Goal: Task Accomplishment & Management: Manage account settings

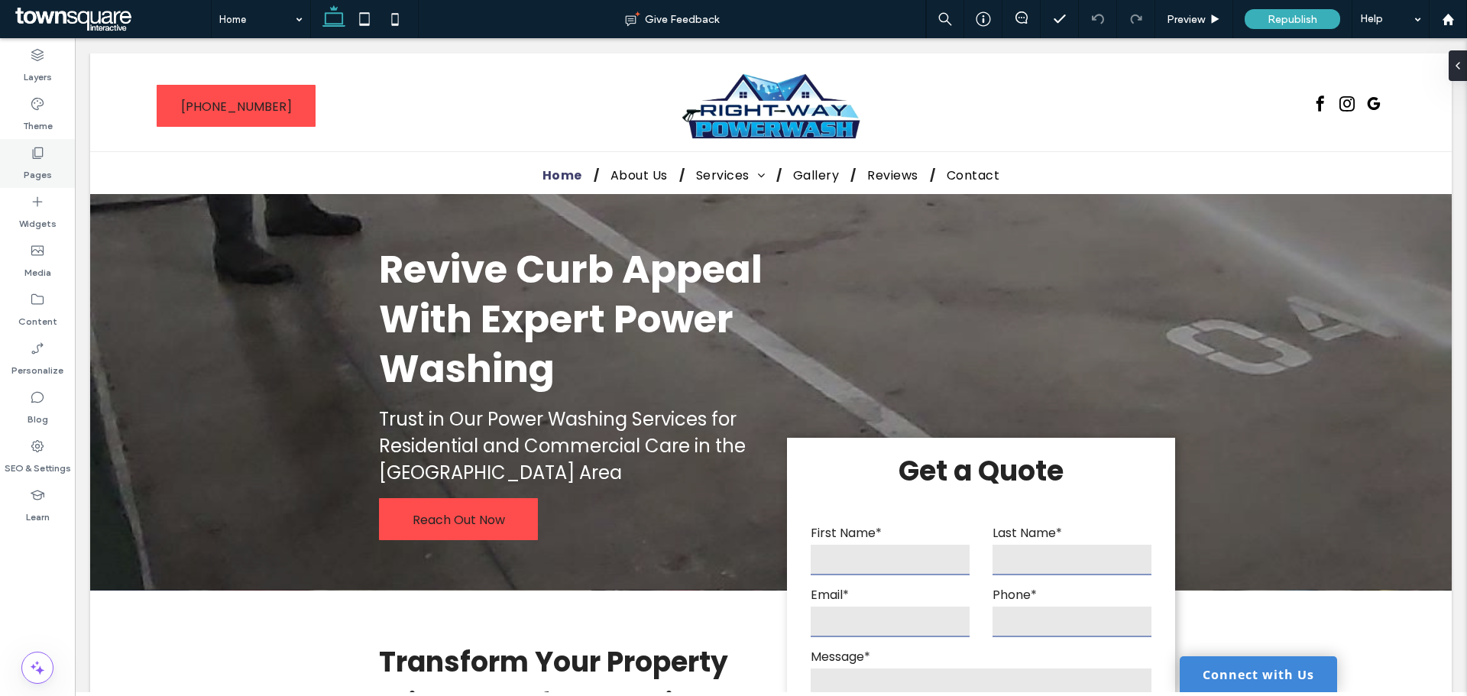
click at [47, 156] on div "Pages" at bounding box center [37, 163] width 75 height 49
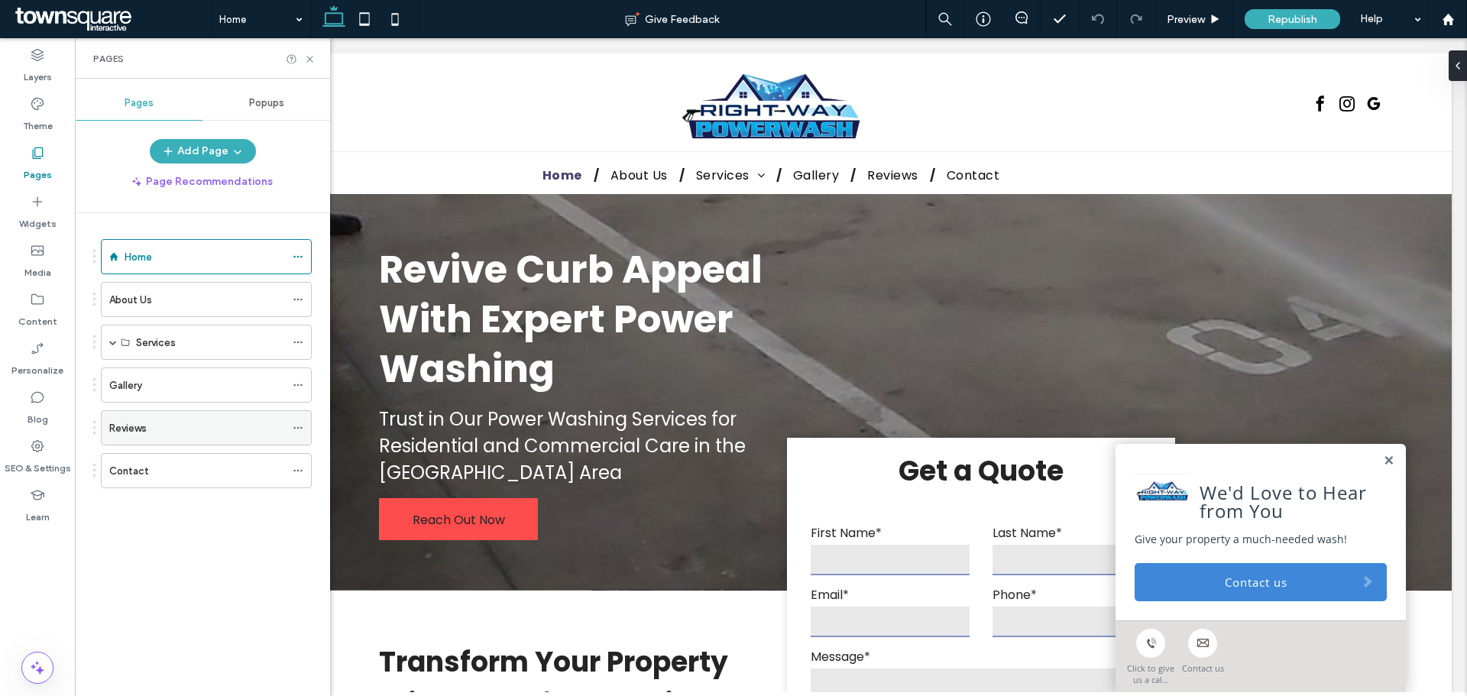
click at [194, 421] on div "Reviews" at bounding box center [197, 428] width 176 height 16
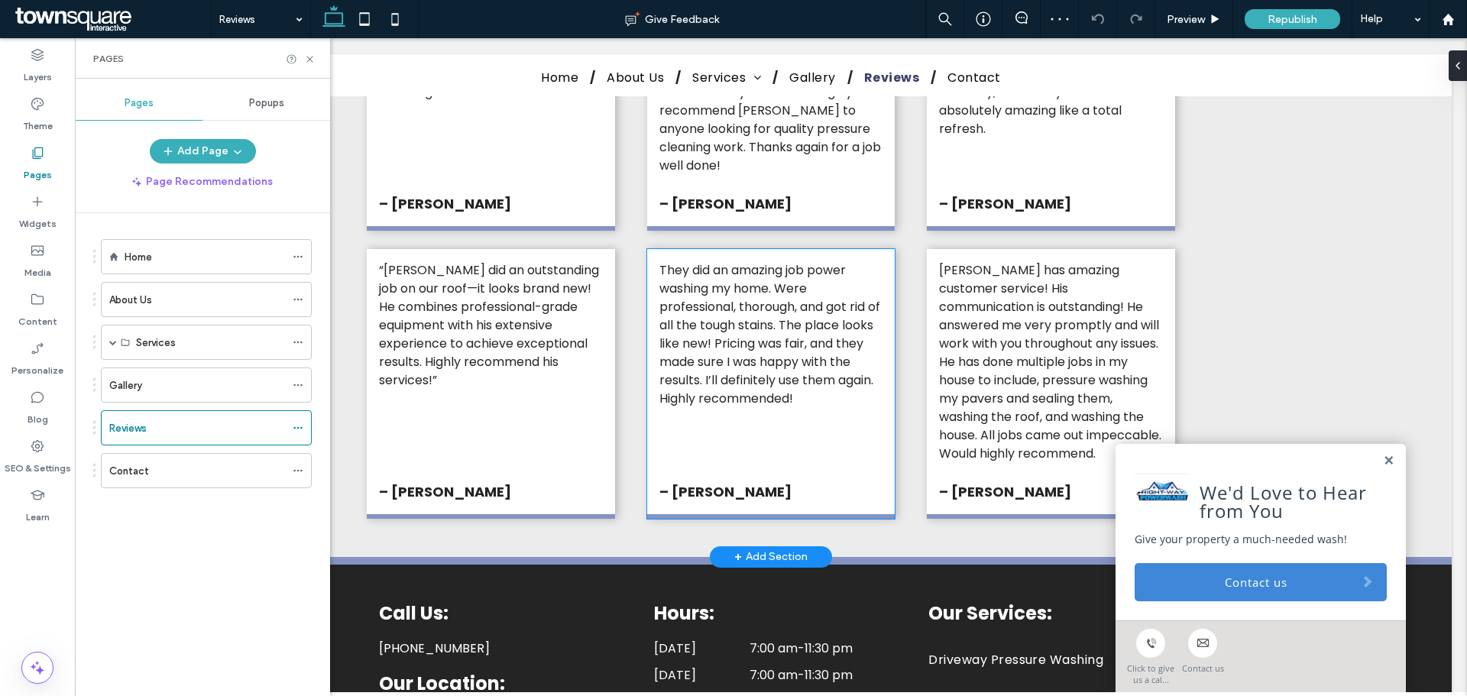
scroll to position [840, 0]
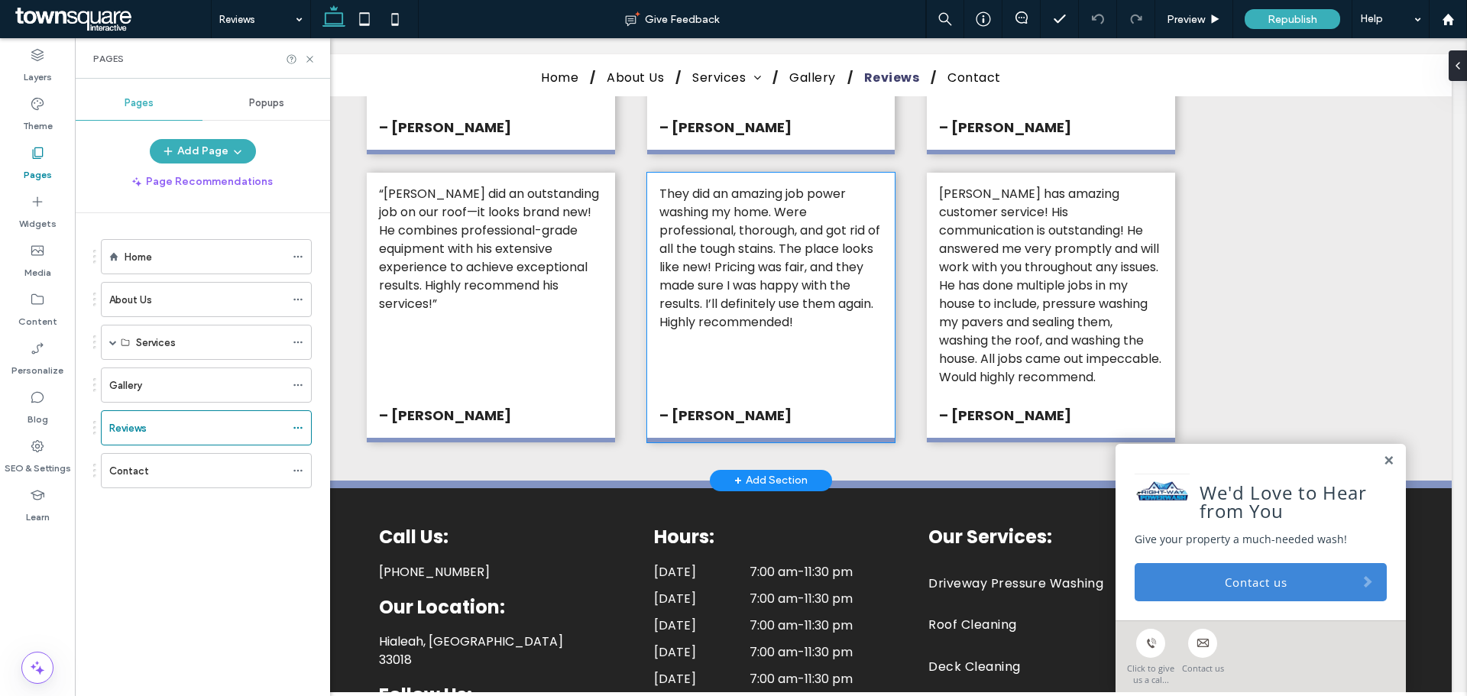
click at [850, 355] on div "They did an amazing job power washing my home. Were professional, thorough, and…" at bounding box center [771, 308] width 248 height 270
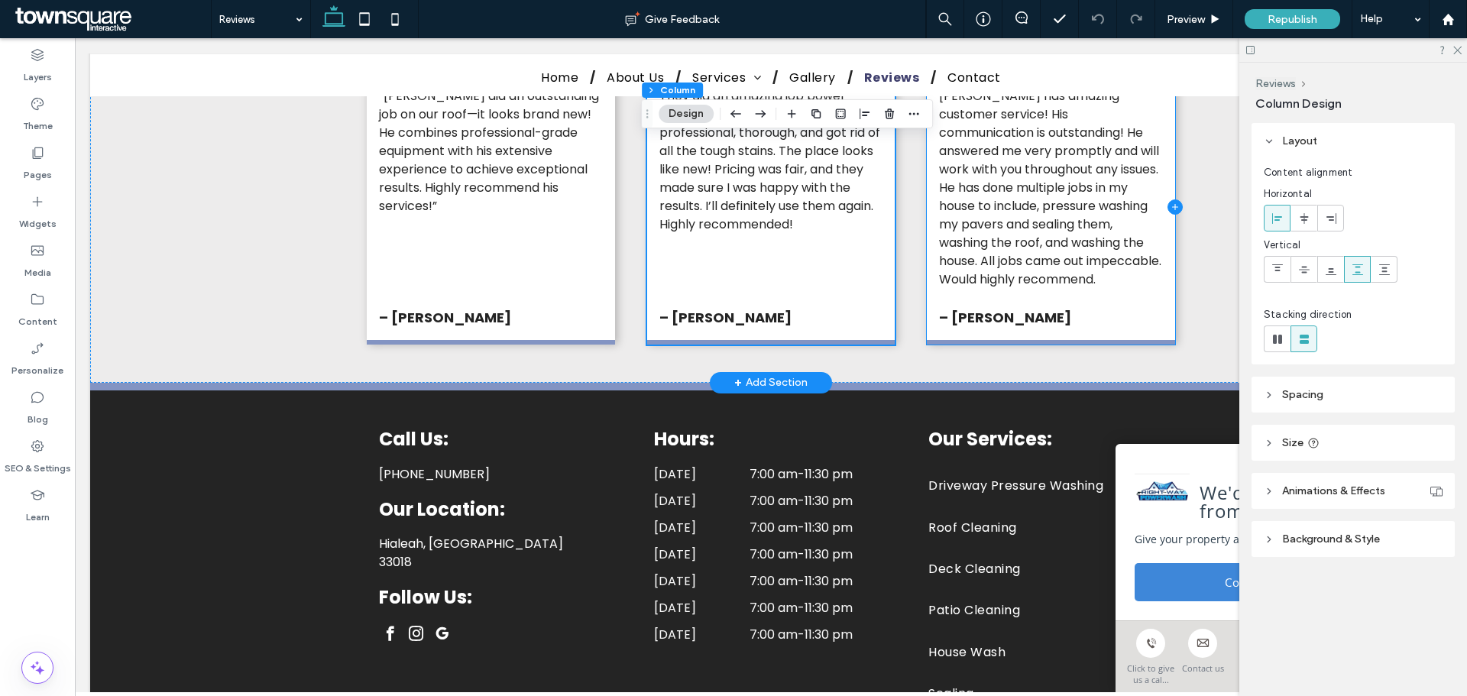
click at [1172, 207] on icon at bounding box center [1175, 207] width 6 height 1
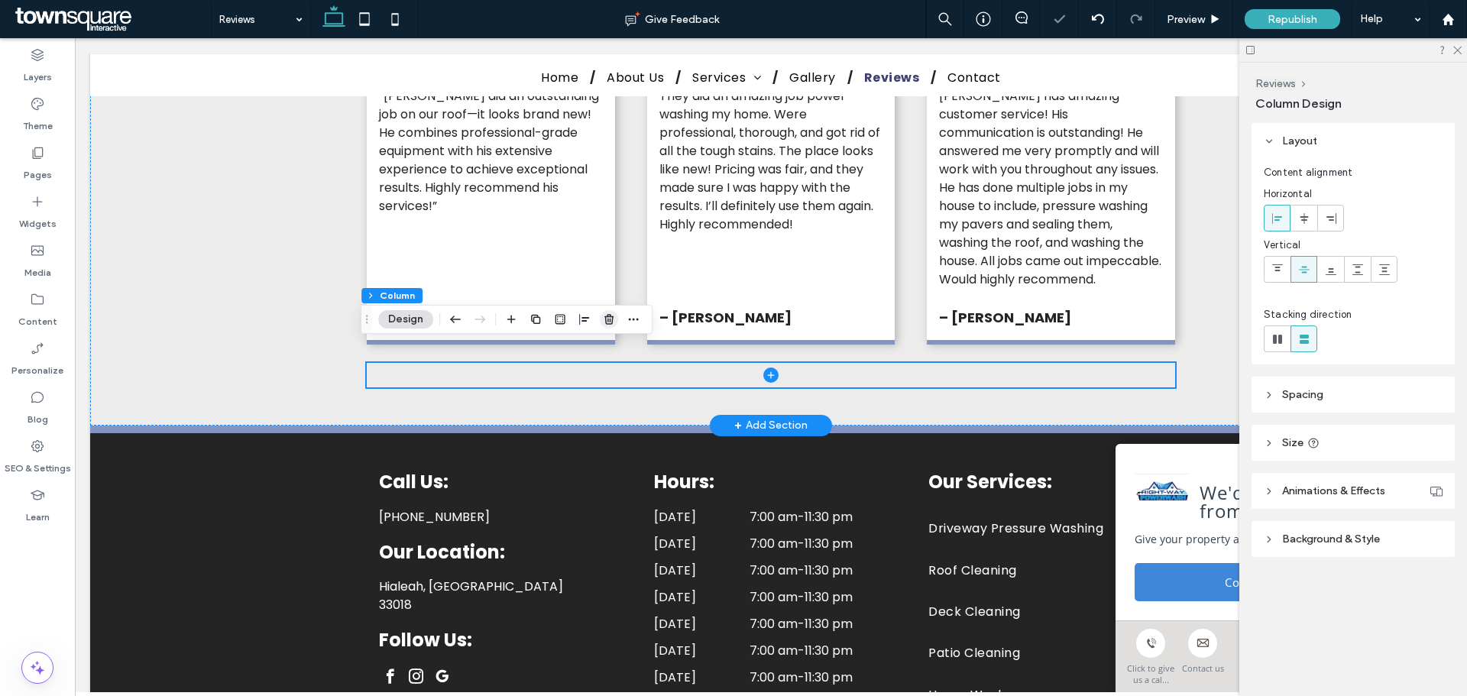
click at [608, 314] on icon "button" at bounding box center [609, 319] width 12 height 12
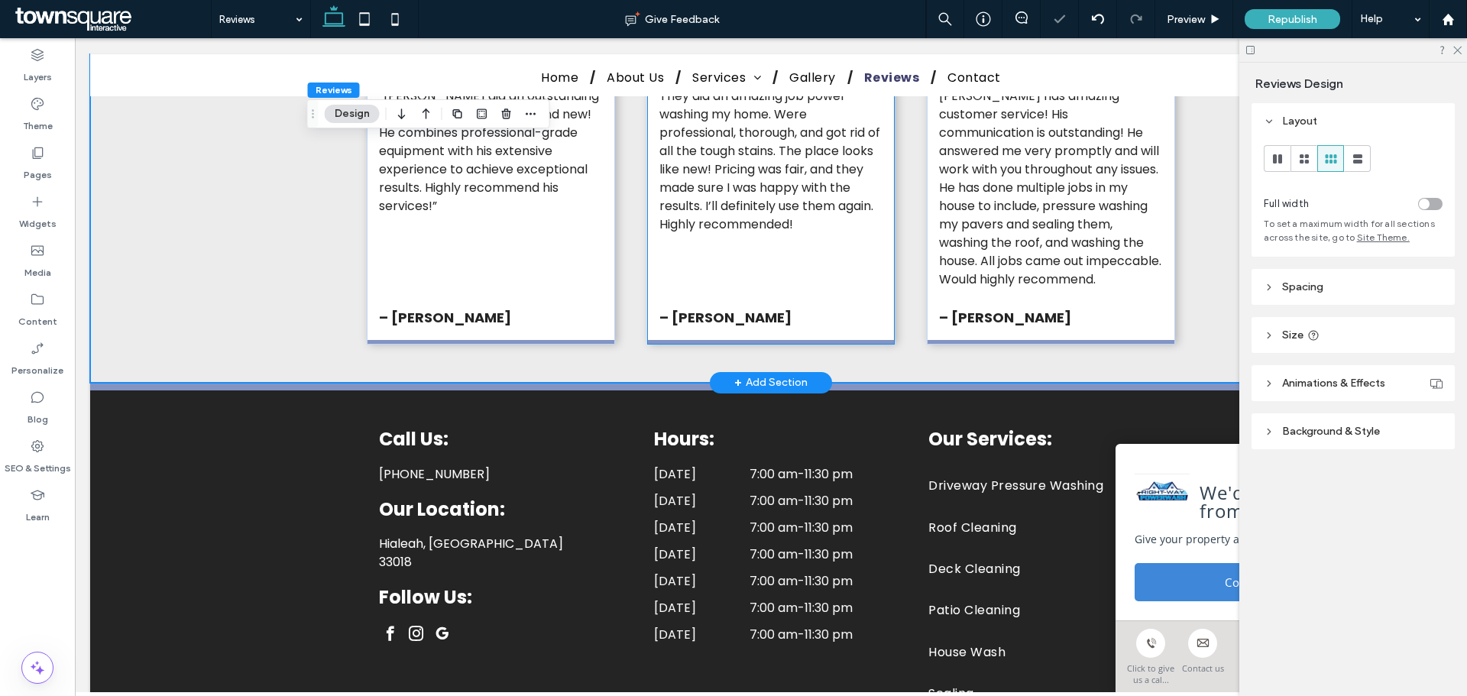
scroll to position [764, 0]
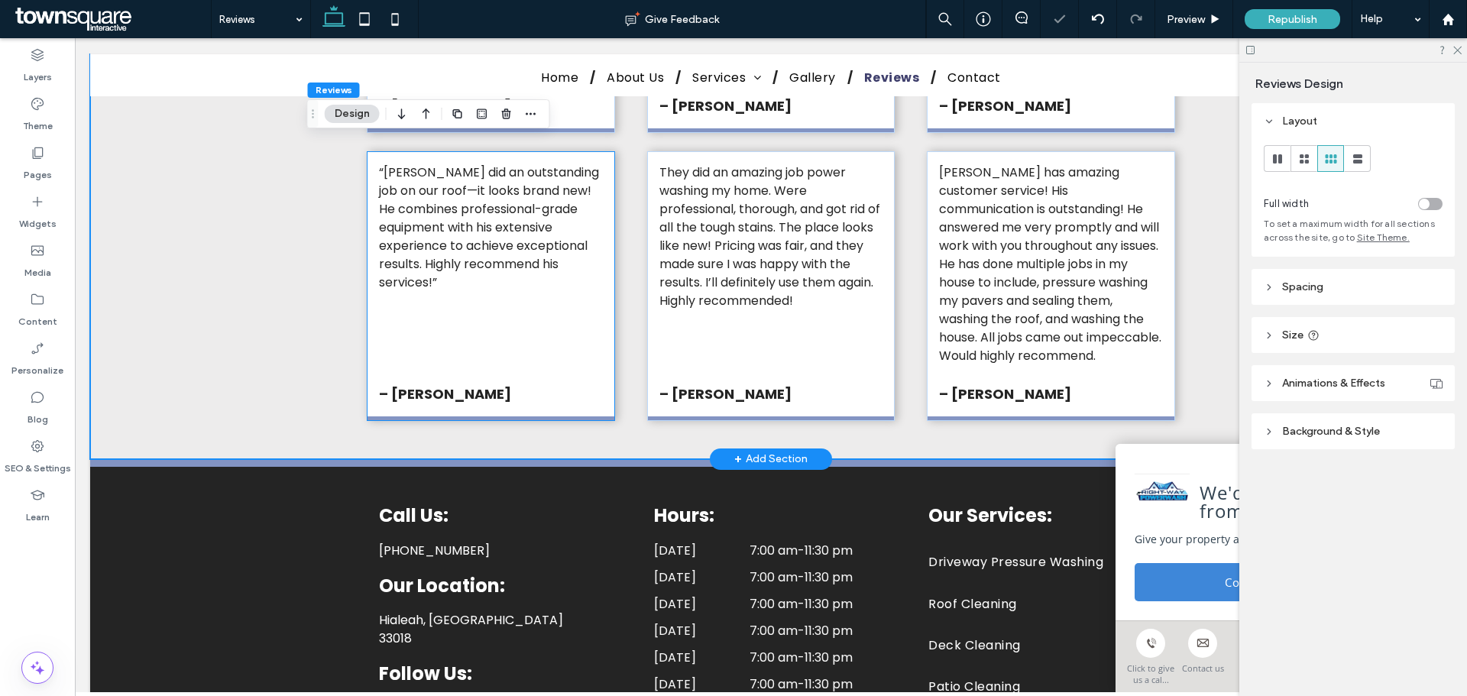
click at [534, 295] on div "“Alex did an outstanding job on our roof—it looks brand new! He combines profes…" at bounding box center [491, 286] width 248 height 270
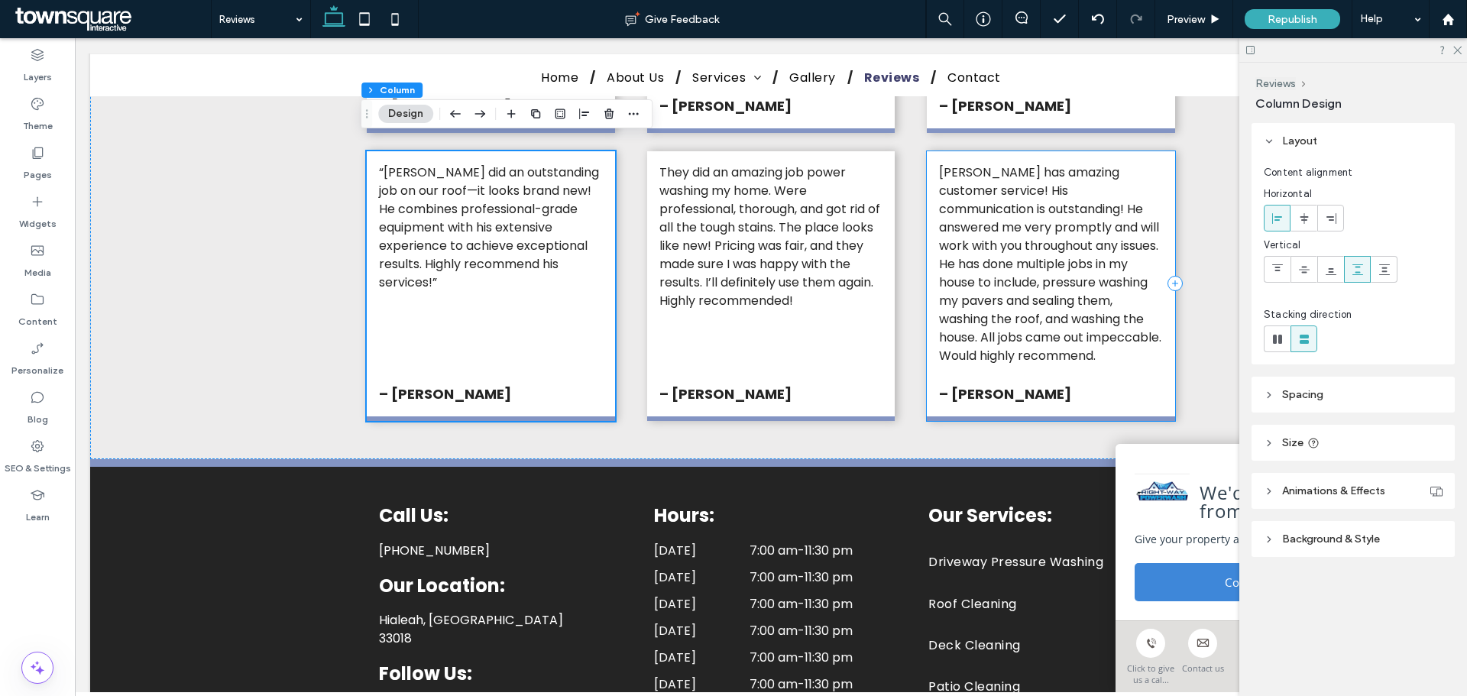
click at [1128, 358] on div "Alex has amazing customer service! His communication is outstanding! He answere…" at bounding box center [1051, 286] width 248 height 270
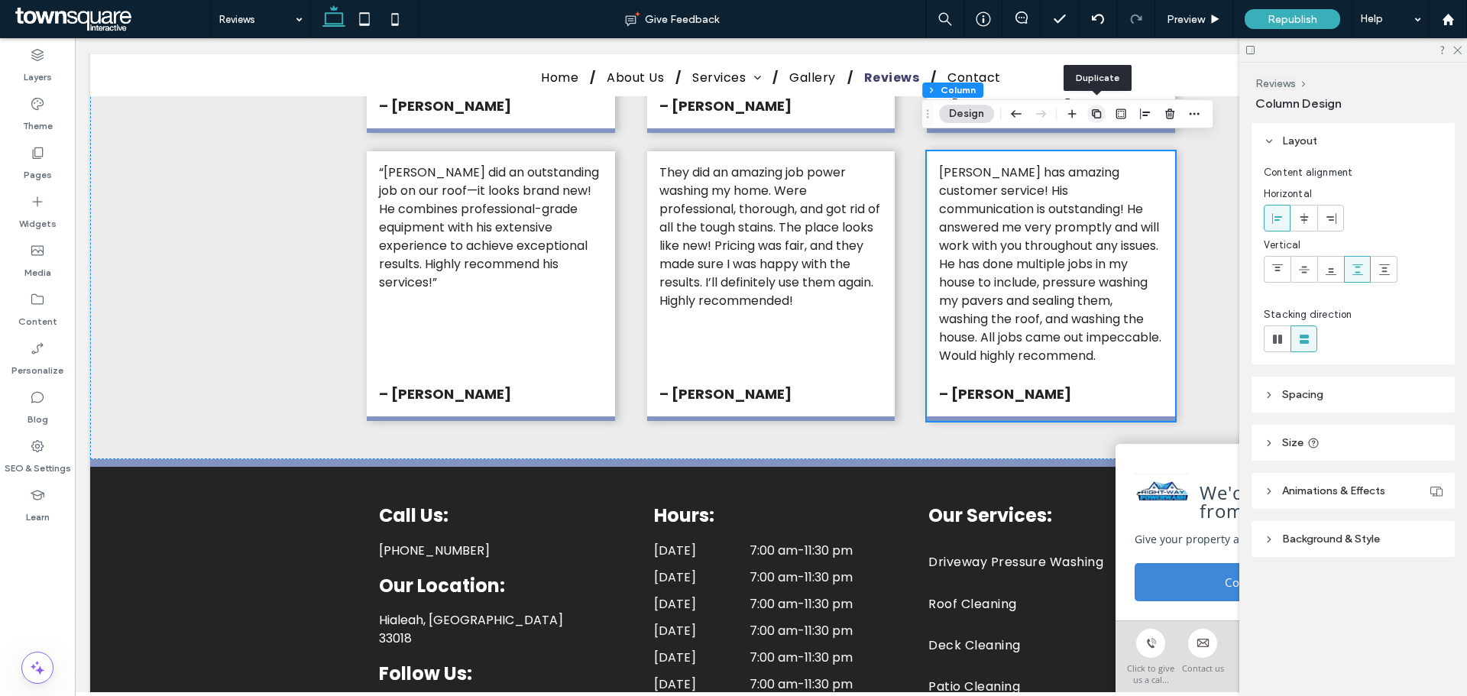
click at [1093, 111] on use "button" at bounding box center [1096, 113] width 9 height 9
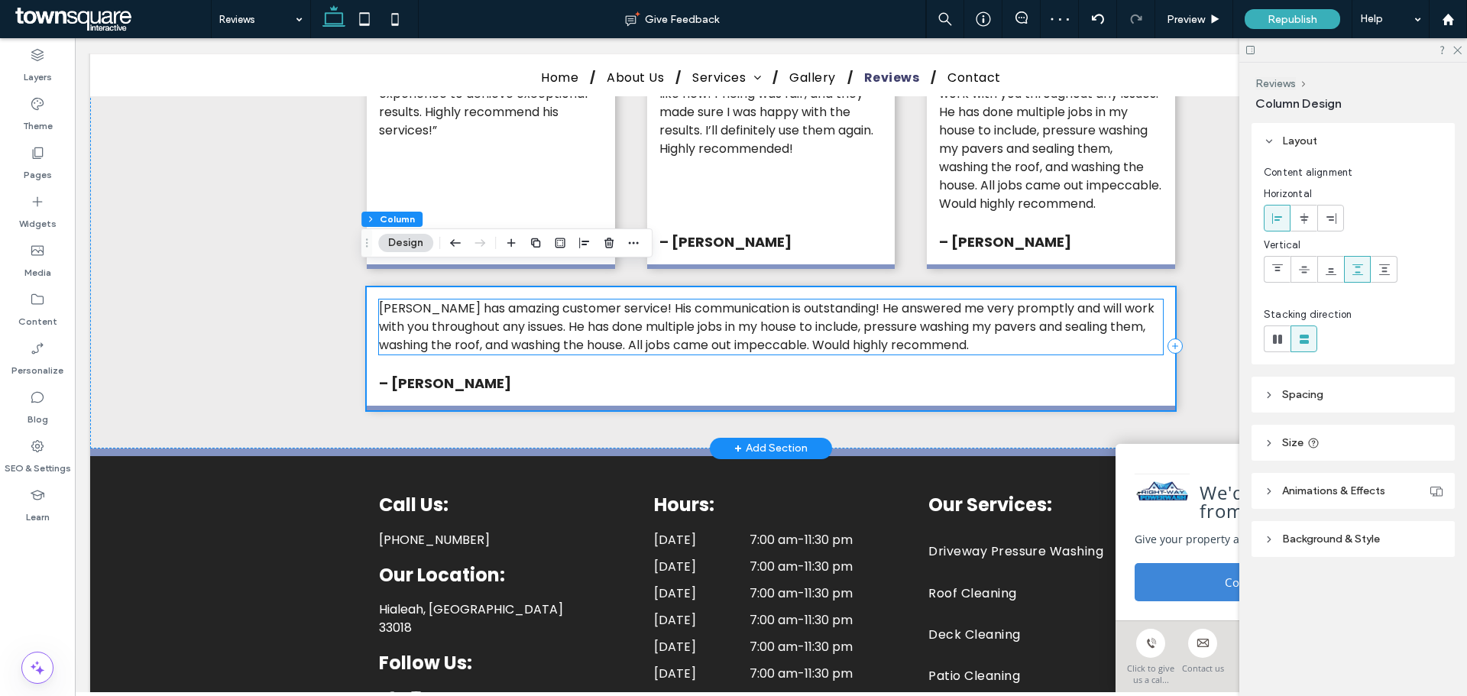
scroll to position [917, 0]
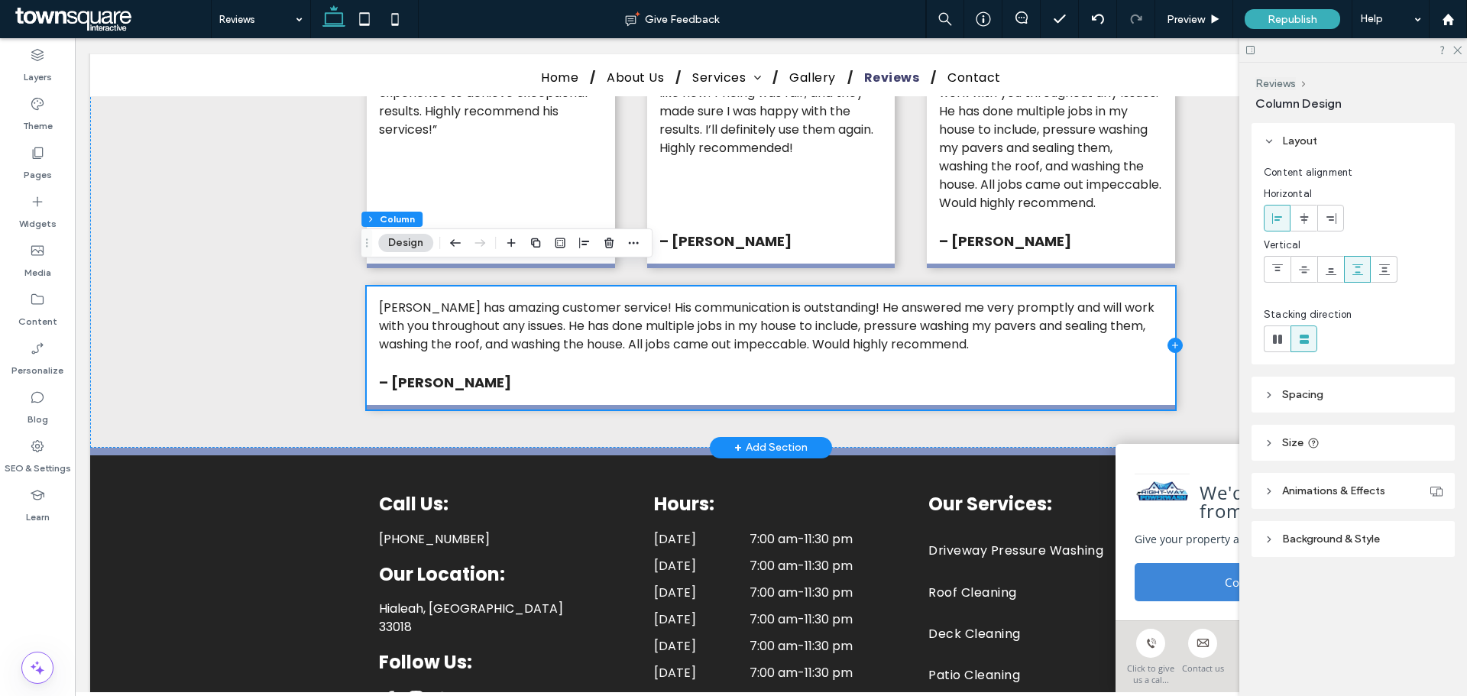
click at [1167, 338] on icon at bounding box center [1174, 345] width 15 height 15
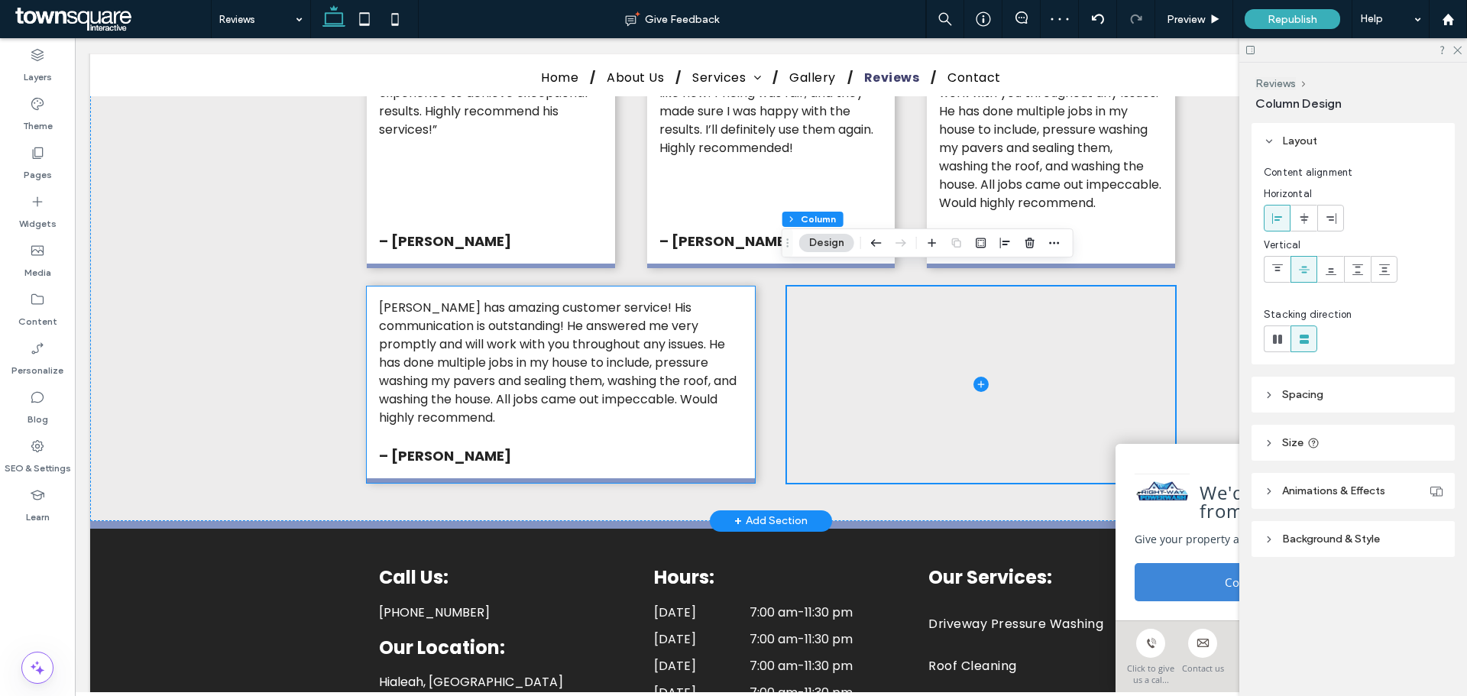
click at [734, 406] on div "Alex has amazing customer service! His communication is outstanding! He answere…" at bounding box center [561, 385] width 388 height 196
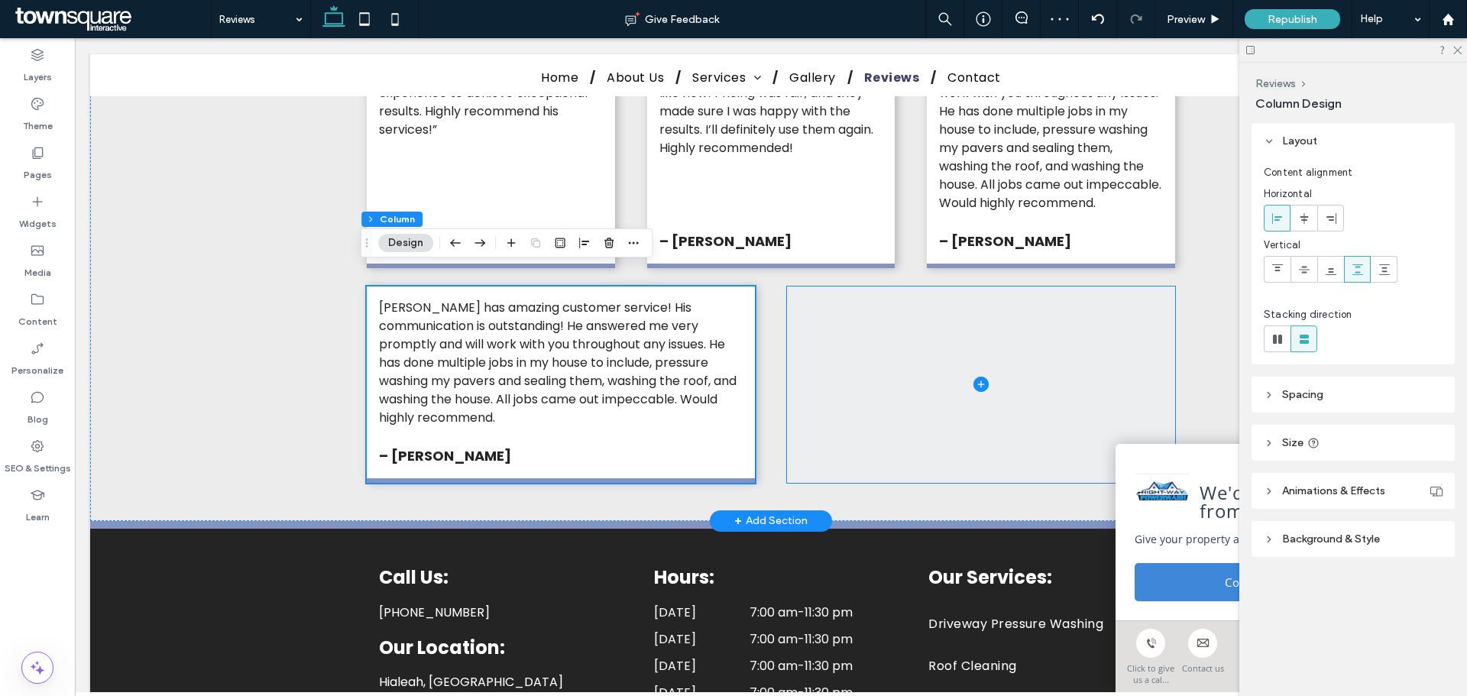
drag, startPoint x: 928, startPoint y: 377, endPoint x: 963, endPoint y: 368, distance: 35.6
click at [929, 377] on span at bounding box center [981, 385] width 388 height 196
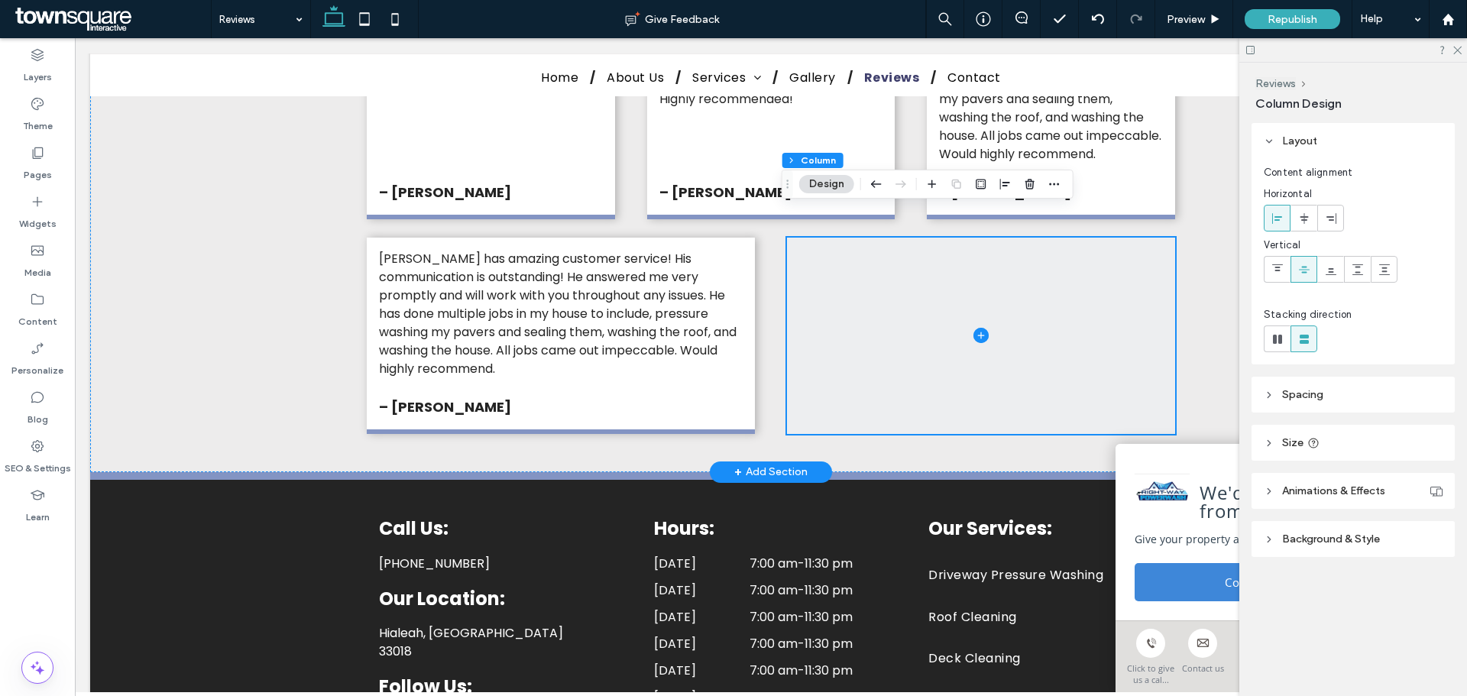
scroll to position [993, 0]
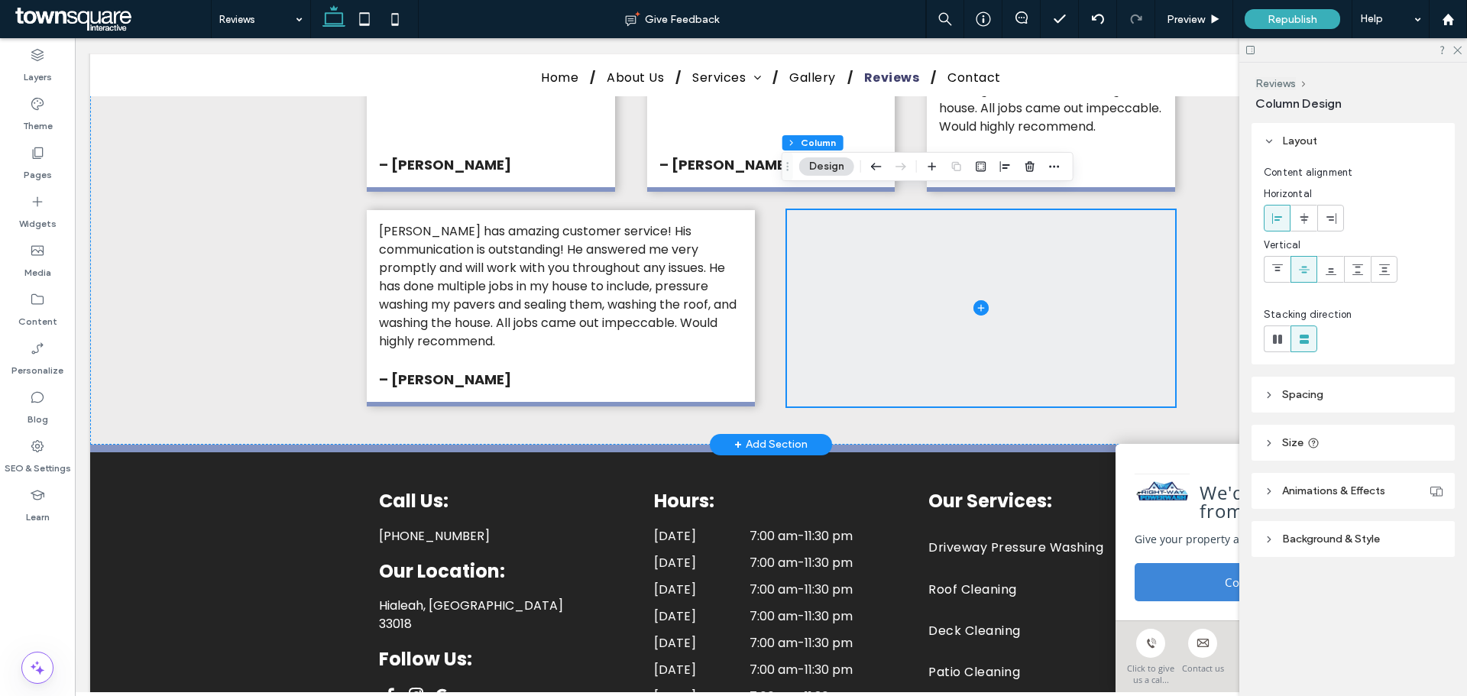
click at [1105, 264] on span at bounding box center [981, 308] width 388 height 196
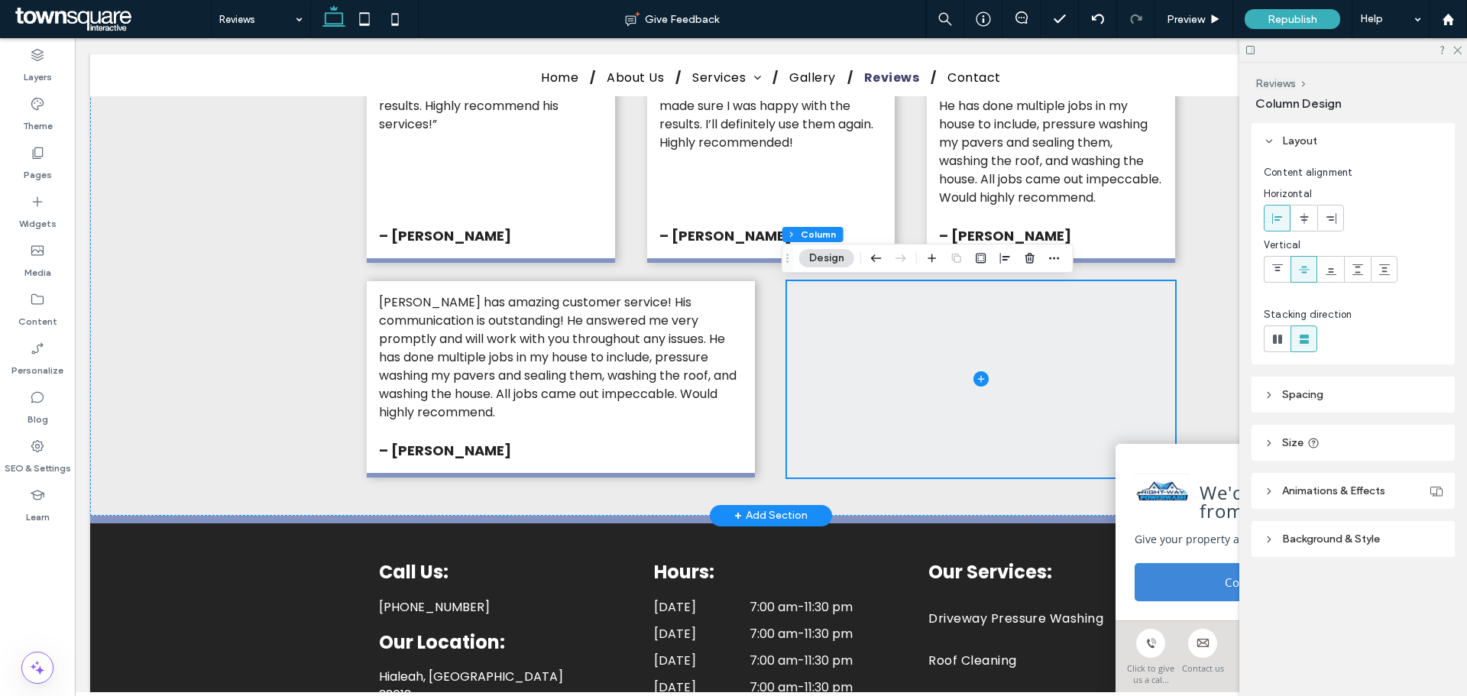
scroll to position [840, 0]
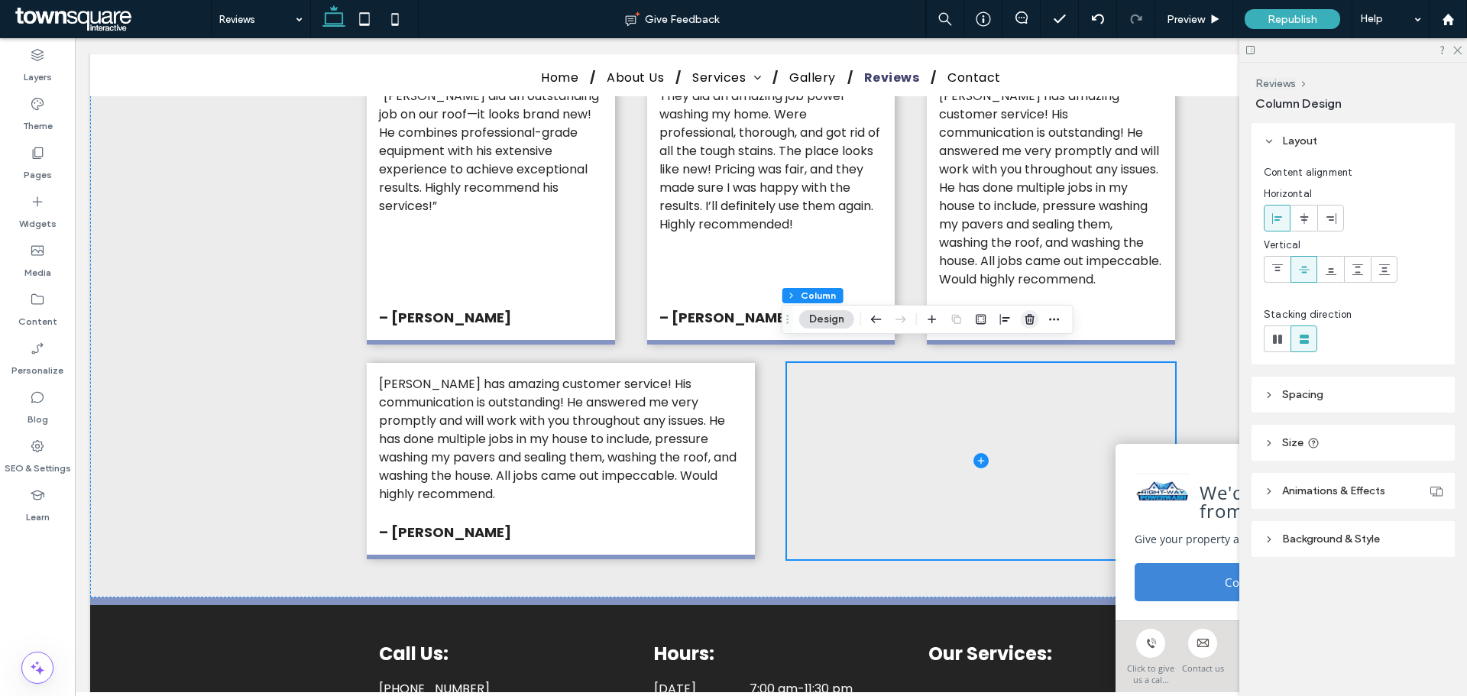
click at [1038, 320] on span "button" at bounding box center [1030, 319] width 18 height 18
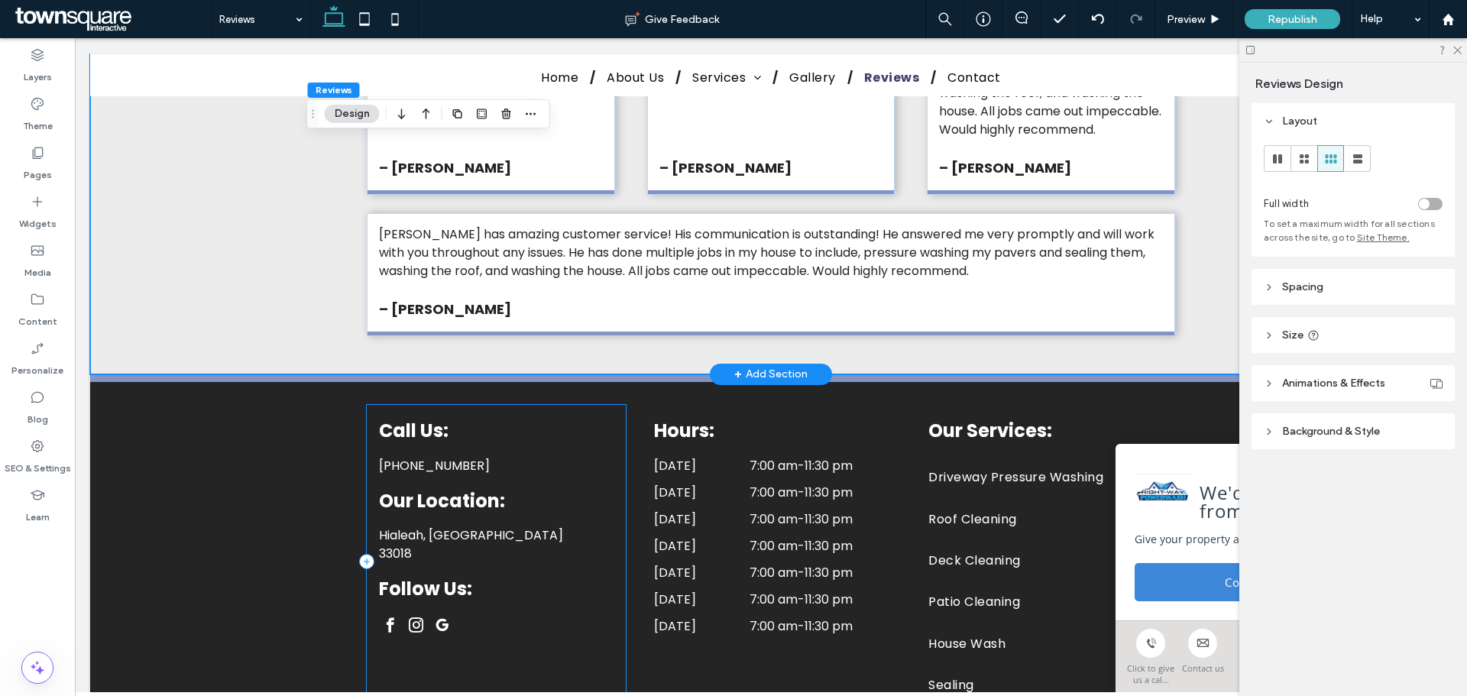
scroll to position [993, 0]
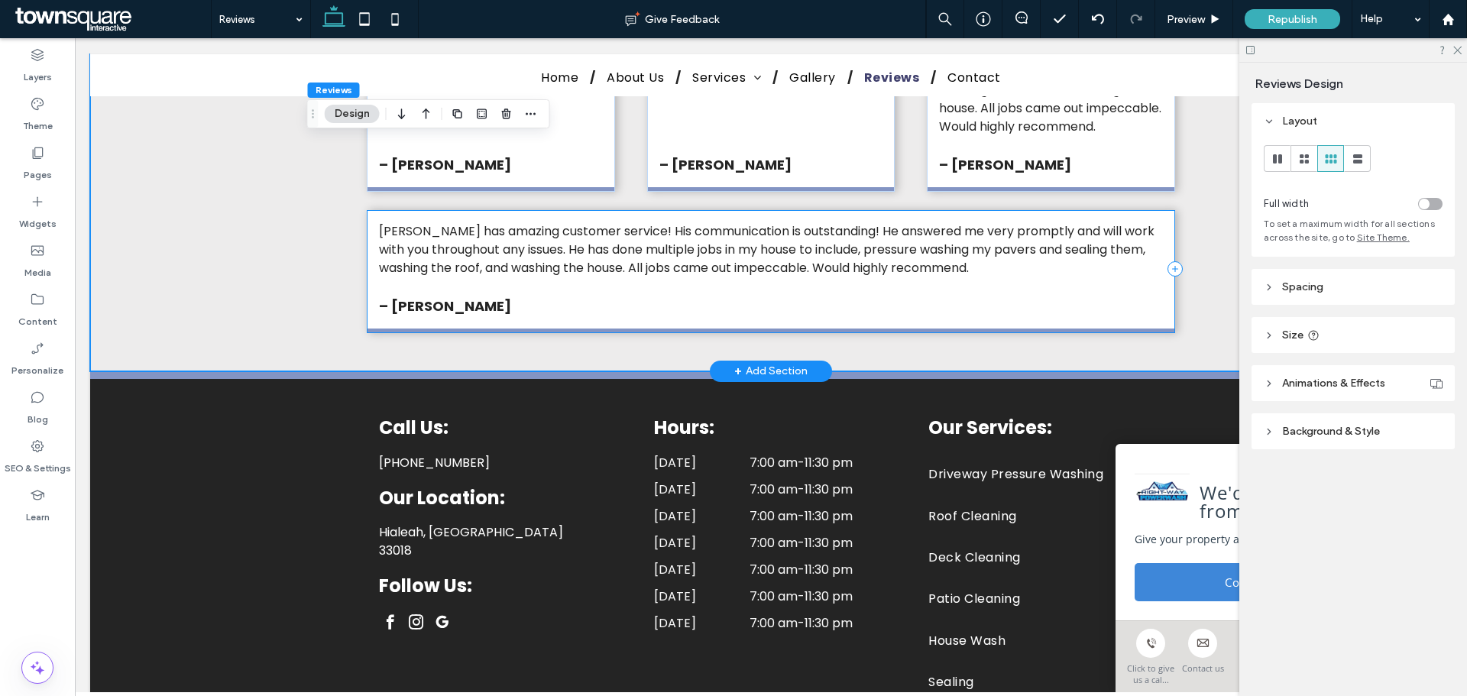
click at [1135, 271] on div "Alex has amazing customer service! His communication is outstanding! He answere…" at bounding box center [771, 271] width 808 height 123
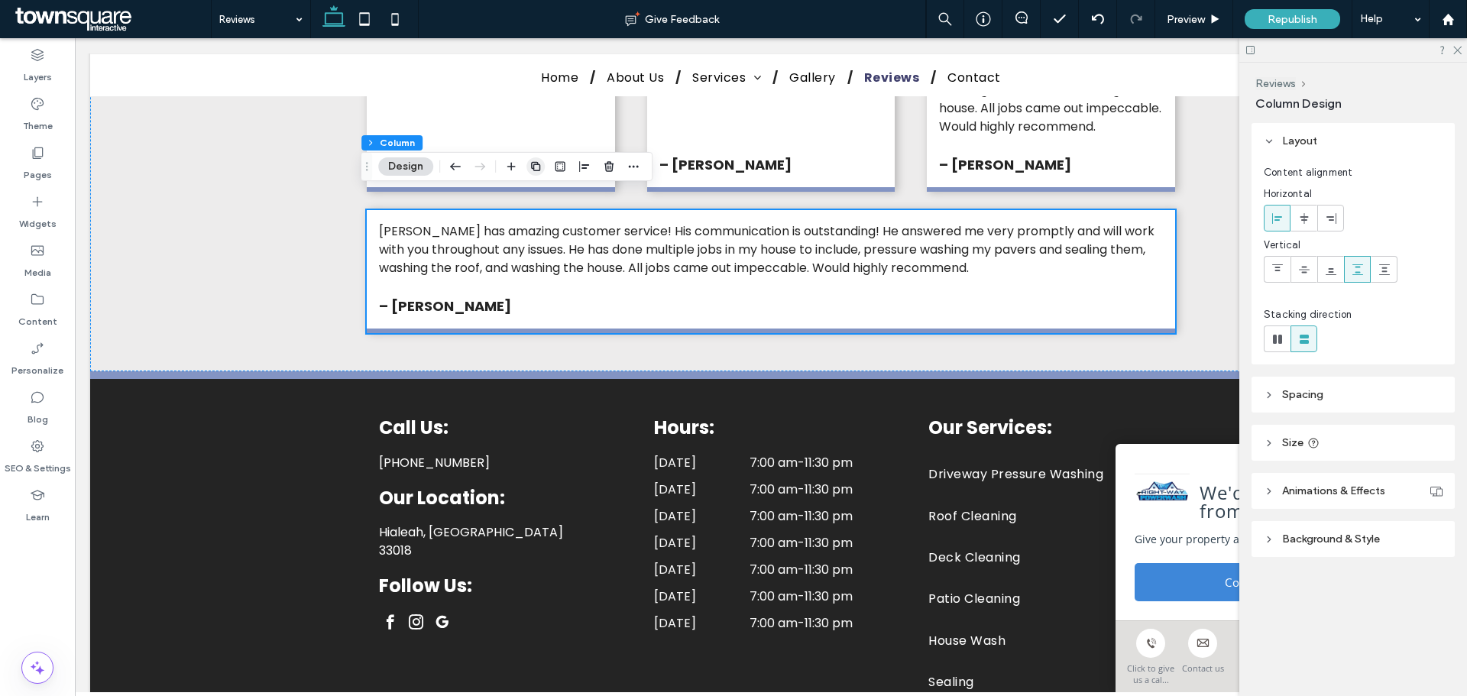
click at [539, 166] on icon "button" at bounding box center [535, 166] width 12 height 12
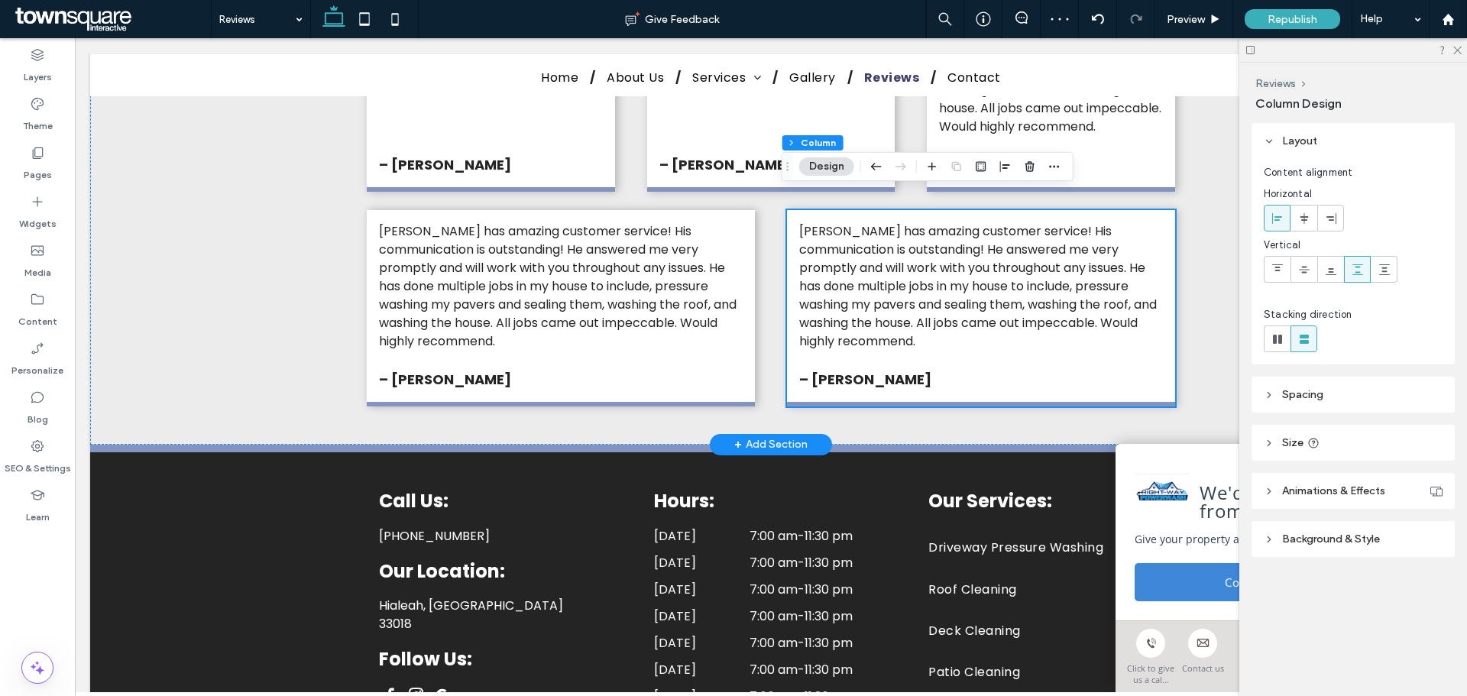
click at [1135, 326] on div "Alex has amazing customer service! His communication is outstanding! He answere…" at bounding box center [981, 308] width 388 height 196
click at [1143, 369] on p "– Alexis D." at bounding box center [981, 379] width 364 height 21
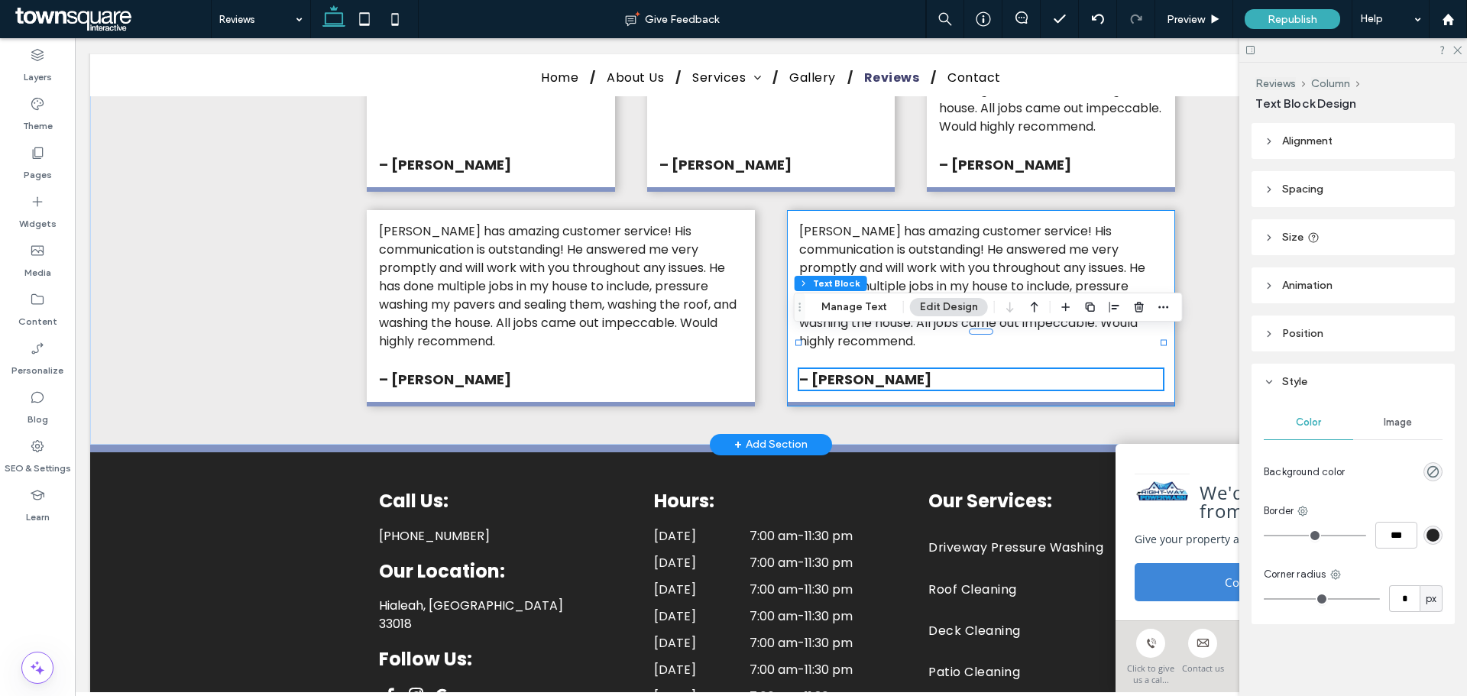
click at [1146, 325] on div "Alex has amazing customer service! His communication is outstanding! He answere…" at bounding box center [981, 308] width 388 height 196
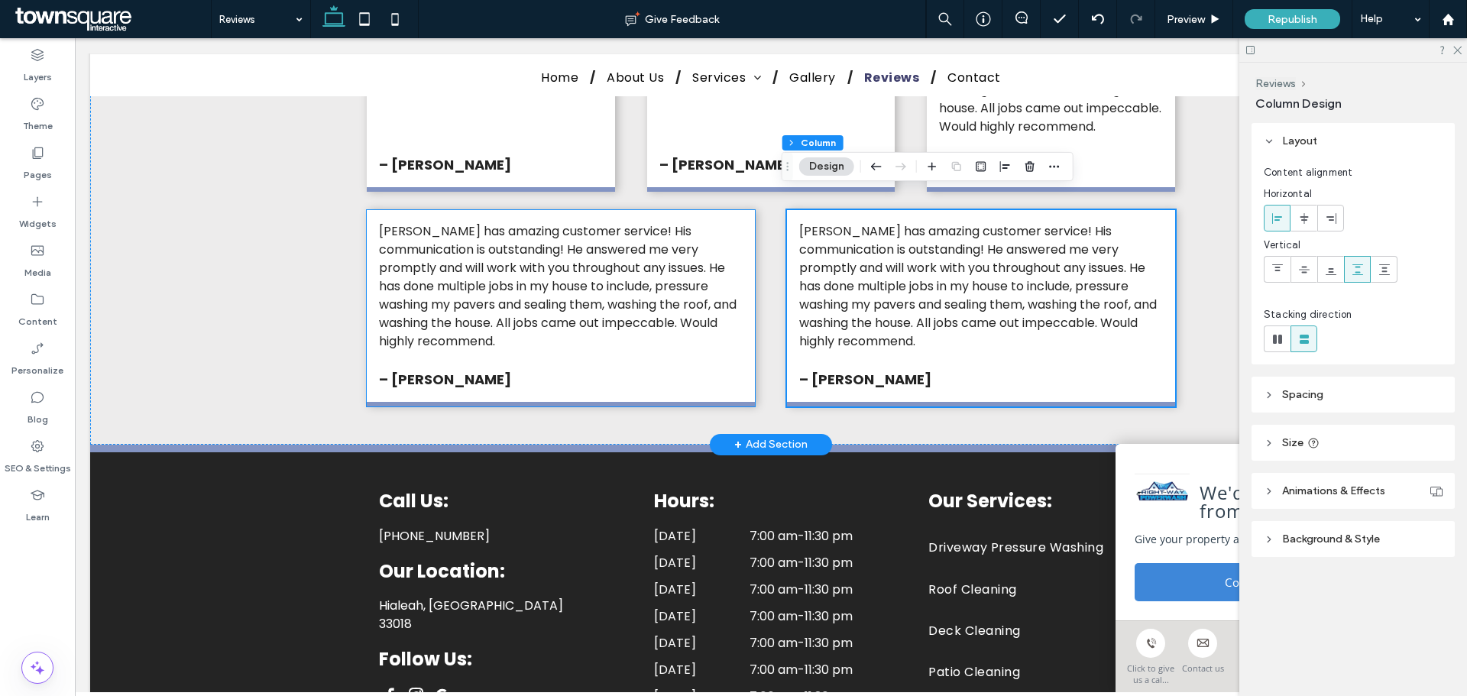
click at [728, 327] on div "Alex has amazing customer service! His communication is outstanding! He answere…" at bounding box center [561, 308] width 388 height 196
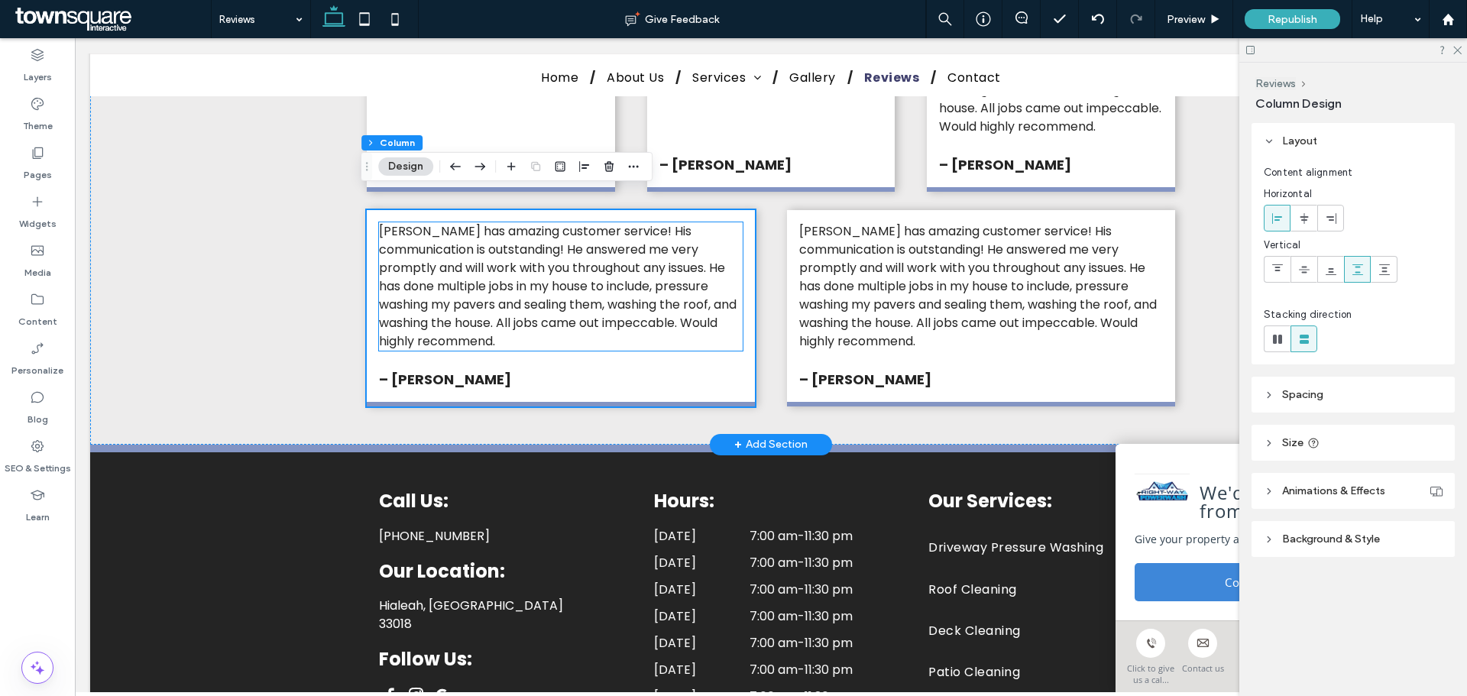
click at [514, 267] on span "Alex has amazing customer service! His communication is outstanding! He answere…" at bounding box center [558, 286] width 358 height 128
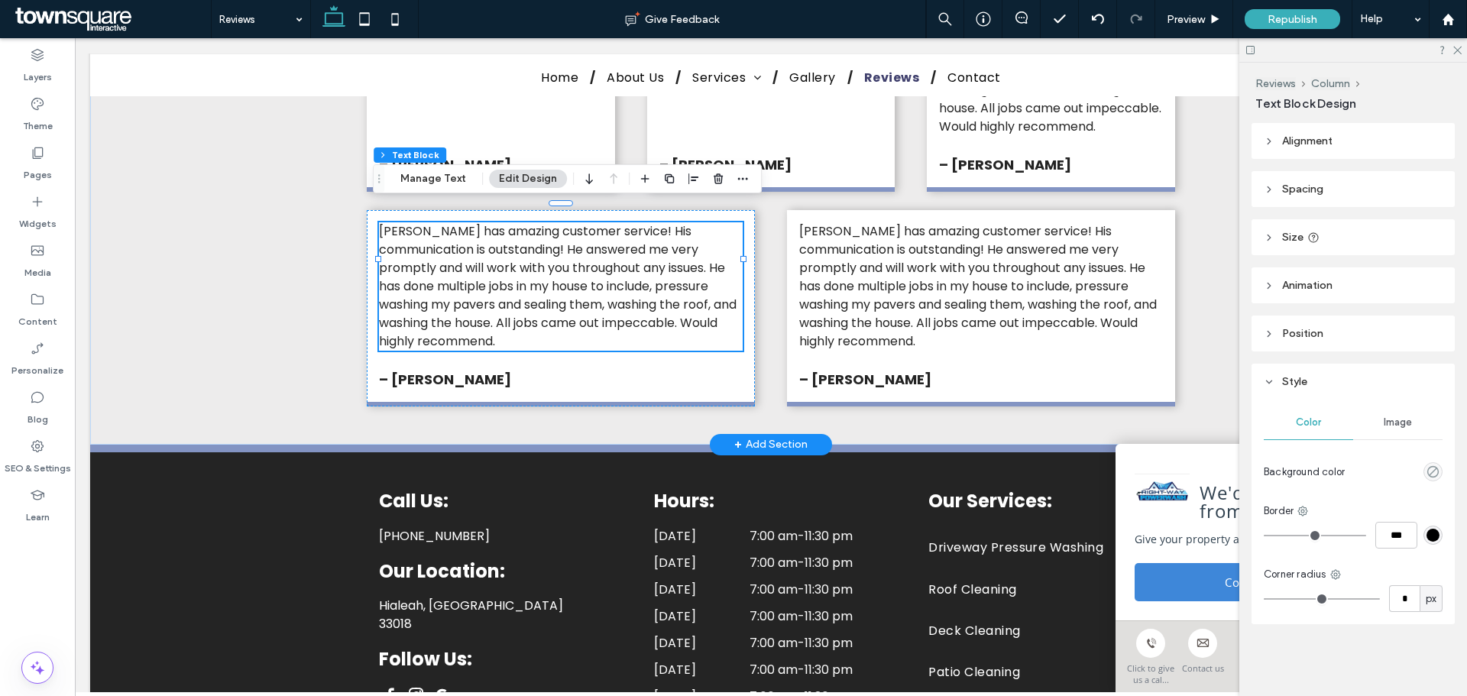
click at [514, 267] on div "Alex has amazing customer service! His communication is outstanding! He answere…" at bounding box center [561, 286] width 364 height 128
click at [514, 267] on span "Alex has amazing customer service! His communication is outstanding! He answere…" at bounding box center [558, 286] width 358 height 128
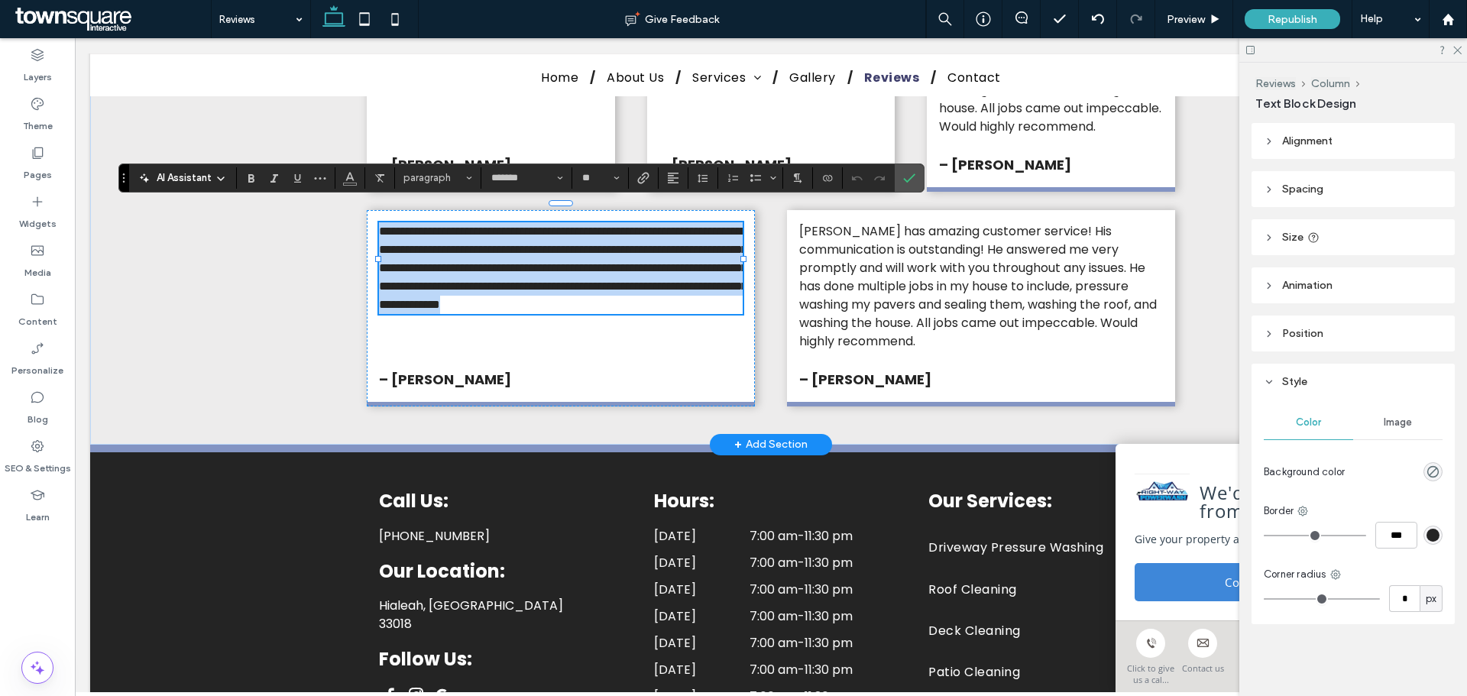
paste div
type input "**"
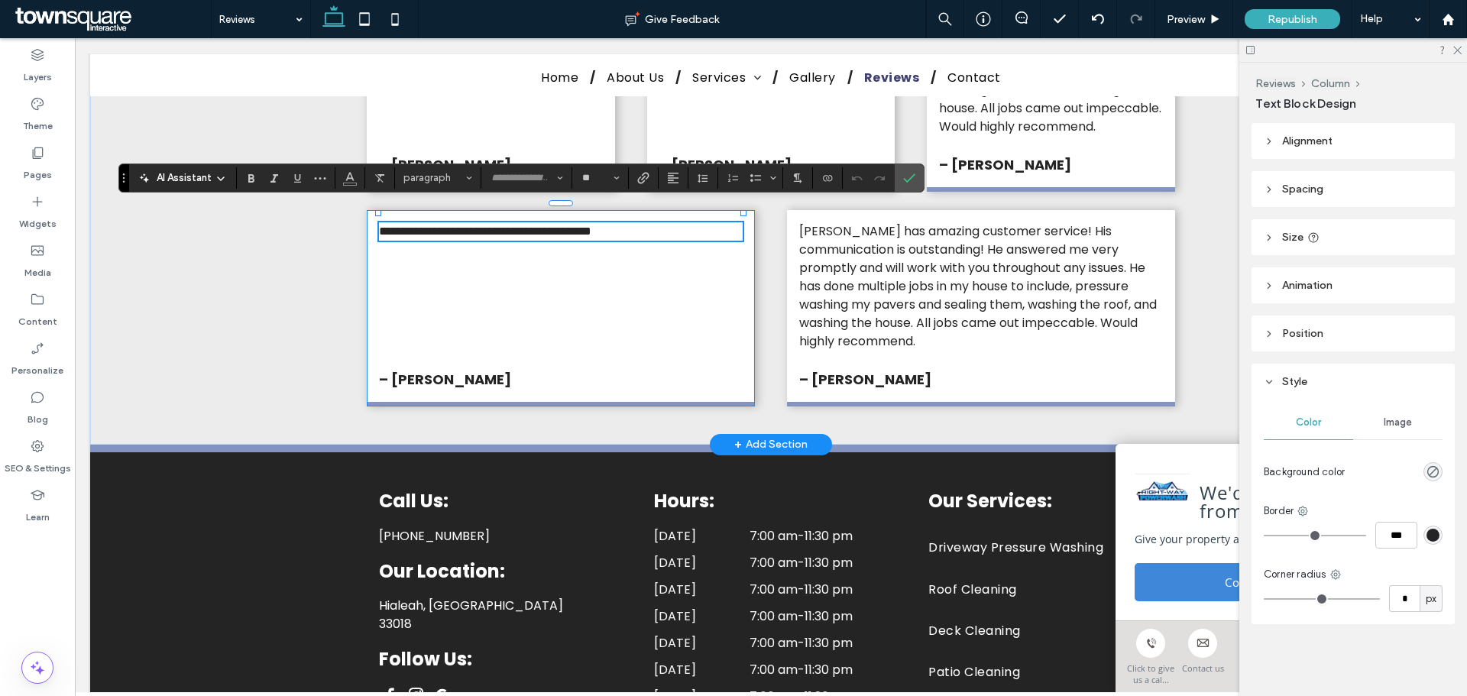
scroll to position [3, 0]
click at [441, 370] on strong "– Alexis D." at bounding box center [445, 379] width 132 height 19
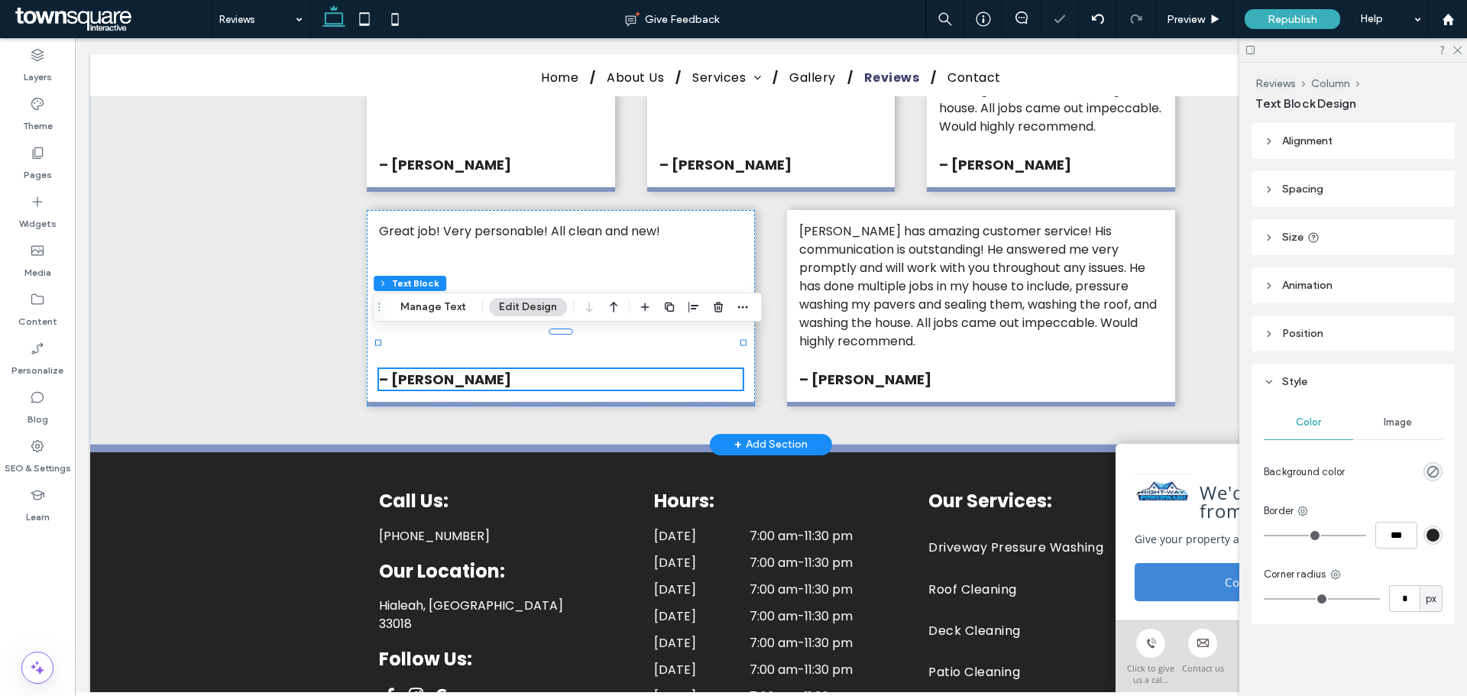
click at [441, 370] on strong "– Alexis D." at bounding box center [445, 379] width 132 height 19
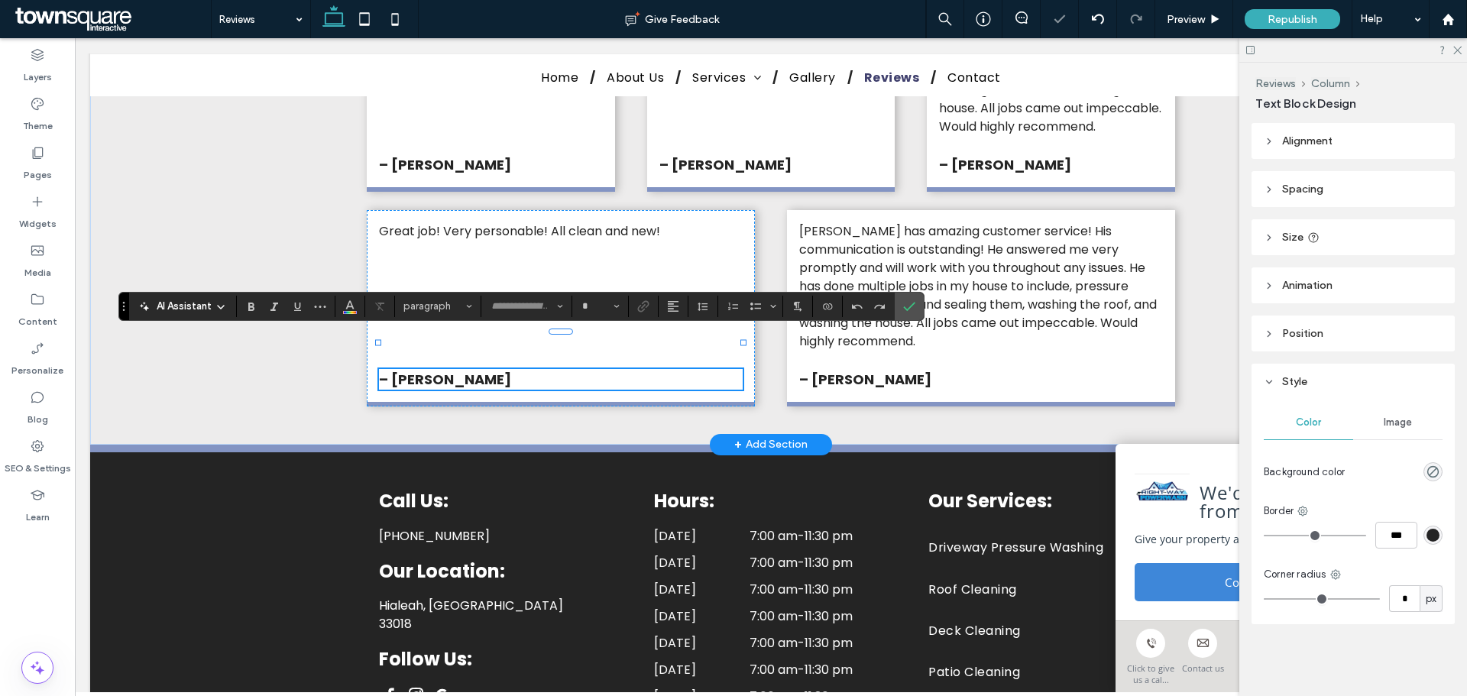
type input "*******"
type input "**"
click at [438, 372] on strong "**********" at bounding box center [408, 379] width 59 height 14
drag, startPoint x: 448, startPoint y: 340, endPoint x: 388, endPoint y: 342, distance: 60.4
click at [388, 369] on p "**********" at bounding box center [561, 379] width 364 height 21
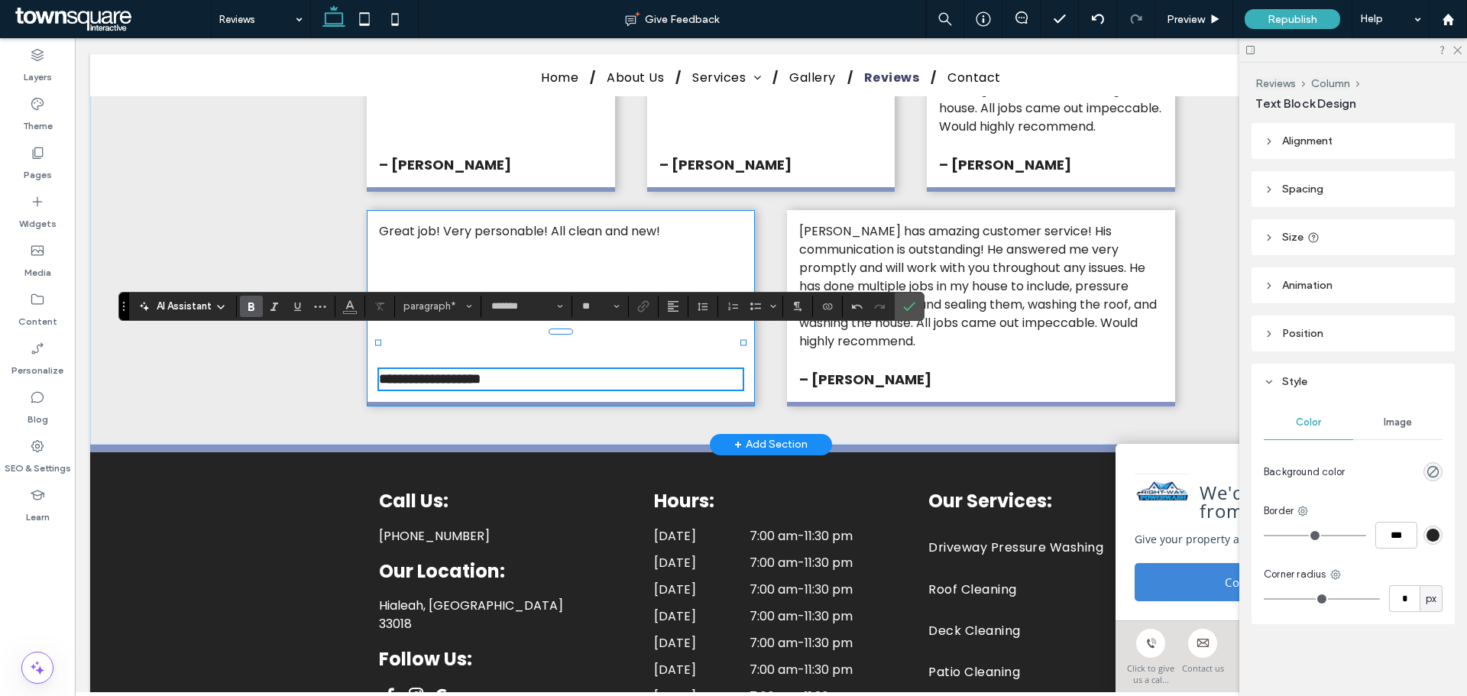
click at [506, 256] on div "**********" at bounding box center [561, 308] width 388 height 196
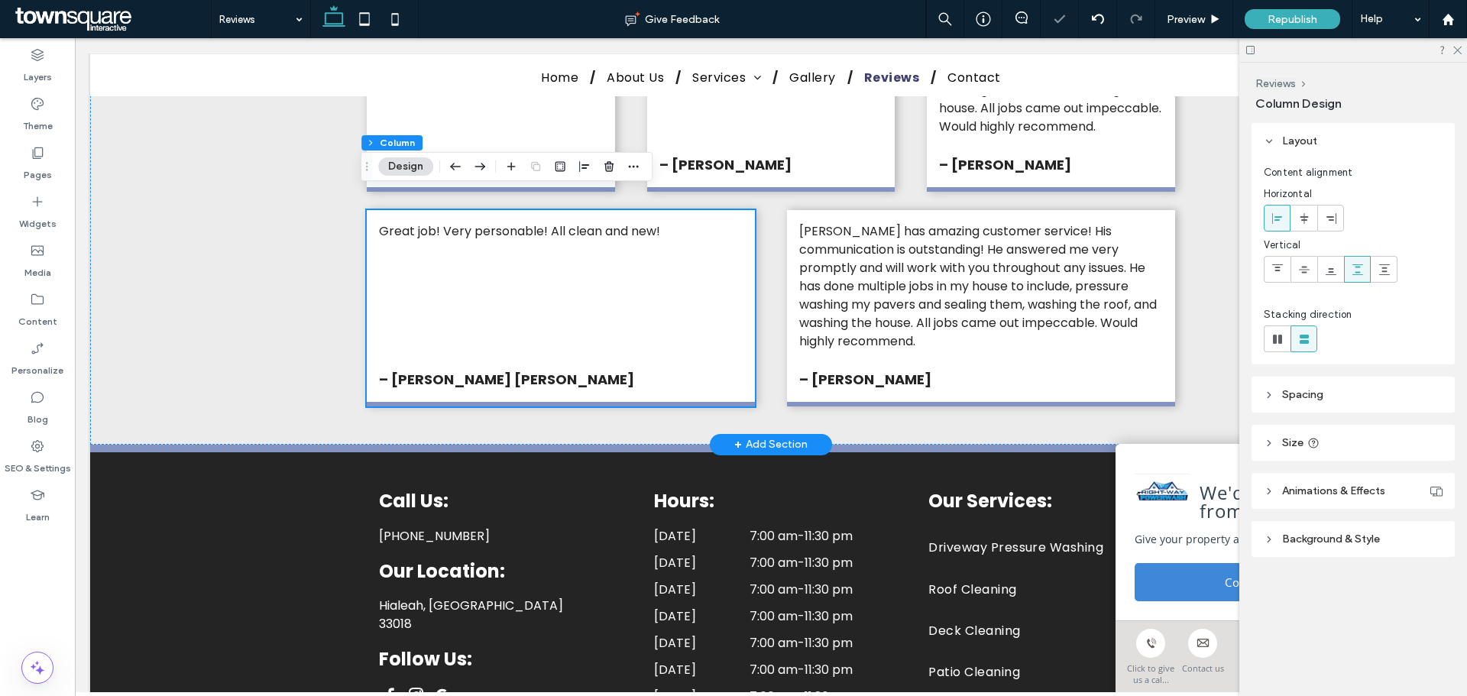
click at [554, 262] on div "Great job! Very personable! All clean and new! – Jillian Victoria" at bounding box center [561, 308] width 388 height 196
click at [645, 251] on div "Great job! Very personable! All clean and new! – Jillian Victoria" at bounding box center [561, 308] width 388 height 196
click at [43, 193] on div "Widgets" at bounding box center [37, 212] width 75 height 49
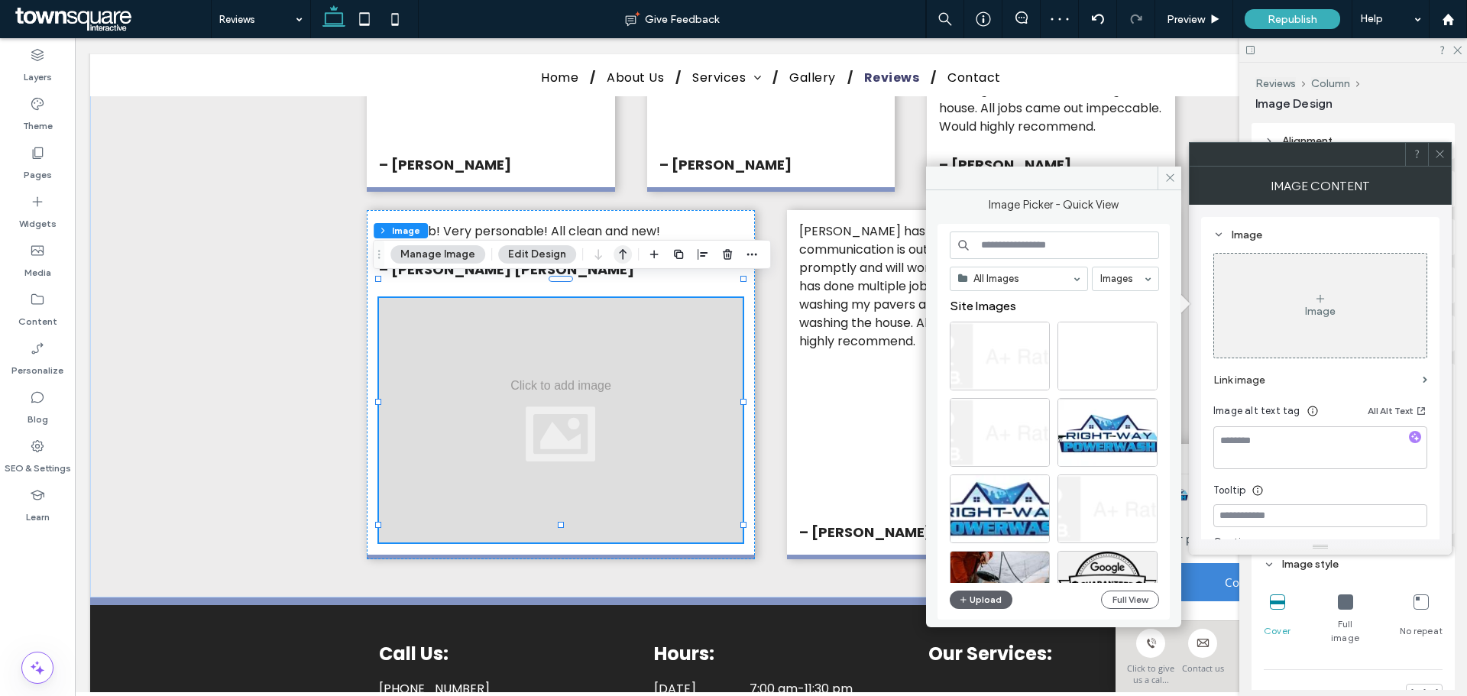
click at [621, 261] on icon "button" at bounding box center [623, 255] width 18 height 28
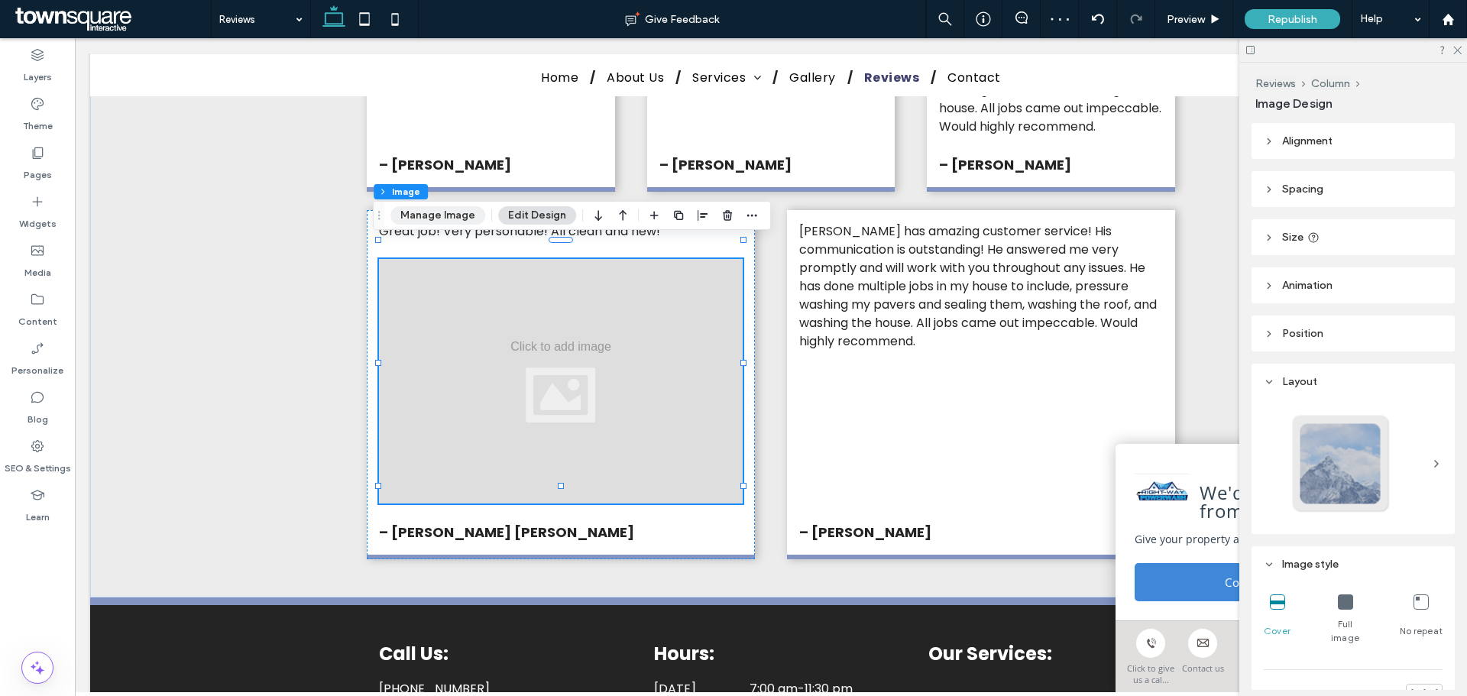
click at [462, 218] on button "Manage Image" at bounding box center [437, 215] width 95 height 18
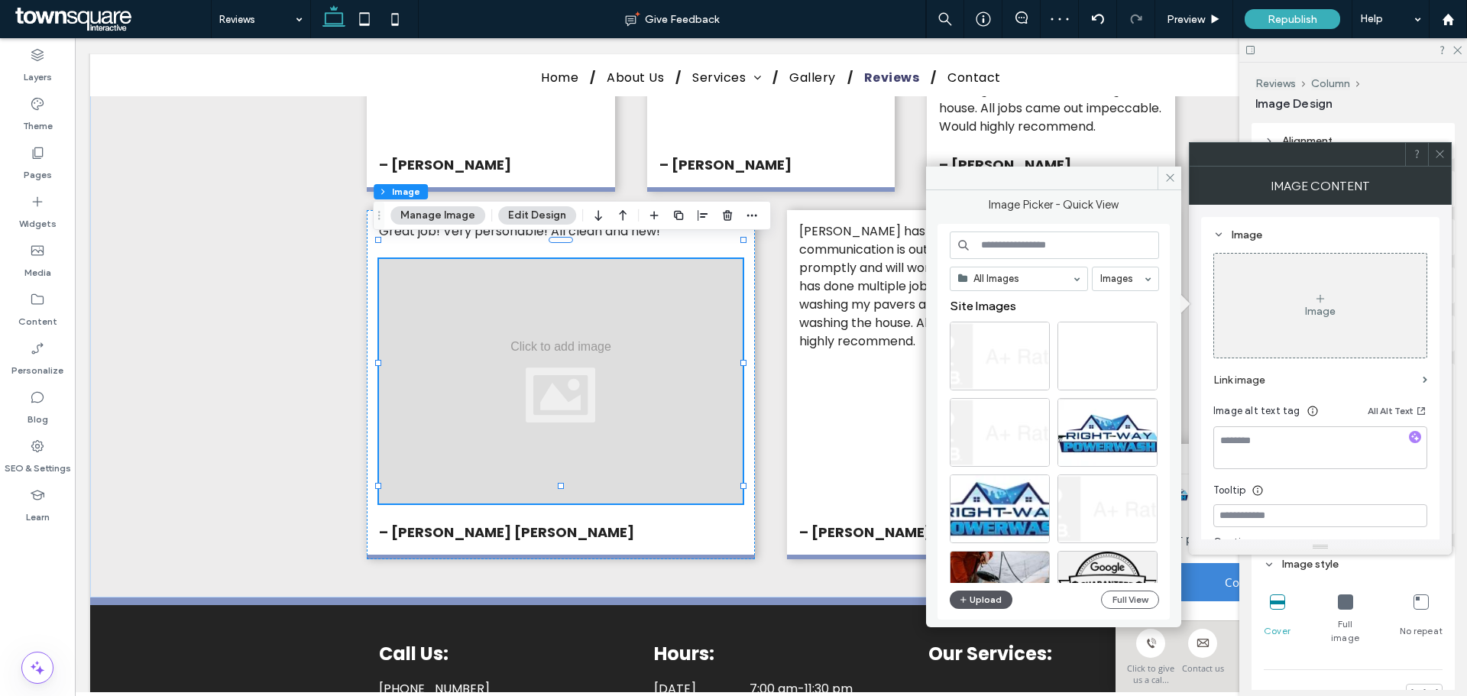
click at [1008, 599] on button "Upload" at bounding box center [981, 600] width 63 height 18
click at [724, 220] on icon "button" at bounding box center [727, 215] width 12 height 12
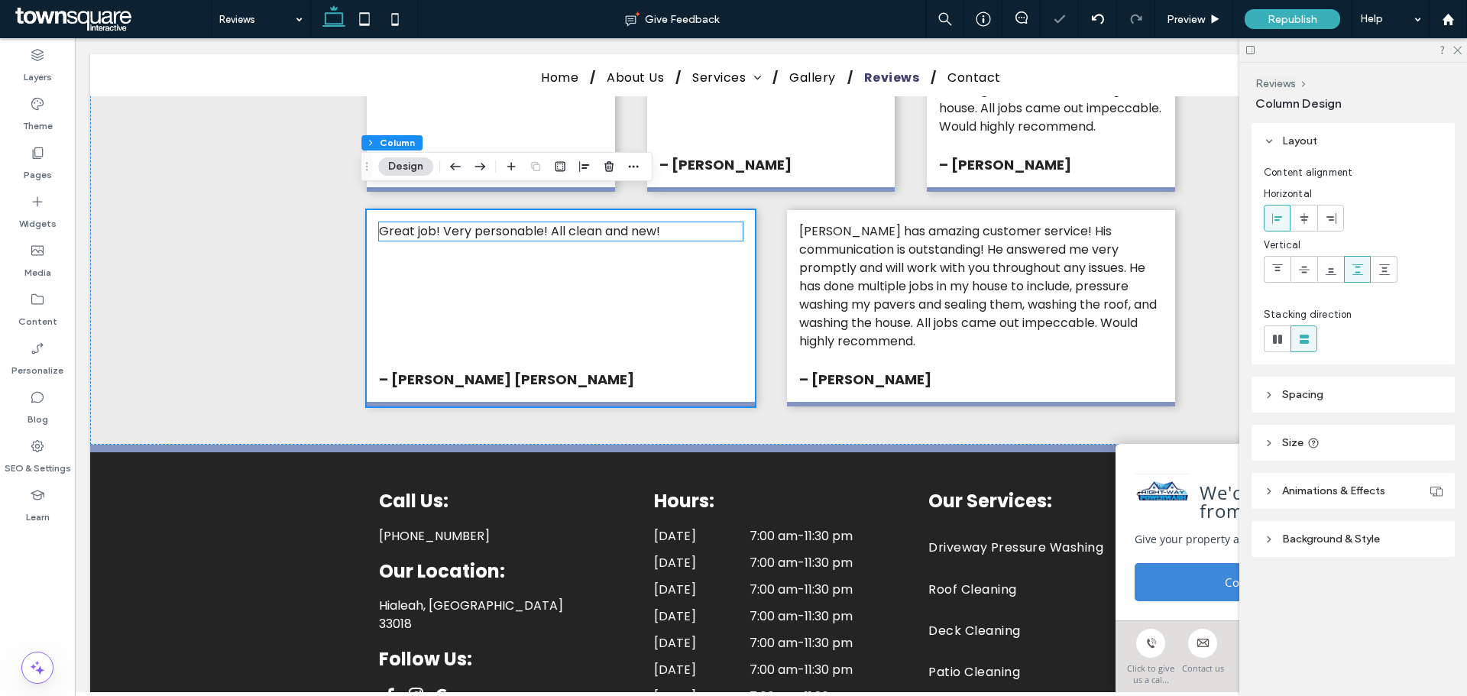
click at [456, 222] on span "Great job! Very personable! All clean and new!" at bounding box center [519, 231] width 281 height 18
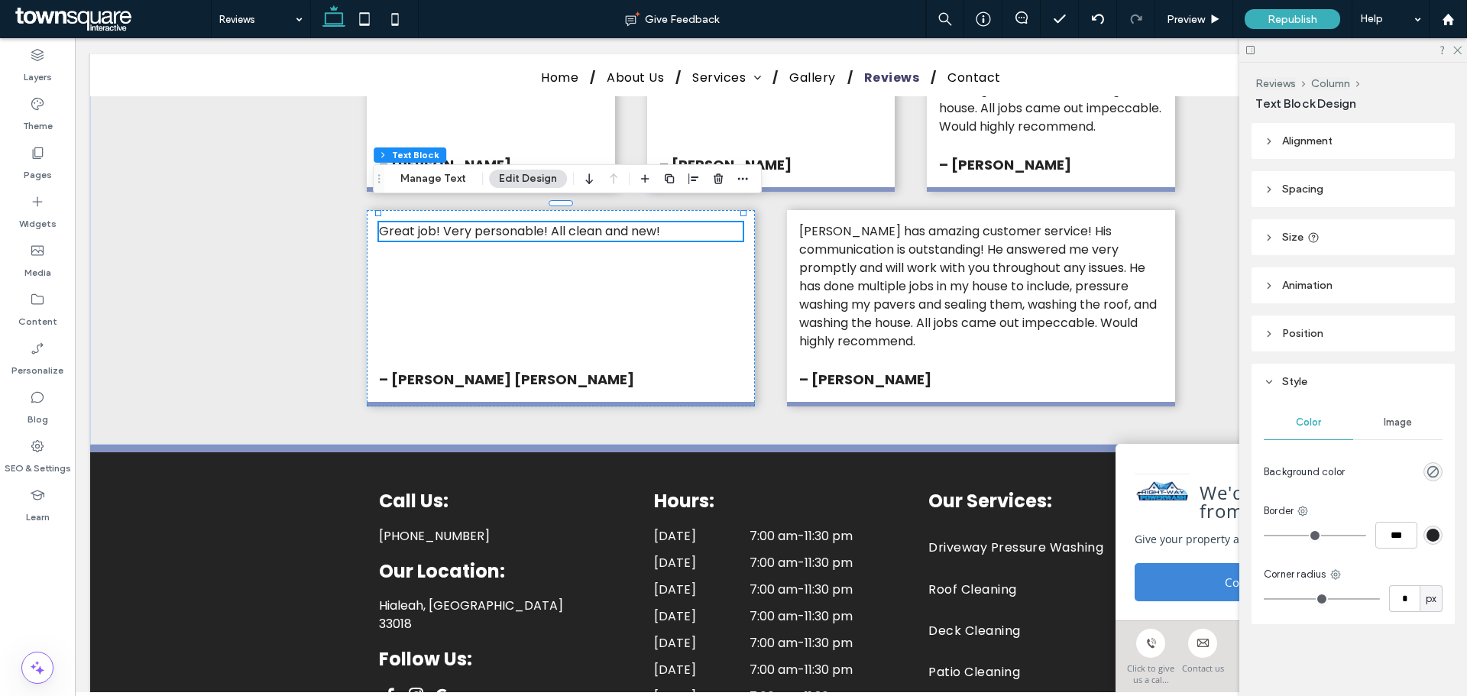
click at [412, 222] on span "Great job! Very personable! All clean and new!" at bounding box center [519, 231] width 281 height 18
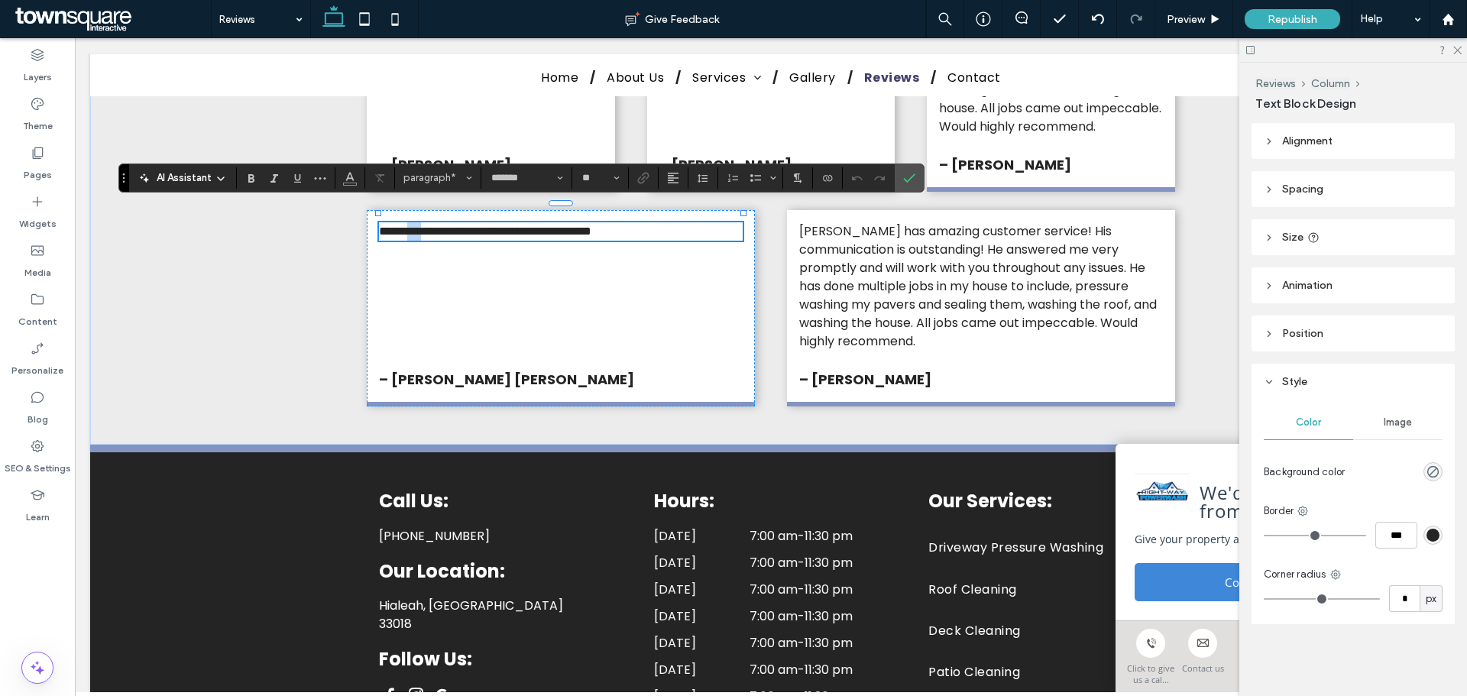
click at [412, 225] on span "**********" at bounding box center [485, 230] width 212 height 11
paste div
type input "**"
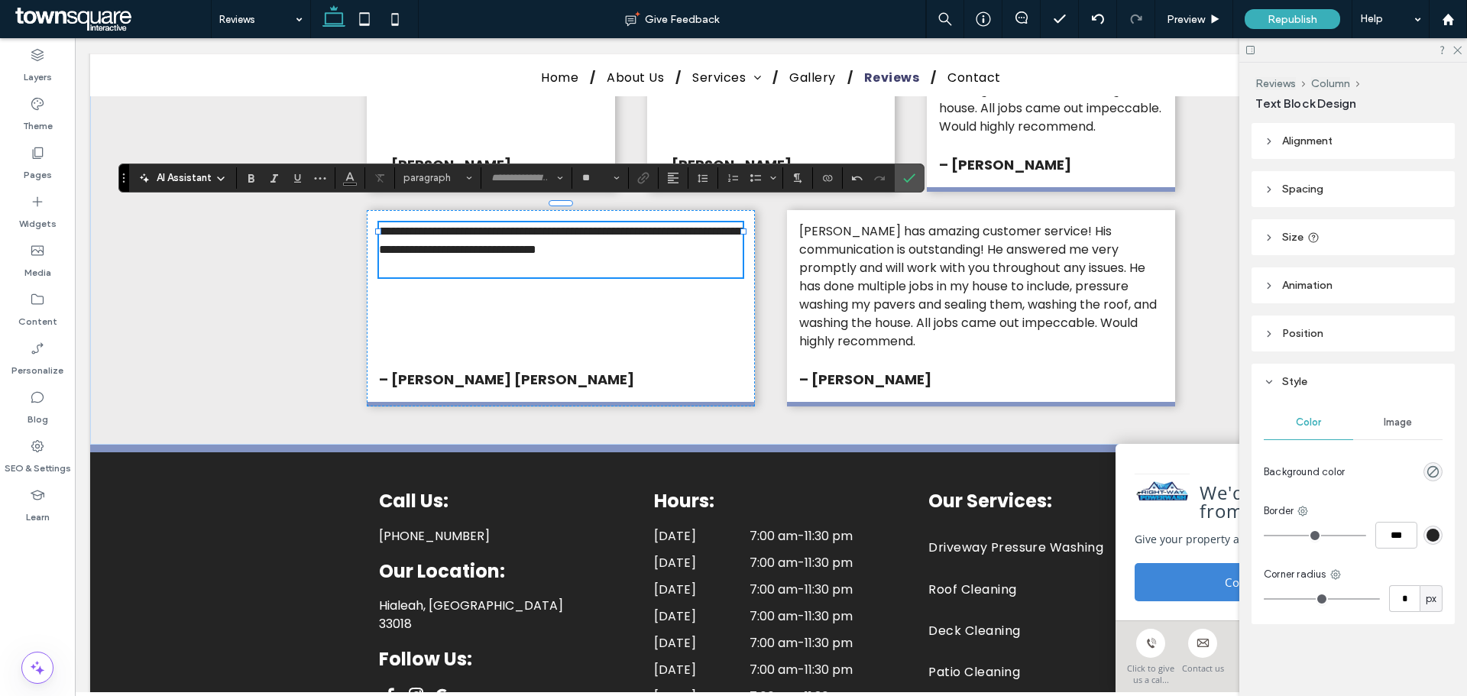
scroll to position [28, 0]
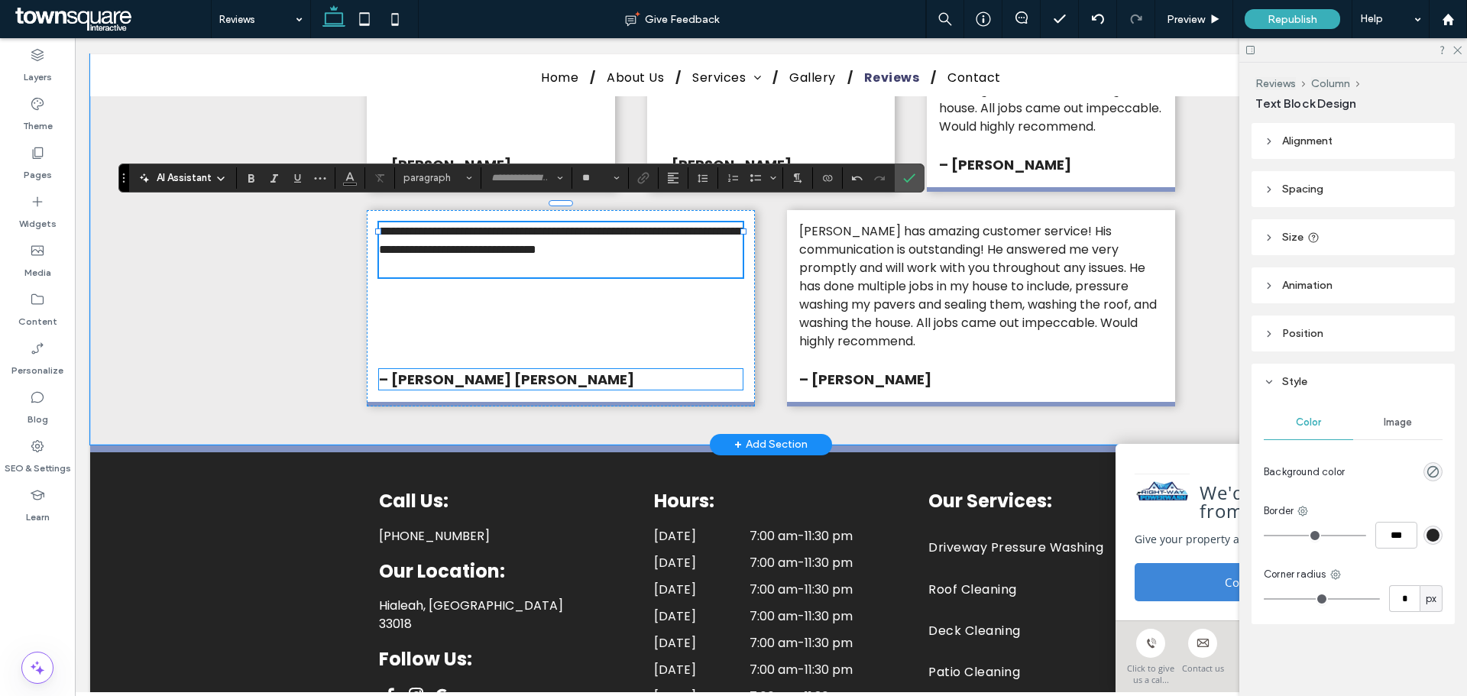
click at [469, 370] on strong "– Jillian Victoria" at bounding box center [506, 379] width 255 height 19
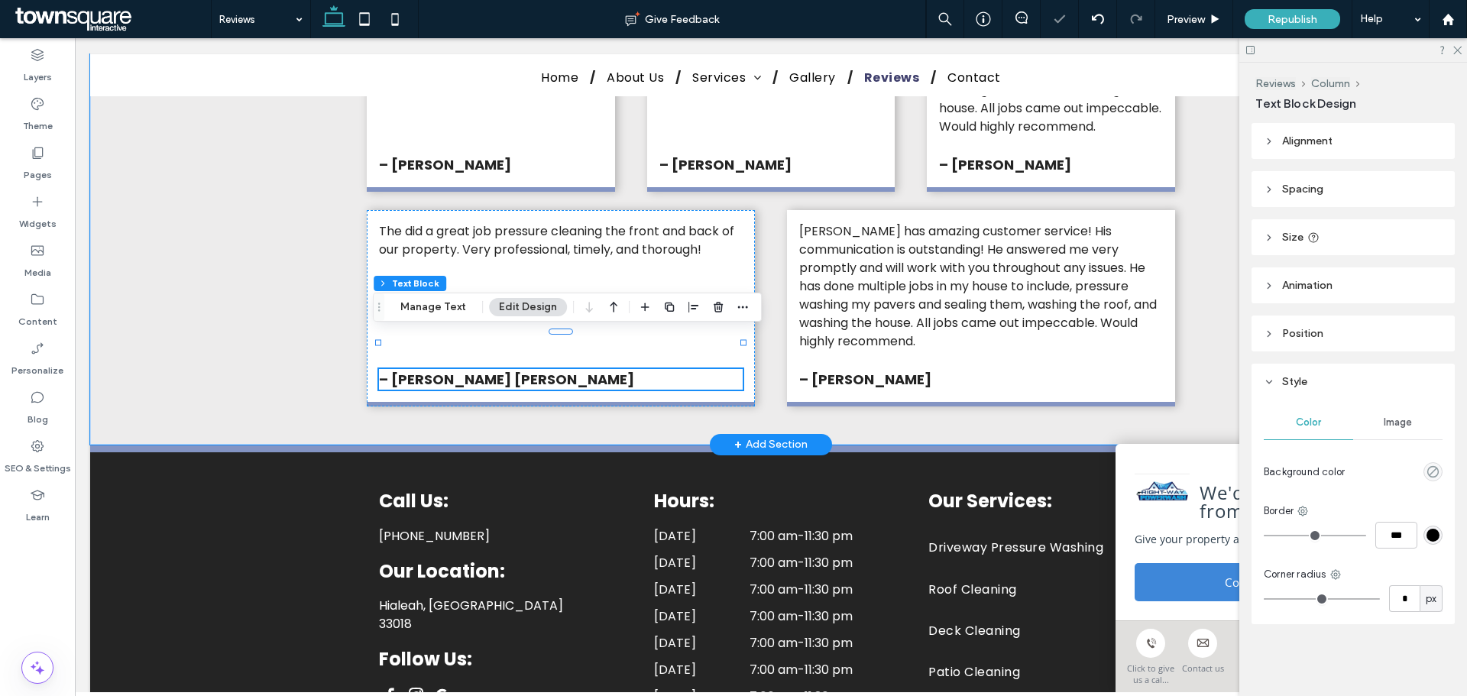
click at [469, 369] on div "– Jillian Victoria" at bounding box center [561, 379] width 364 height 21
type input "*******"
type input "**"
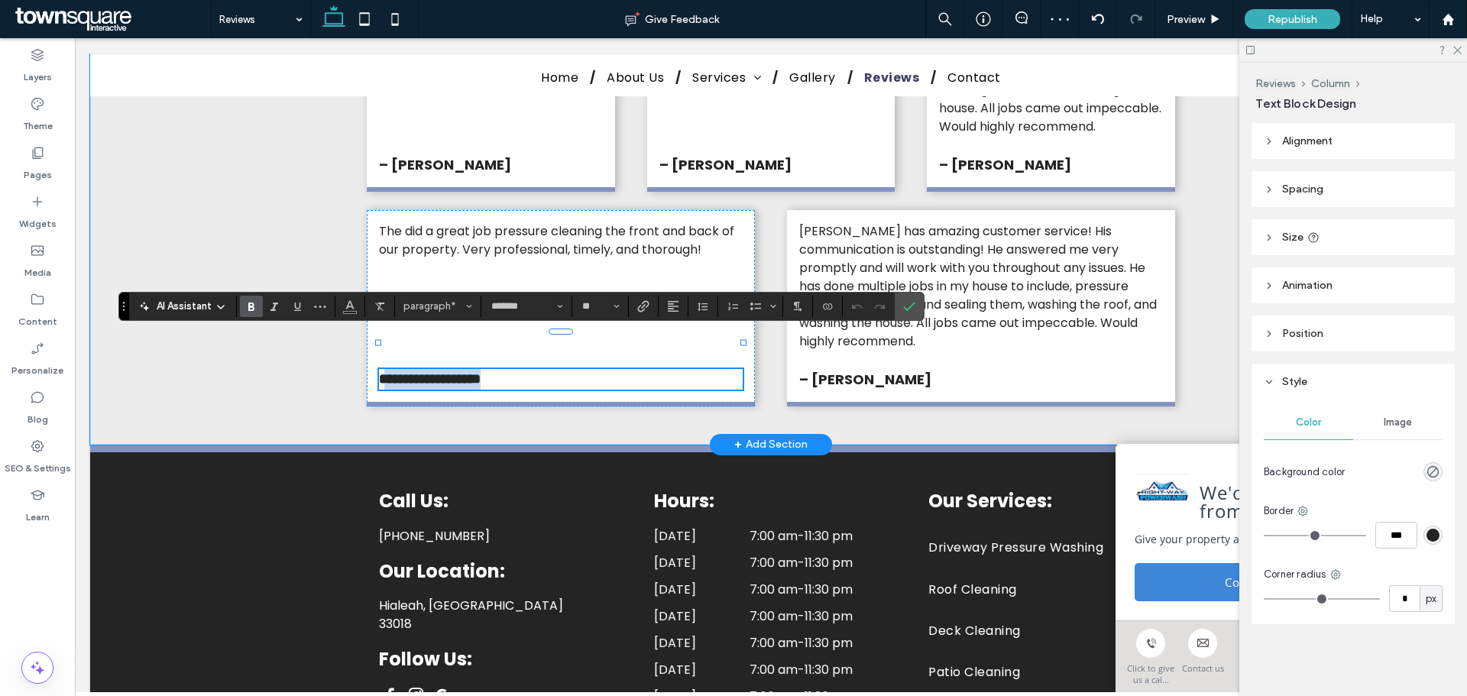
drag, startPoint x: 491, startPoint y: 345, endPoint x: 384, endPoint y: 338, distance: 107.9
click at [384, 369] on p "**********" at bounding box center [561, 379] width 364 height 21
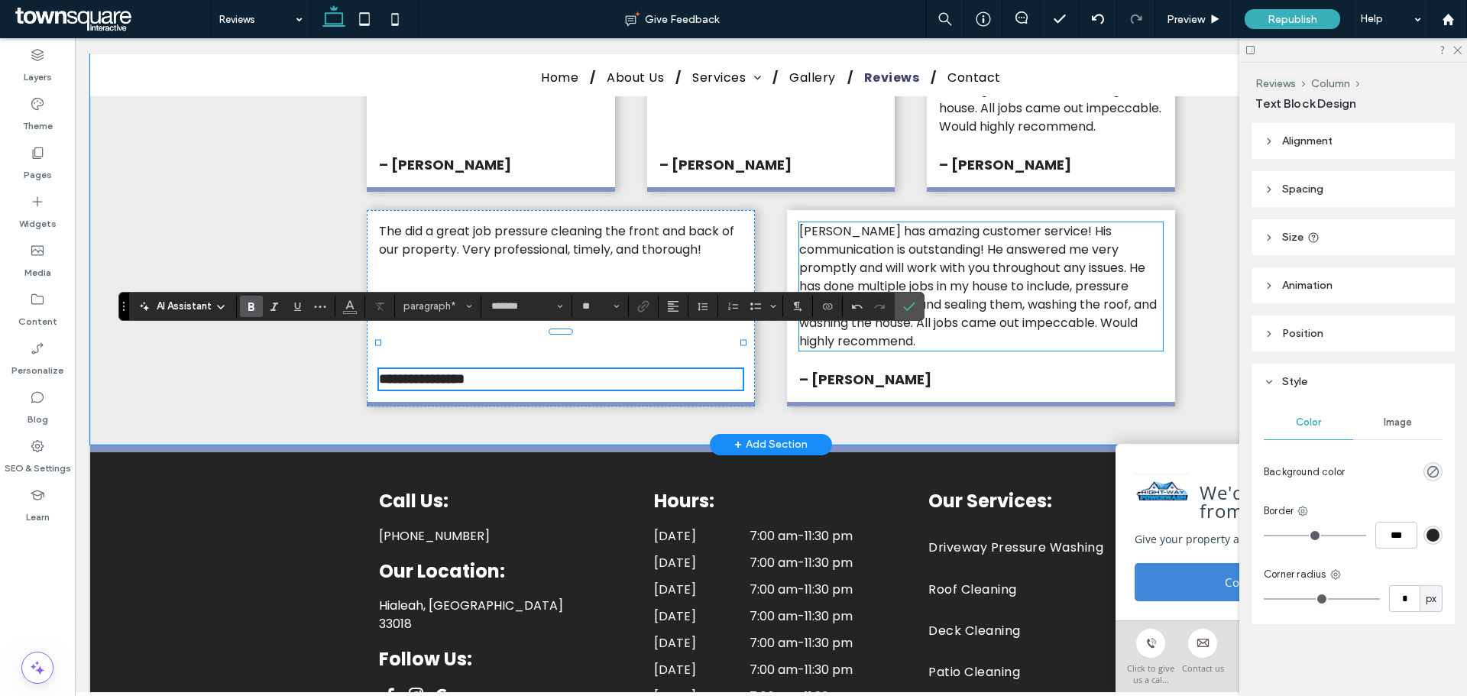
click at [1003, 274] on span "Alex has amazing customer service! His communication is outstanding! He answere…" at bounding box center [978, 286] width 358 height 128
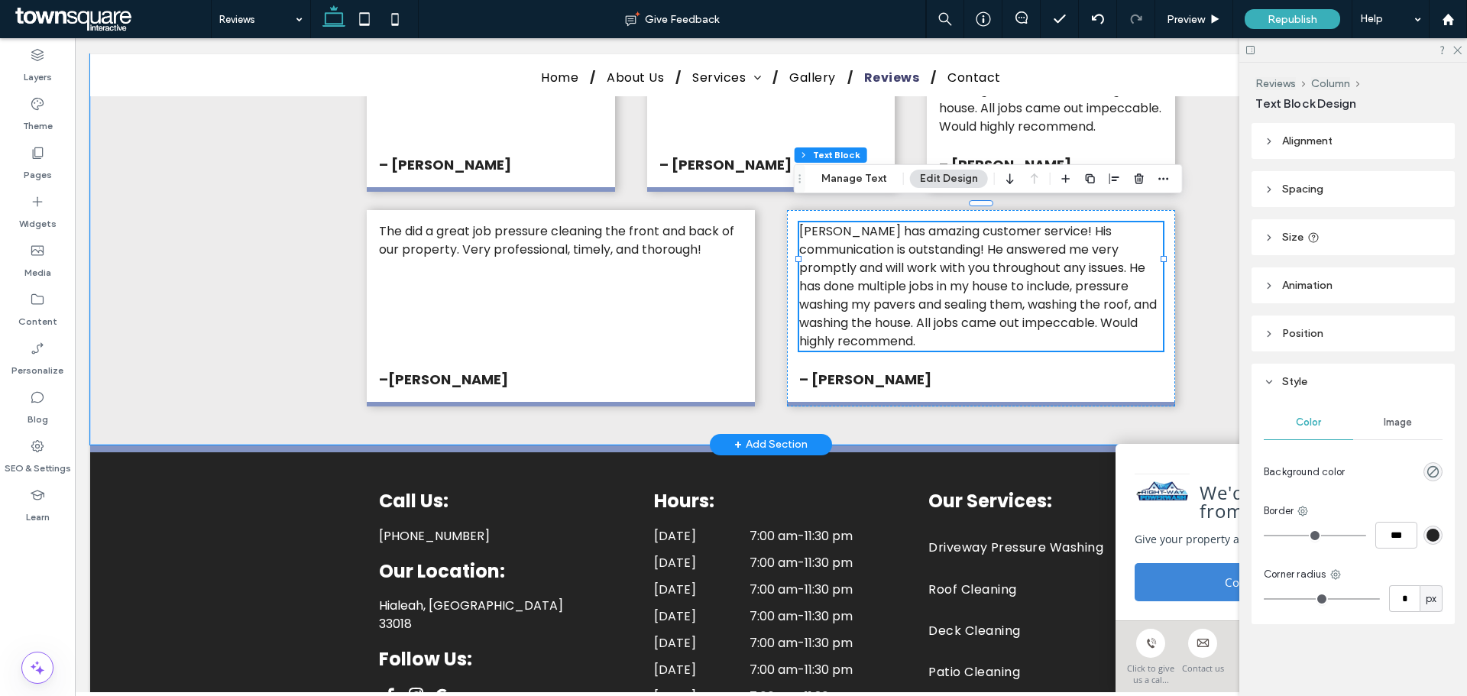
click at [967, 269] on span "Alex has amazing customer service! His communication is outstanding! He answere…" at bounding box center [978, 286] width 358 height 128
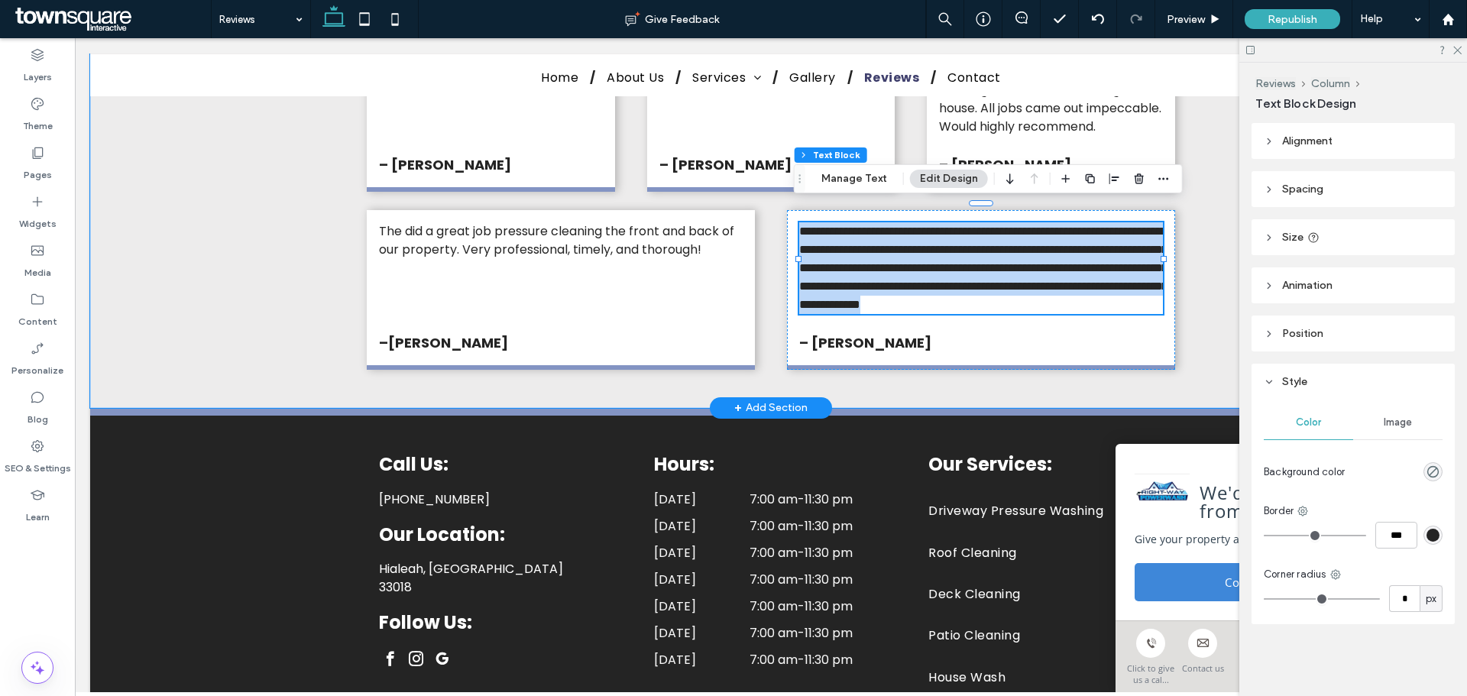
click at [967, 269] on span "**********" at bounding box center [983, 267] width 368 height 85
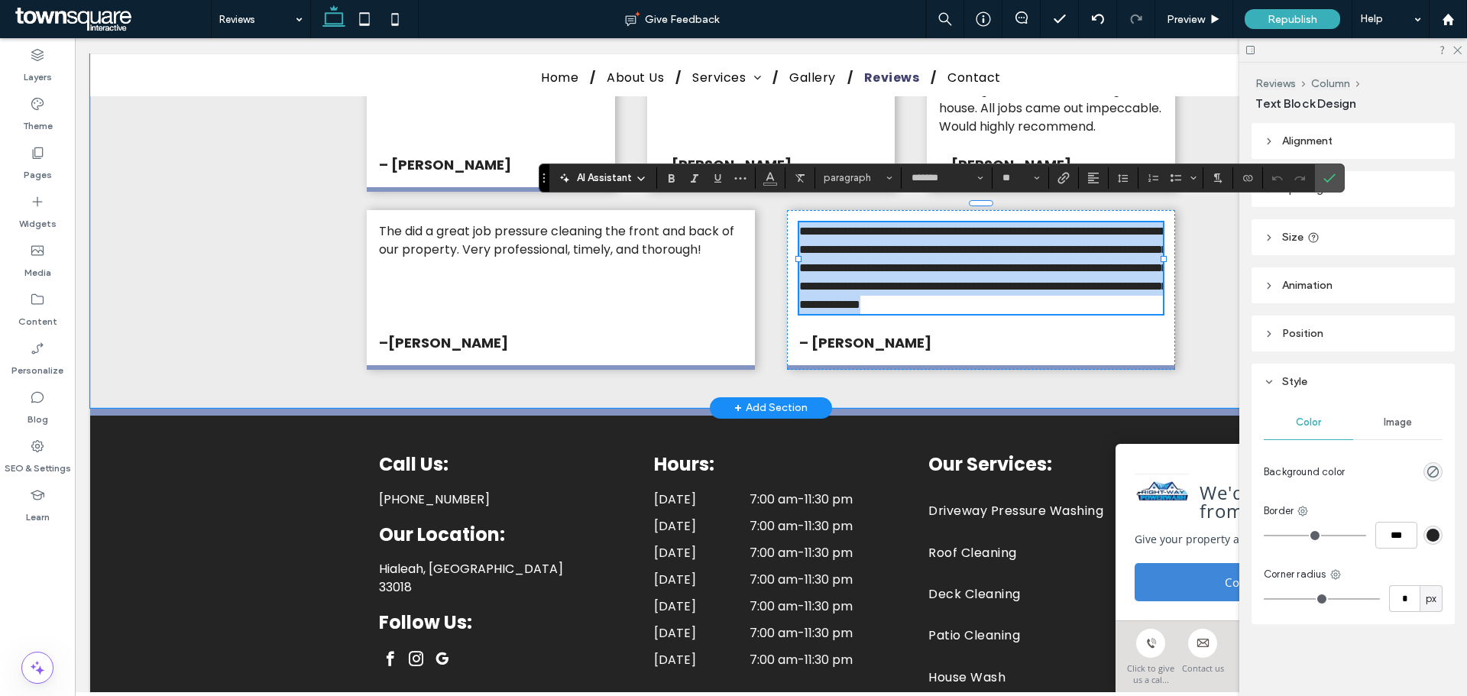
click at [967, 269] on span "**********" at bounding box center [983, 267] width 368 height 85
paste div
type input "**"
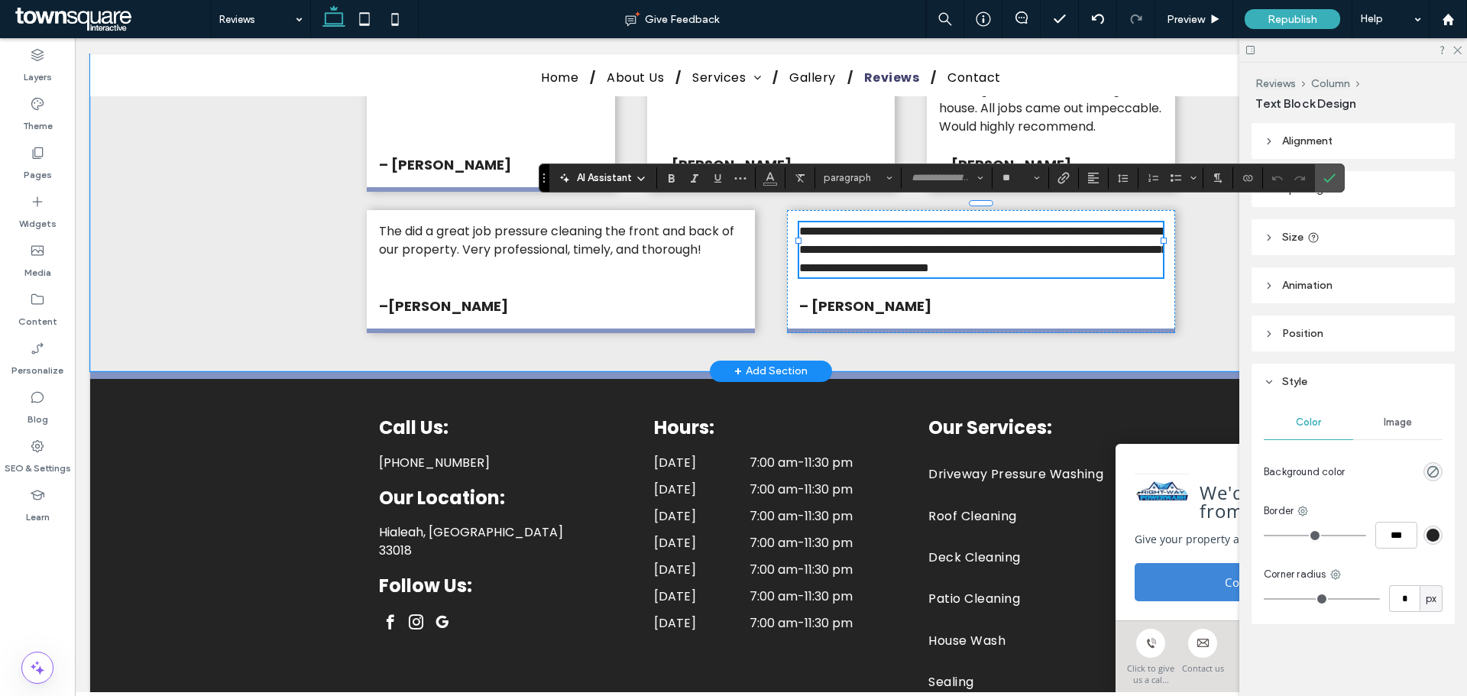
scroll to position [3, 0]
click at [882, 312] on p "– Alexis D." at bounding box center [981, 306] width 364 height 21
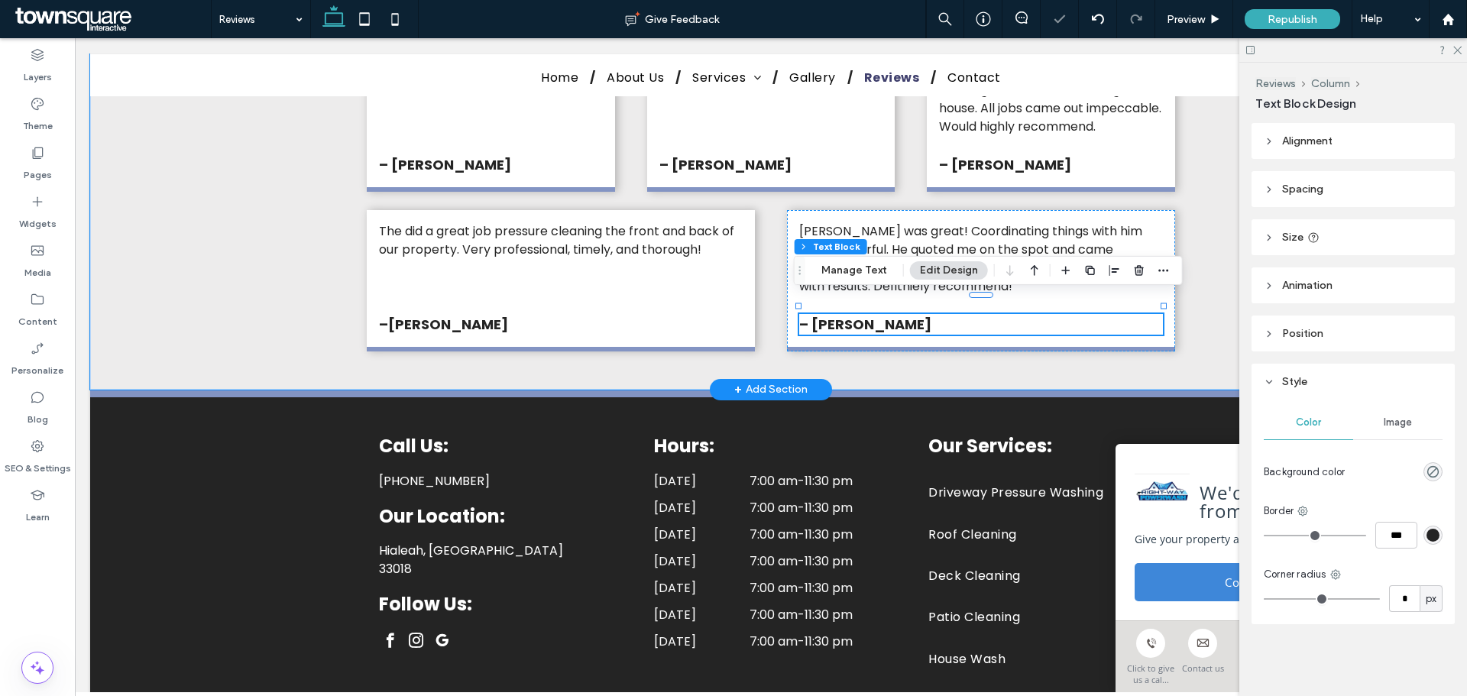
click at [882, 314] on p "– Alexis D." at bounding box center [981, 324] width 364 height 21
click at [882, 314] on p "**********" at bounding box center [981, 324] width 364 height 21
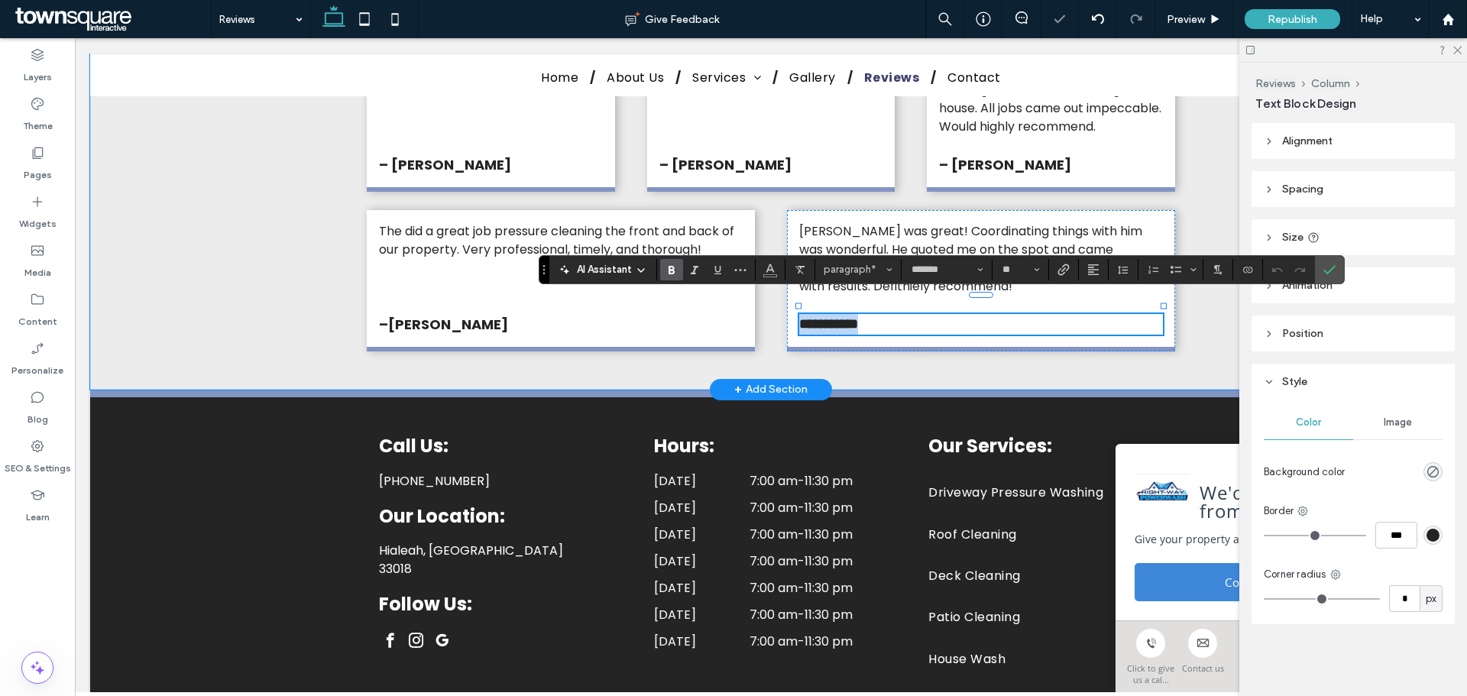
click at [882, 314] on p "**********" at bounding box center [981, 324] width 364 height 21
drag, startPoint x: 881, startPoint y: 311, endPoint x: 810, endPoint y: 306, distance: 71.3
click at [810, 314] on p "**********" at bounding box center [981, 324] width 364 height 21
click at [312, 333] on div "Alex is awesome! We had a pleasure collaborating on a project and can't emphasi…" at bounding box center [770, 7] width 917 height 763
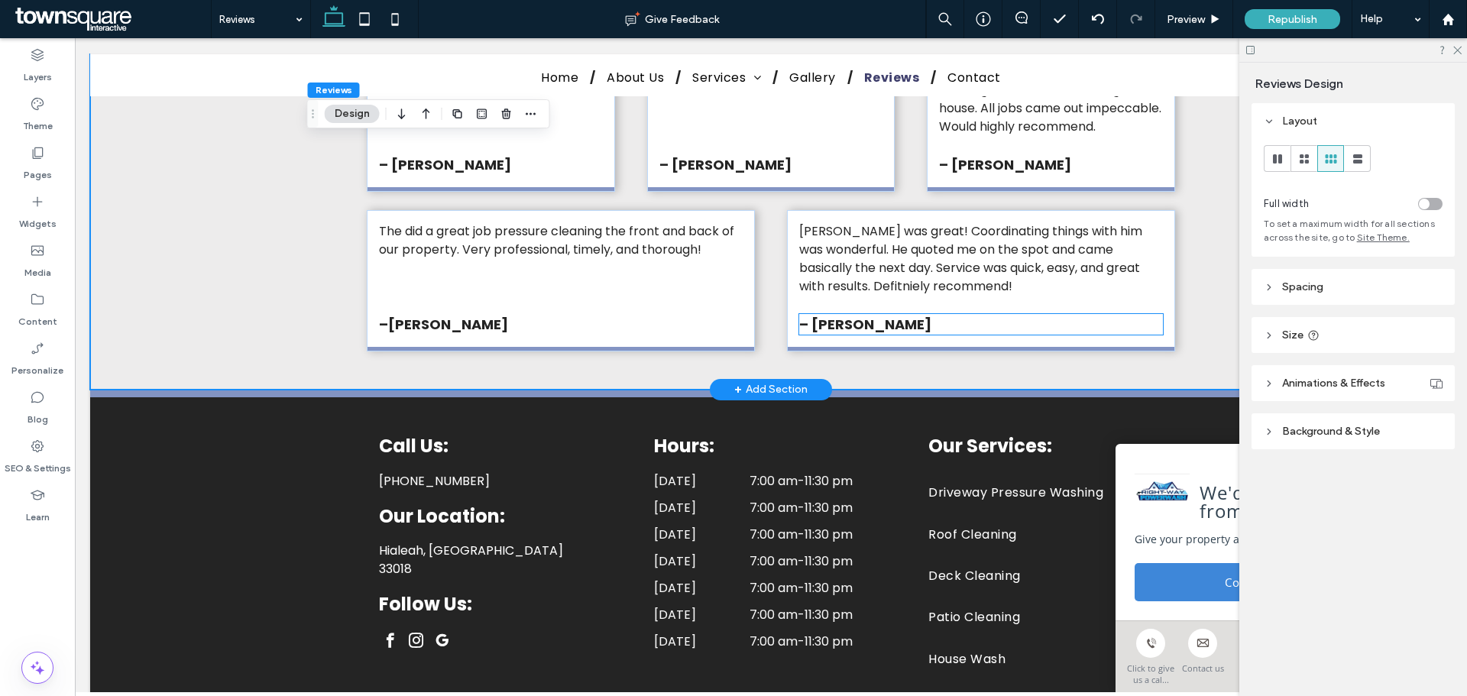
click at [862, 315] on strong "– Alexis D." at bounding box center [865, 324] width 132 height 19
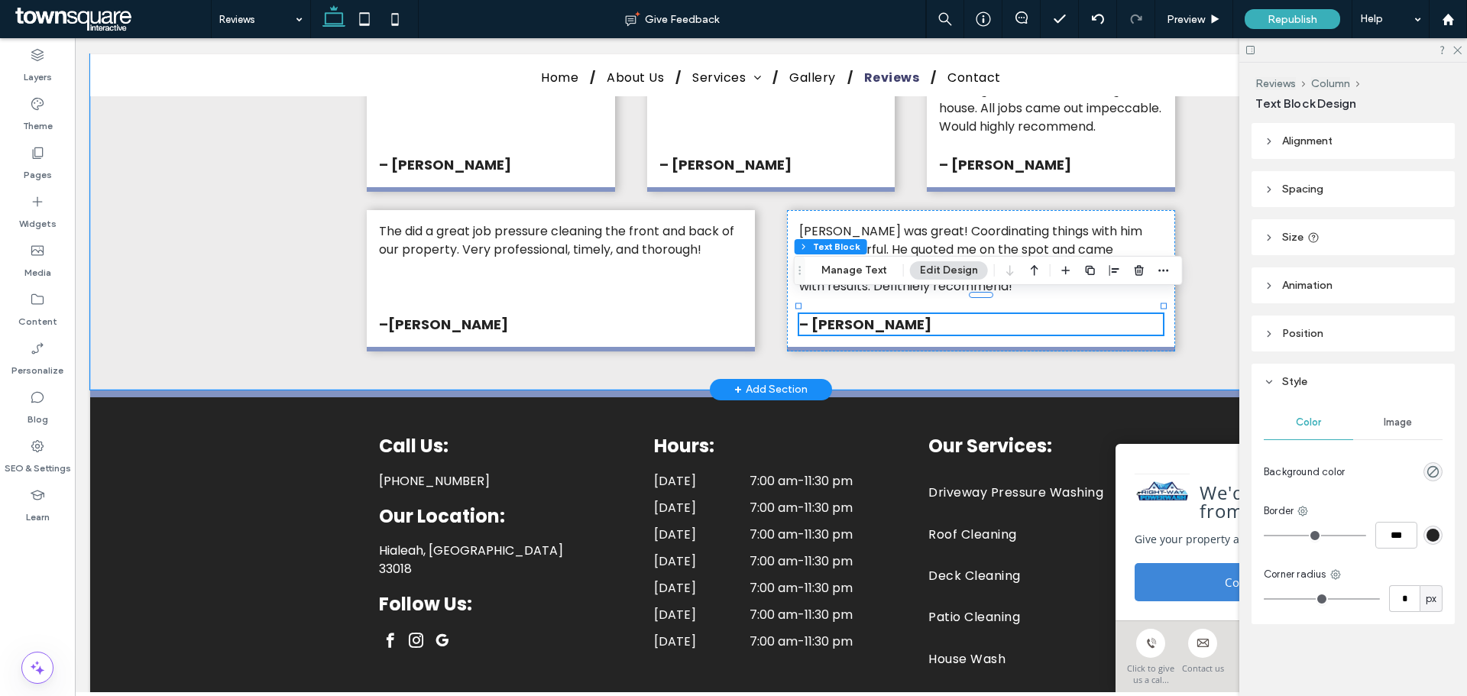
click at [862, 314] on div "– Alexis D." at bounding box center [981, 324] width 364 height 21
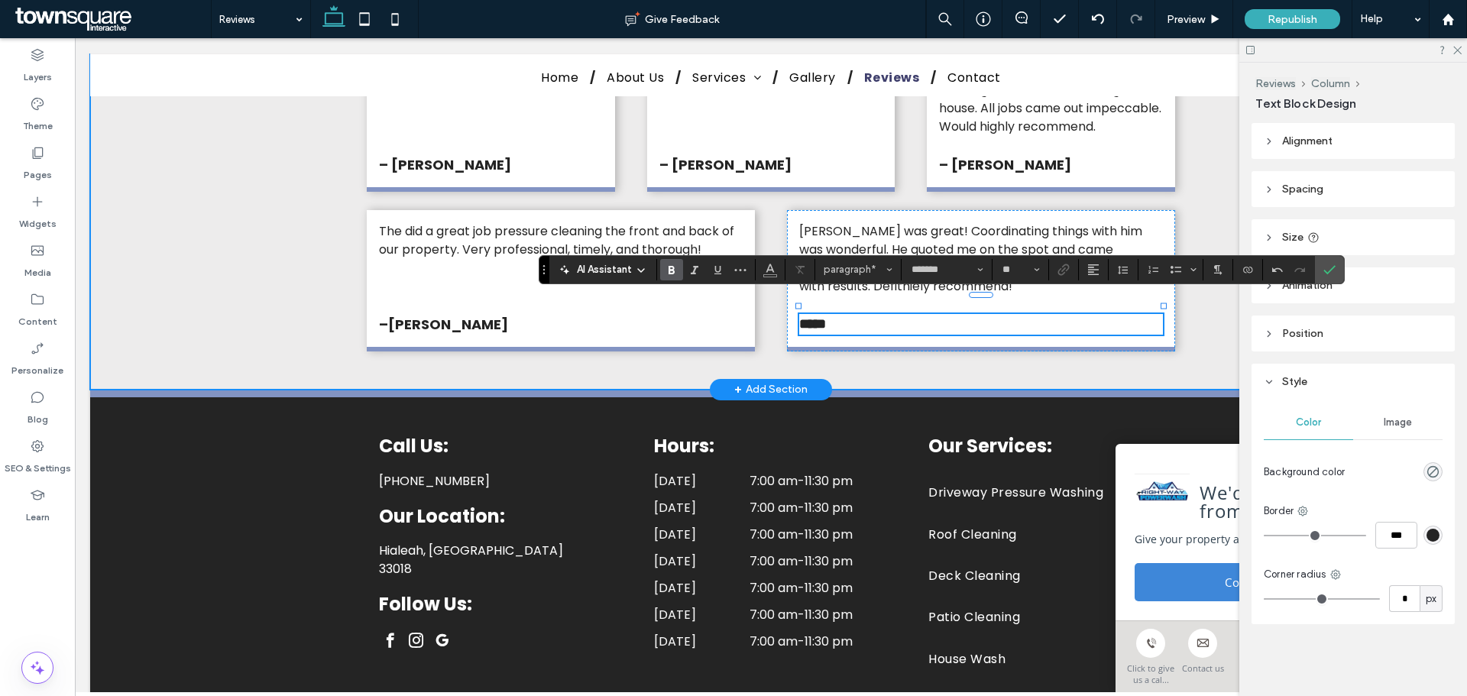
click at [935, 362] on div "Alex is awesome! We had a pleasure collaborating on a project and can't emphasi…" at bounding box center [770, 7] width 917 height 763
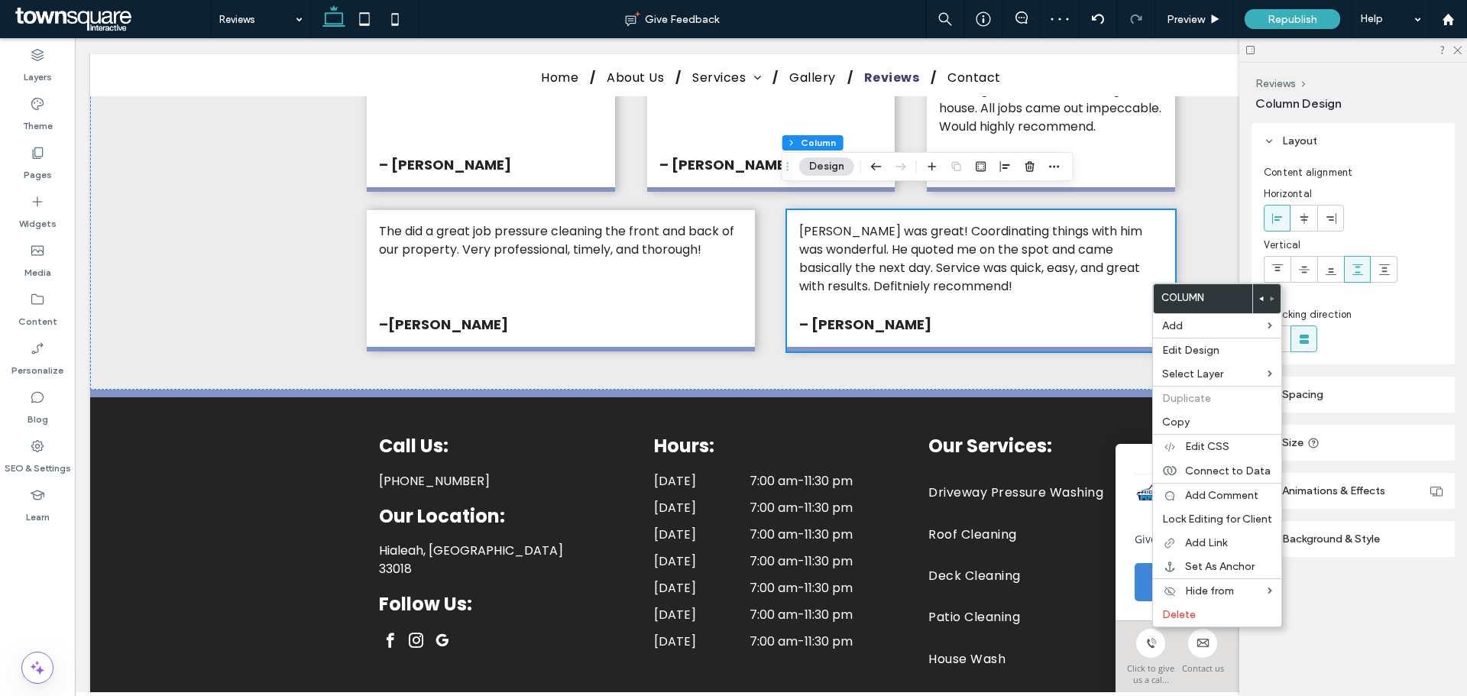
click at [1137, 283] on div "Alex was great! Coordinating things with him was wonderful. He quoted me on the…" at bounding box center [981, 280] width 388 height 141
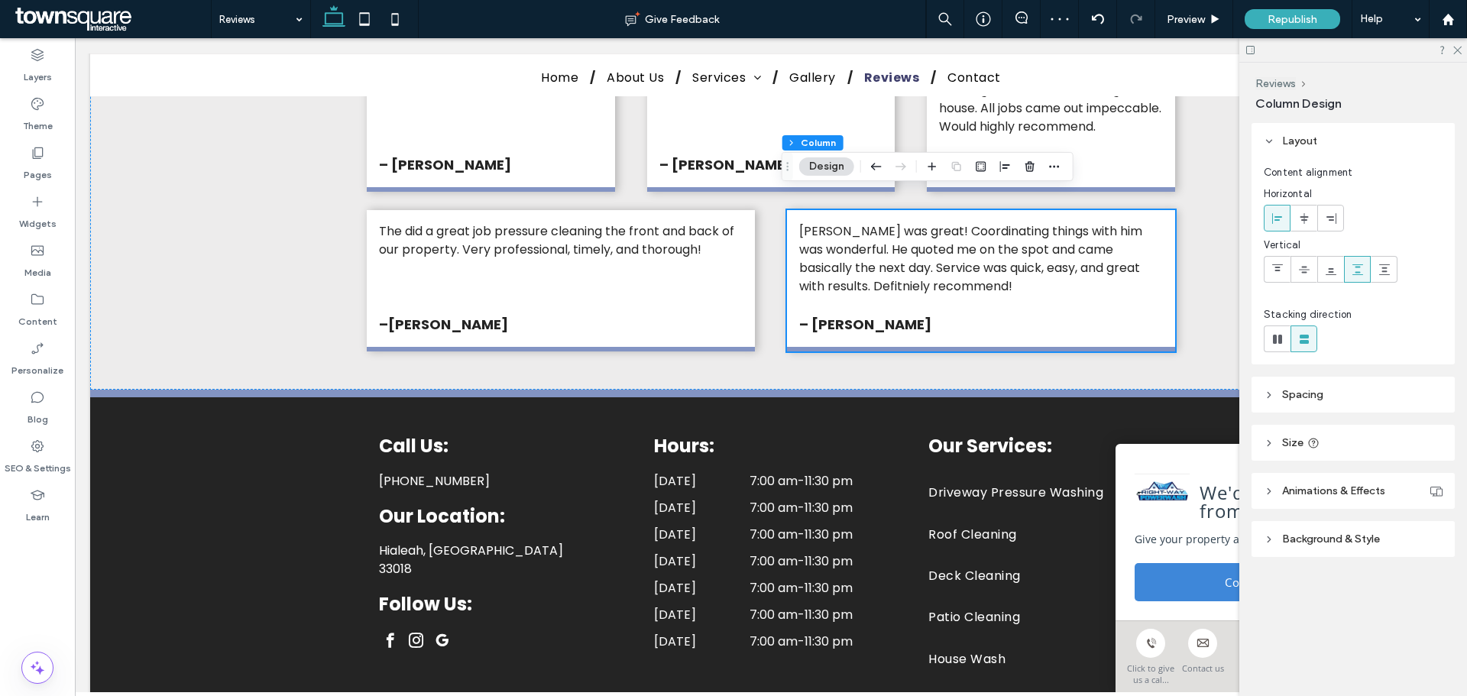
click at [1137, 283] on div "Alex was great! Coordinating things with him was wonderful. He quoted me on the…" at bounding box center [981, 280] width 388 height 141
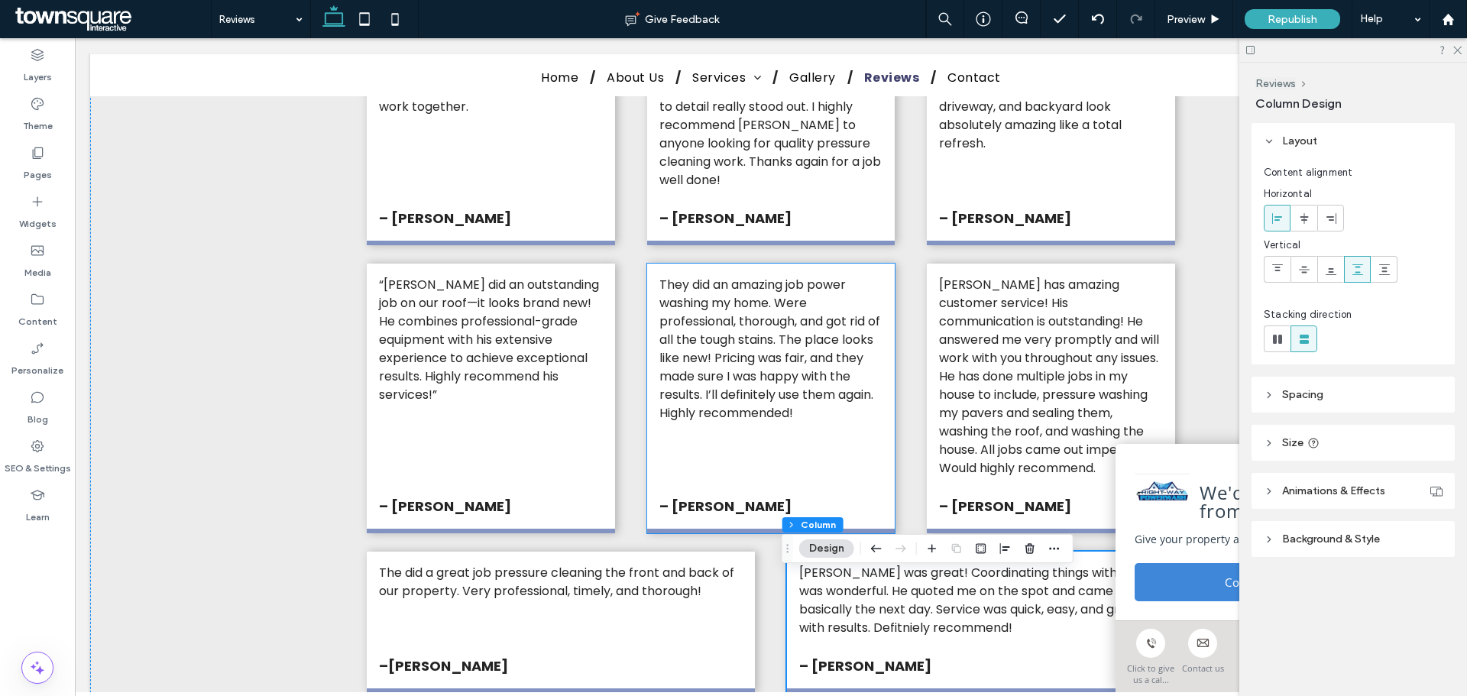
scroll to position [840, 0]
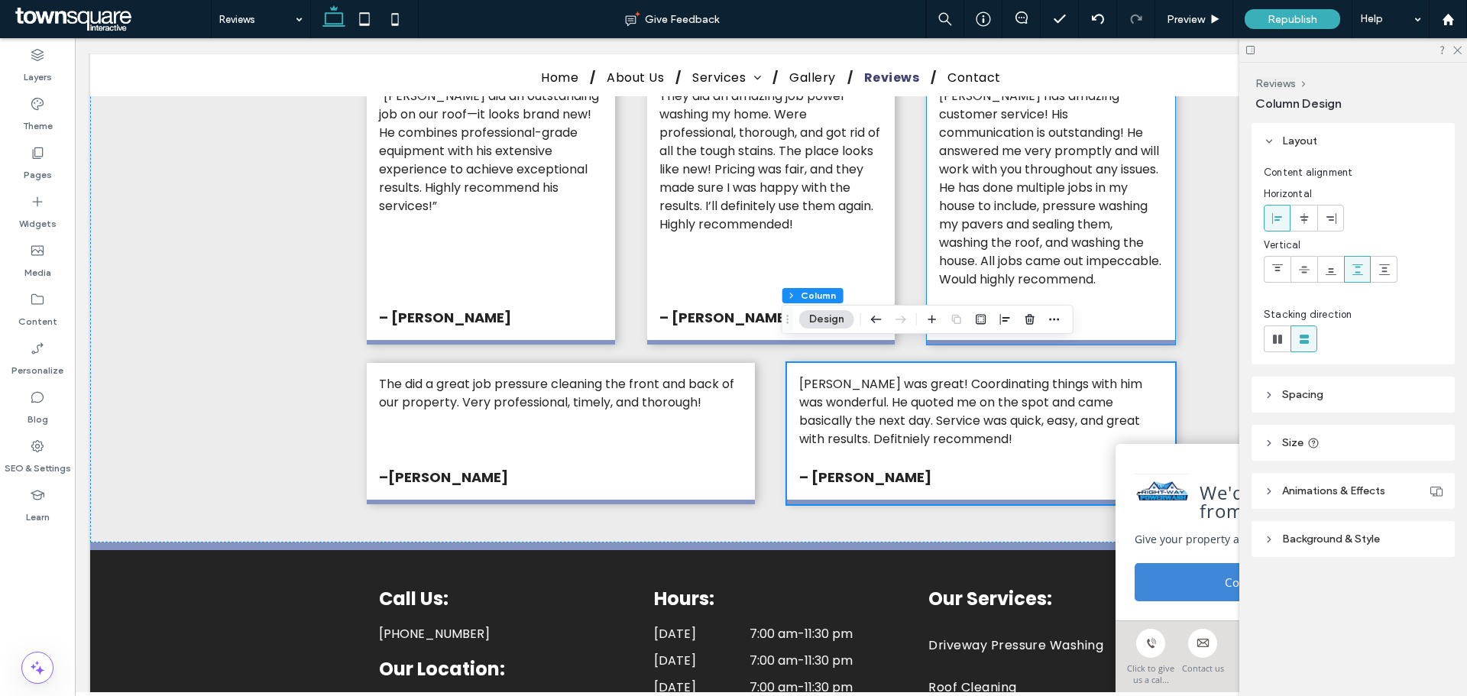
click at [1145, 283] on div "Alex has amazing customer service! His communication is outstanding! He answere…" at bounding box center [1051, 210] width 248 height 270
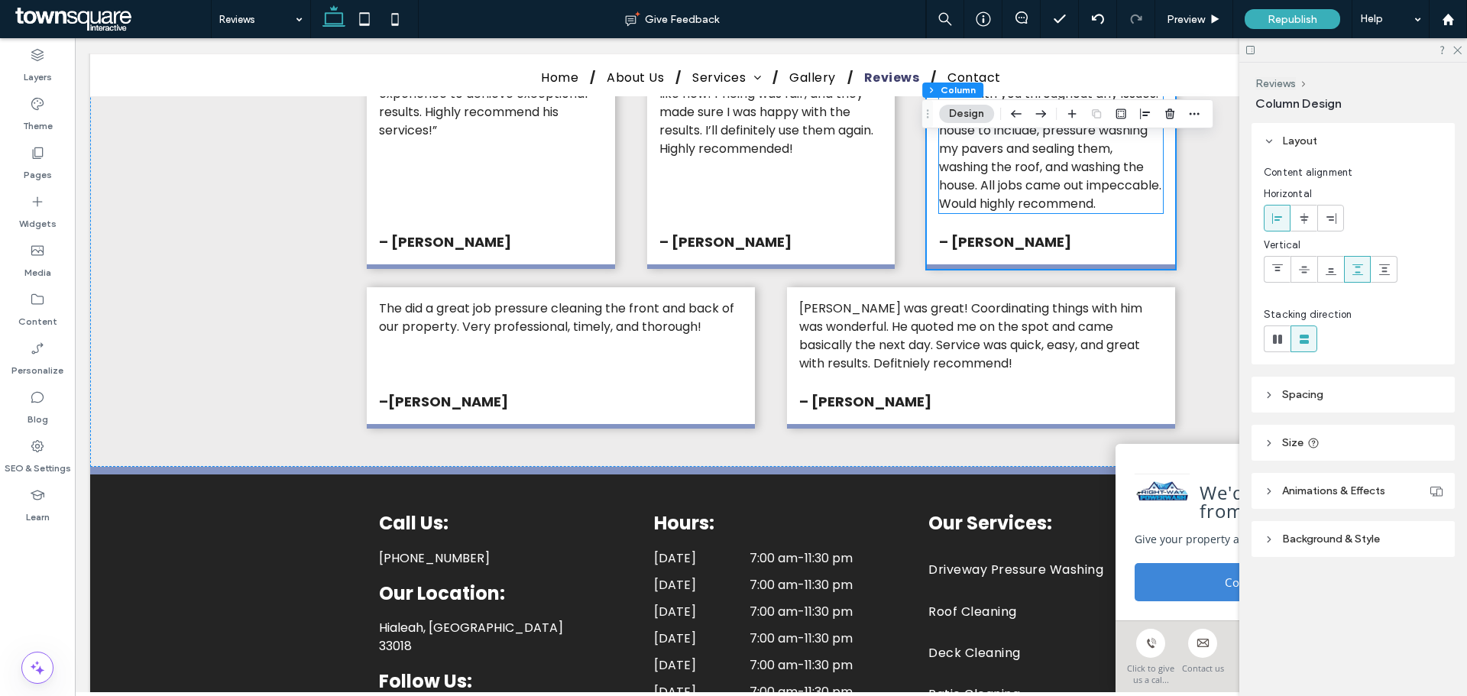
scroll to position [917, 0]
click at [1107, 371] on div "Alex was great! Coordinating things with him was wonderful. He quoted me on the…" at bounding box center [981, 357] width 388 height 141
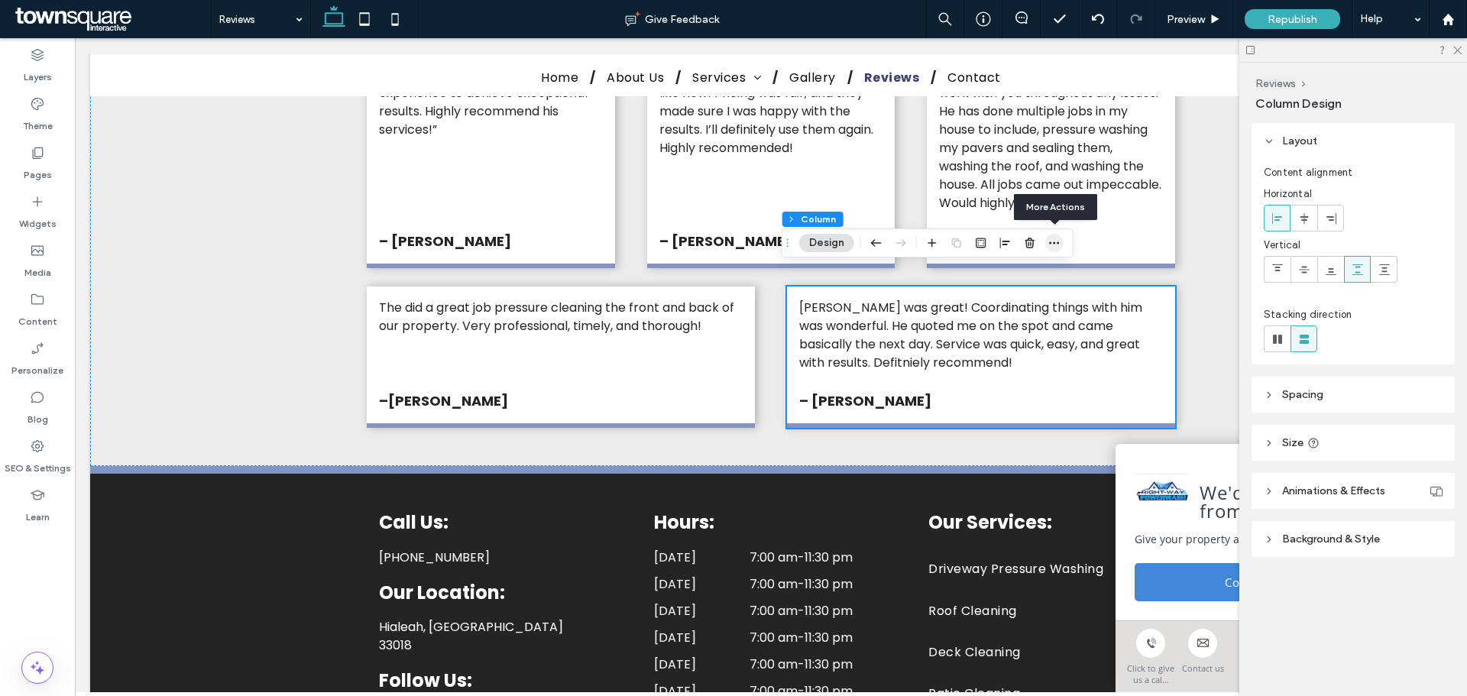
click at [1057, 242] on use "button" at bounding box center [1054, 242] width 10 height 2
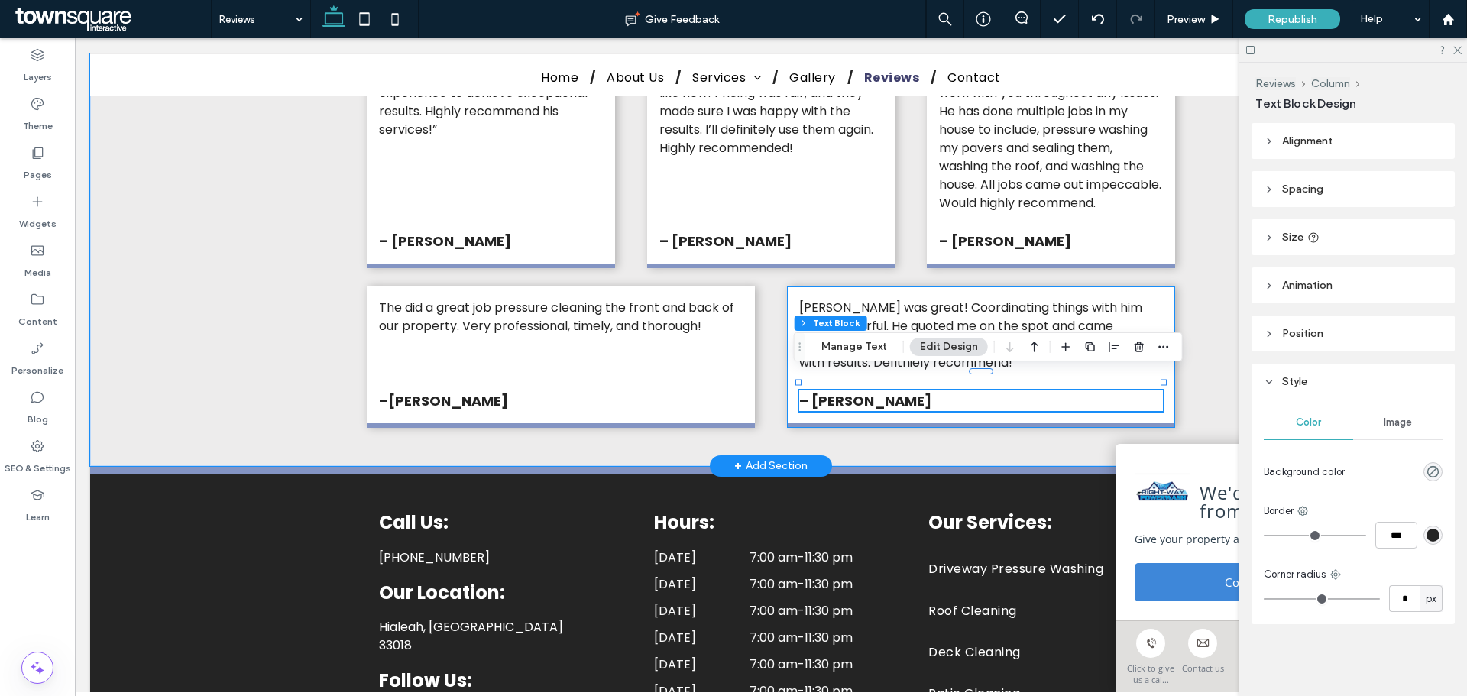
click at [1160, 287] on div "Alex was great! Coordinating things with him was wonderful. He quoted me on the…" at bounding box center [981, 357] width 388 height 141
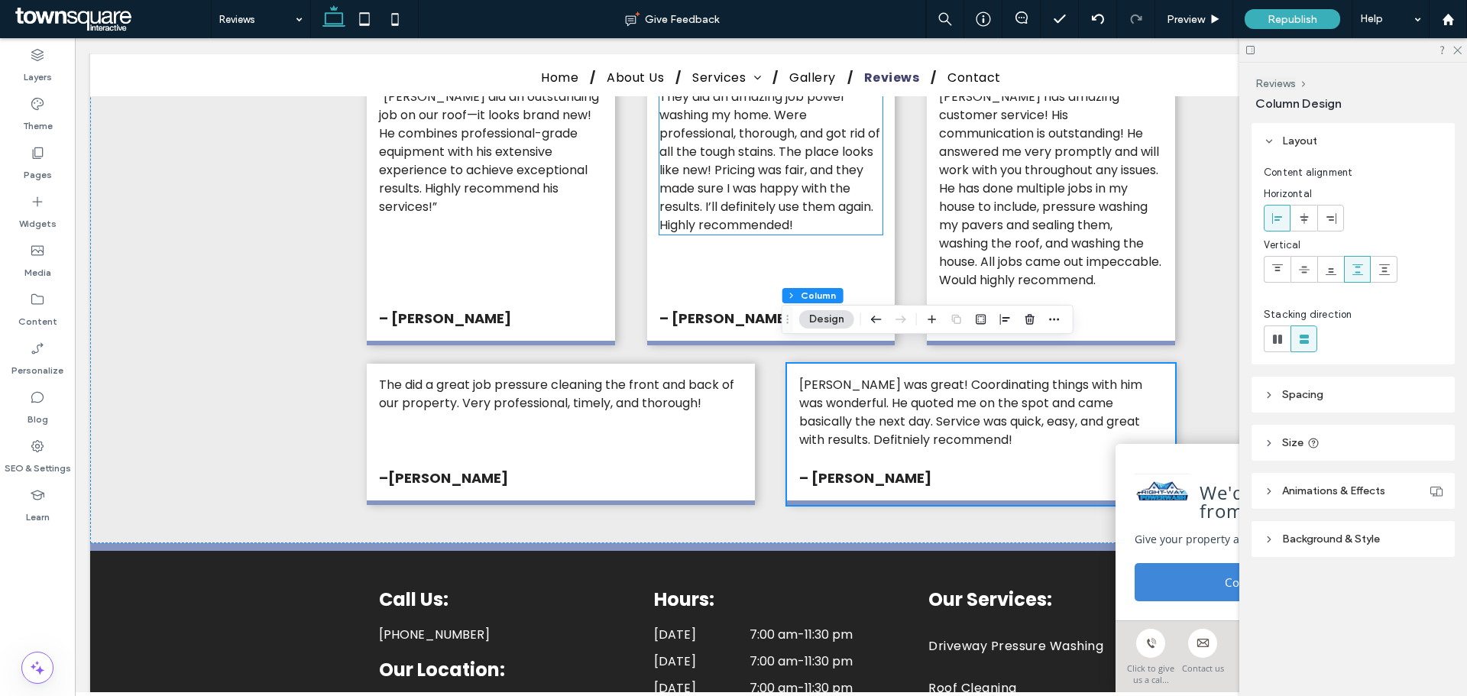
scroll to position [840, 0]
click at [597, 429] on div "The did a great job pressure cleaning the front and back of our property. Very …" at bounding box center [561, 433] width 388 height 141
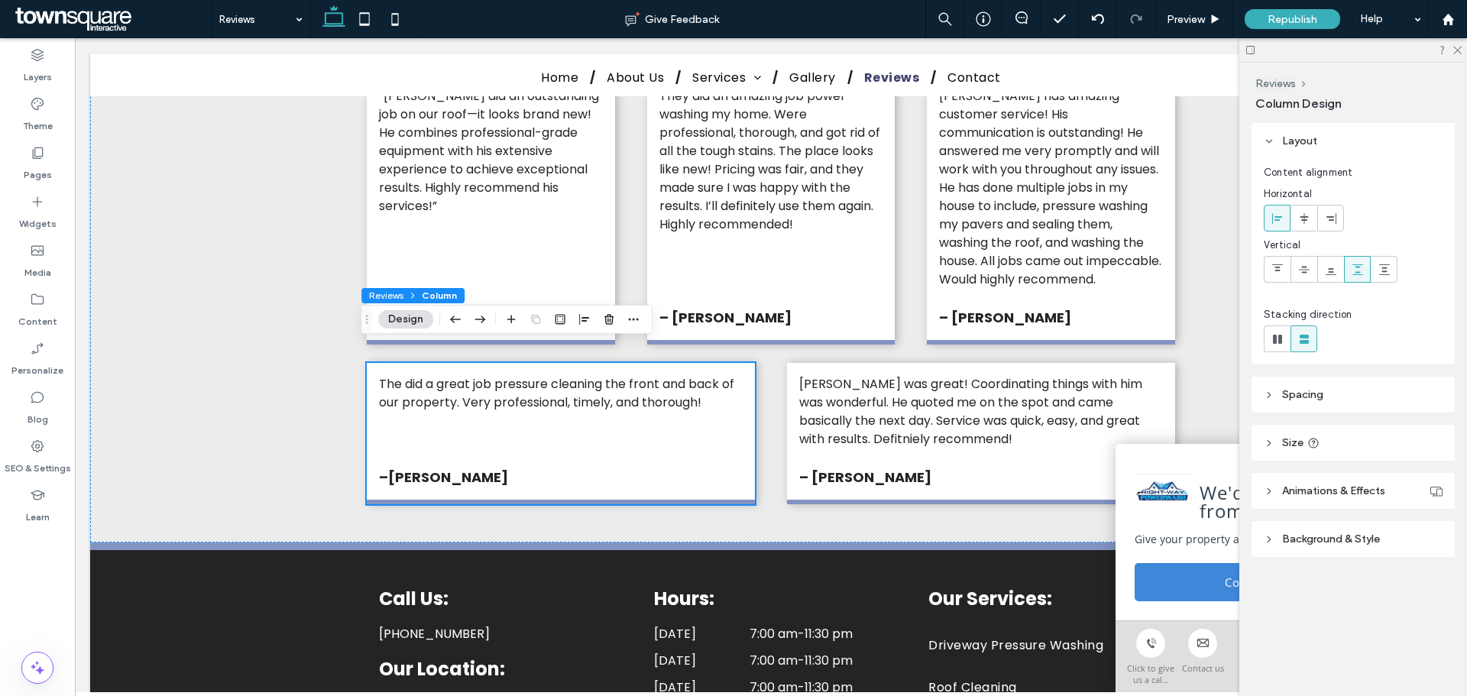
click at [412, 296] on icon at bounding box center [412, 295] width 9 height 9
click at [432, 293] on span "Column" at bounding box center [439, 295] width 35 height 11
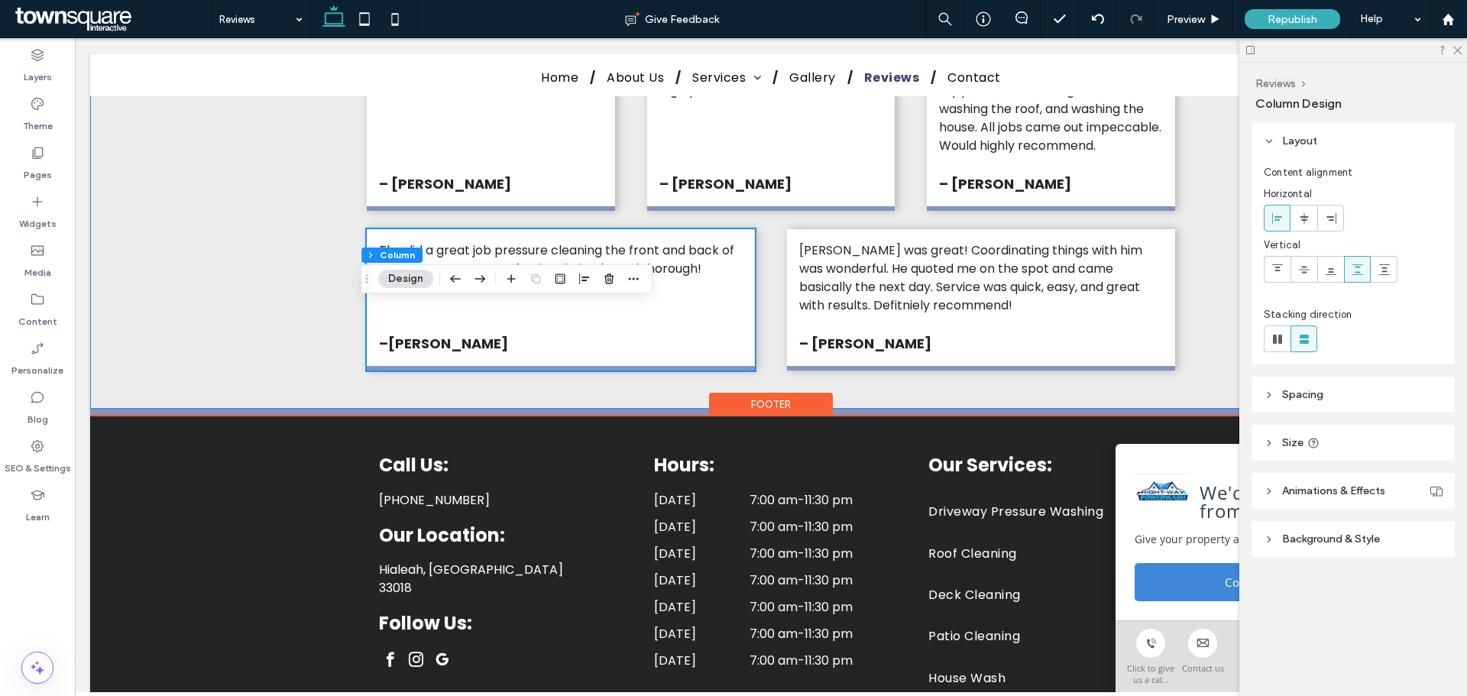
scroll to position [993, 0]
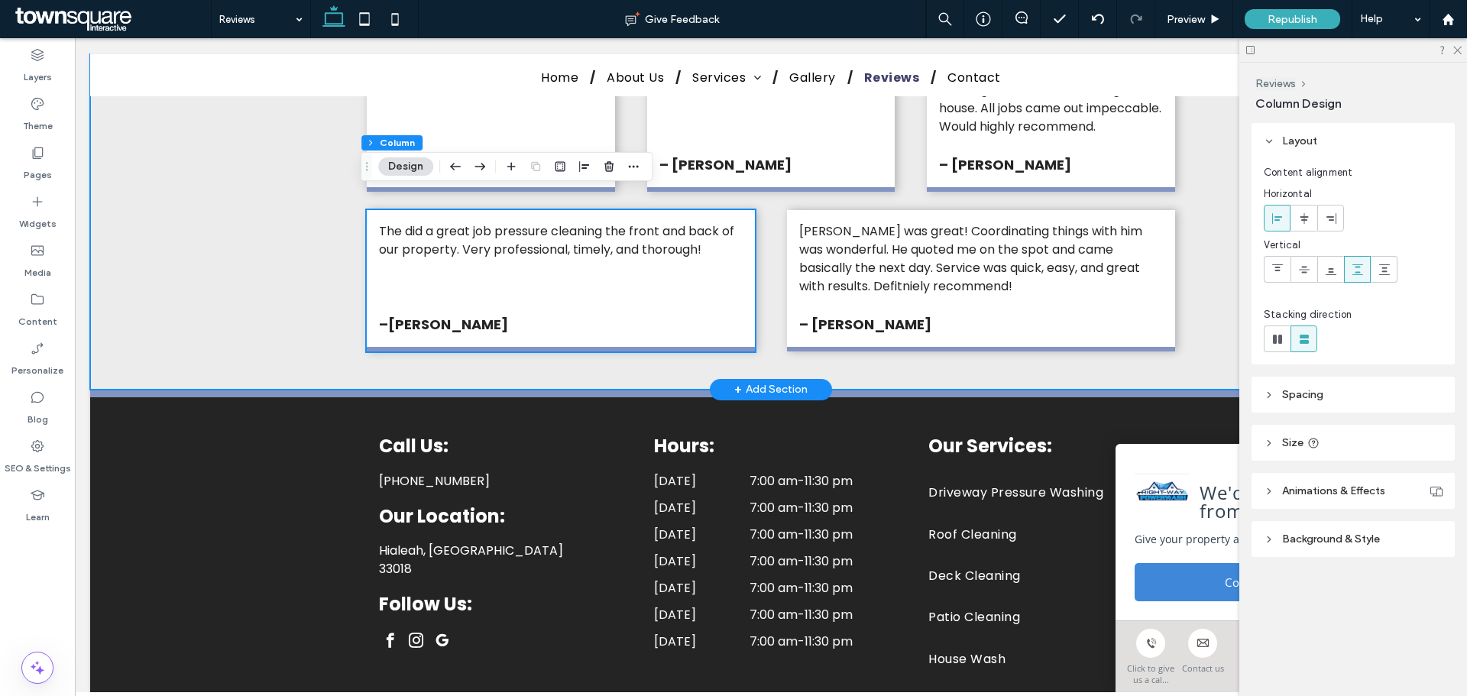
click at [1191, 290] on div "Alex is awesome! We had a pleasure collaborating on a project and can't emphasi…" at bounding box center [770, 7] width 917 height 763
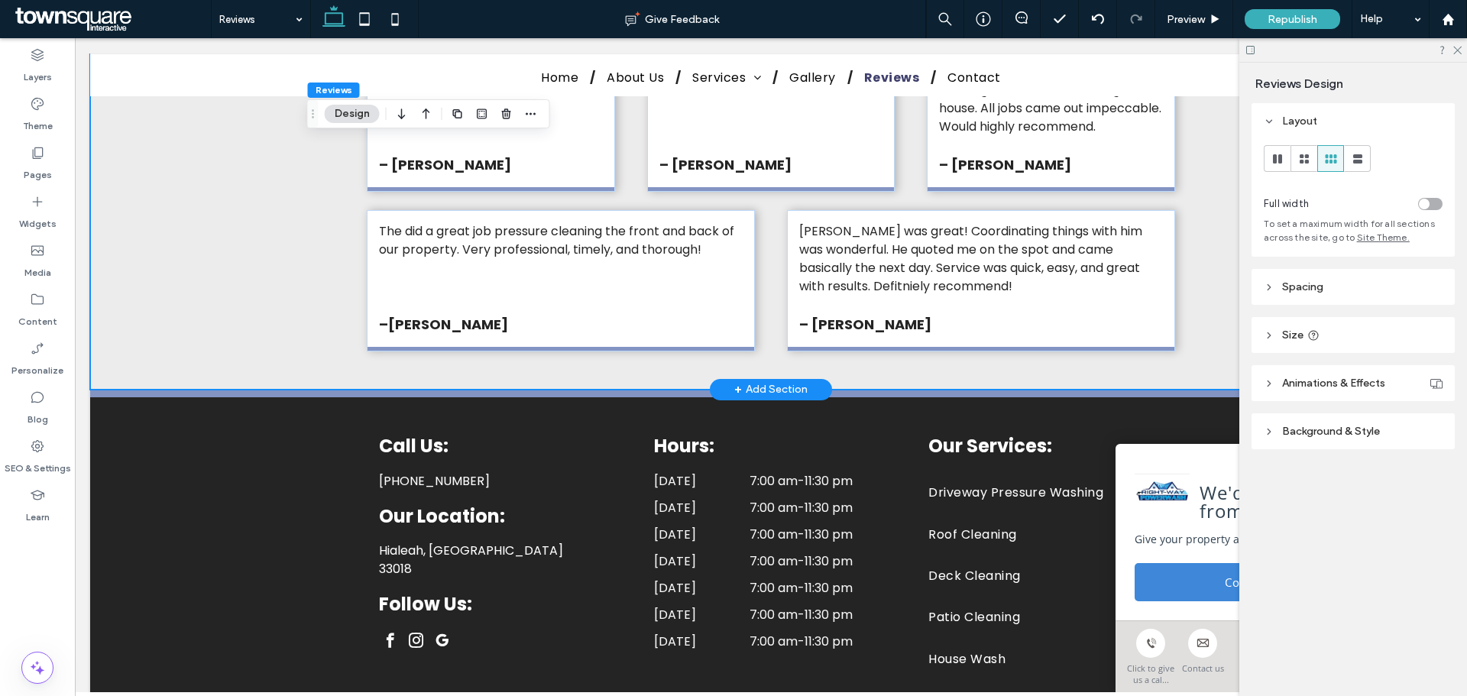
scroll to position [840, 0]
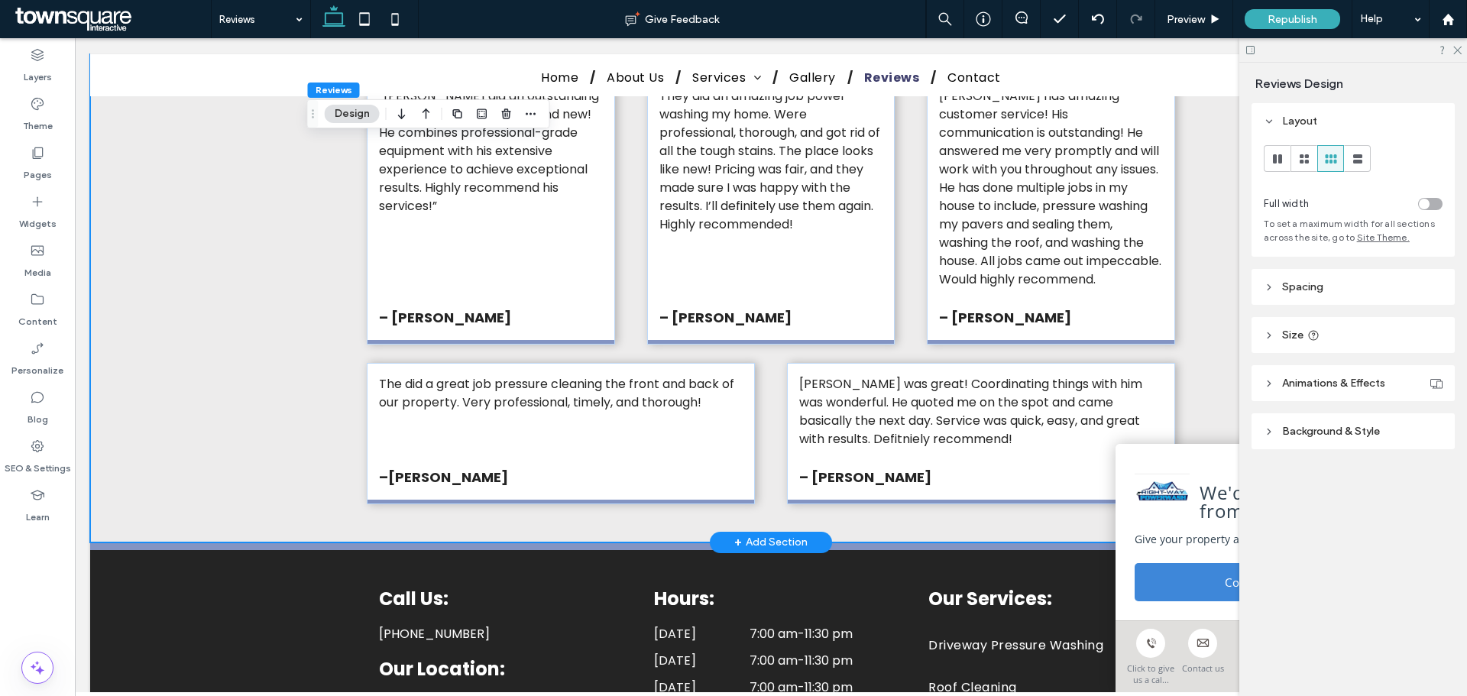
click at [1191, 290] on div "Alex is awesome! We had a pleasure collaborating on a project and can't emphasi…" at bounding box center [770, 160] width 917 height 763
click at [680, 423] on div "The did a great job pressure cleaning the front and back of our property. Very …" at bounding box center [561, 433] width 388 height 141
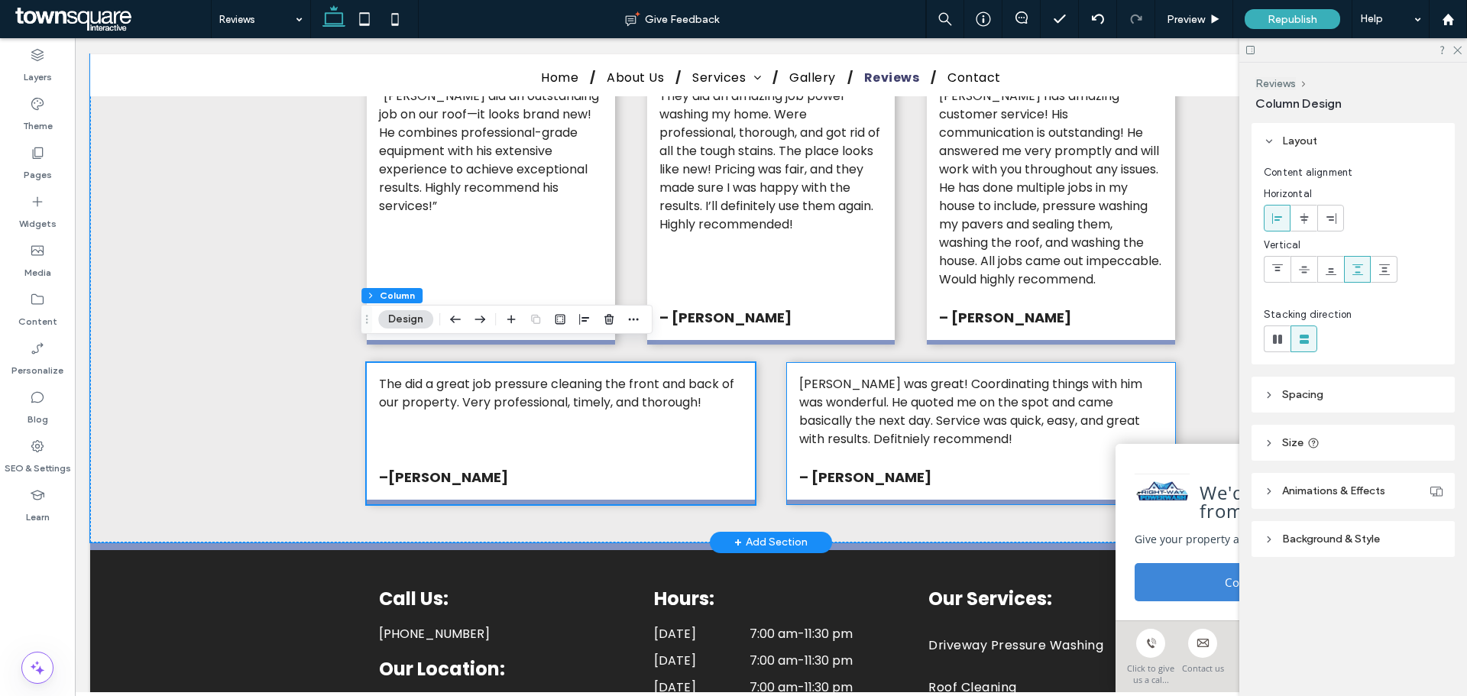
click at [1043, 445] on div "Alex was great! Coordinating things with him was wonderful. He quoted me on the…" at bounding box center [981, 433] width 388 height 141
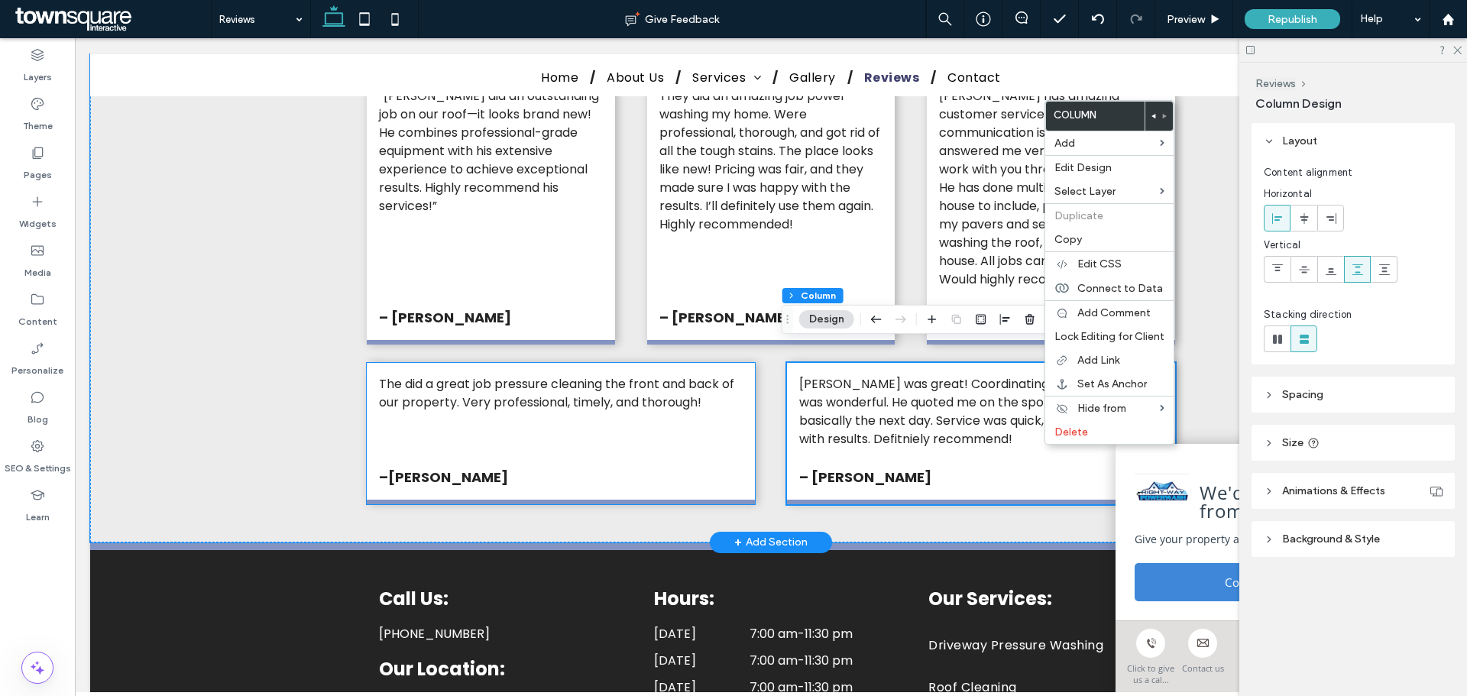
click at [701, 430] on div "The did a great job pressure cleaning the front and back of our property. Very …" at bounding box center [561, 433] width 388 height 141
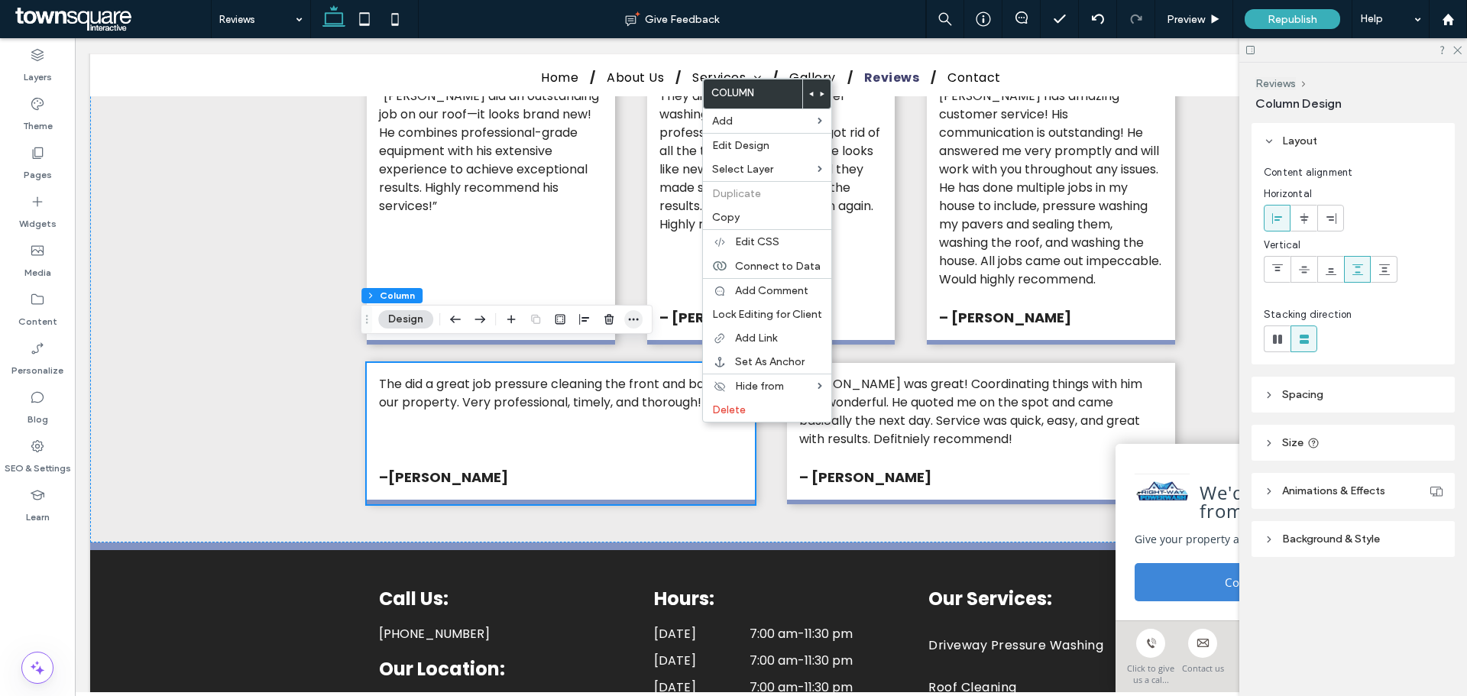
click at [633, 320] on use "button" at bounding box center [634, 319] width 10 height 2
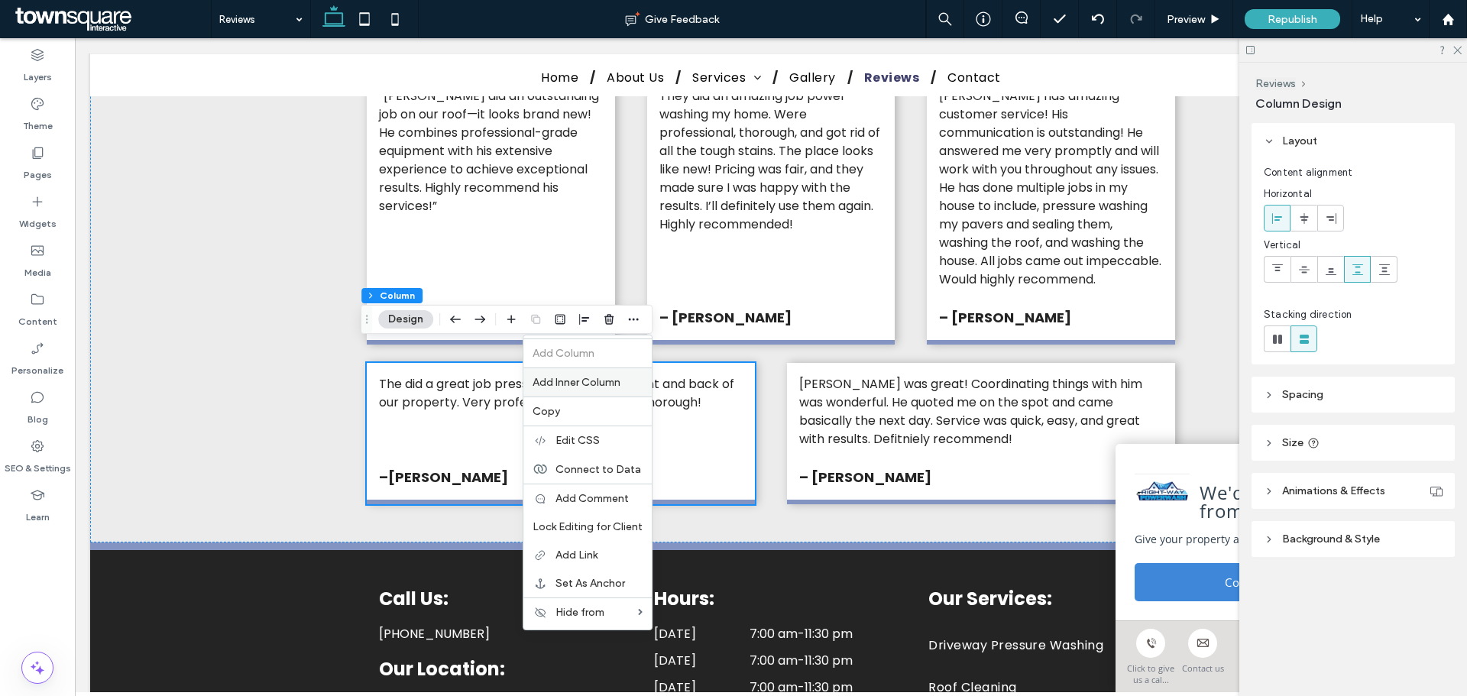
click at [615, 376] on span "Add Inner Column" at bounding box center [577, 382] width 88 height 13
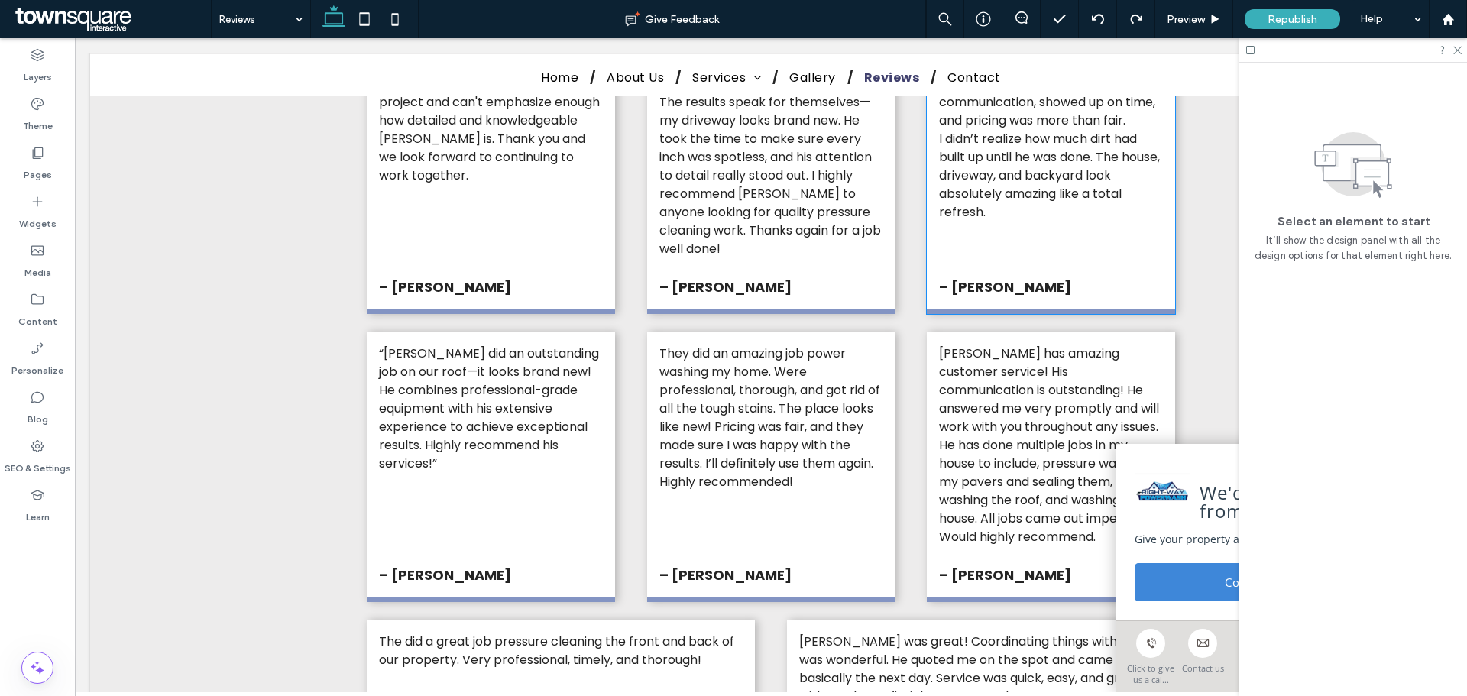
scroll to position [917, 0]
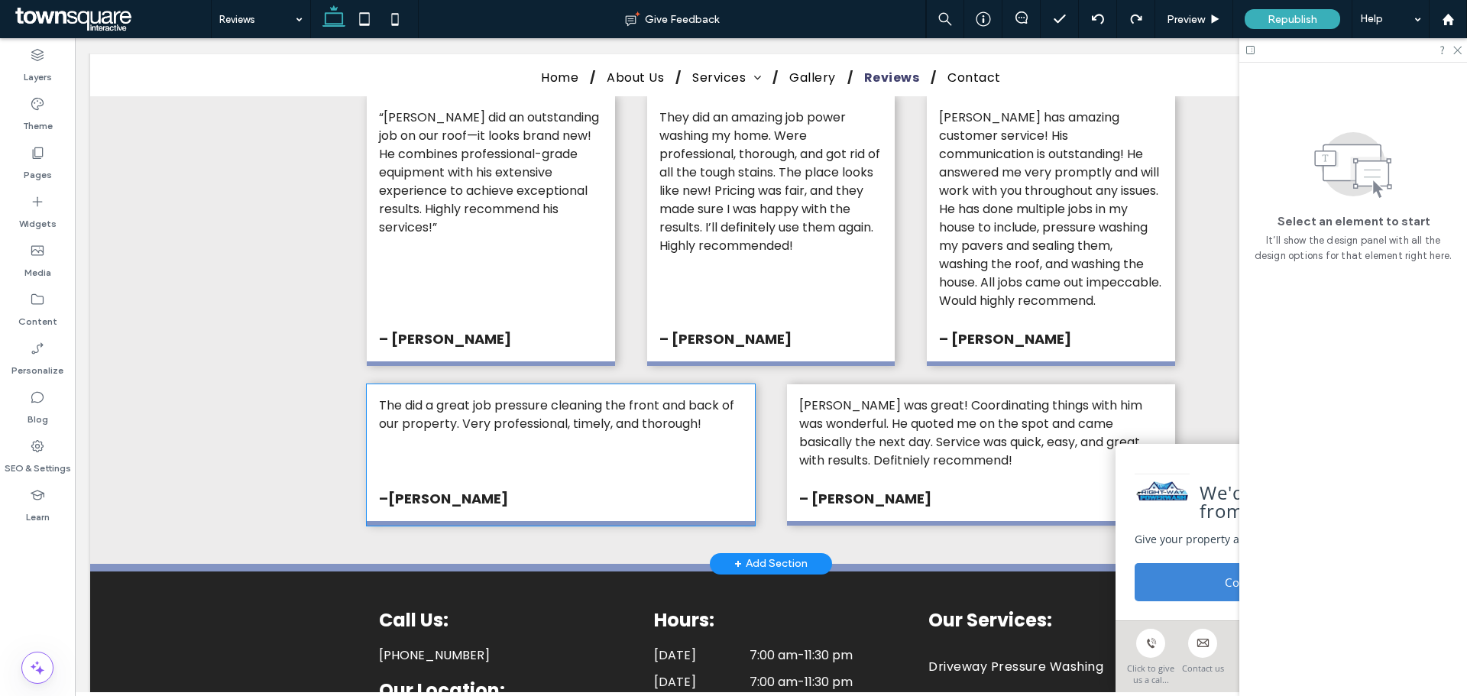
click at [670, 451] on div "The did a great job pressure cleaning the front and back of our property. Very …" at bounding box center [561, 454] width 388 height 141
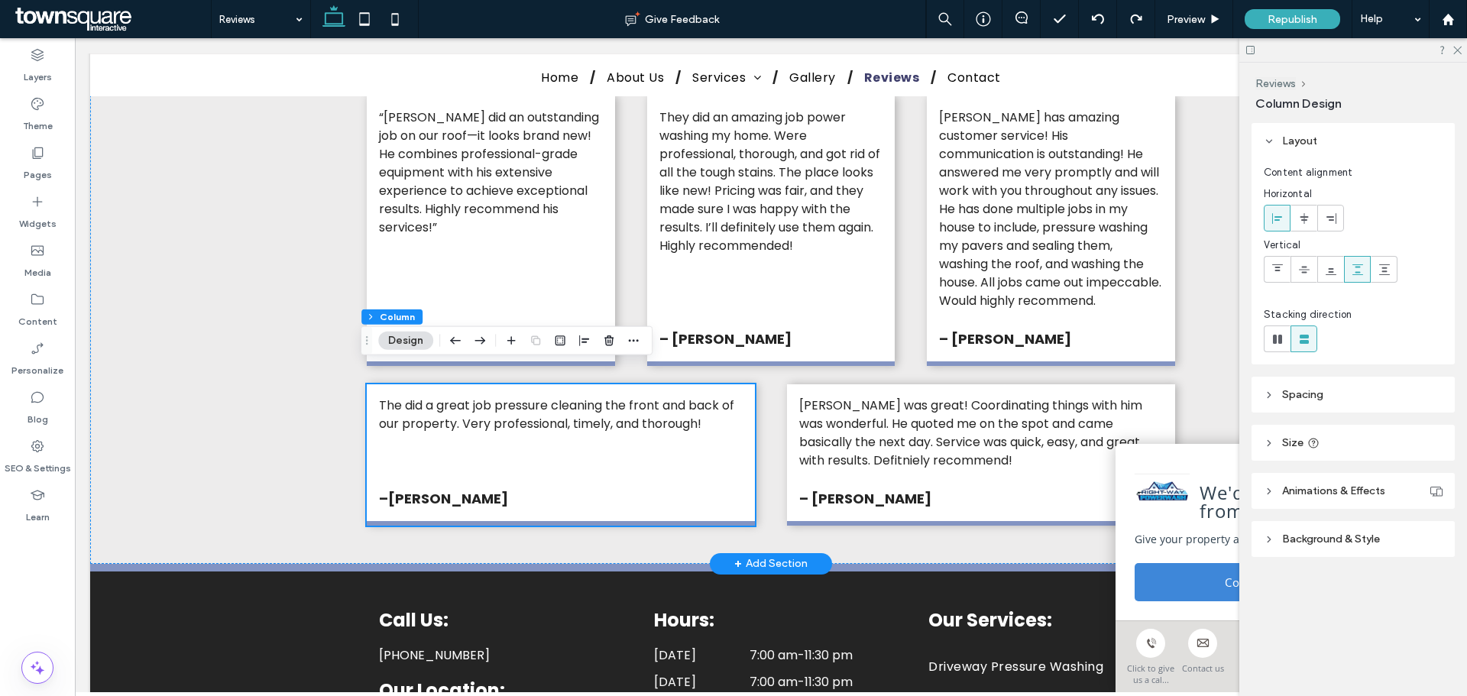
click at [742, 436] on div "The did a great job pressure cleaning the front and back of our property. Very …" at bounding box center [561, 454] width 388 height 141
click at [756, 432] on div "Alex is awesome! We had a pleasure collaborating on a project and can't emphasi…" at bounding box center [770, 182] width 917 height 763
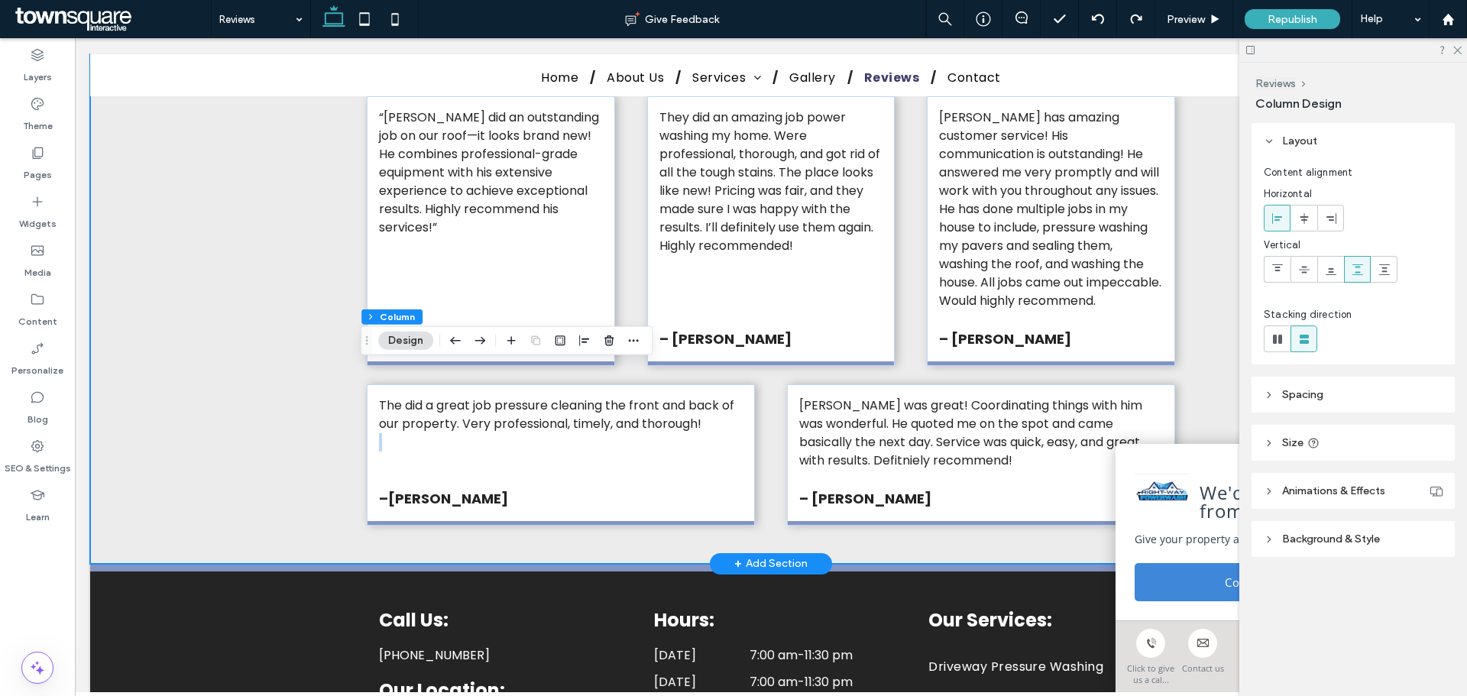
click at [756, 432] on div "Alex is awesome! We had a pleasure collaborating on a project and can't emphasi…" at bounding box center [770, 182] width 917 height 763
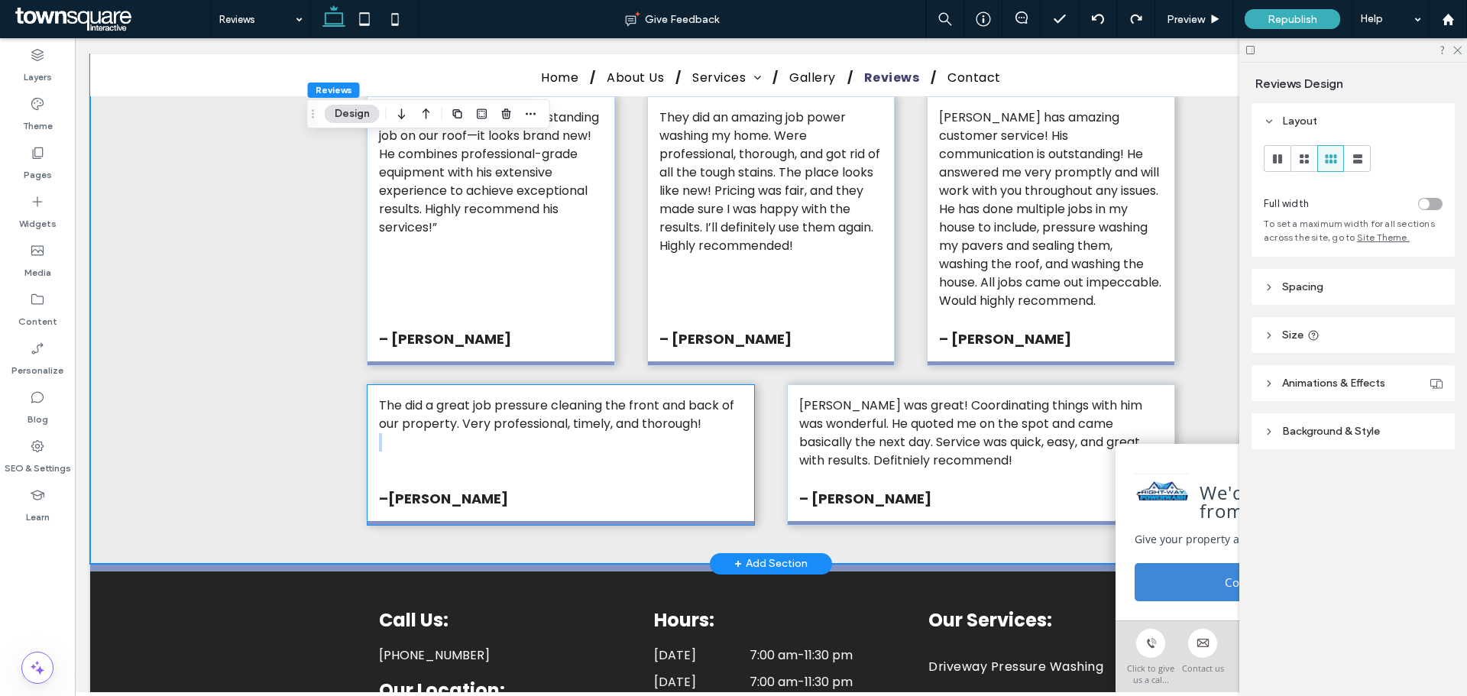
click at [727, 434] on div "The did a great job pressure cleaning the front and back of our property. Very …" at bounding box center [561, 454] width 388 height 141
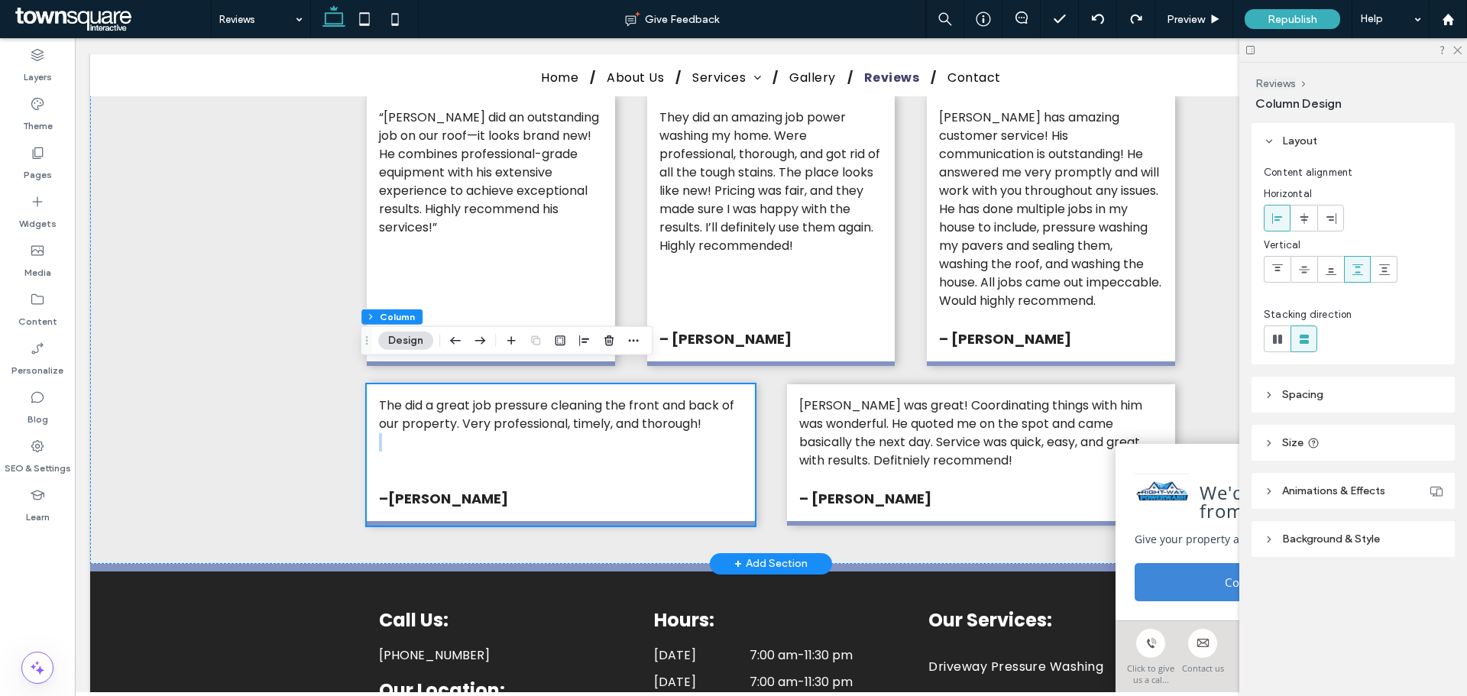
click at [727, 434] on div "The did a great job pressure cleaning the front and back of our property. Very …" at bounding box center [561, 454] width 388 height 141
click at [742, 430] on div "The did a great job pressure cleaning the front and back of our property. Very …" at bounding box center [561, 454] width 388 height 141
click at [787, 427] on div "Alex was great! Coordinating things with him was wonderful. He quoted me on the…" at bounding box center [981, 454] width 388 height 141
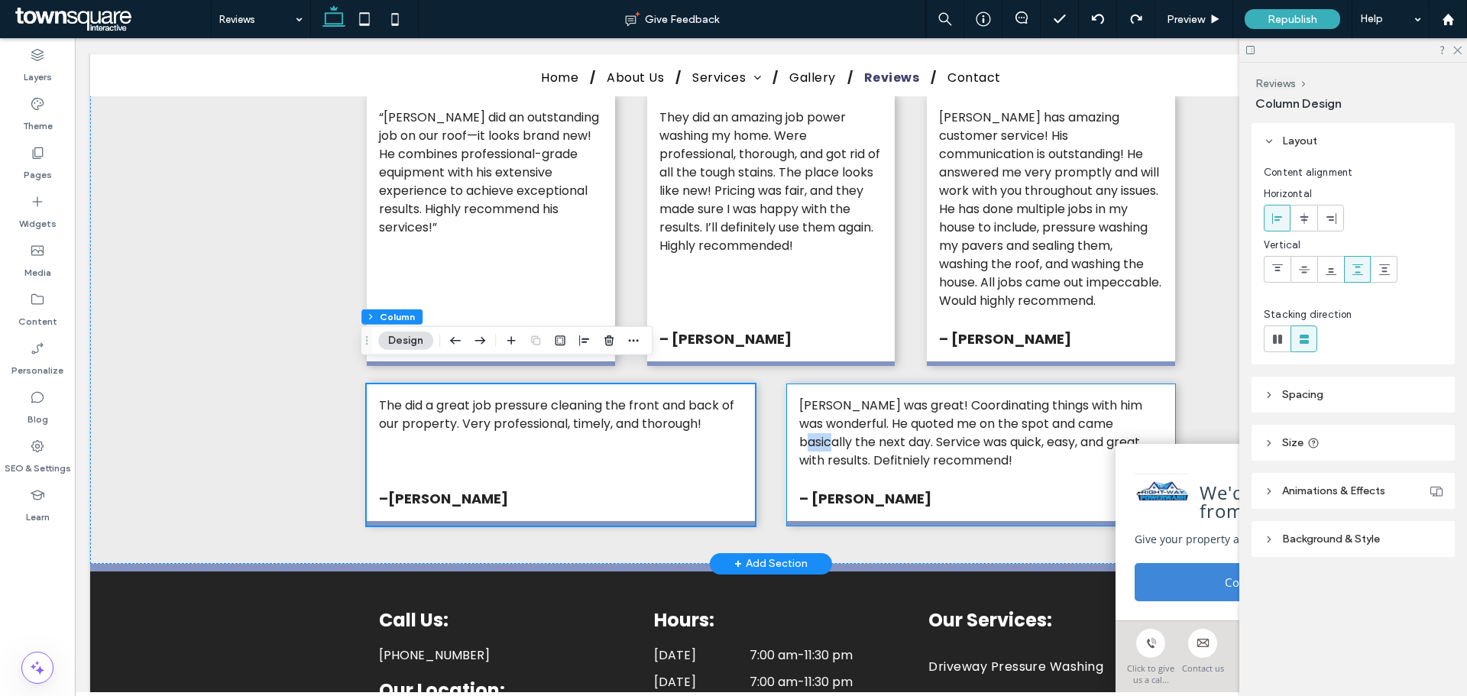
click at [787, 427] on div "Alex was great! Coordinating things with him was wonderful. He quoted me on the…" at bounding box center [981, 454] width 388 height 141
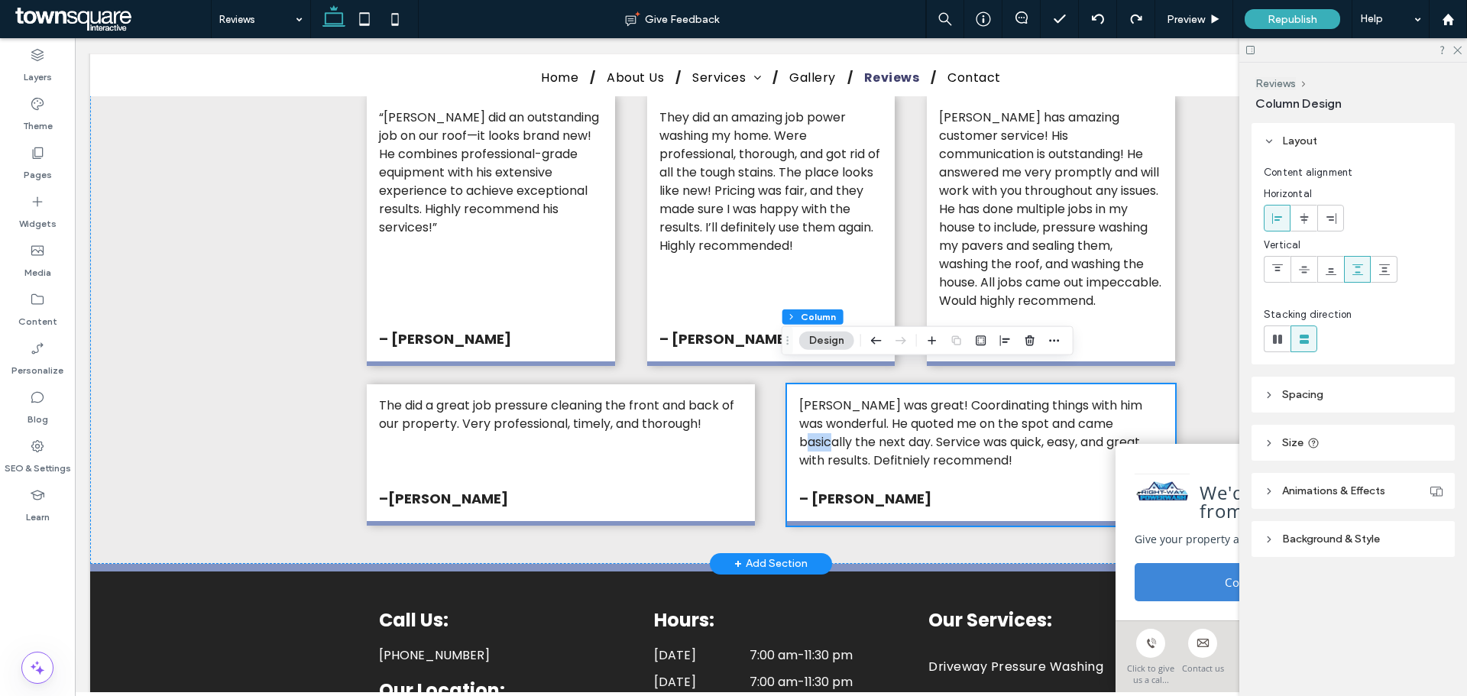
click at [787, 427] on div "Alex was great! Coordinating things with him was wonderful. He quoted me on the…" at bounding box center [981, 454] width 388 height 141
click at [291, 337] on div "Alex is awesome! We had a pleasure collaborating on a project and can't emphasi…" at bounding box center [771, 182] width 1362 height 763
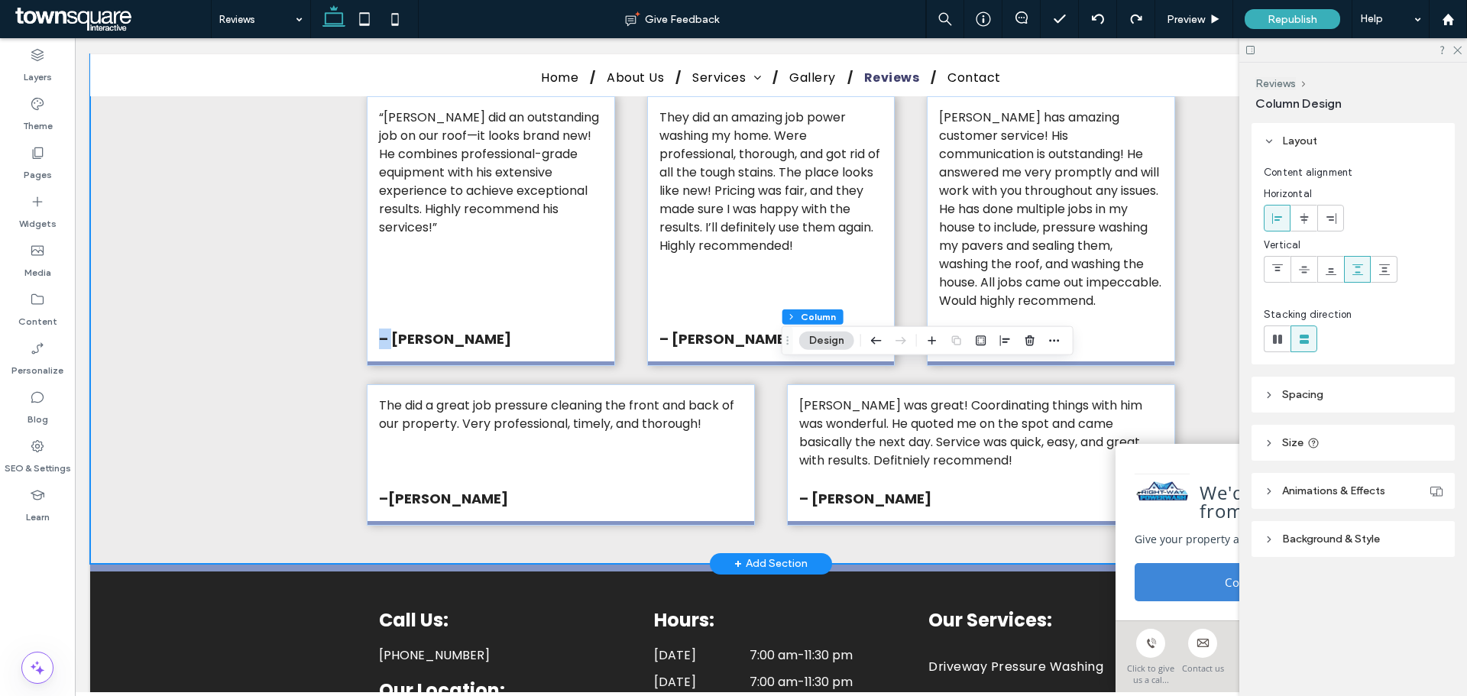
click at [291, 337] on div "Alex is awesome! We had a pleasure collaborating on a project and can't emphasi…" at bounding box center [771, 182] width 1362 height 763
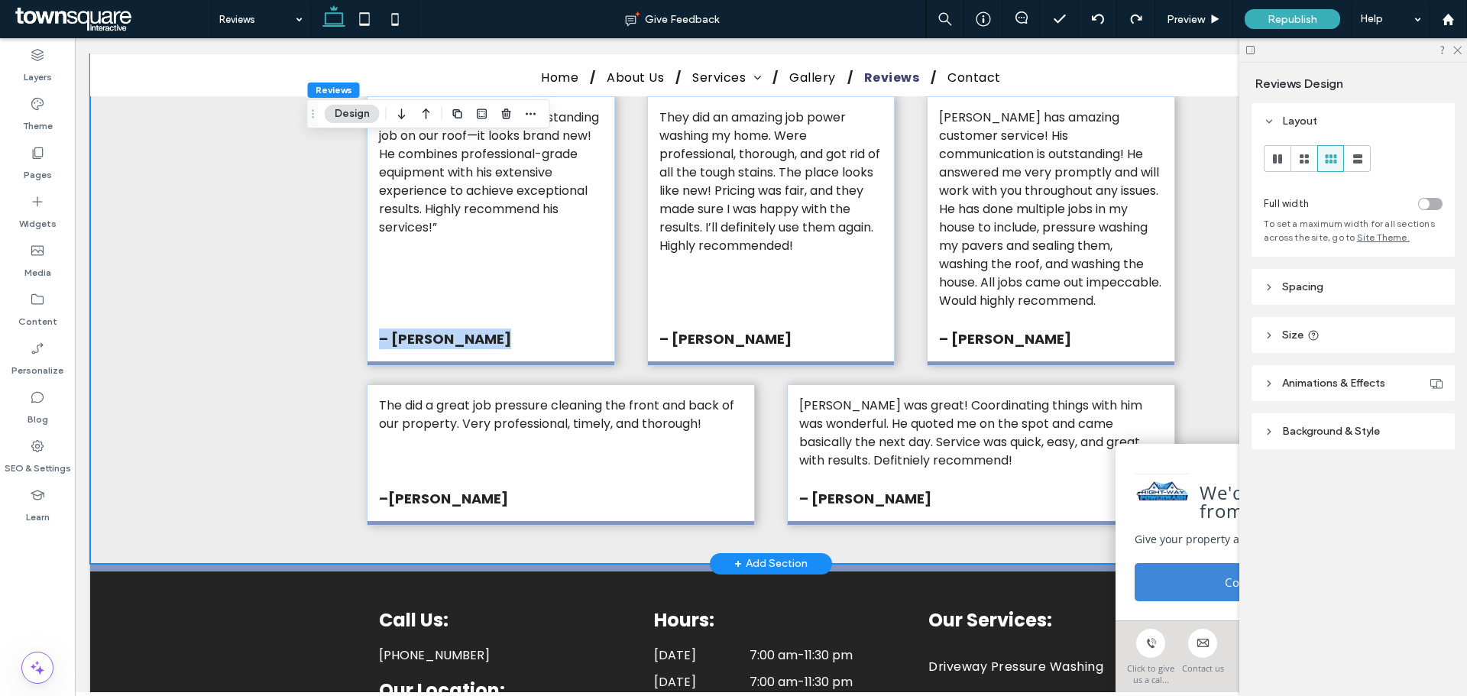
click at [291, 337] on div "Alex is awesome! We had a pleasure collaborating on a project and can't emphasi…" at bounding box center [771, 182] width 1362 height 763
click at [281, 371] on div "Alex is awesome! We had a pleasure collaborating on a project and can't emphasi…" at bounding box center [771, 182] width 1362 height 763
click at [727, 488] on p "–Tahira McDaniel" at bounding box center [561, 498] width 364 height 21
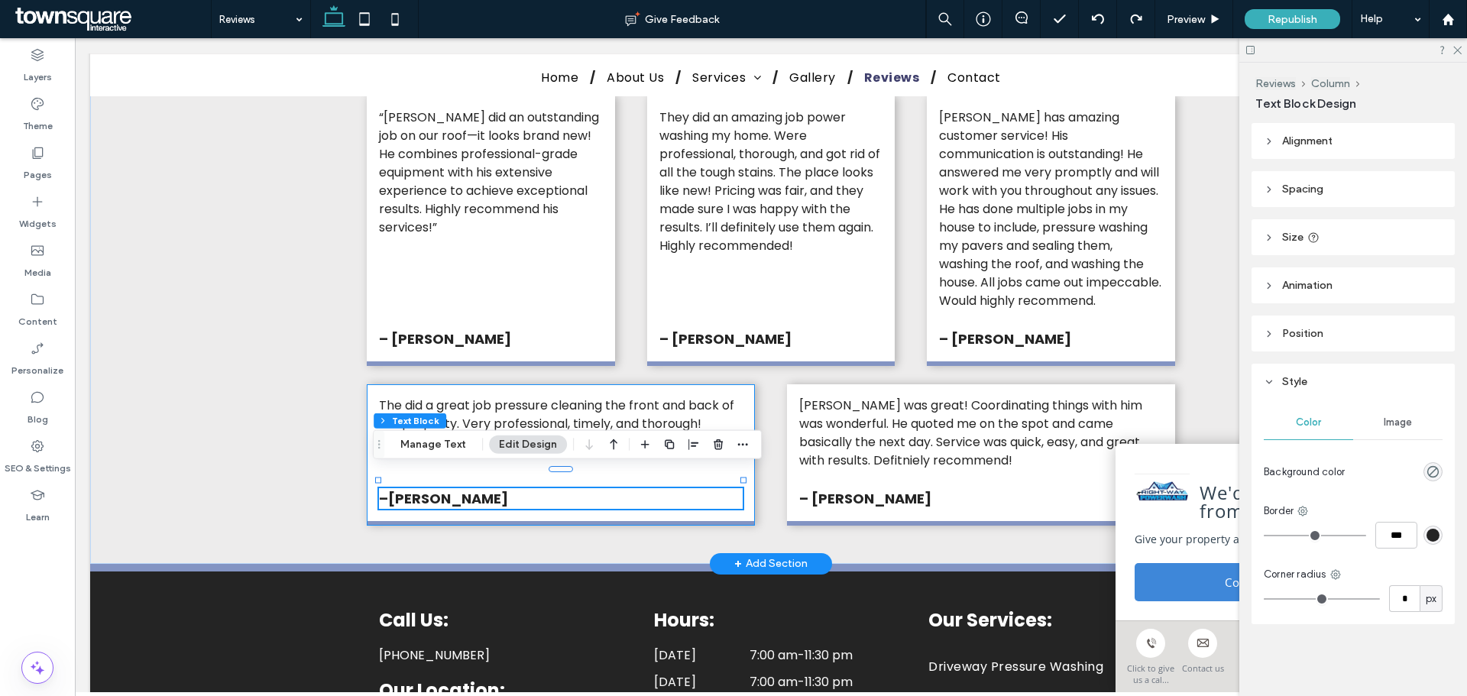
click at [746, 501] on div "The did a great job pressure cleaning the front and back of our property. Very …" at bounding box center [561, 454] width 388 height 141
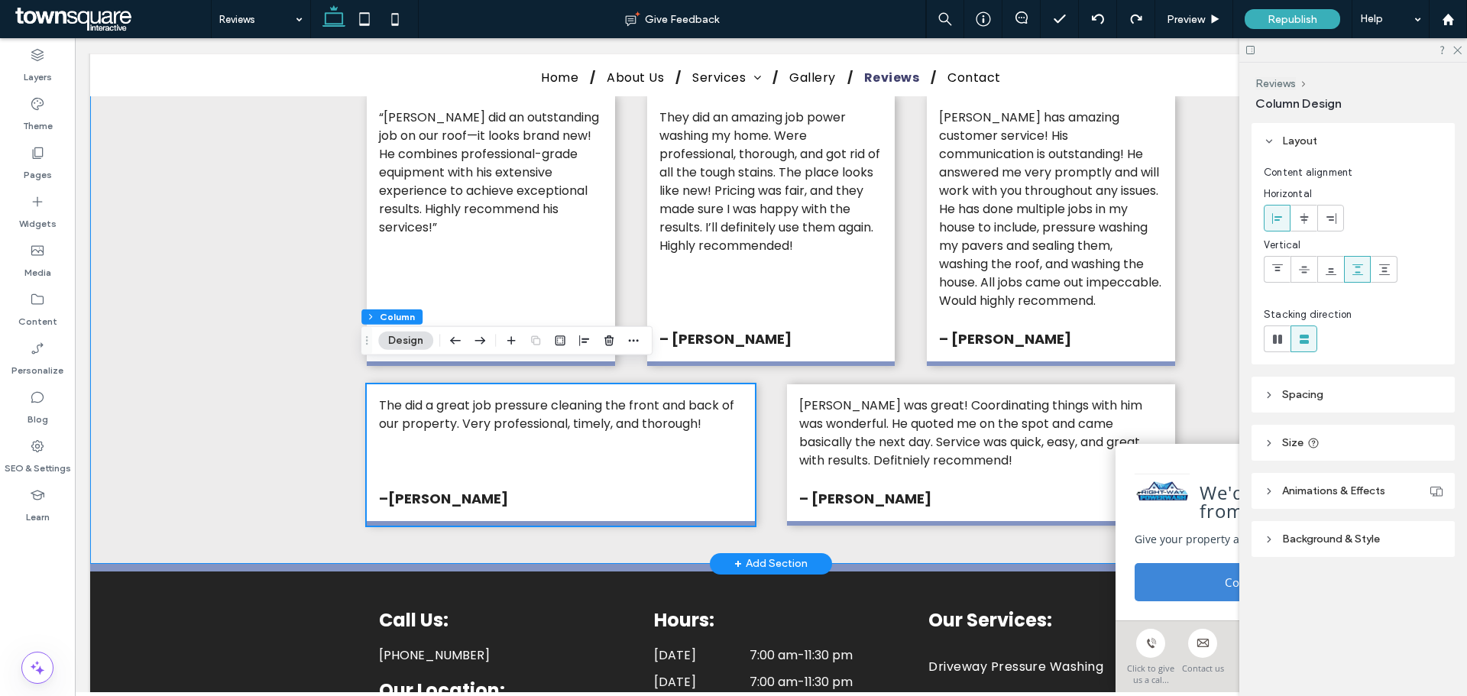
click at [750, 443] on div "Alex is awesome! We had a pleasure collaborating on a project and can't emphasi…" at bounding box center [770, 182] width 917 height 763
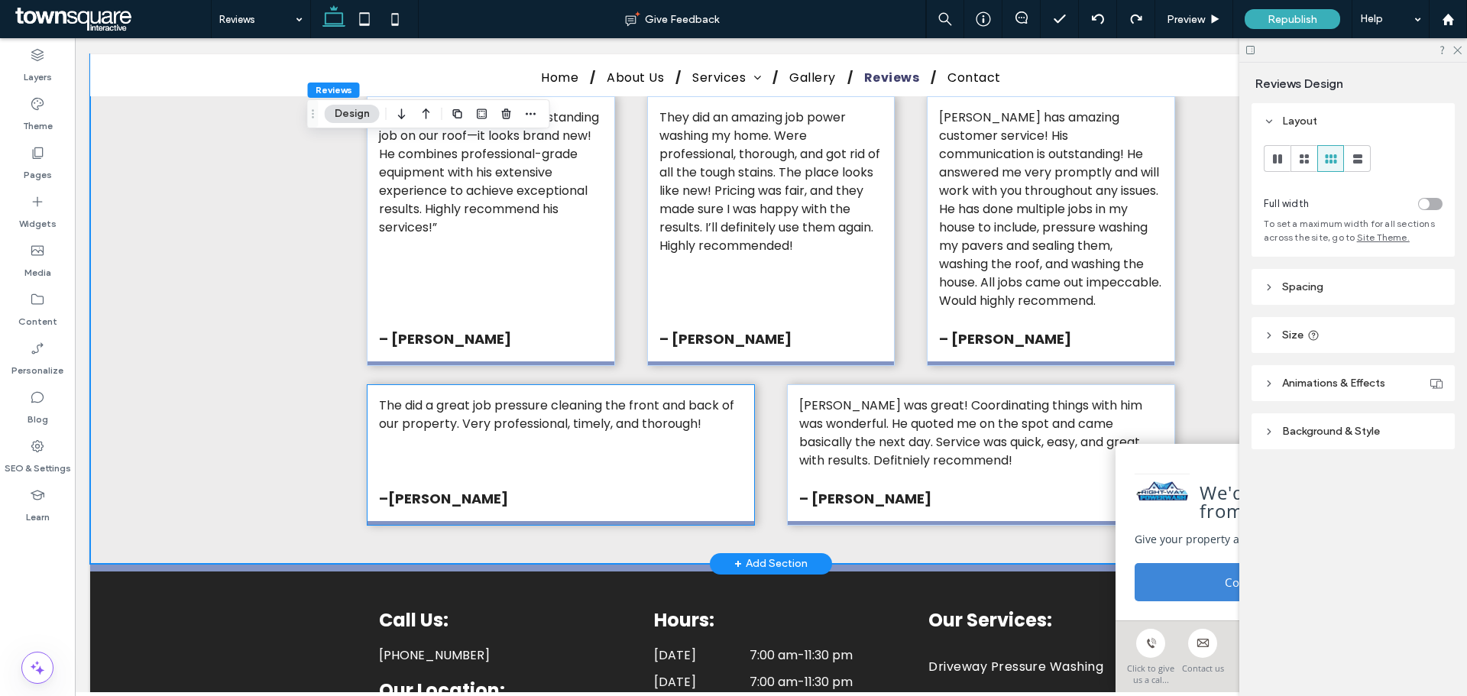
click at [367, 429] on div "The did a great job pressure cleaning the front and back of our property. Very …" at bounding box center [561, 454] width 388 height 141
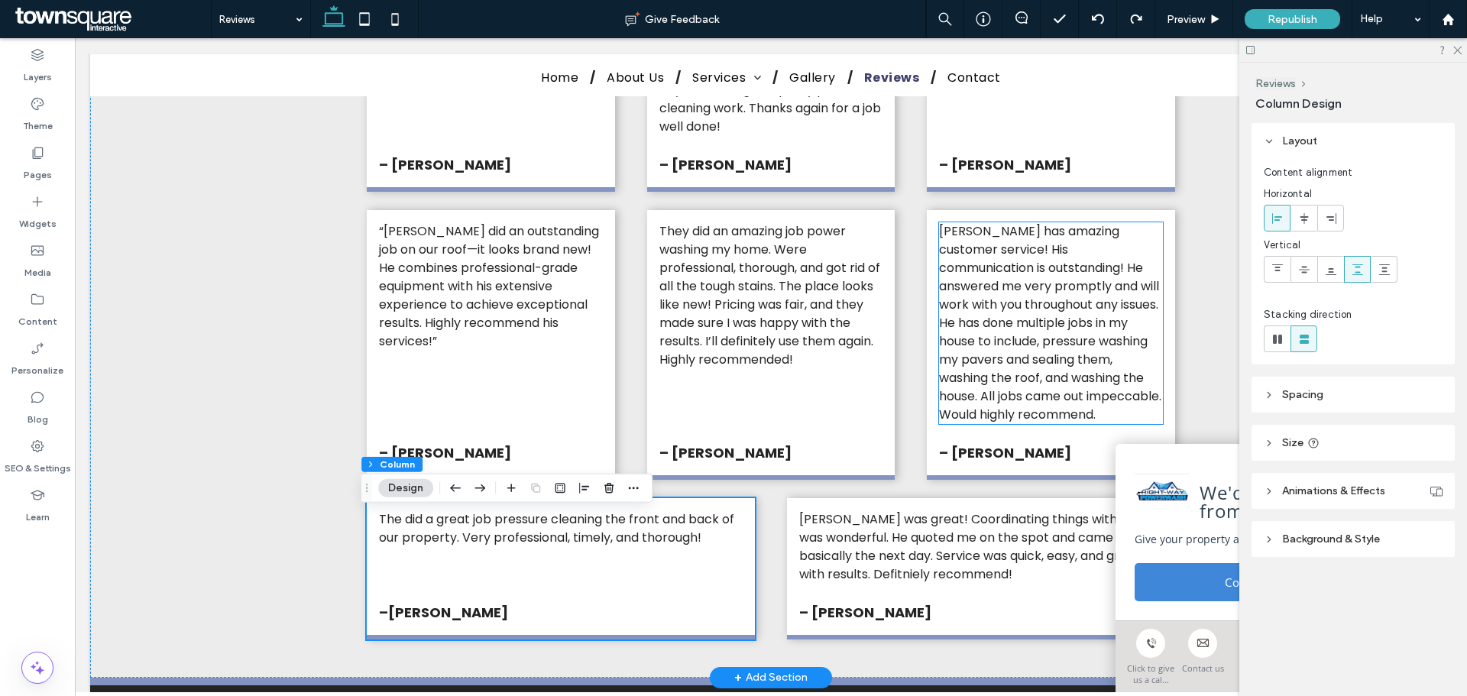
scroll to position [764, 0]
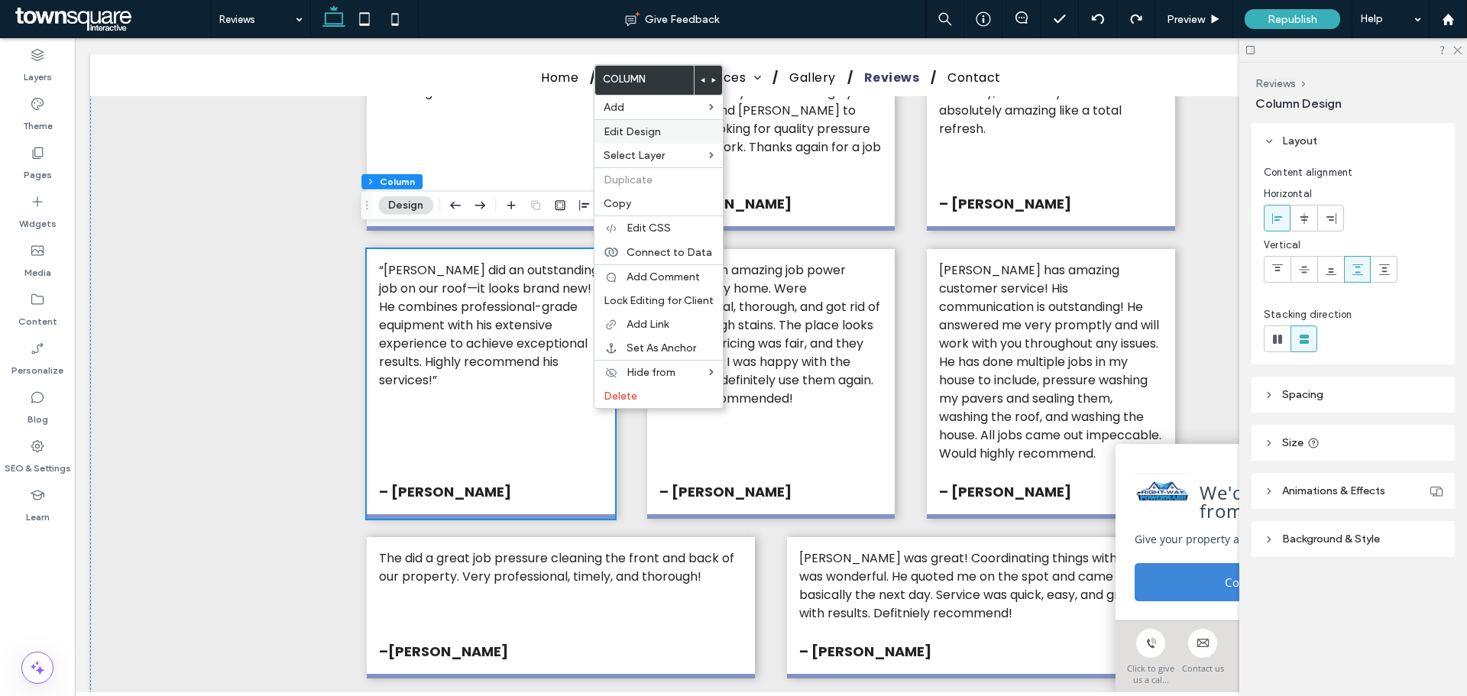
click at [672, 128] on label "Edit Design" at bounding box center [659, 131] width 110 height 13
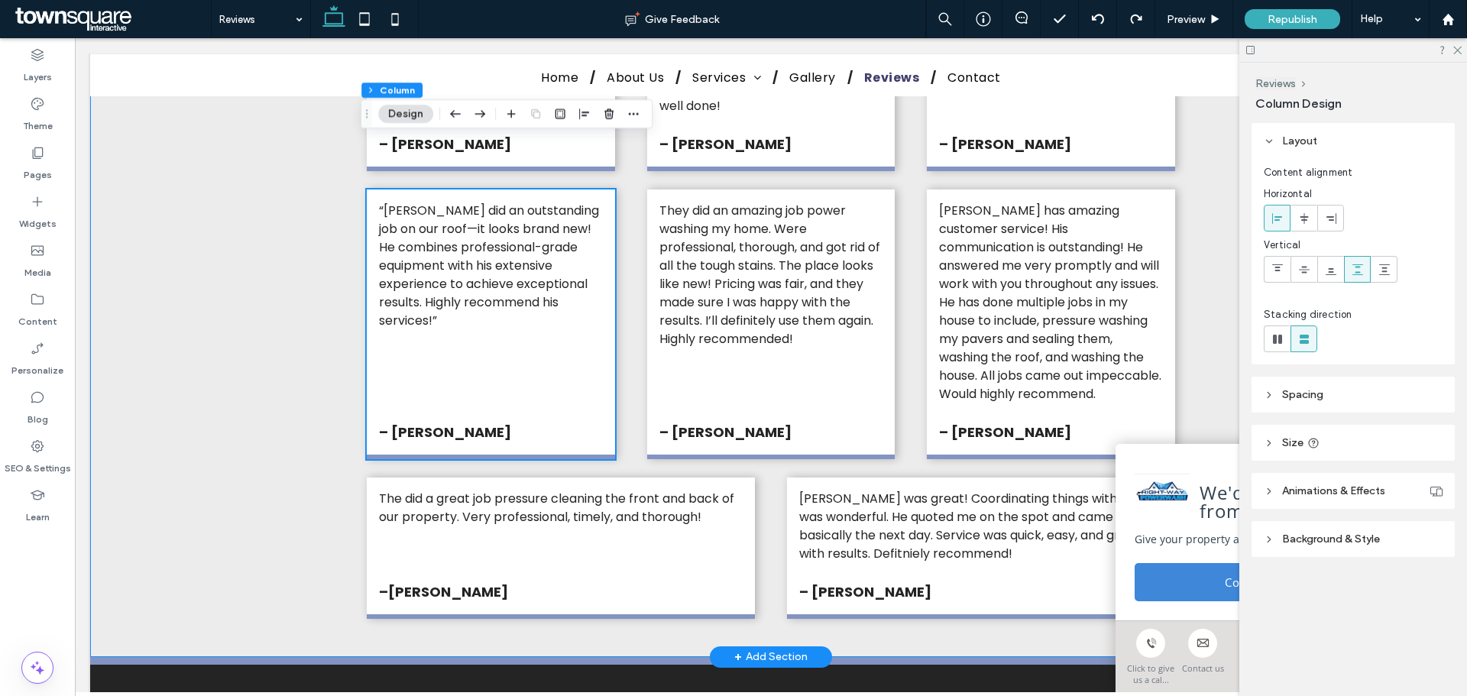
scroll to position [993, 0]
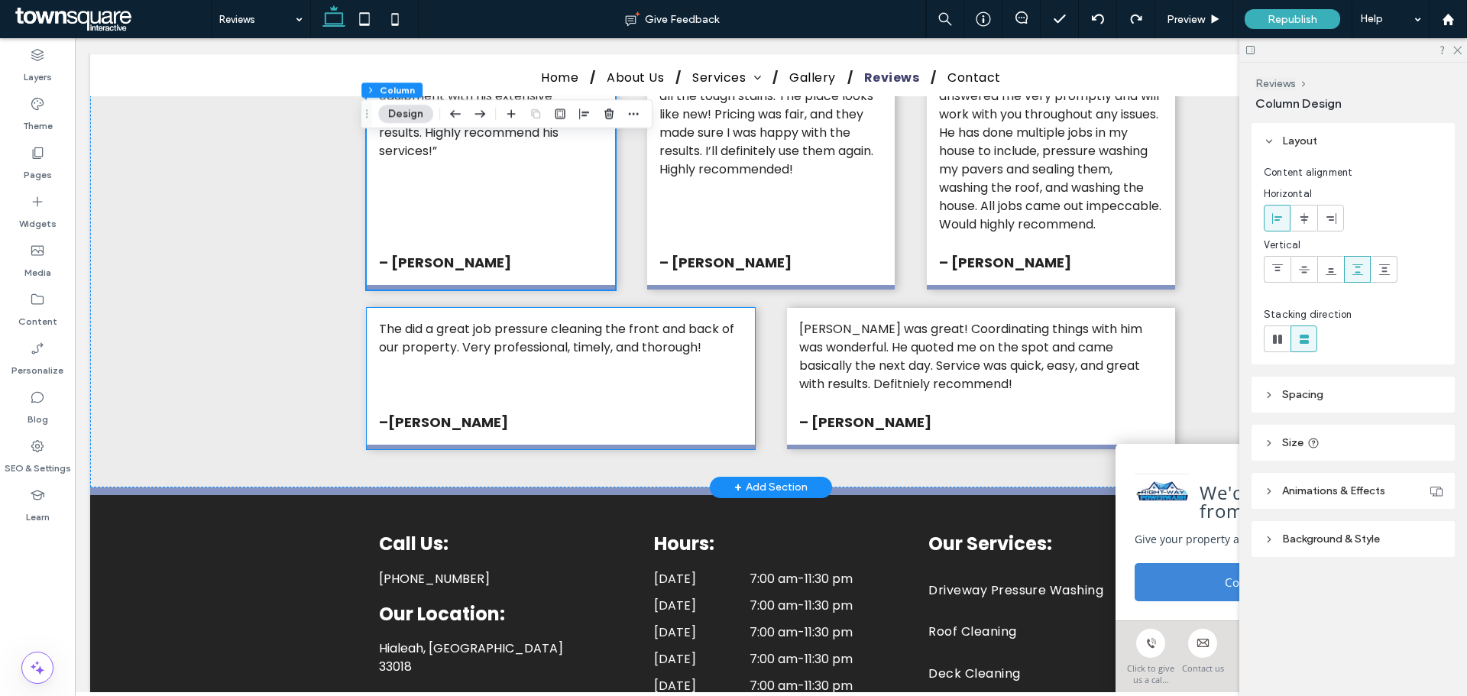
click at [659, 381] on div "The did a great job pressure cleaning the front and back of our property. Very …" at bounding box center [561, 378] width 388 height 141
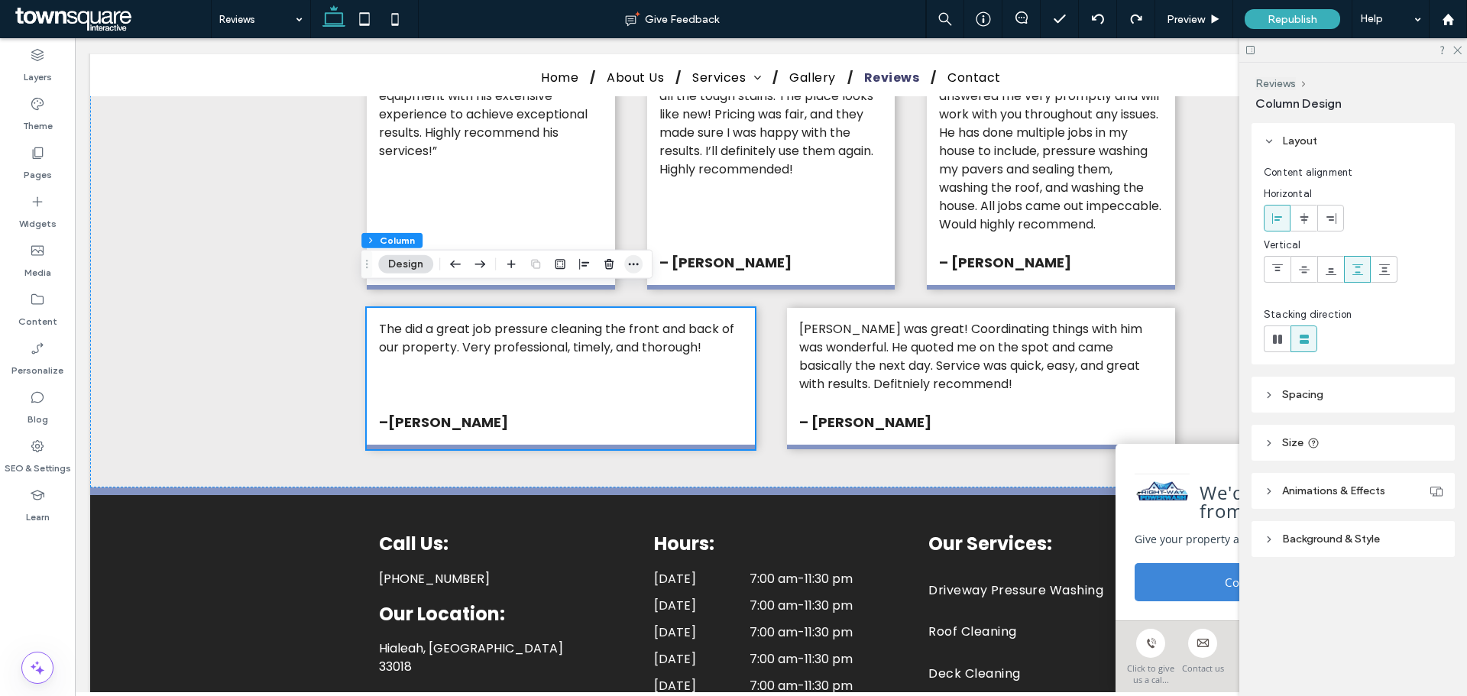
click at [641, 269] on span "button" at bounding box center [633, 264] width 18 height 18
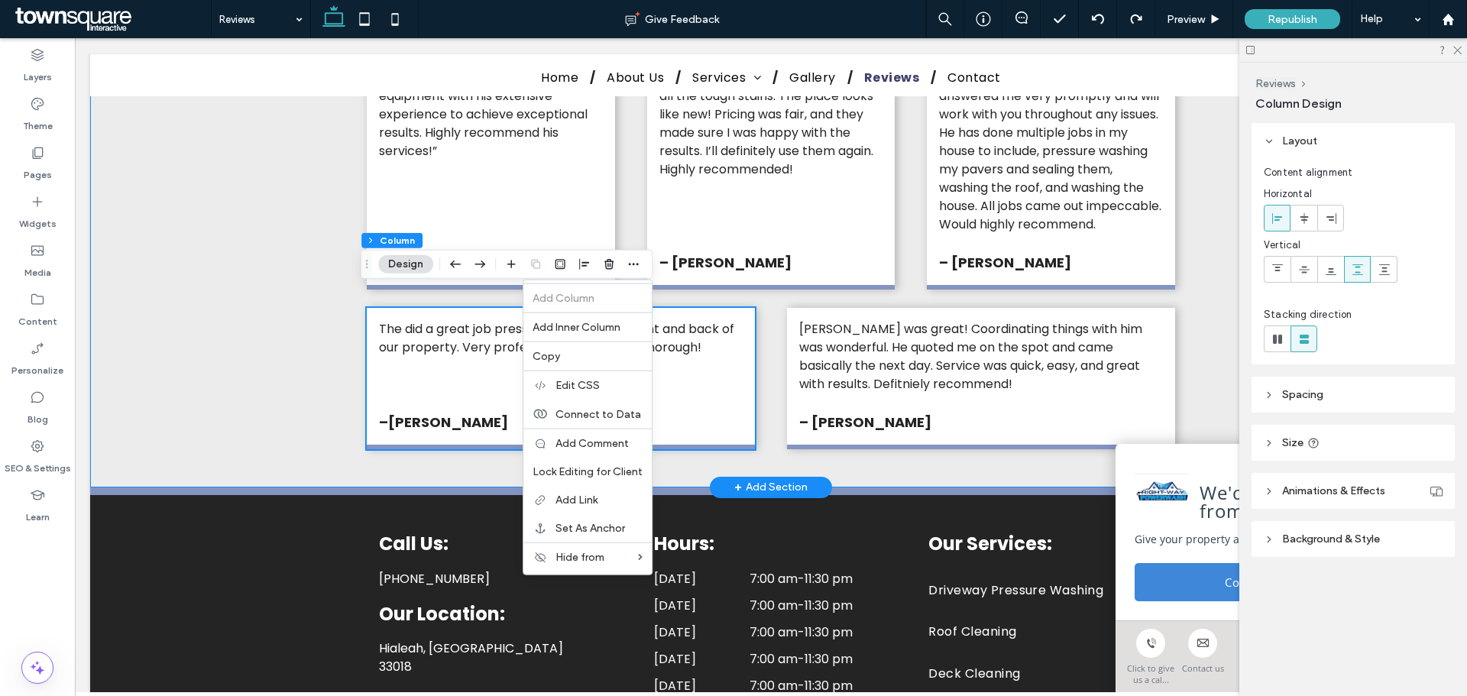
click at [766, 356] on div "Alex is awesome! We had a pleasure collaborating on a project and can't emphasi…" at bounding box center [770, 105] width 917 height 763
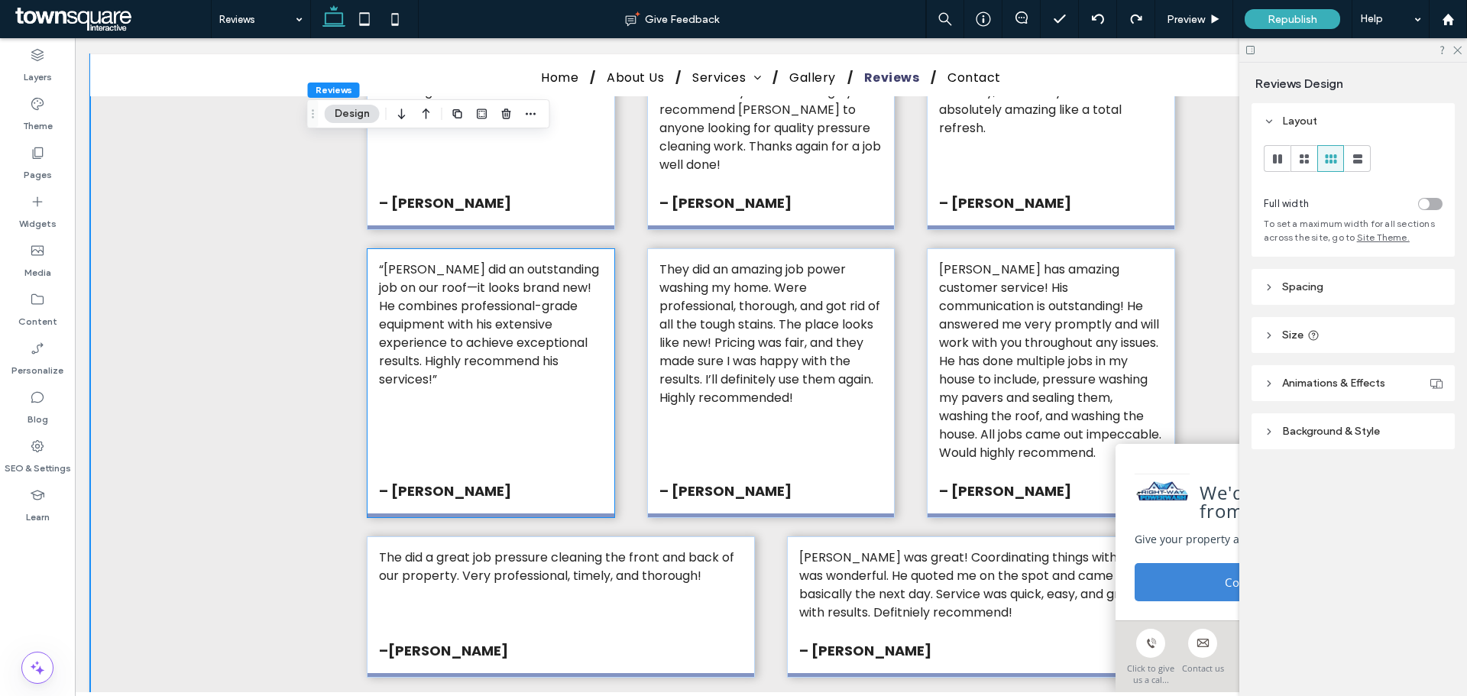
scroll to position [764, 0]
click at [541, 371] on div "“Alex did an outstanding job on our roof—it looks brand new! He combines profes…" at bounding box center [491, 384] width 248 height 270
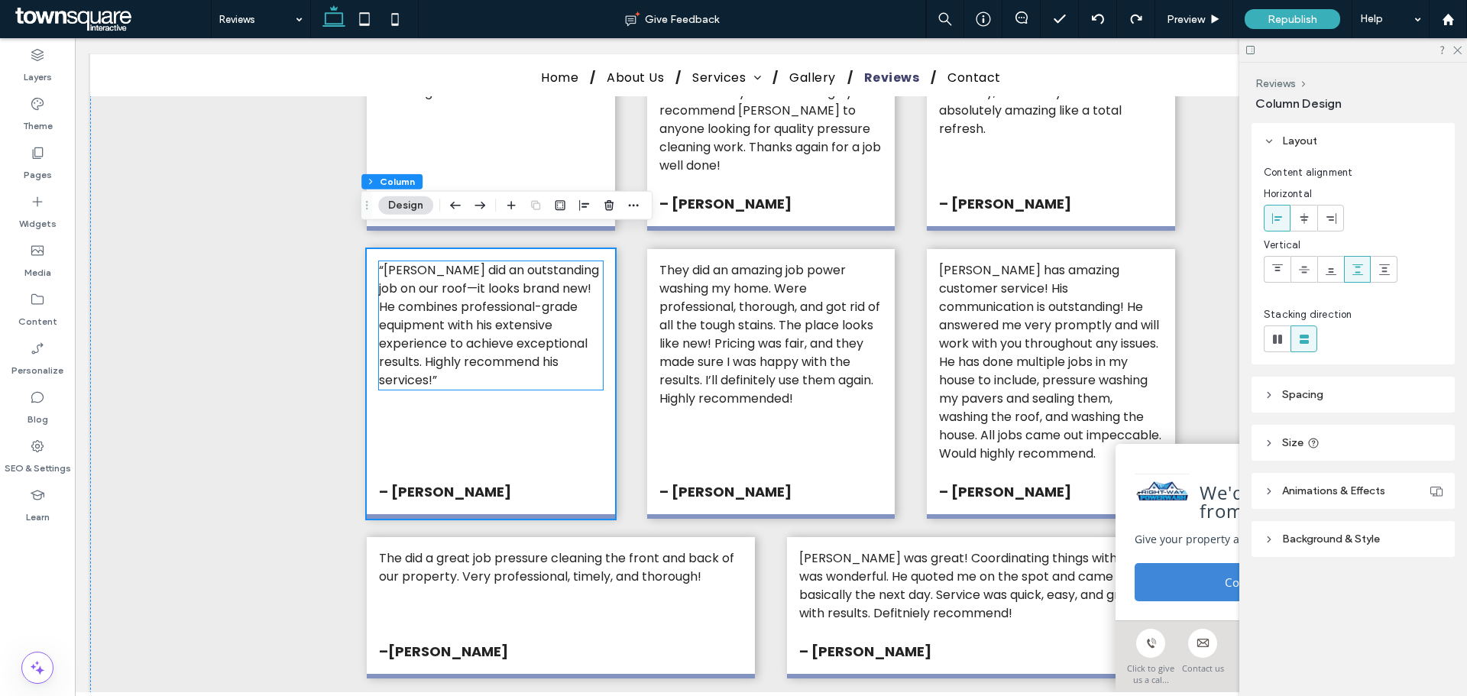
scroll to position [611, 0]
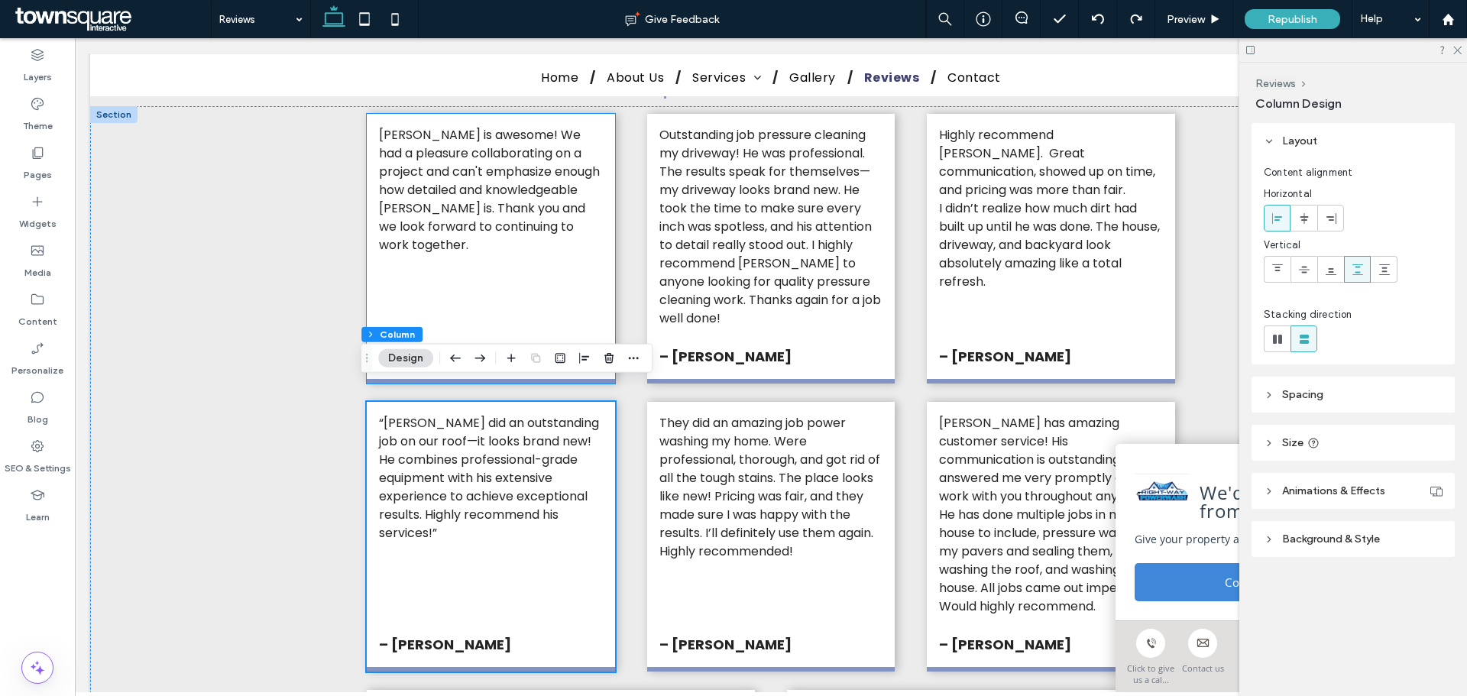
click at [528, 290] on div "Alex is awesome! We had a pleasure collaborating on a project and can't emphasi…" at bounding box center [491, 249] width 248 height 270
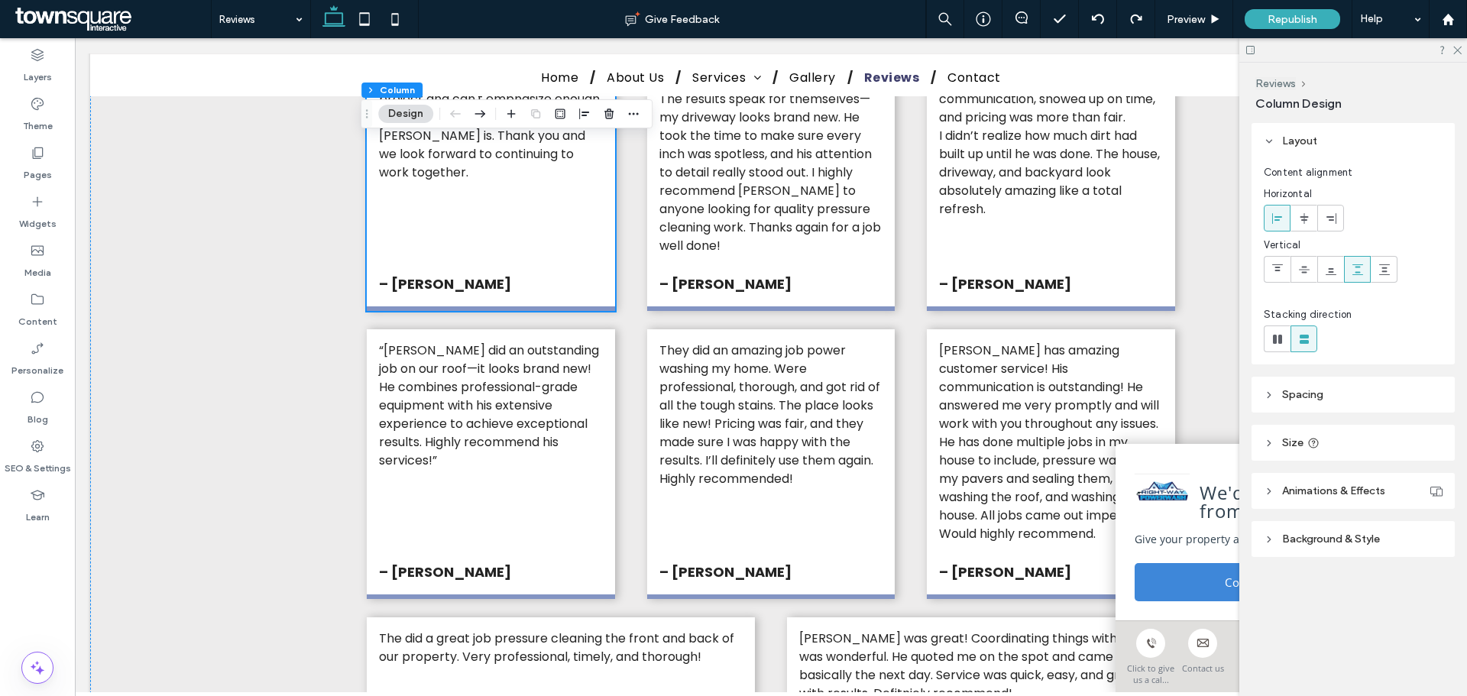
scroll to position [840, 0]
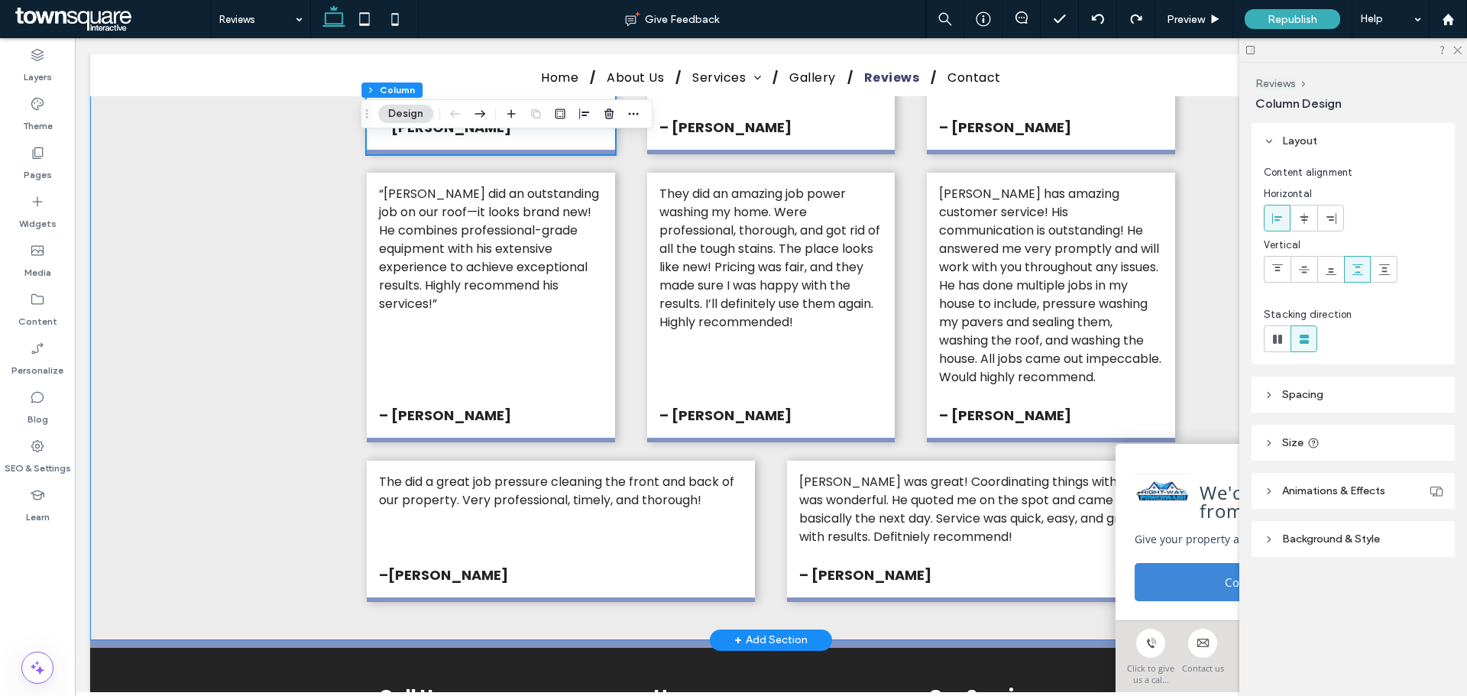
click at [1201, 259] on div "Alex is awesome! We had a pleasure collaborating on a project and can't emphasi…" at bounding box center [770, 258] width 917 height 763
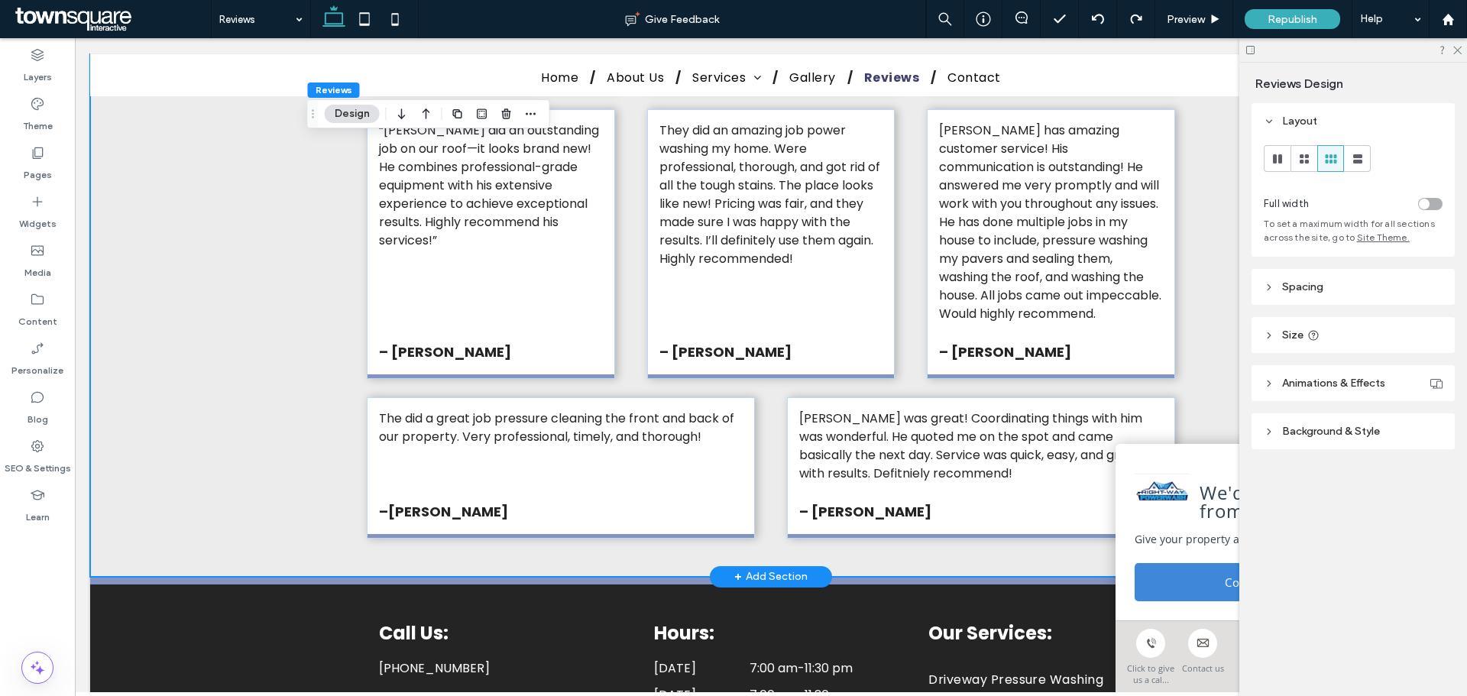
scroll to position [1070, 0]
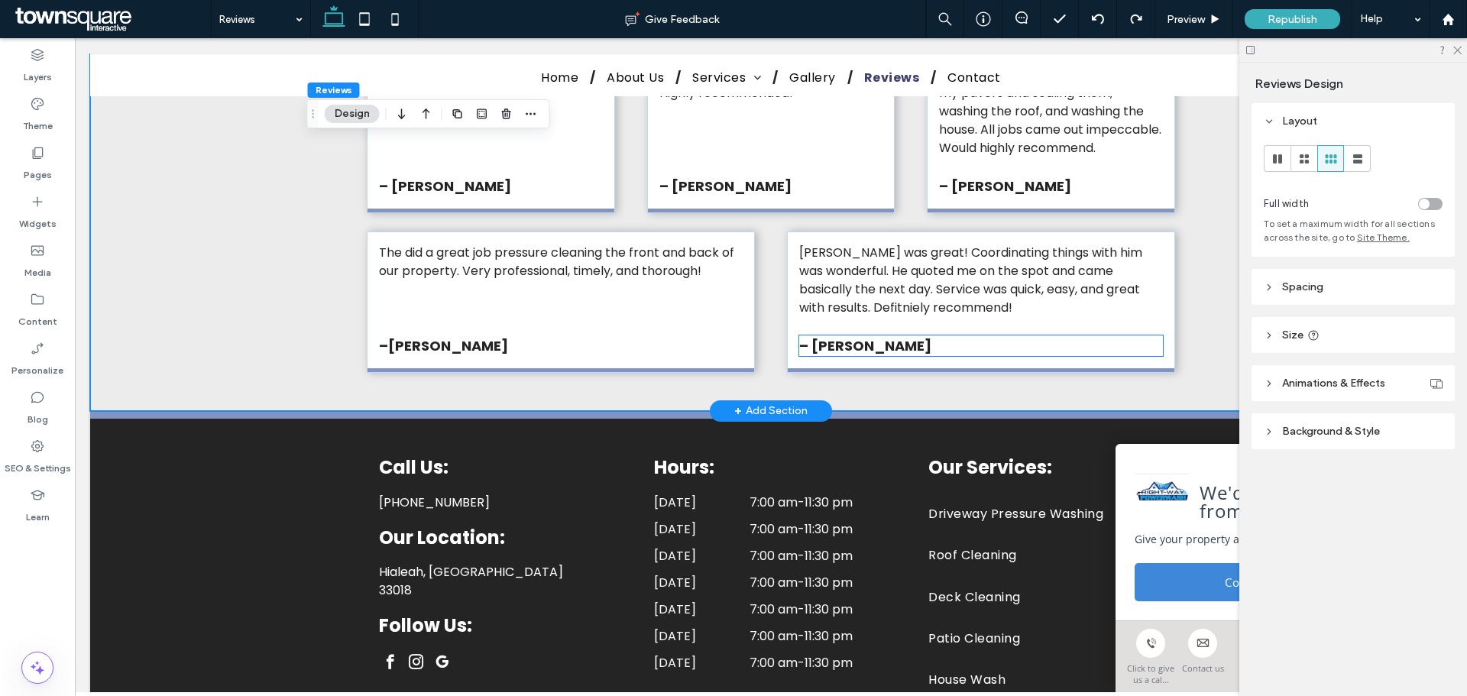
click at [1022, 335] on p "– D M" at bounding box center [981, 345] width 364 height 21
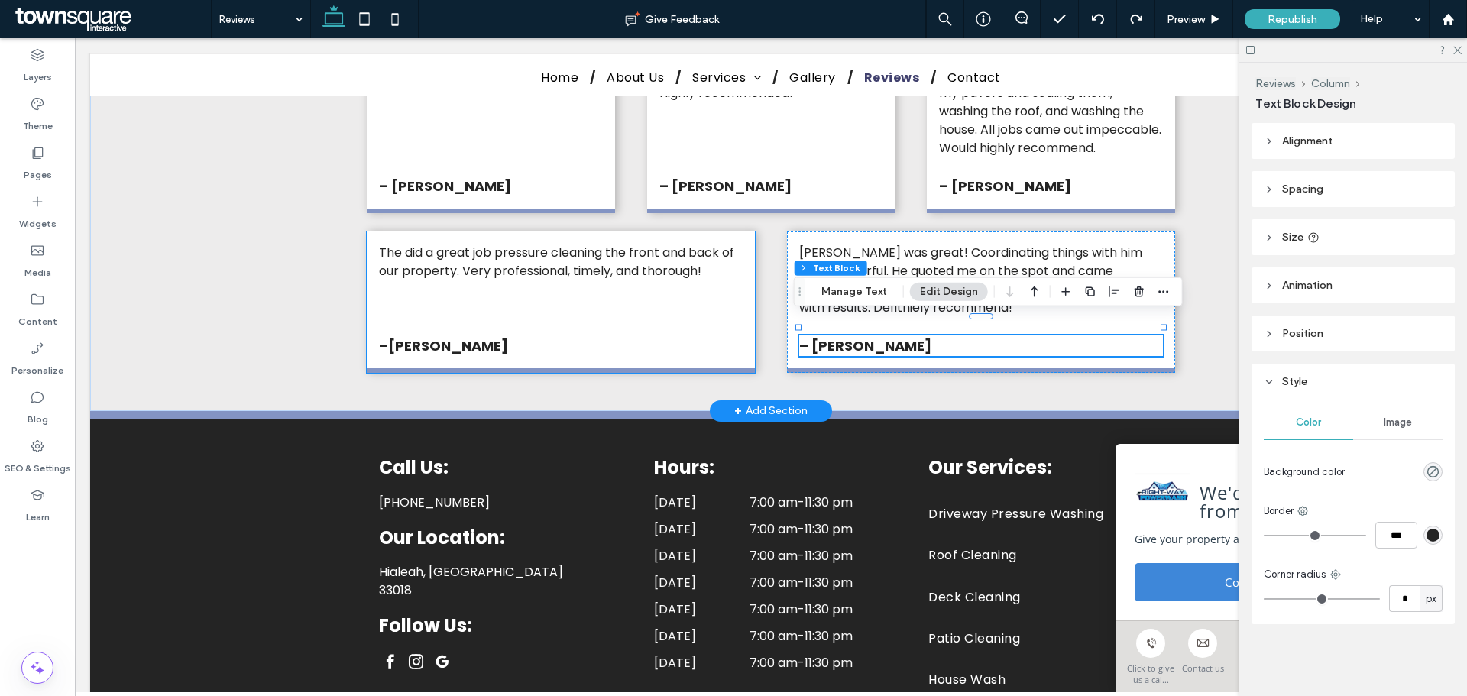
click at [712, 295] on div "The did a great job pressure cleaning the front and back of our property. Very …" at bounding box center [561, 302] width 388 height 141
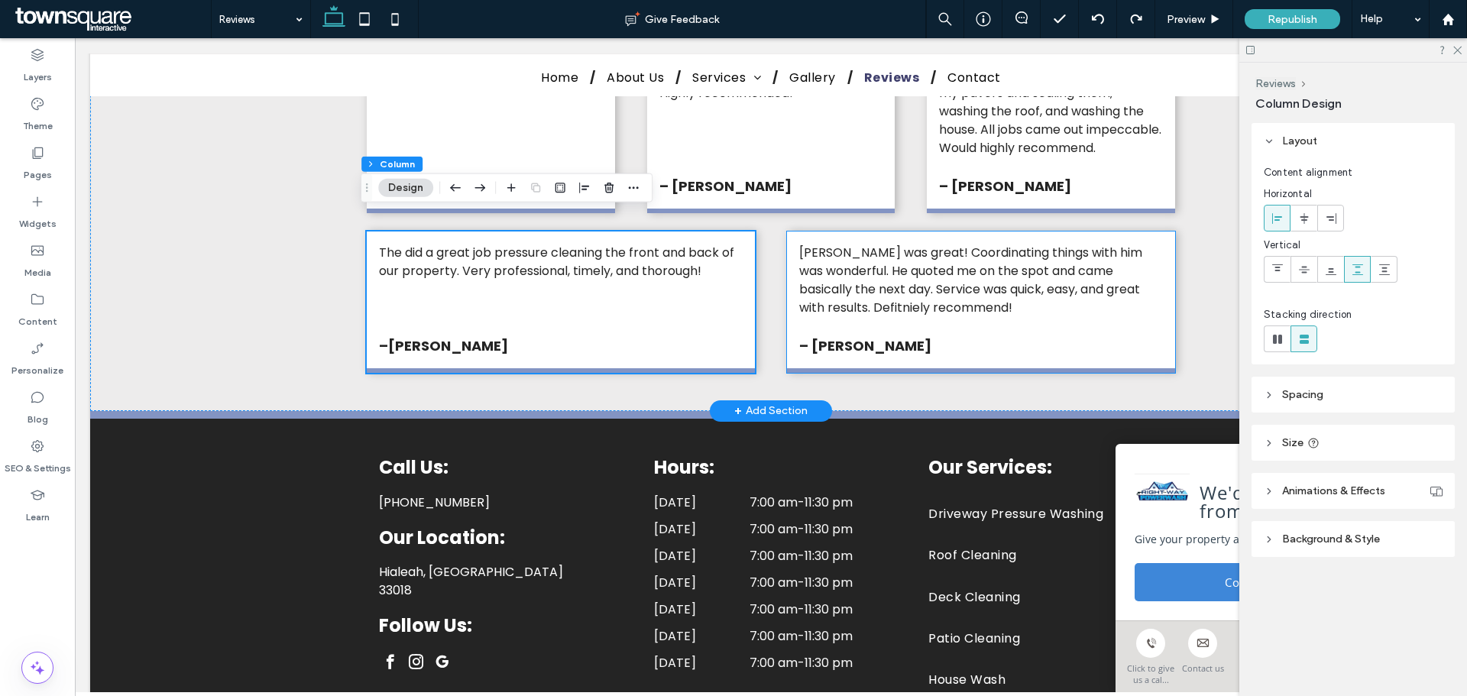
click at [1039, 312] on div "Alex was great! Coordinating things with him was wonderful. He quoted me on the…" at bounding box center [981, 302] width 388 height 141
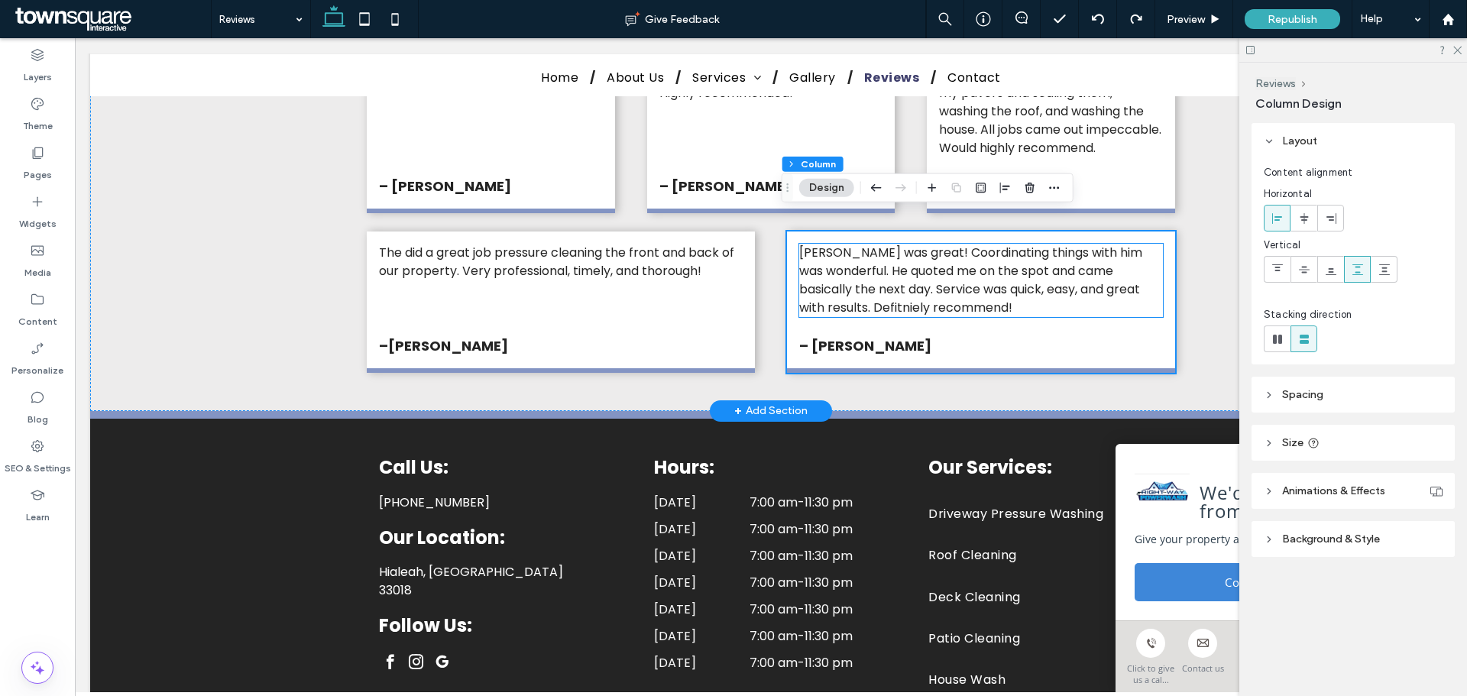
click at [978, 257] on span "Alex was great! Coordinating things with him was wonderful. He quoted me on the…" at bounding box center [970, 280] width 343 height 73
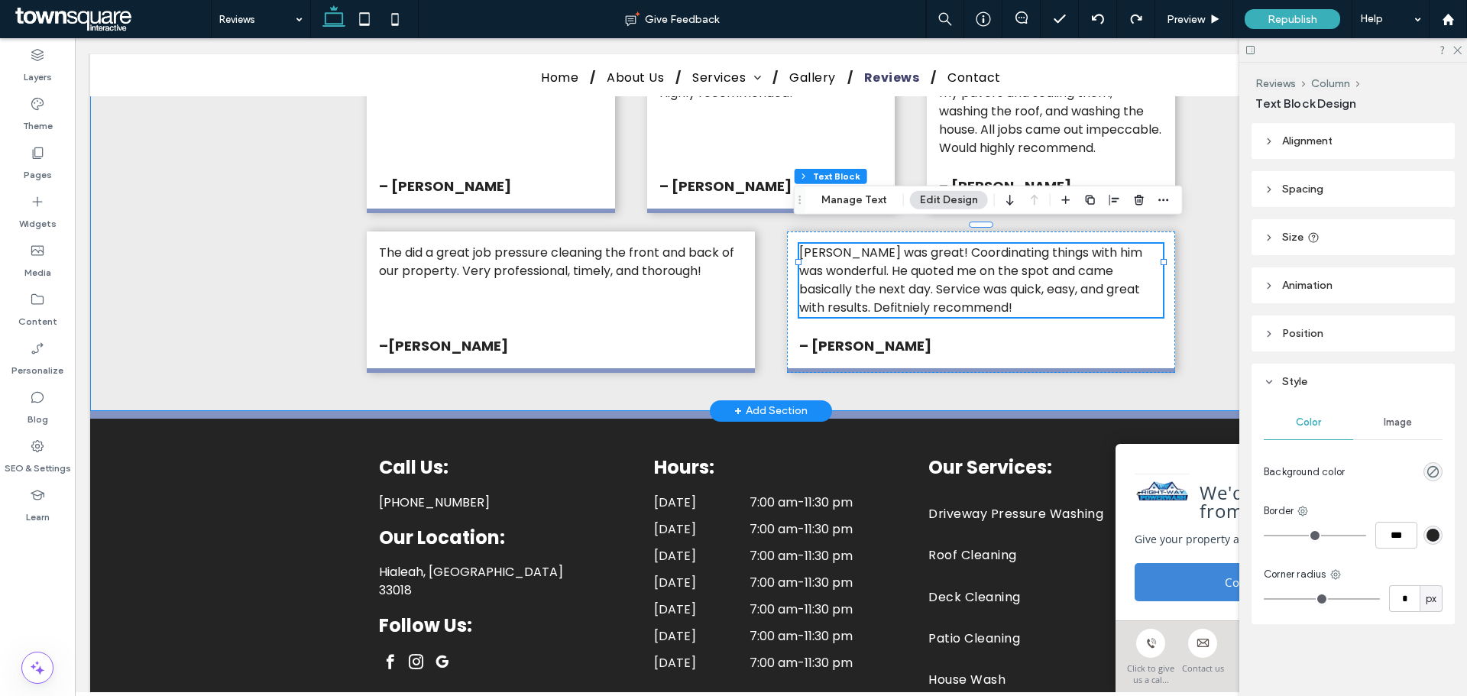
click at [1188, 345] on div "Alex is awesome! We had a pleasure collaborating on a project and can't emphasi…" at bounding box center [770, 29] width 917 height 763
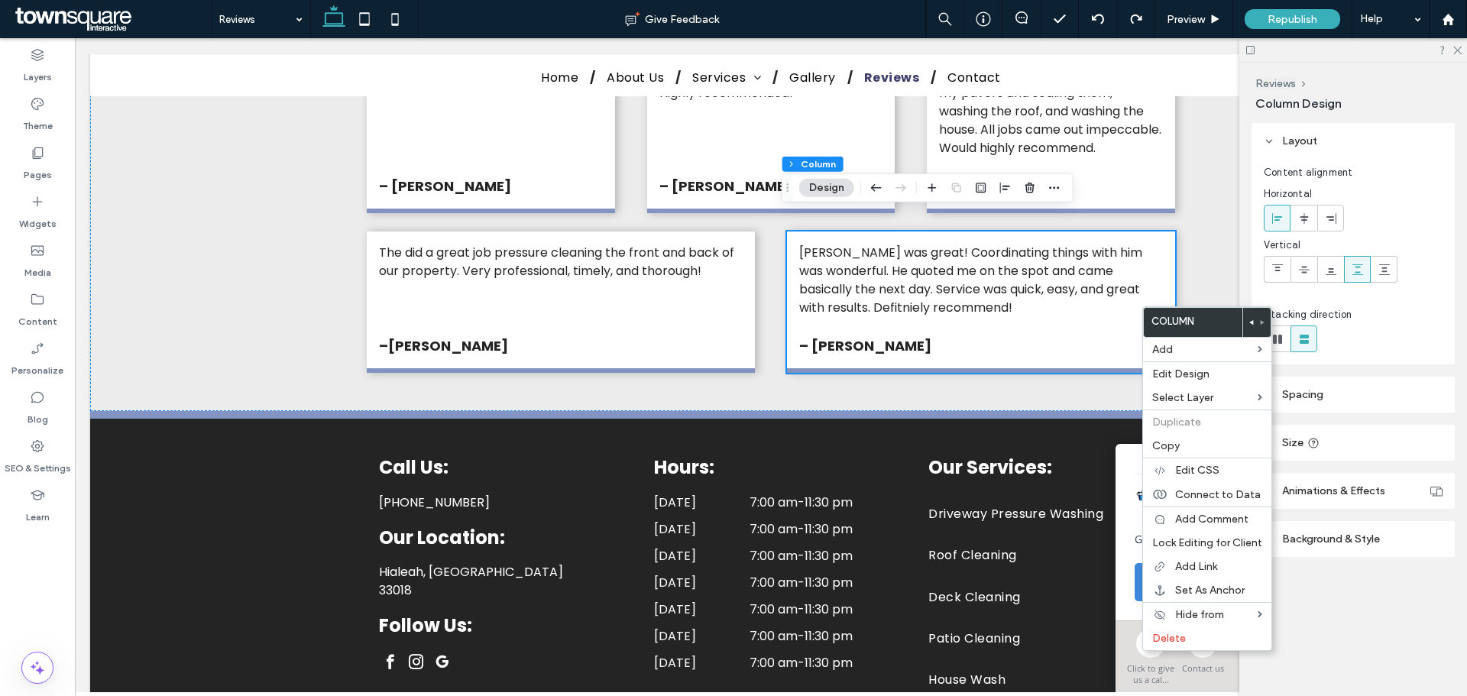
click at [1250, 319] on icon at bounding box center [1251, 322] width 6 height 6
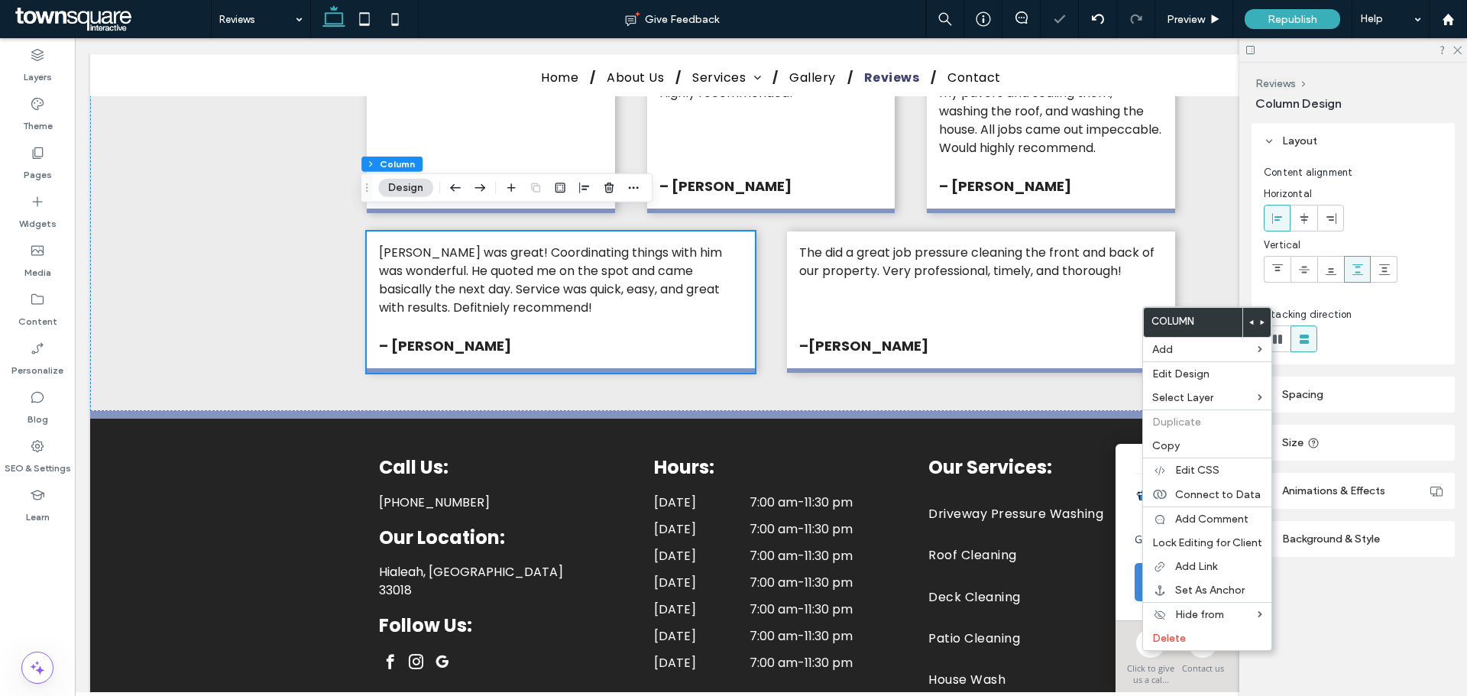
click at [1259, 319] on icon at bounding box center [1262, 322] width 6 height 6
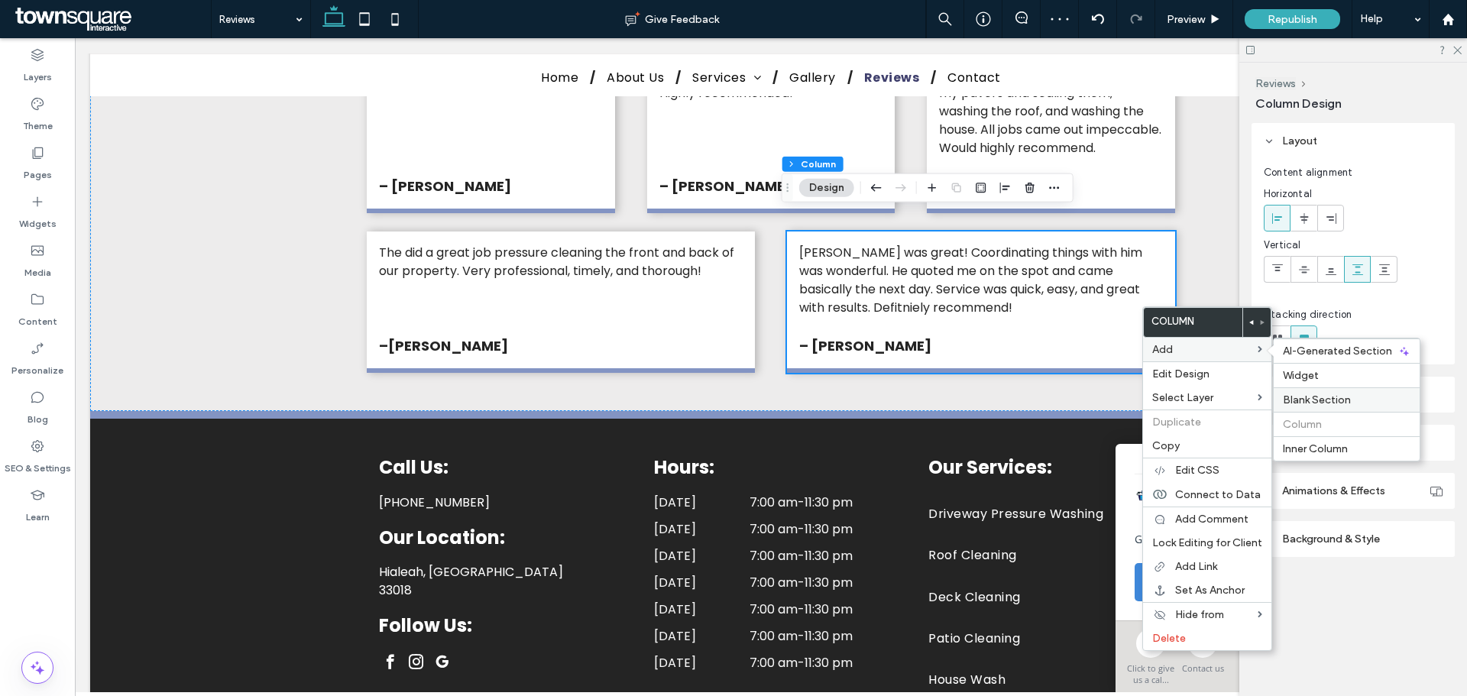
click at [1314, 393] on span "Blank Section" at bounding box center [1317, 399] width 68 height 13
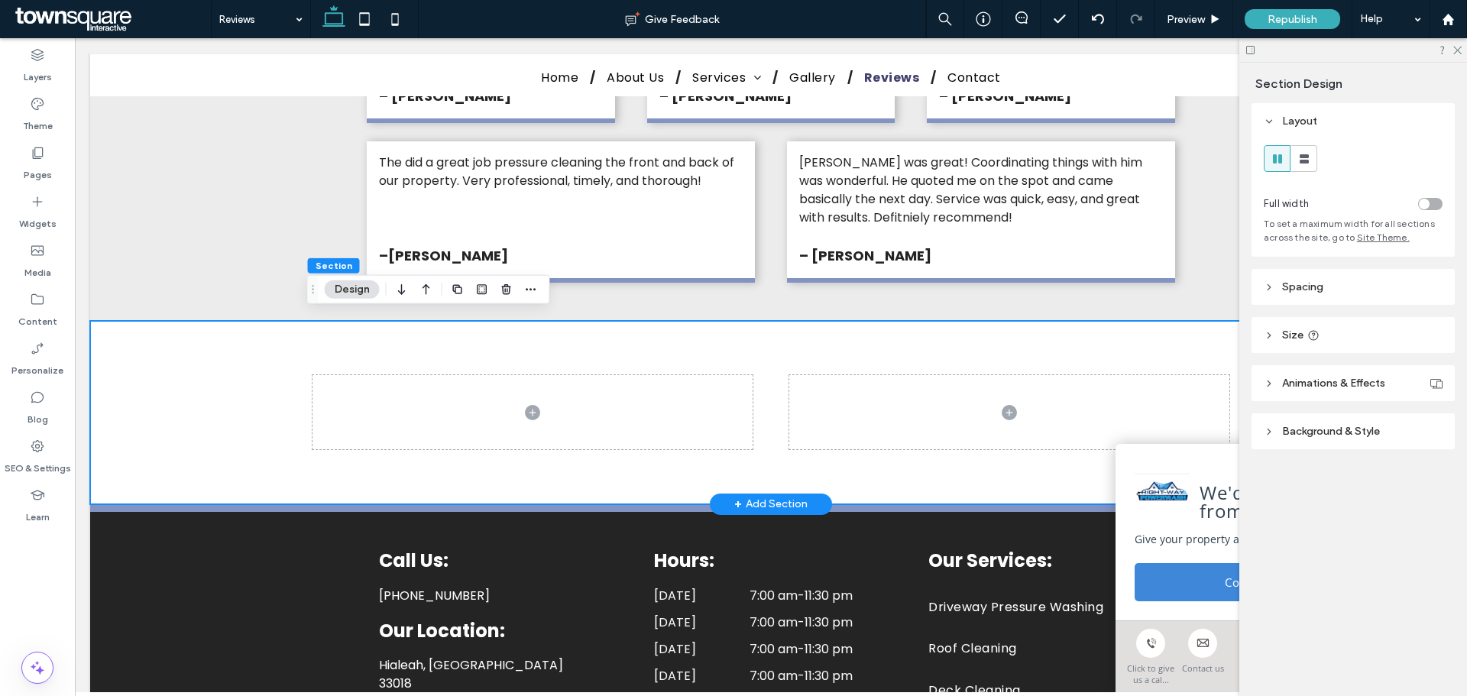
scroll to position [1146, 0]
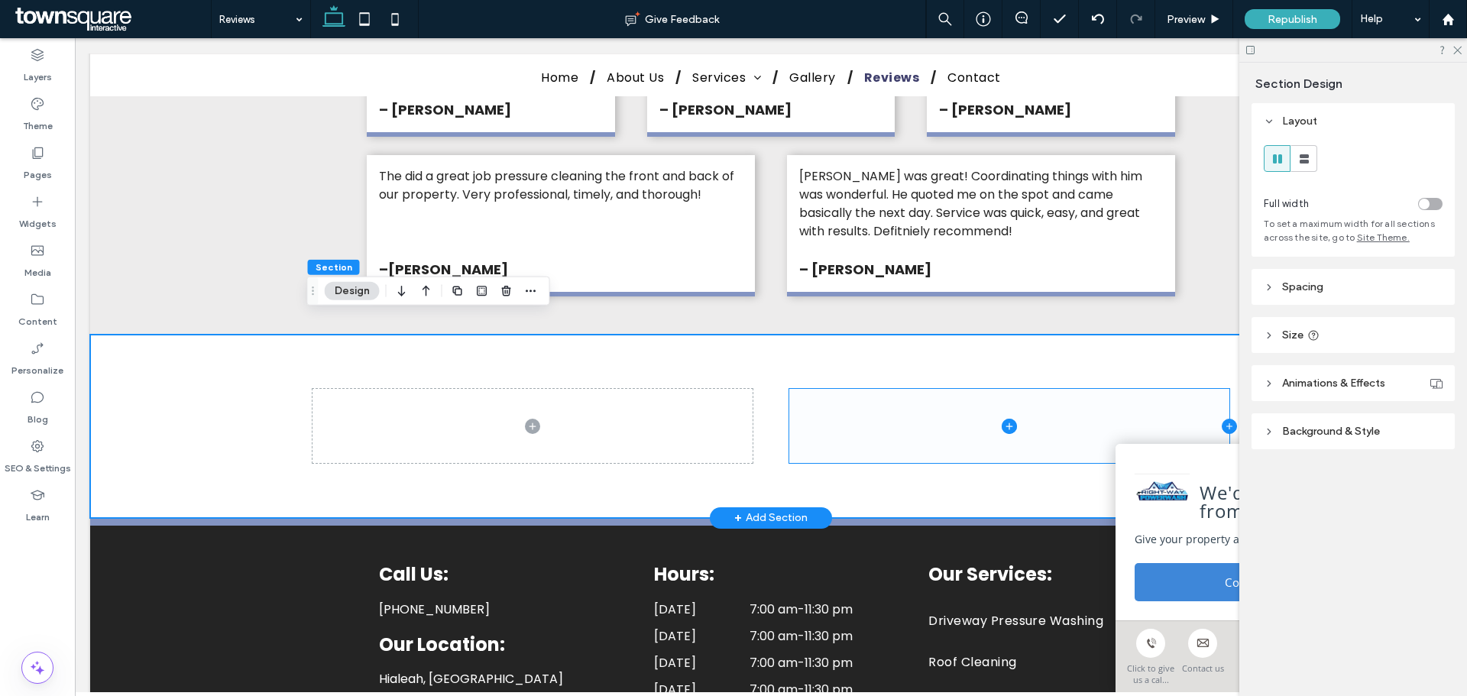
click at [1229, 423] on icon at bounding box center [1229, 426] width 1 height 6
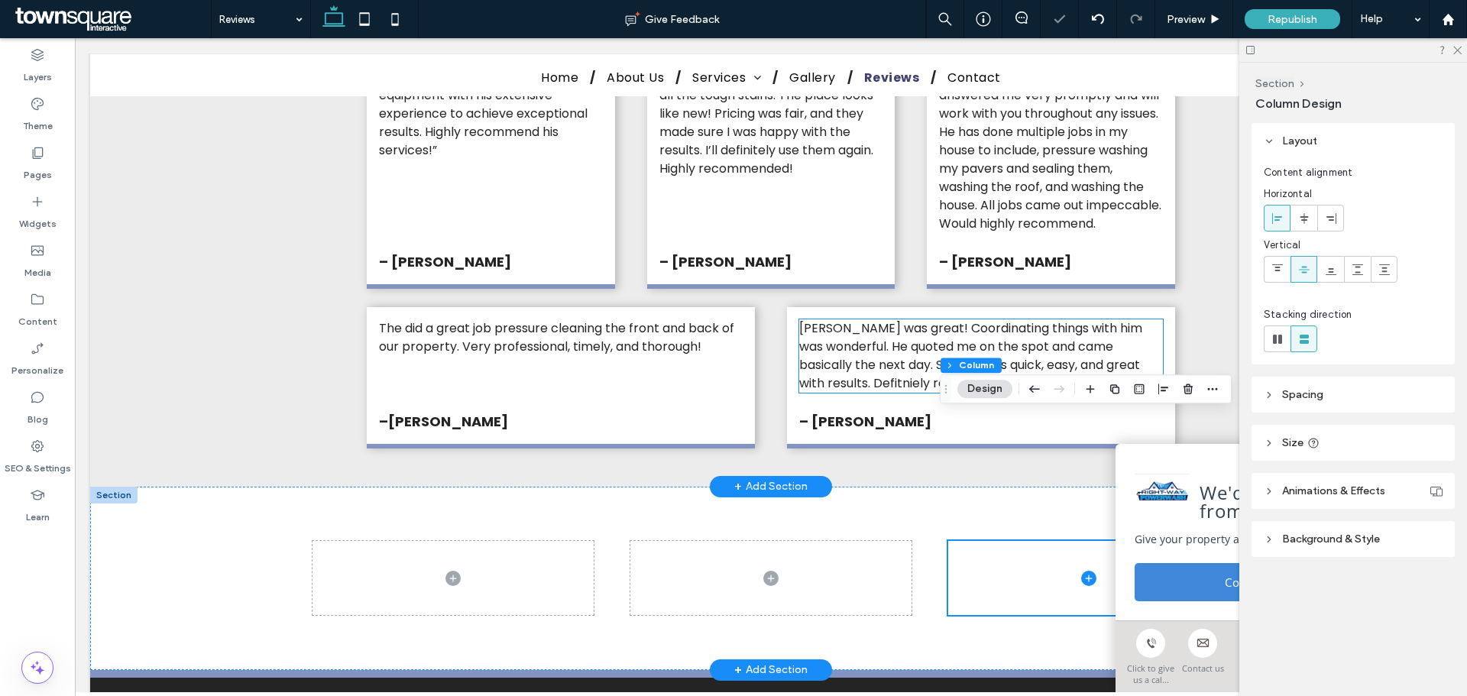
scroll to position [993, 0]
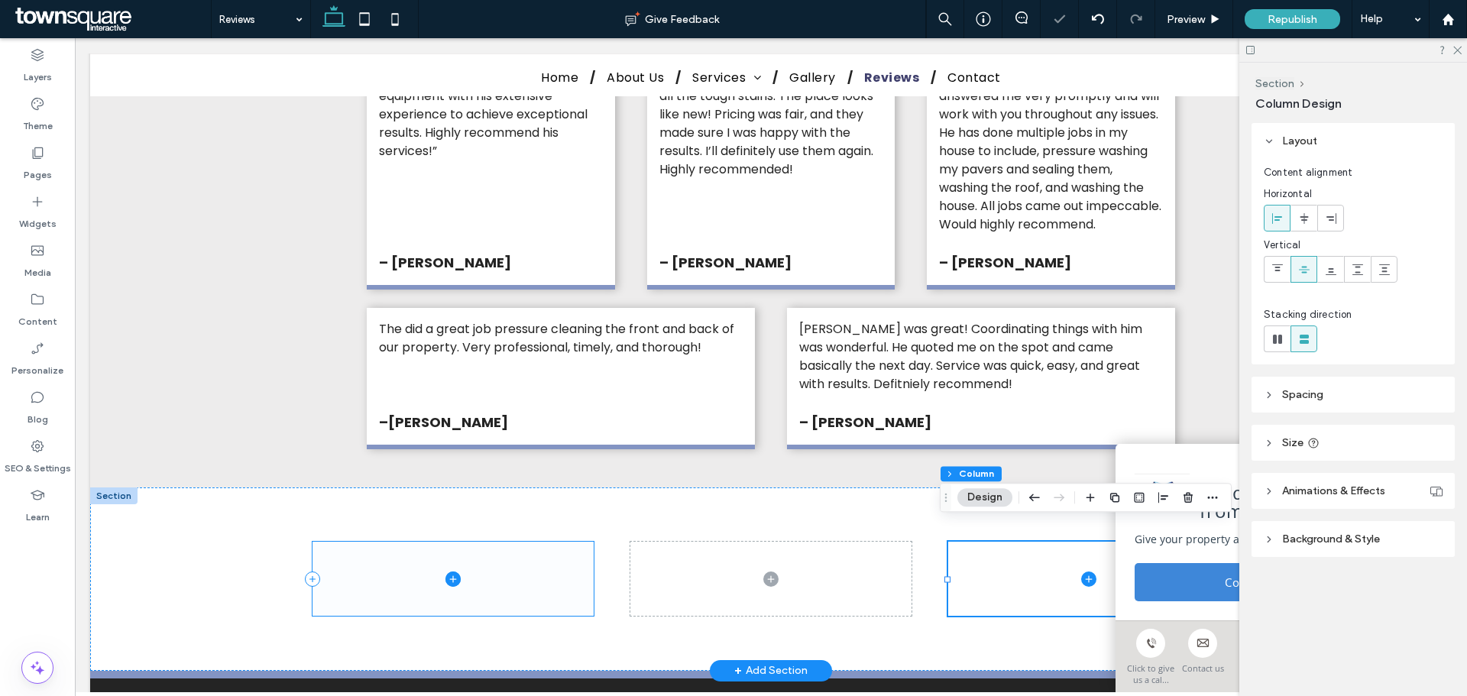
drag, startPoint x: 639, startPoint y: 380, endPoint x: 536, endPoint y: 524, distance: 176.4
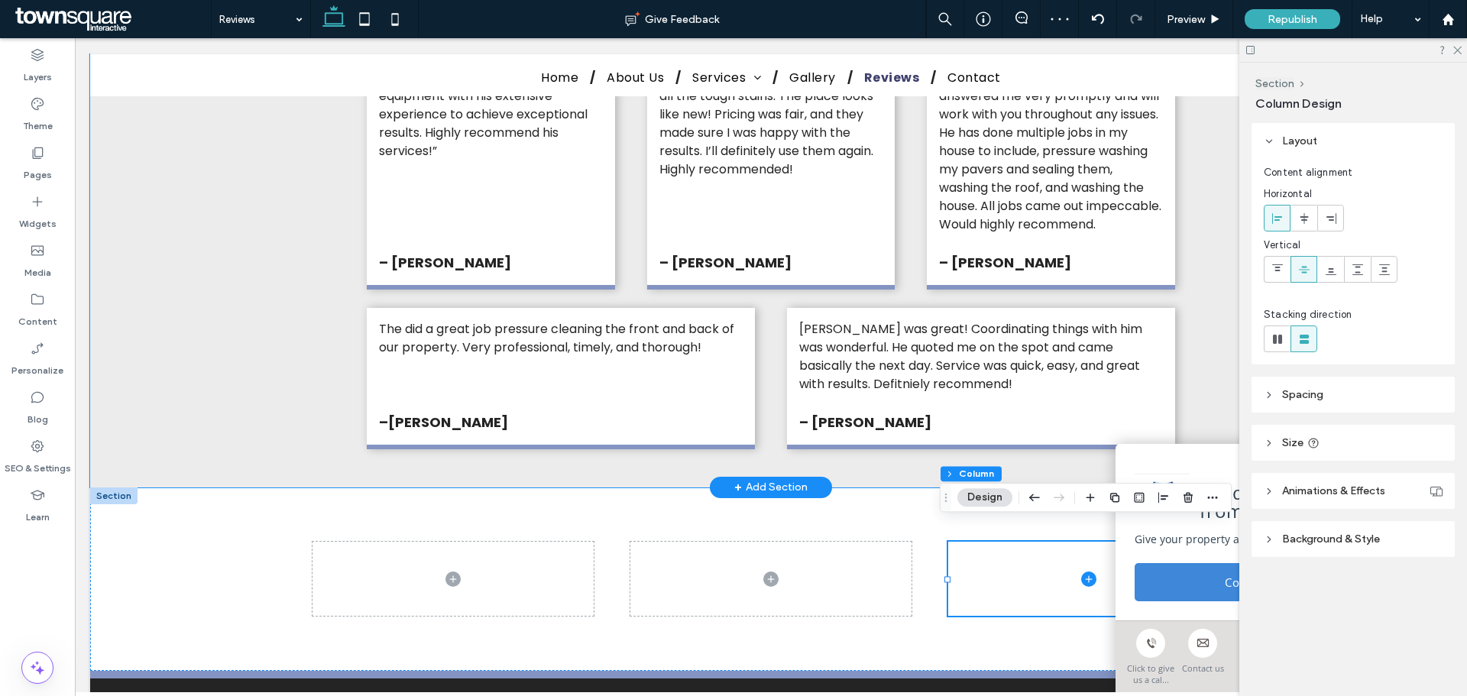
click at [290, 392] on div "Alex is awesome! We had a pleasure collaborating on a project and can't emphasi…" at bounding box center [771, 105] width 1362 height 763
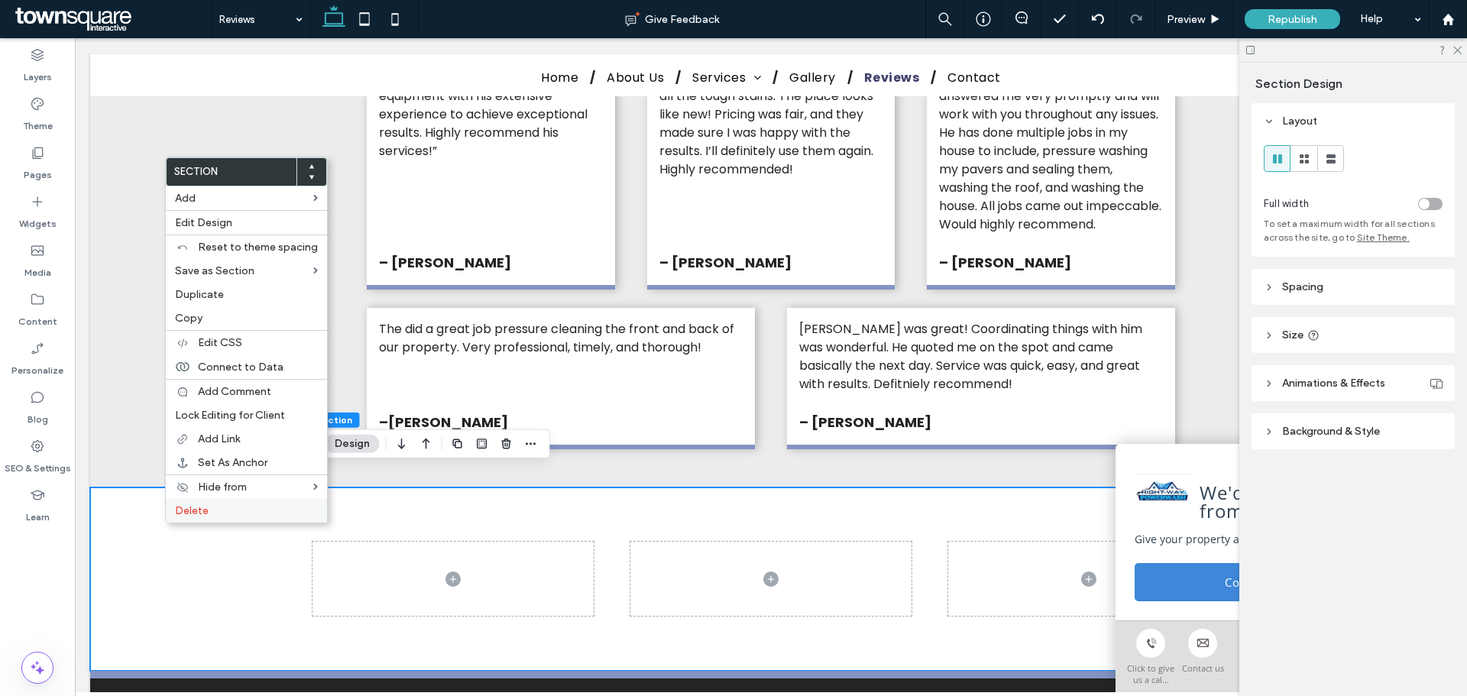
click at [234, 509] on label "Delete" at bounding box center [246, 510] width 143 height 13
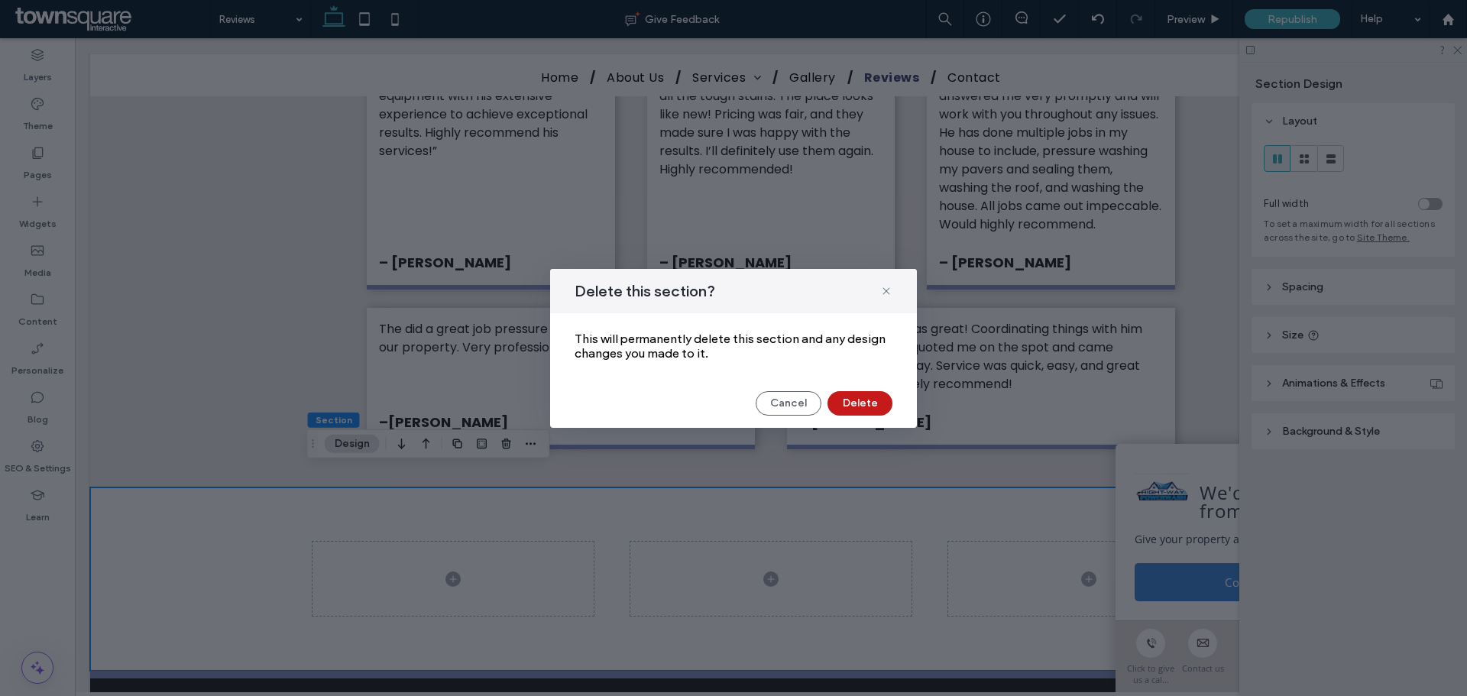
click at [863, 403] on button "Delete" at bounding box center [859, 403] width 65 height 24
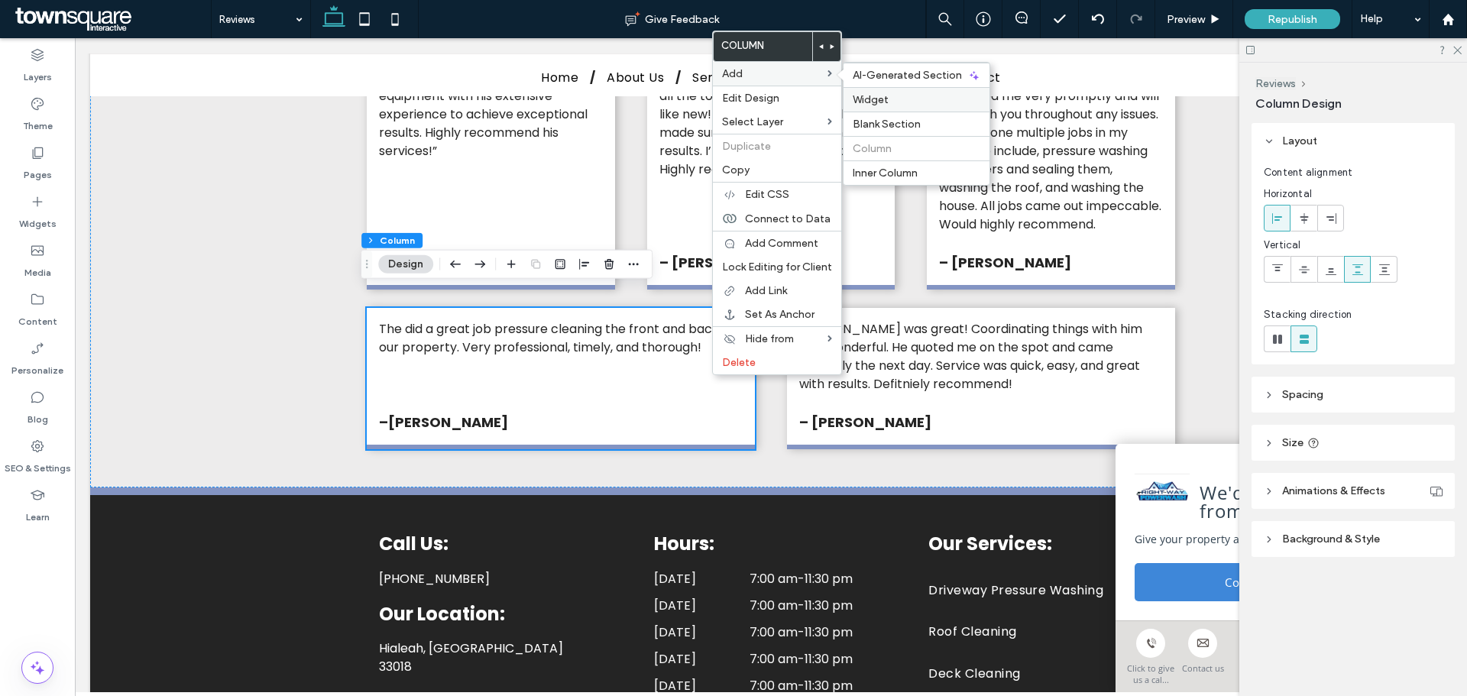
click at [890, 98] on label "Widget" at bounding box center [917, 99] width 128 height 13
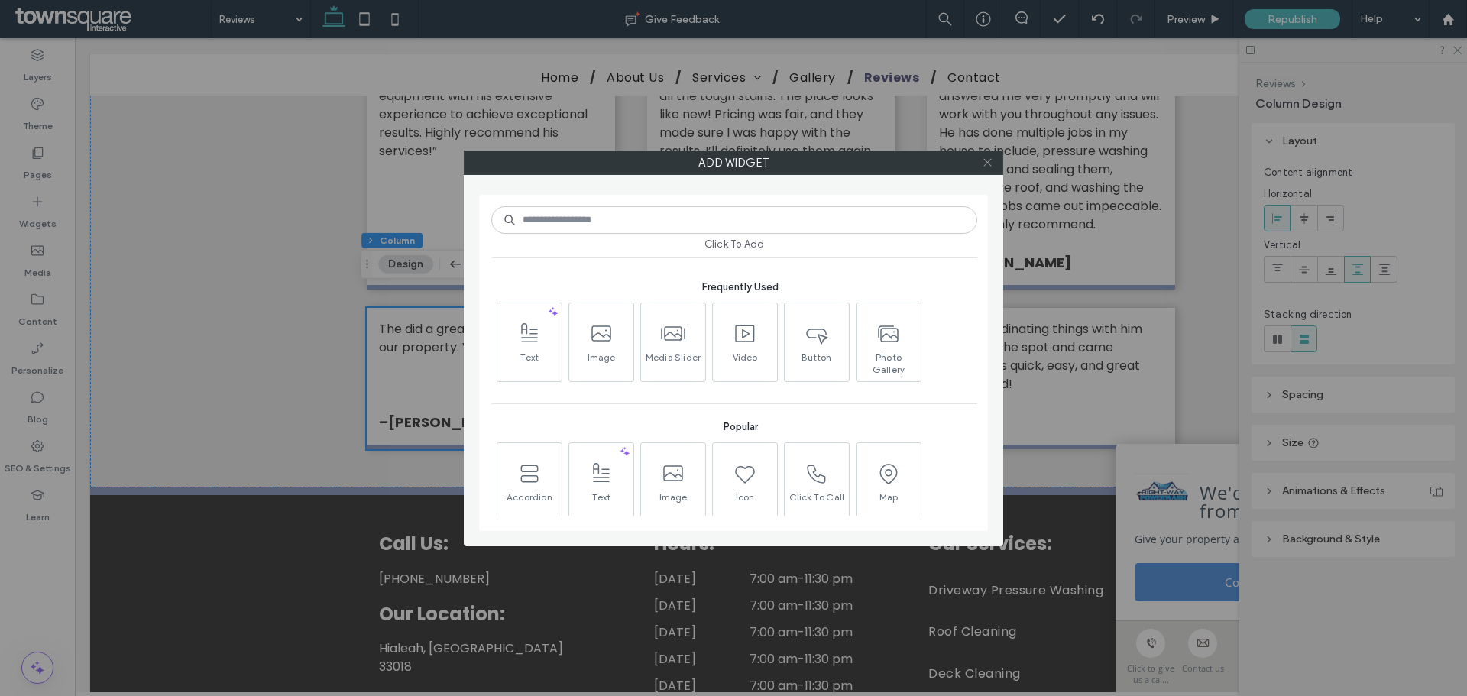
click at [986, 160] on icon at bounding box center [987, 162] width 11 height 11
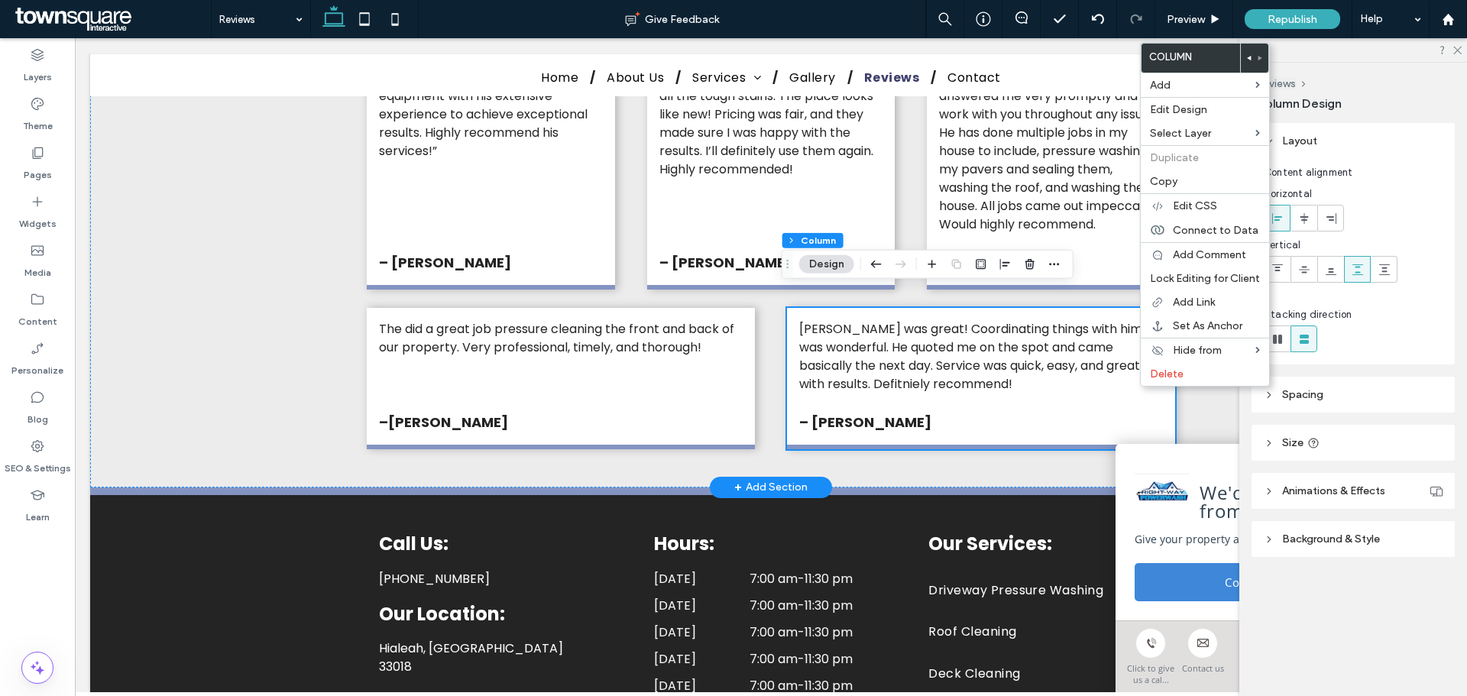
click at [1100, 386] on div "Alex was great! Coordinating things with him was wonderful. He quoted me on the…" at bounding box center [981, 378] width 388 height 141
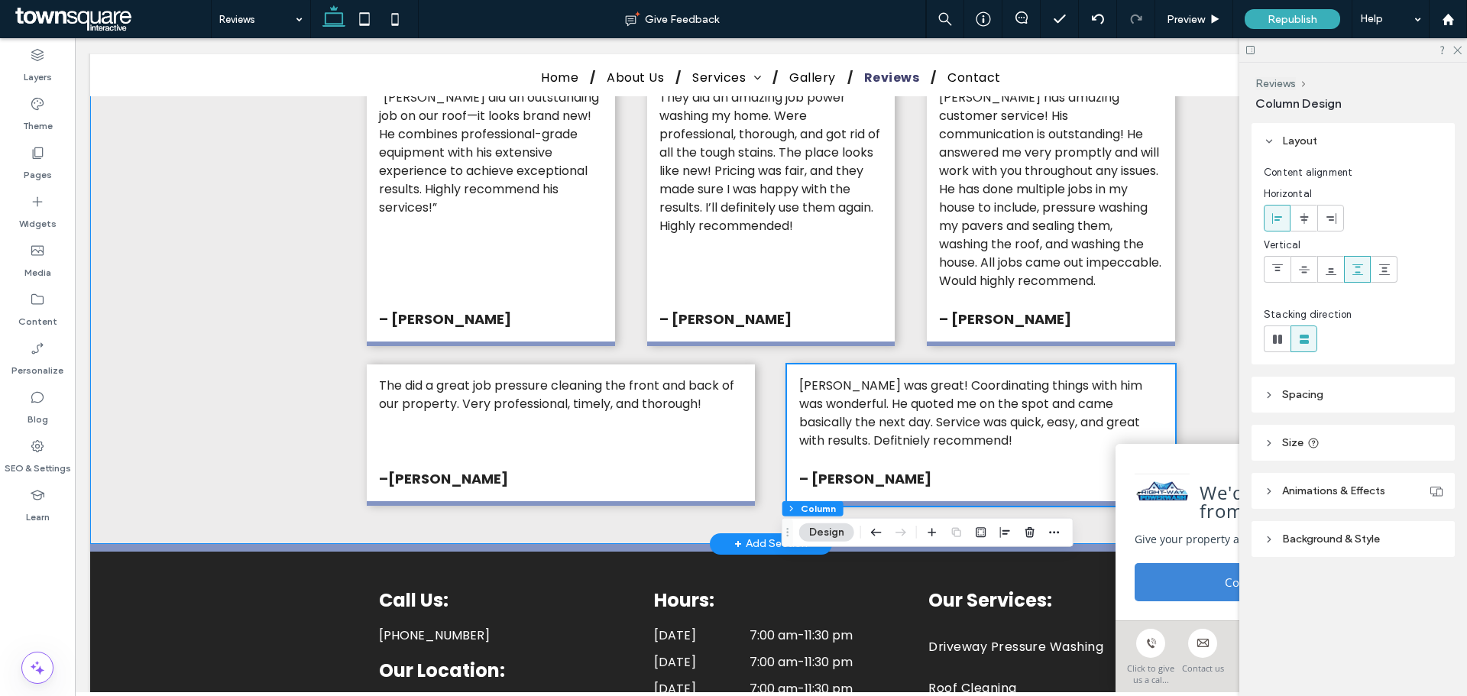
scroll to position [996, 0]
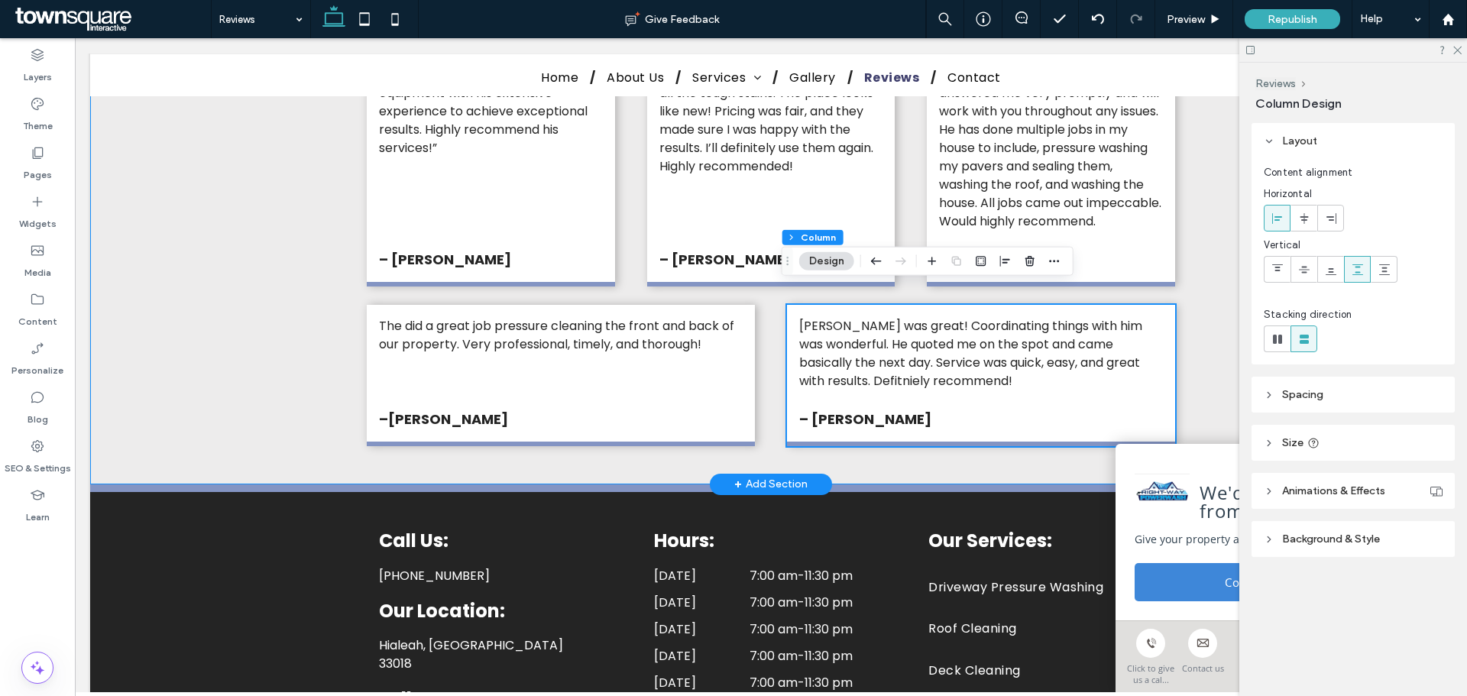
click at [1207, 350] on div "Alex is awesome! We had a pleasure collaborating on a project and can't emphasi…" at bounding box center [770, 102] width 917 height 763
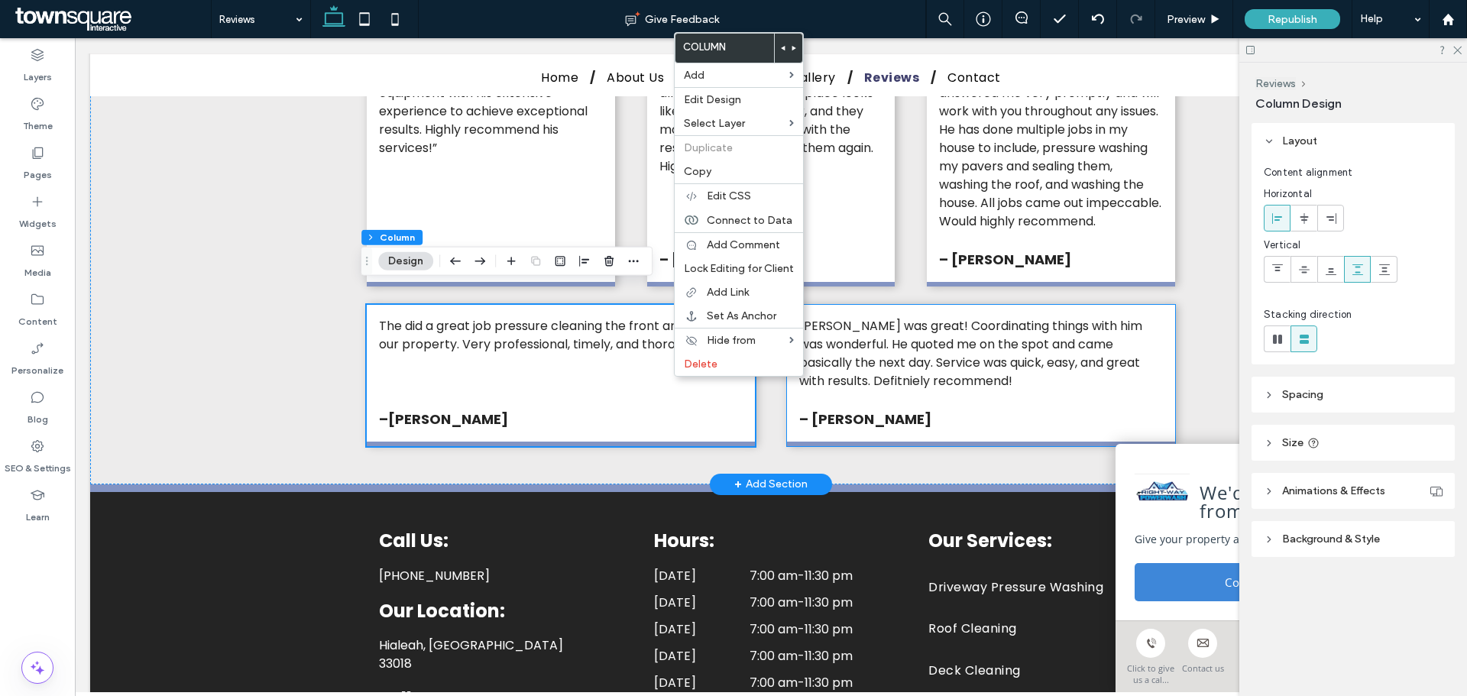
click at [1069, 384] on div "Alex was great! Coordinating things with him was wonderful. He quoted me on the…" at bounding box center [981, 375] width 388 height 141
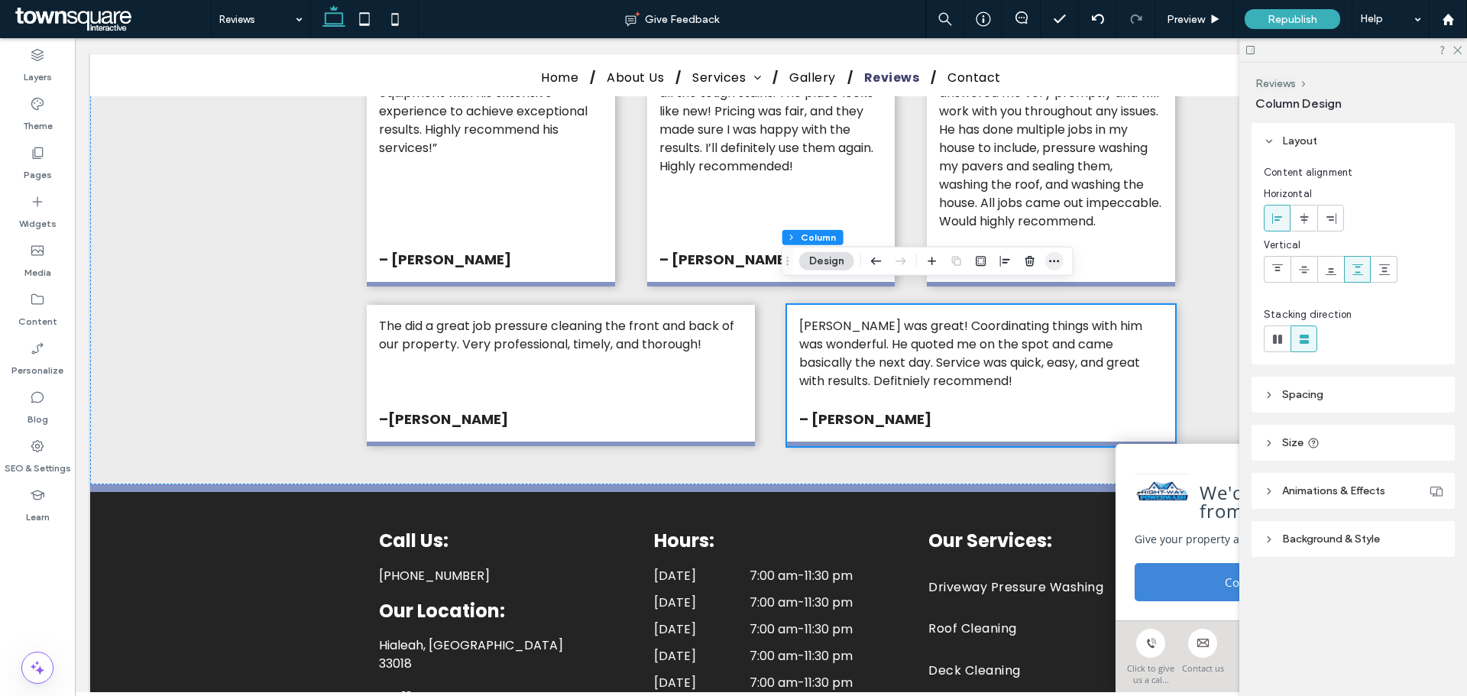
click at [1052, 261] on icon "button" at bounding box center [1054, 261] width 12 height 12
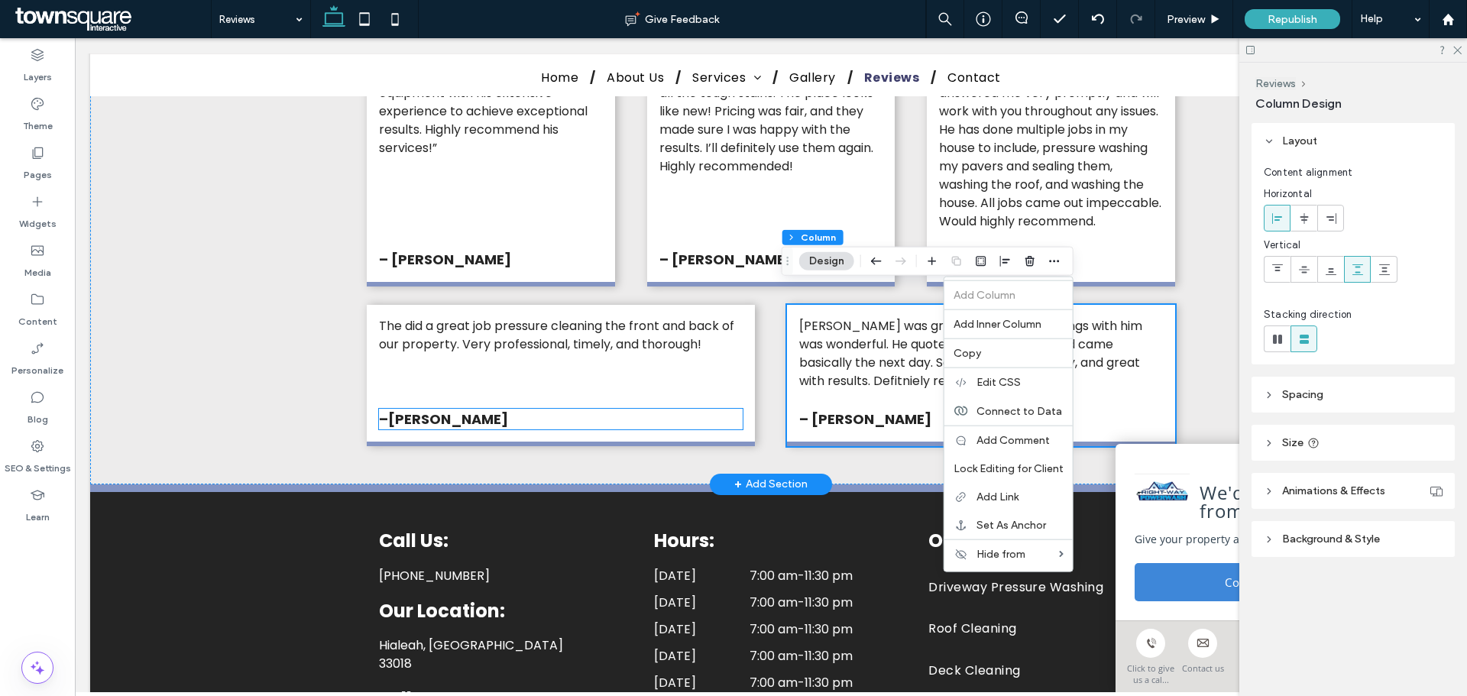
click at [673, 409] on p "–Tahira McDaniel" at bounding box center [561, 419] width 364 height 21
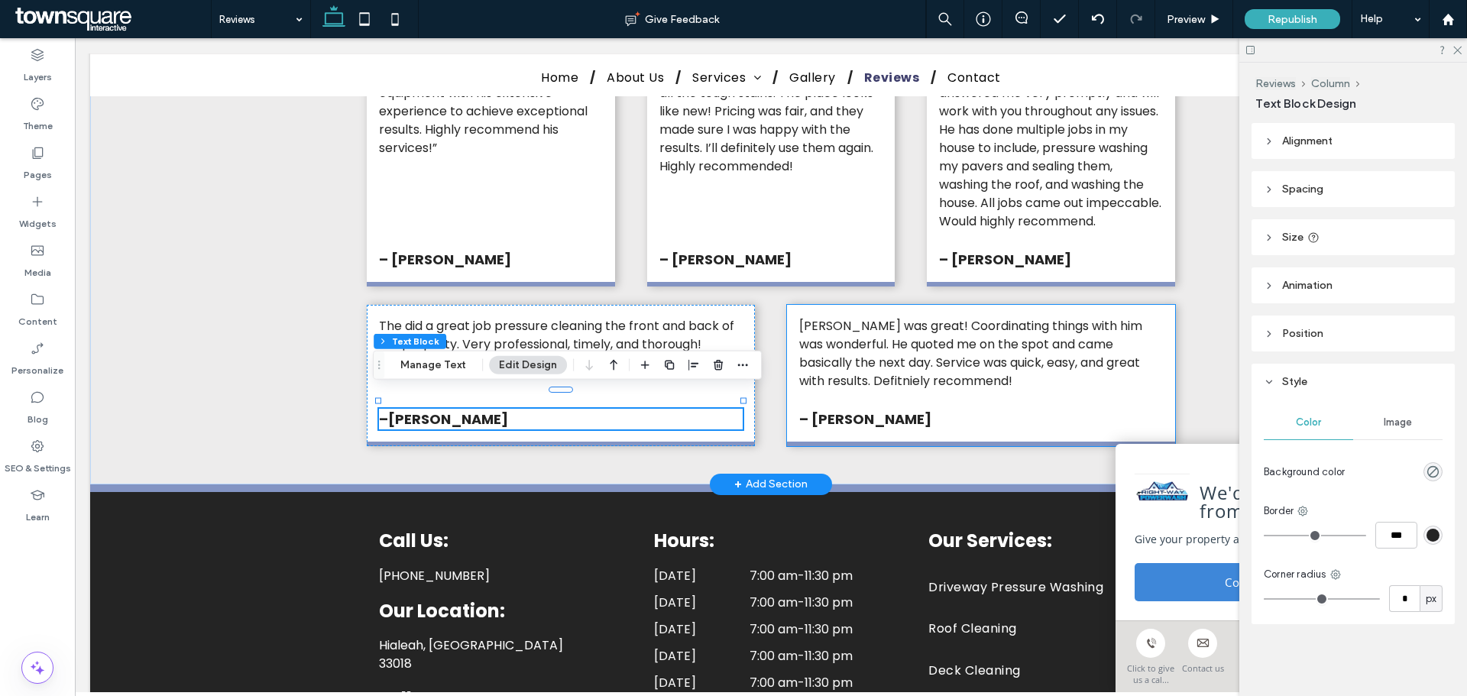
click at [1114, 378] on div "Alex was great! Coordinating things with him was wonderful. He quoted me on the…" at bounding box center [981, 375] width 388 height 141
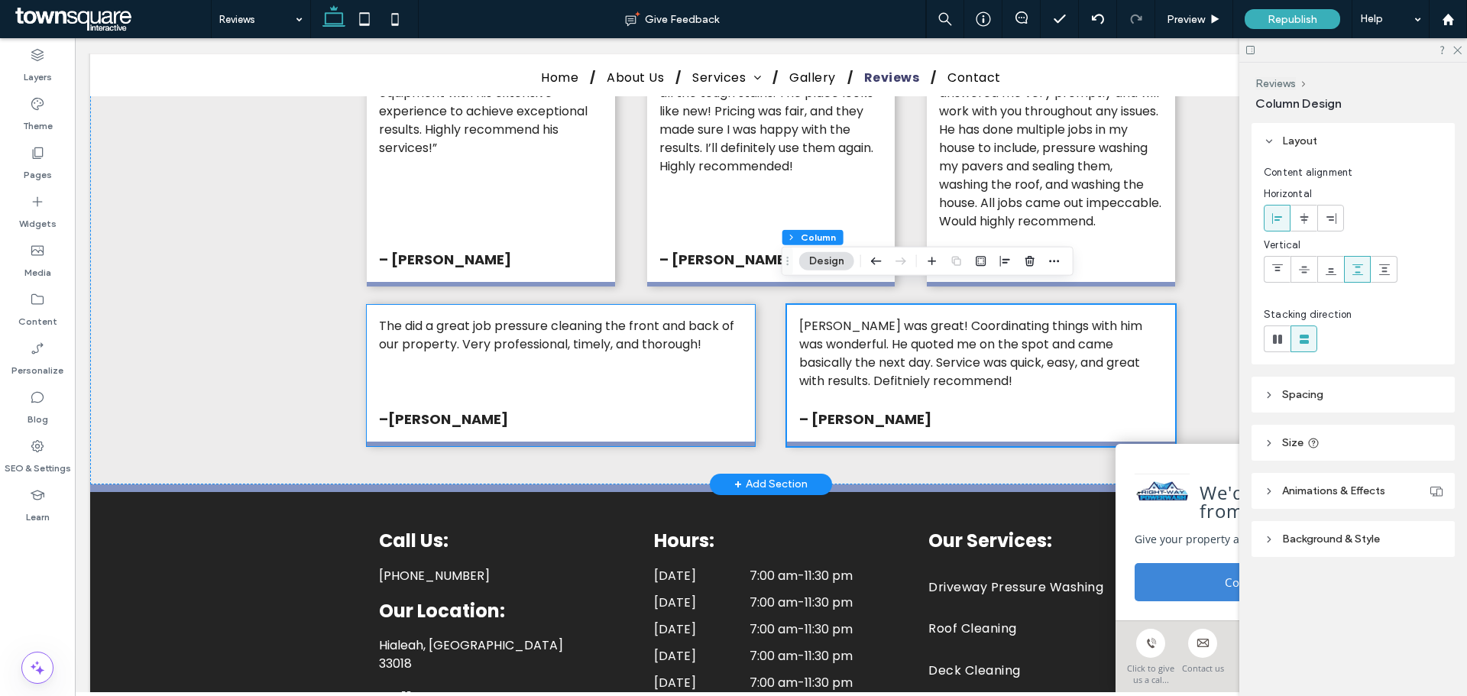
click at [659, 362] on div "The did a great job pressure cleaning the front and back of our property. Very …" at bounding box center [561, 375] width 388 height 141
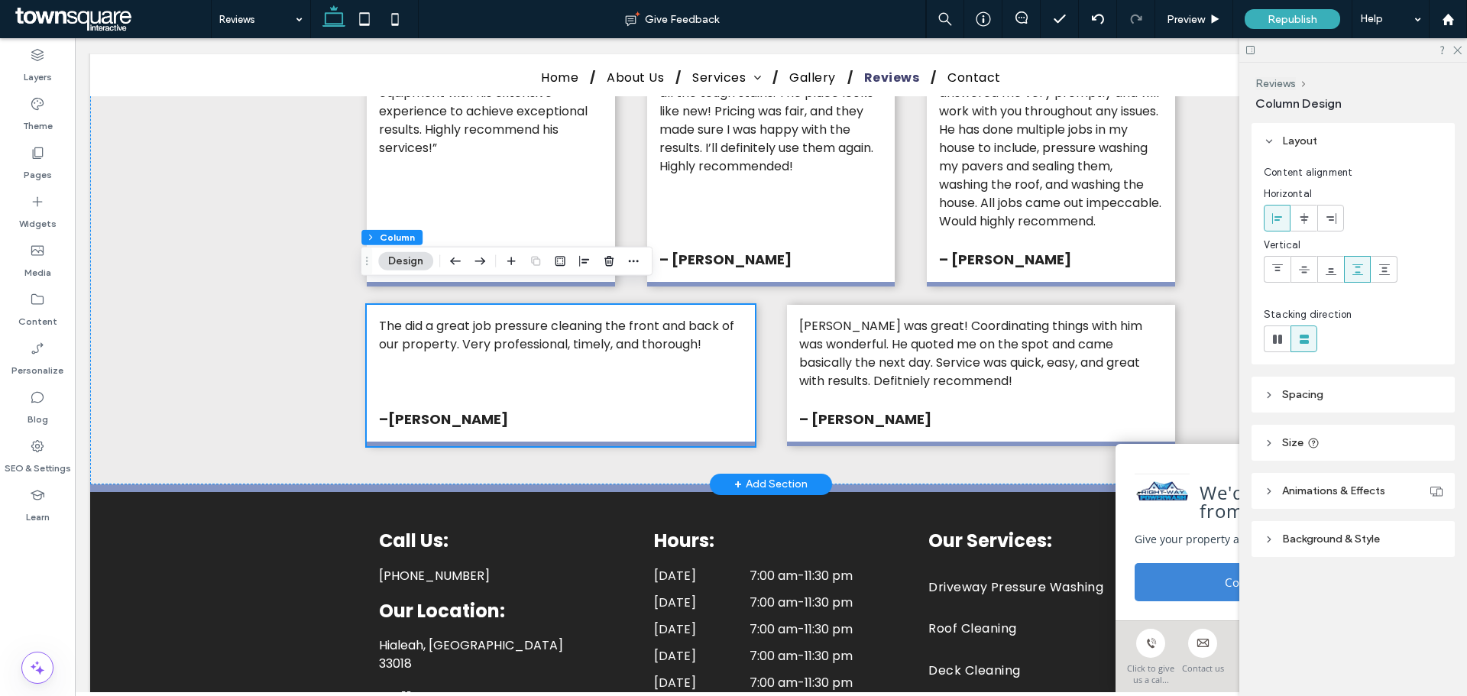
click at [734, 476] on span "+" at bounding box center [738, 484] width 8 height 17
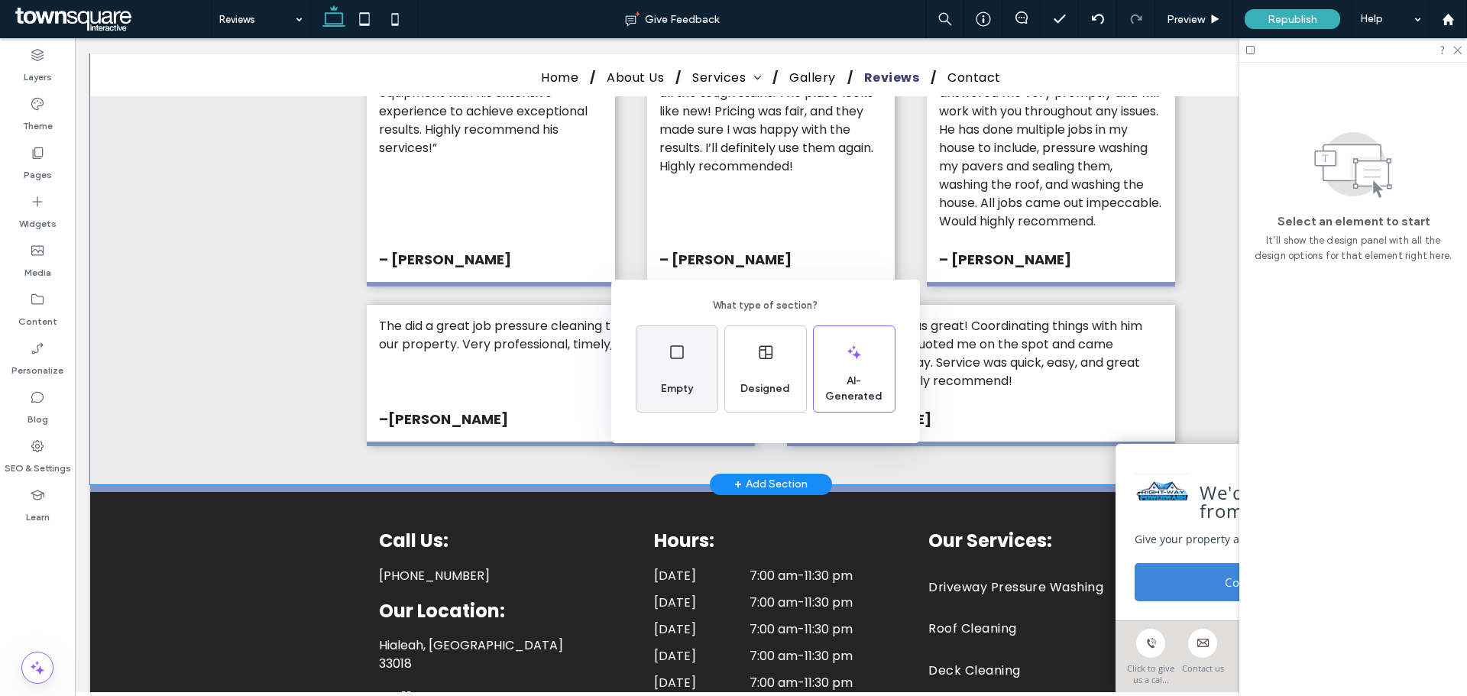
drag, startPoint x: 598, startPoint y: 340, endPoint x: 673, endPoint y: 378, distance: 84.1
click at [673, 378] on div "Empty" at bounding box center [677, 389] width 44 height 34
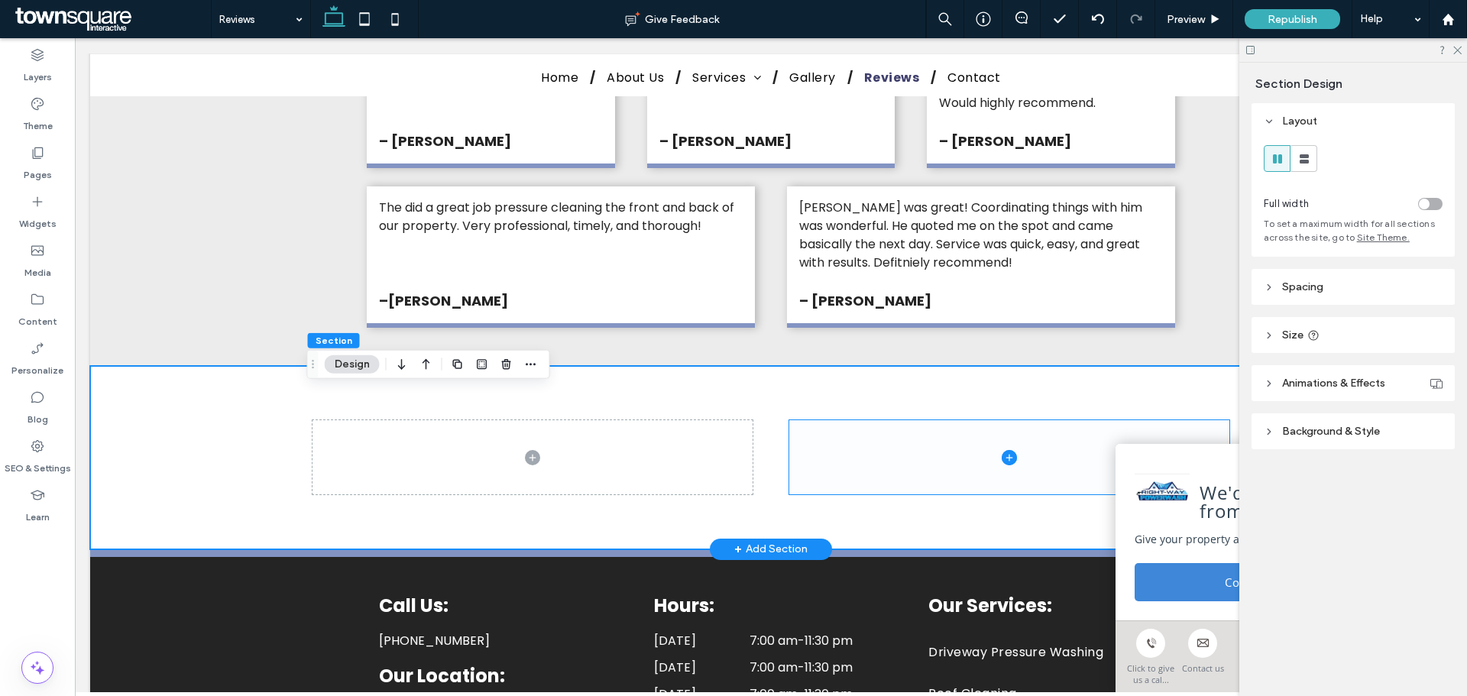
scroll to position [1226, 0]
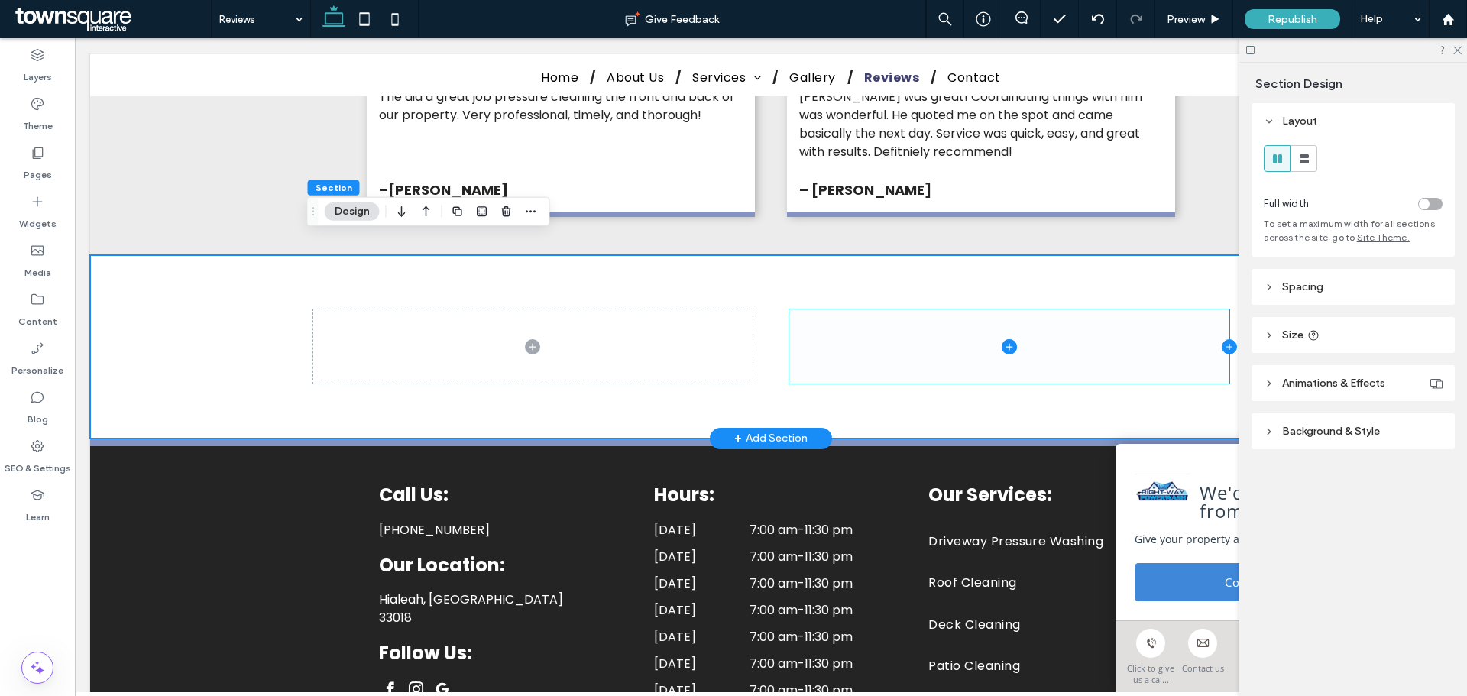
click at [1225, 339] on icon at bounding box center [1229, 346] width 15 height 15
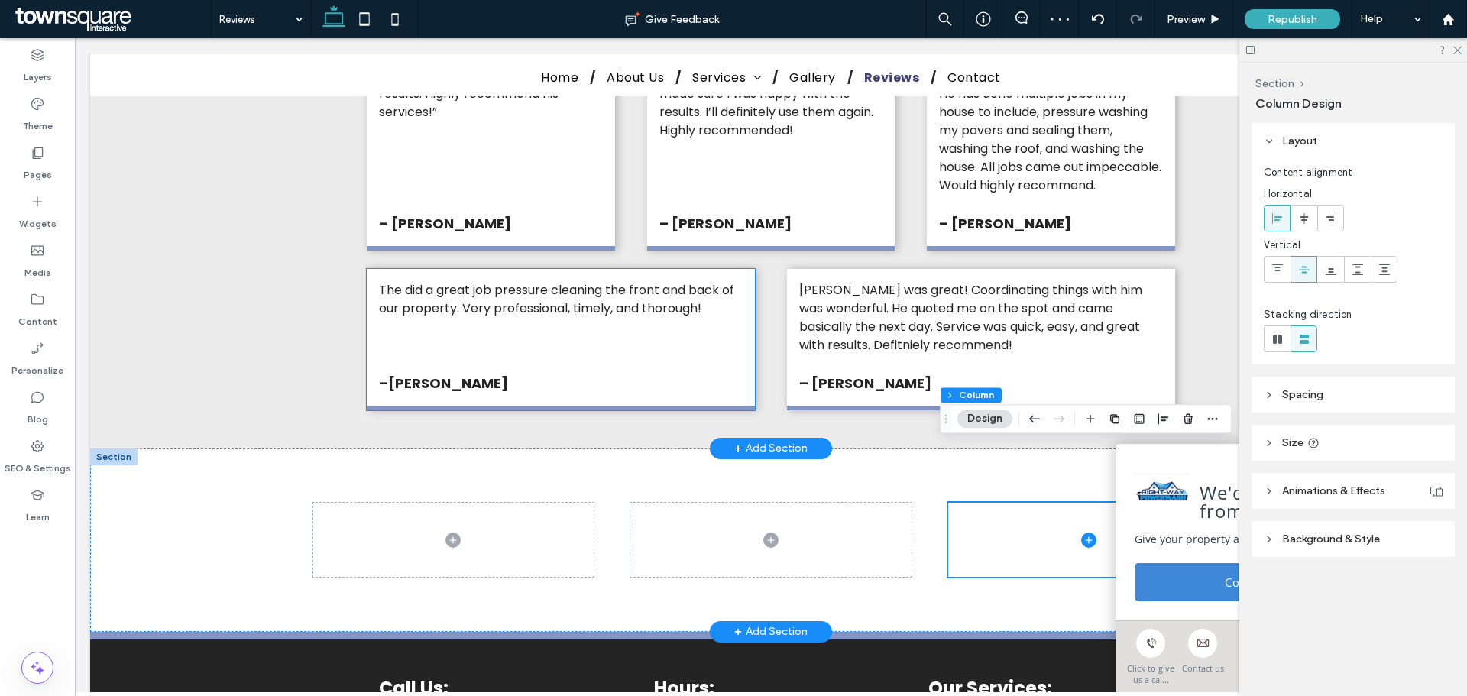
scroll to position [996, 0]
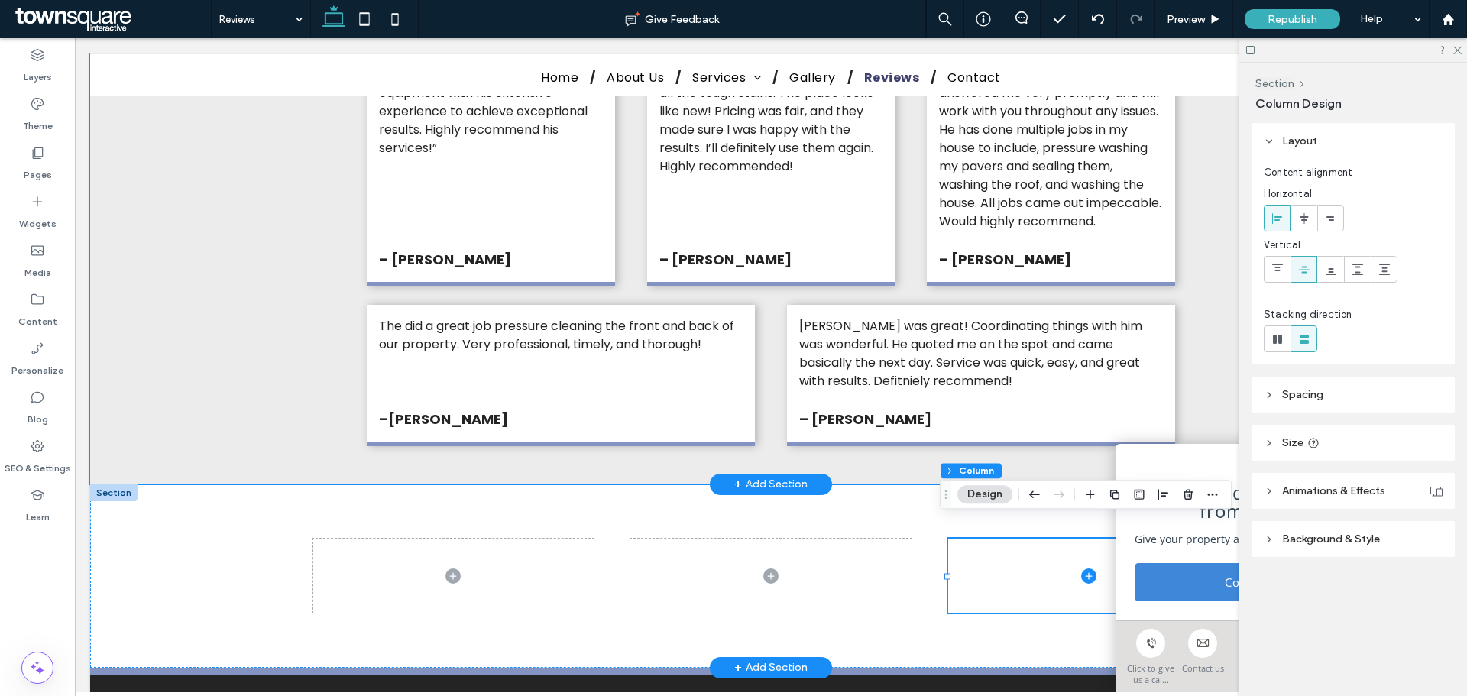
drag, startPoint x: 541, startPoint y: 364, endPoint x: 551, endPoint y: 440, distance: 77.0
click at [551, 440] on div "Alex is awesome! We had a pleasure collaborating on a project and can't emphasi…" at bounding box center [770, 102] width 917 height 763
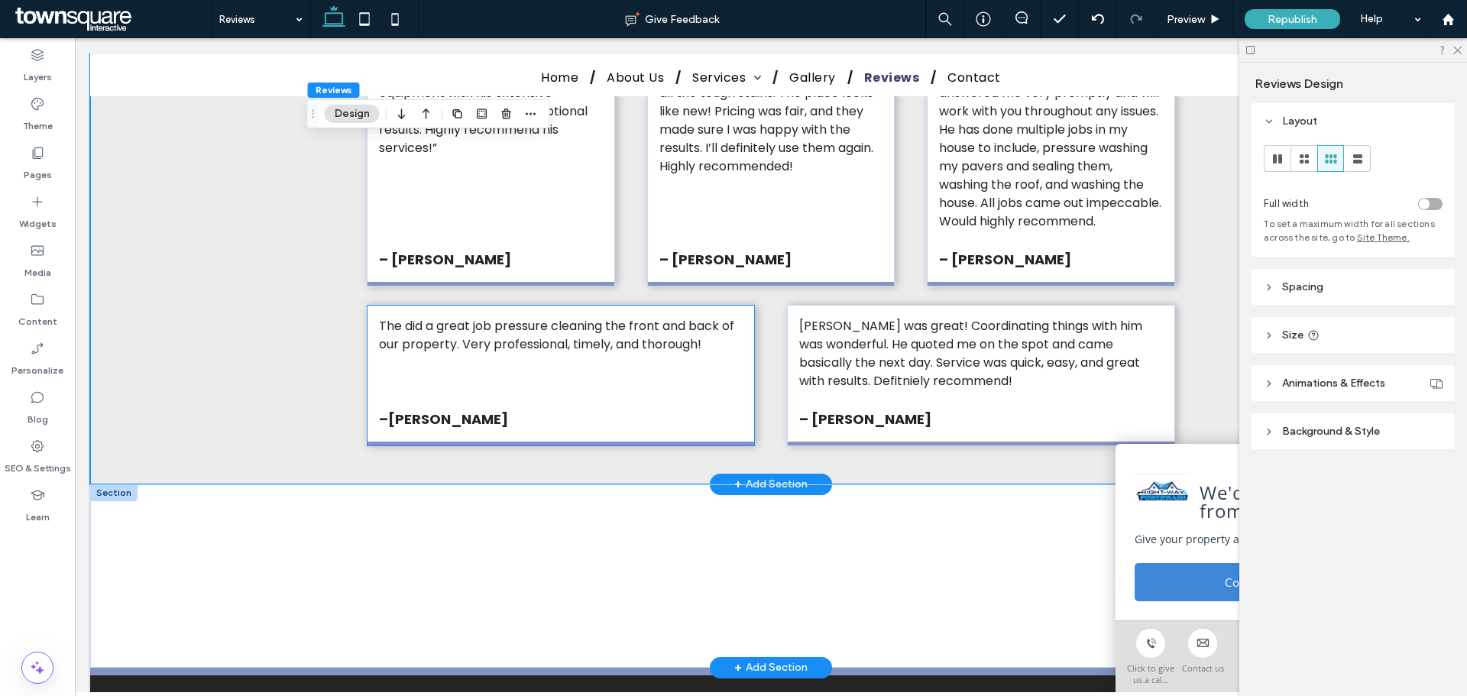
click at [497, 354] on p at bounding box center [561, 363] width 364 height 18
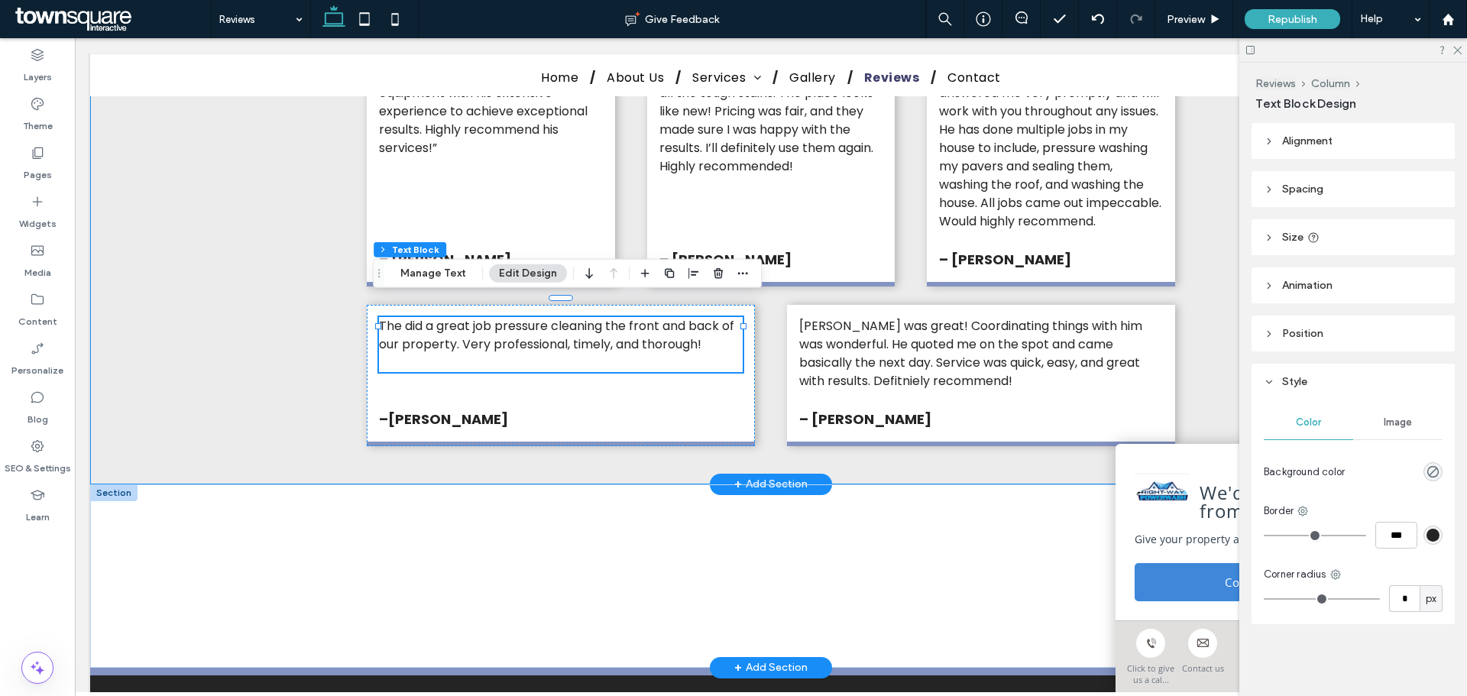
click at [283, 355] on div "Alex is awesome! We had a pleasure collaborating on a project and can't emphasi…" at bounding box center [771, 102] width 1362 height 763
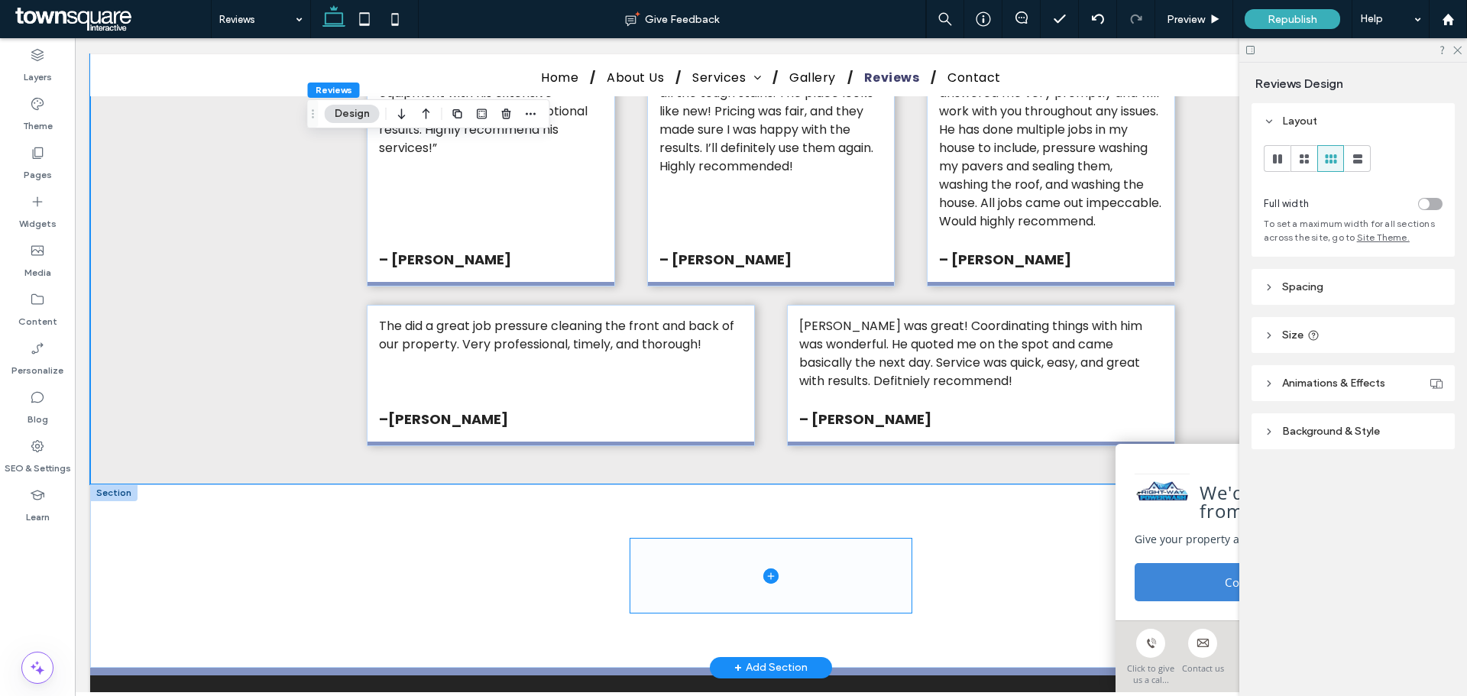
drag, startPoint x: 761, startPoint y: 465, endPoint x: 775, endPoint y: 520, distance: 56.7
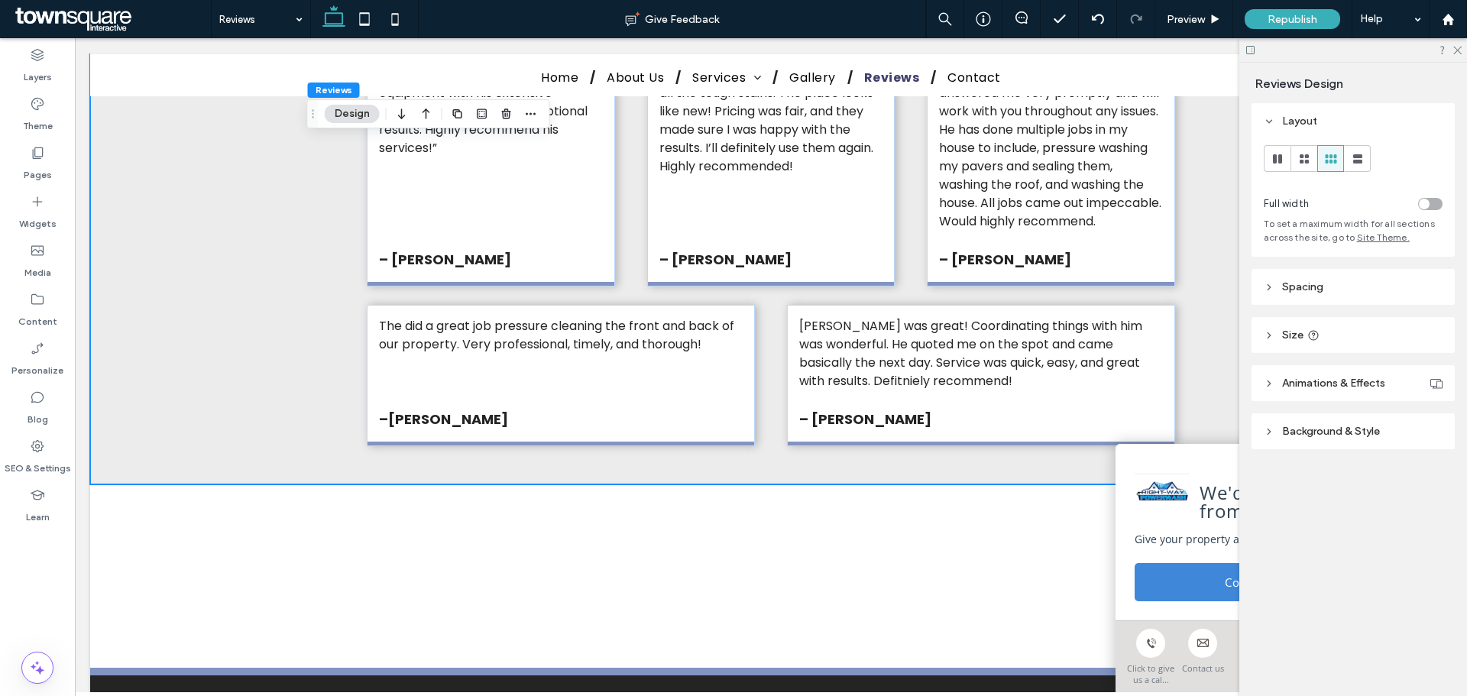
click at [521, 465] on div at bounding box center [765, 466] width 1350 height 8
type input "***"
drag, startPoint x: 520, startPoint y: 465, endPoint x: 508, endPoint y: 458, distance: 14.0
click at [508, 458] on div "Alex is awesome! We had a pleasure collaborating on a project and can't emphasi…" at bounding box center [771, 102] width 1362 height 763
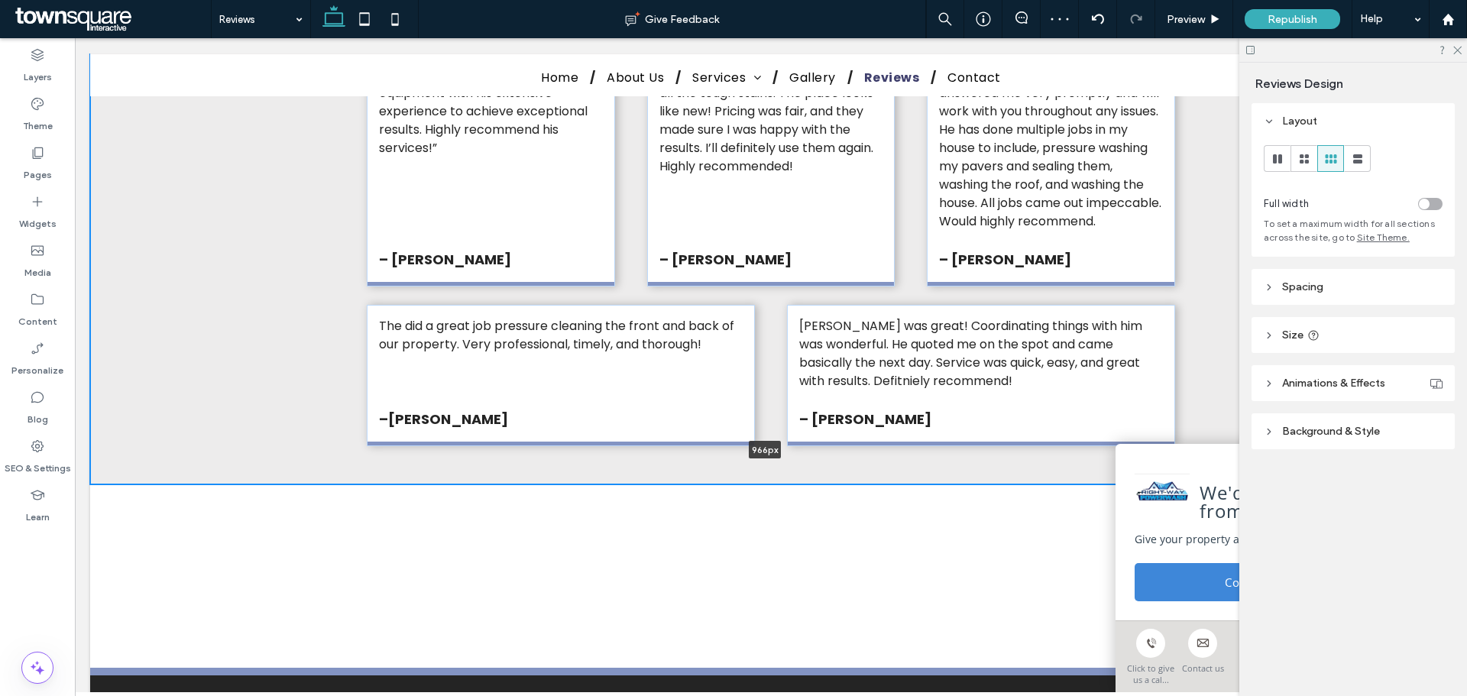
type input "***"
click at [691, 385] on div "The did a great job pressure cleaning the front and back of our property. Very …" at bounding box center [561, 375] width 388 height 141
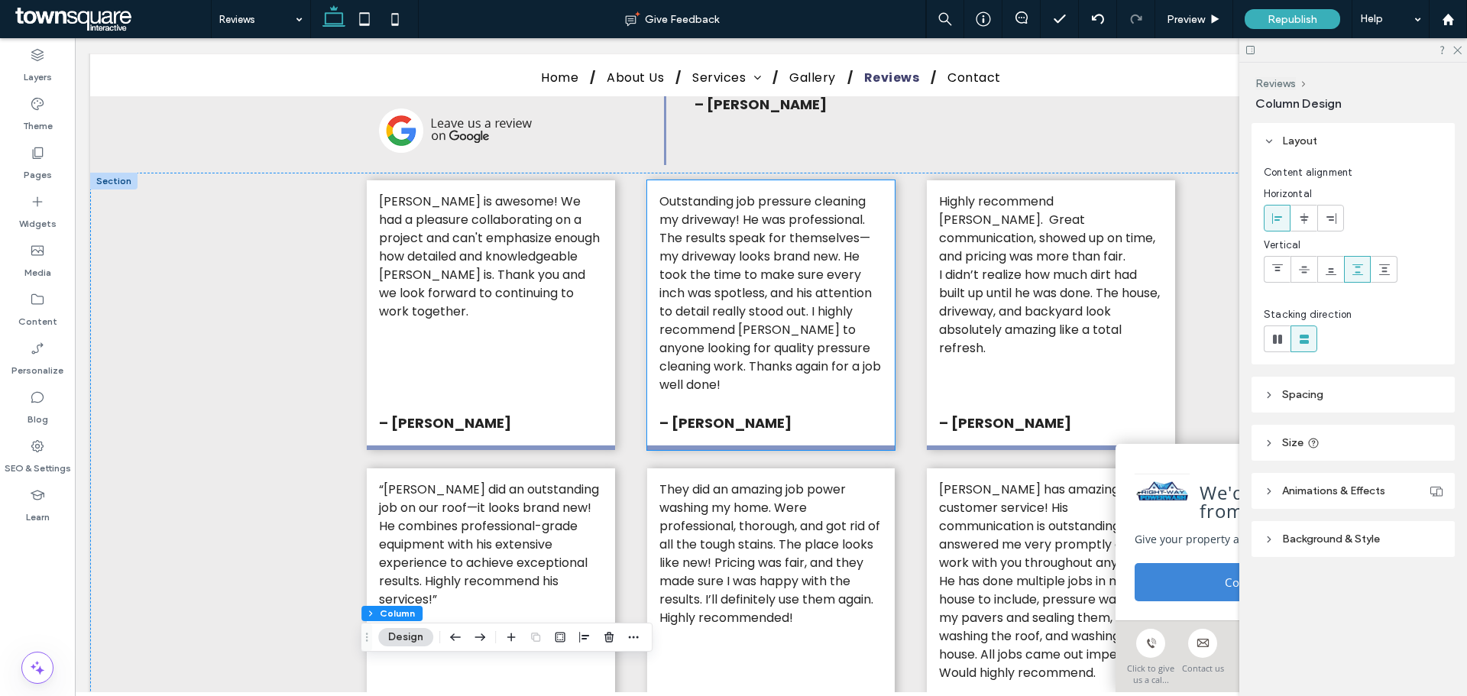
scroll to position [538, 0]
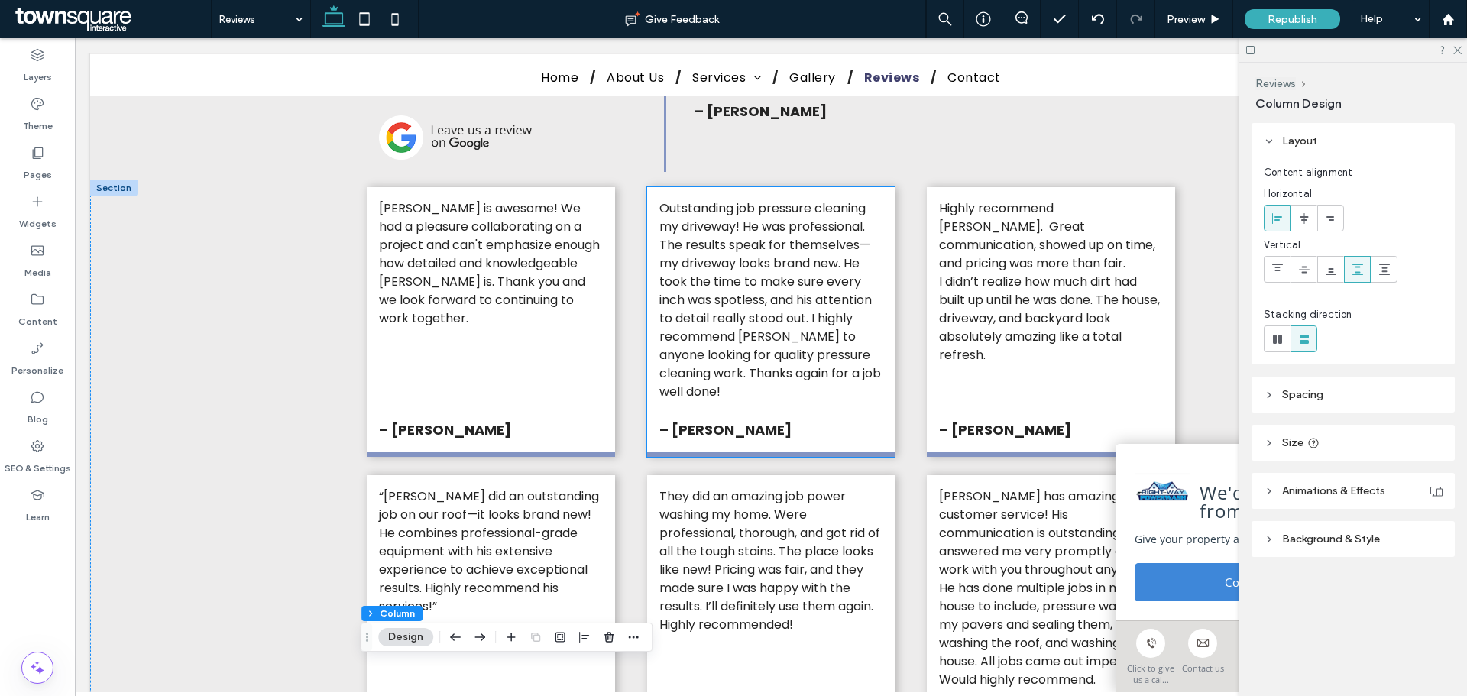
click at [877, 396] on div "Outstanding job pressure cleaning my driveway! He was professional. The results…" at bounding box center [771, 322] width 248 height 270
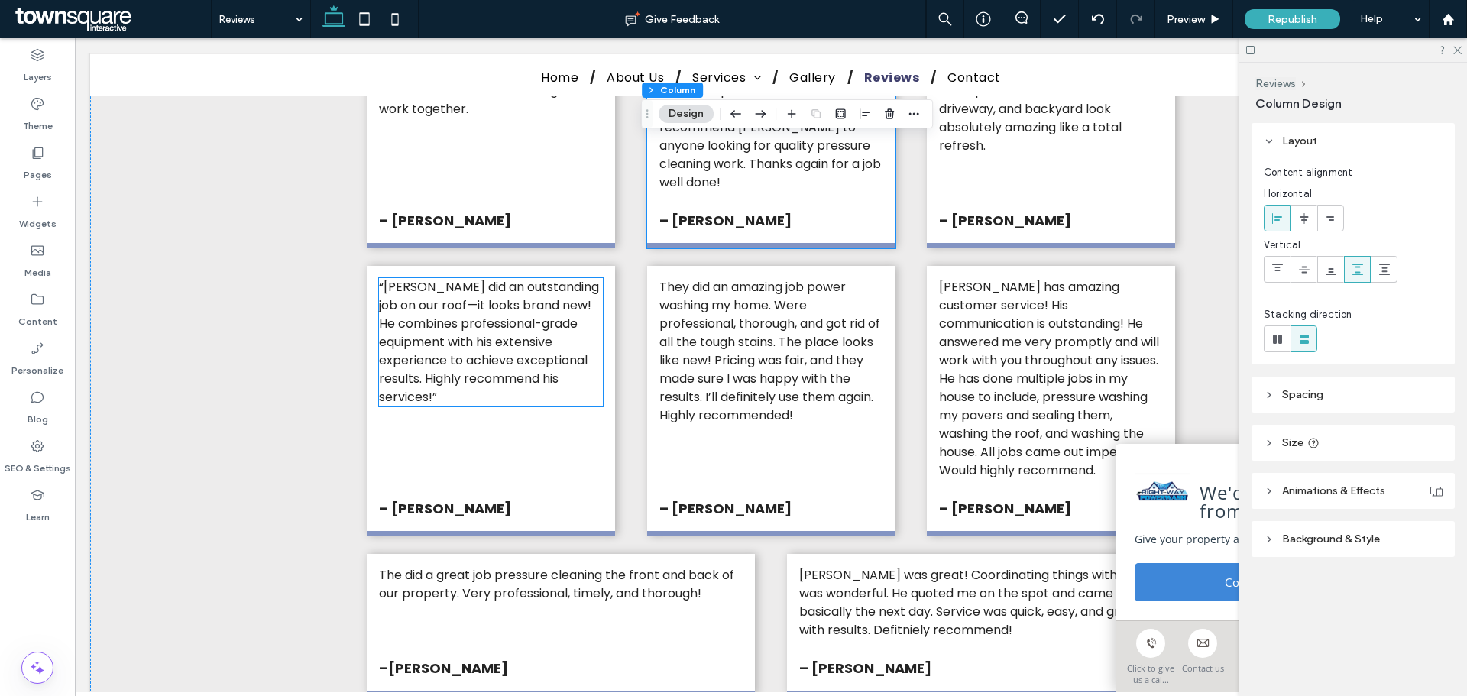
scroll to position [844, 0]
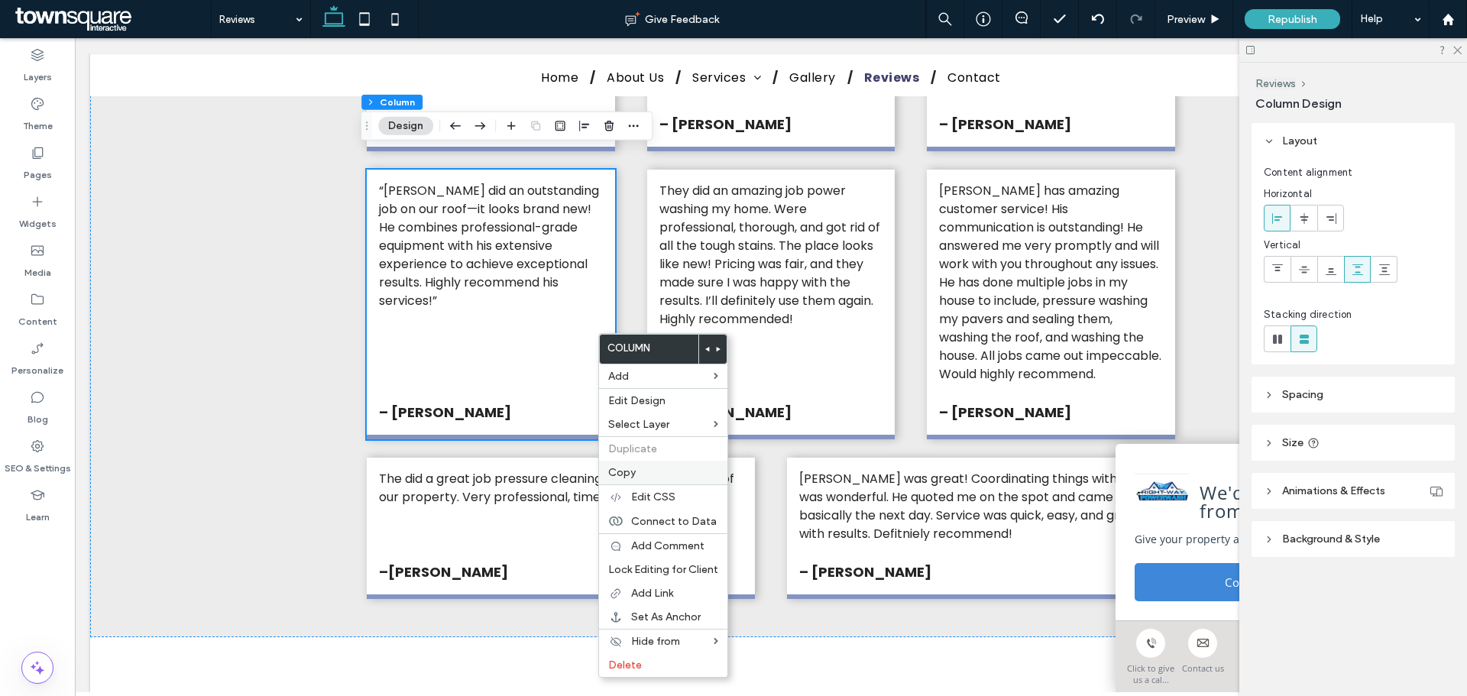
click at [644, 470] on label "Copy" at bounding box center [663, 472] width 110 height 13
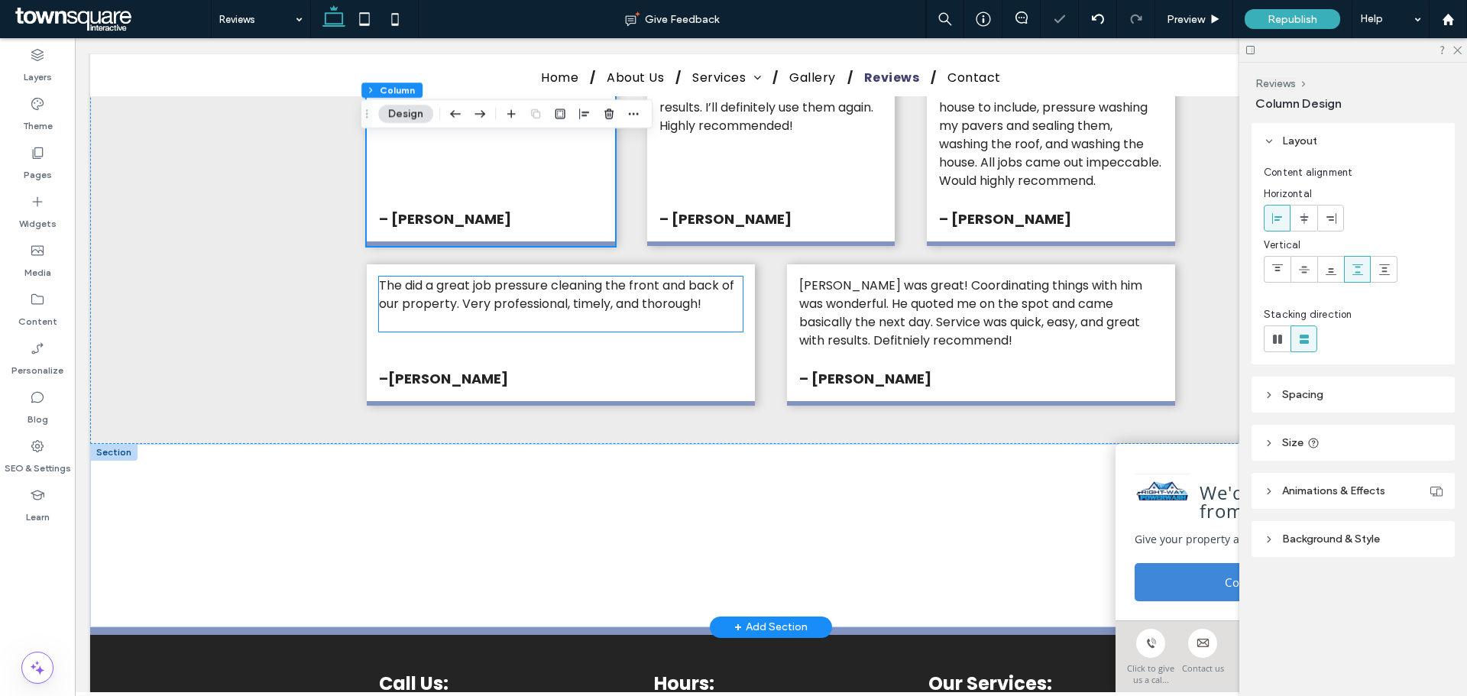
scroll to position [1073, 0]
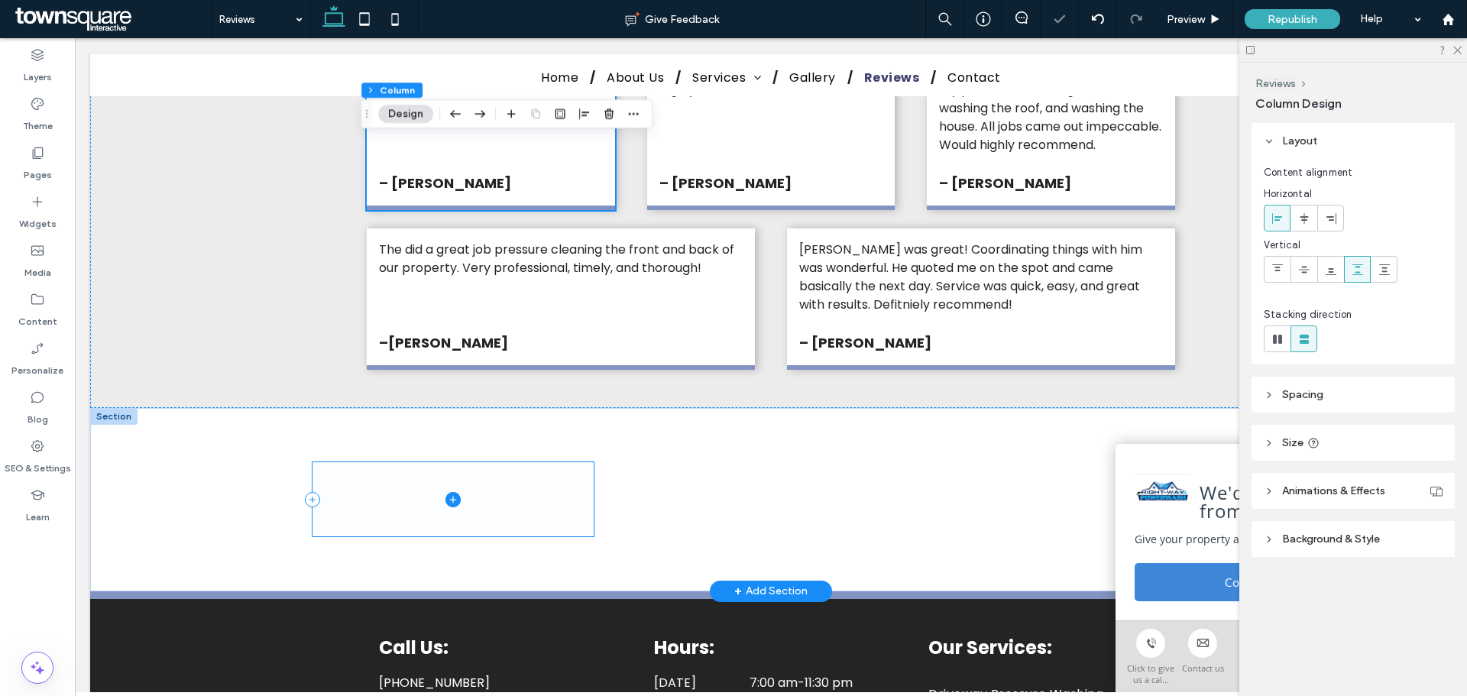
click at [478, 477] on span at bounding box center [452, 499] width 281 height 74
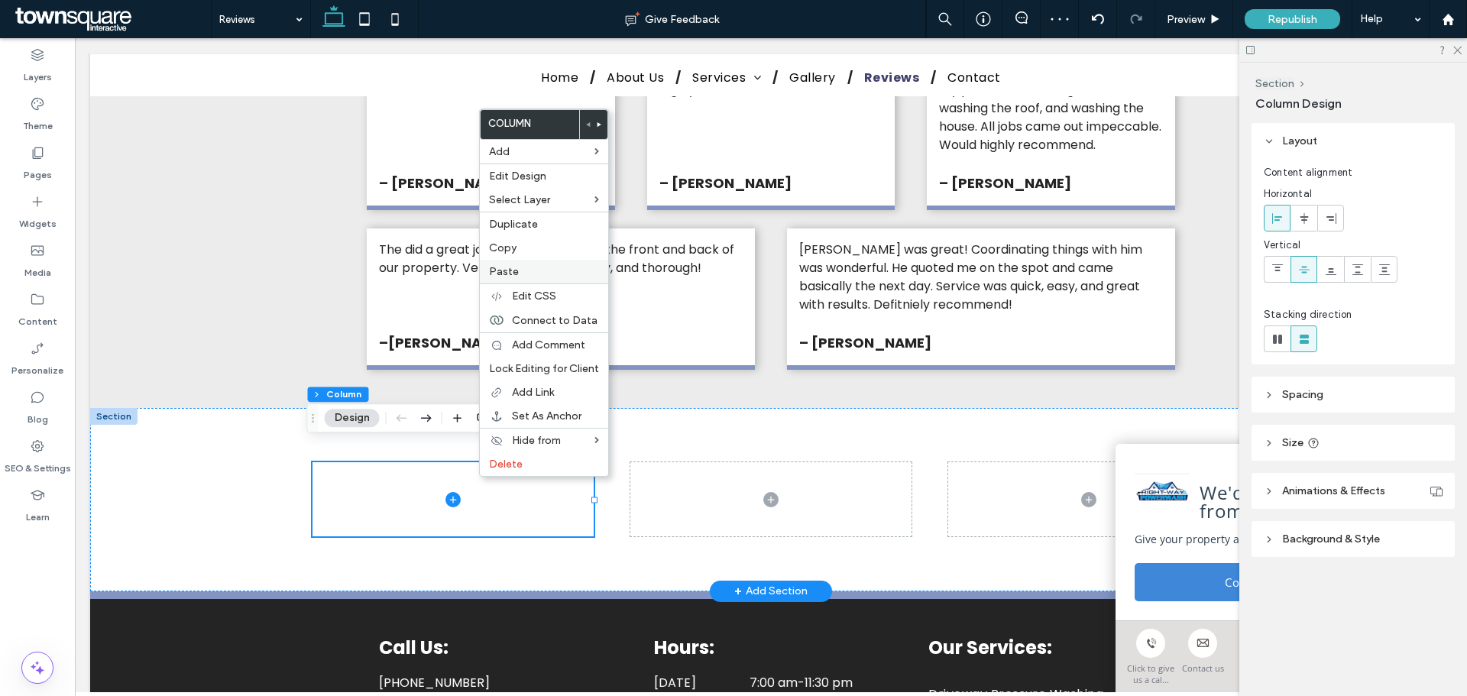
click at [522, 264] on div "Paste" at bounding box center [544, 272] width 128 height 24
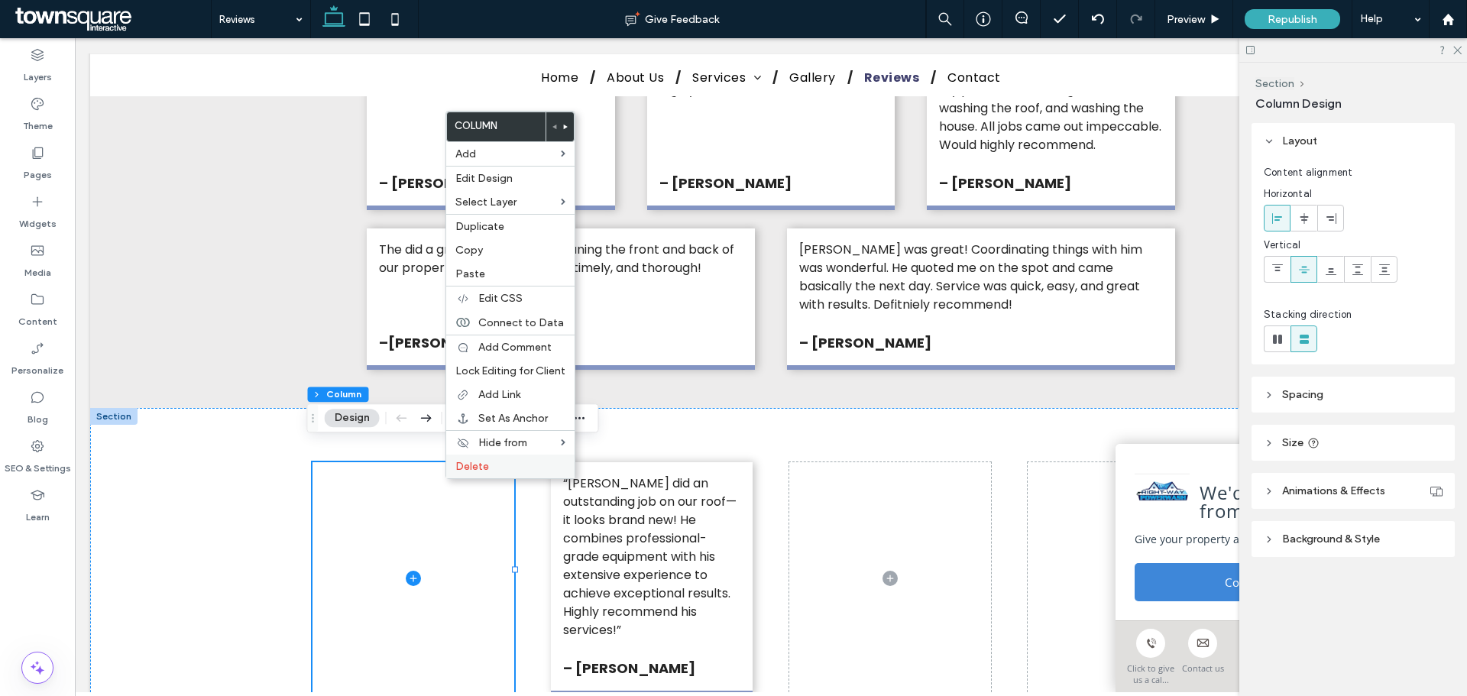
click at [462, 461] on span "Delete" at bounding box center [472, 466] width 34 height 13
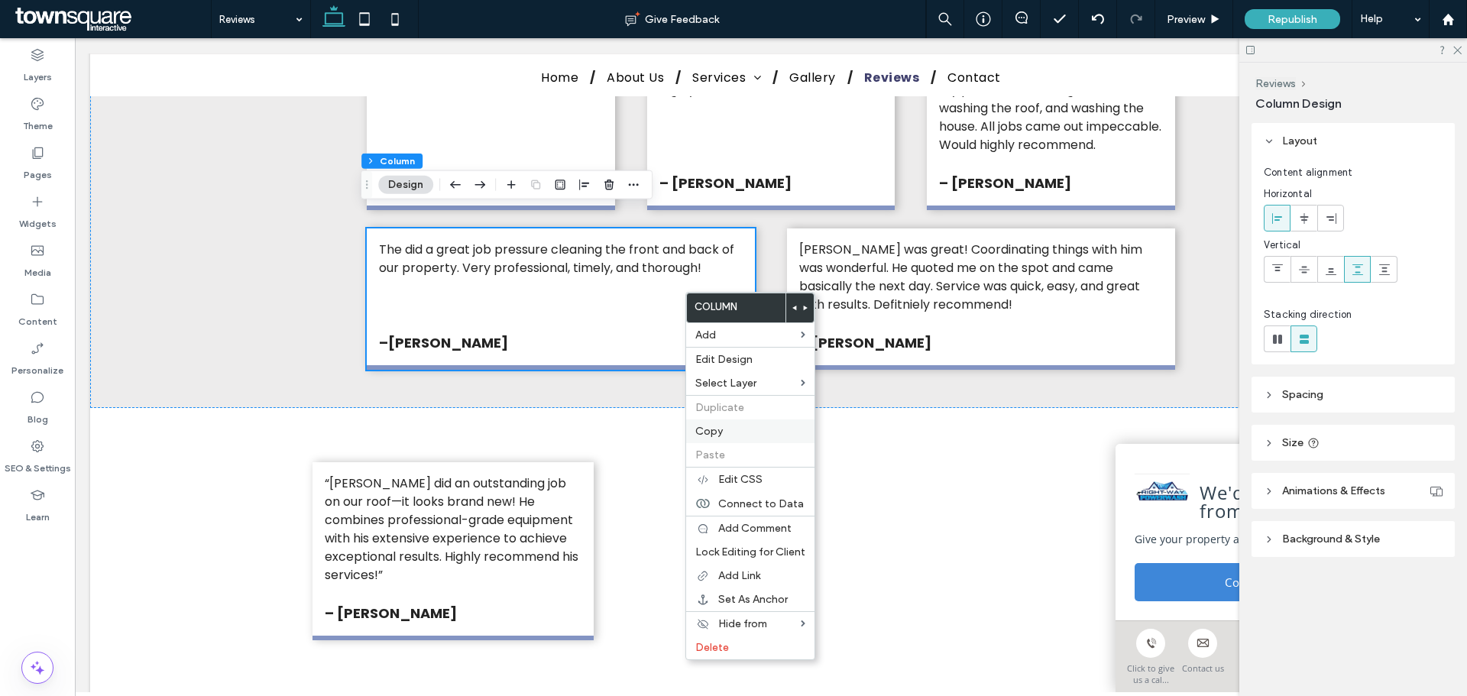
click at [737, 425] on label "Copy" at bounding box center [750, 431] width 110 height 13
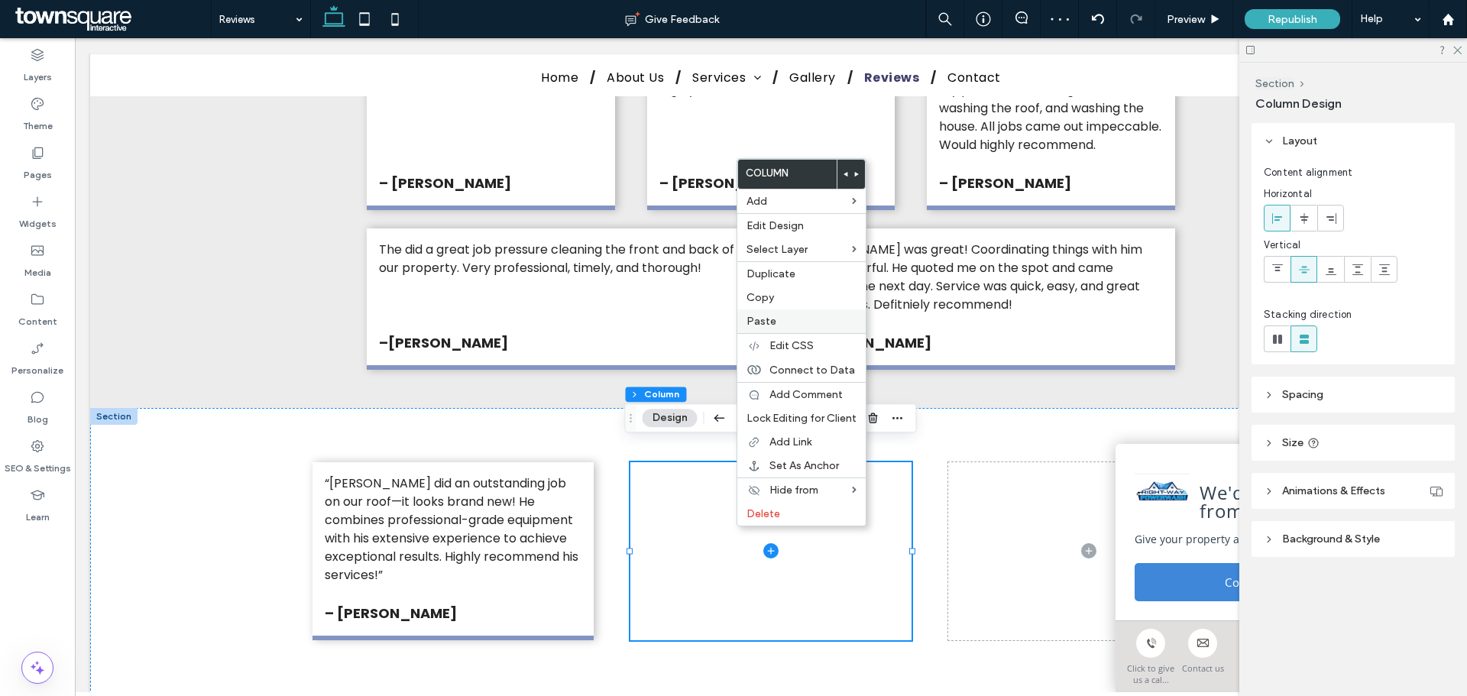
click at [767, 319] on span "Paste" at bounding box center [761, 321] width 30 height 13
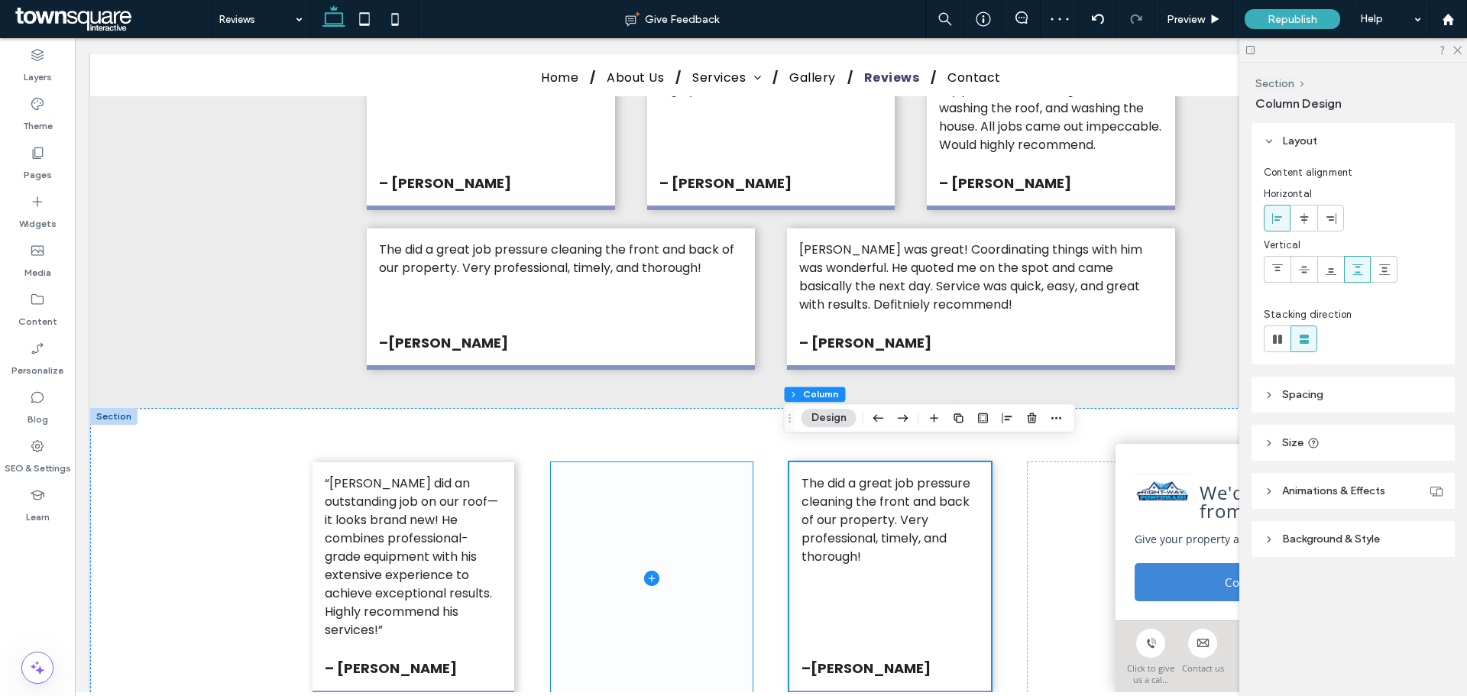
scroll to position [1226, 0]
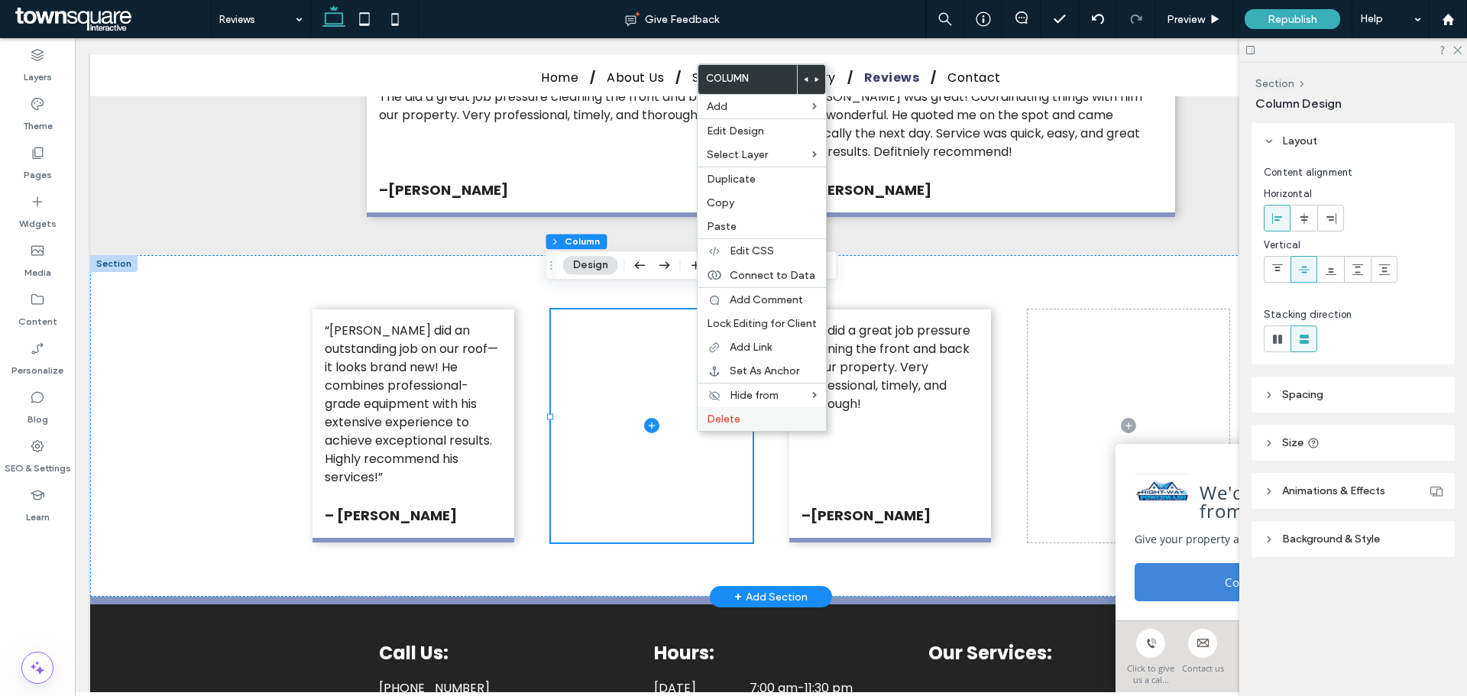
click at [715, 417] on span "Delete" at bounding box center [724, 419] width 34 height 13
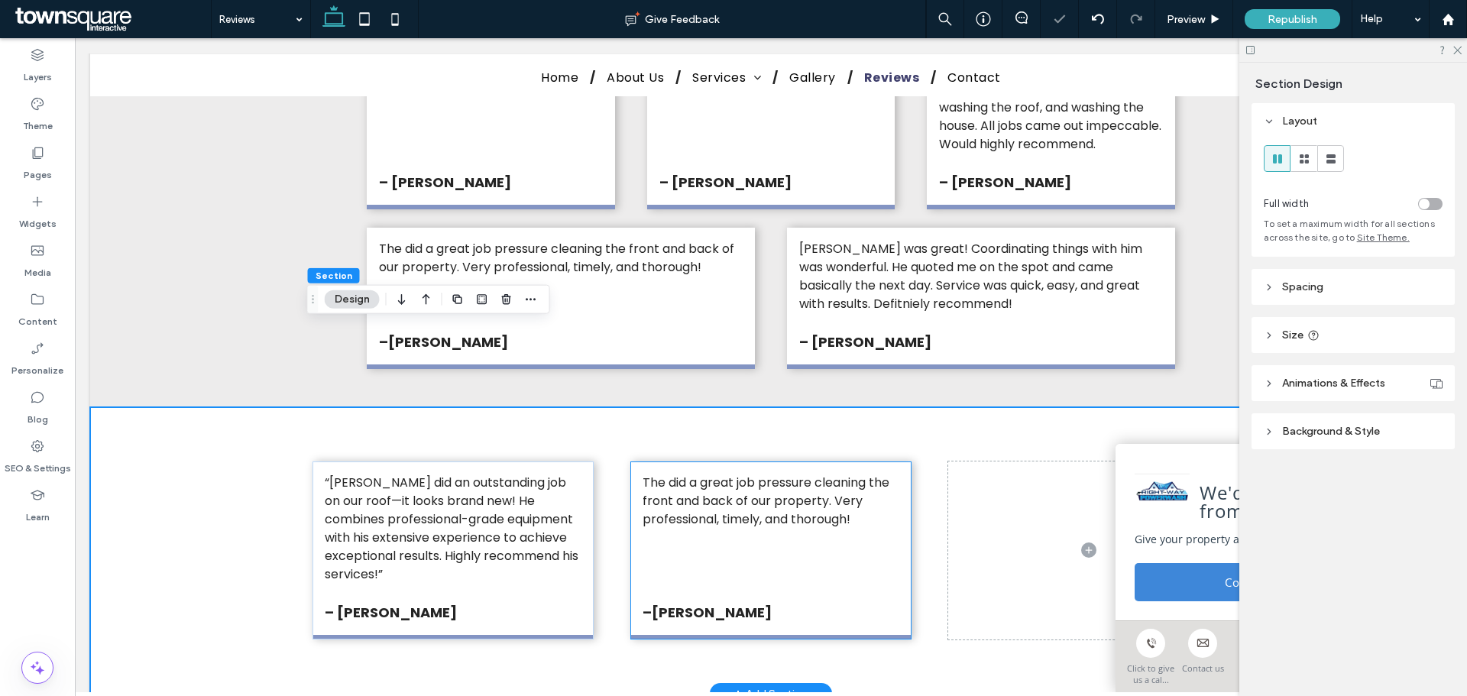
scroll to position [1073, 0]
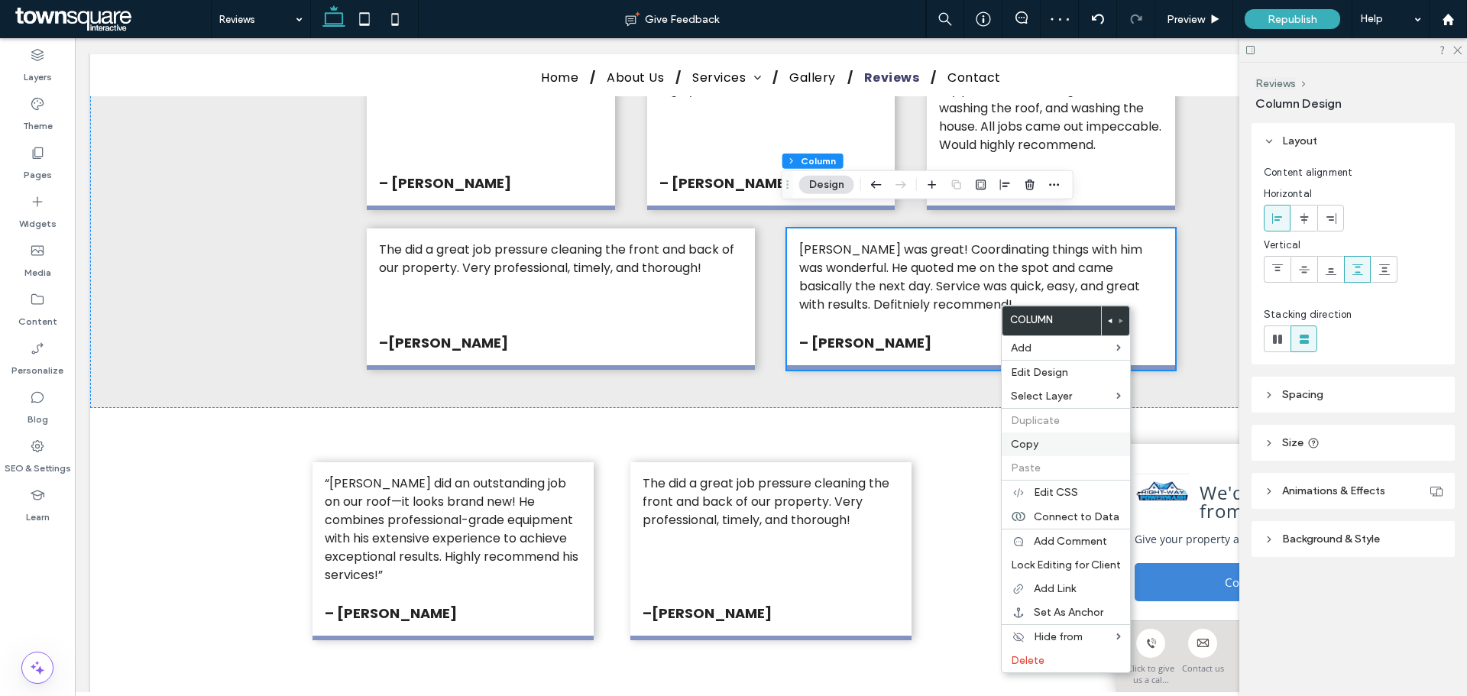
click at [1054, 442] on label "Copy" at bounding box center [1066, 444] width 110 height 13
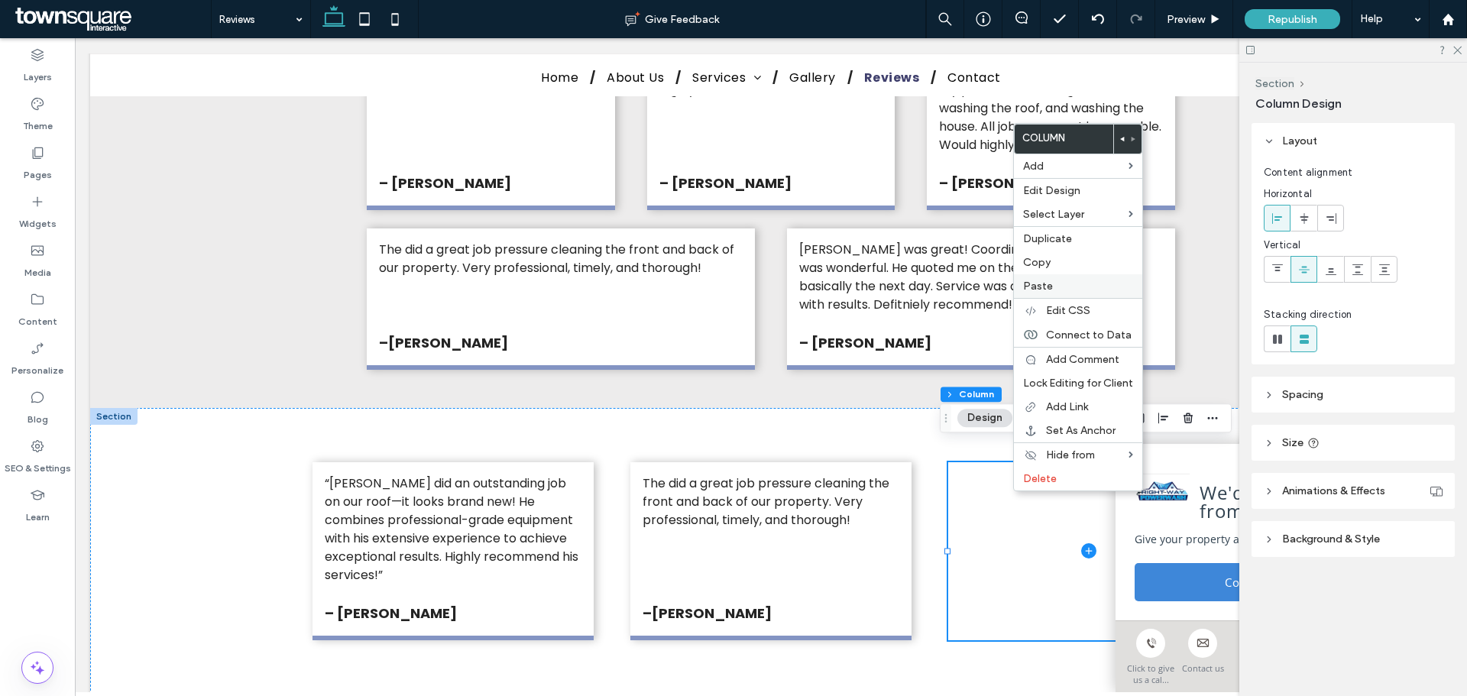
click at [1052, 285] on label "Paste" at bounding box center [1078, 286] width 110 height 13
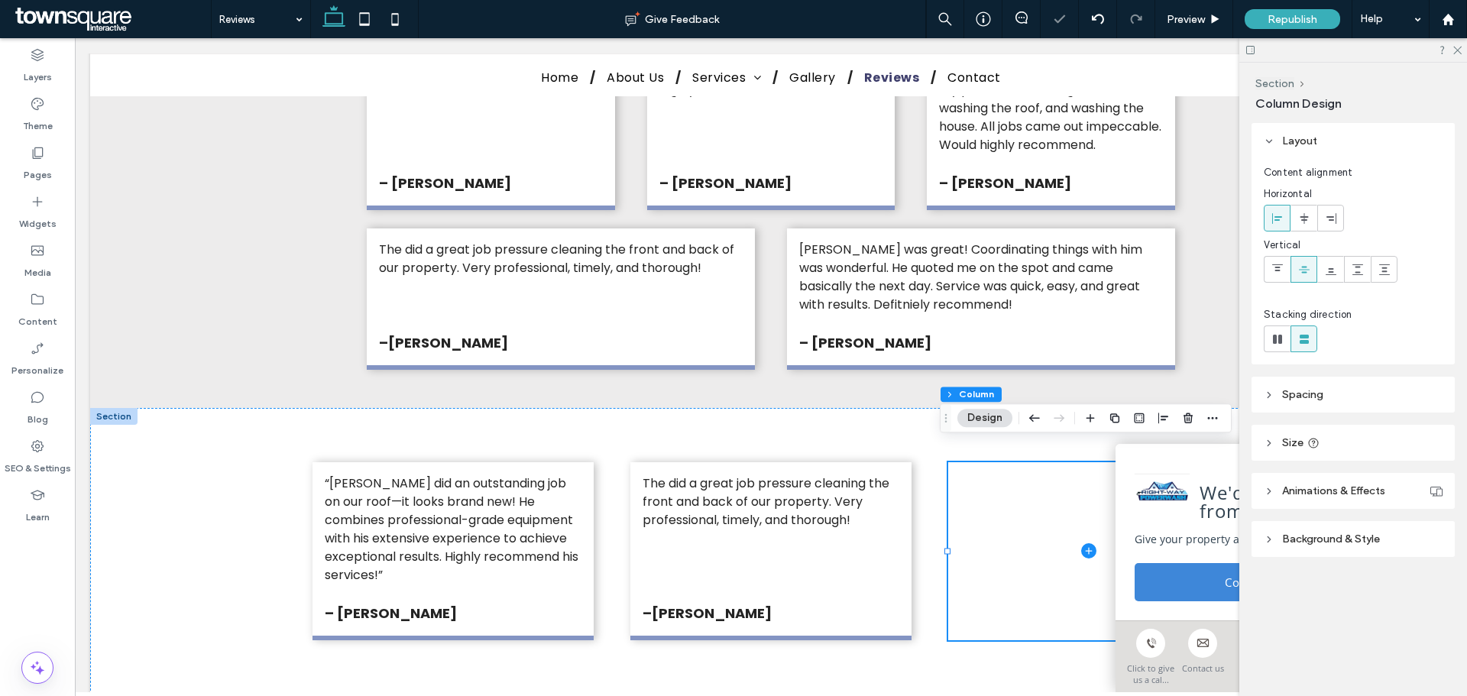
type input "**"
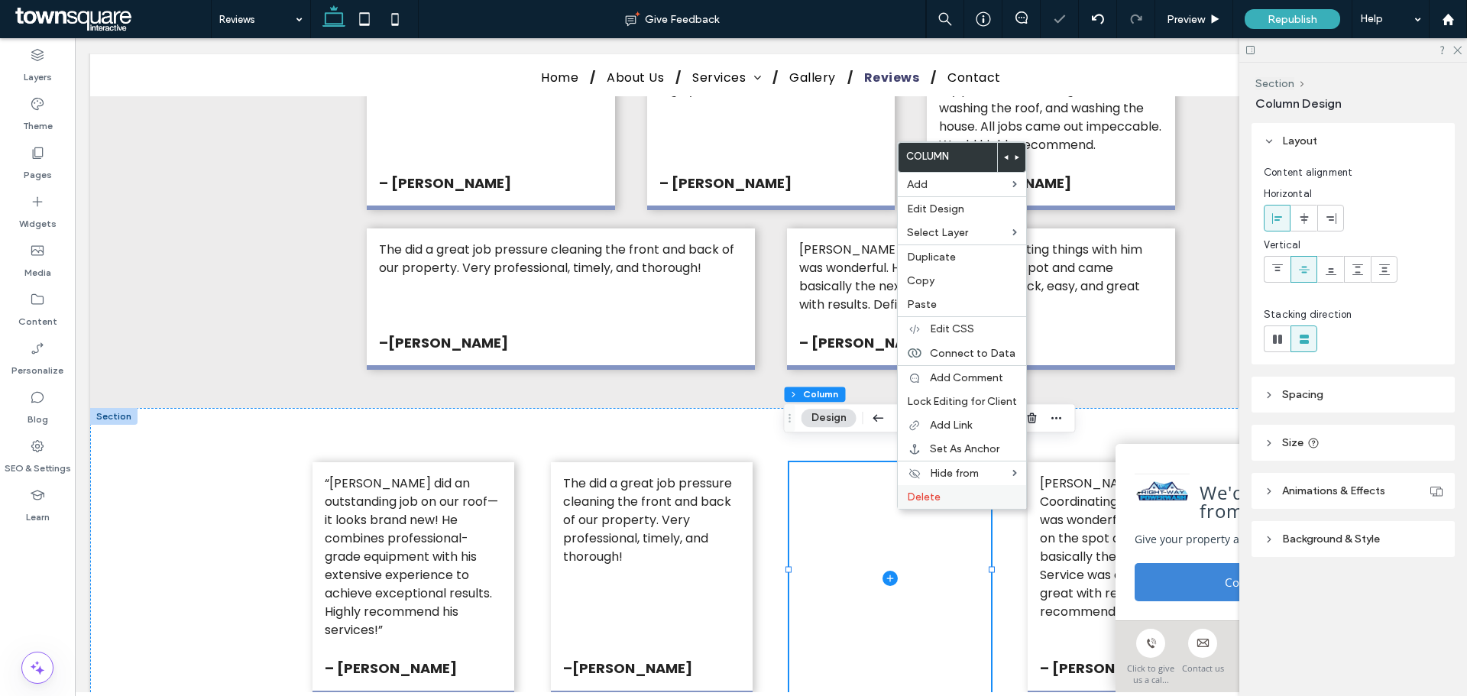
click at [915, 497] on span "Delete" at bounding box center [924, 497] width 34 height 13
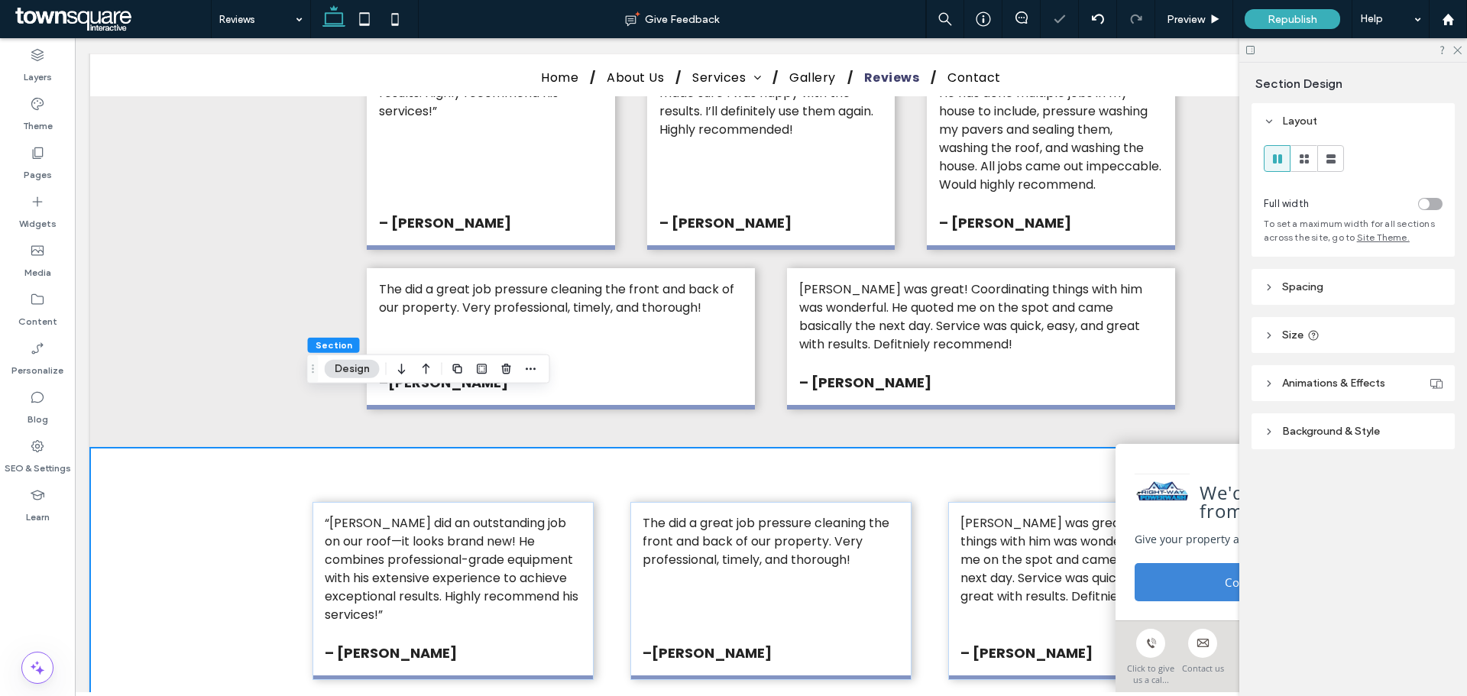
scroll to position [996, 0]
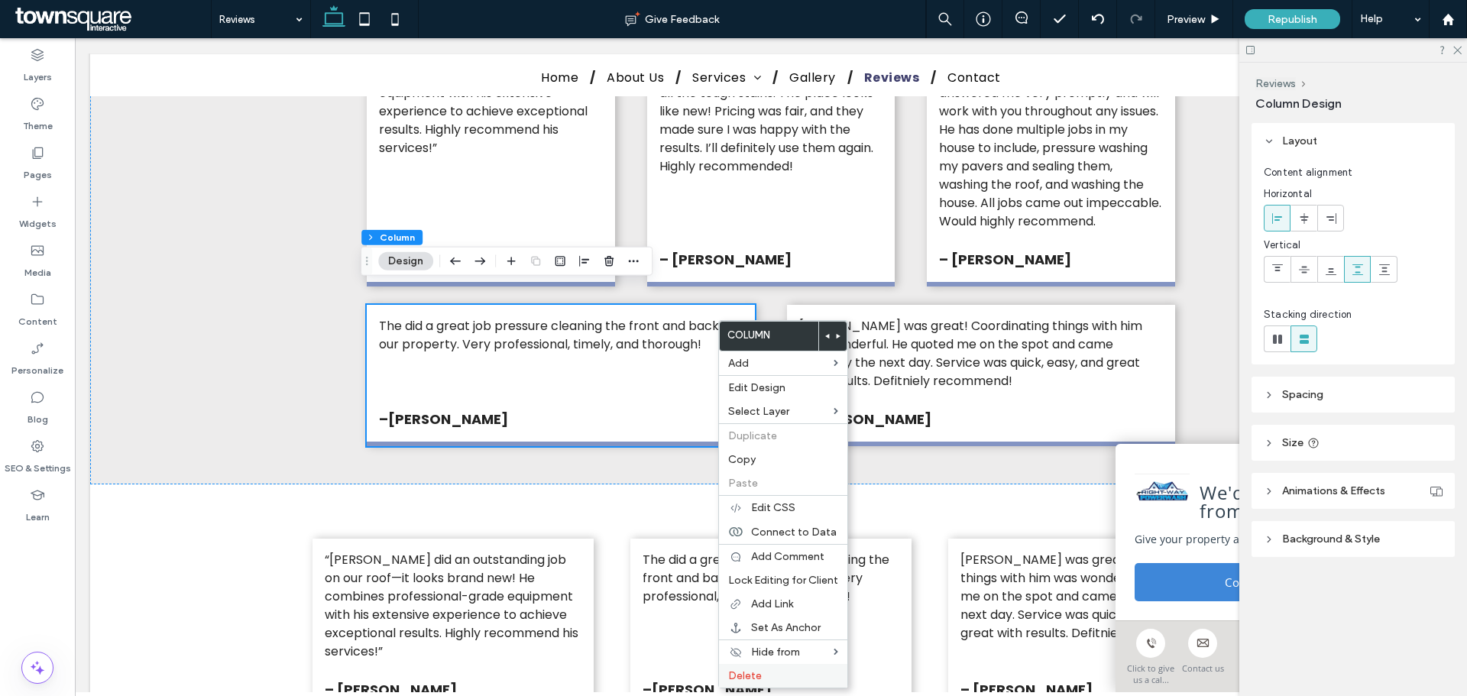
click at [764, 675] on label "Delete" at bounding box center [783, 675] width 110 height 13
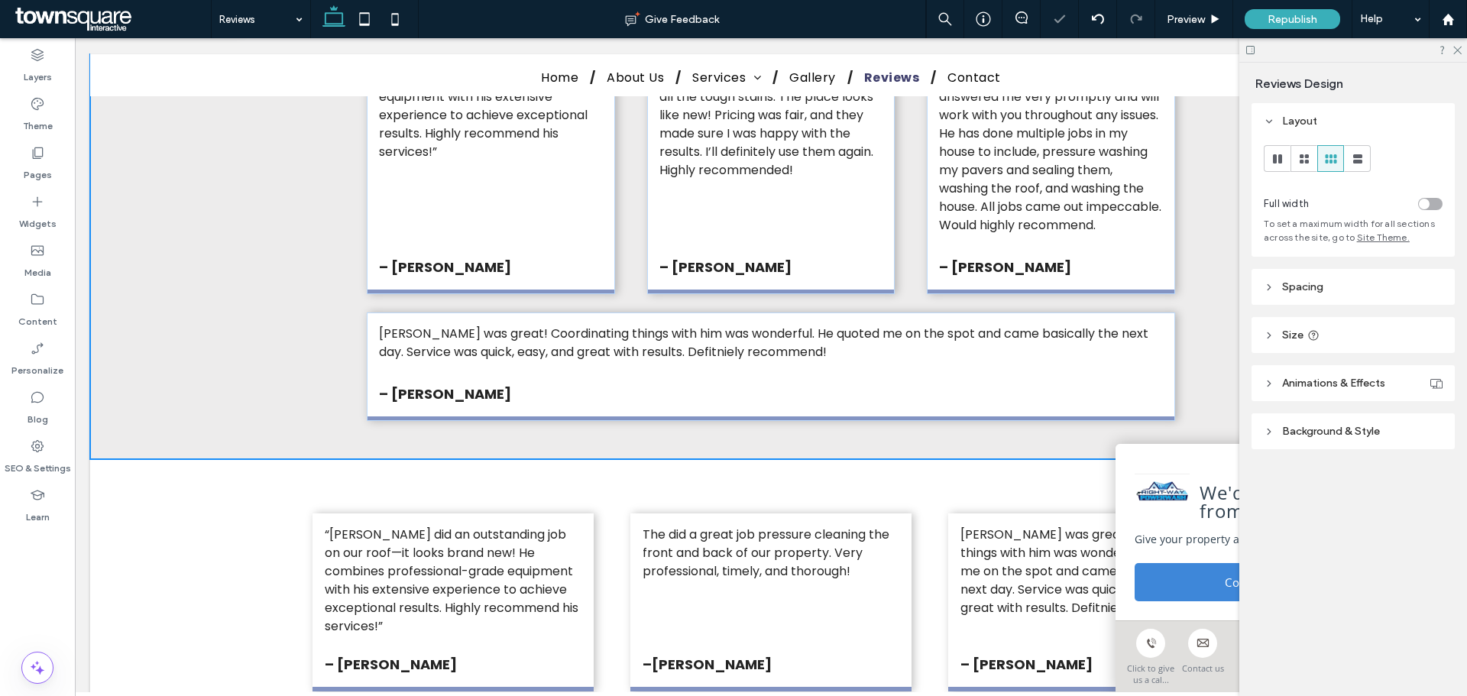
scroll to position [1006, 0]
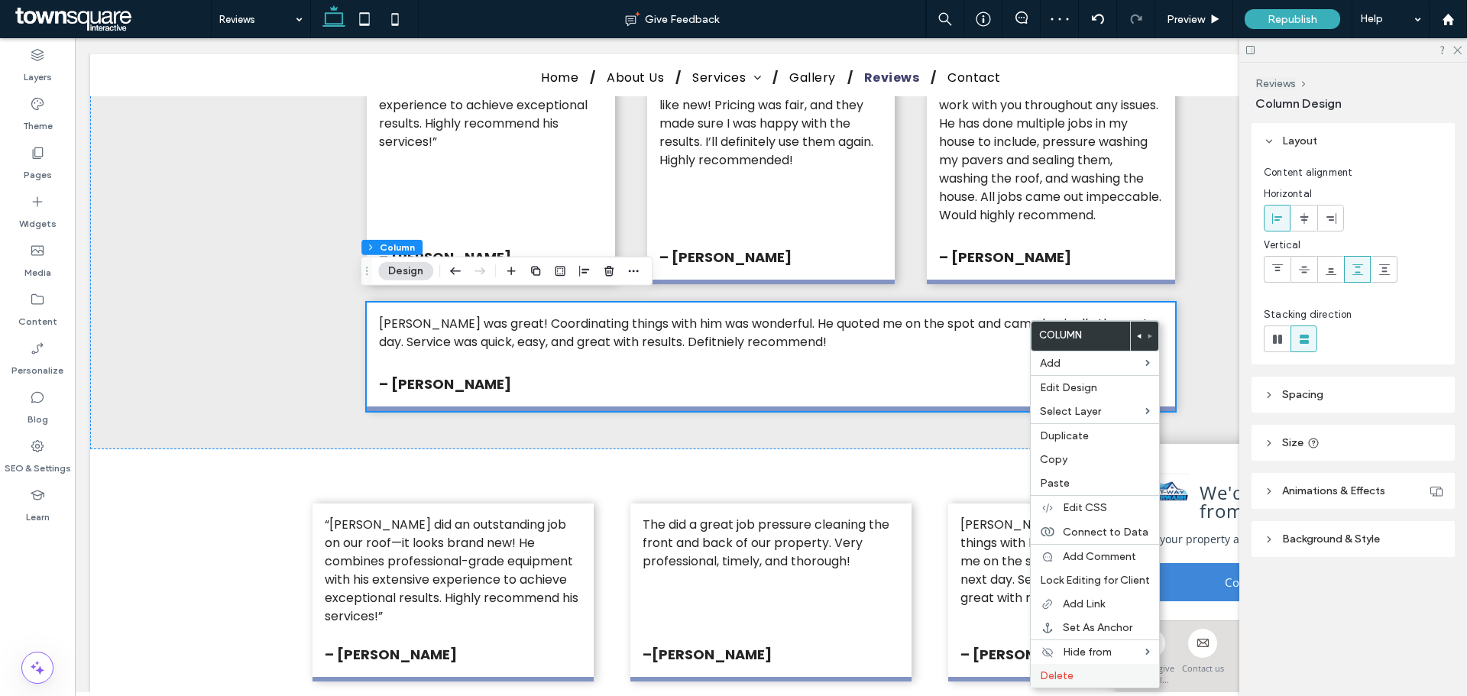
click at [1052, 675] on span "Delete" at bounding box center [1057, 675] width 34 height 13
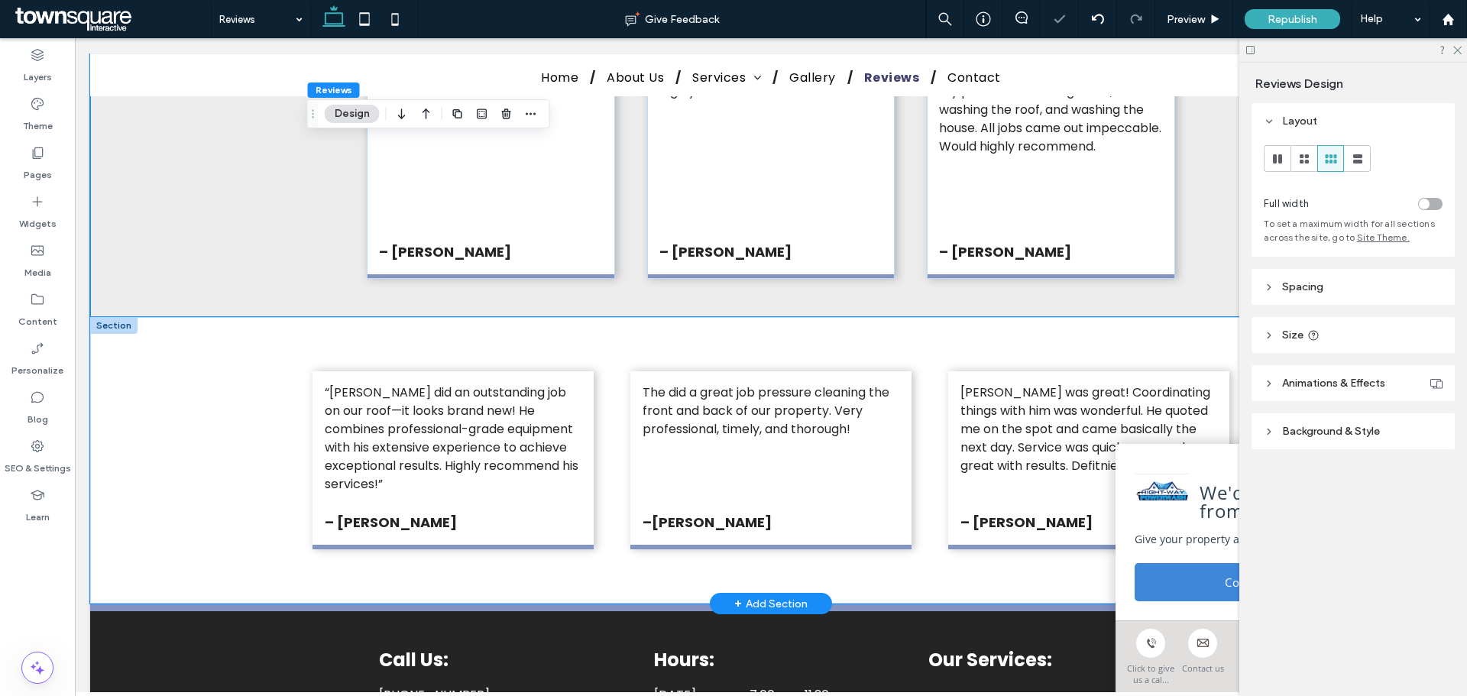
scroll to position [1226, 0]
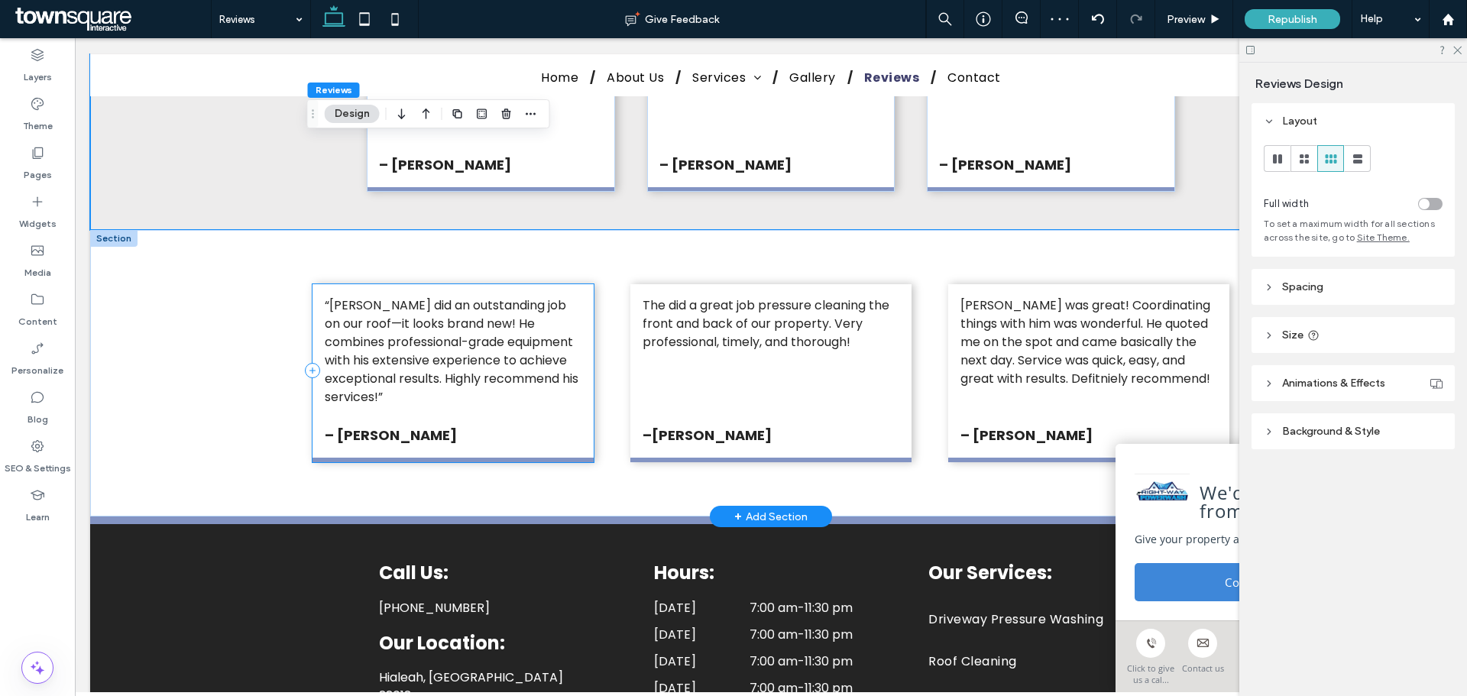
click at [585, 429] on div "“Alex did an outstanding job on our roof—it looks brand new! He combines profes…" at bounding box center [452, 373] width 281 height 178
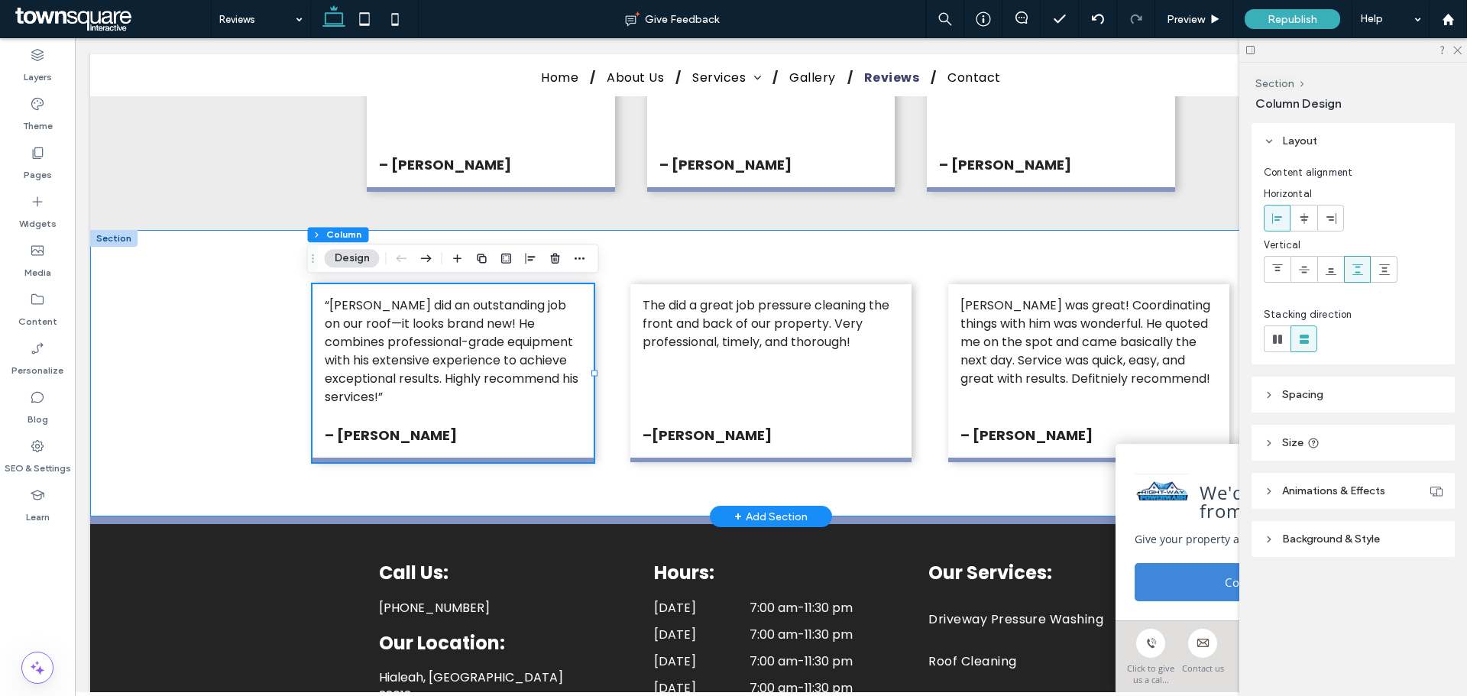
click at [241, 410] on div "“Alex did an outstanding job on our roof—it looks brand new! He combines profes…" at bounding box center [771, 373] width 1362 height 287
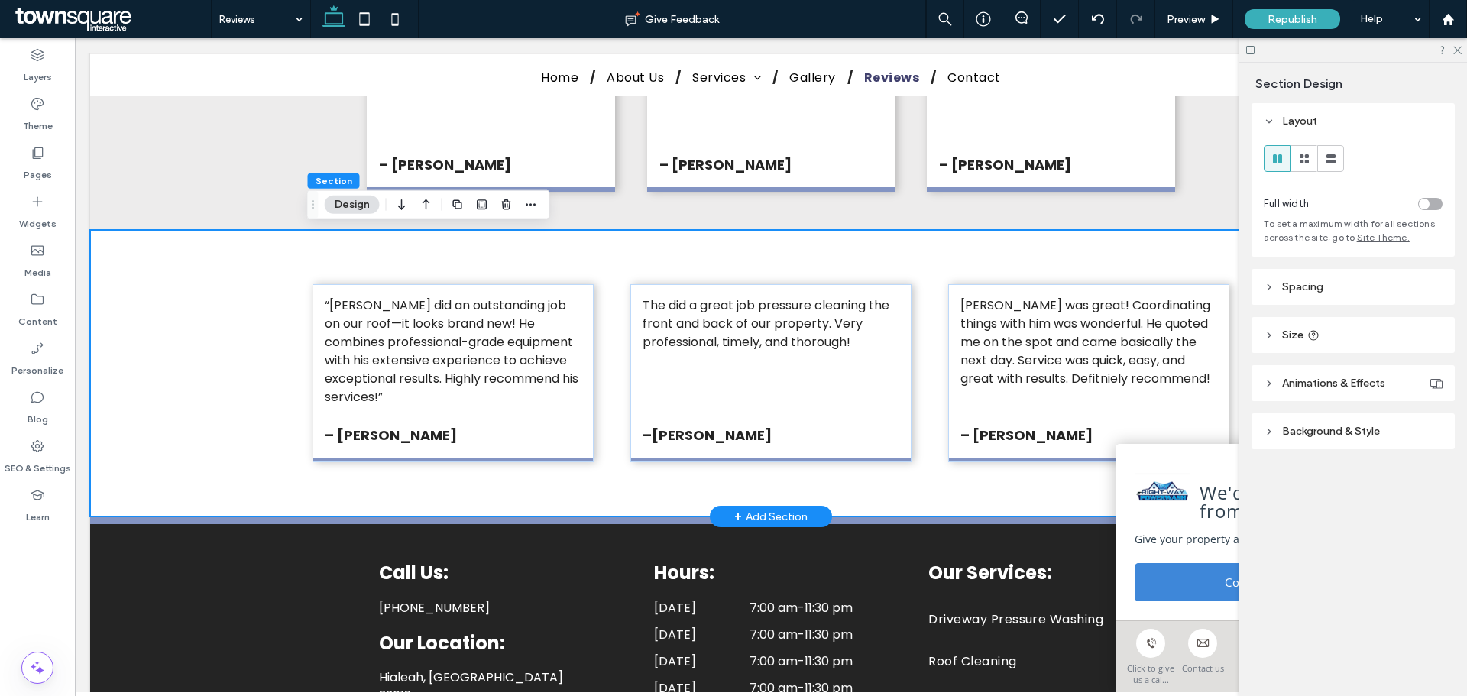
click at [103, 332] on div "“Alex did an outstanding job on our roof—it looks brand new! He combines profes…" at bounding box center [771, 373] width 1362 height 287
click at [328, 177] on span "Section" at bounding box center [334, 180] width 37 height 11
click at [1268, 282] on icon at bounding box center [1269, 287] width 11 height 11
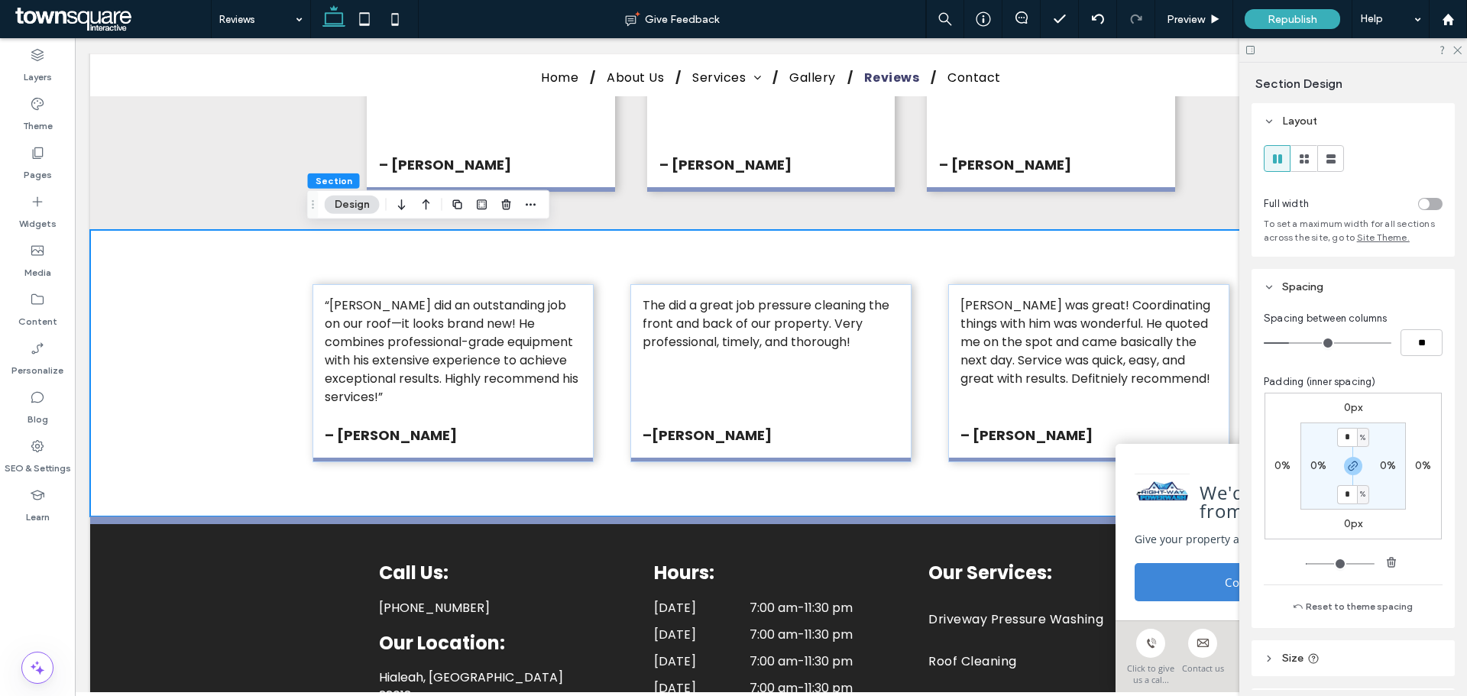
type input "*"
type input "**"
drag, startPoint x: 1294, startPoint y: 343, endPoint x: 1284, endPoint y: 345, distance: 10.0
click at [1284, 344] on input "range" at bounding box center [1328, 343] width 128 height 2
type input "*"
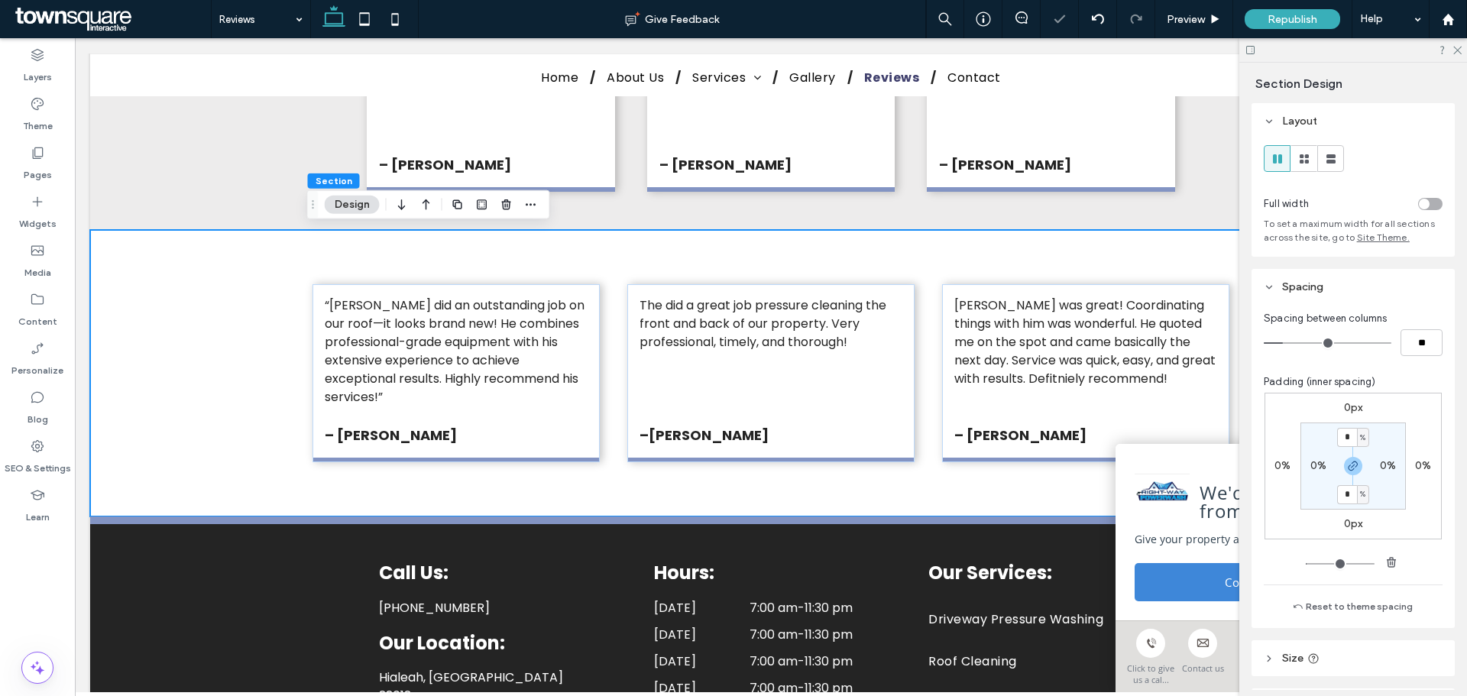
type input "**"
type input "*"
type input "**"
type input "*"
type input "**"
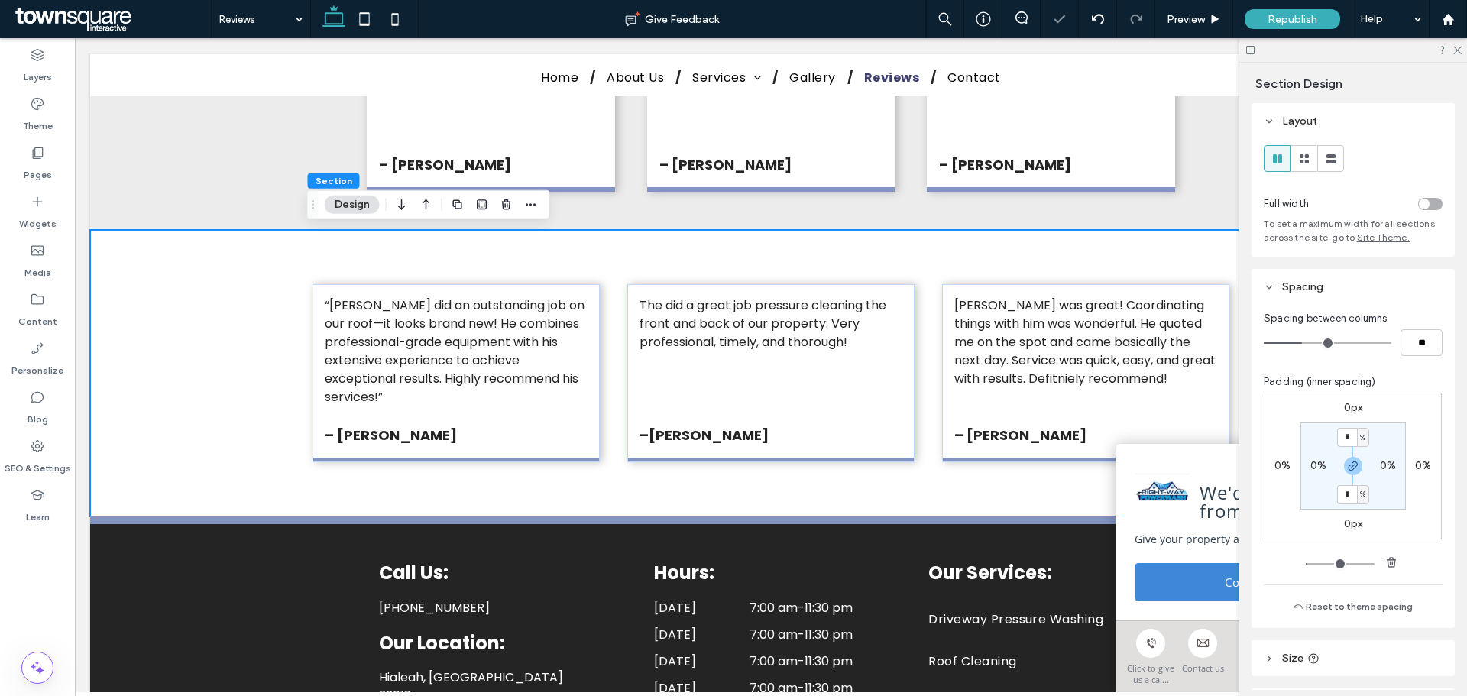
type input "*"
type input "**"
type input "***"
drag, startPoint x: 1284, startPoint y: 345, endPoint x: 1326, endPoint y: 344, distance: 42.0
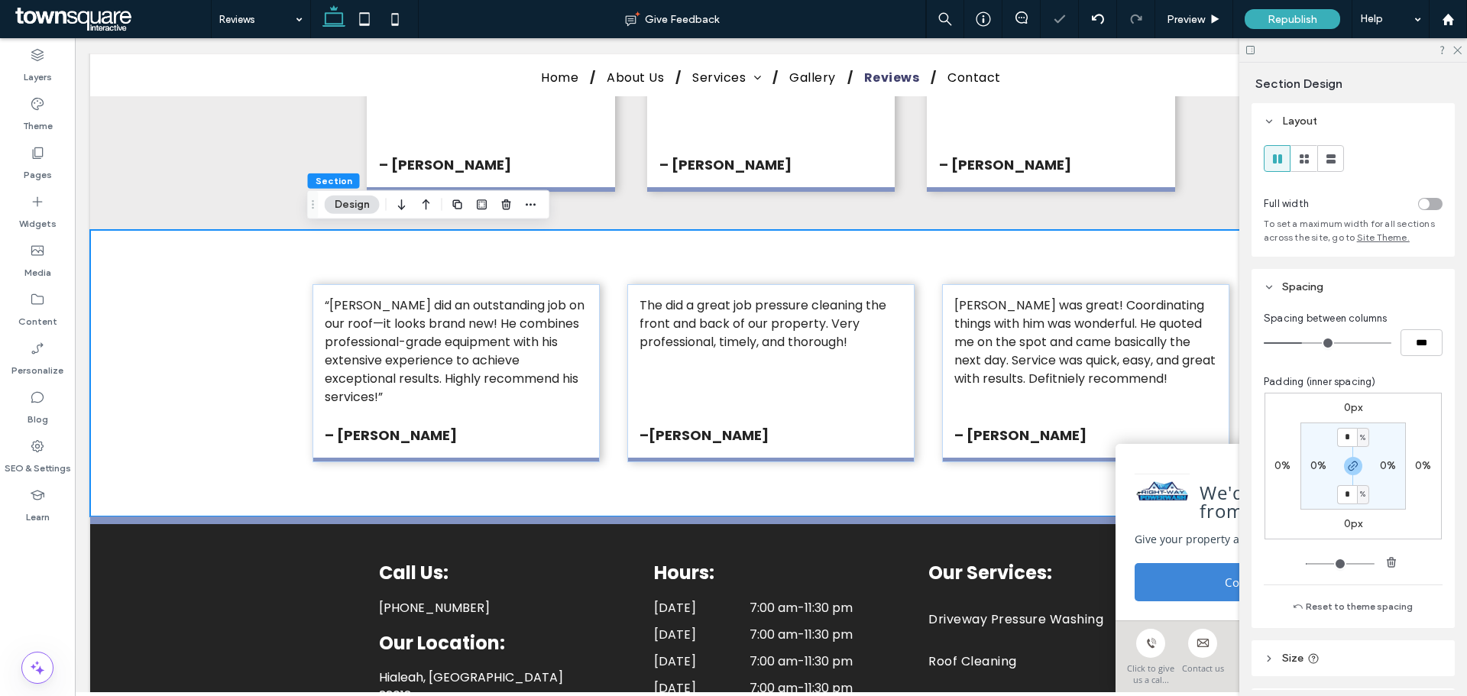
click at [1326, 344] on input "range" at bounding box center [1328, 343] width 128 height 2
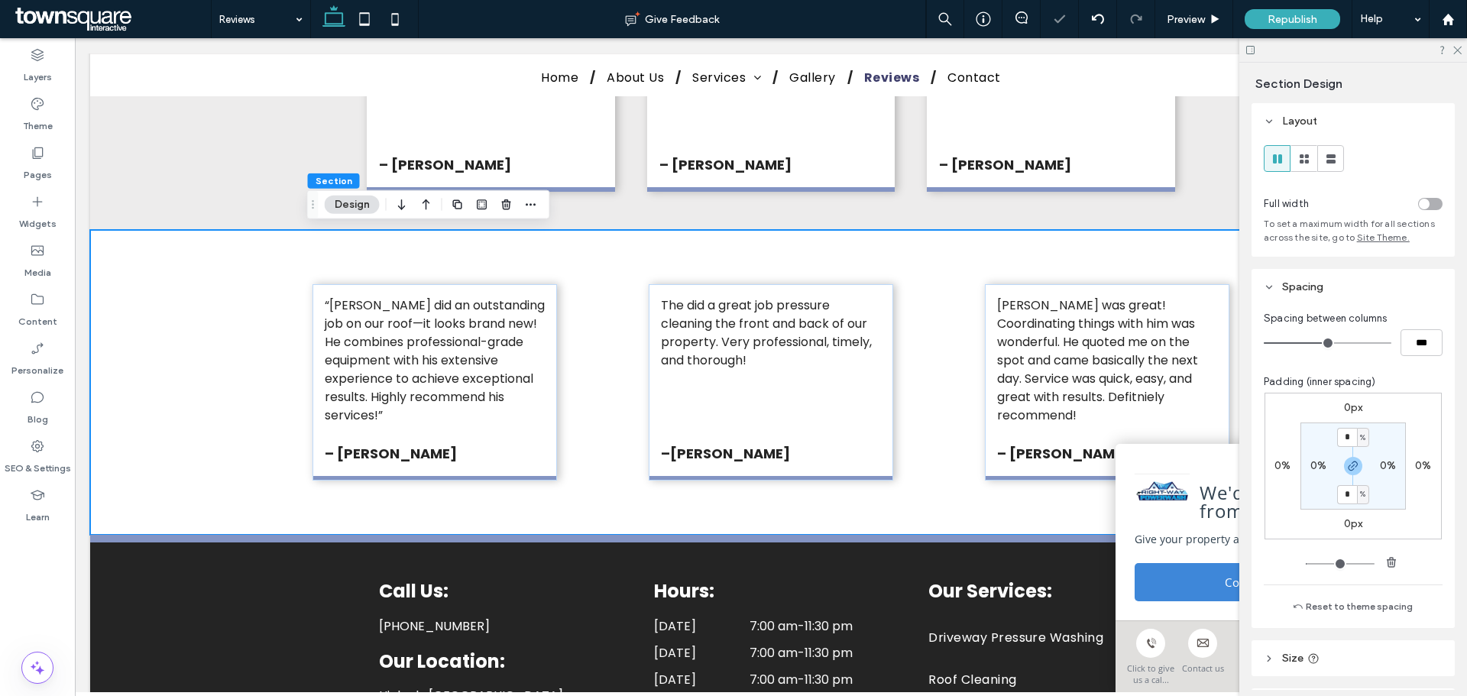
type input "*"
type input "**"
click at [1319, 344] on input "range" at bounding box center [1328, 343] width 128 height 2
type input "*"
type input "**"
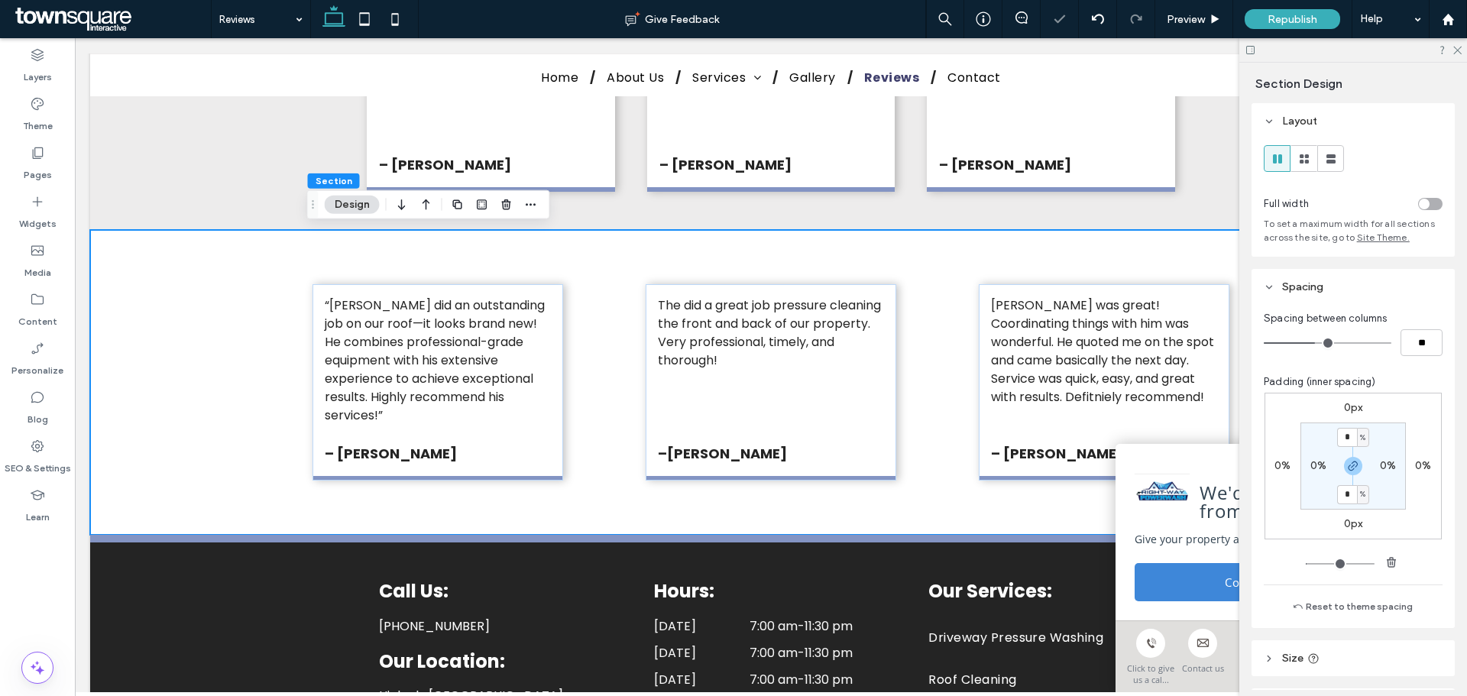
drag, startPoint x: 1319, startPoint y: 345, endPoint x: 1310, endPoint y: 345, distance: 8.4
click at [1310, 344] on input "range" at bounding box center [1328, 343] width 128 height 2
type input "*"
type input "**"
type input "*"
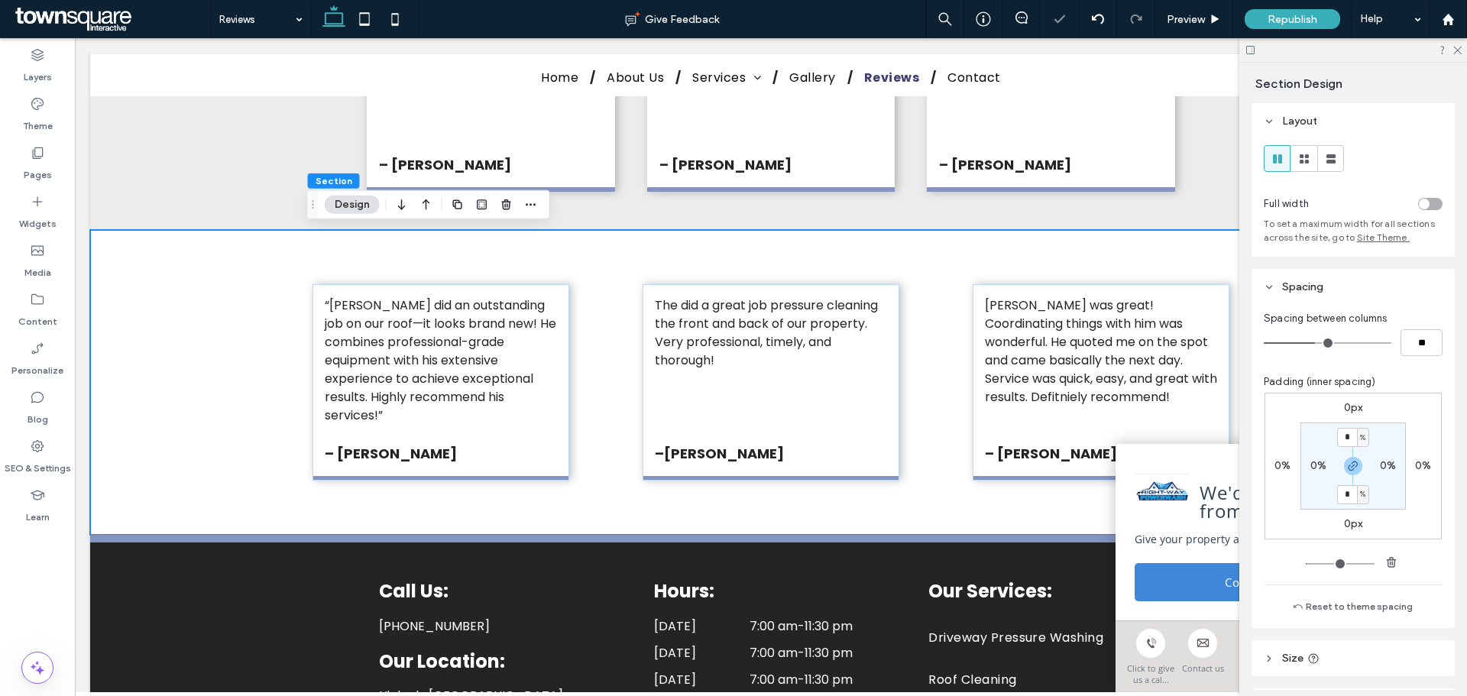
type input "**"
type input "*"
type input "**"
drag, startPoint x: 1310, startPoint y: 345, endPoint x: 1299, endPoint y: 345, distance: 11.5
click at [1299, 344] on input "range" at bounding box center [1328, 343] width 128 height 2
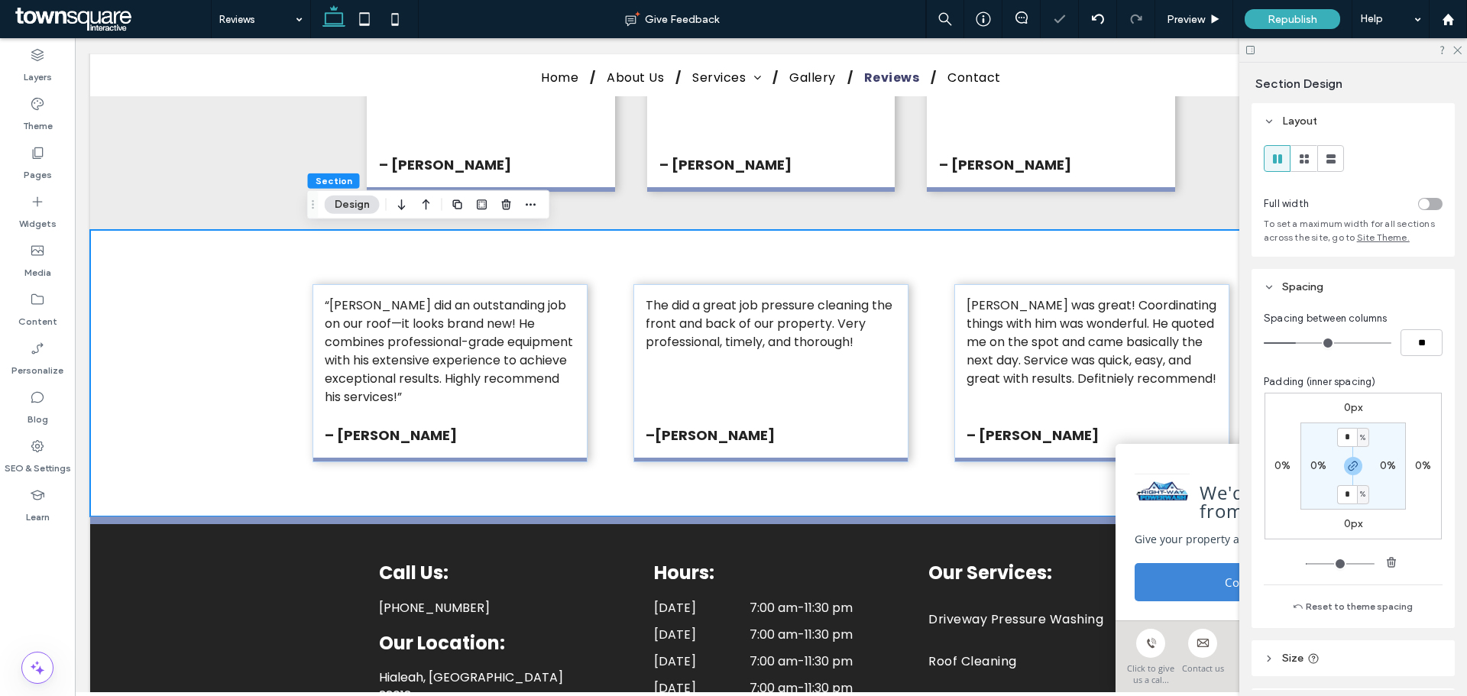
type input "*"
type input "**"
type input "*"
click at [1303, 344] on input "range" at bounding box center [1328, 343] width 128 height 2
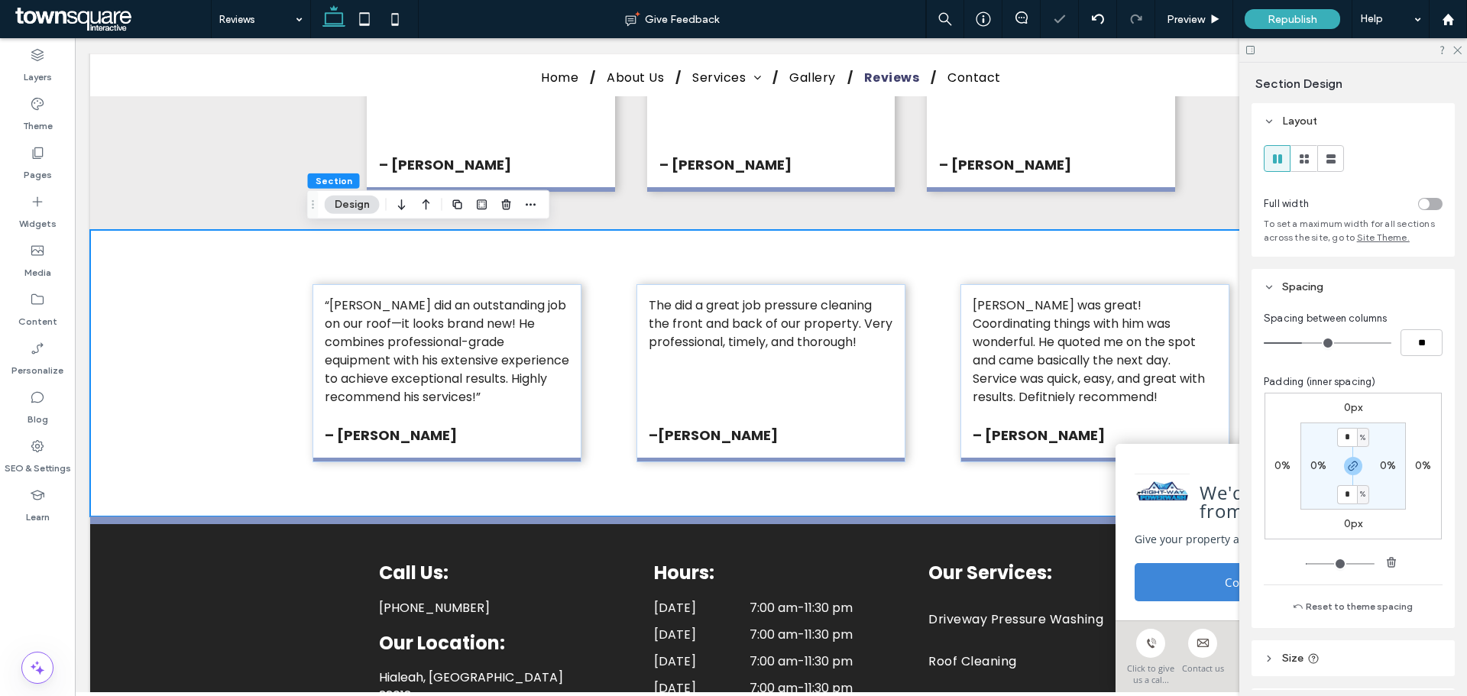
type input "*"
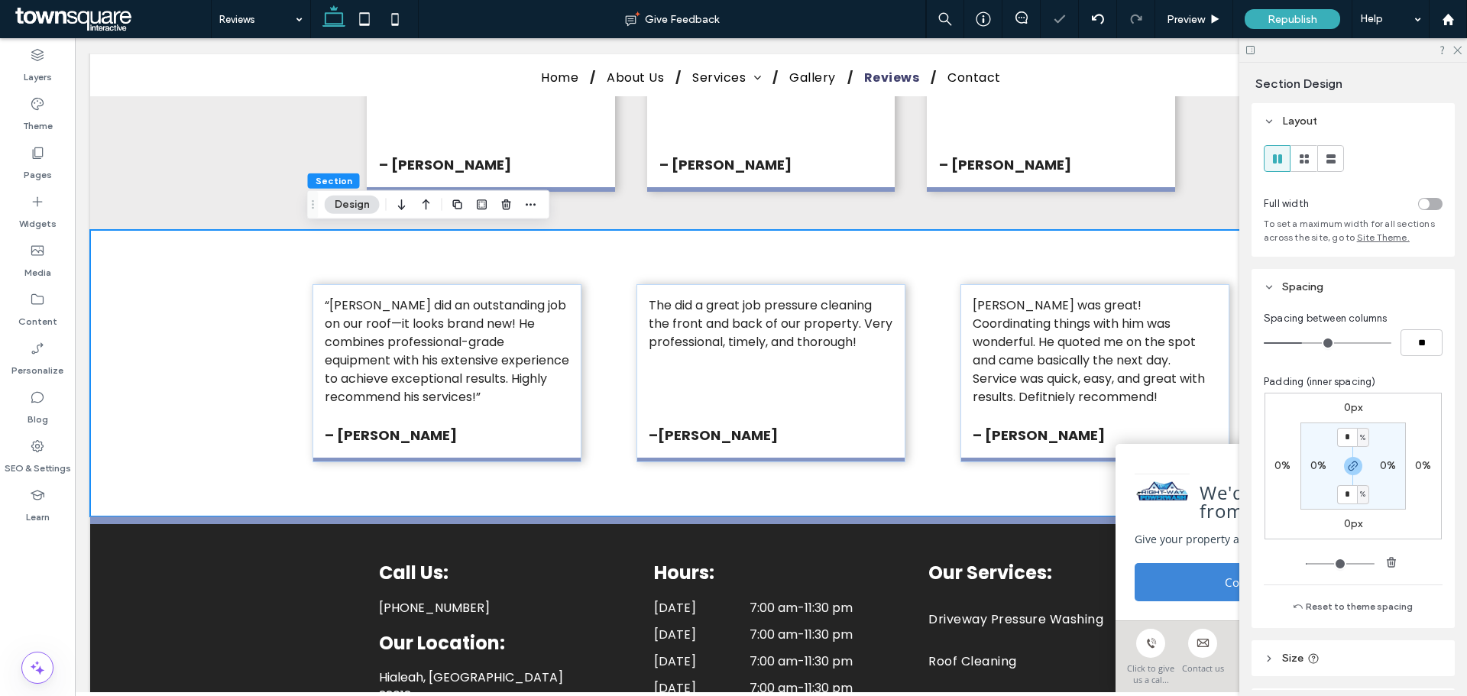
type input "*"
type input "**"
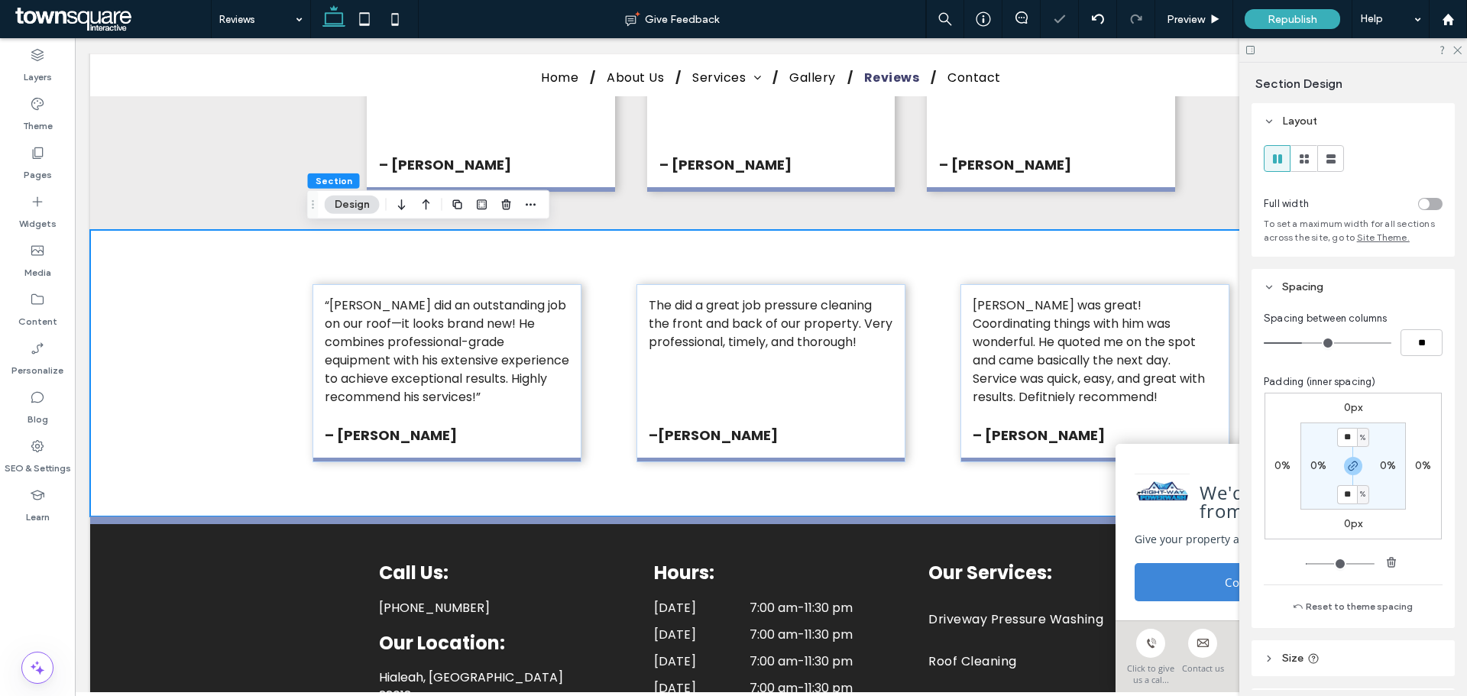
type input "**"
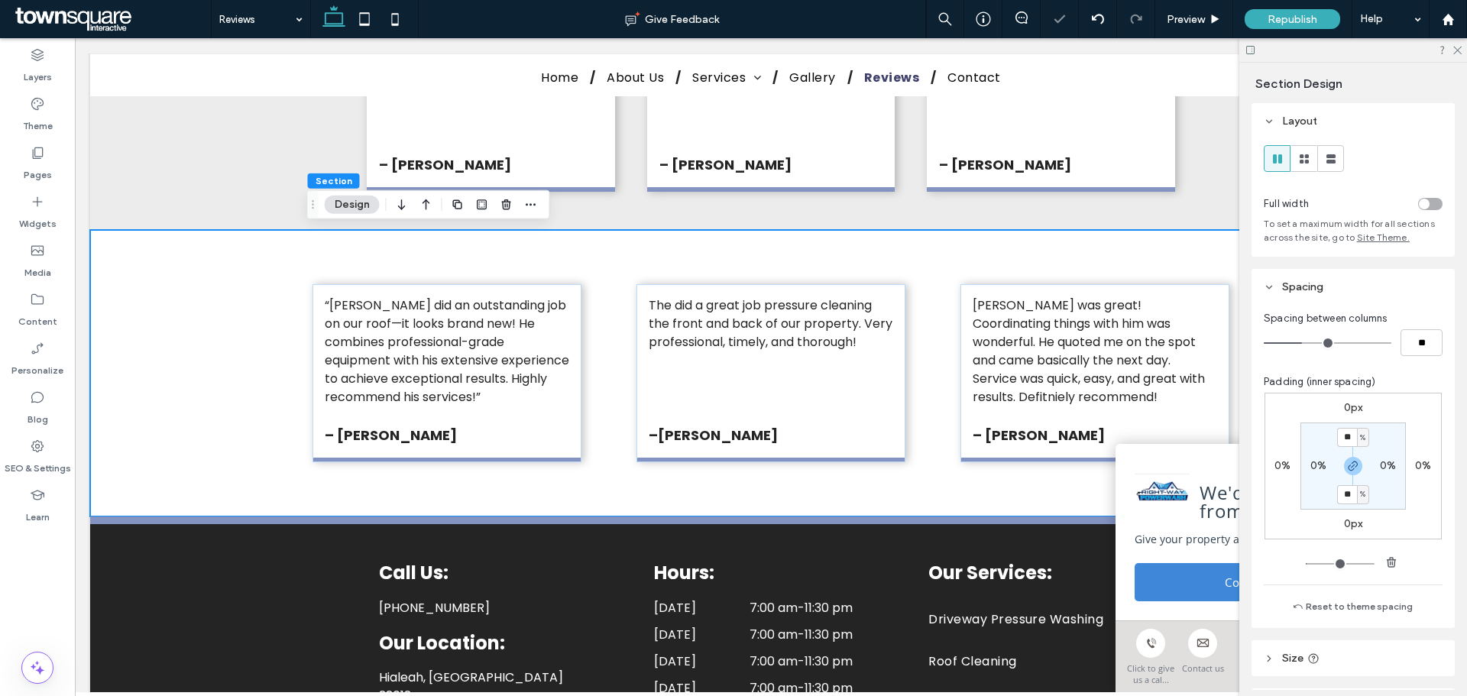
type input "**"
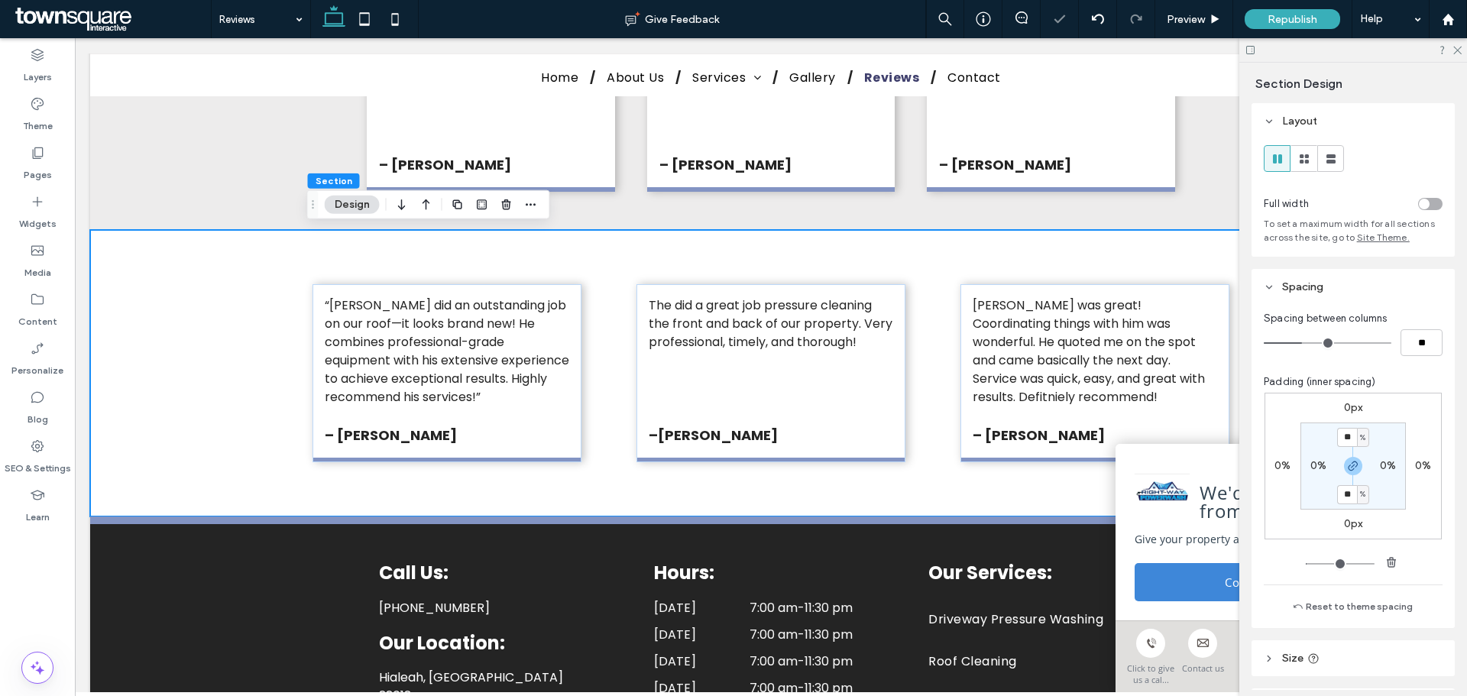
type input "**"
drag, startPoint x: 1307, startPoint y: 565, endPoint x: 1316, endPoint y: 559, distance: 11.0
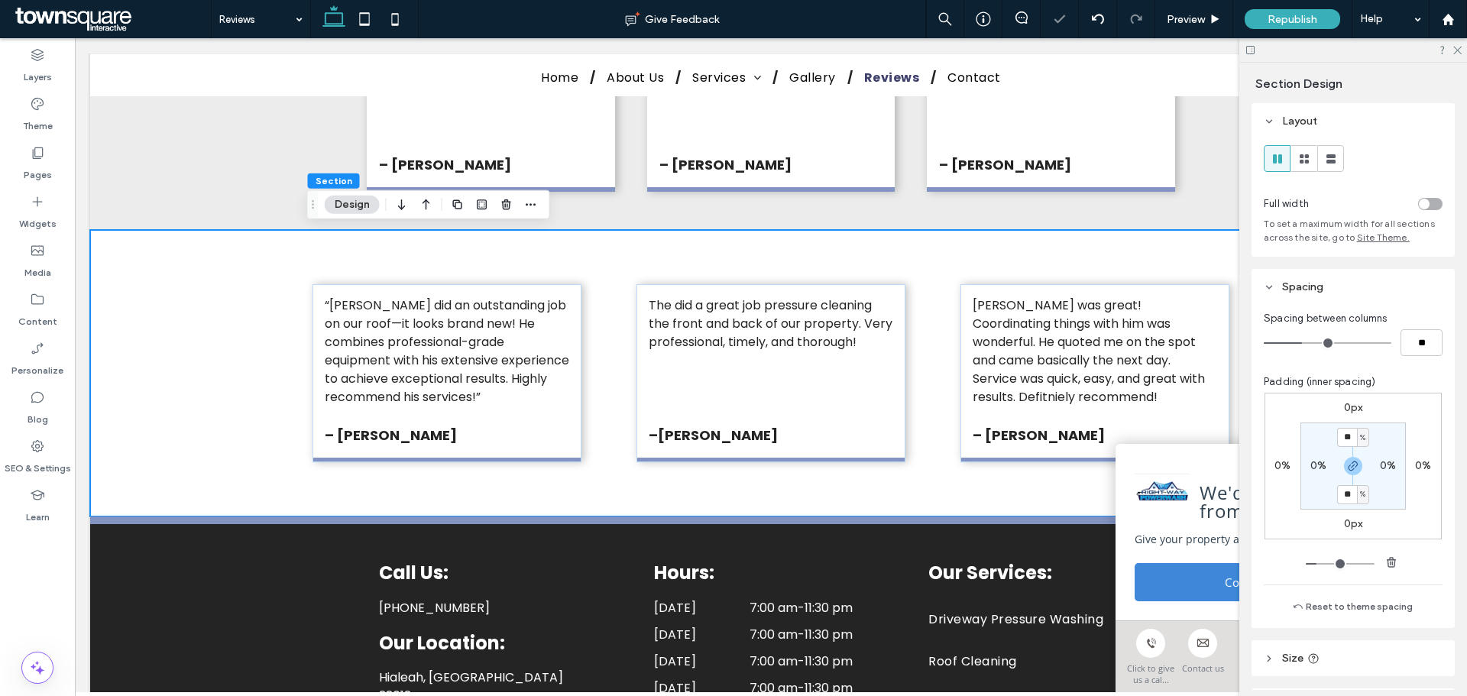
click at [1316, 563] on input "range" at bounding box center [1340, 564] width 69 height 2
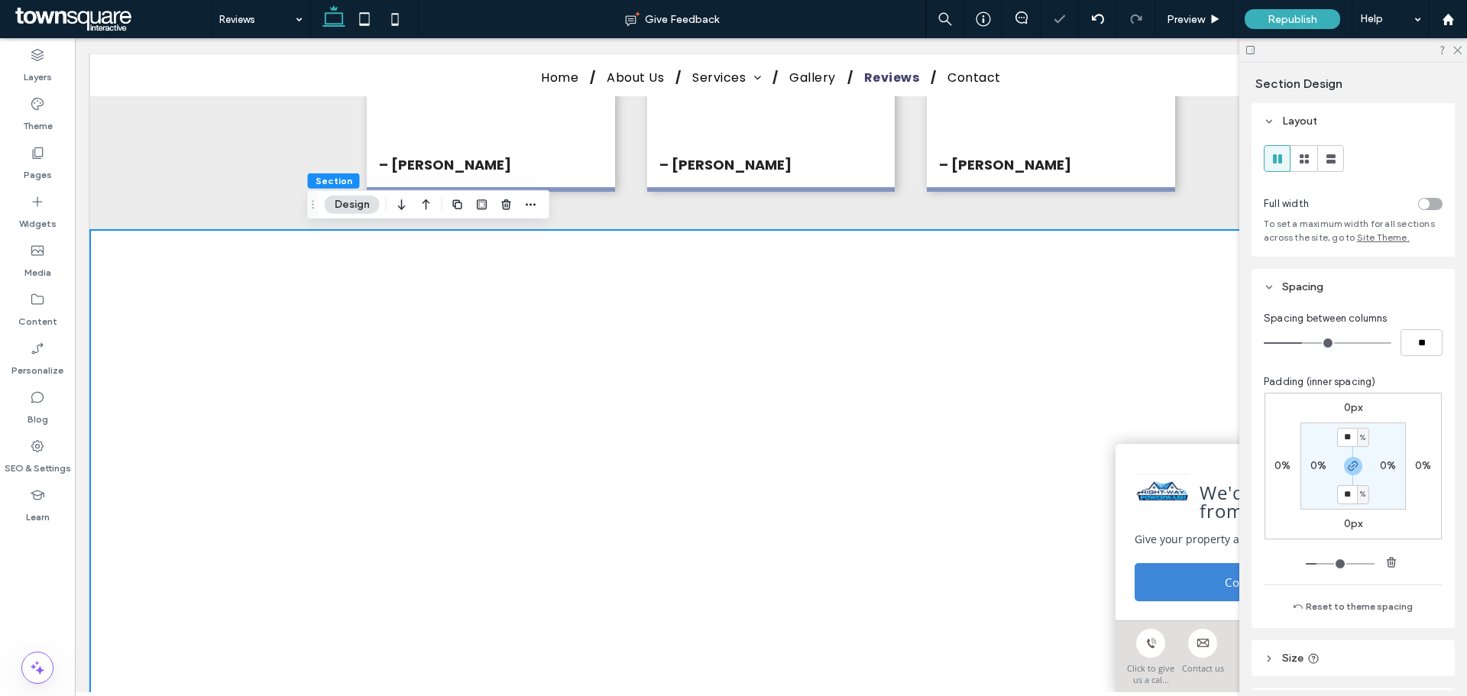
type input "**"
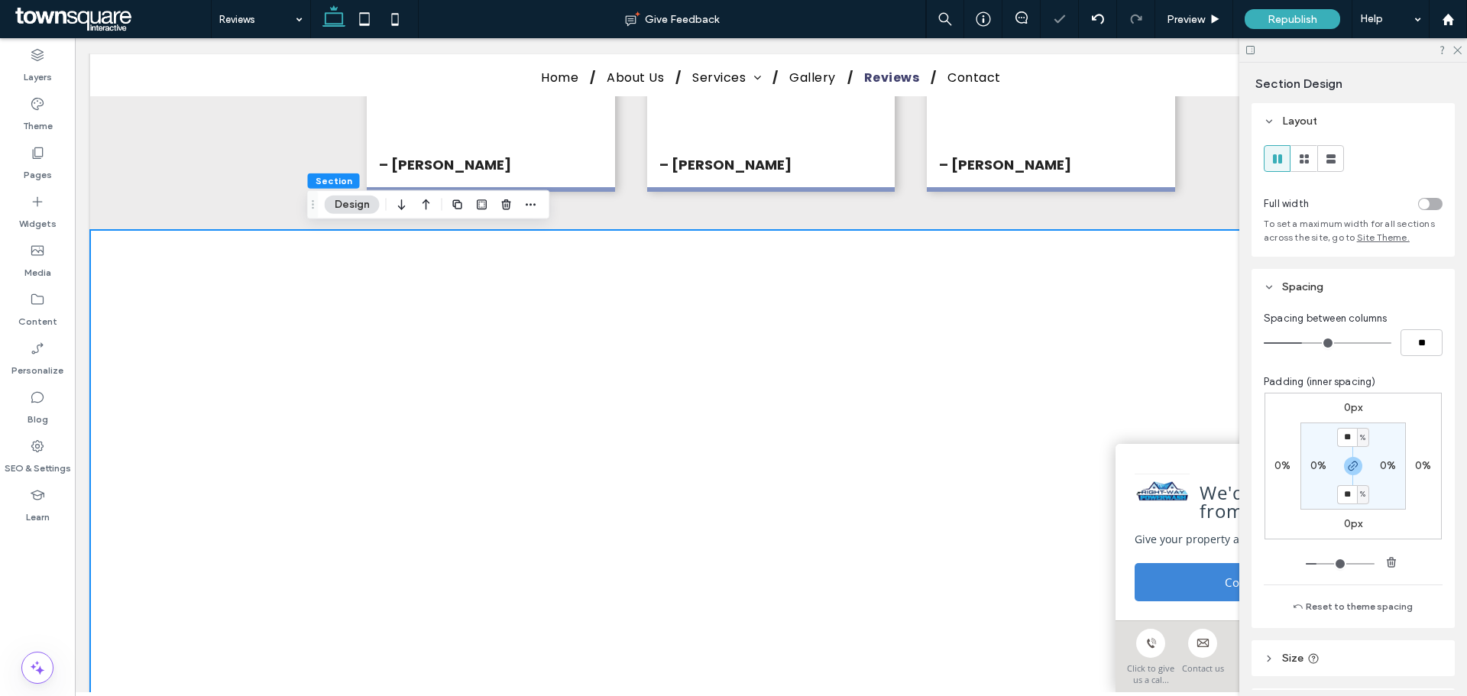
type input "**"
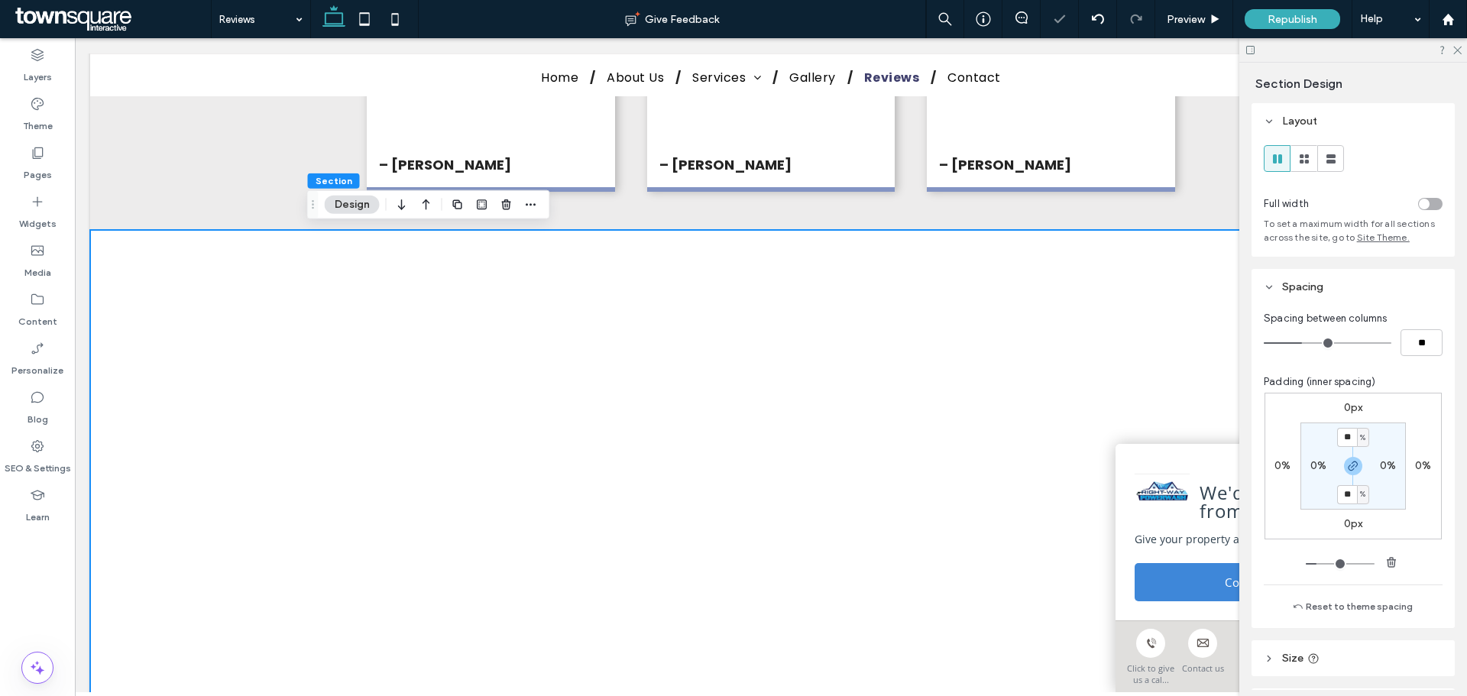
type input "**"
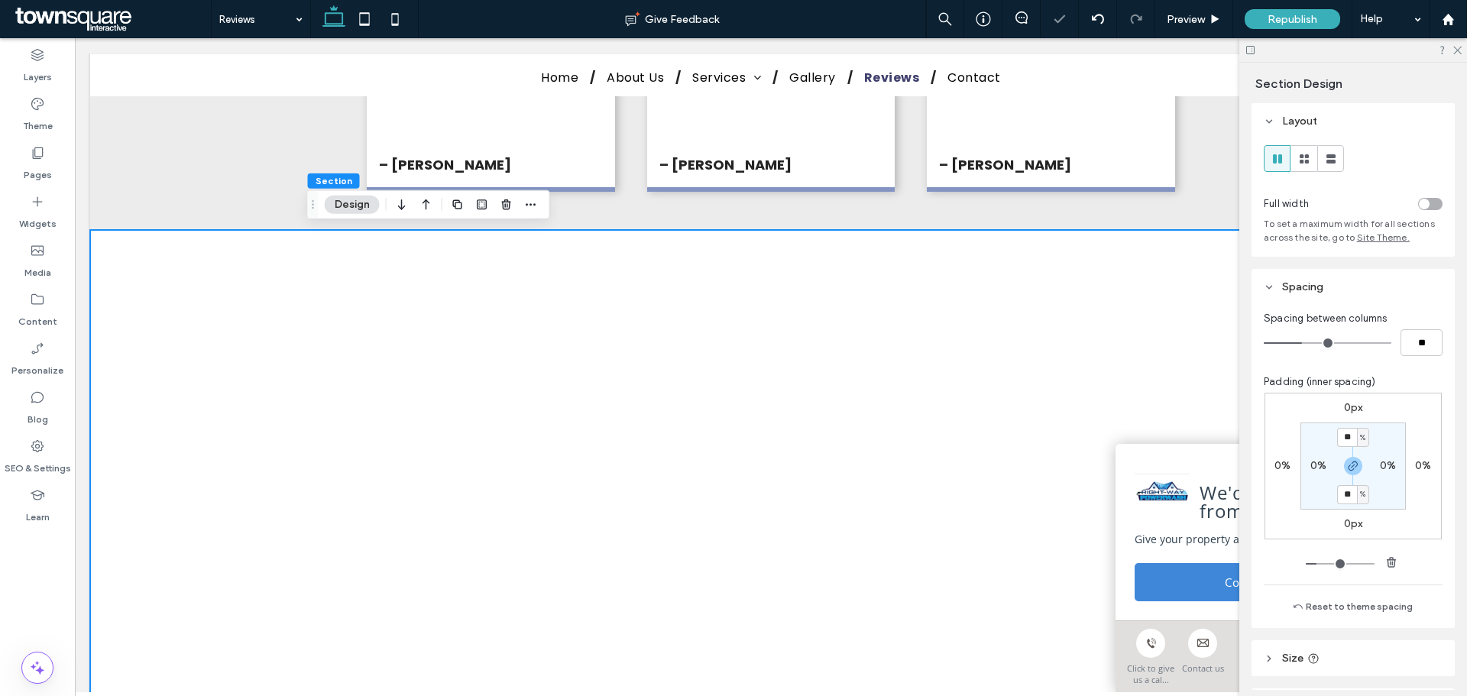
type input "**"
type input "*"
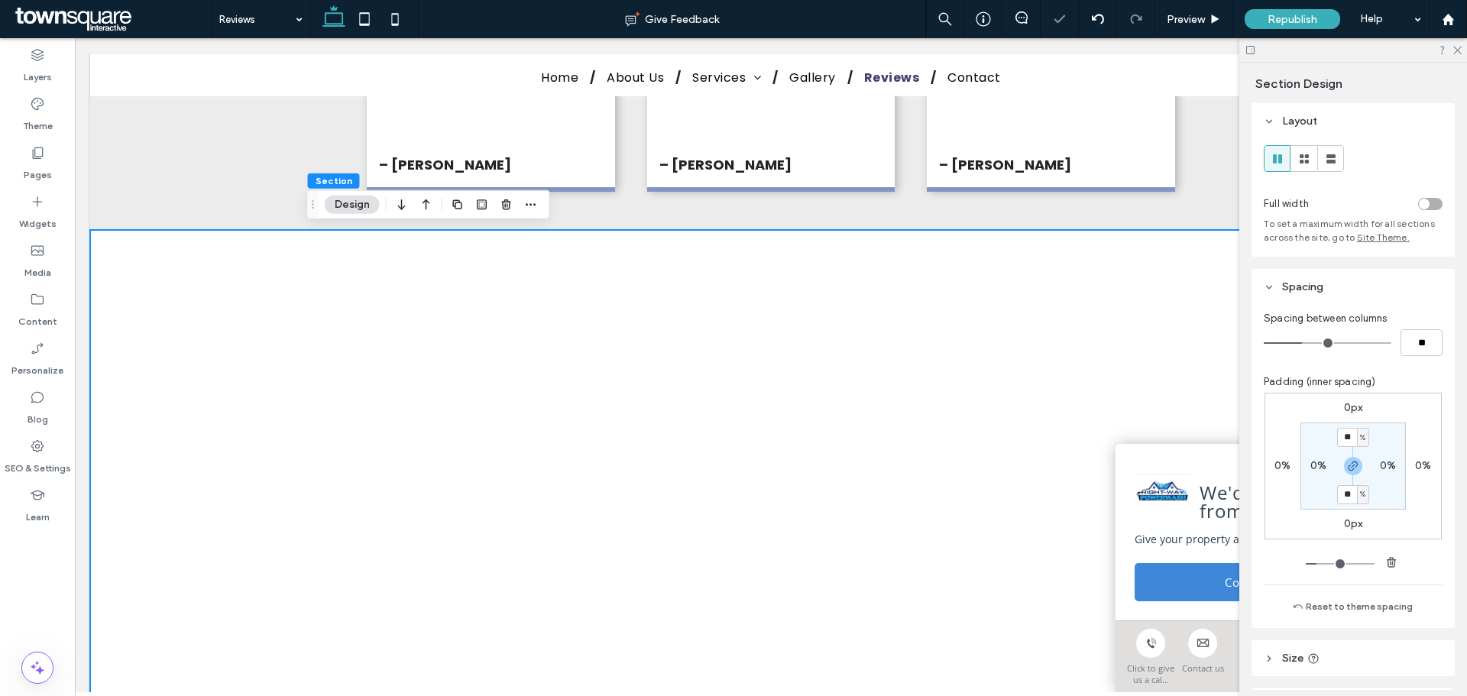
type input "*"
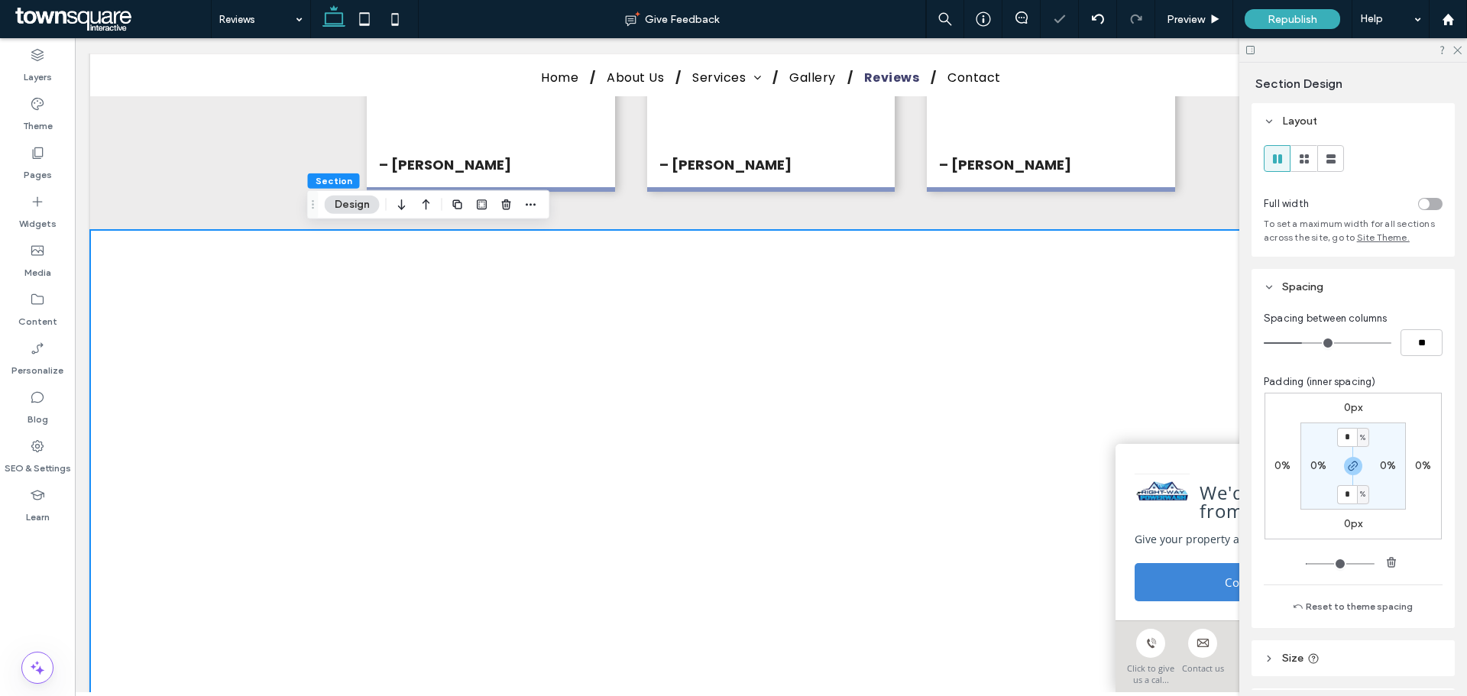
type input "*"
drag, startPoint x: 1316, startPoint y: 559, endPoint x: 1307, endPoint y: 559, distance: 9.9
type input "*"
click at [1307, 563] on input "range" at bounding box center [1340, 564] width 69 height 2
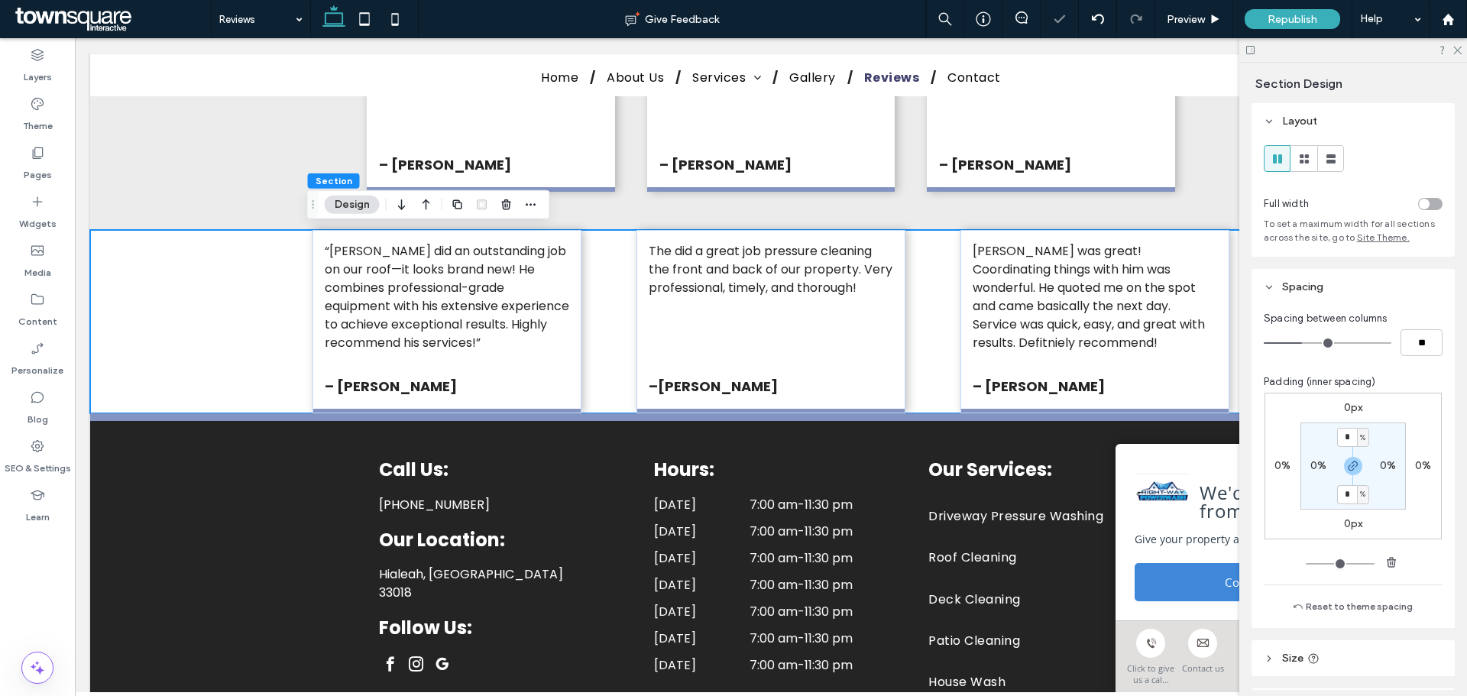
click at [1307, 563] on input "range" at bounding box center [1340, 564] width 69 height 2
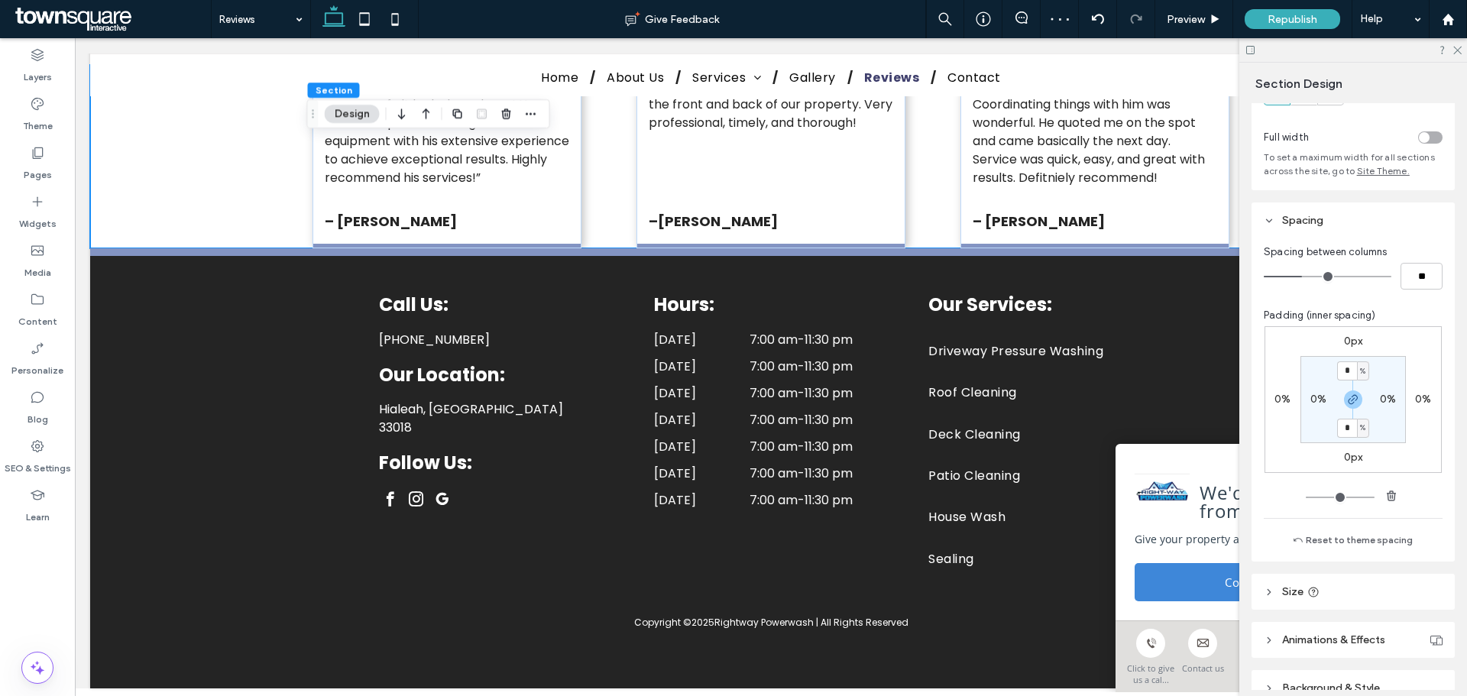
scroll to position [144, 0]
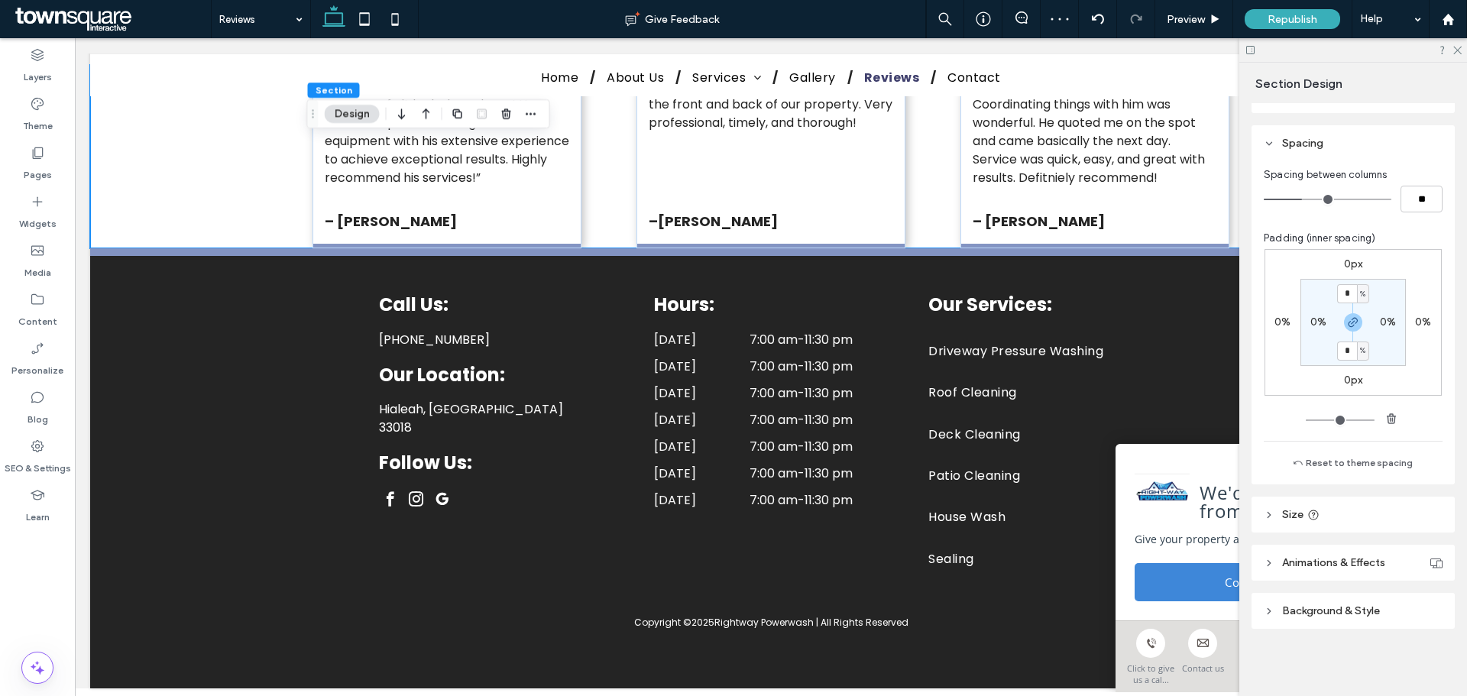
click at [1272, 512] on icon at bounding box center [1269, 515] width 11 height 11
type input "***"
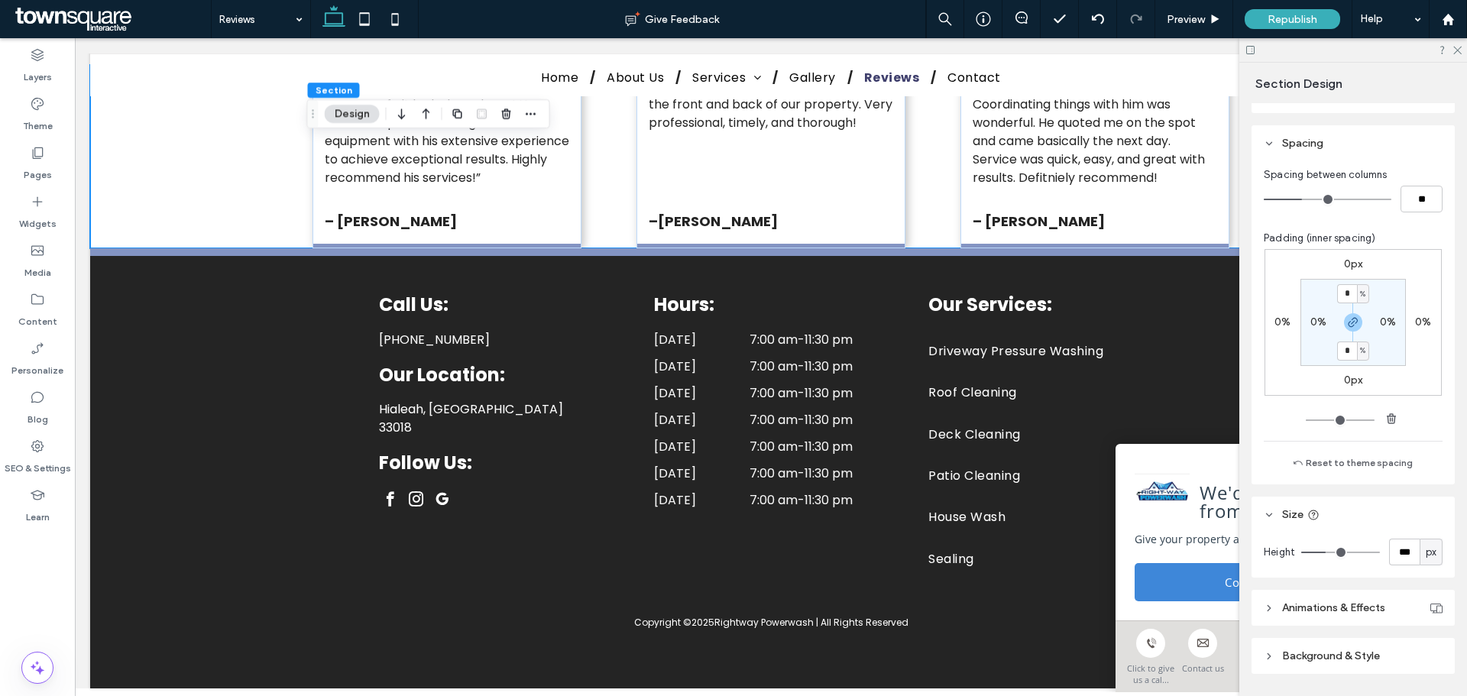
type input "***"
click at [1327, 552] on input "range" at bounding box center [1340, 553] width 79 height 2
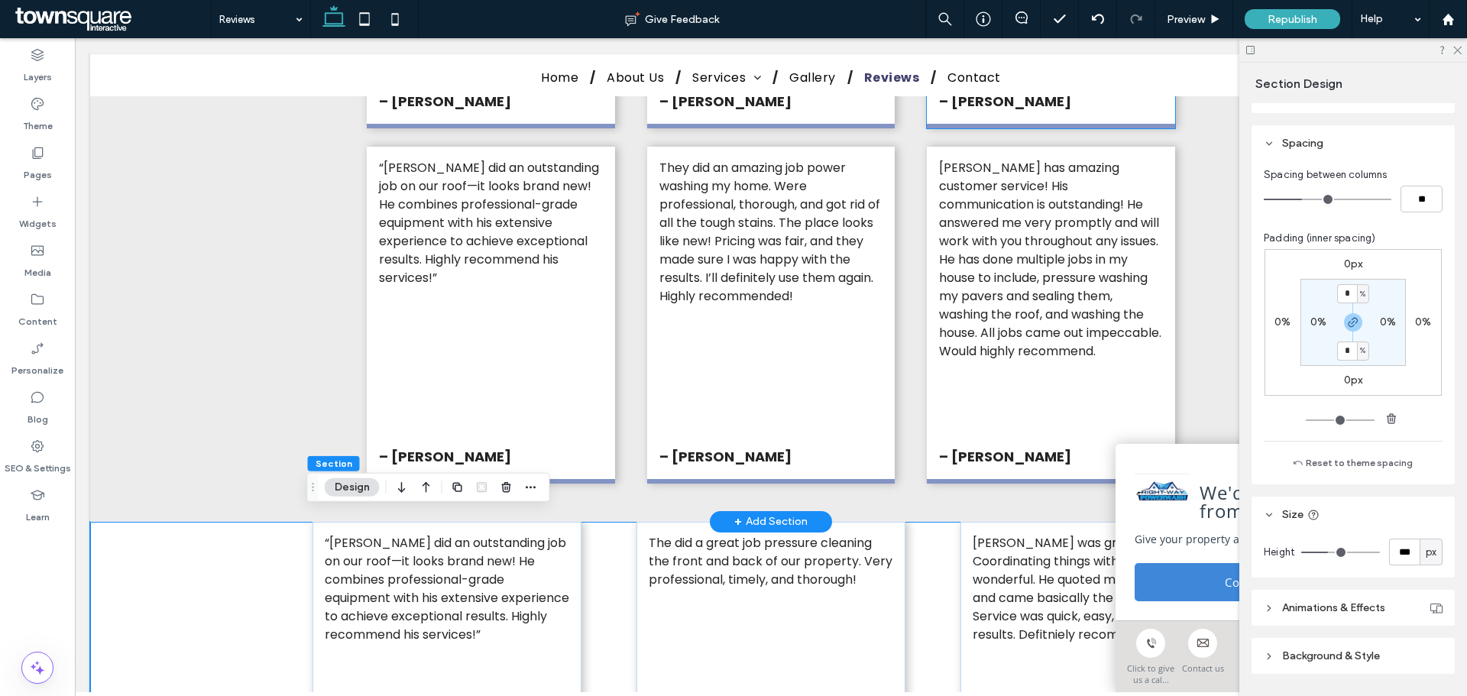
scroll to position [944, 0]
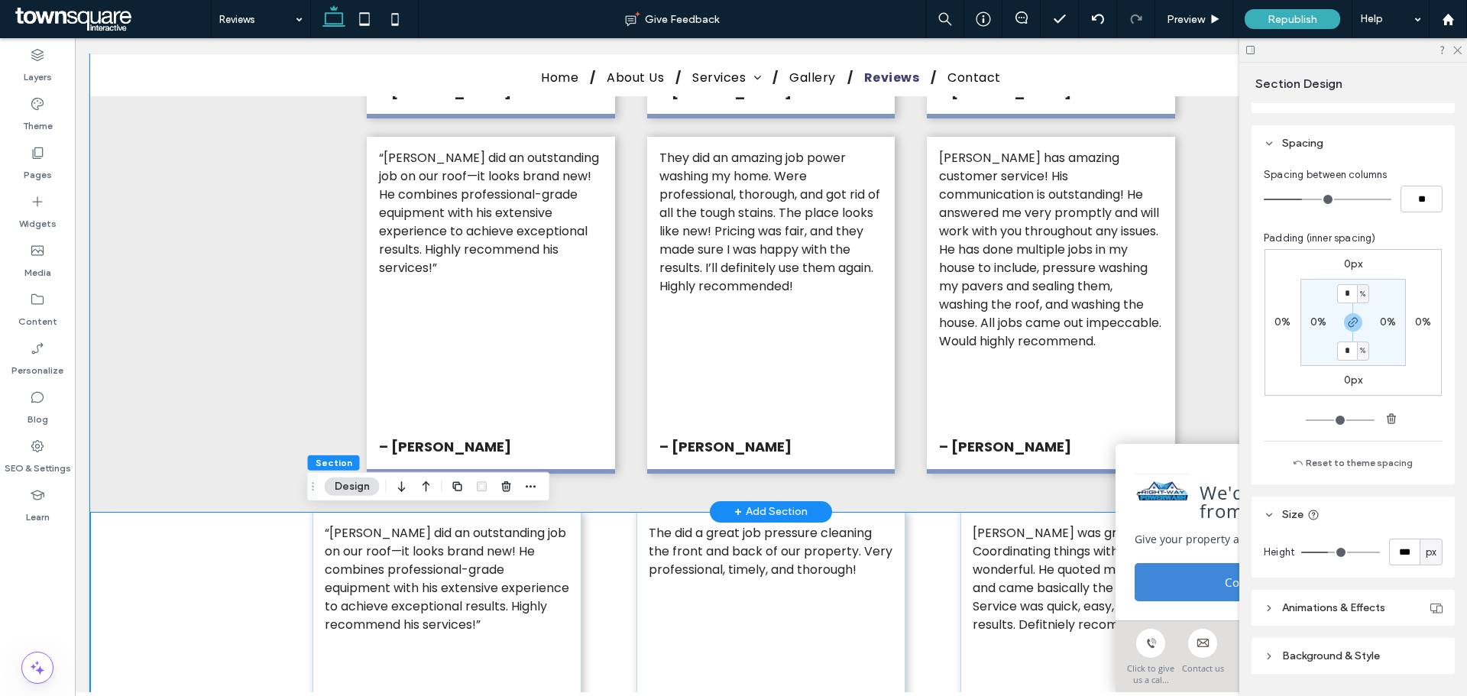
click at [202, 392] on div "Alex is awesome! We had a pleasure collaborating on a project and can't emphasi…" at bounding box center [771, 143] width 1362 height 738
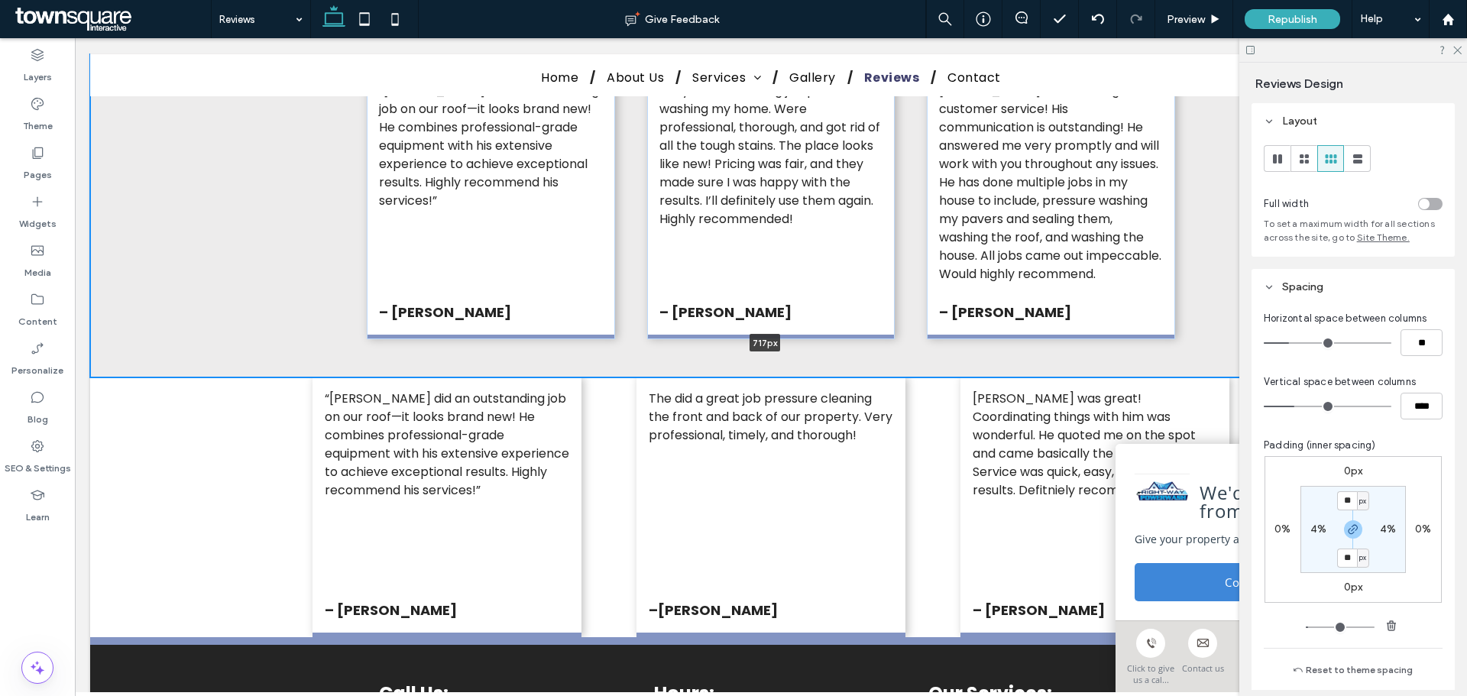
drag, startPoint x: 334, startPoint y: 513, endPoint x: 350, endPoint y: 311, distance: 203.1
click at [350, 311] on div "Alex is awesome! We had a pleasure collaborating on a project and can't emphasi…" at bounding box center [771, 76] width 1362 height 604
type input "***"
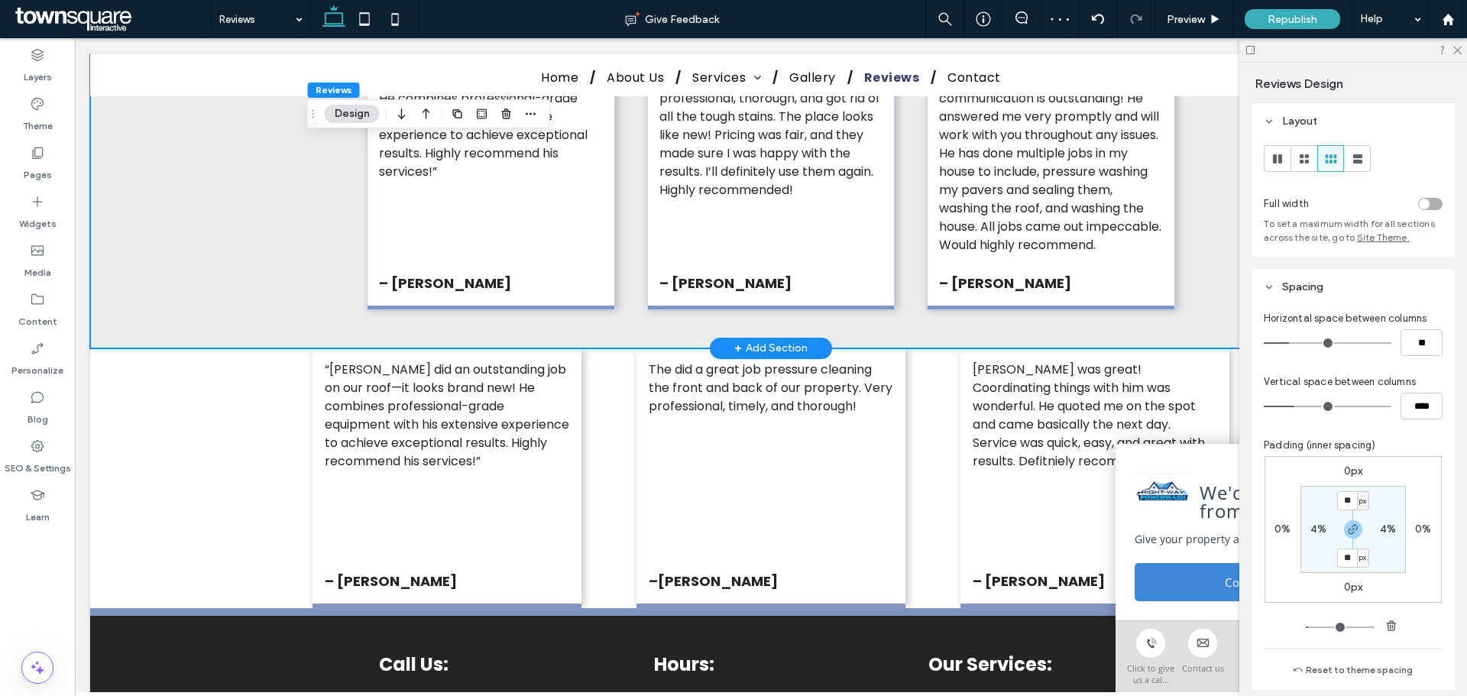
scroll to position [1020, 0]
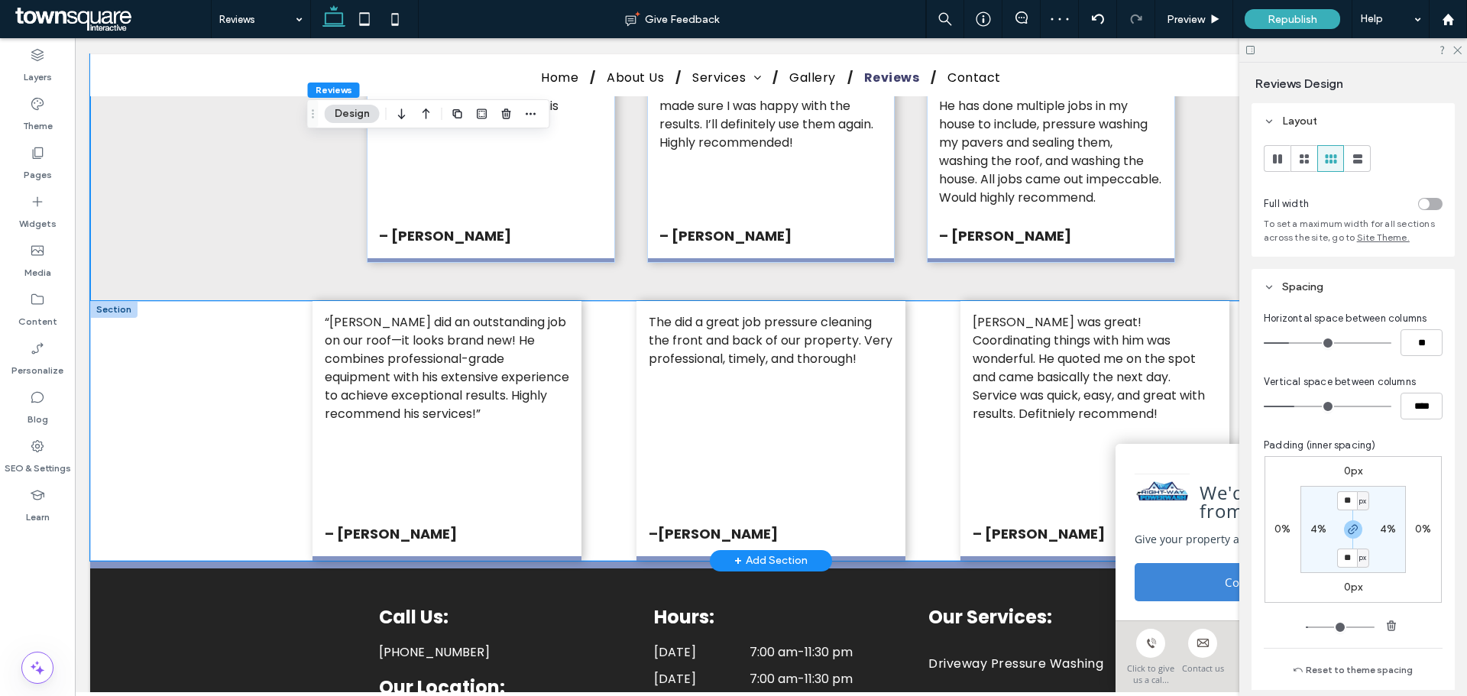
click at [196, 442] on div "“Alex did an outstanding job on our roof—it looks brand new! He combines profes…" at bounding box center [771, 431] width 1362 height 260
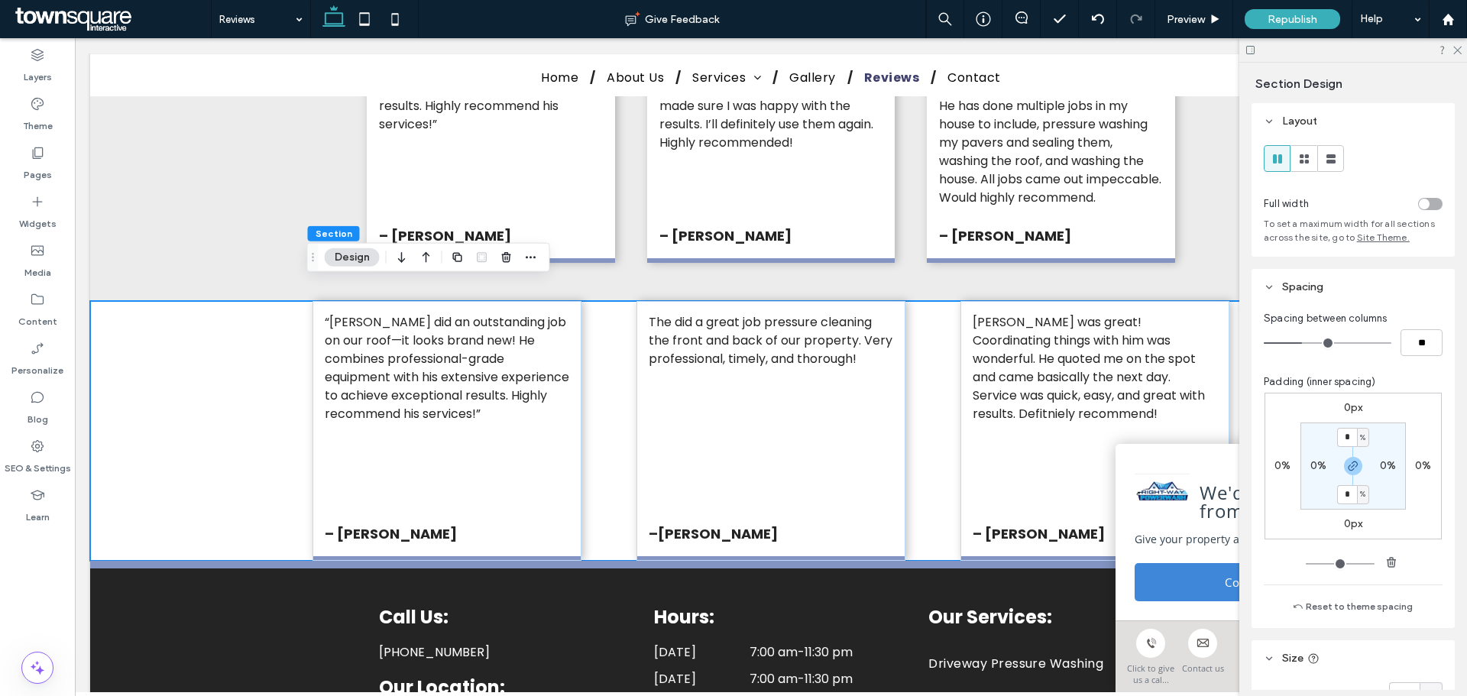
click at [357, 257] on button "Design" at bounding box center [352, 257] width 55 height 18
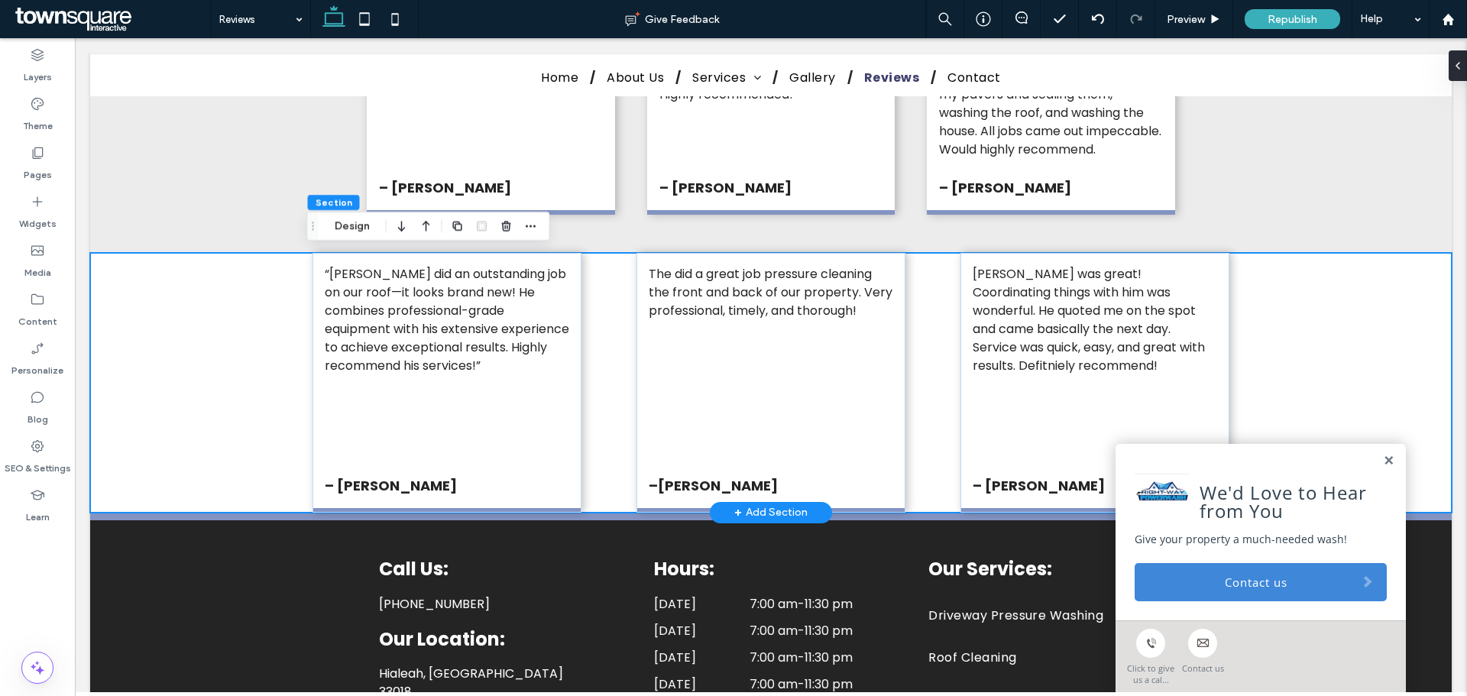
scroll to position [944, 0]
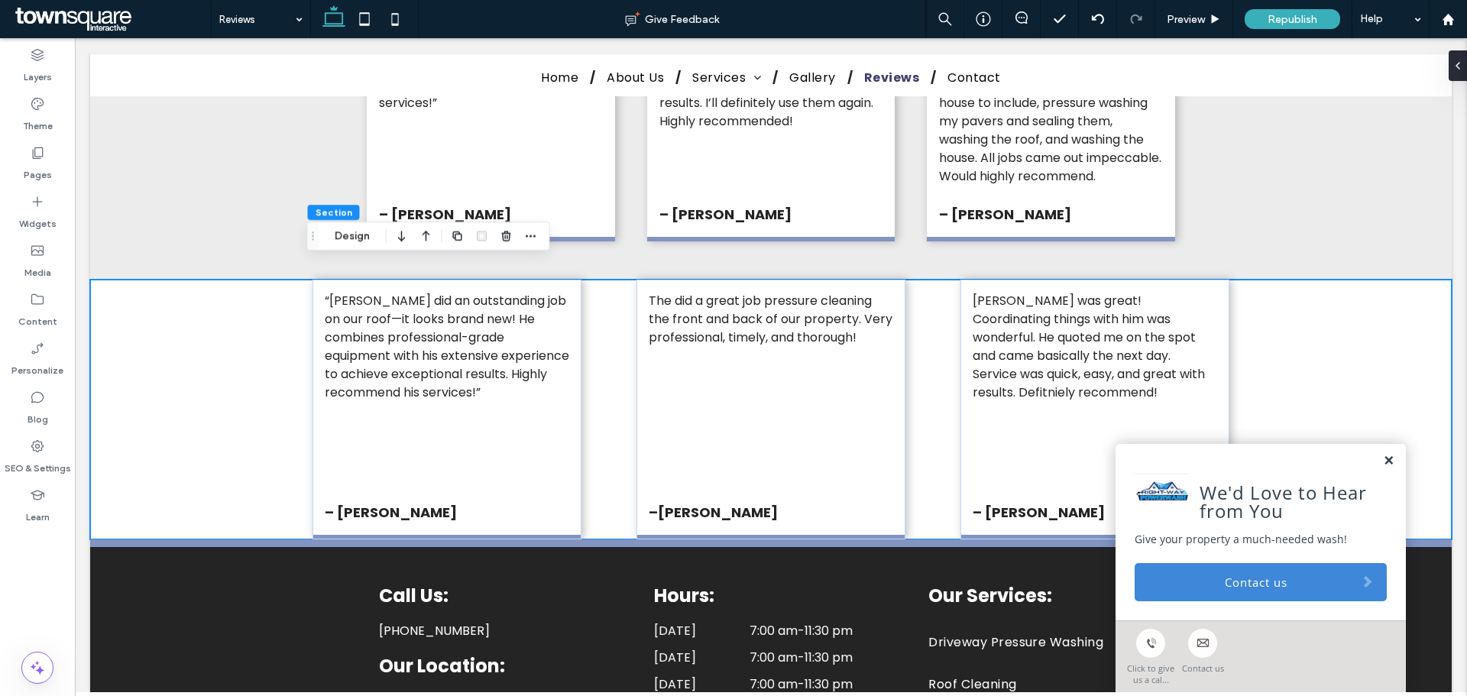
click at [1383, 457] on link at bounding box center [1388, 461] width 11 height 13
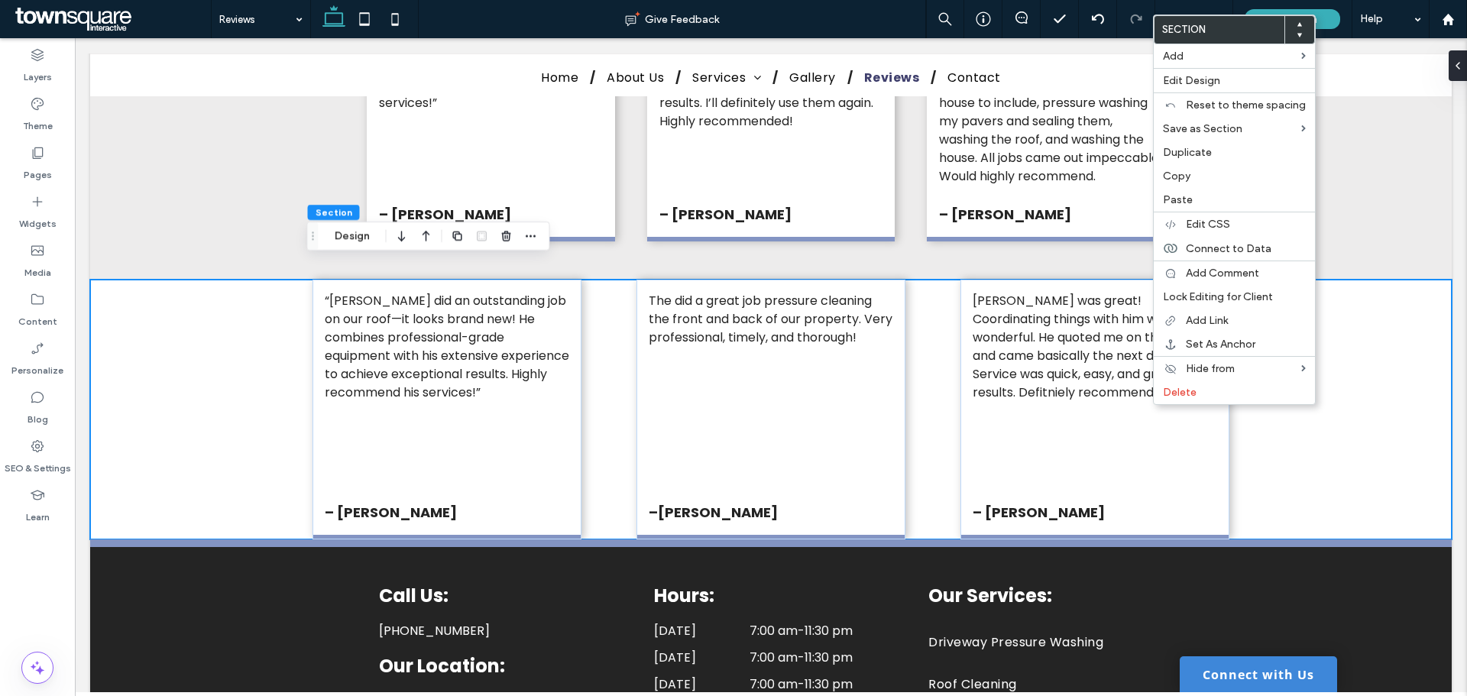
click at [332, 211] on span "Section" at bounding box center [334, 211] width 37 height 11
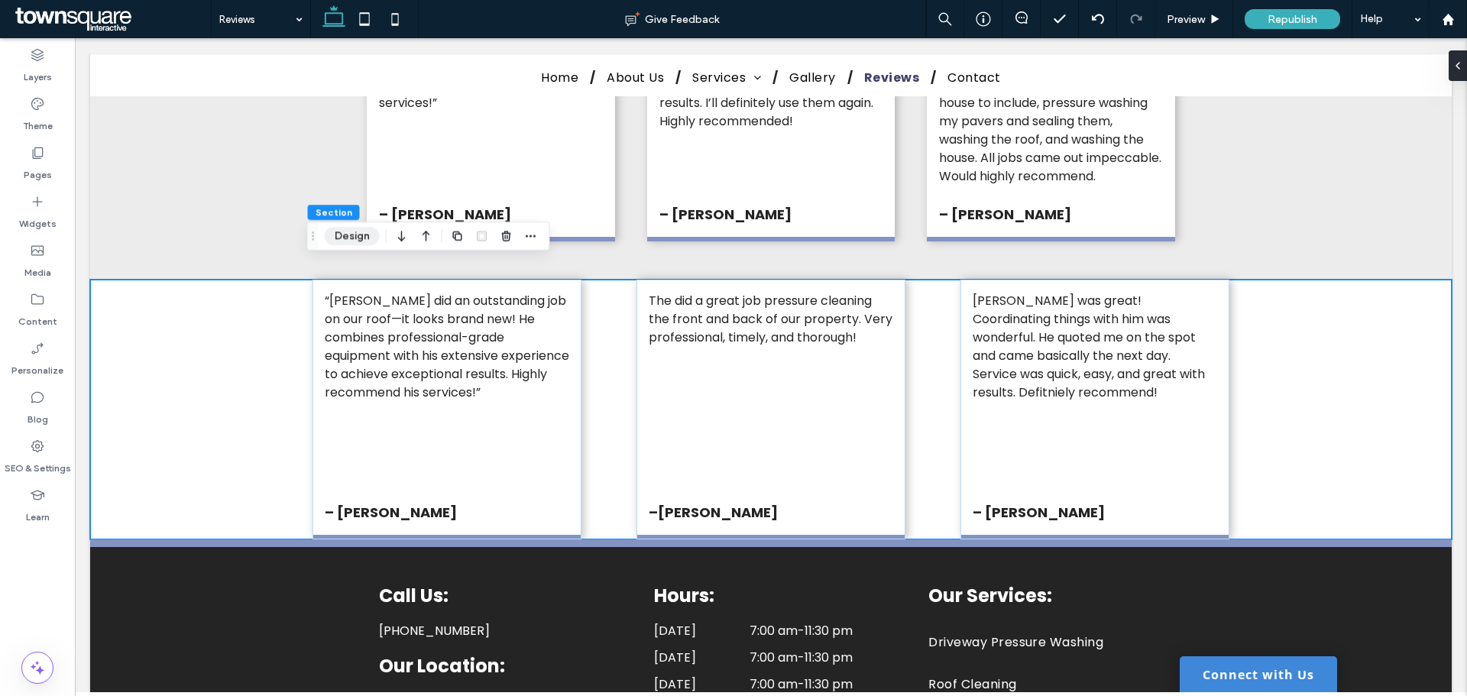
click at [336, 233] on button "Design" at bounding box center [352, 236] width 55 height 18
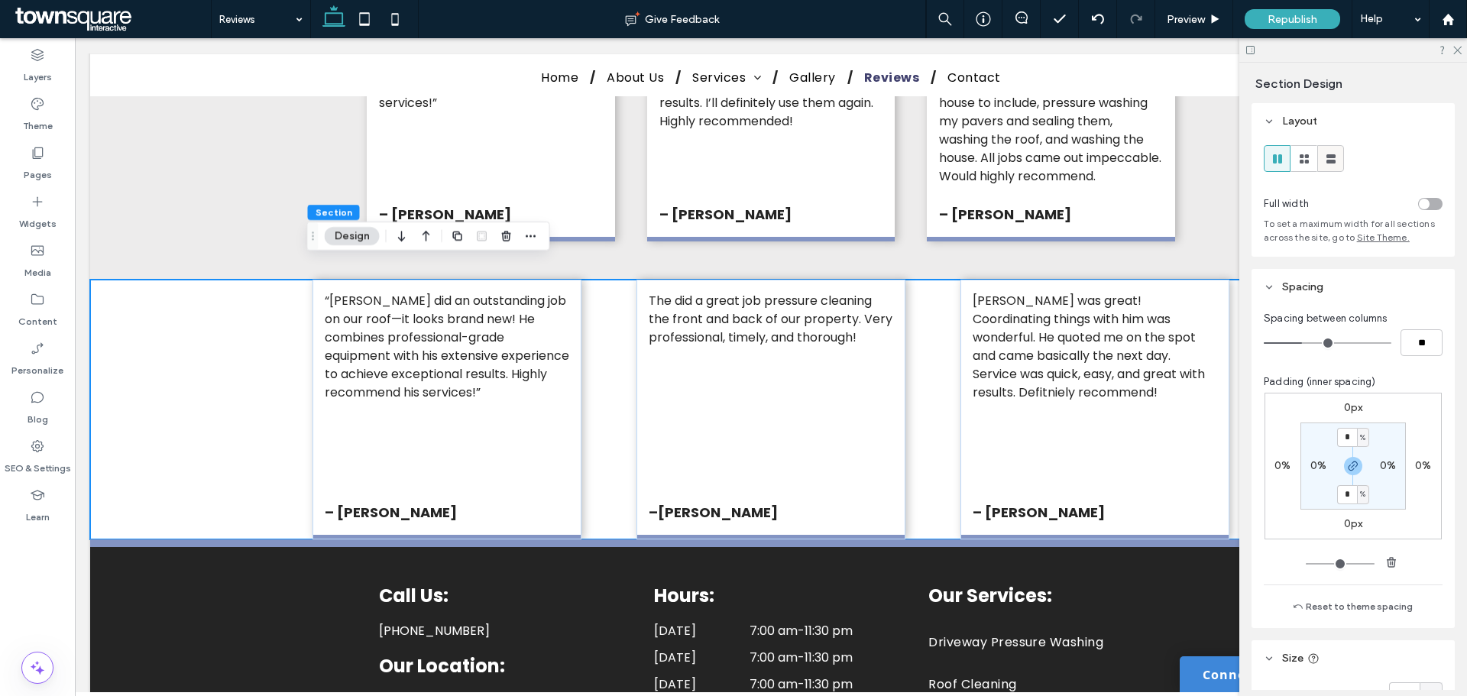
click at [1322, 152] on div at bounding box center [1330, 158] width 25 height 25
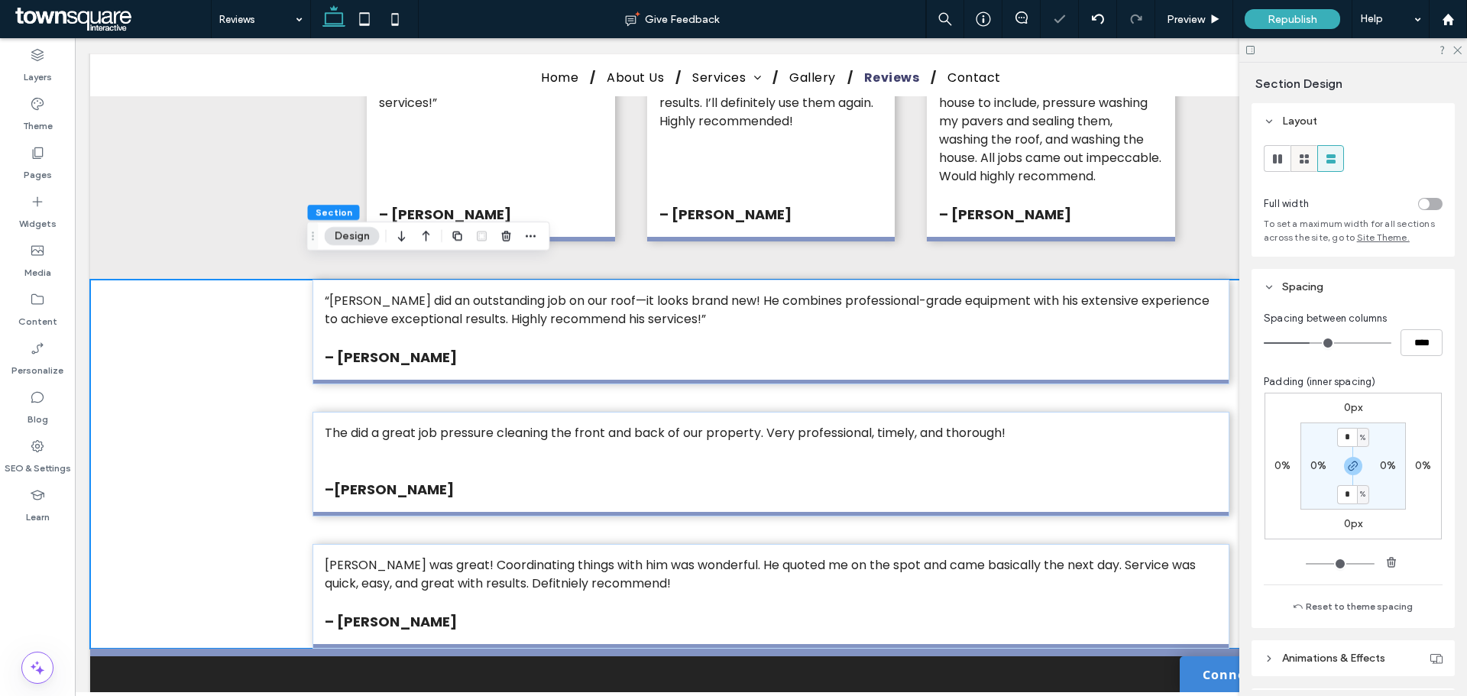
click at [1305, 163] on use at bounding box center [1304, 158] width 9 height 9
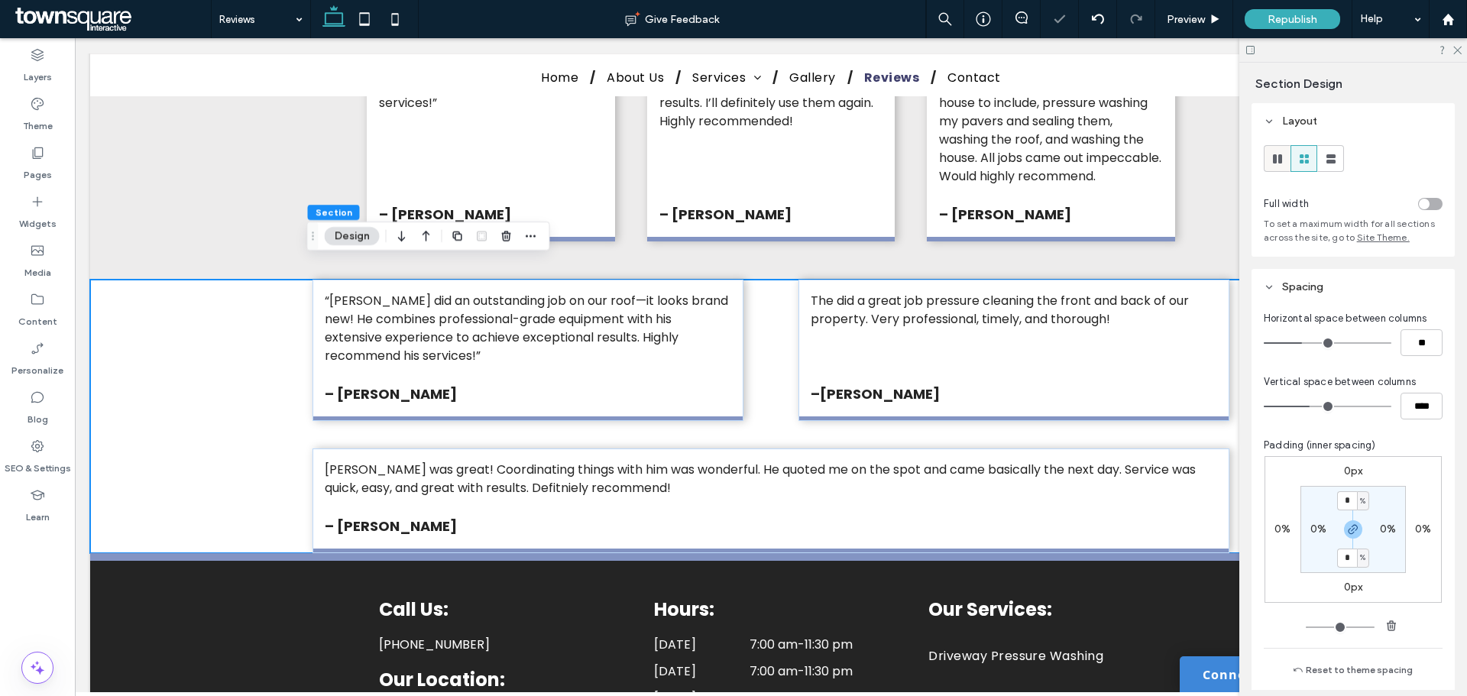
click at [1279, 159] on use at bounding box center [1277, 158] width 9 height 9
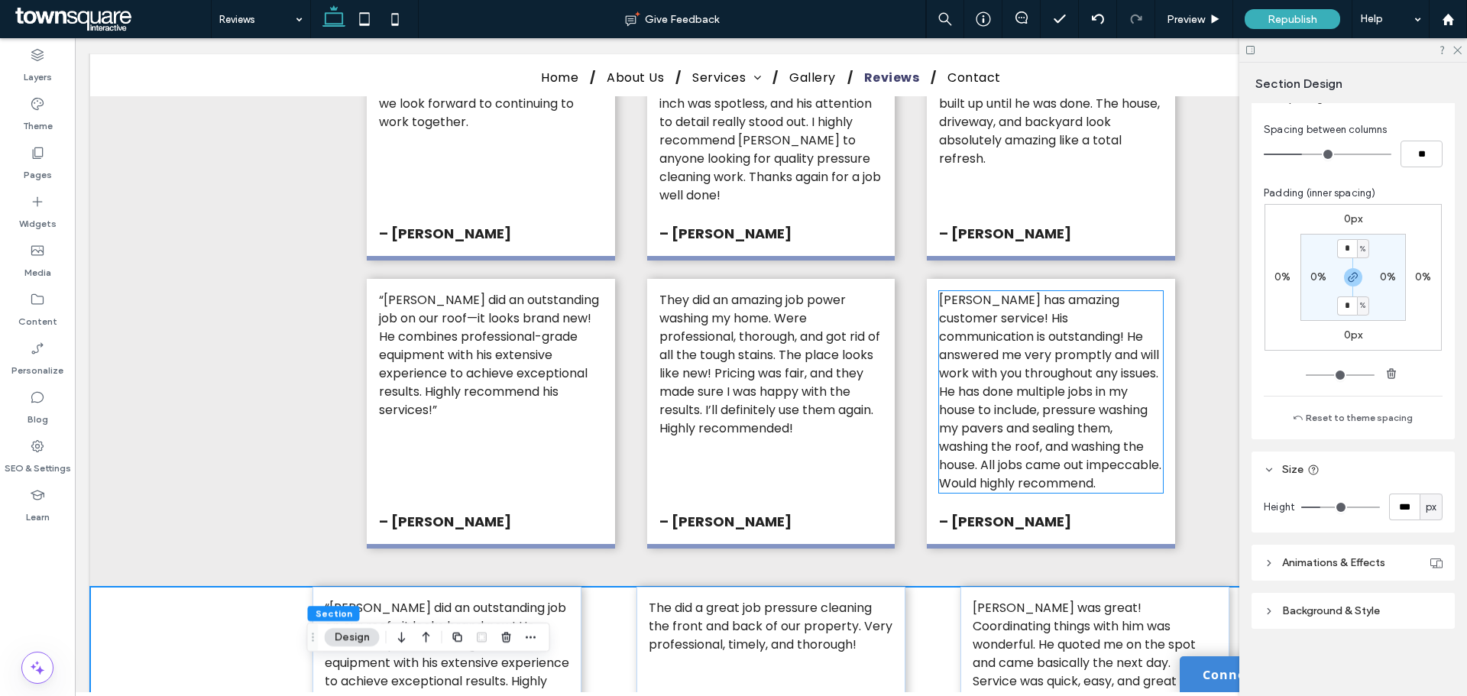
scroll to position [791, 0]
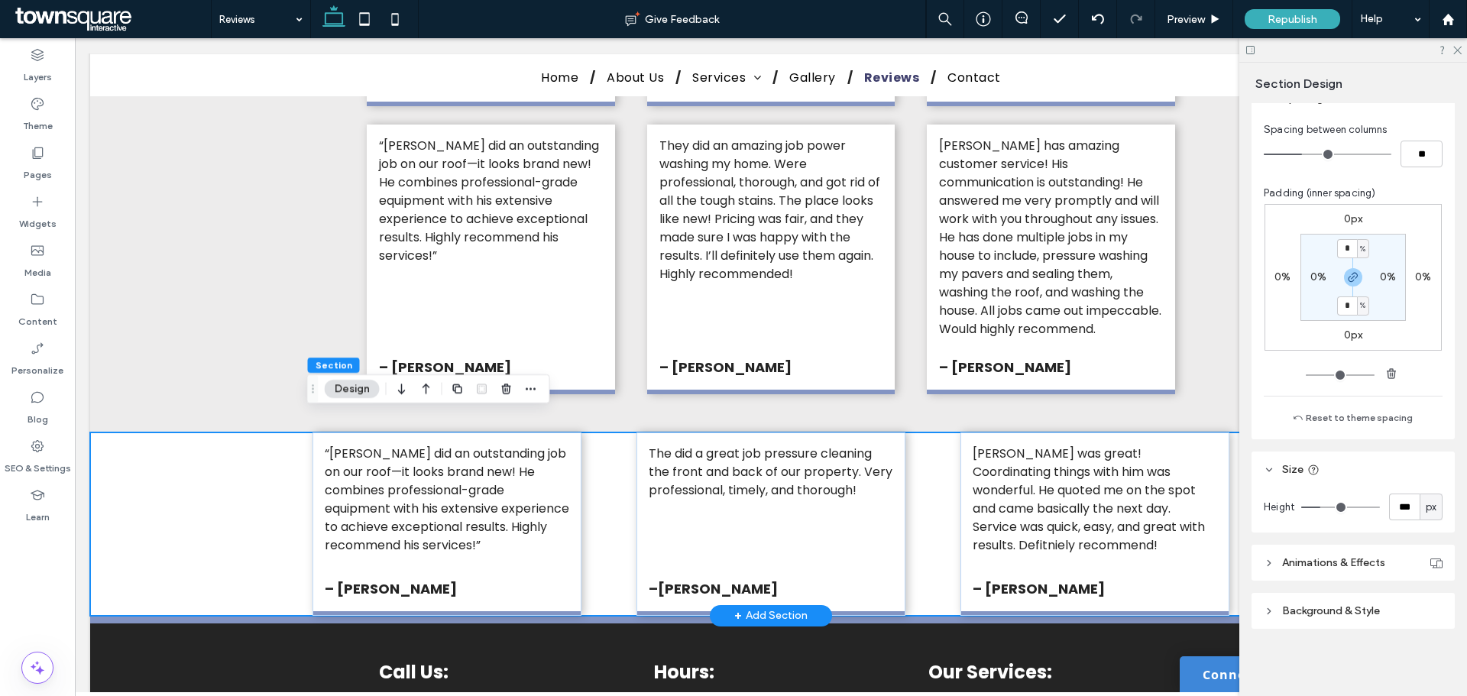
click at [164, 456] on div "“Alex did an outstanding job on our roof—it looks brand new! He combines profes…" at bounding box center [771, 523] width 1362 height 183
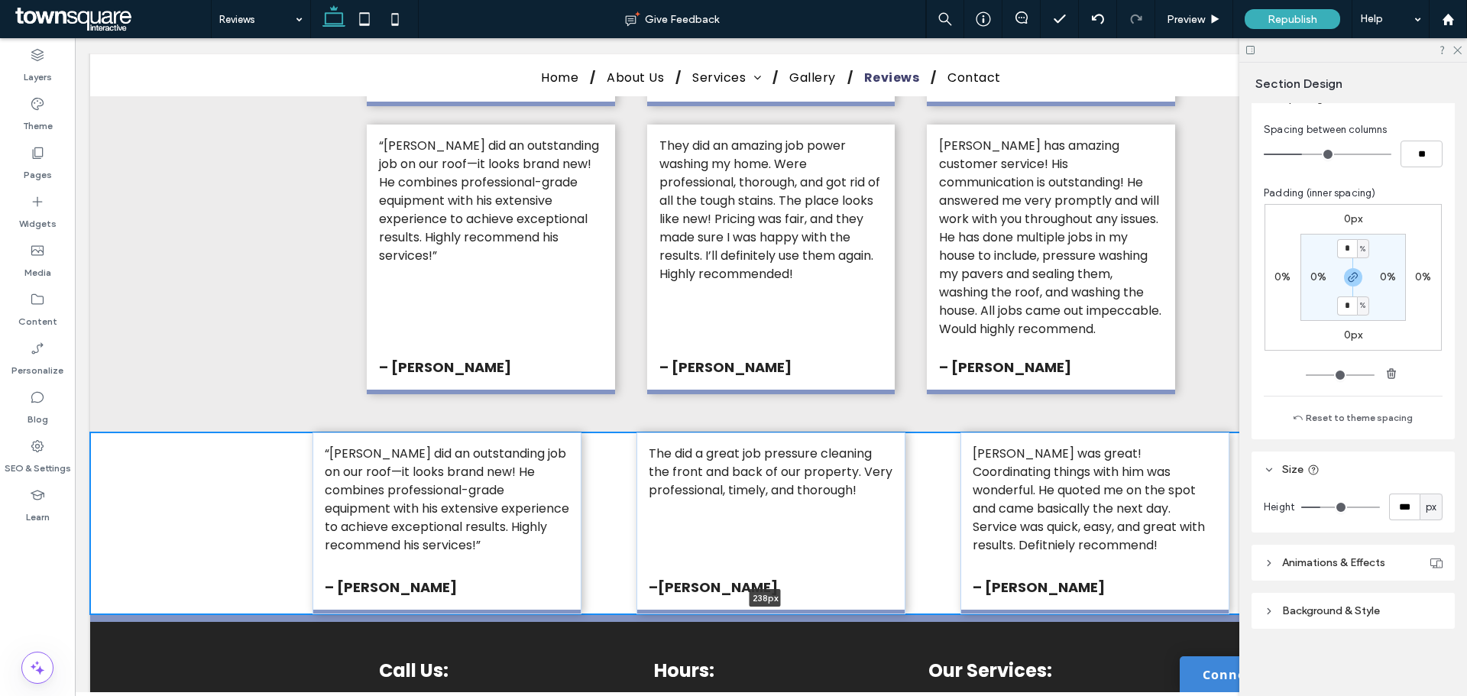
click at [610, 610] on div at bounding box center [765, 614] width 1350 height 8
type input "***"
click at [536, 383] on icon "button" at bounding box center [531, 389] width 12 height 12
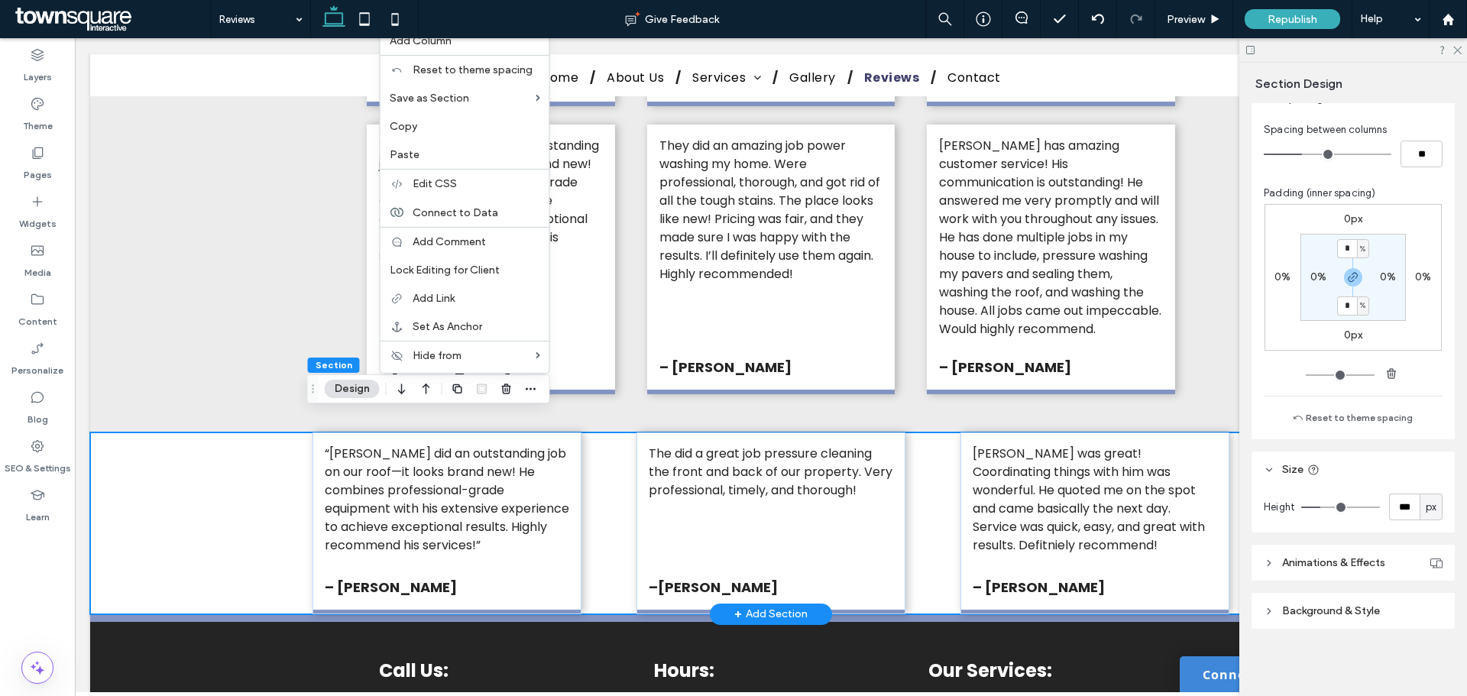
click at [202, 494] on div "“Alex did an outstanding job on our roof—it looks brand new! He combines profes…" at bounding box center [771, 523] width 1362 height 182
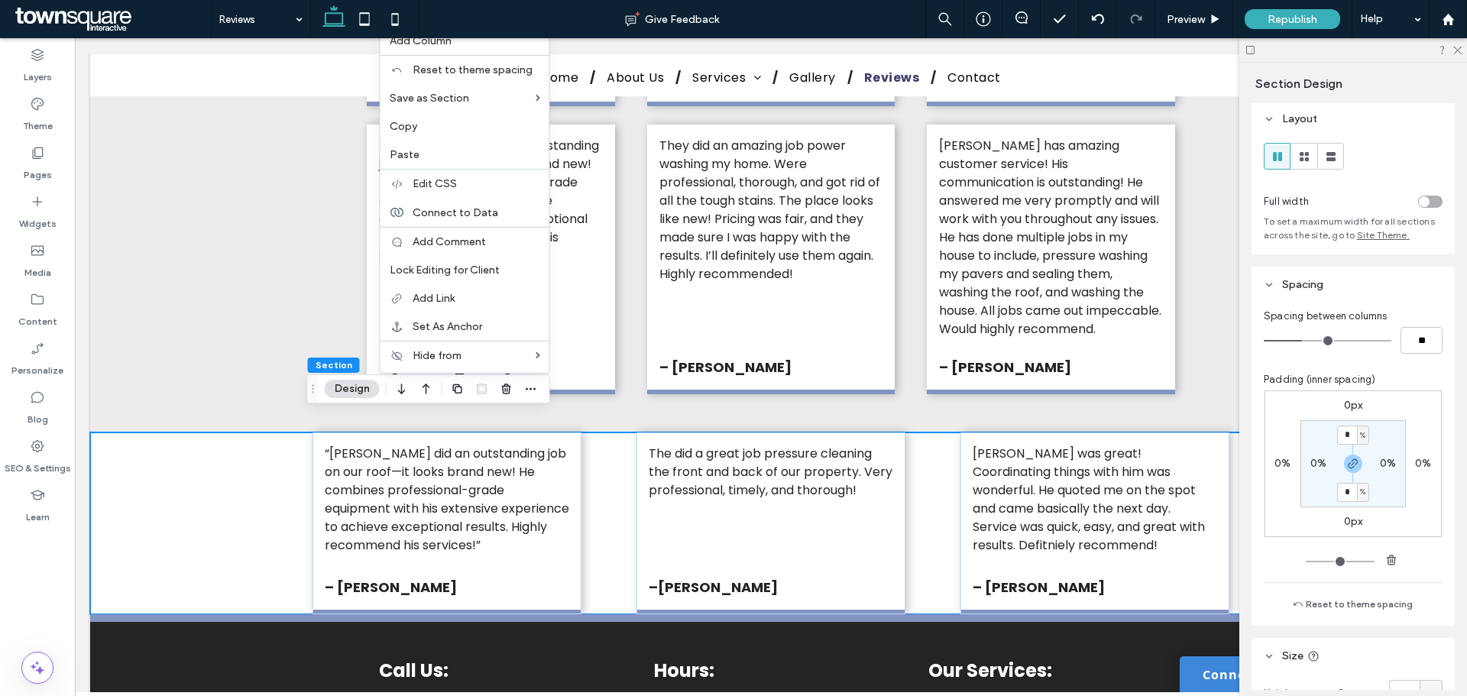
scroll to position [0, 0]
click at [280, 204] on div "Alex is awesome! We had a pleasure collaborating on a project and can't emphasi…" at bounding box center [771, 131] width 1362 height 604
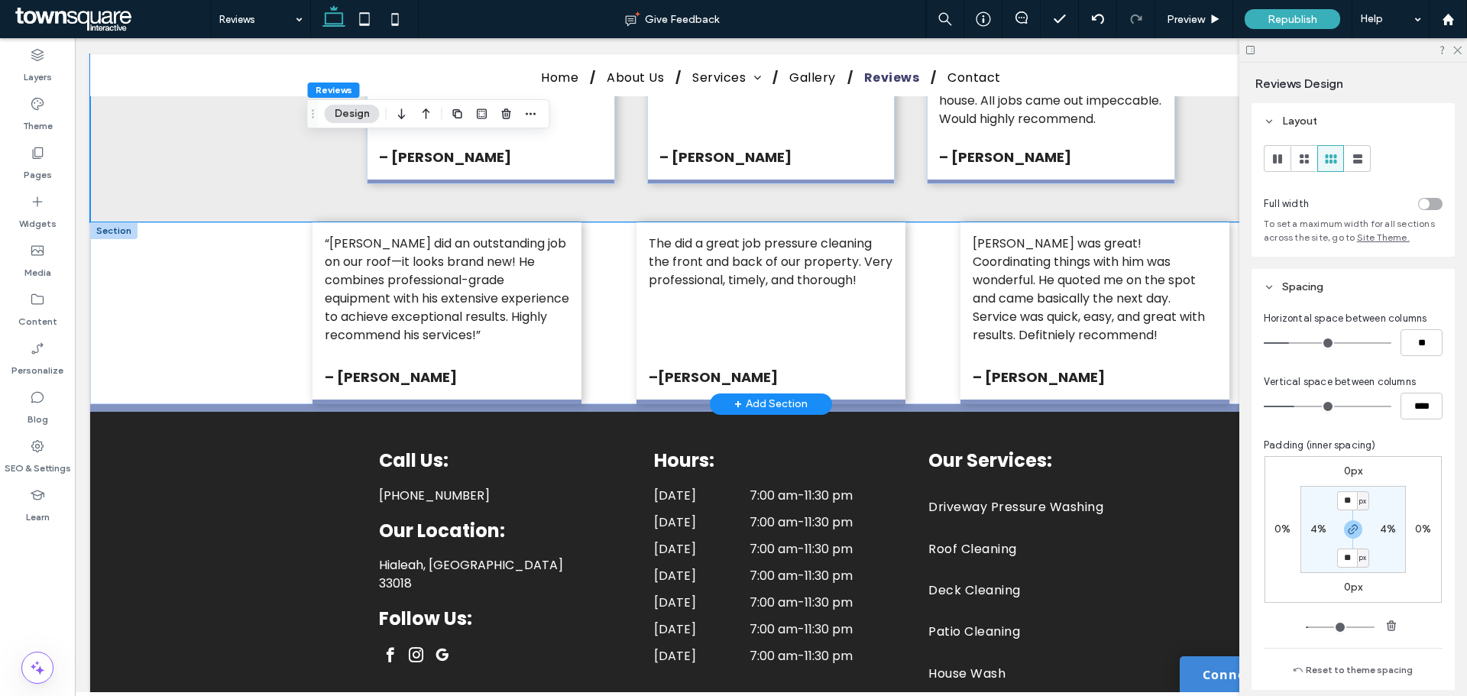
scroll to position [1020, 0]
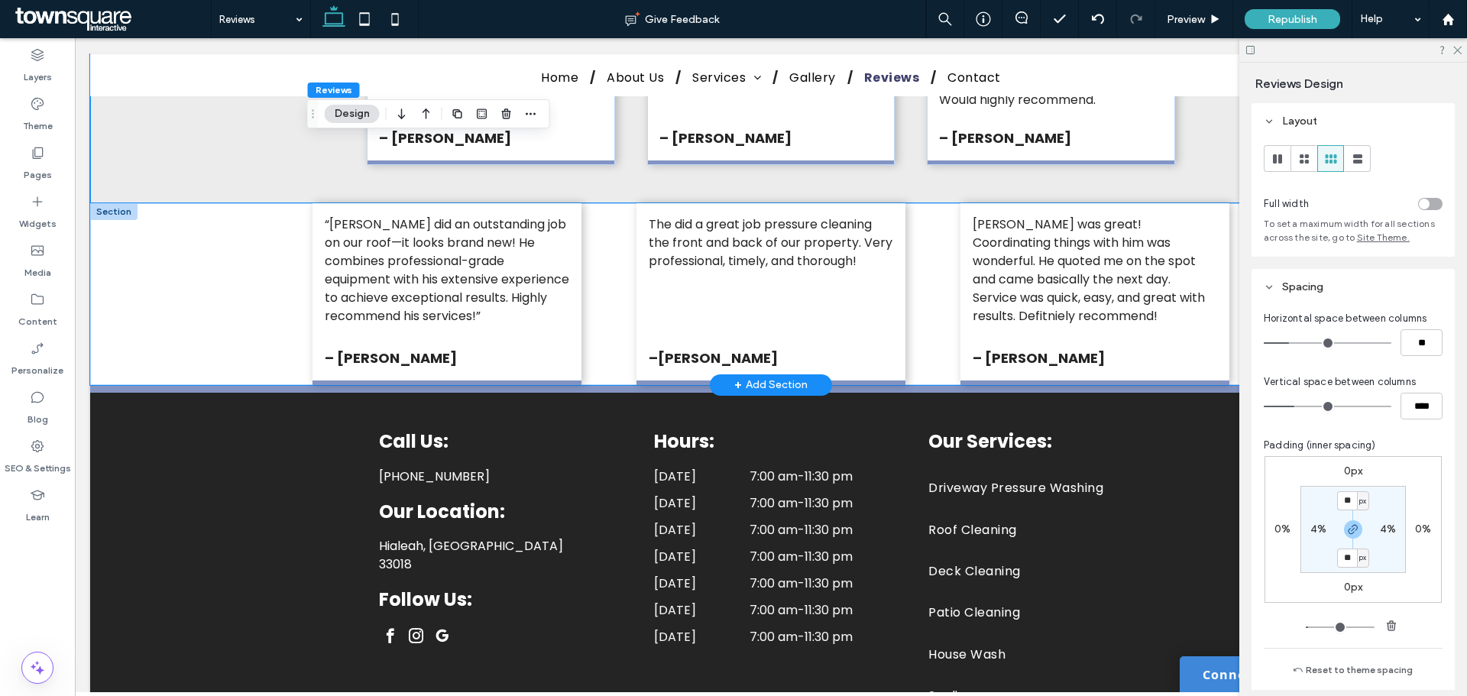
click at [274, 257] on div "“Alex did an outstanding job on our roof—it looks brand new! He combines profes…" at bounding box center [771, 294] width 1362 height 182
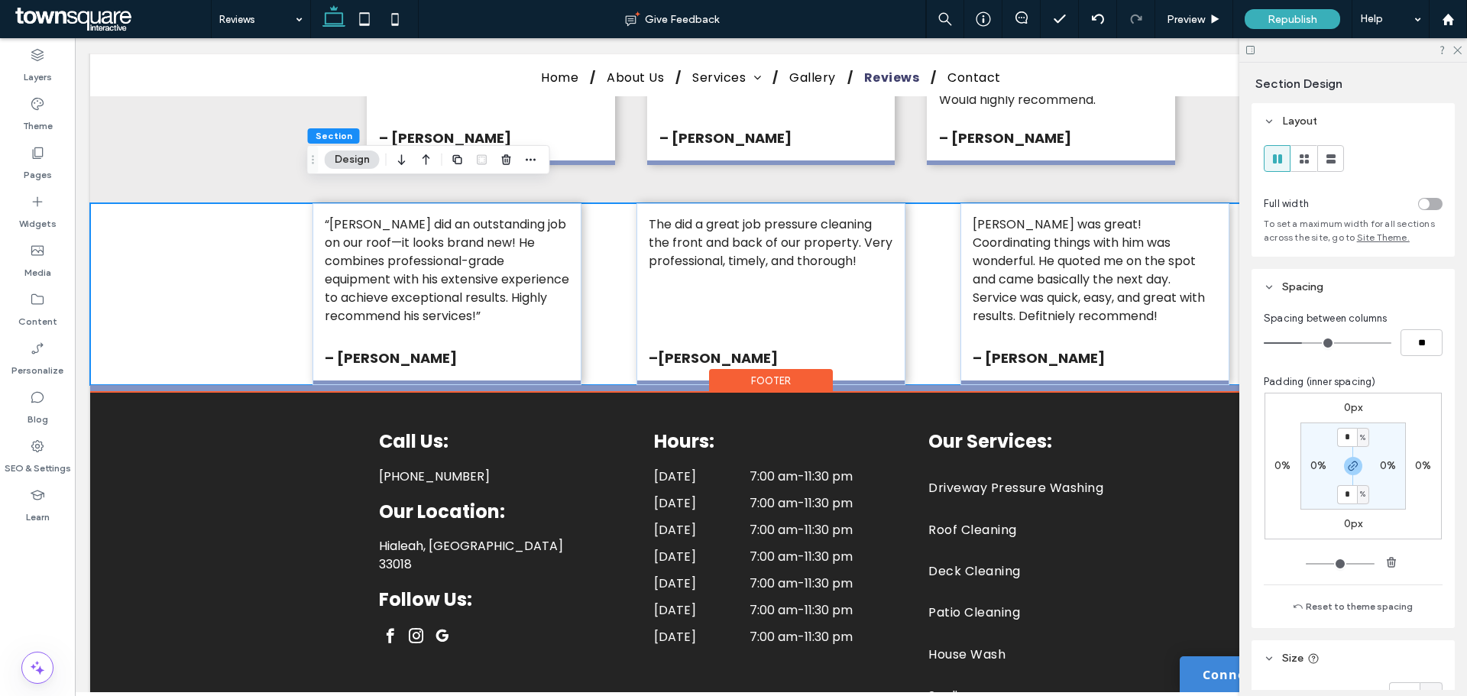
click at [219, 385] on div "Call Us: (305) 439-1337 Our Location: Hialeah, FL 33018 Follow Us: Hours: Monda…" at bounding box center [771, 605] width 1362 height 440
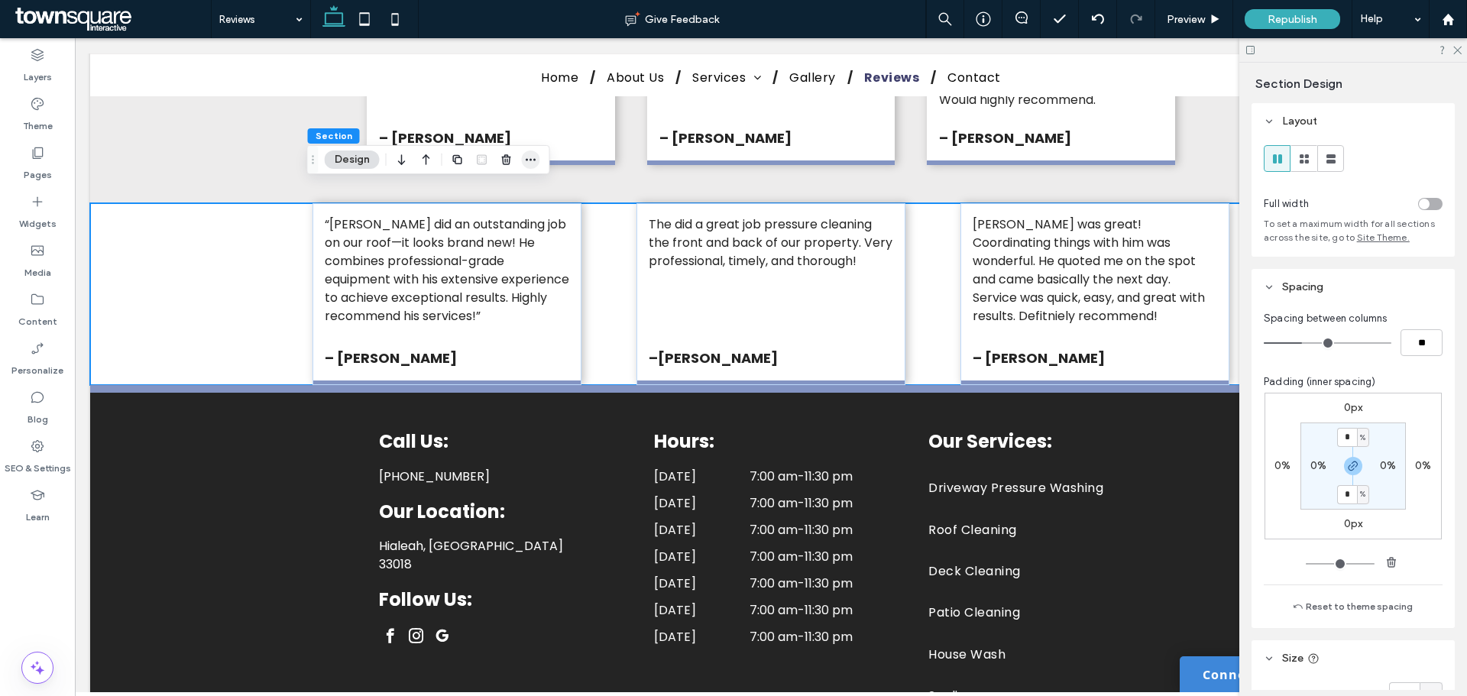
click at [537, 157] on span "button" at bounding box center [531, 160] width 18 height 18
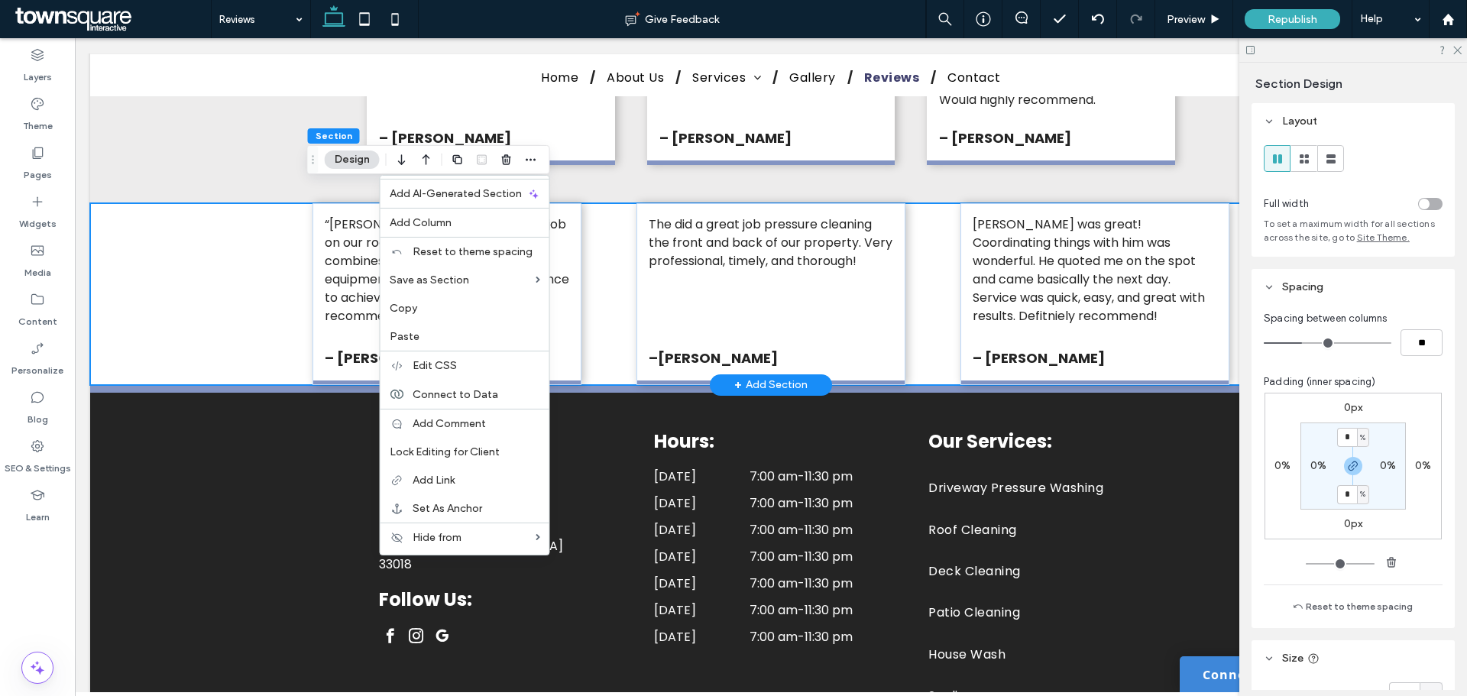
click at [227, 244] on div "“Alex did an outstanding job on our roof—it looks brand new! He combines profes…" at bounding box center [771, 294] width 1362 height 182
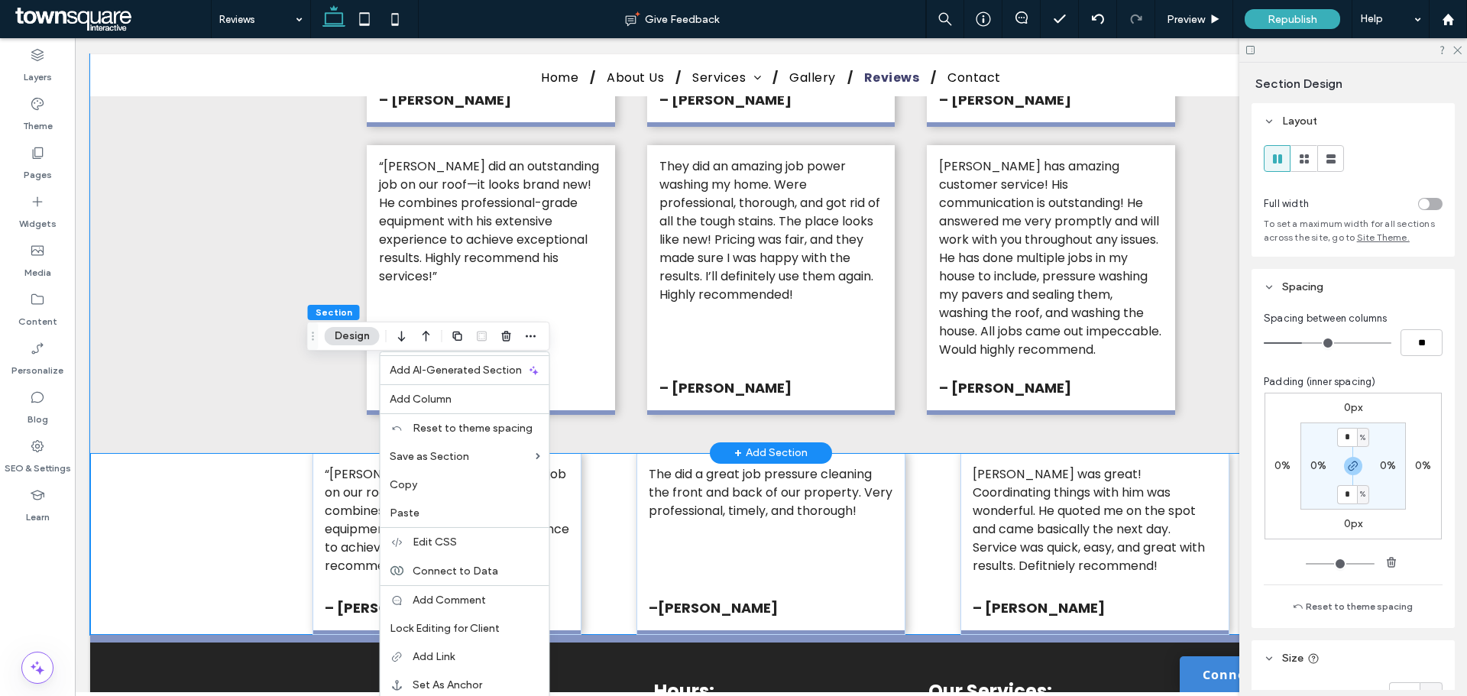
scroll to position [867, 0]
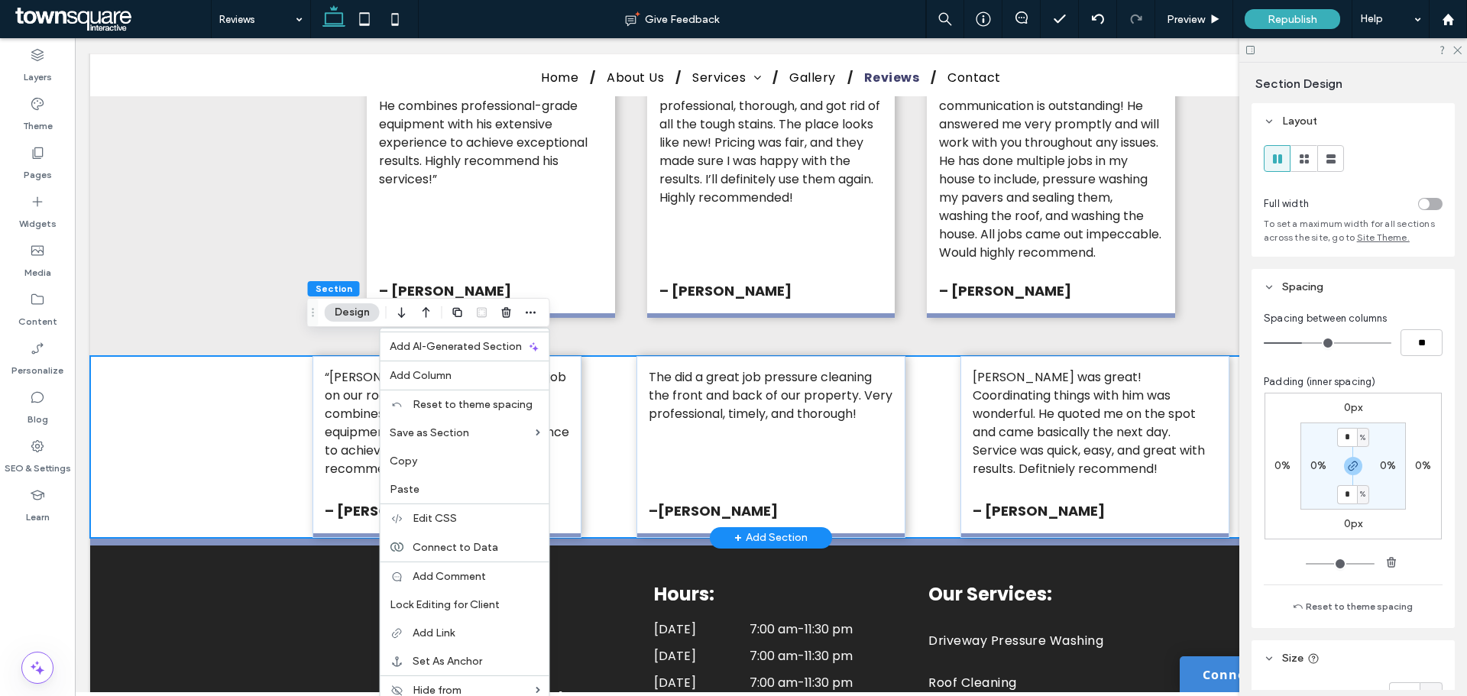
click at [927, 391] on div "“Alex did an outstanding job on our roof—it looks brand new! He combines profes…" at bounding box center [770, 447] width 917 height 182
click at [882, 423] on p at bounding box center [771, 432] width 244 height 18
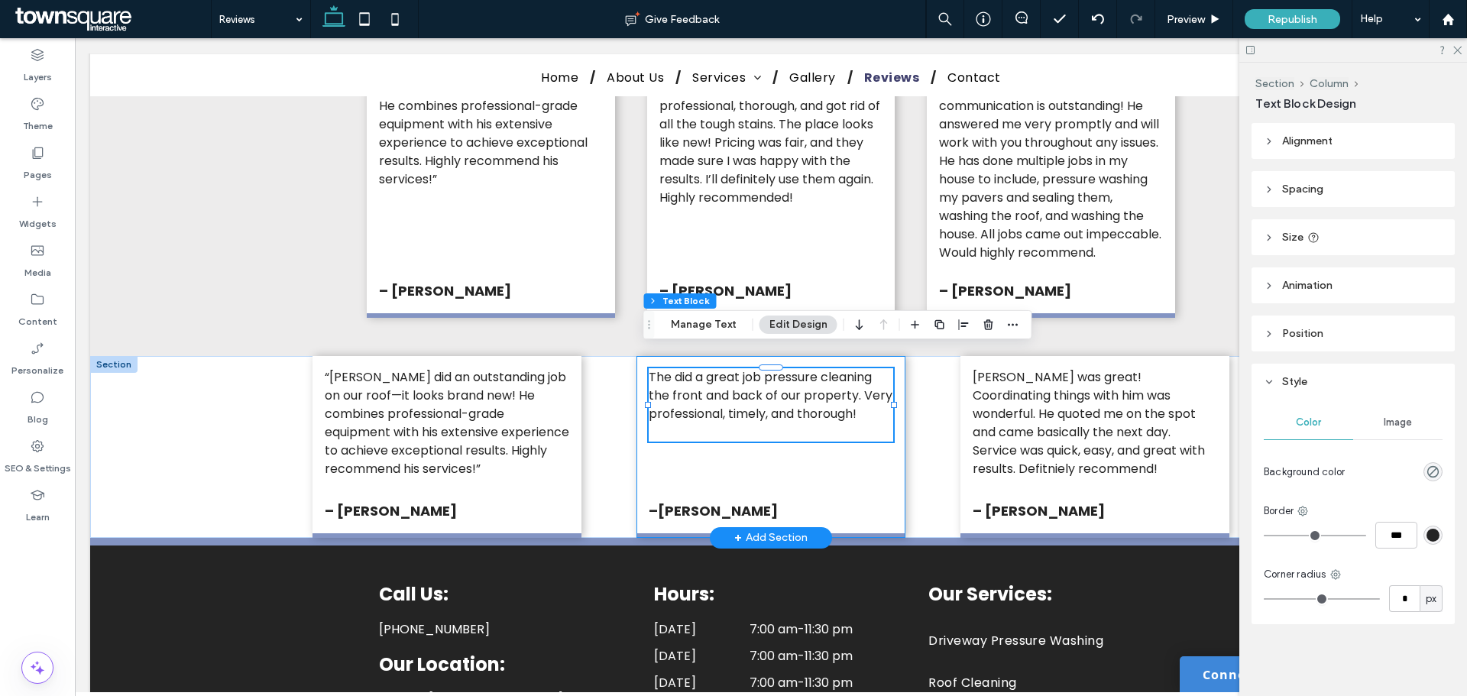
click at [874, 439] on div "The did a great job pressure cleaning the front and back of our property. Very …" at bounding box center [770, 447] width 269 height 182
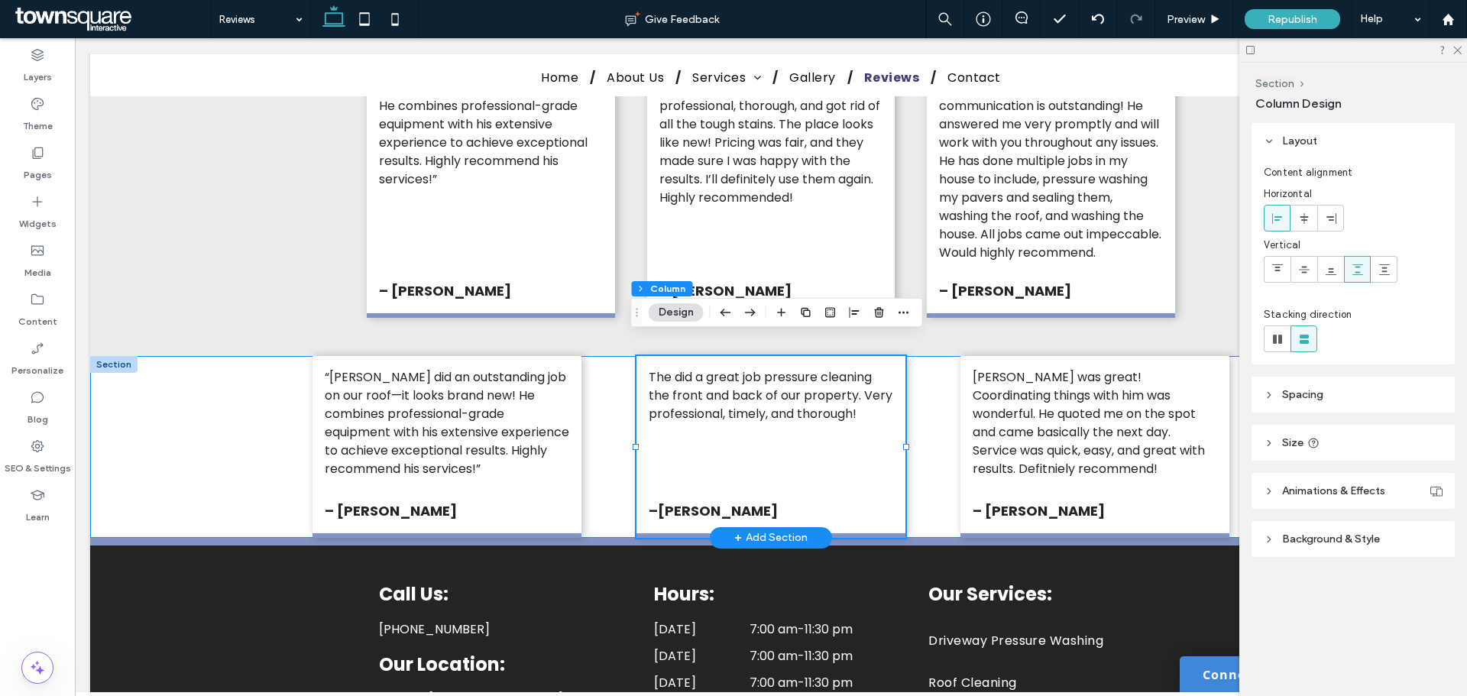
click at [943, 369] on div "“Alex did an outstanding job on our roof—it looks brand new! He combines profes…" at bounding box center [770, 447] width 917 height 182
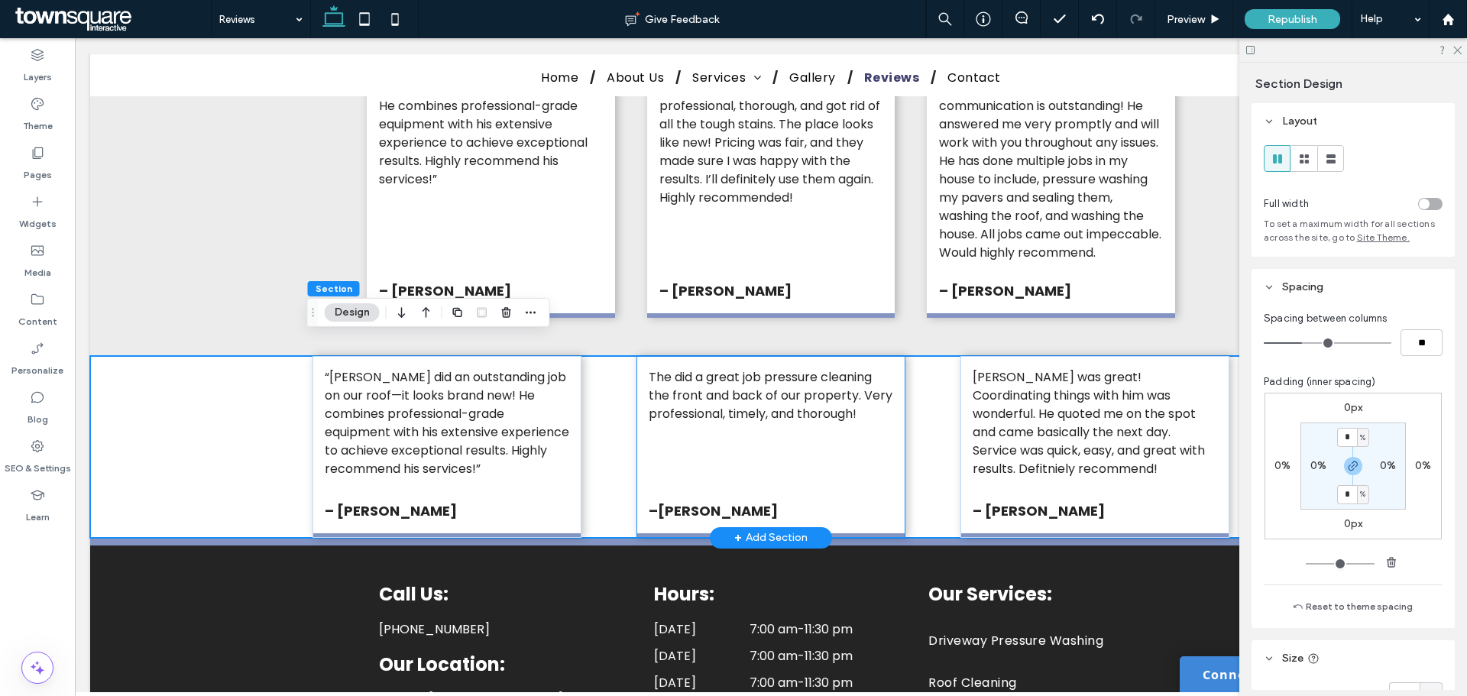
click at [861, 440] on div "The did a great job pressure cleaning the front and back of our property. Very …" at bounding box center [770, 447] width 269 height 182
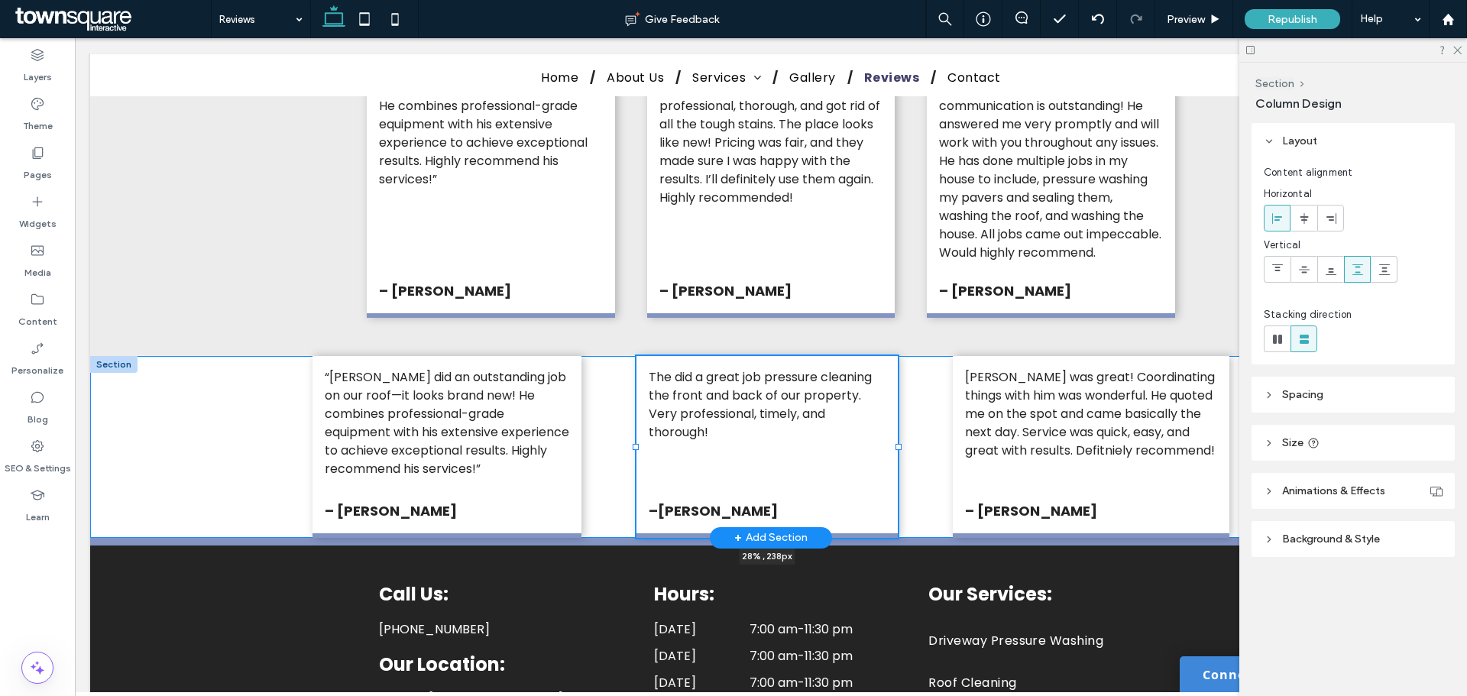
drag, startPoint x: 902, startPoint y: 426, endPoint x: 894, endPoint y: 420, distance: 9.8
click at [894, 420] on div "“Alex did an outstanding job on our roof—it looks brand new! He combines profes…" at bounding box center [770, 447] width 917 height 182
type input "*****"
drag, startPoint x: 630, startPoint y: 426, endPoint x: 640, endPoint y: 423, distance: 10.9
click at [640, 423] on div "“Alex did an outstanding job on our roof—it looks brand new! He combines profes…" at bounding box center [770, 447] width 917 height 182
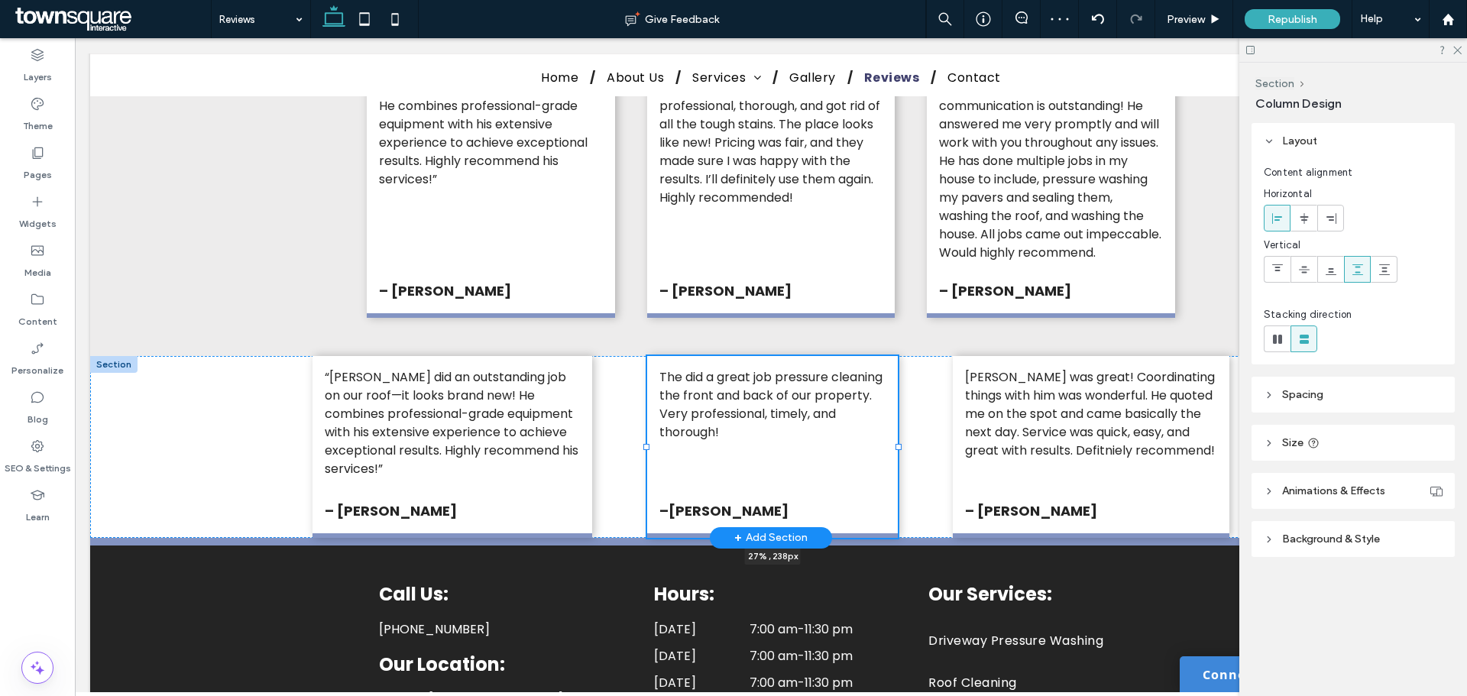
type input "**"
type input "*****"
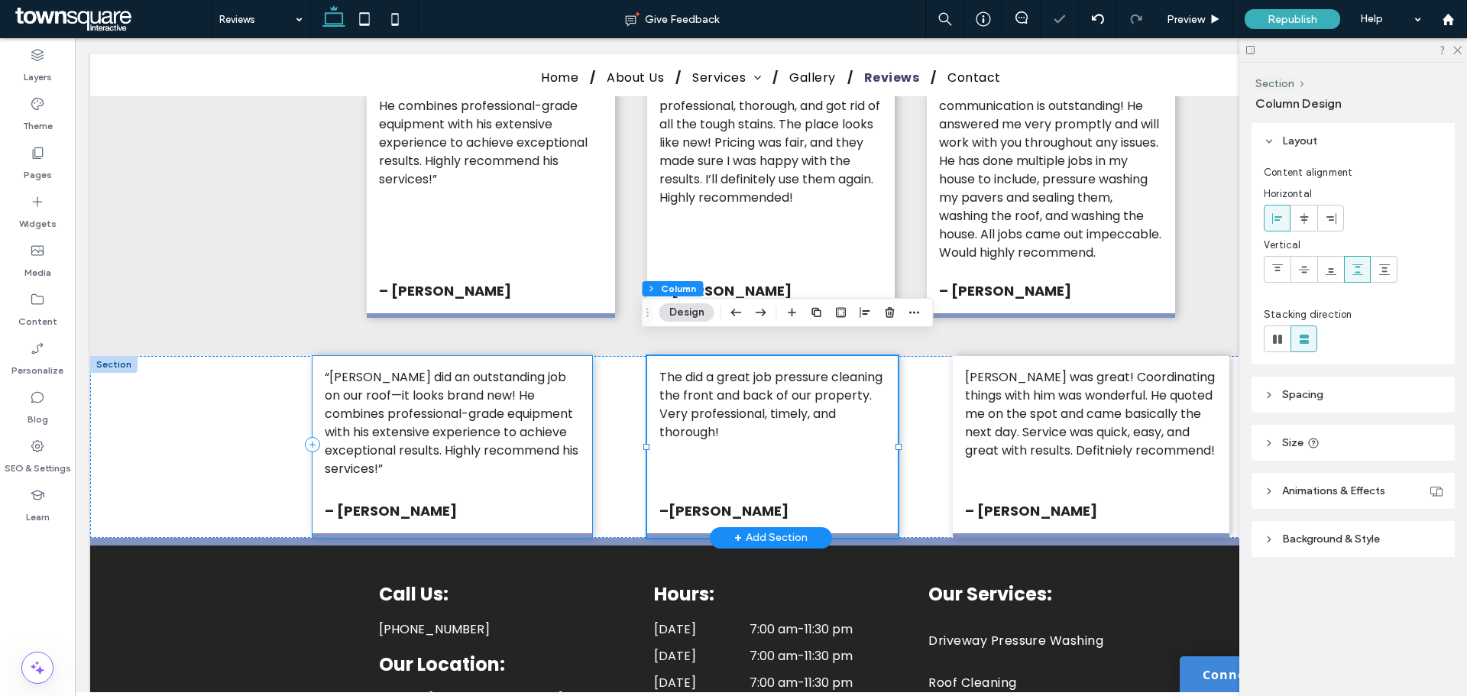
click at [581, 439] on div "“Alex did an outstanding job on our roof—it looks brand new! He combines profes…" at bounding box center [452, 447] width 280 height 182
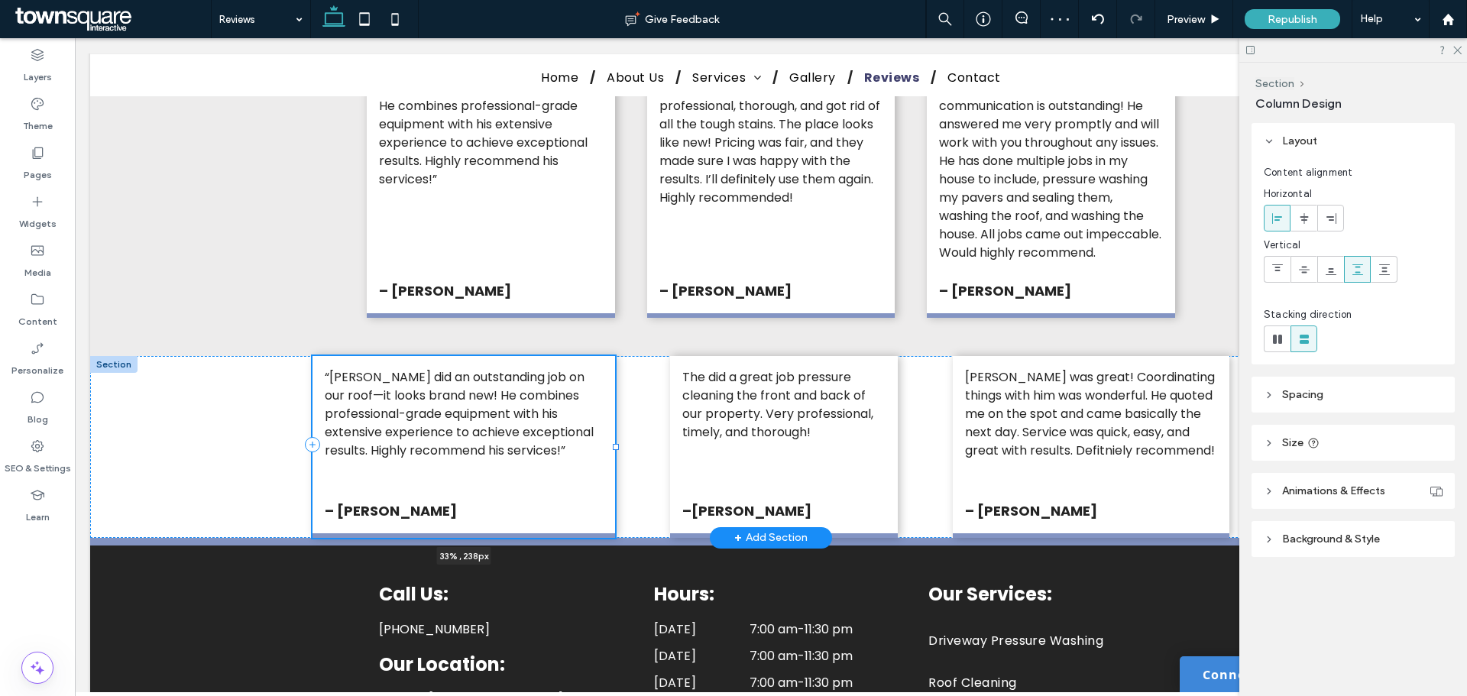
drag, startPoint x: 588, startPoint y: 430, endPoint x: 610, endPoint y: 418, distance: 26.0
click at [610, 418] on div "“Alex did an outstanding job on our roof—it looks brand new! He combines profes…" at bounding box center [770, 447] width 917 height 182
type input "**"
type input "***"
click at [332, 453] on div "“Alex did an outstanding job on our roof—it looks brand new! He combines profes…" at bounding box center [463, 447] width 303 height 182
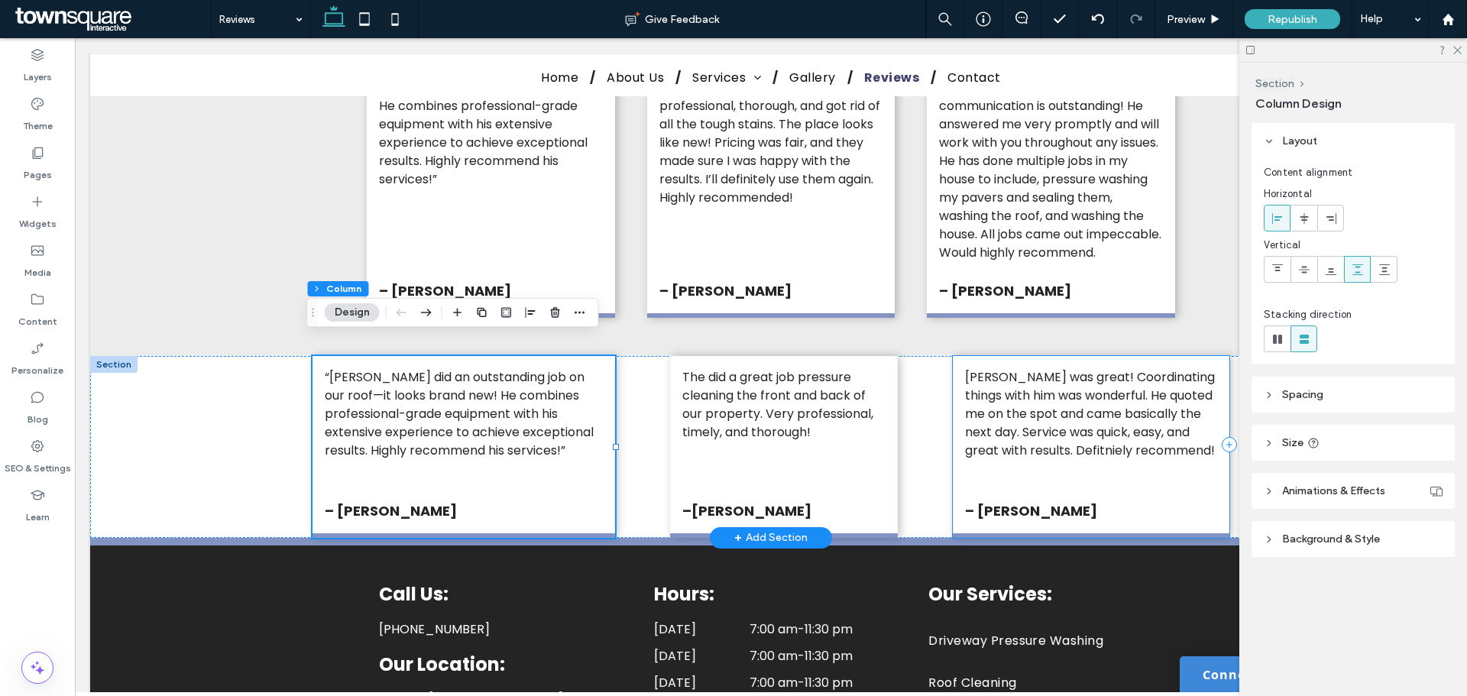
click at [1200, 466] on div "Alex was great! Coordinating things with him was wonderful. He quoted me on the…" at bounding box center [1091, 447] width 277 height 182
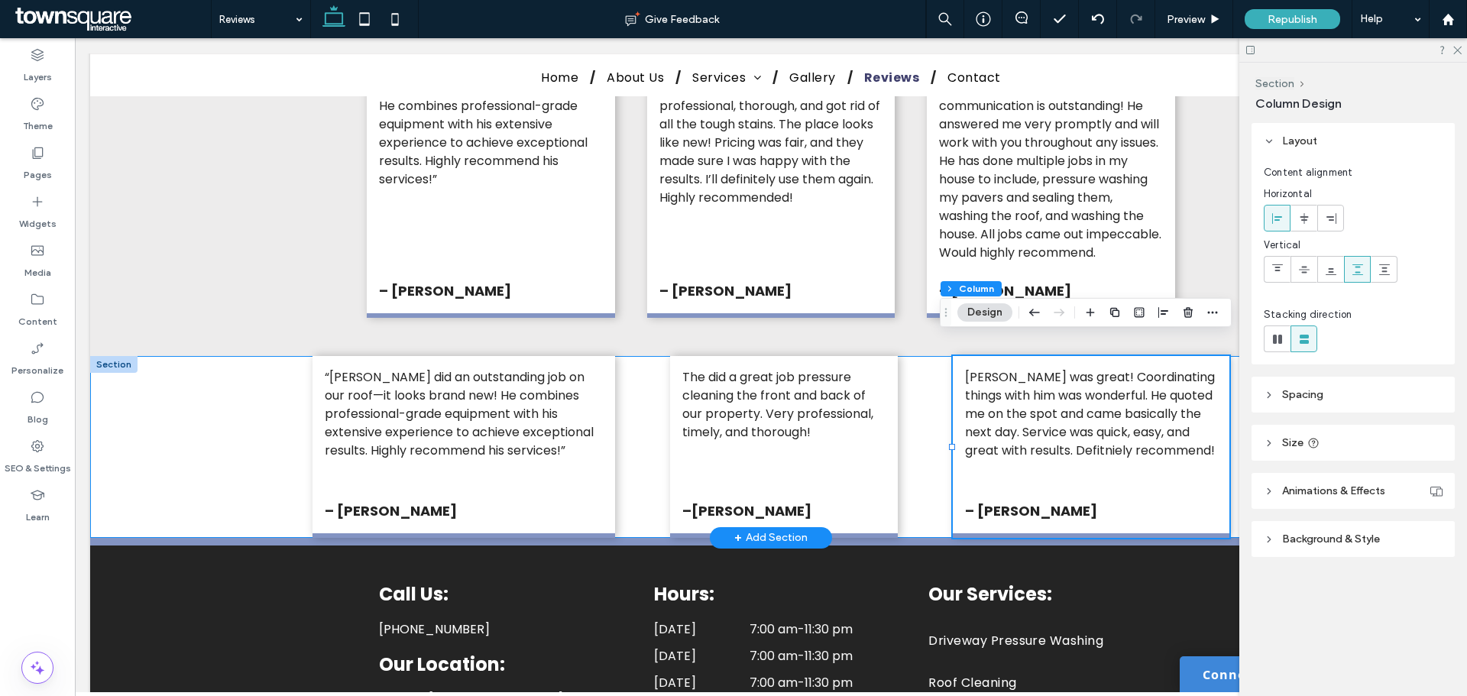
click at [189, 390] on div "“Alex did an outstanding job on our roof—it looks brand new! He combines profes…" at bounding box center [771, 447] width 1362 height 182
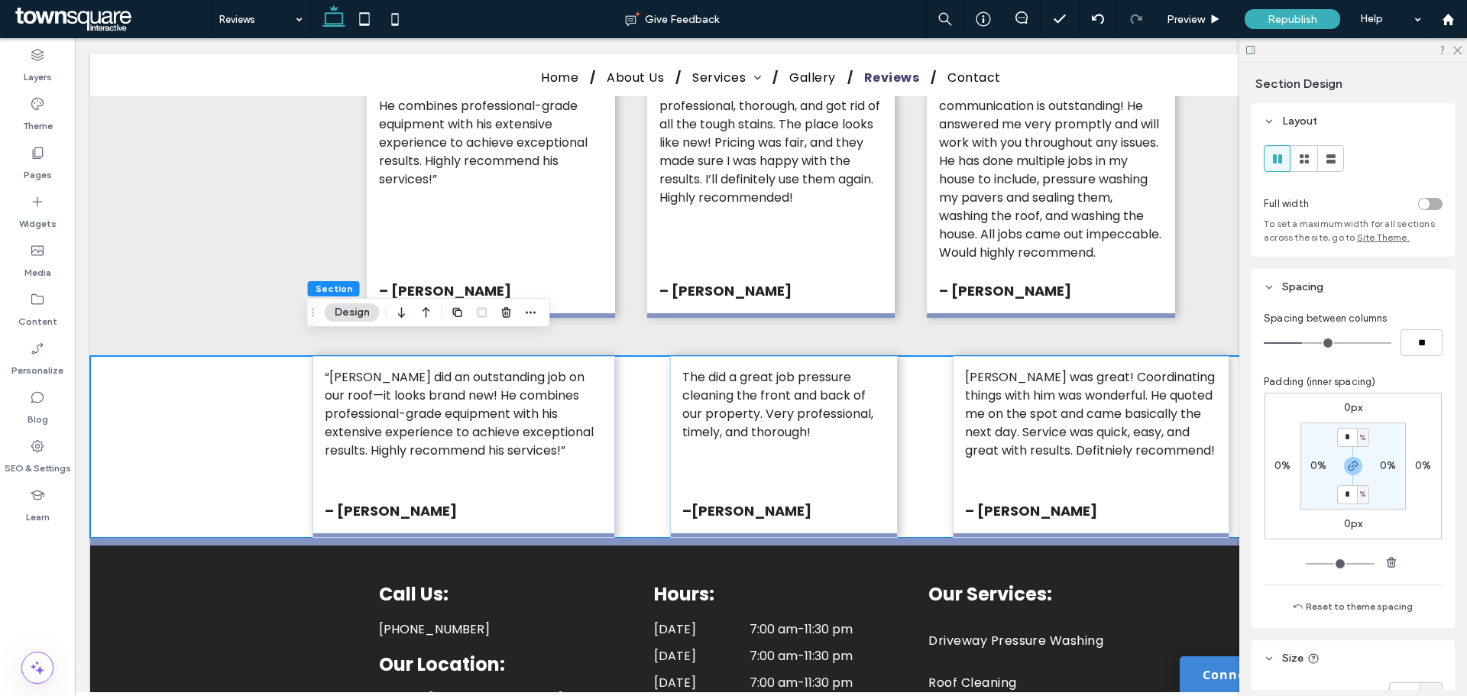
click at [366, 315] on button "Design" at bounding box center [352, 312] width 55 height 18
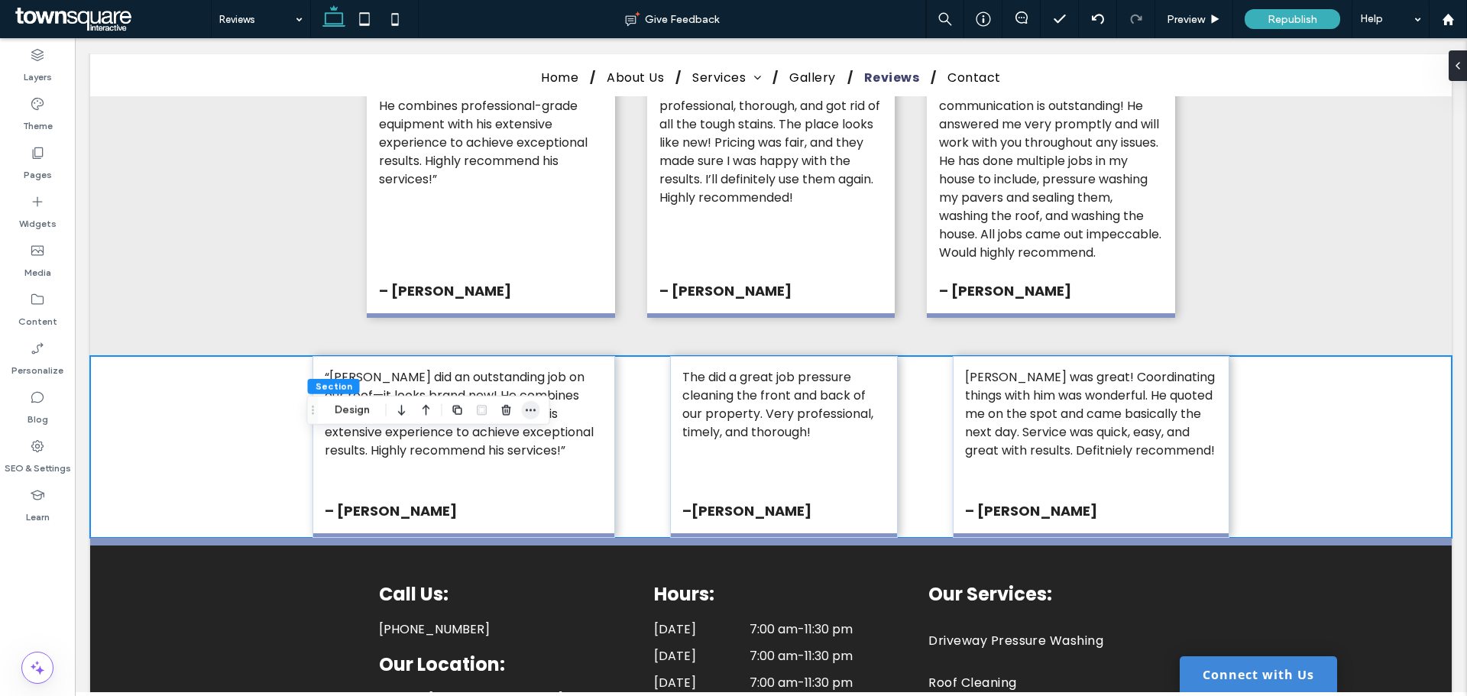
click at [526, 412] on icon "button" at bounding box center [531, 410] width 12 height 12
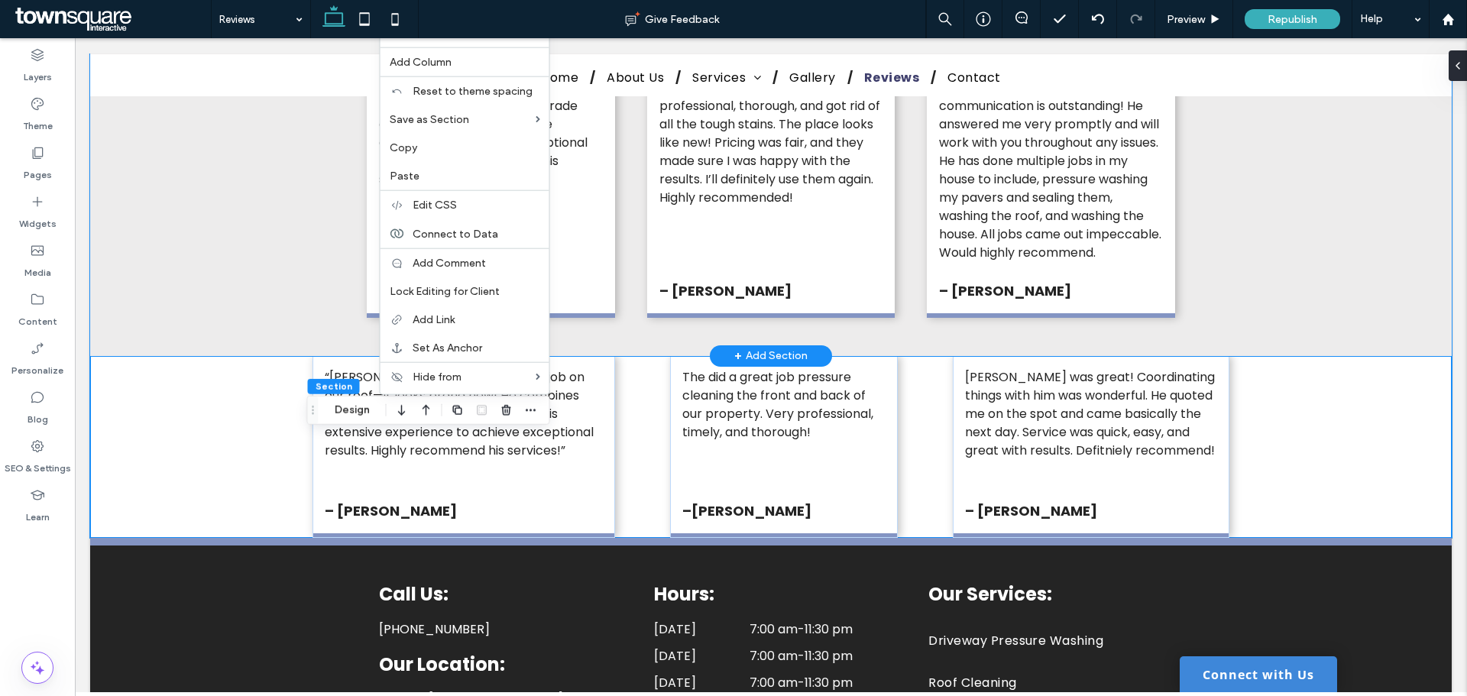
click at [1352, 294] on div "Alex is awesome! We had a pleasure collaborating on a project and can't emphasi…" at bounding box center [771, 54] width 1362 height 604
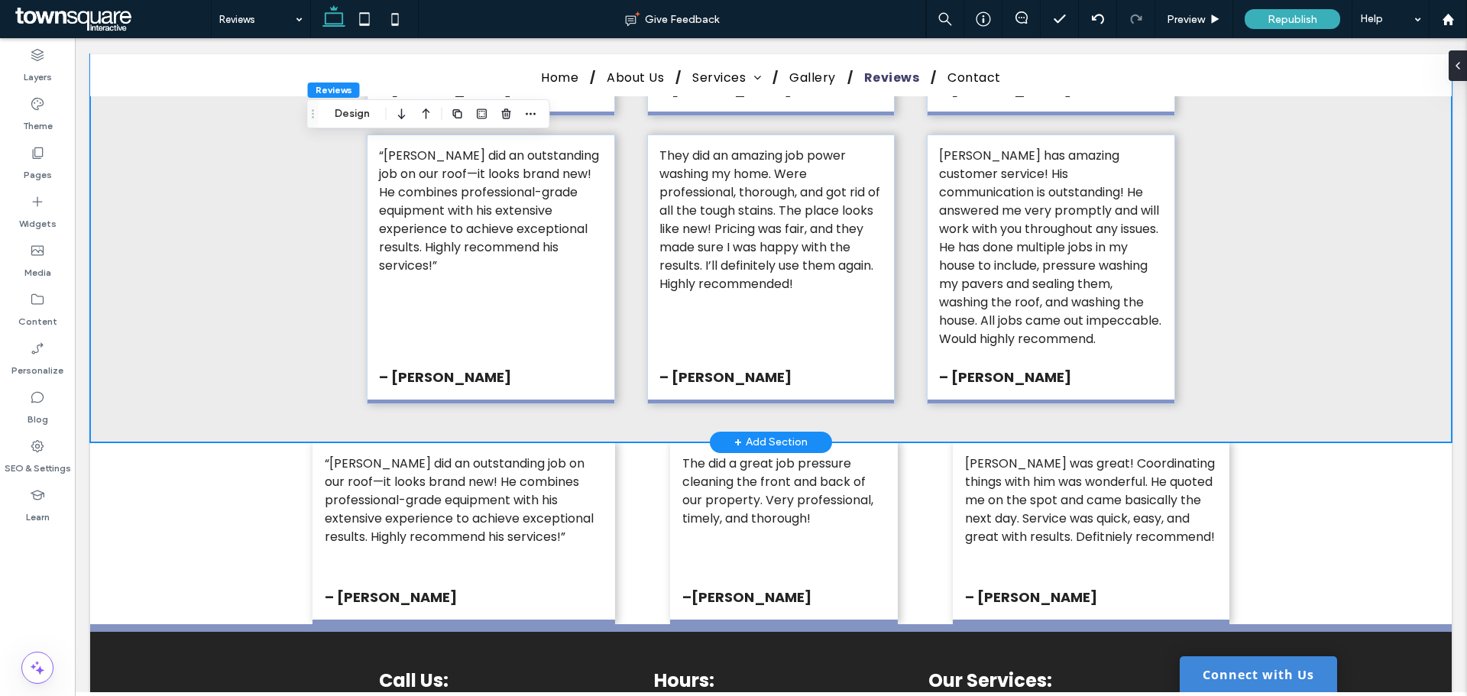
scroll to position [791, 0]
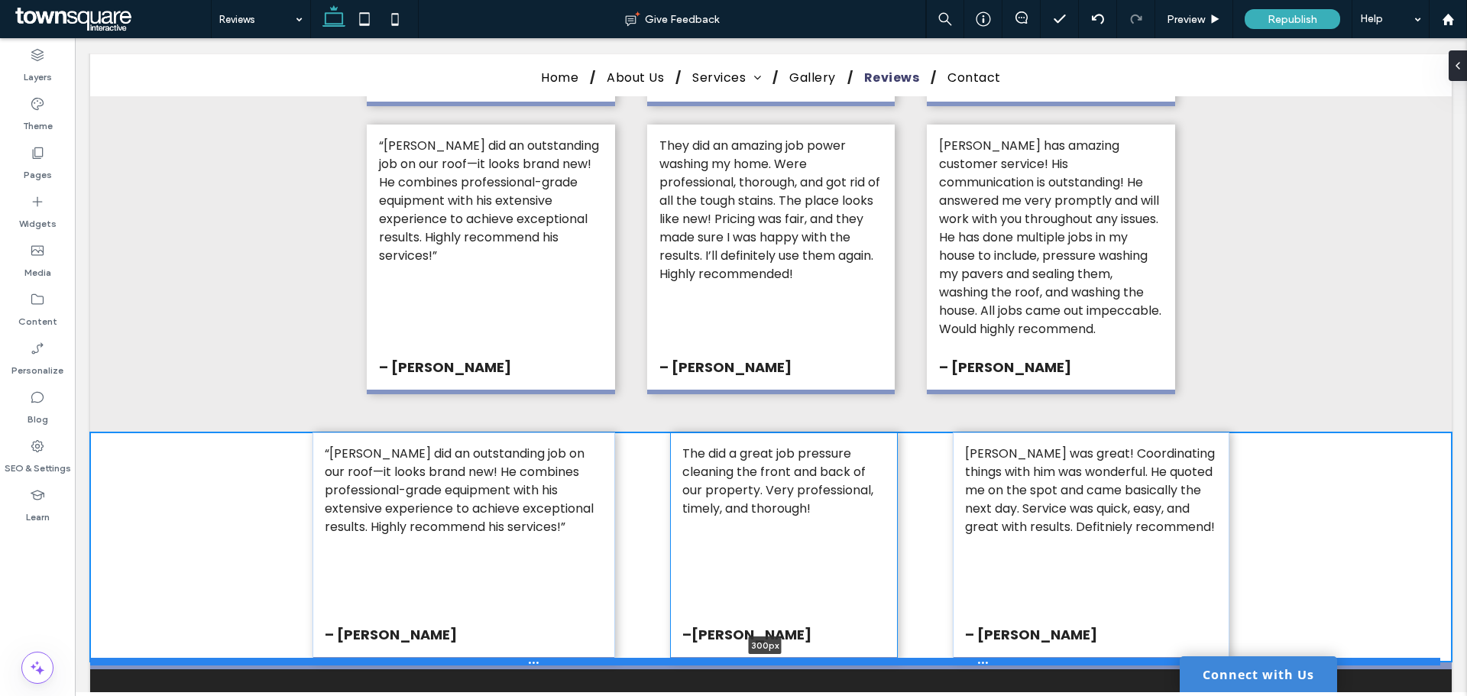
drag, startPoint x: 875, startPoint y: 597, endPoint x: 871, endPoint y: 636, distance: 39.2
click at [871, 658] on div at bounding box center [765, 662] width 1350 height 8
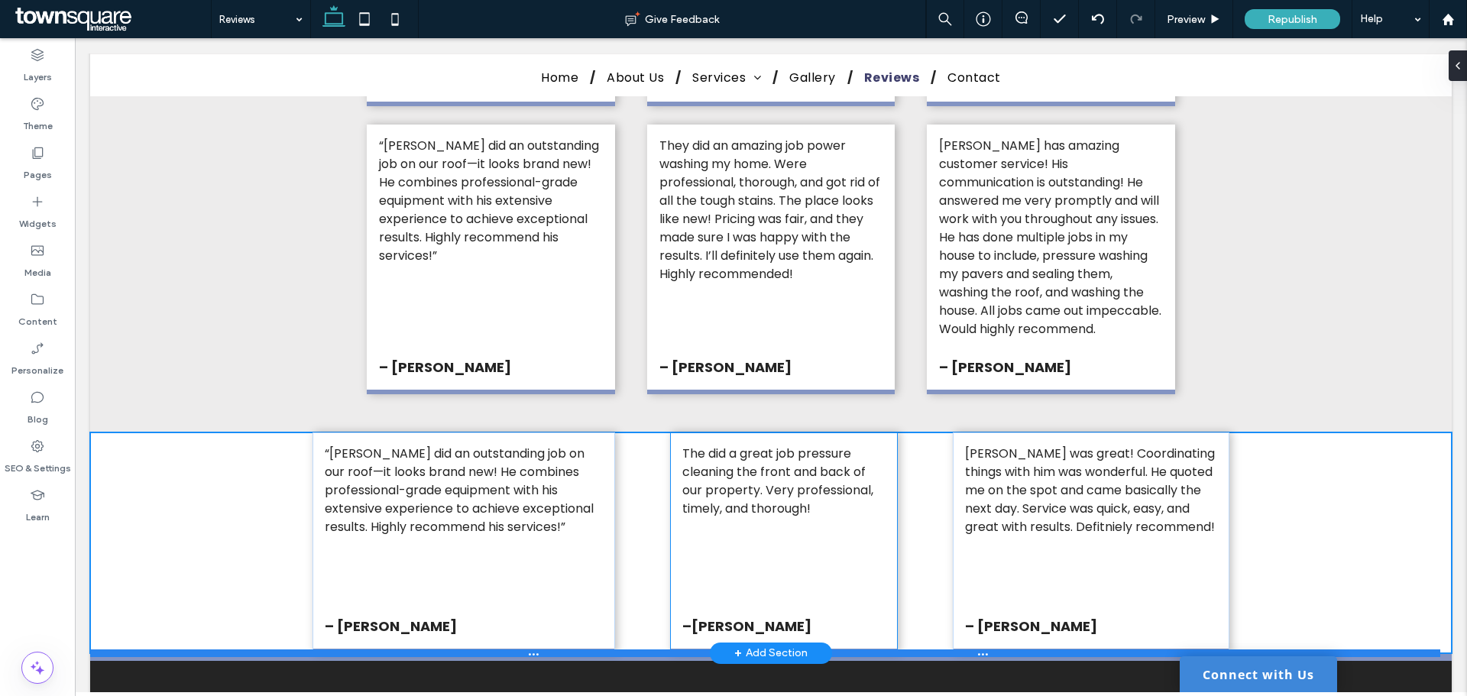
type input "***"
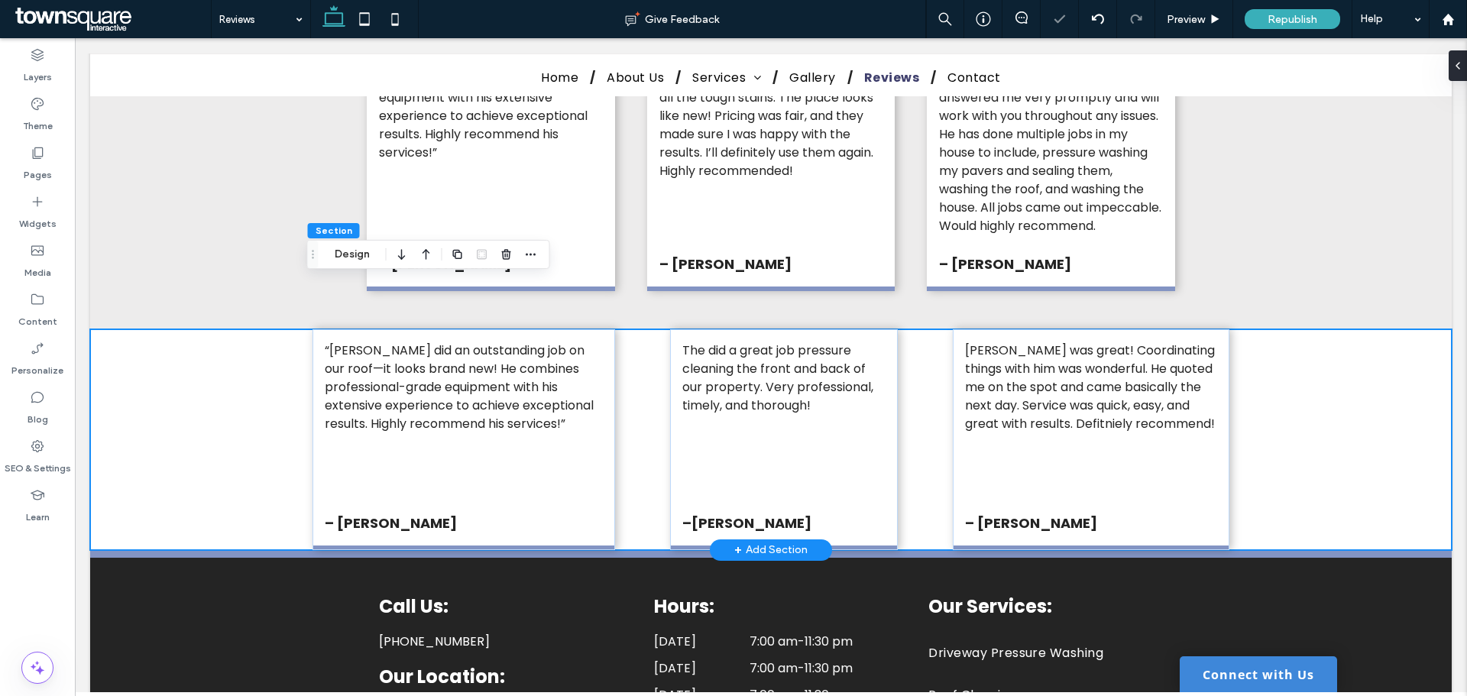
scroll to position [867, 0]
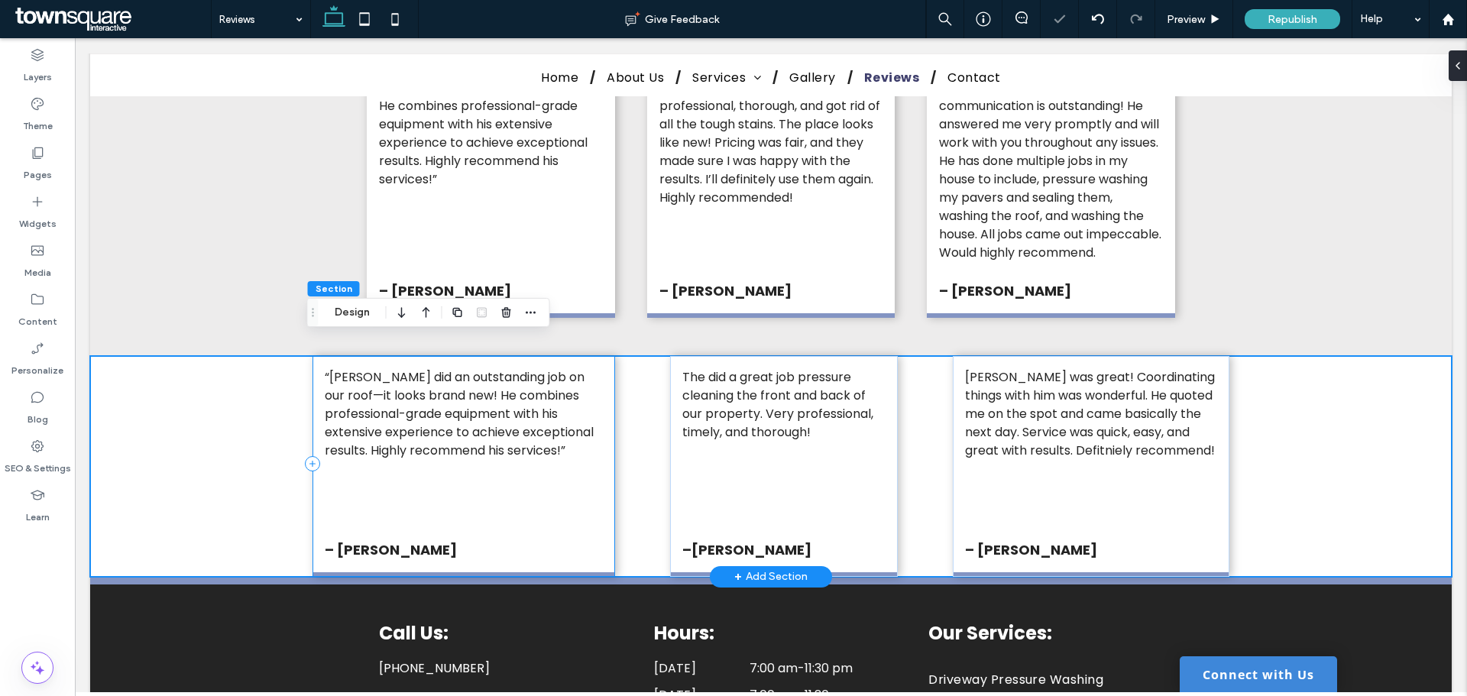
click at [524, 476] on div "“Alex did an outstanding job on our roof—it looks brand new! He combines profes…" at bounding box center [463, 466] width 303 height 221
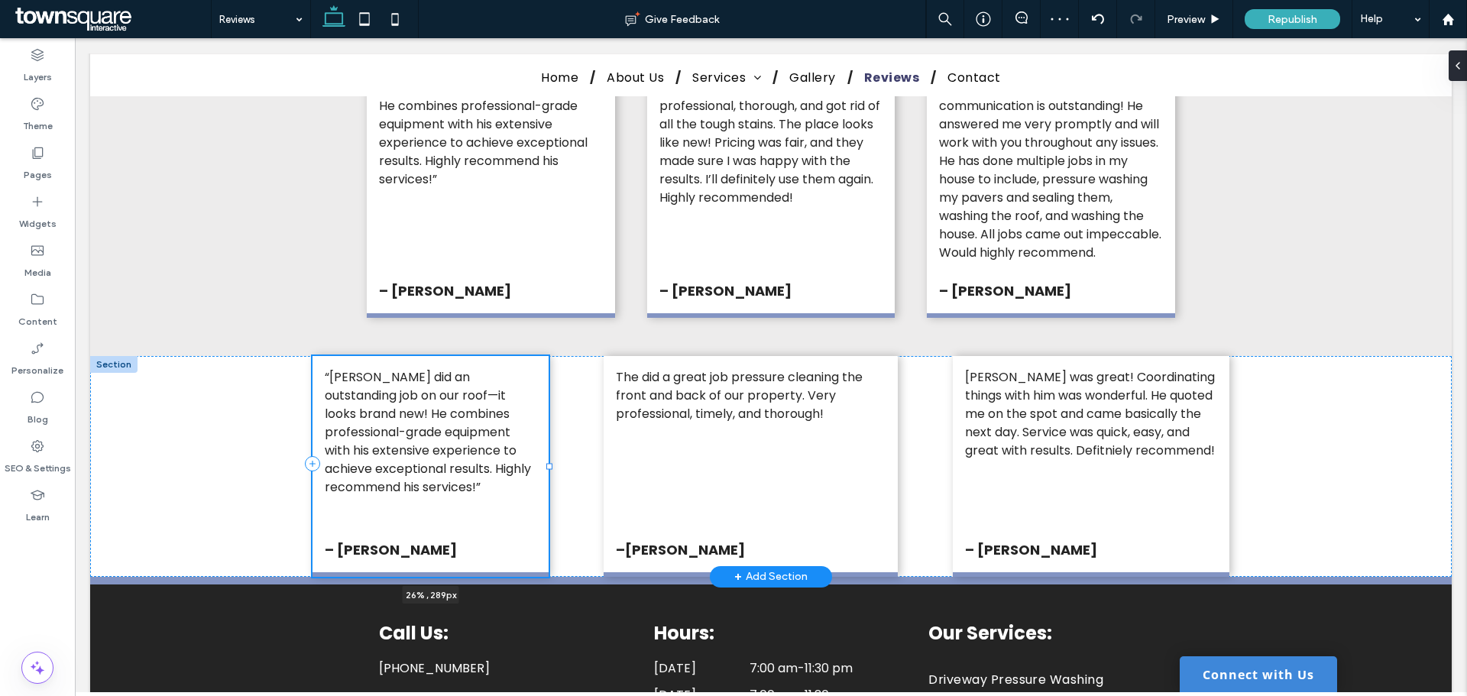
drag, startPoint x: 609, startPoint y: 445, endPoint x: 542, endPoint y: 433, distance: 67.5
click at [313, 357] on div at bounding box center [312, 356] width 1 height 1
type input "**"
type input "*****"
click at [1350, 426] on div "“Alex did an outstanding job on our roof—it looks brand new! He combines profes…" at bounding box center [771, 466] width 1362 height 221
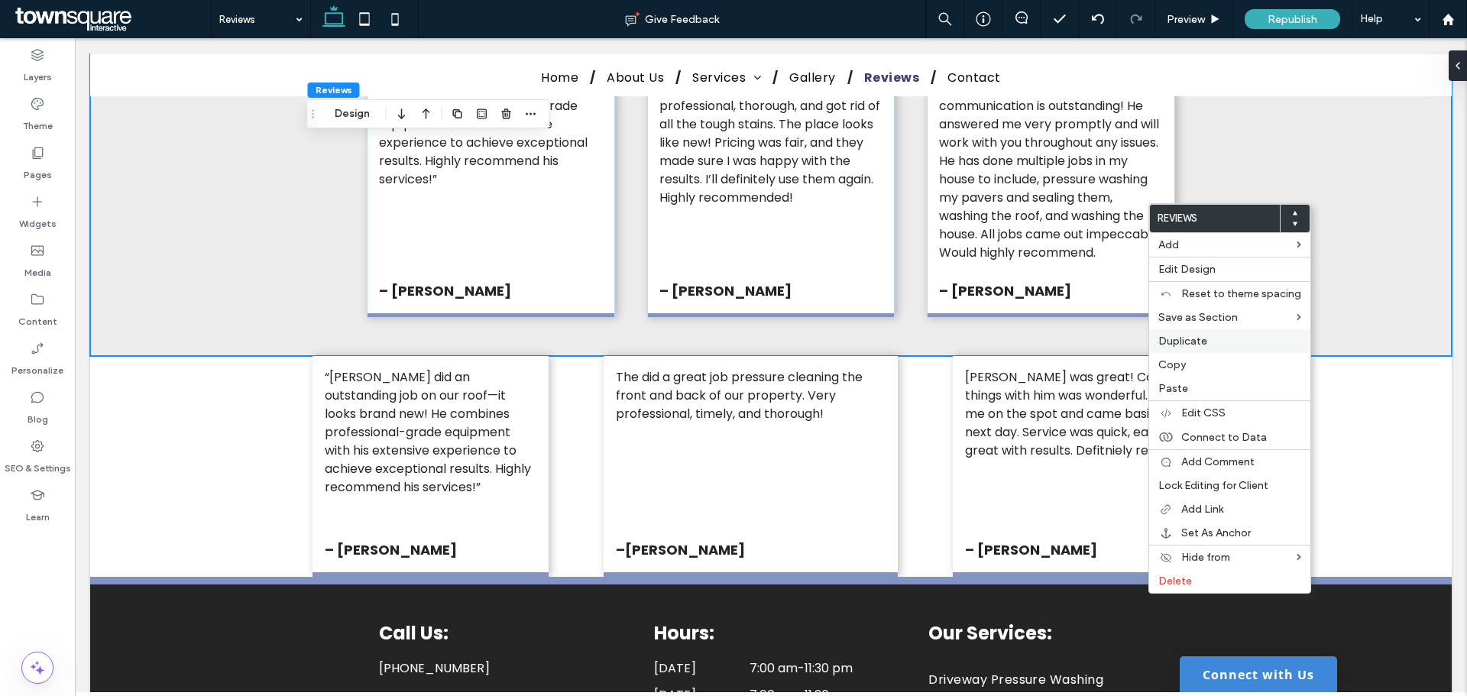
click at [1214, 333] on div "Duplicate" at bounding box center [1229, 341] width 161 height 24
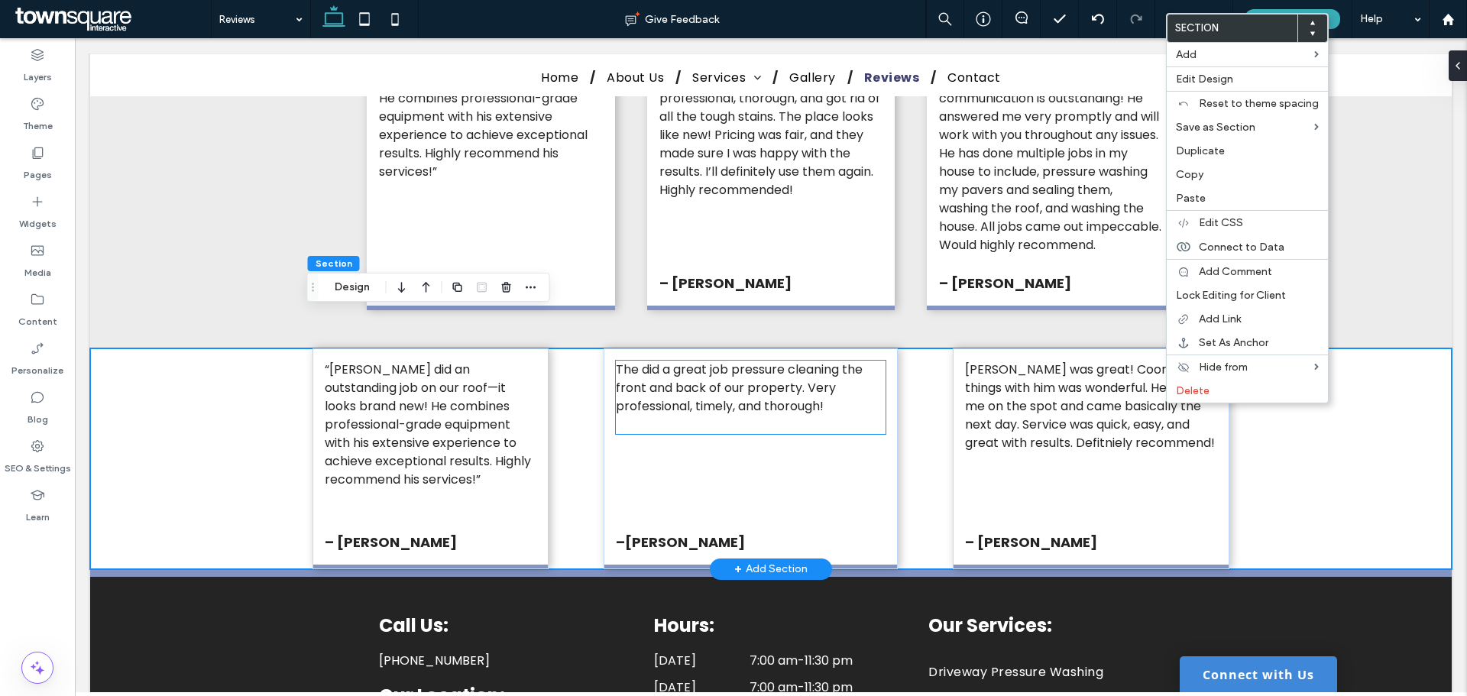
scroll to position [1326, 0]
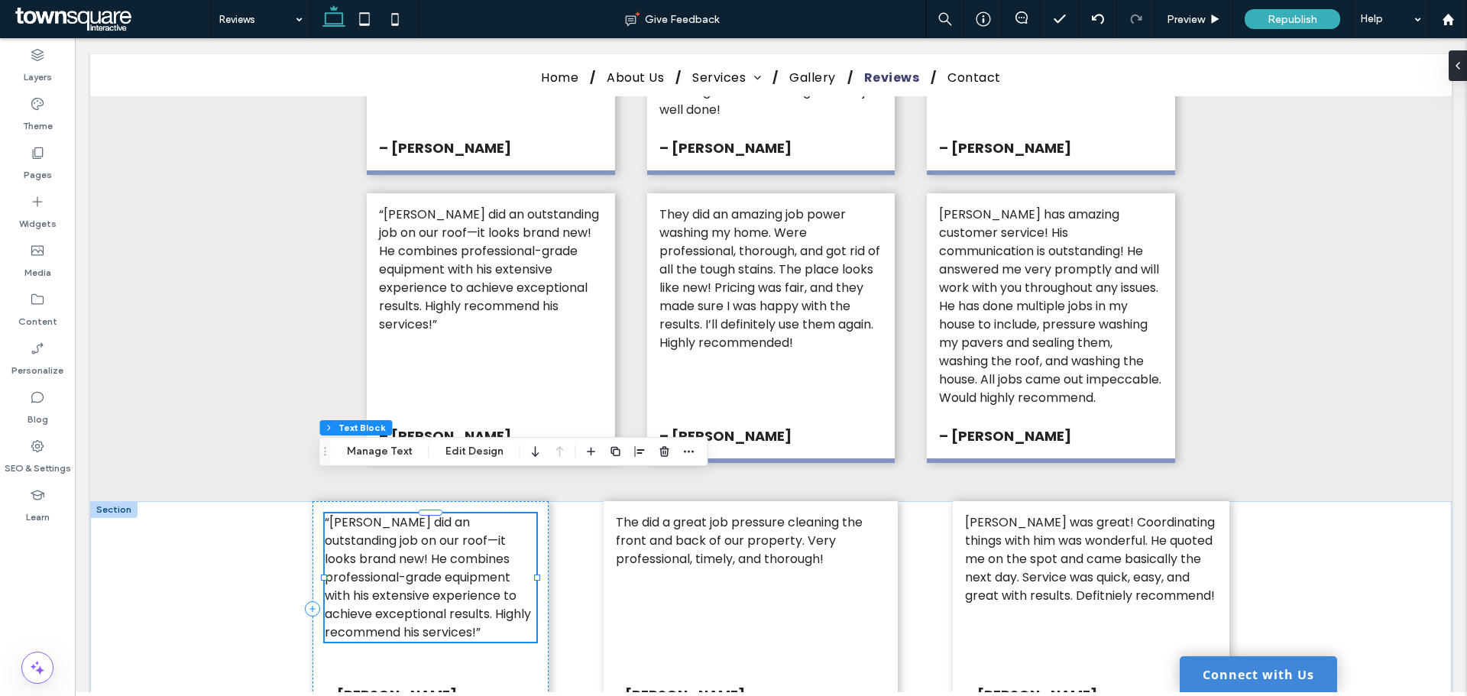
click at [439, 560] on span "“Alex did an outstanding job on our roof—it looks brand new! He combines profes…" at bounding box center [428, 577] width 206 height 128
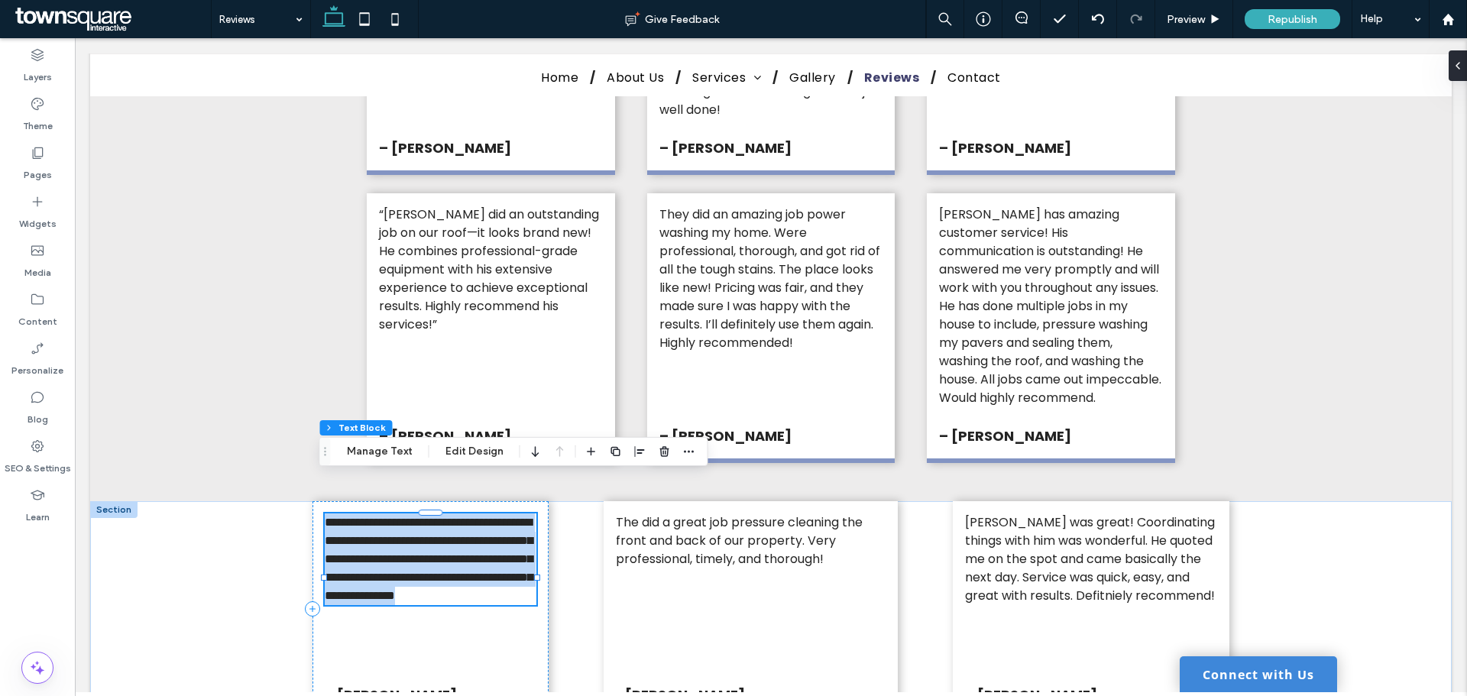
click at [439, 560] on span "**********" at bounding box center [429, 558] width 208 height 85
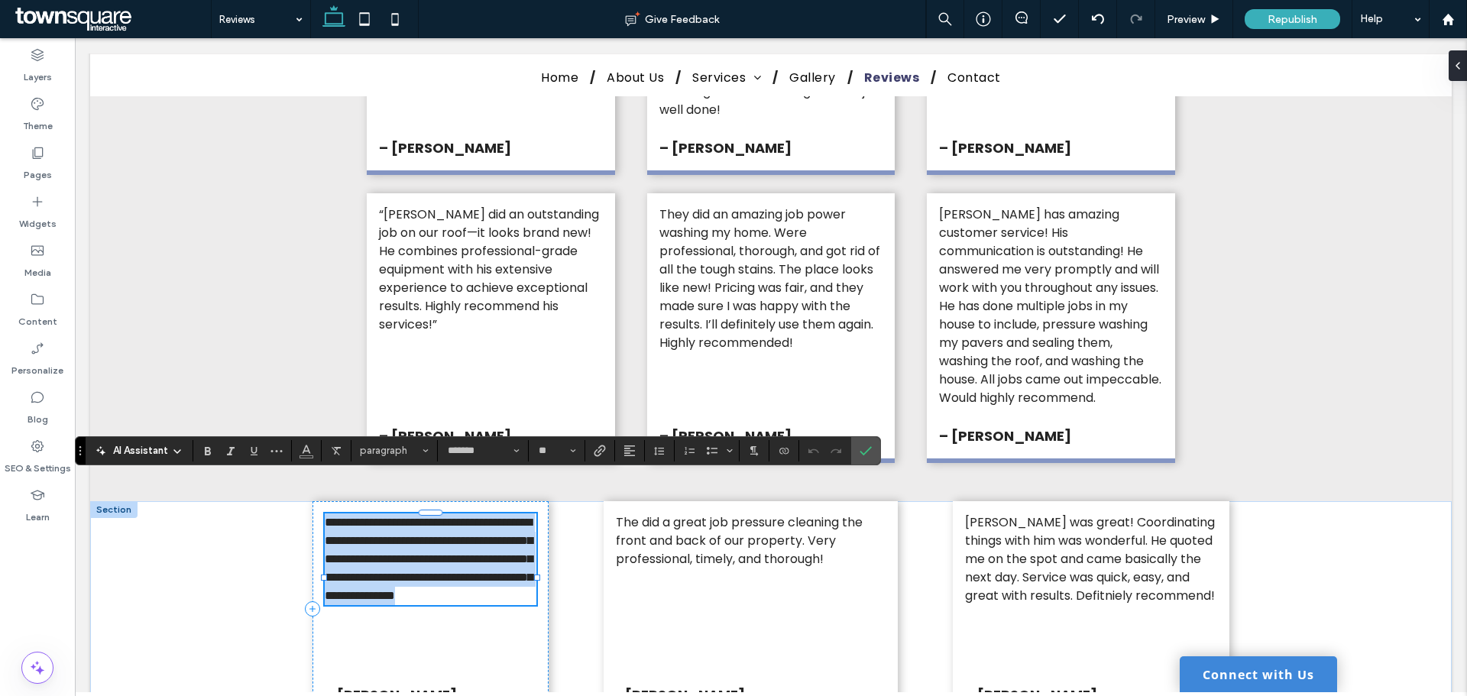
copy span "**********"
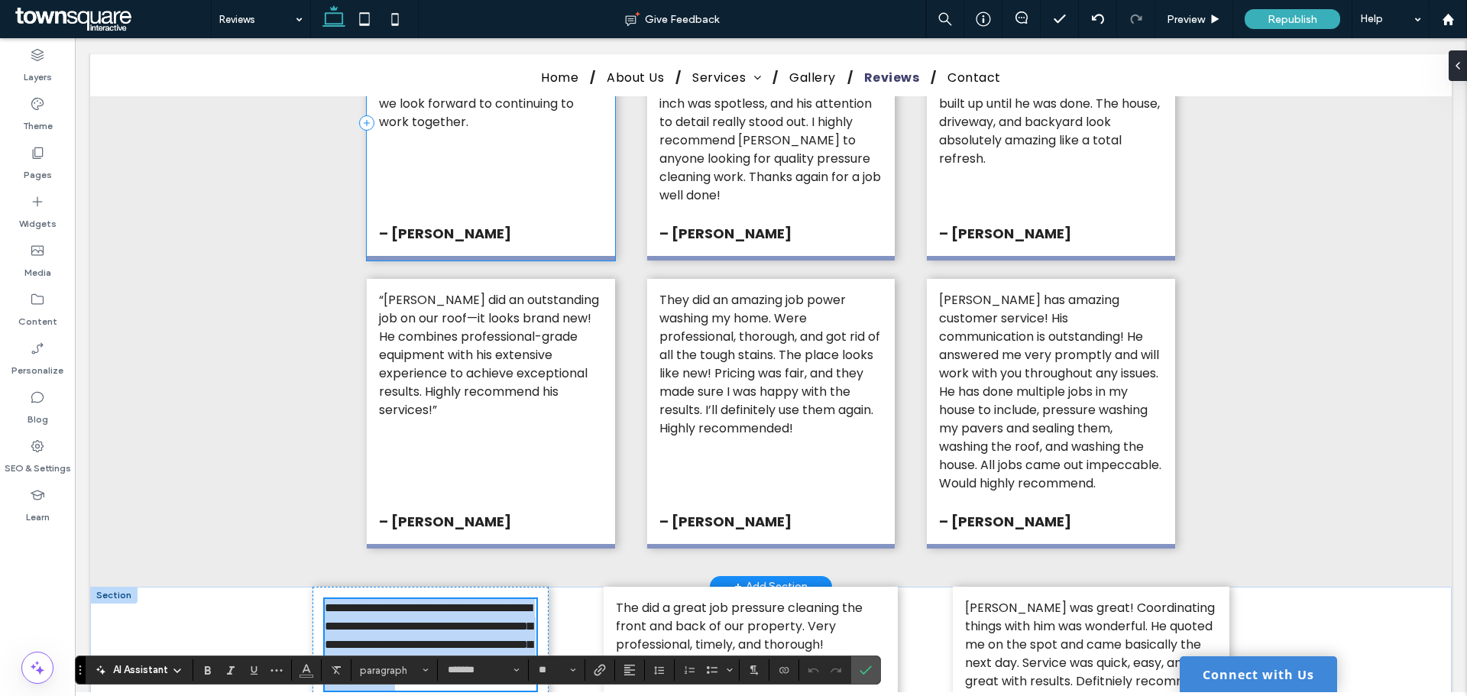
scroll to position [1249, 0]
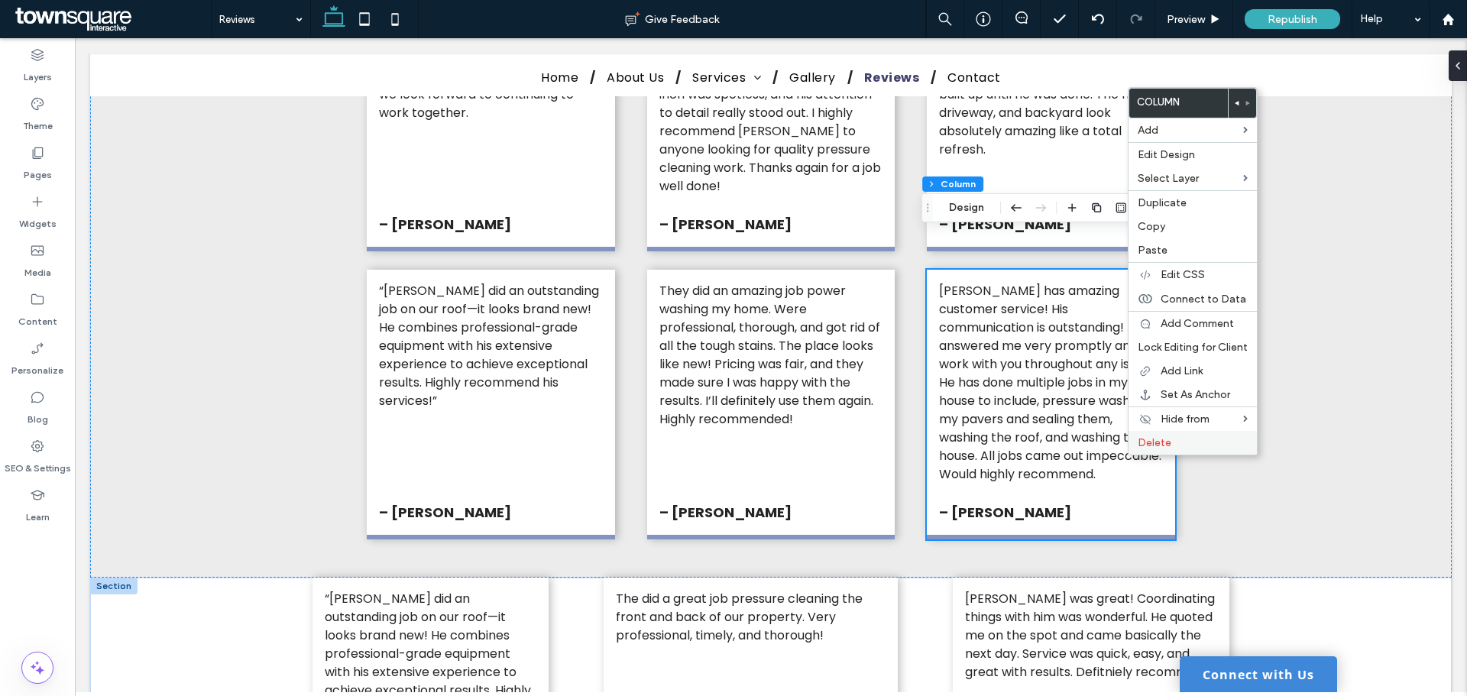
click at [1167, 443] on span "Delete" at bounding box center [1155, 442] width 34 height 13
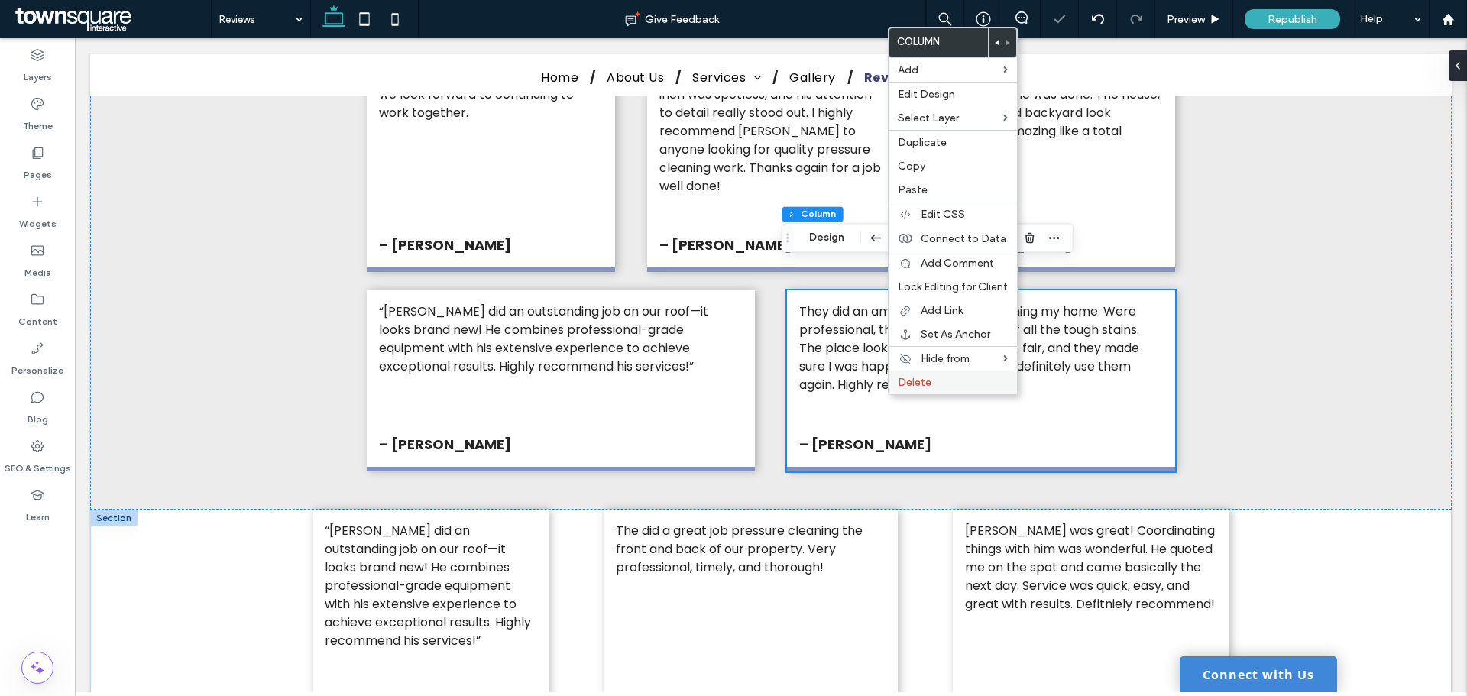
click at [965, 377] on label "Delete" at bounding box center [953, 382] width 110 height 13
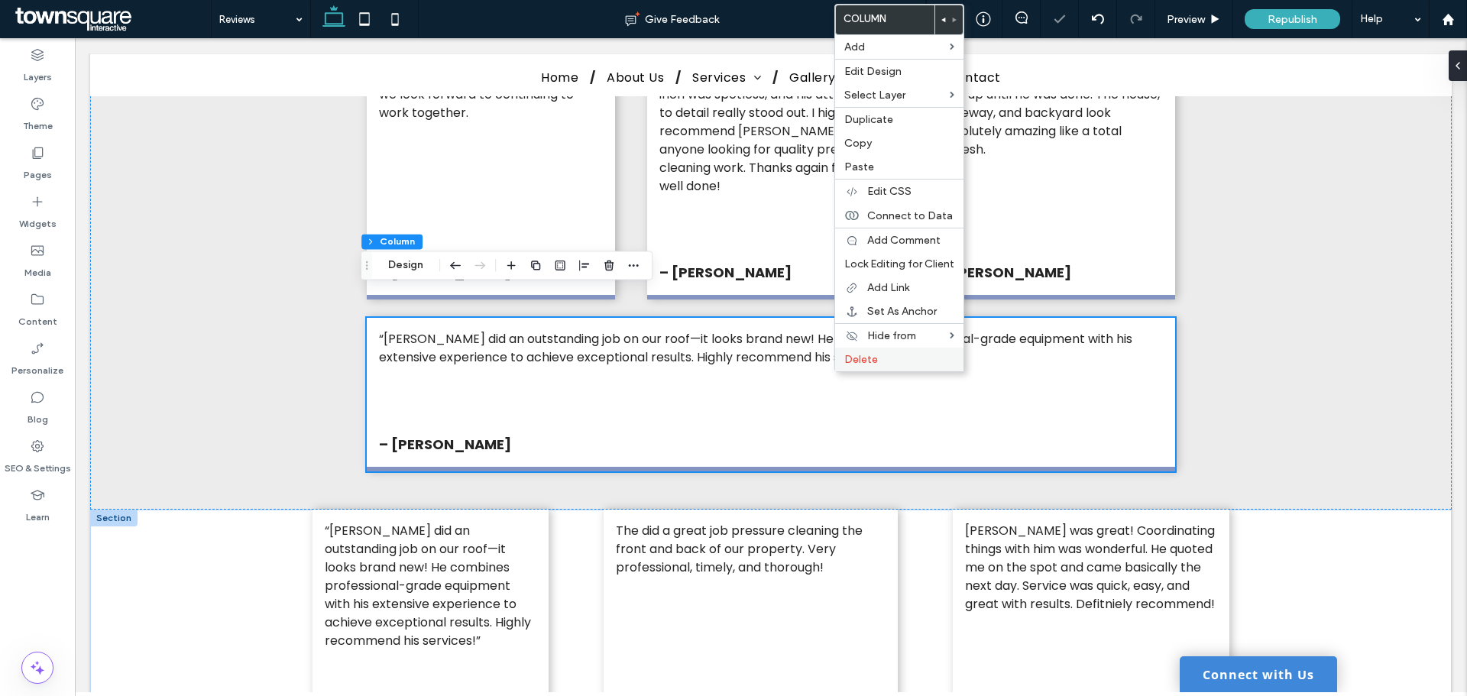
click at [860, 358] on span "Delete" at bounding box center [861, 359] width 34 height 13
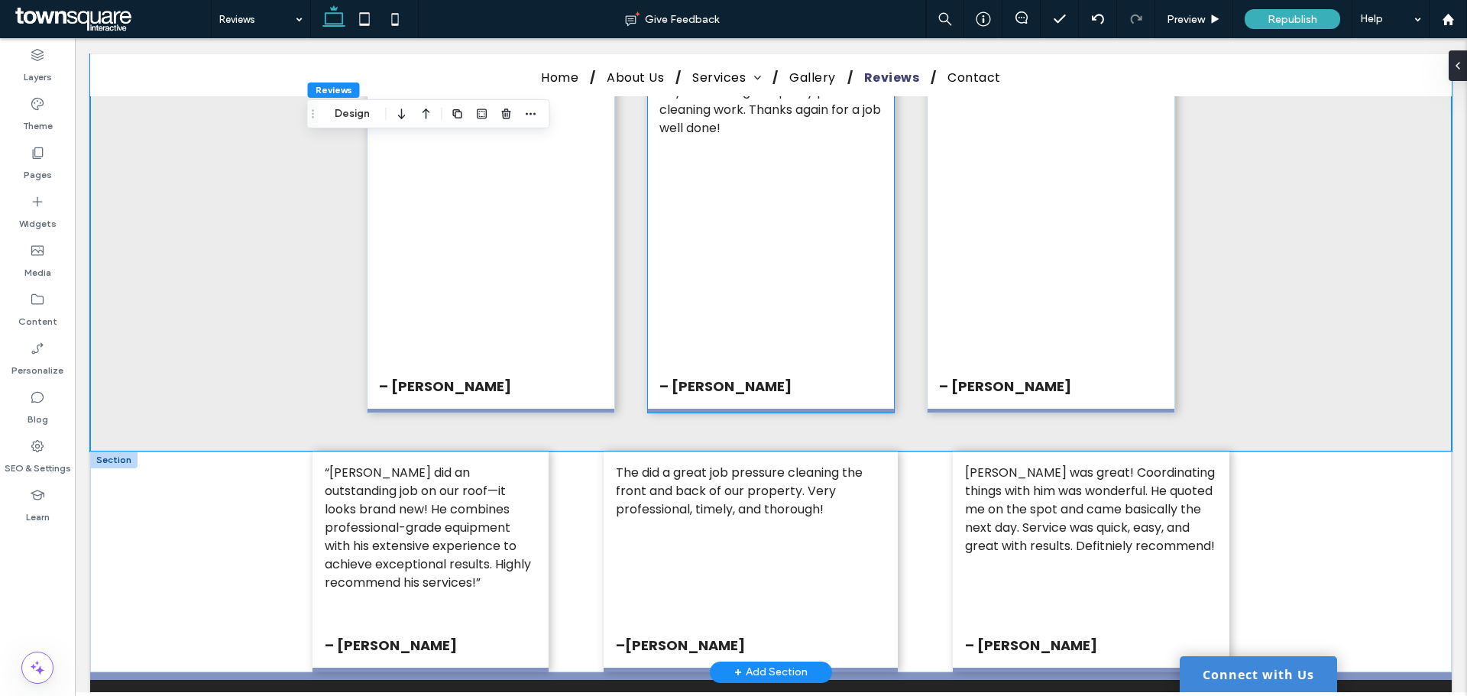
scroll to position [1452, 0]
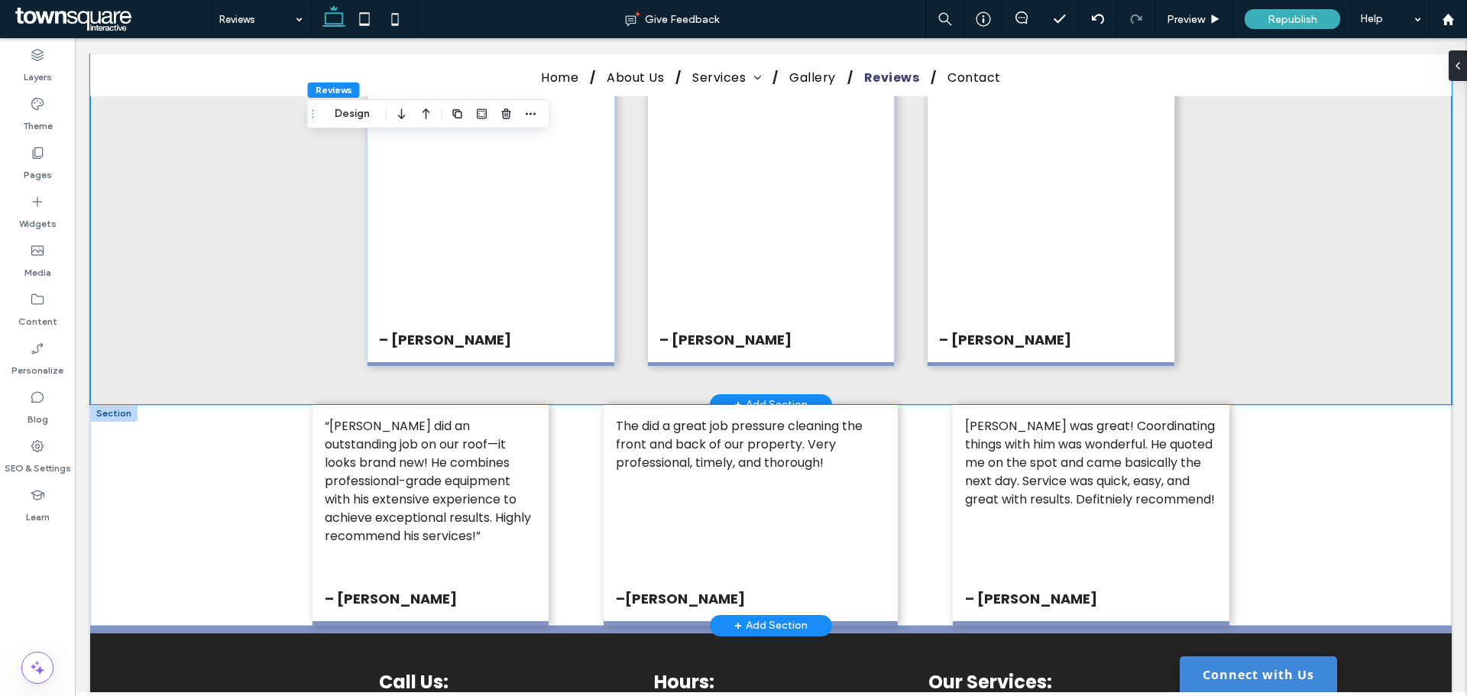
click at [1245, 354] on div "Alex is awesome! We had a pleasure collaborating on a project and can't emphasi…" at bounding box center [771, 137] width 1362 height 536
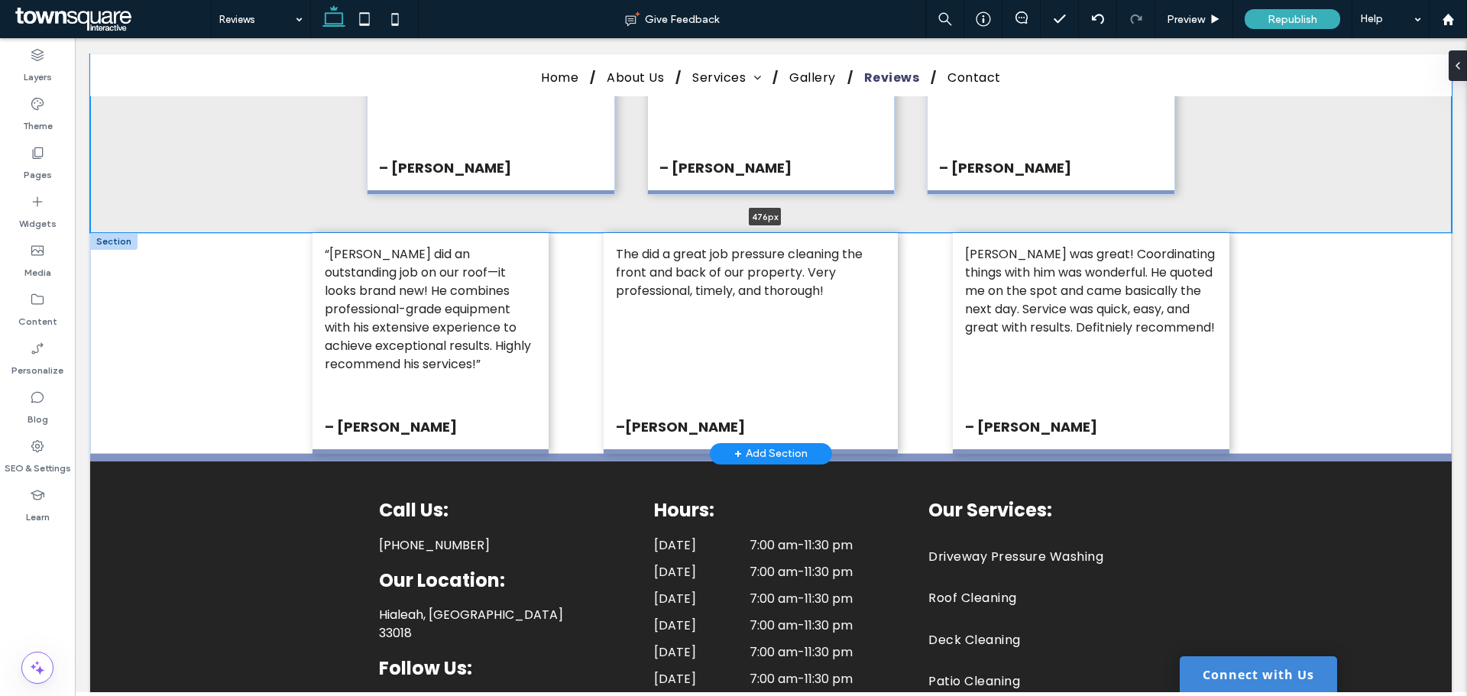
drag, startPoint x: 1232, startPoint y: 387, endPoint x: 1200, endPoint y: 231, distance: 159.1
click at [1211, 229] on div at bounding box center [765, 233] width 1350 height 8
type input "***"
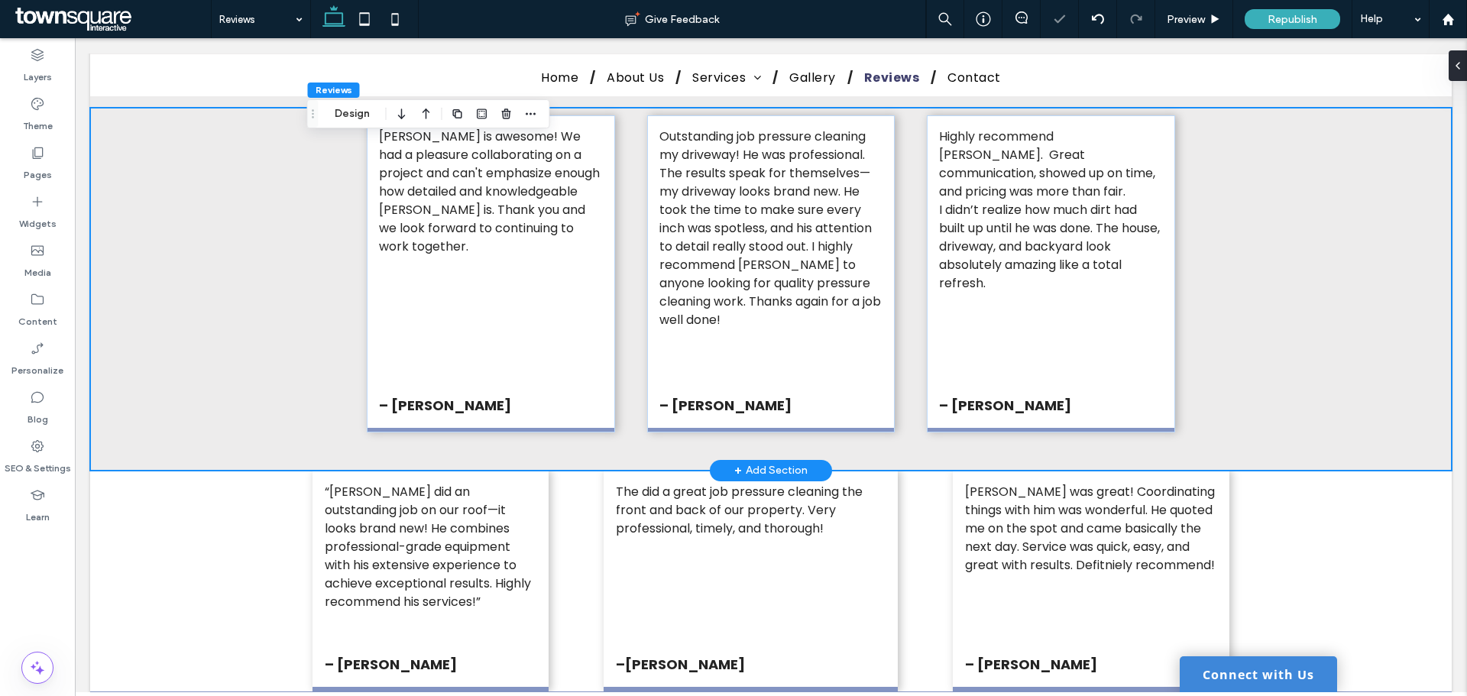
scroll to position [1222, 0]
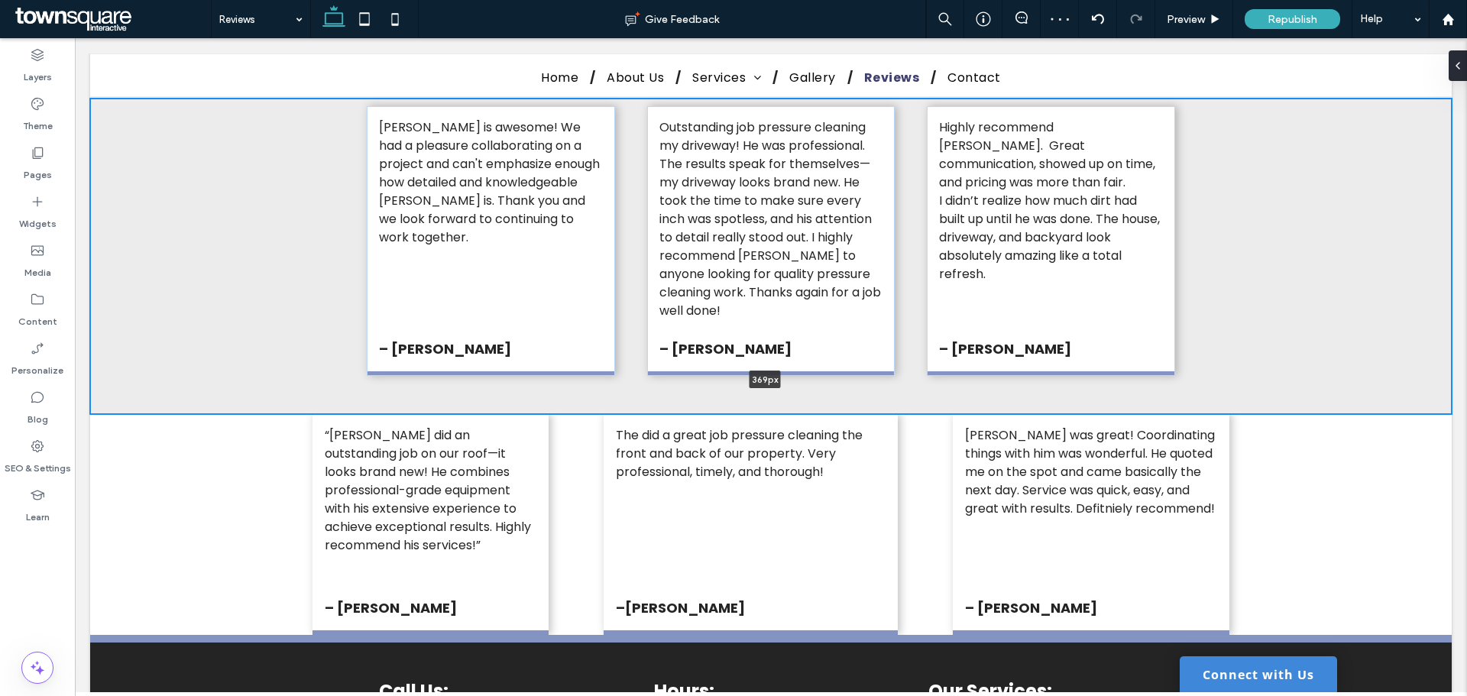
drag, startPoint x: 1242, startPoint y: 442, endPoint x: 1225, endPoint y: 361, distance: 82.9
click at [1225, 361] on div "Alex is awesome! We had a pleasure collaborating on a project and can't emphasi…" at bounding box center [771, 257] width 1362 height 316
type input "***"
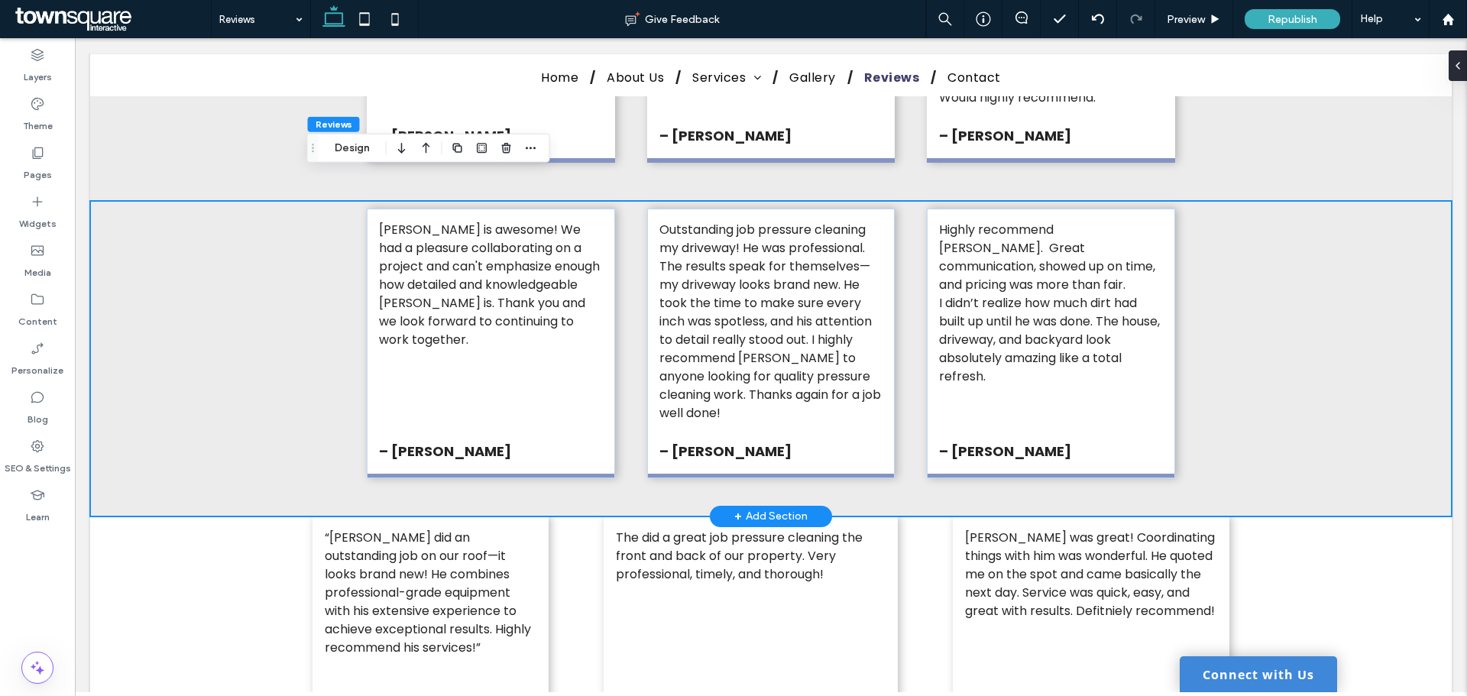
scroll to position [1146, 0]
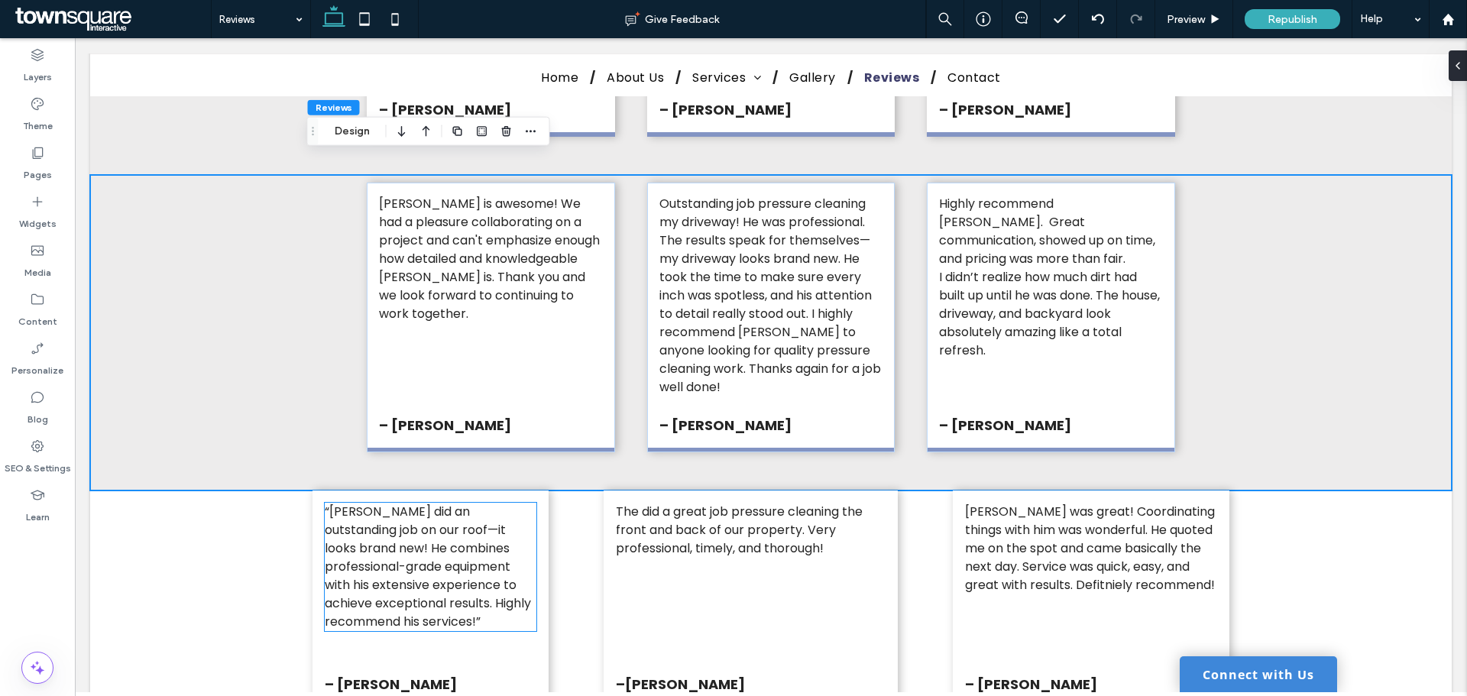
click at [478, 552] on span "“Alex did an outstanding job on our roof—it looks brand new! He combines profes…" at bounding box center [428, 567] width 206 height 128
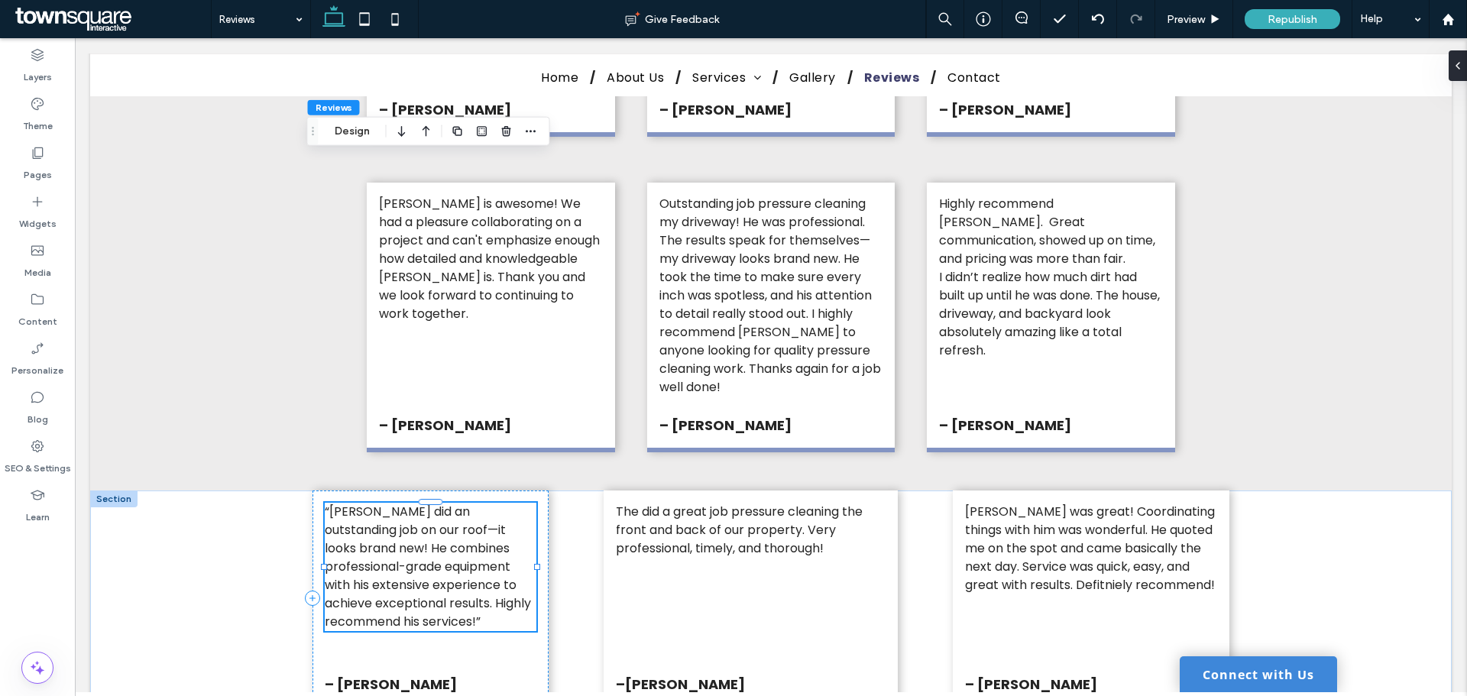
click at [478, 550] on span "“Alex did an outstanding job on our roof—it looks brand new! He combines profes…" at bounding box center [428, 567] width 206 height 128
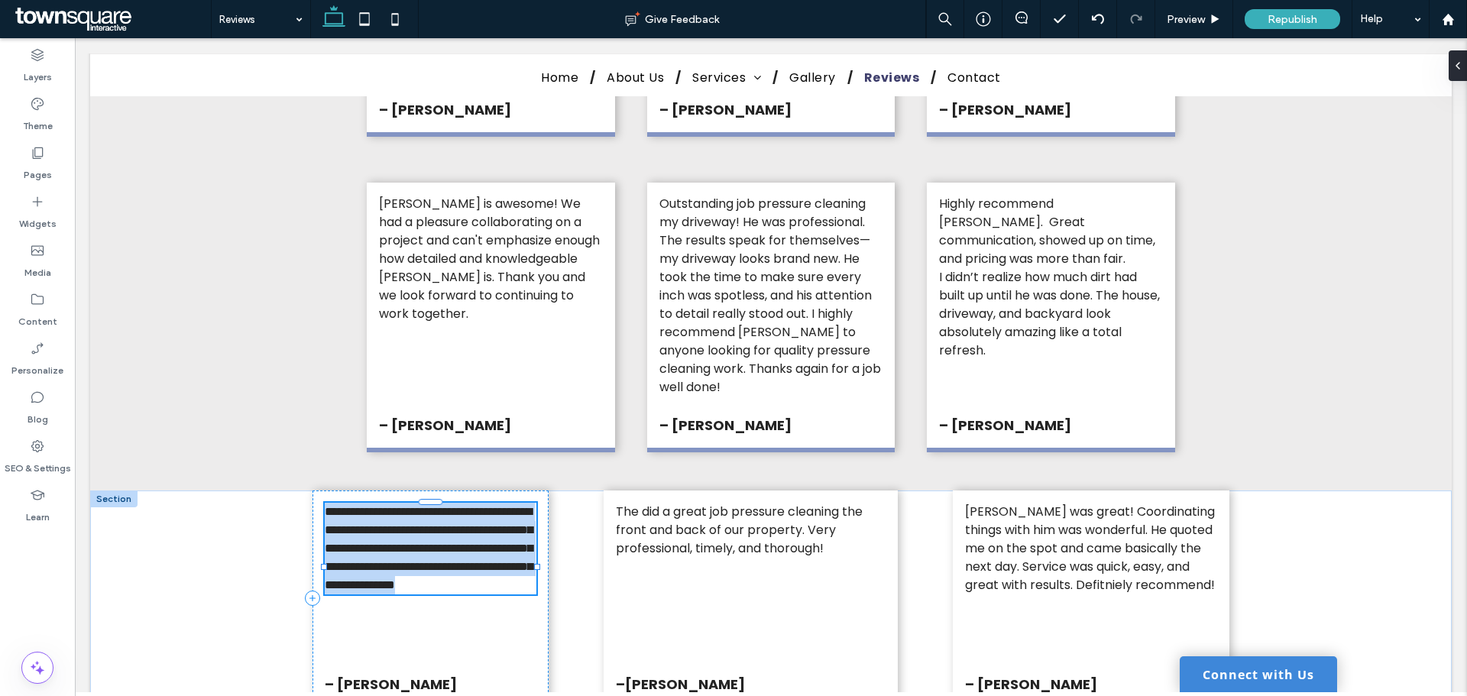
click at [478, 550] on span "**********" at bounding box center [429, 548] width 208 height 85
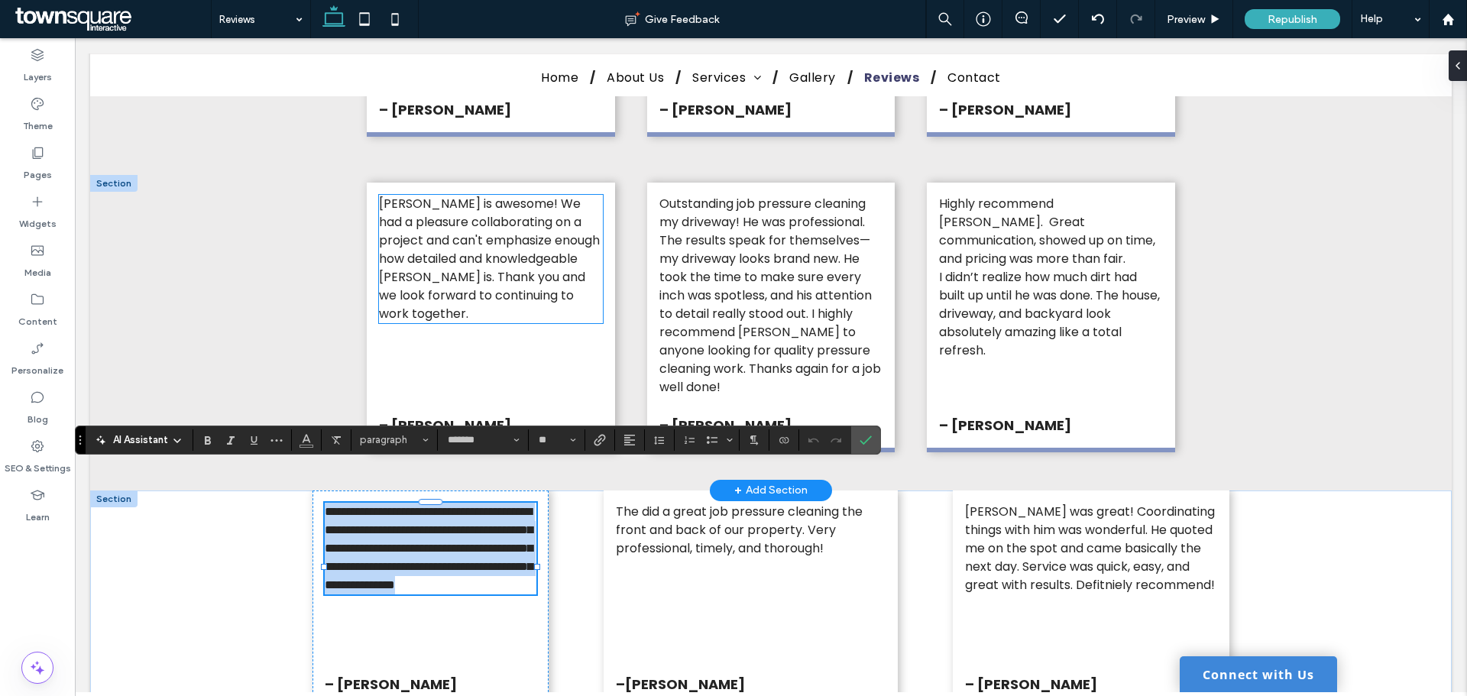
click at [421, 234] on span "[PERSON_NAME] is awesome! We had a pleasure collaborating on a project and can'…" at bounding box center [489, 259] width 221 height 128
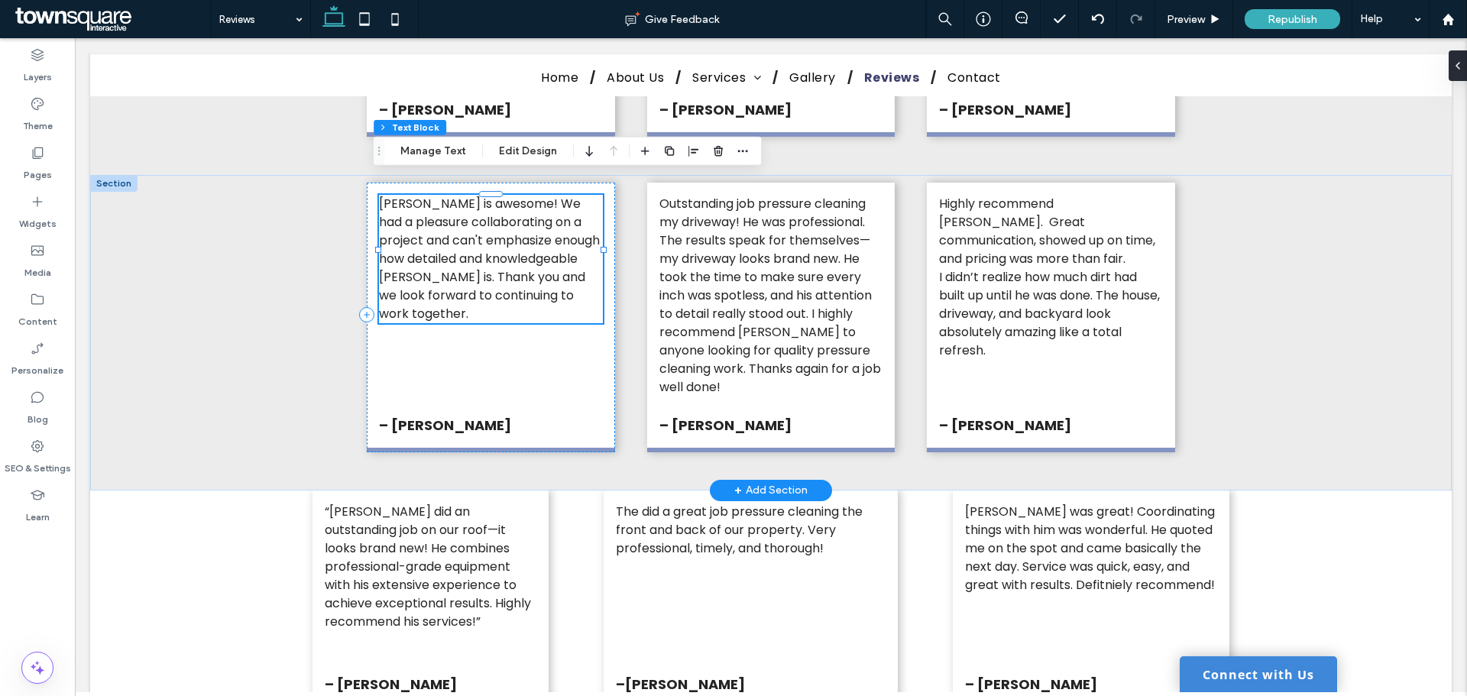
click at [421, 234] on div "[PERSON_NAME] is awesome! We had a pleasure collaborating on a project and can'…" at bounding box center [490, 259] width 223 height 128
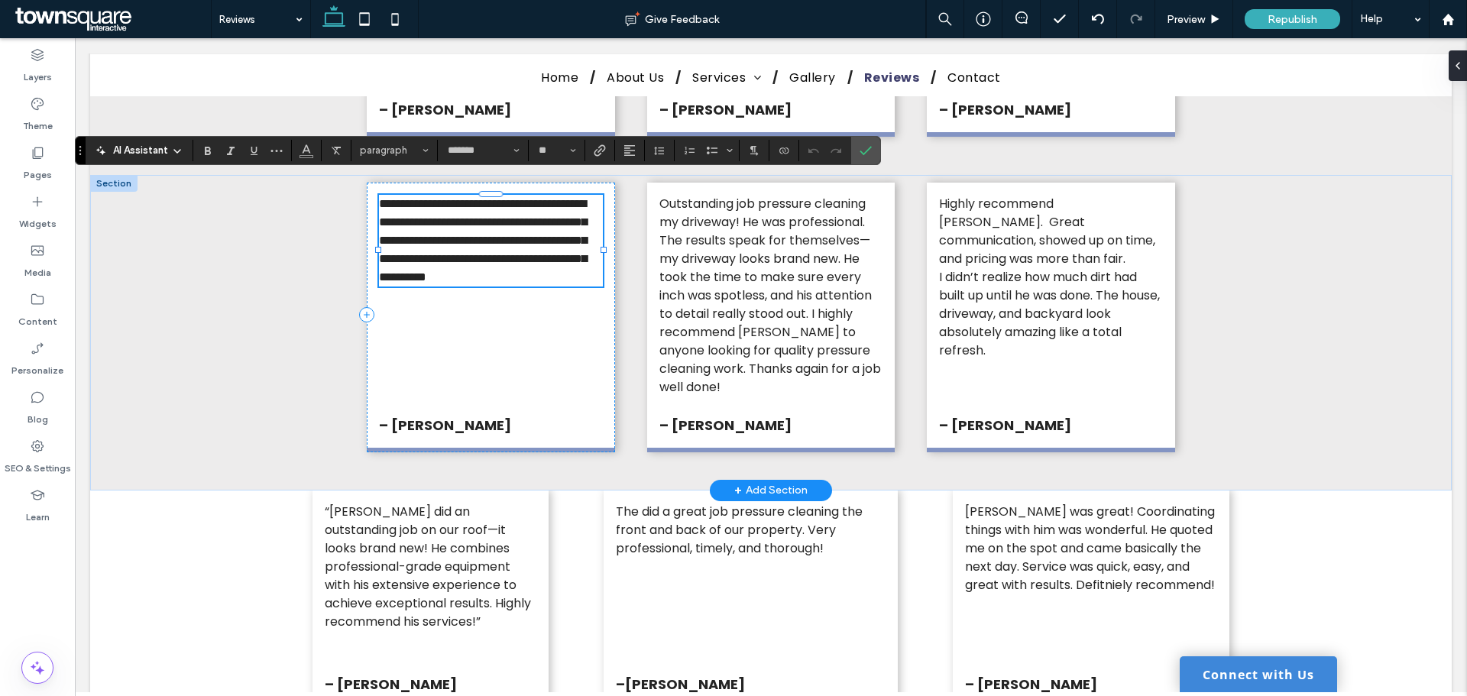
paste div
click at [386, 675] on strong "– Enrique P." at bounding box center [391, 684] width 132 height 19
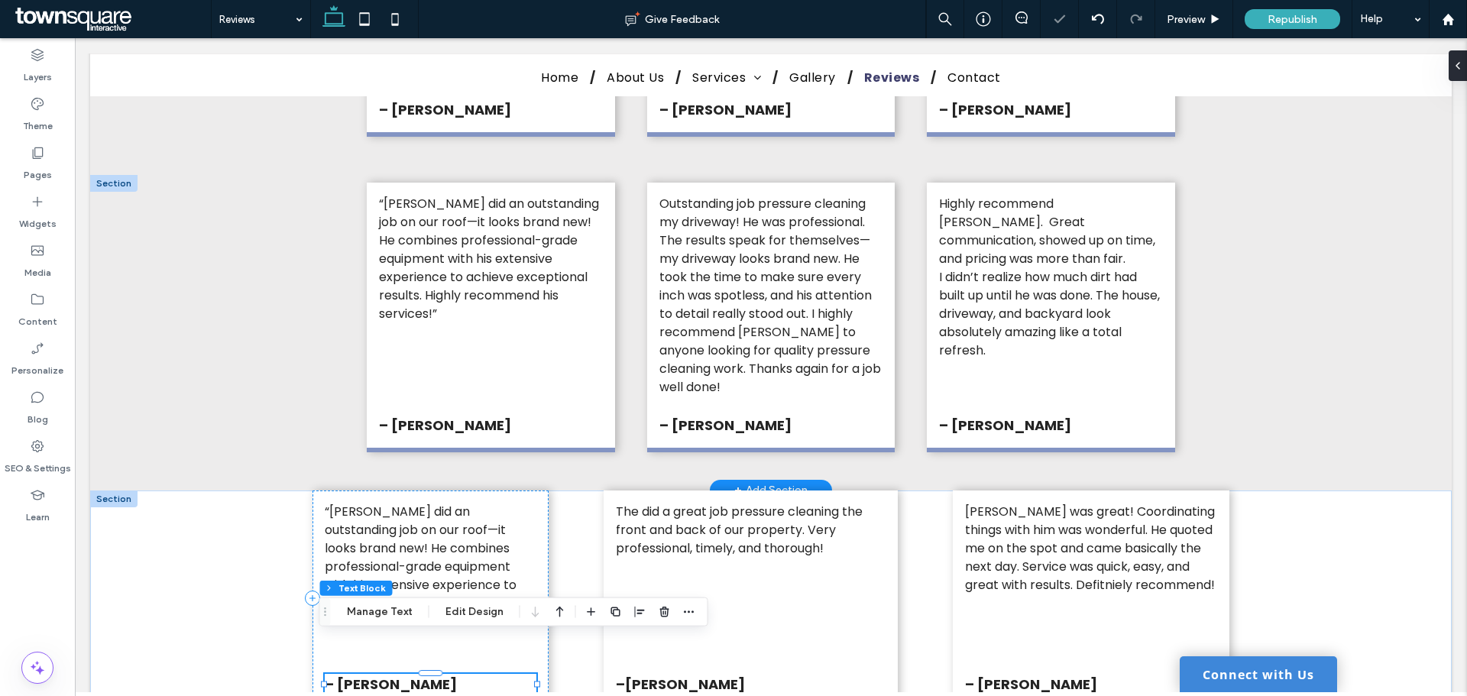
click at [386, 674] on div "– Enrique P." at bounding box center [431, 684] width 212 height 21
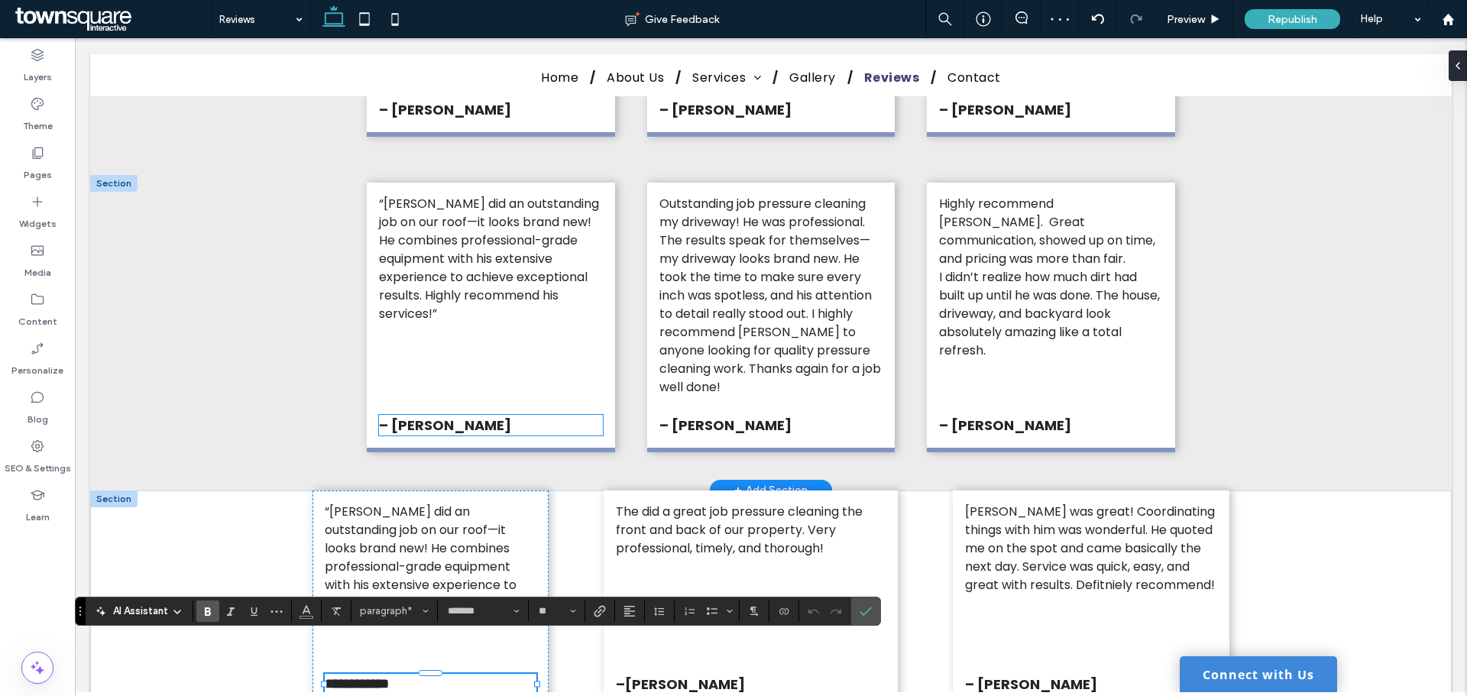
click at [426, 416] on strong "– [PERSON_NAME]" at bounding box center [445, 425] width 132 height 19
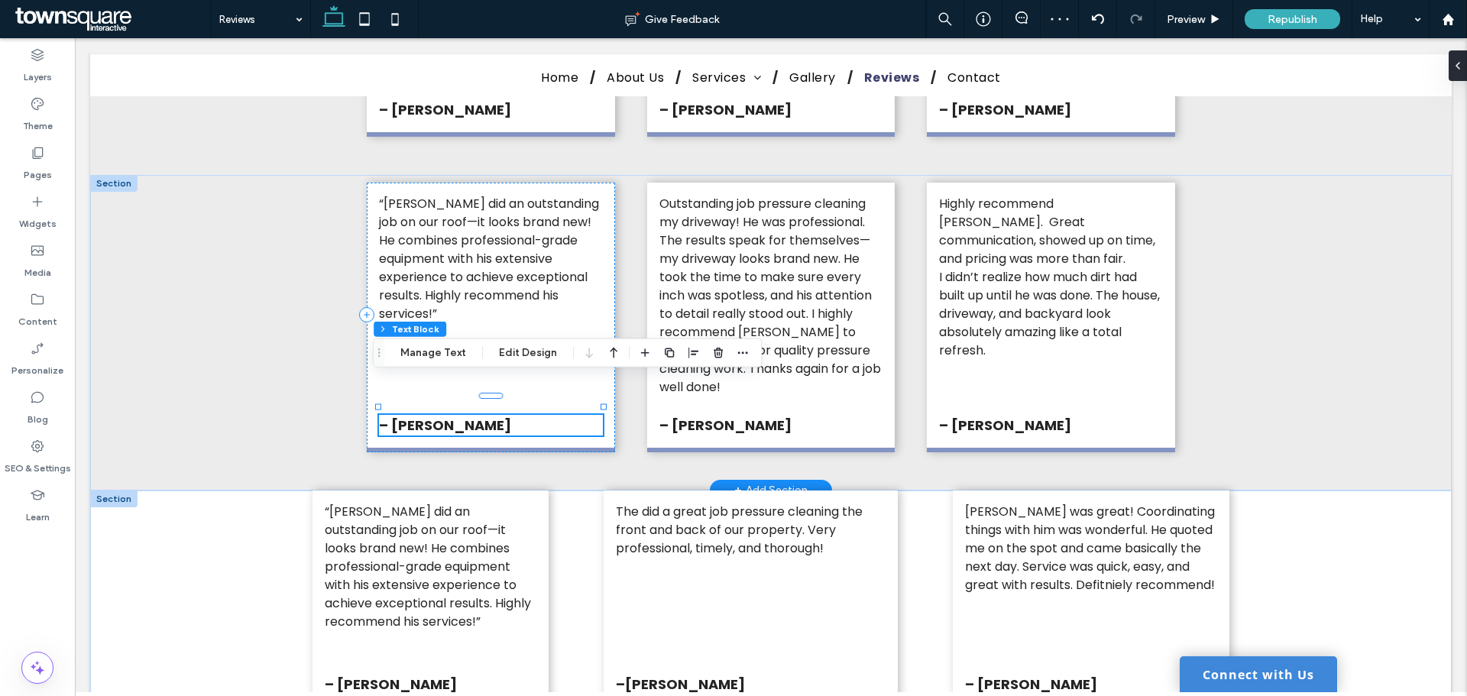
click at [426, 415] on div "– [PERSON_NAME]" at bounding box center [490, 425] width 223 height 21
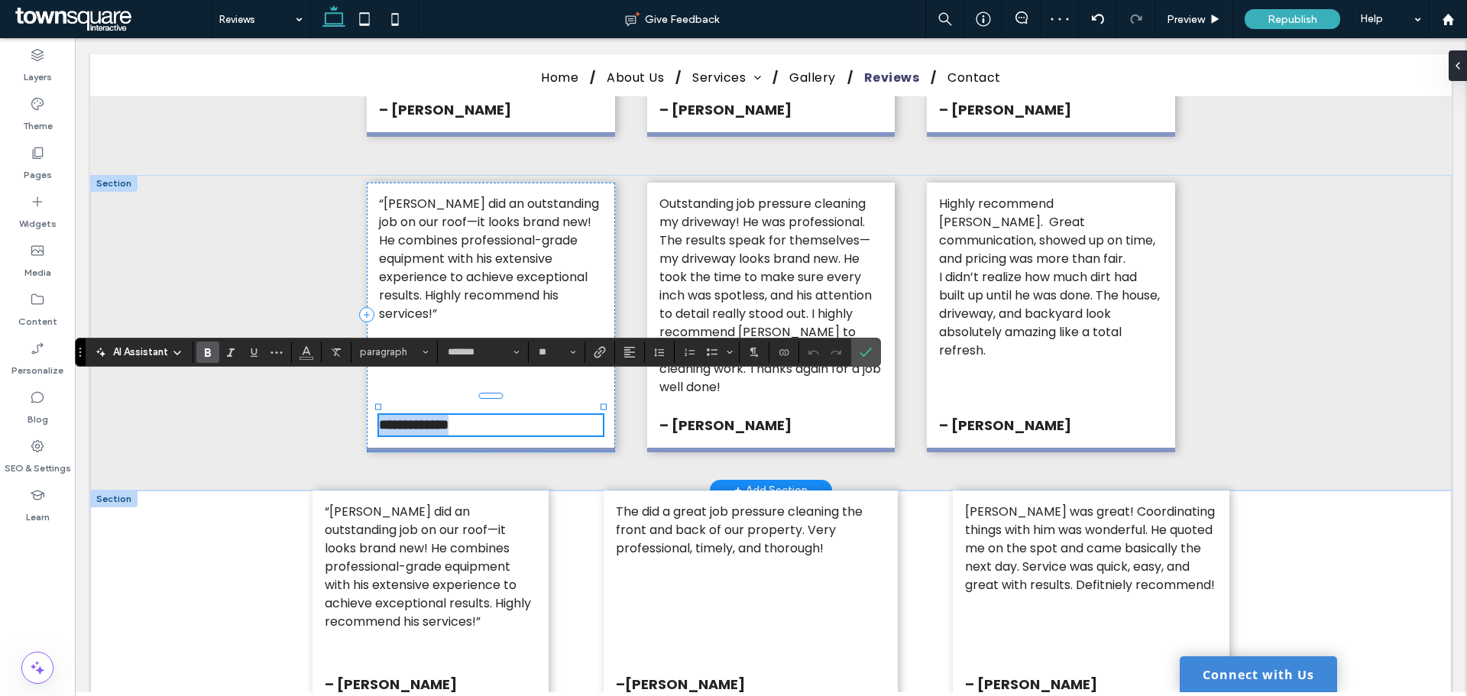
click at [426, 418] on strong "**********" at bounding box center [414, 425] width 70 height 14
paste div
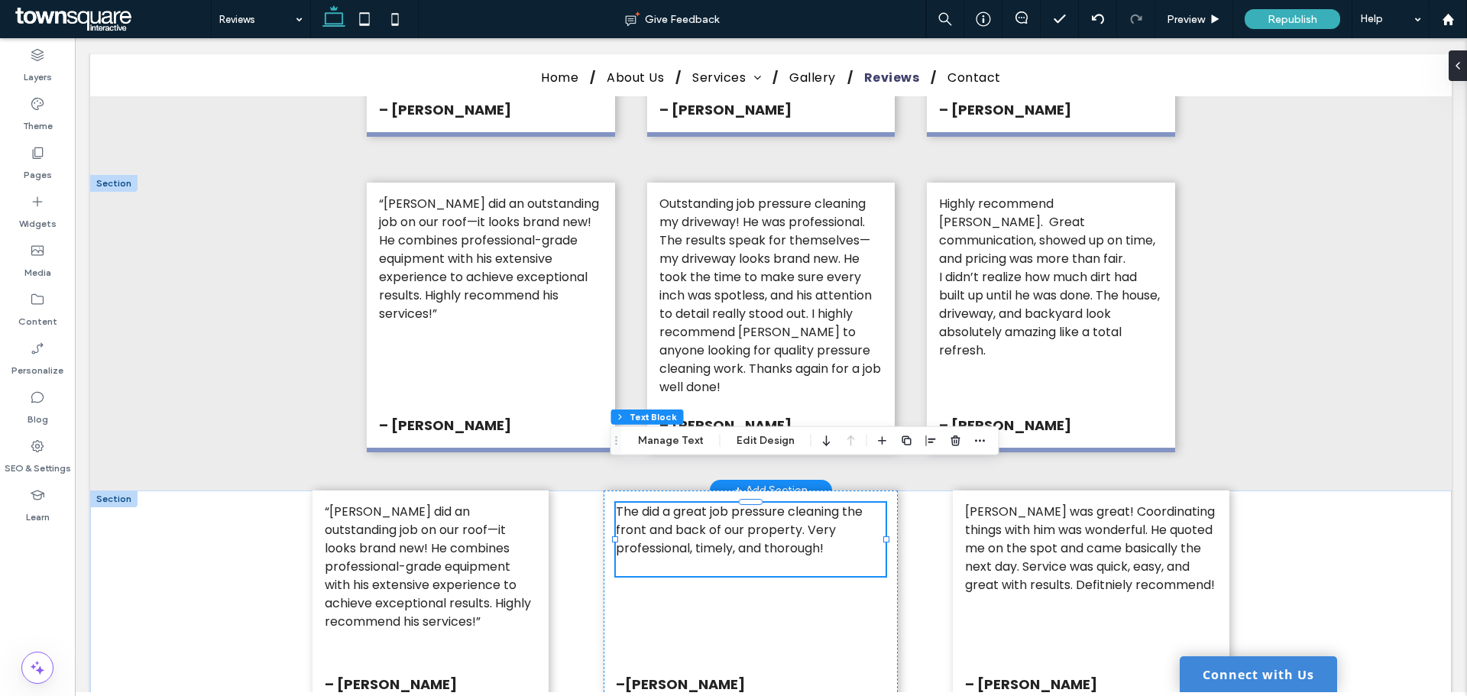
click at [694, 506] on span "The did a great job pressure cleaning the front and back of our property. Very …" at bounding box center [739, 530] width 247 height 54
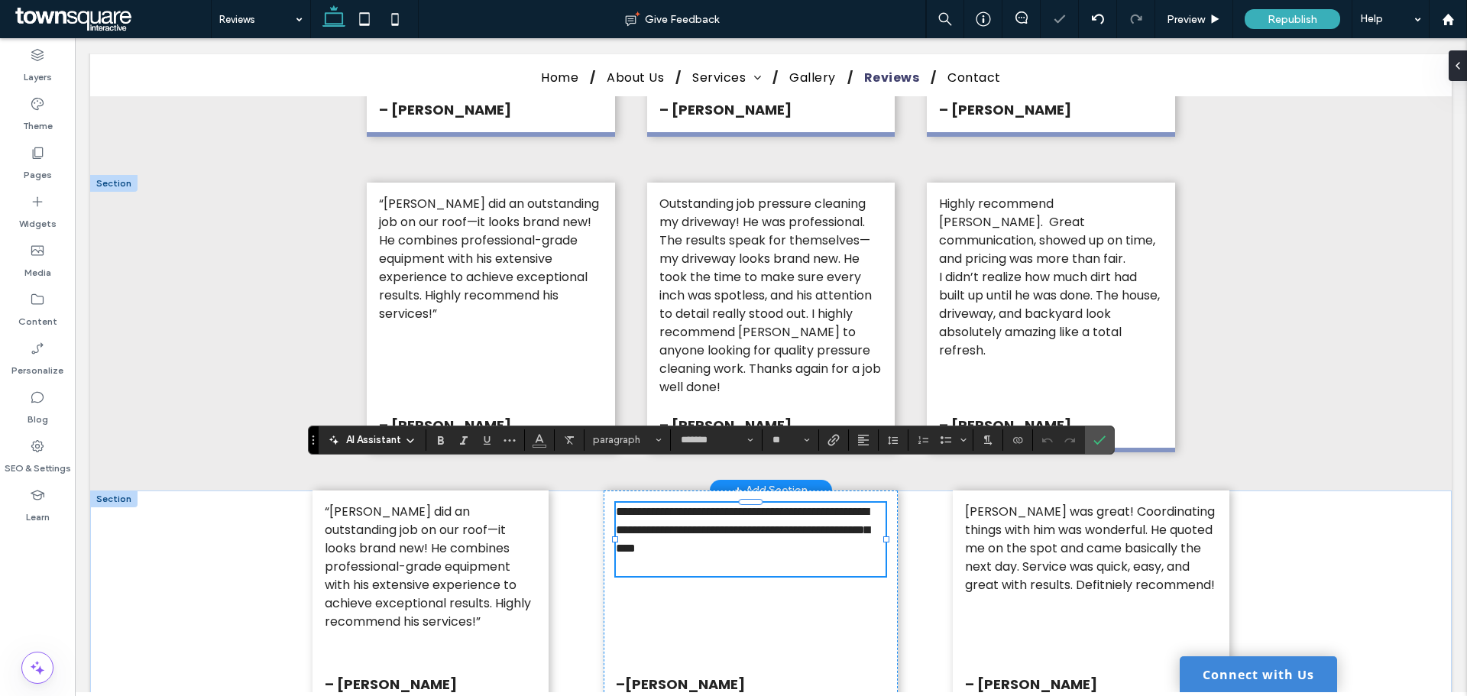
paste div
type input "**"
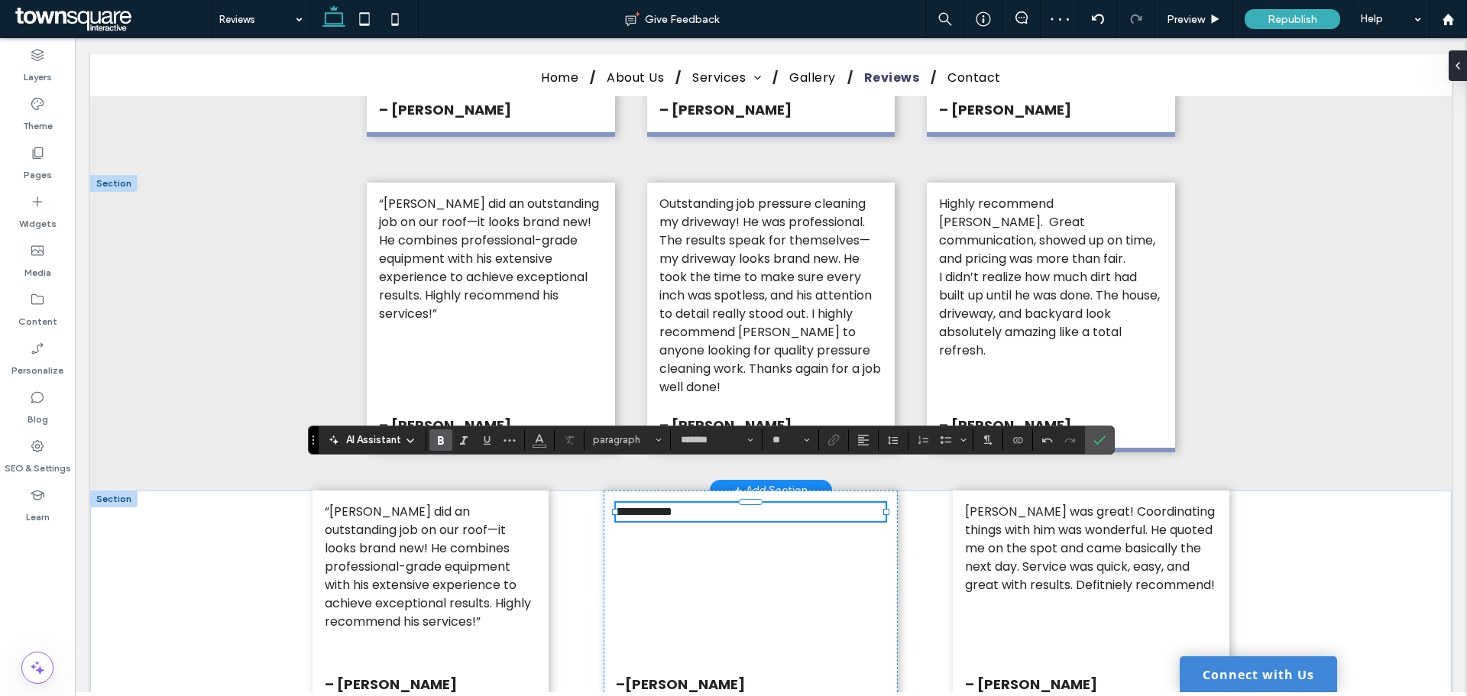
type input "**"
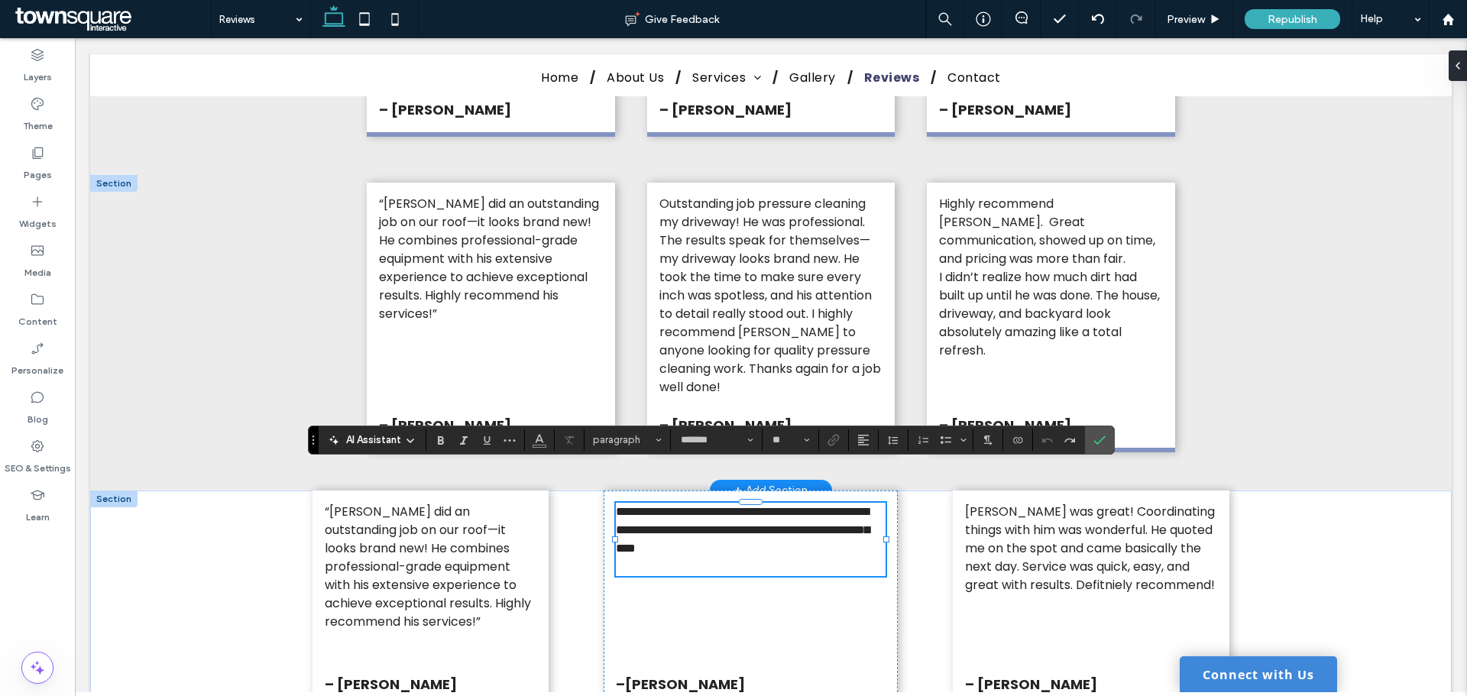
click at [703, 506] on span "**********" at bounding box center [743, 530] width 254 height 48
copy span "**********"
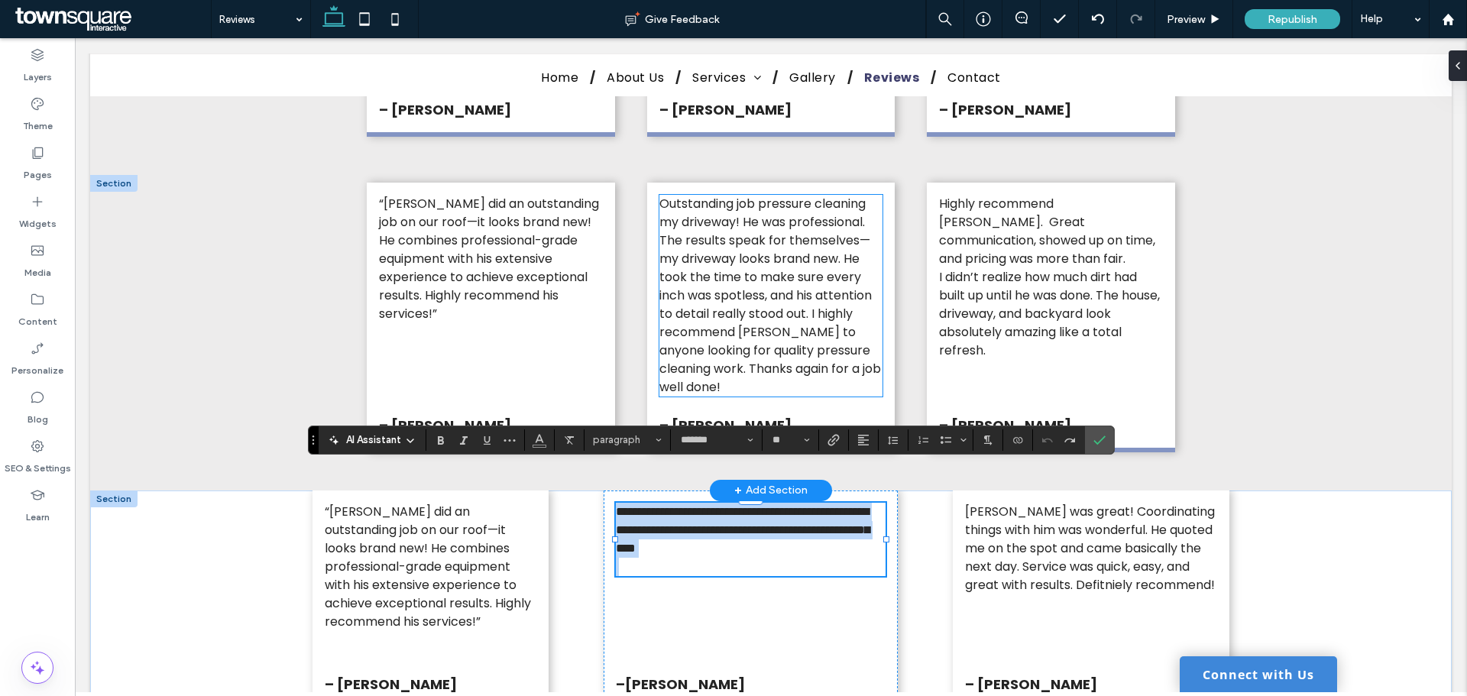
click at [714, 299] on span "Outstanding job pressure cleaning my driveway! He was professional. The results…" at bounding box center [770, 295] width 222 height 201
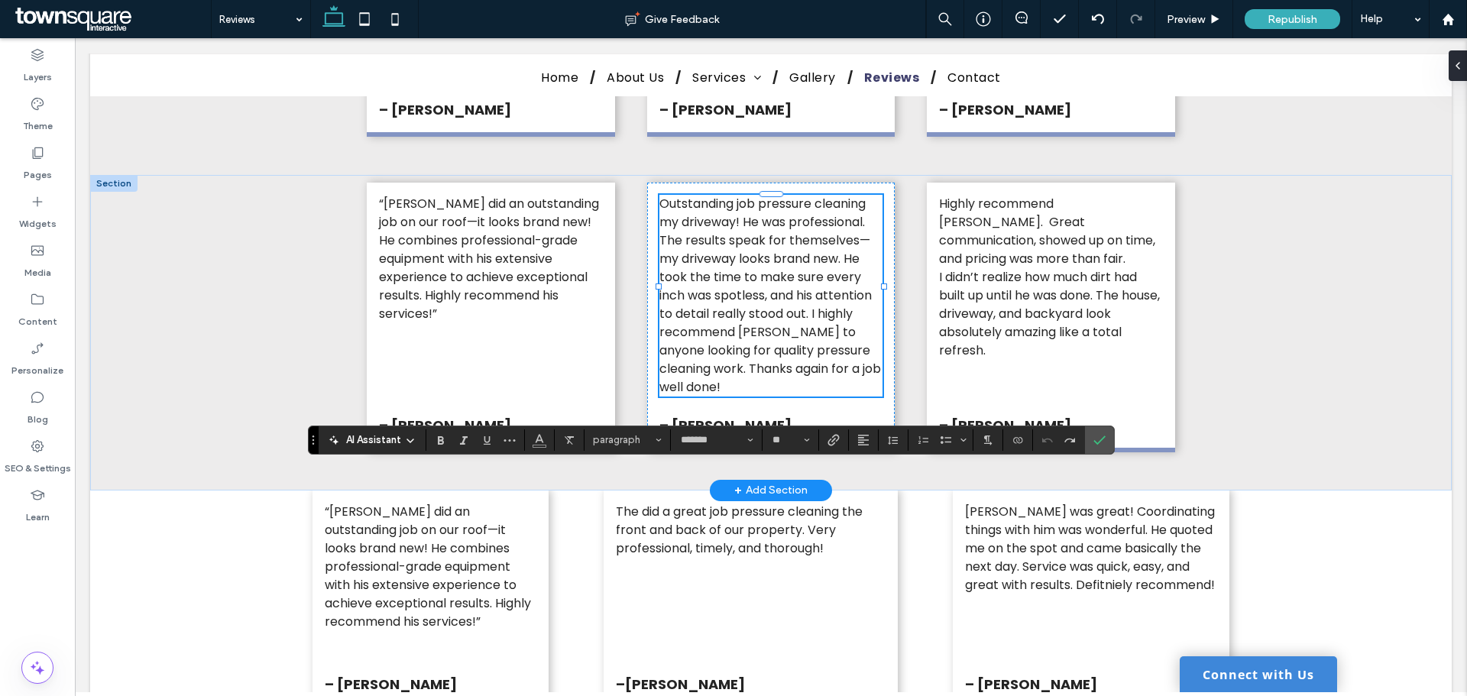
click at [714, 298] on div "Outstanding job pressure cleaning my driveway! He was professional. The results…" at bounding box center [770, 296] width 223 height 202
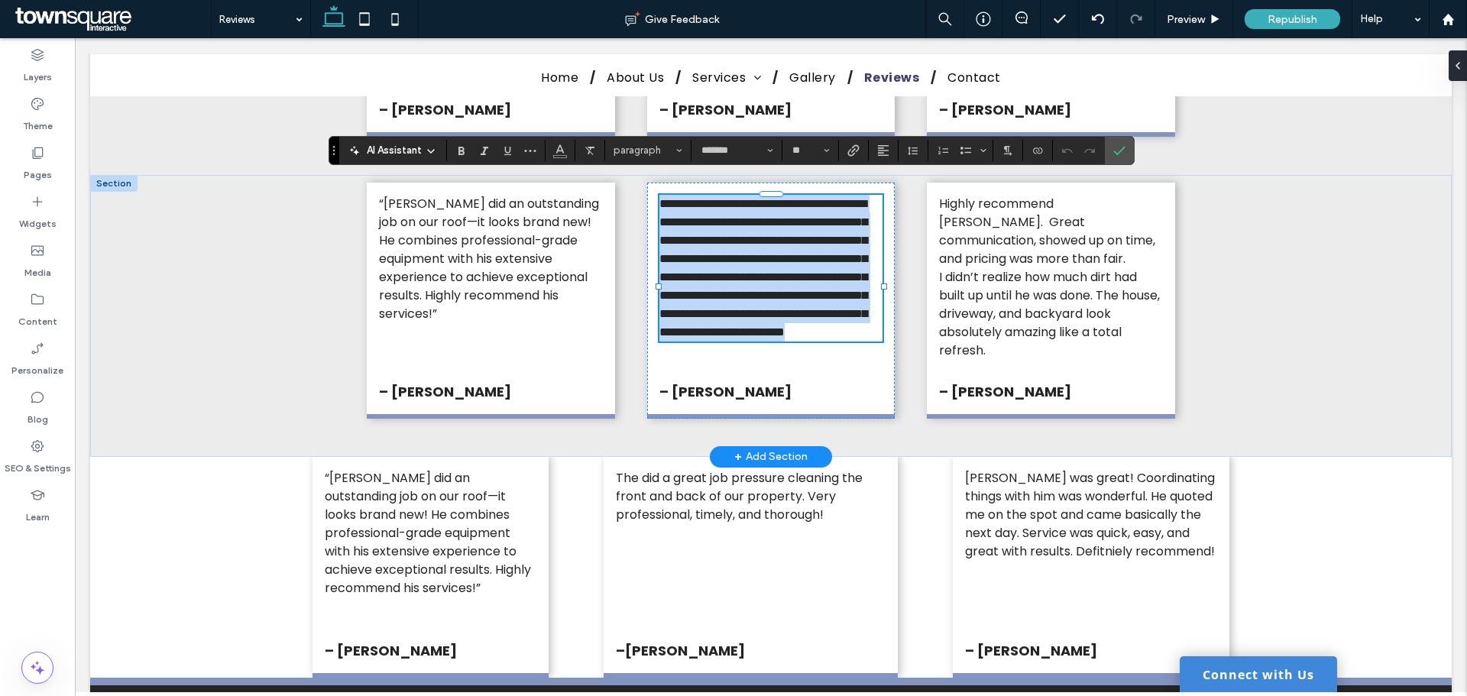
copy span "**********"
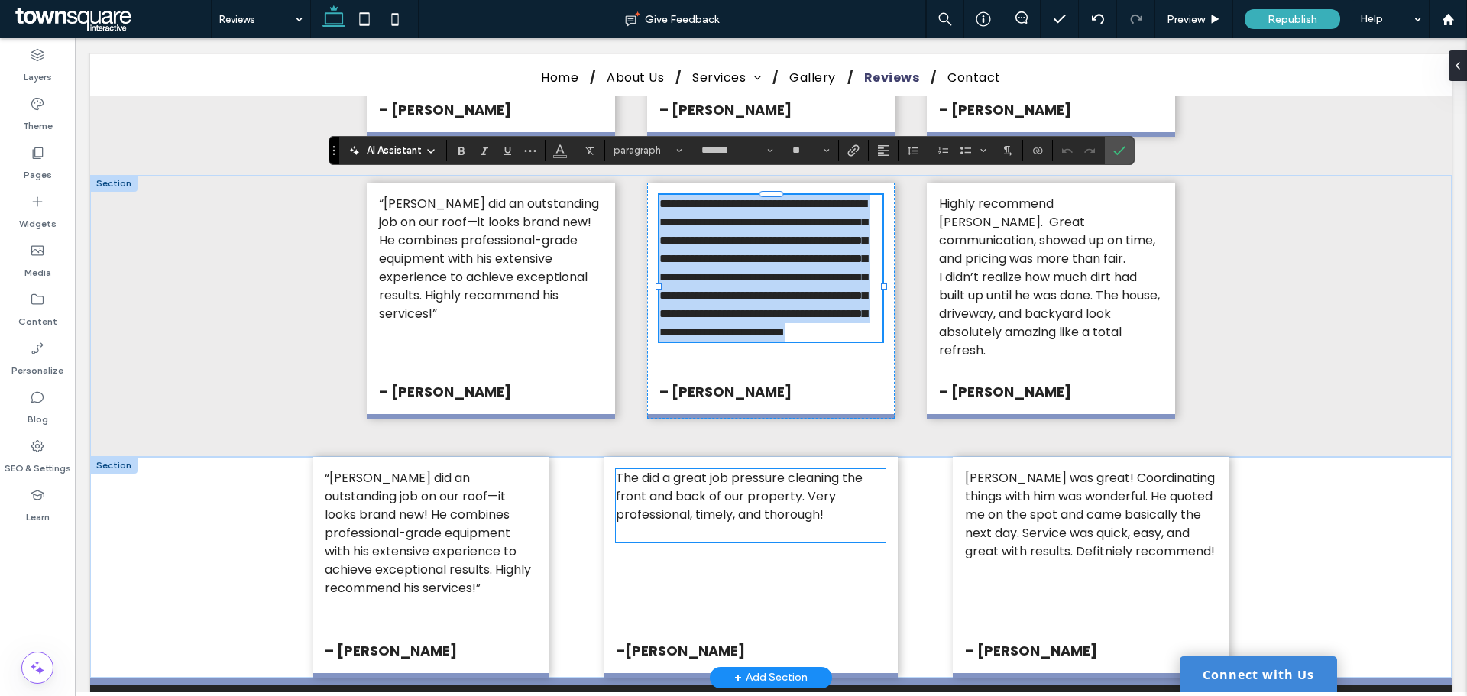
click at [709, 500] on span "The did a great job pressure cleaning the front and back of our property. Very …" at bounding box center [739, 496] width 247 height 54
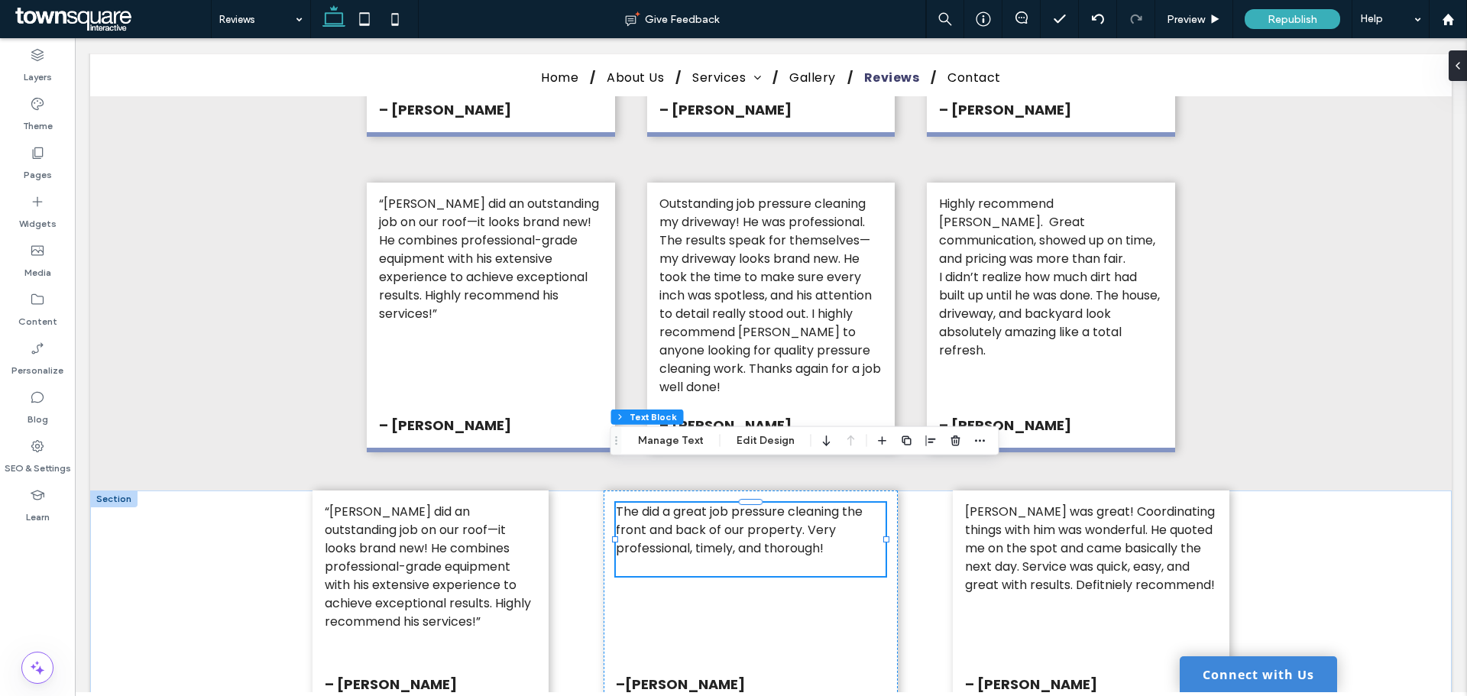
click at [709, 503] on div "The did a great job pressure cleaning the front and back of our property. Very …" at bounding box center [751, 539] width 270 height 73
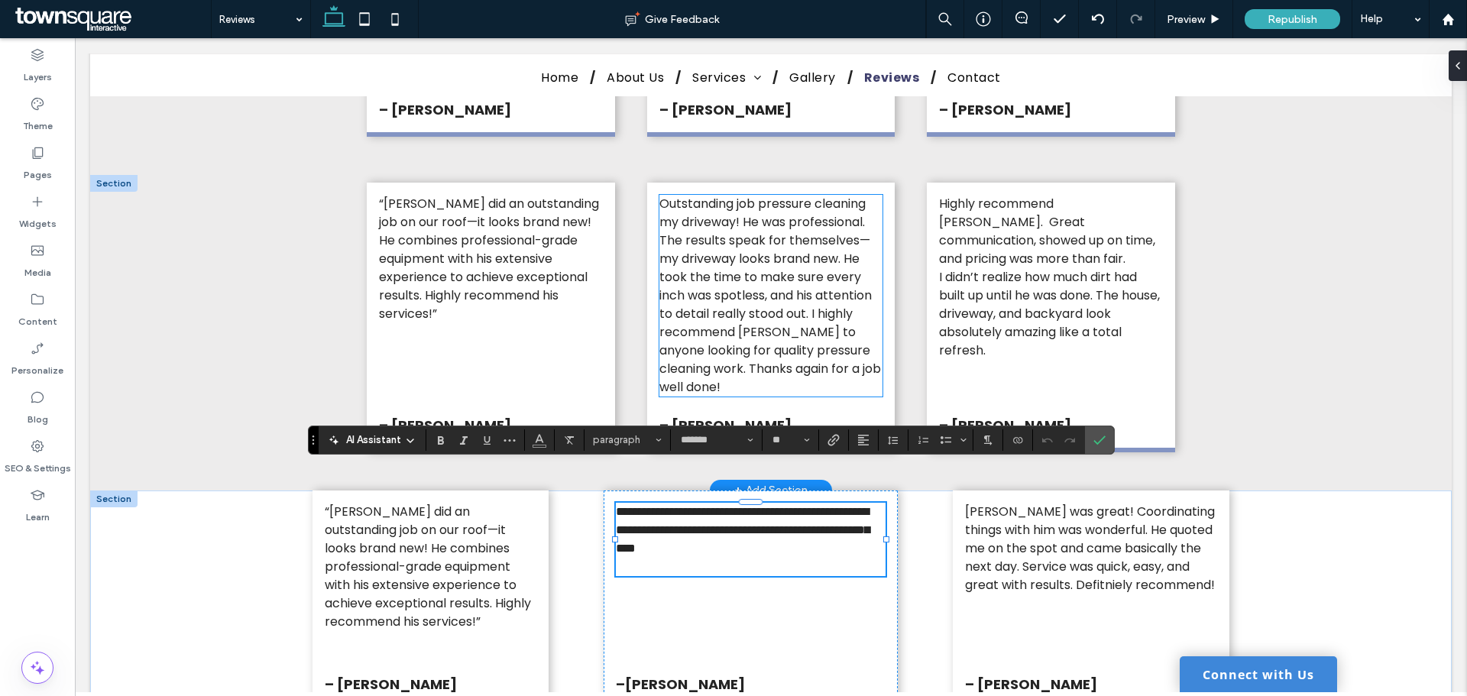
click at [737, 307] on span "Outstanding job pressure cleaning my driveway! He was professional. The results…" at bounding box center [770, 295] width 222 height 201
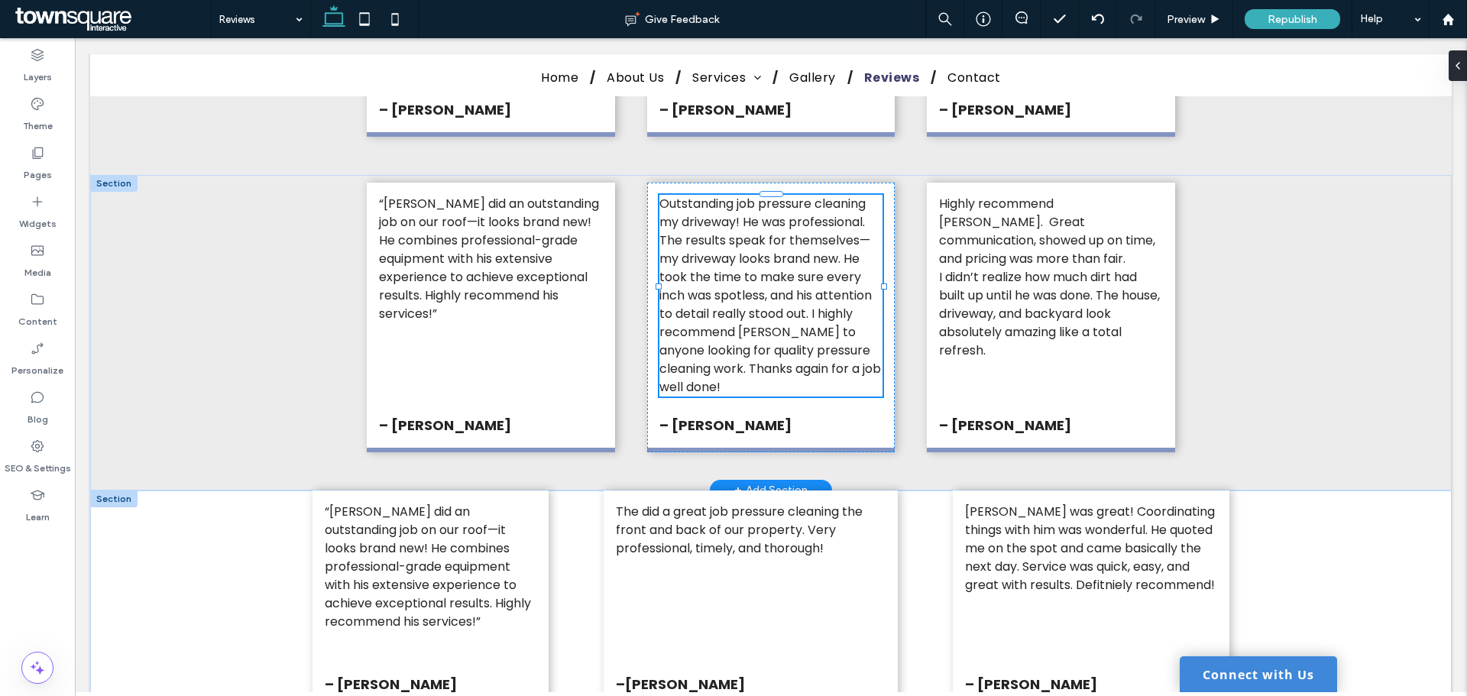
click at [737, 307] on span "Outstanding job pressure cleaning my driveway! He was professional. The results…" at bounding box center [770, 295] width 222 height 201
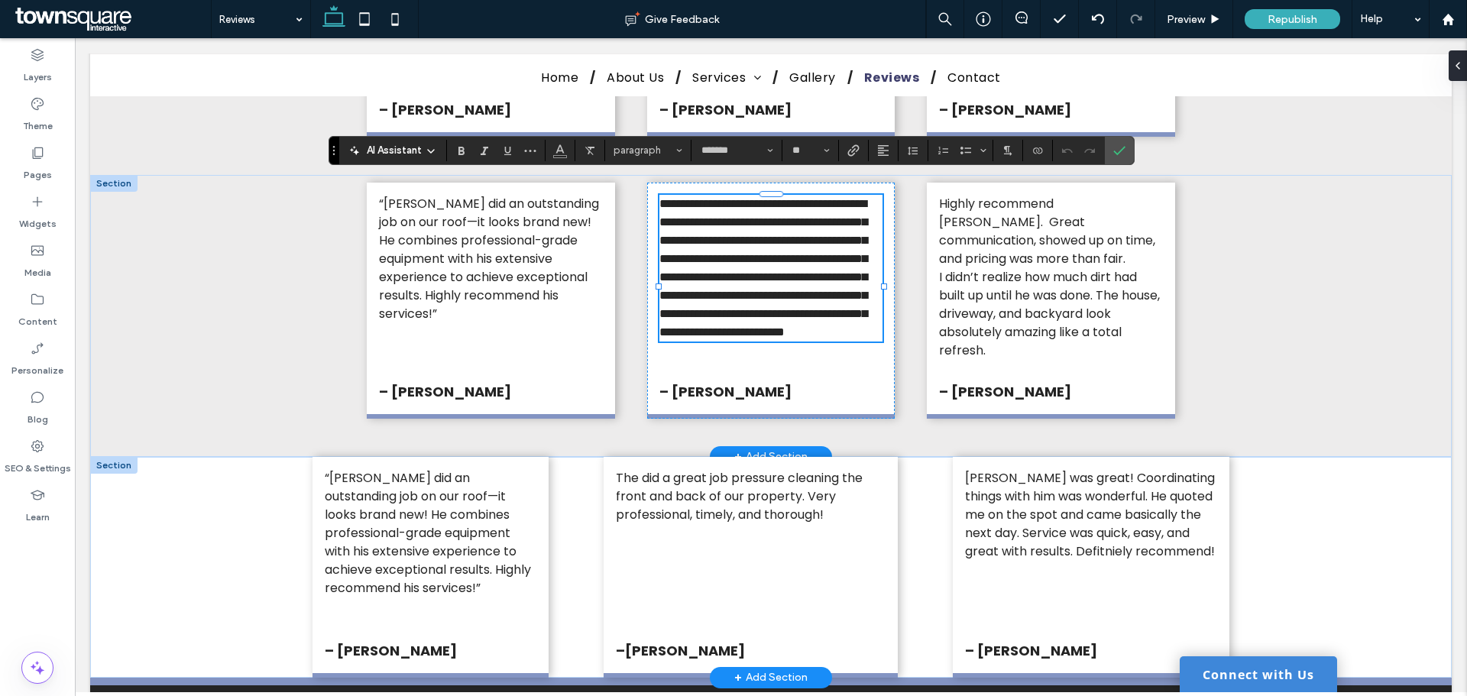
paste div
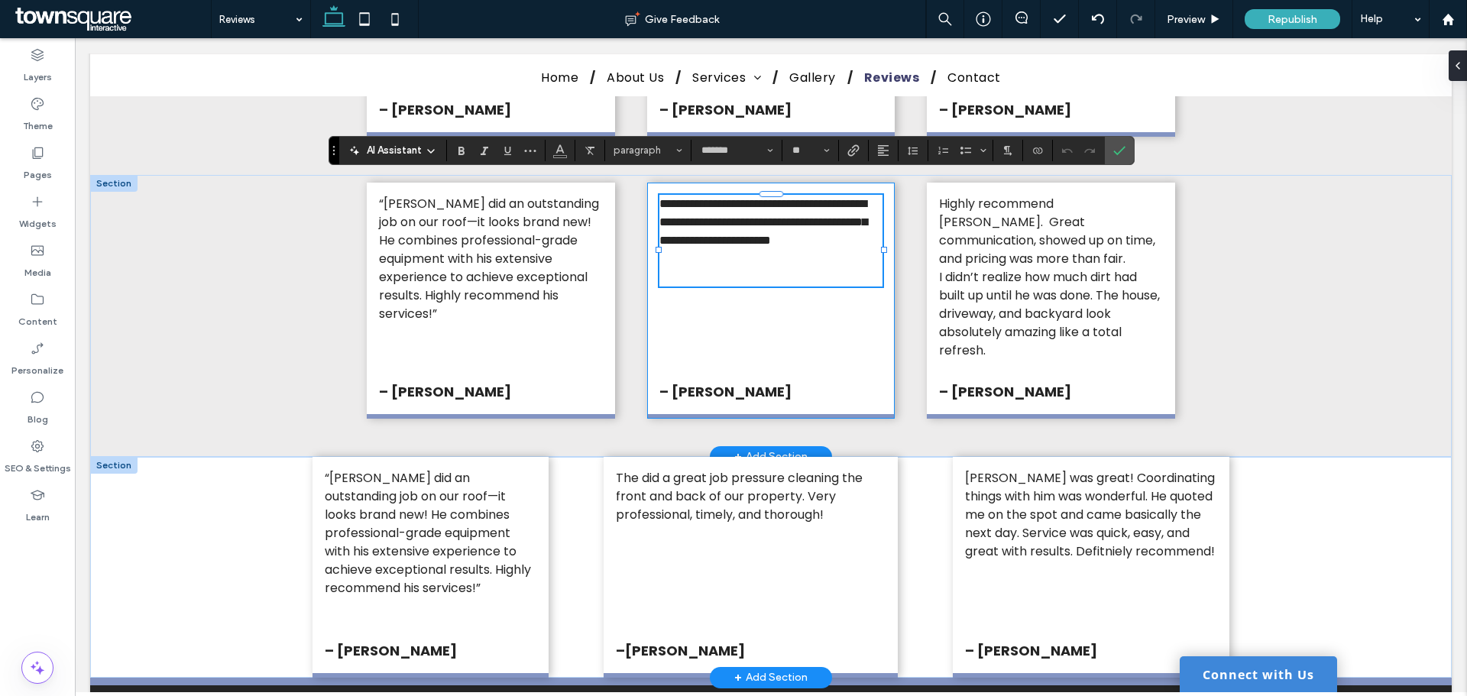
type input "*"
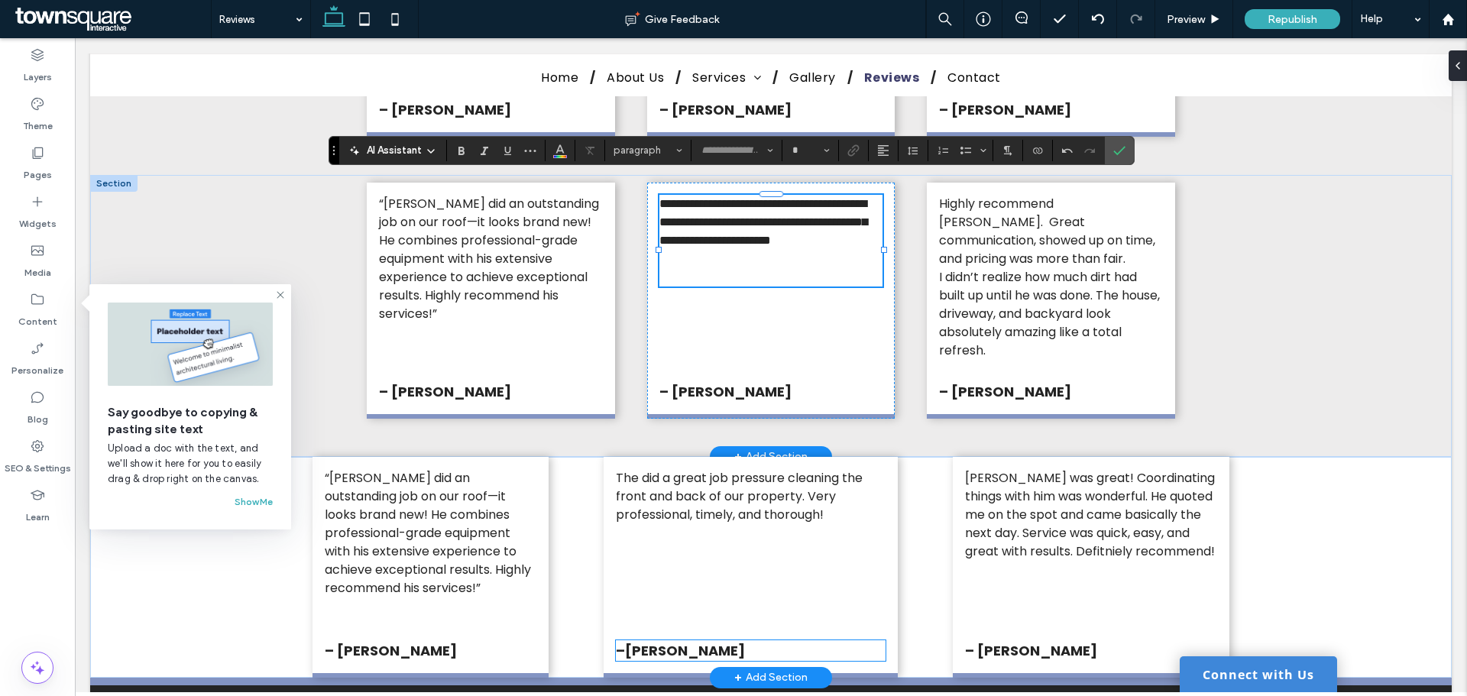
click at [676, 641] on strong "–Tahira McDaniel" at bounding box center [680, 650] width 129 height 19
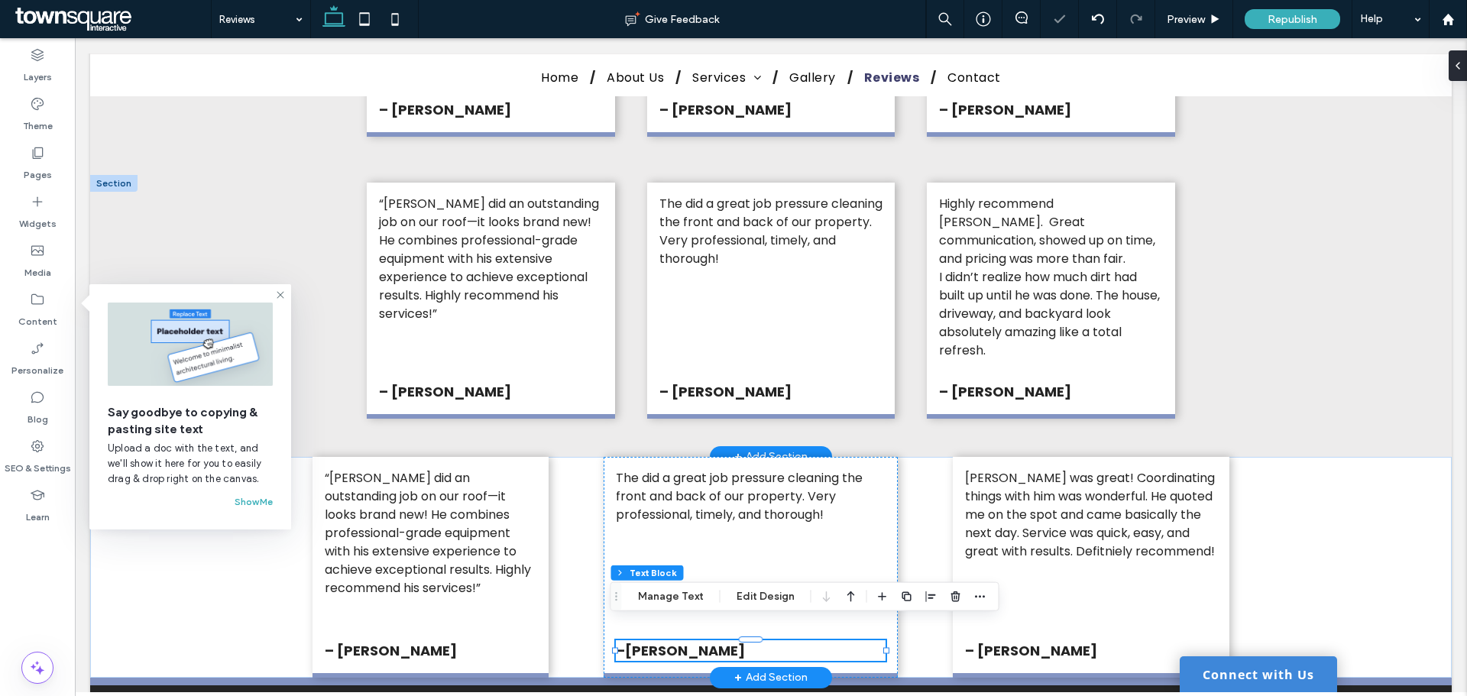
click at [674, 641] on strong "–Tahira McDaniel" at bounding box center [680, 650] width 129 height 19
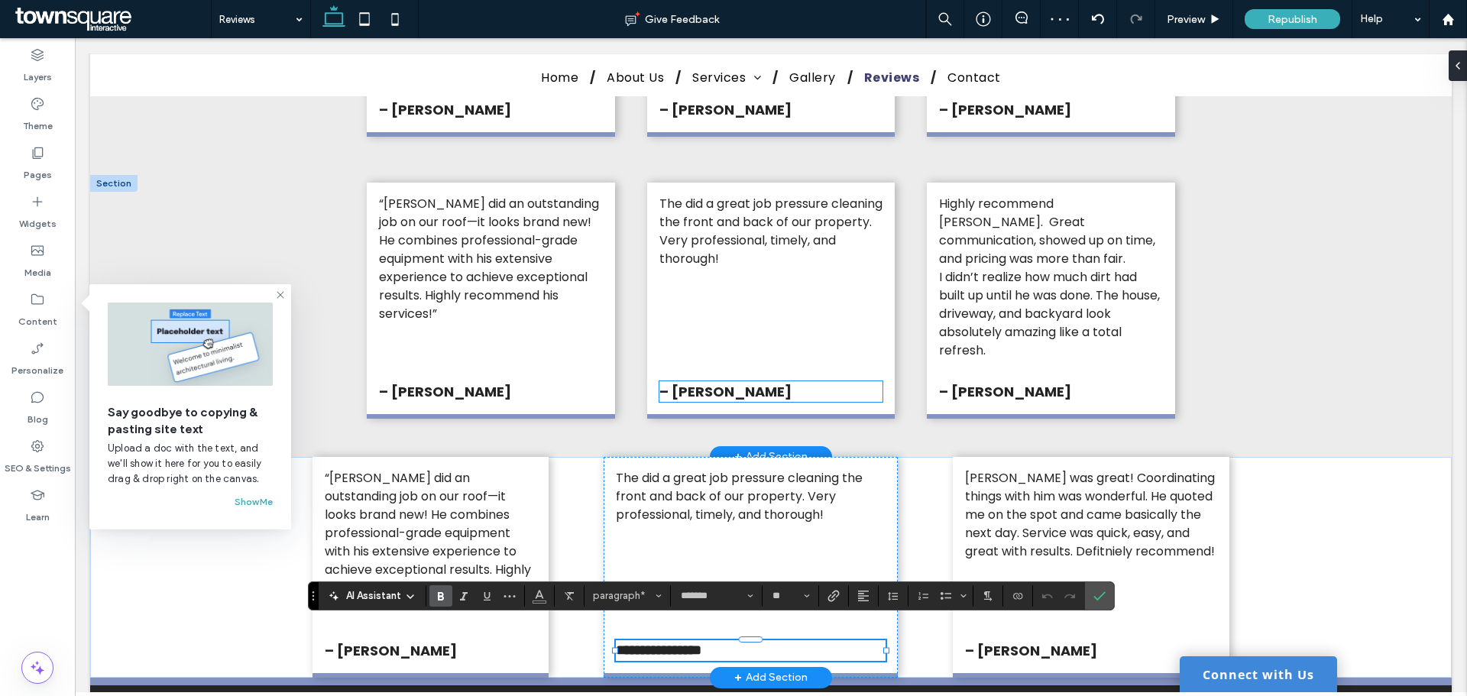
click at [696, 382] on strong "– [PERSON_NAME]" at bounding box center [725, 391] width 132 height 19
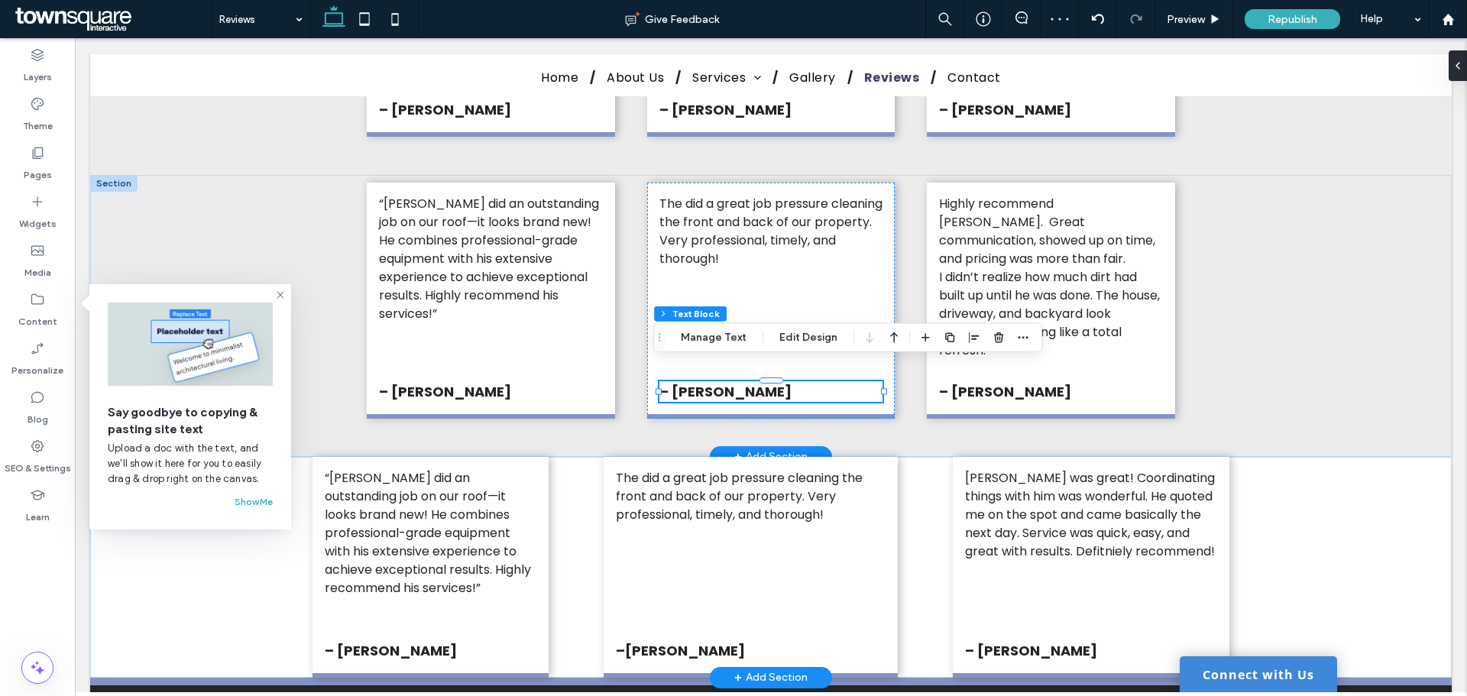
click at [696, 382] on strong "– [PERSON_NAME]" at bounding box center [725, 391] width 132 height 19
type input "*******"
type input "**"
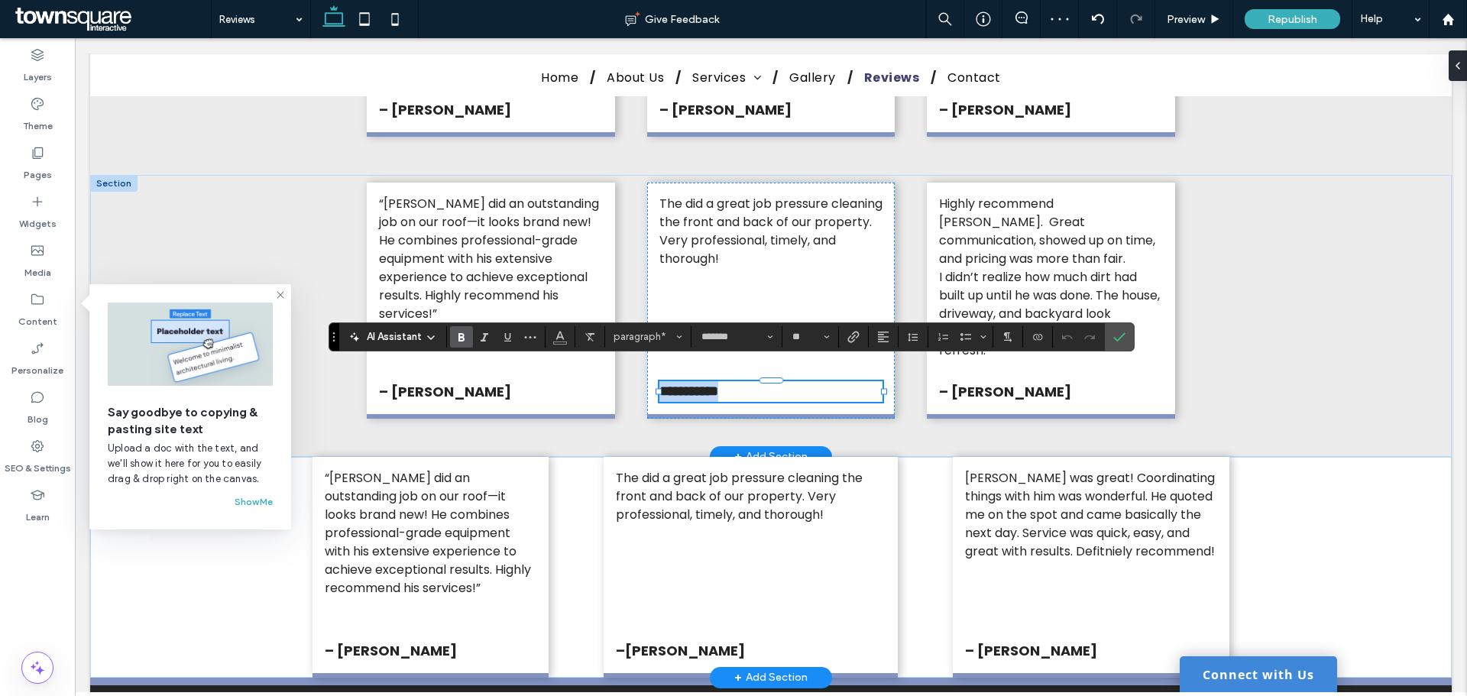
paste div
click at [1003, 510] on span "Alex was great! Coordinating things with him was wonderful. He quoted me on the…" at bounding box center [1090, 514] width 250 height 91
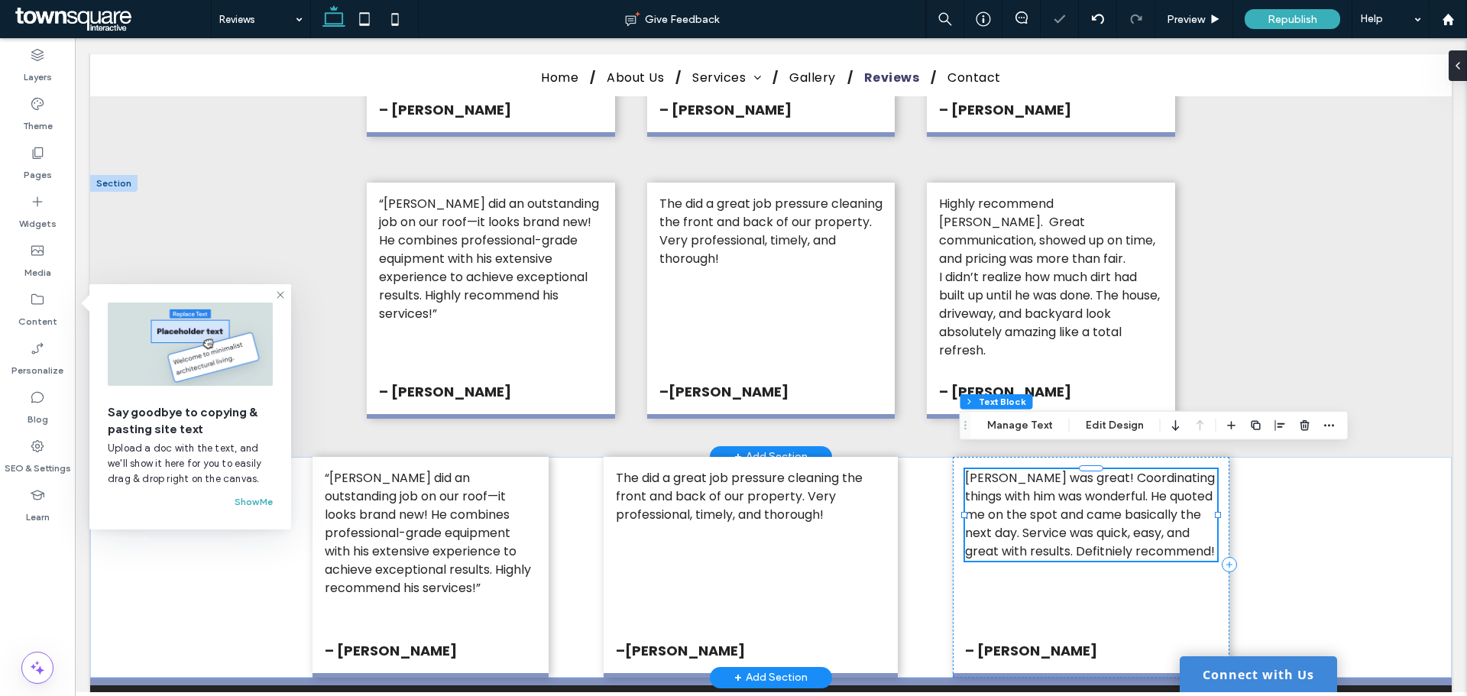
click at [1003, 510] on span "Alex was great! Coordinating things with him was wonderful. He quoted me on the…" at bounding box center [1090, 514] width 250 height 91
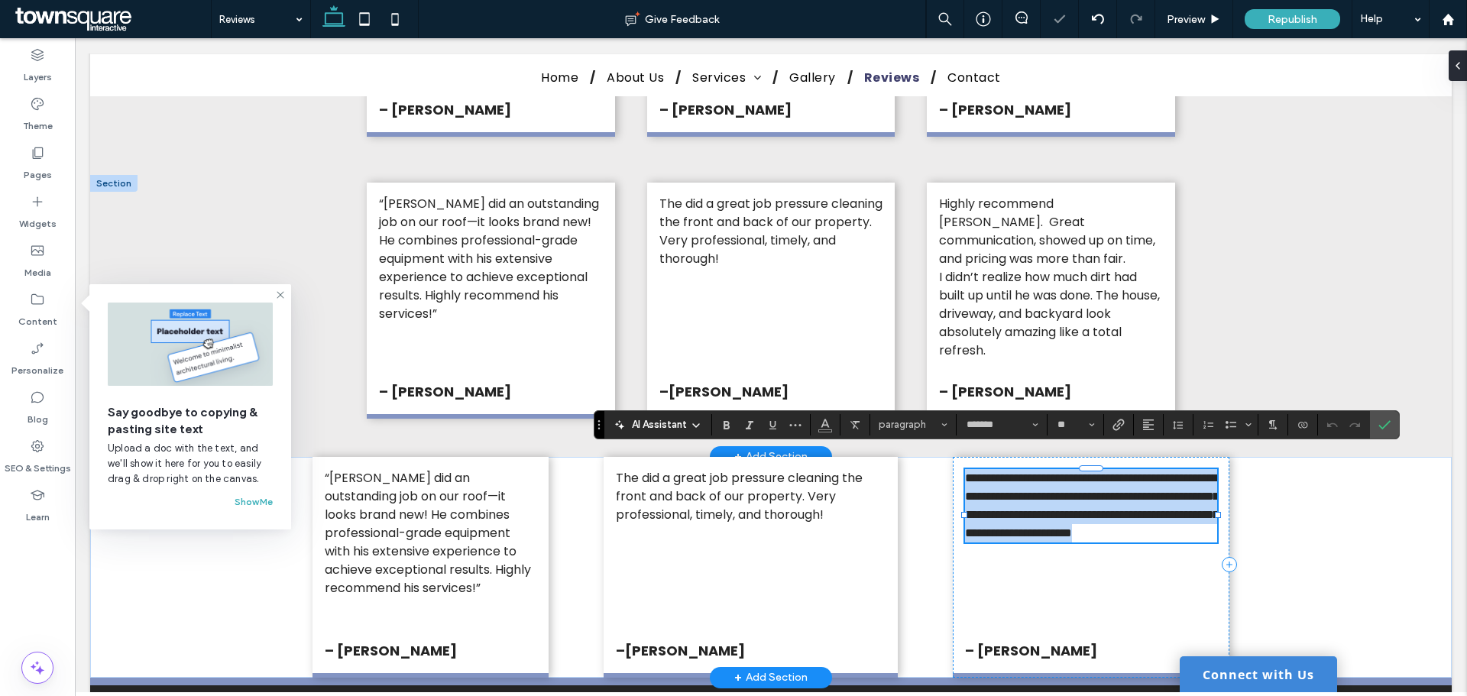
copy span "**********"
click at [1041, 281] on span "I didn’t realize how much dirt had built up until he was done. The house, drive…" at bounding box center [1049, 313] width 221 height 91
click at [1041, 281] on div "Highly recommend Alex. Great communication, showed up on time, and pricing was …" at bounding box center [1050, 277] width 223 height 165
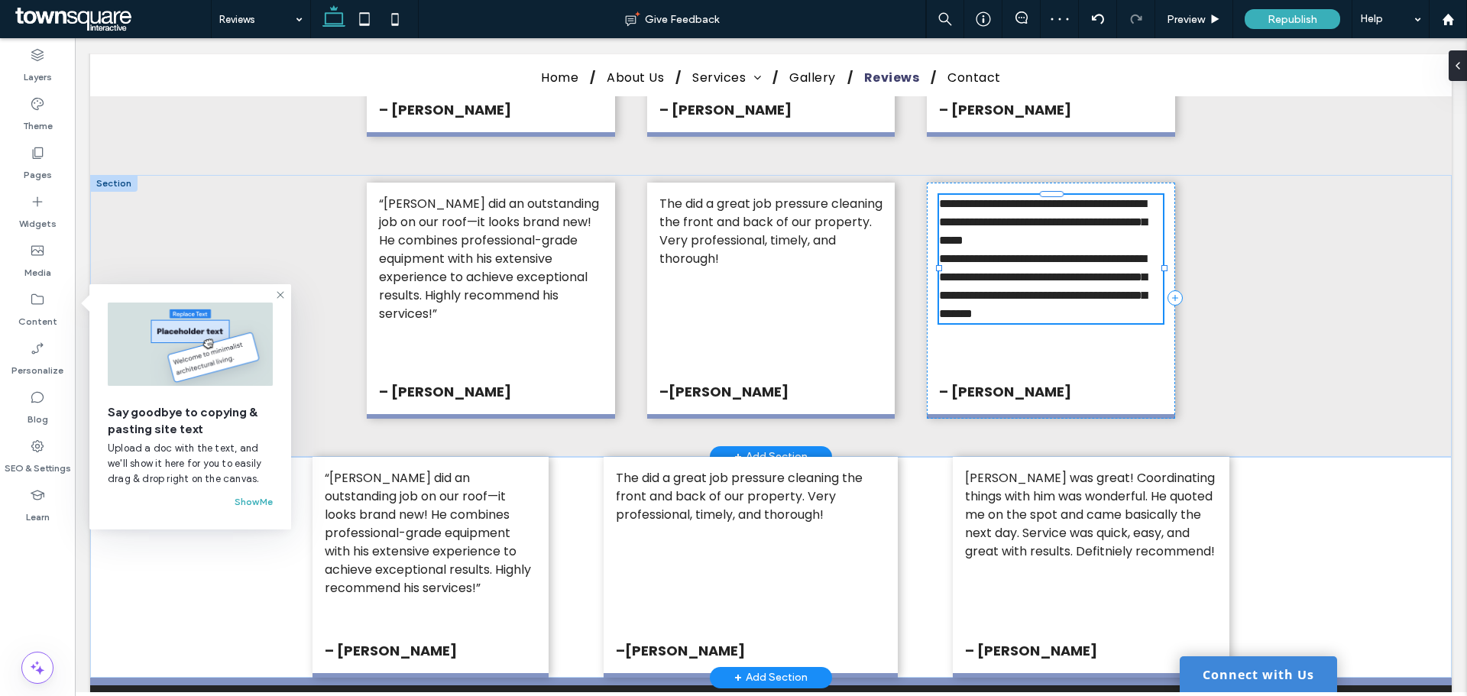
type input "*******"
type input "**"
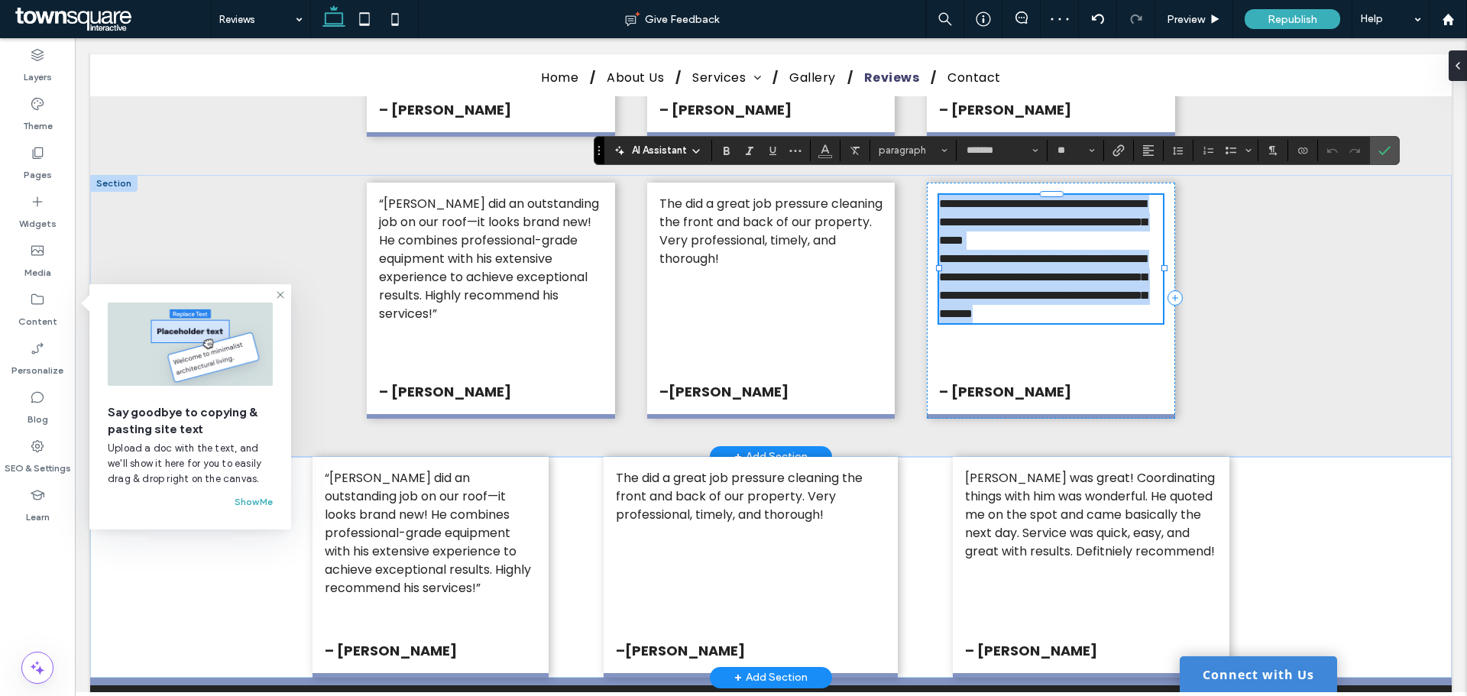
paste div
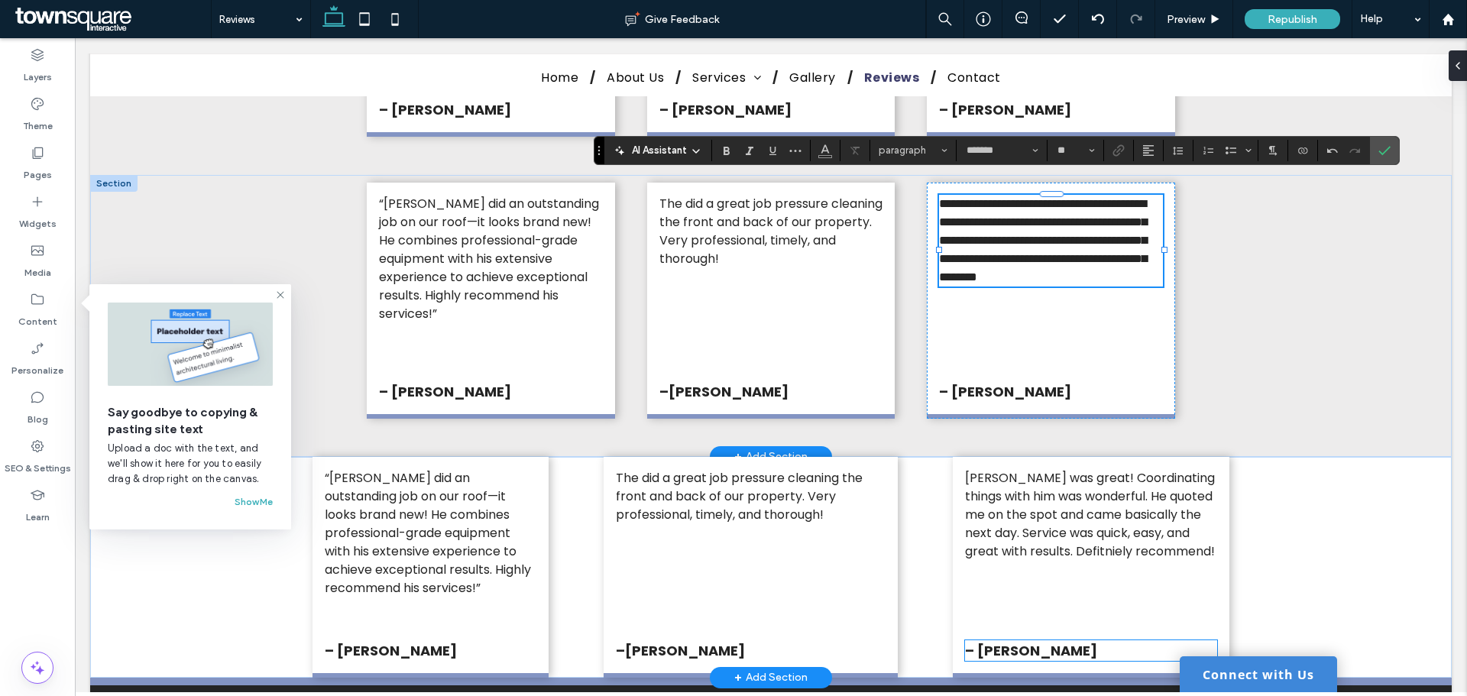
click at [991, 641] on strong "– D M" at bounding box center [1031, 650] width 132 height 19
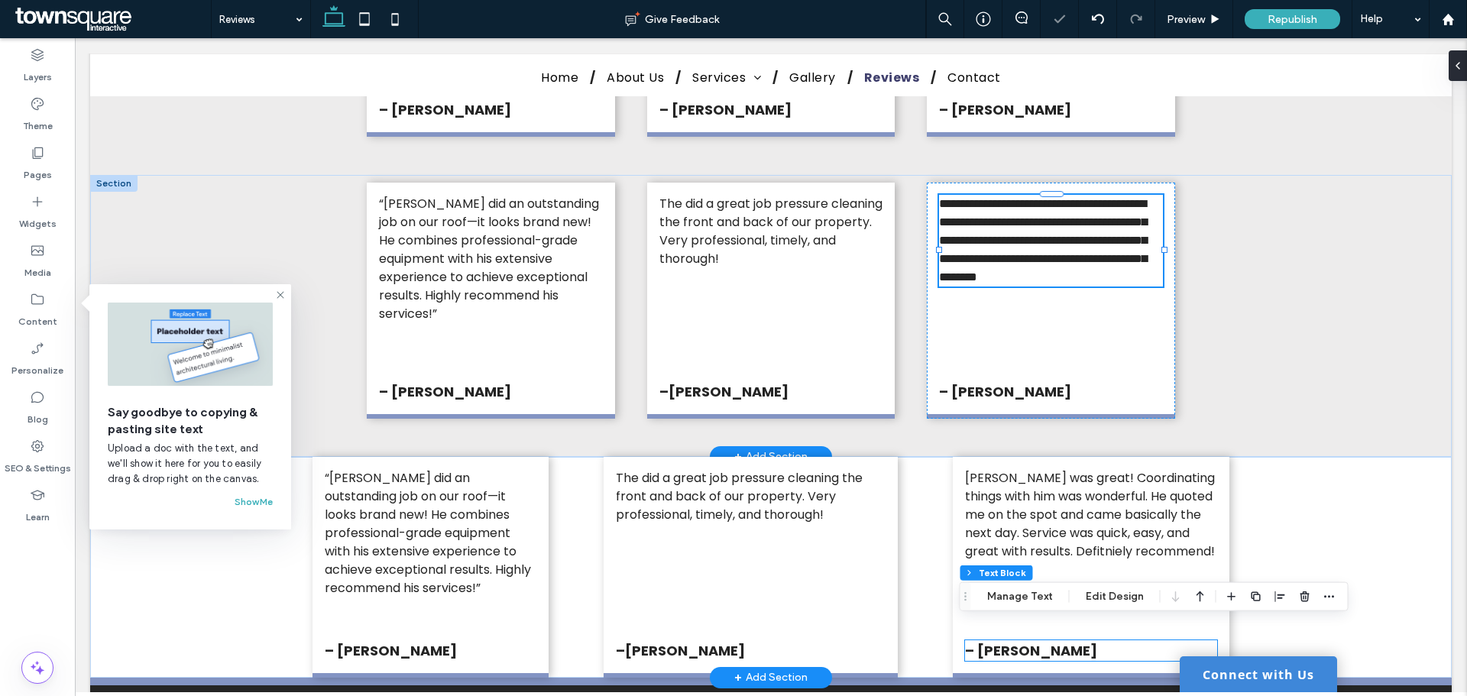
click at [991, 640] on div "– D M" at bounding box center [1091, 650] width 252 height 21
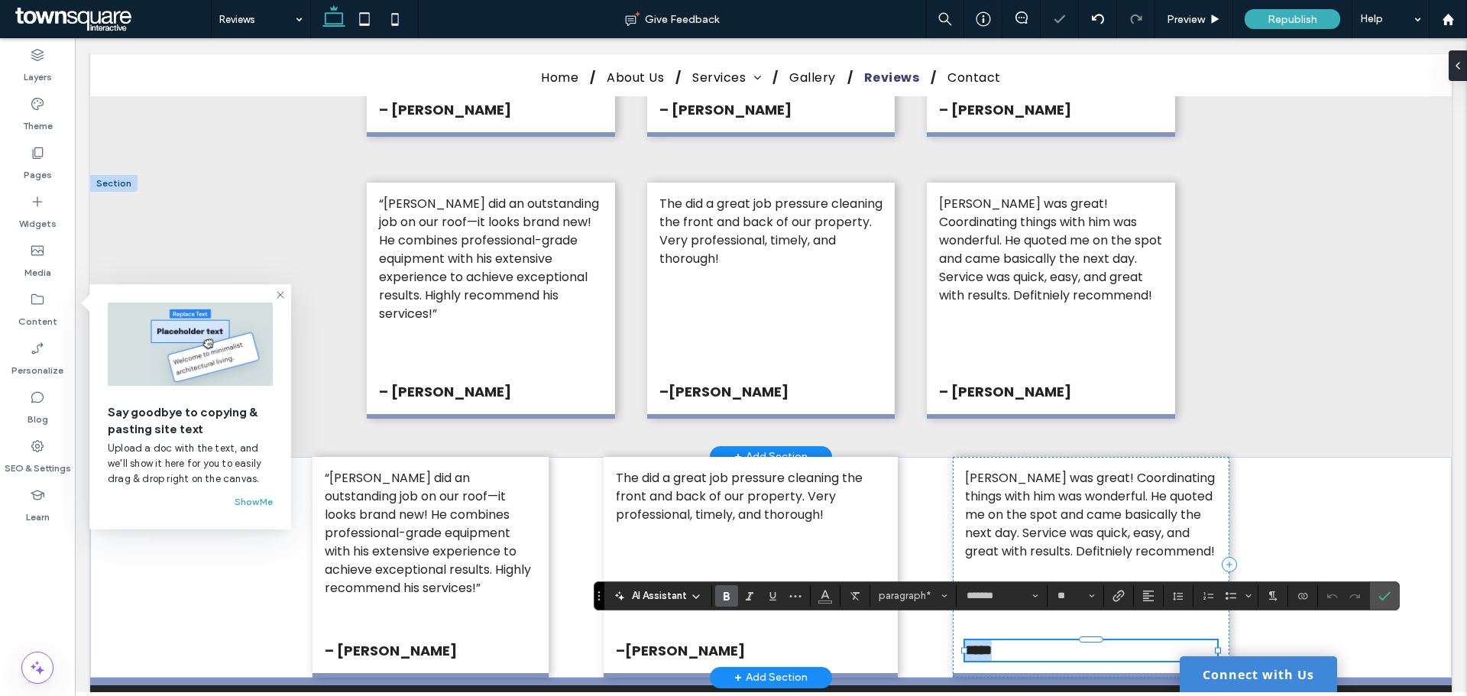
copy strong "*****"
click at [975, 382] on strong "– [PERSON_NAME]" at bounding box center [1005, 391] width 132 height 19
click at [975, 381] on div "– [PERSON_NAME]" at bounding box center [1050, 391] width 223 height 21
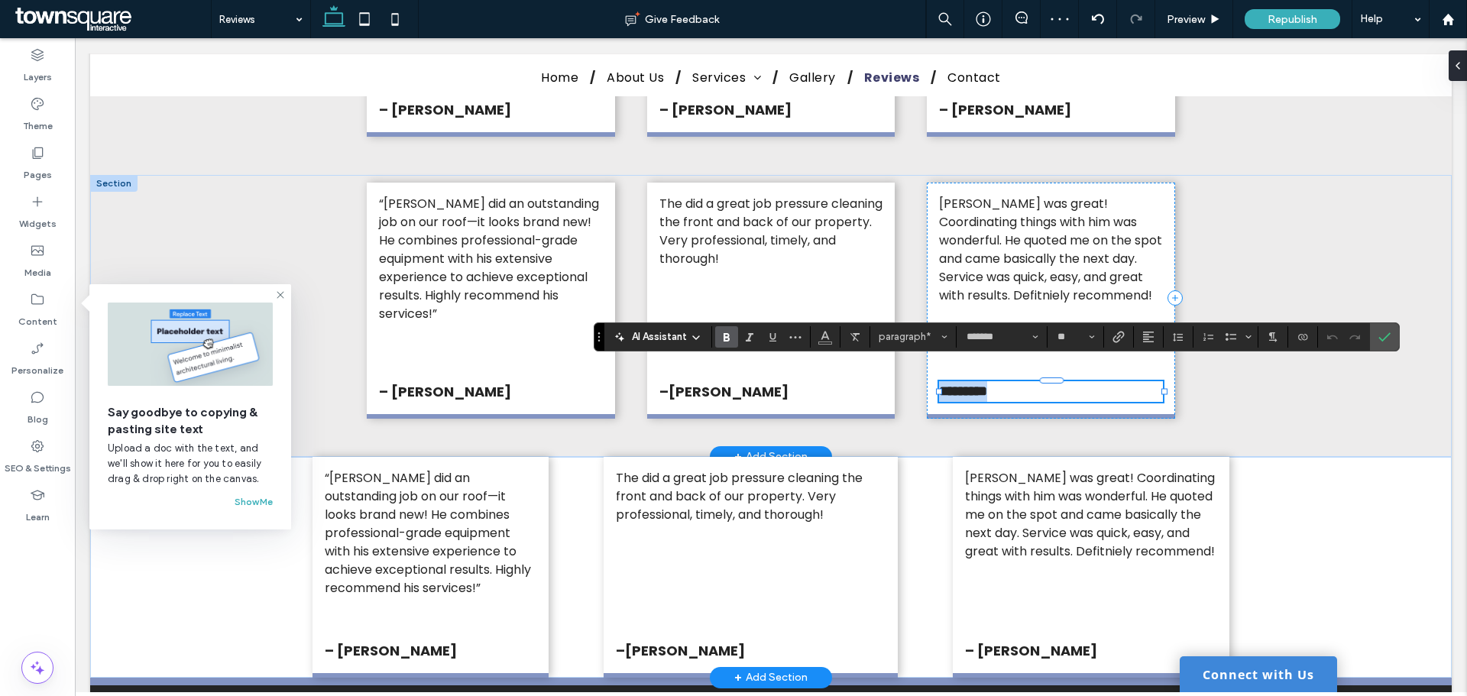
paste div
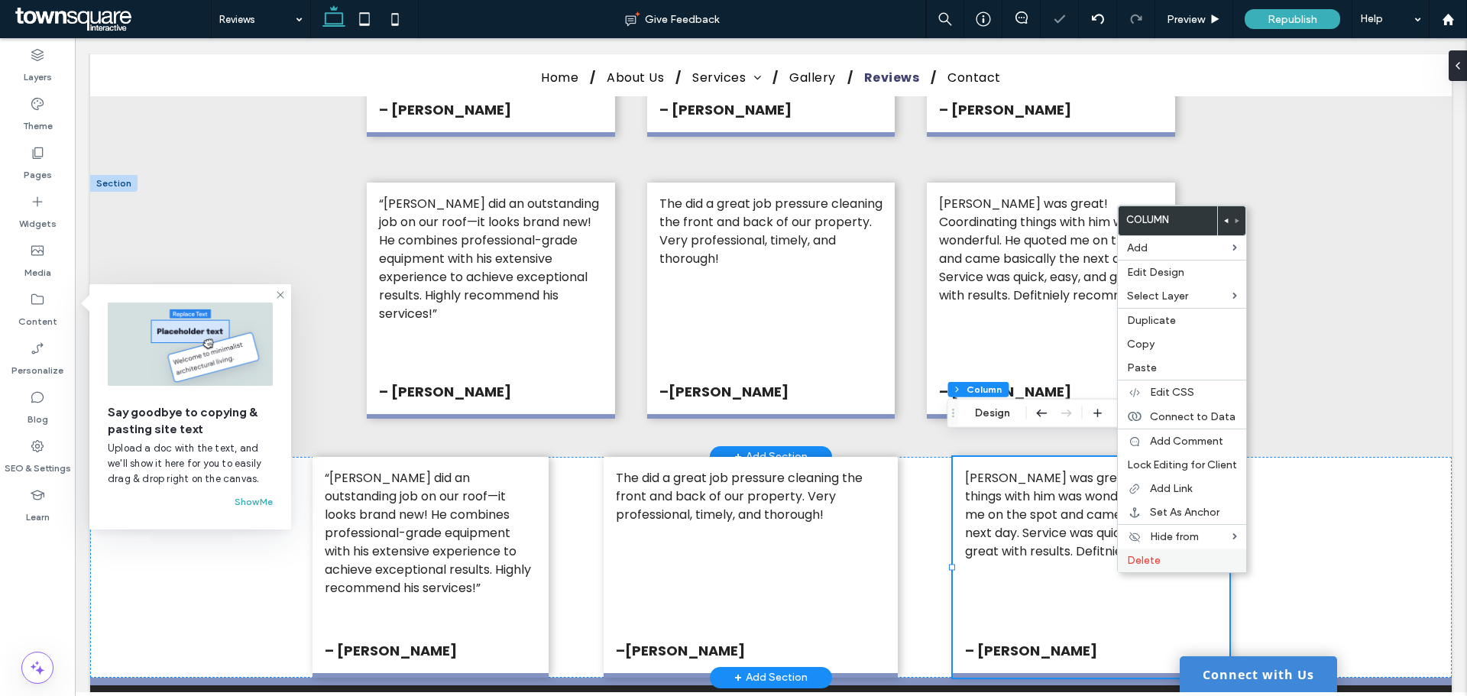
click at [1141, 559] on span "Delete" at bounding box center [1144, 560] width 34 height 13
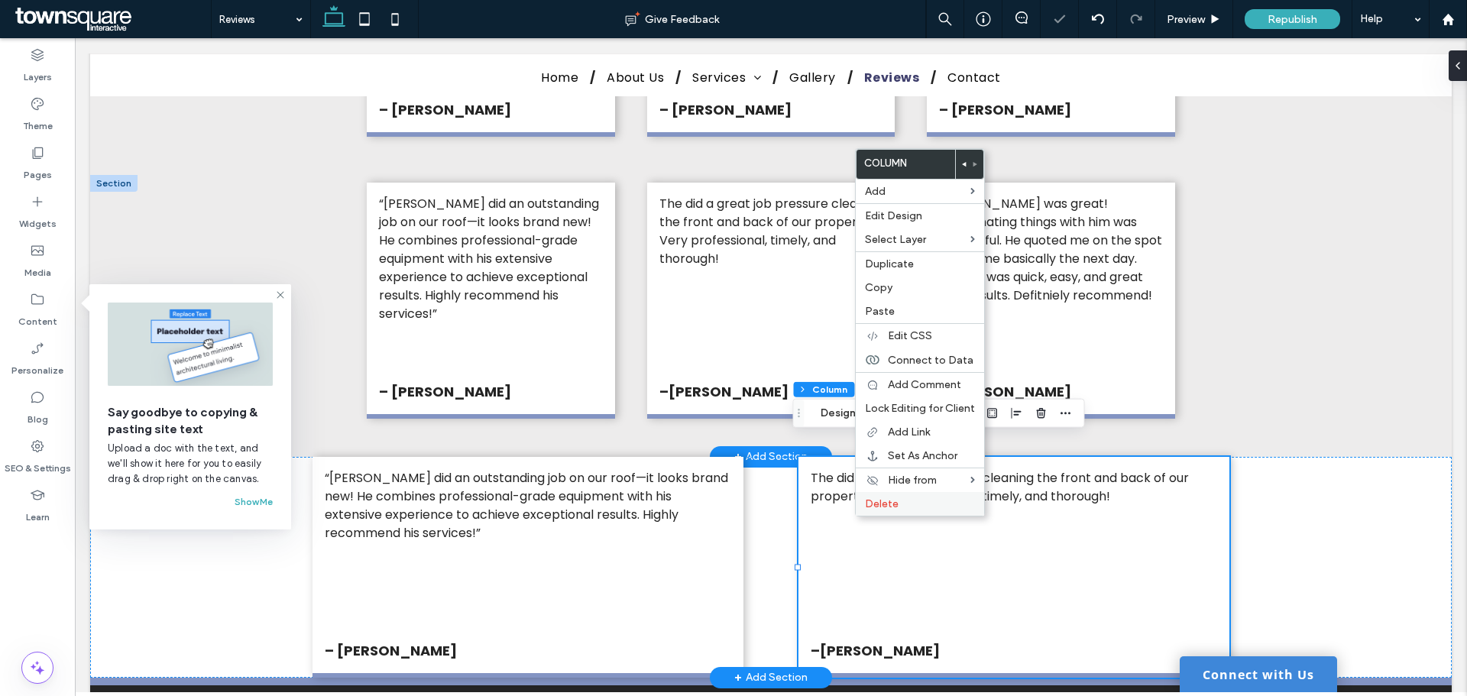
click at [925, 502] on label "Delete" at bounding box center [920, 503] width 110 height 13
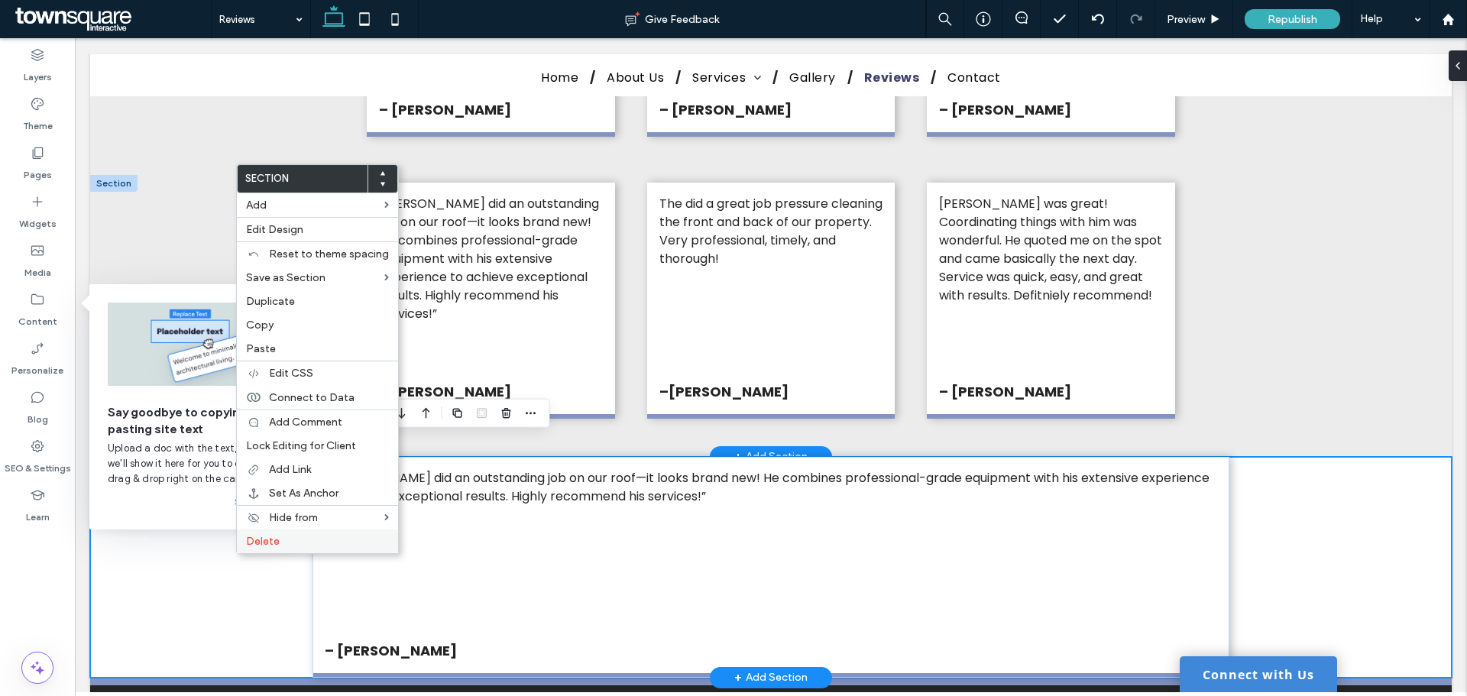
click at [275, 535] on span "Delete" at bounding box center [263, 541] width 34 height 13
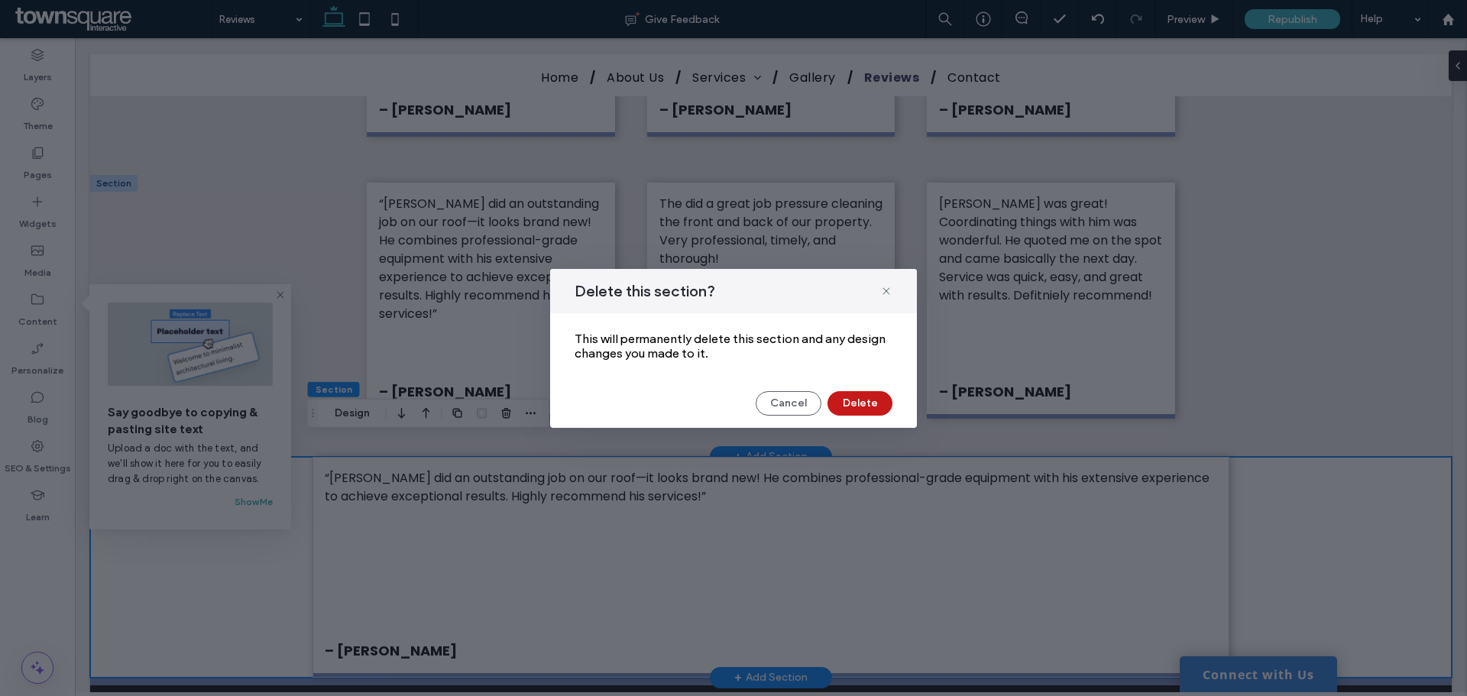
click at [849, 401] on button "Delete" at bounding box center [859, 403] width 65 height 24
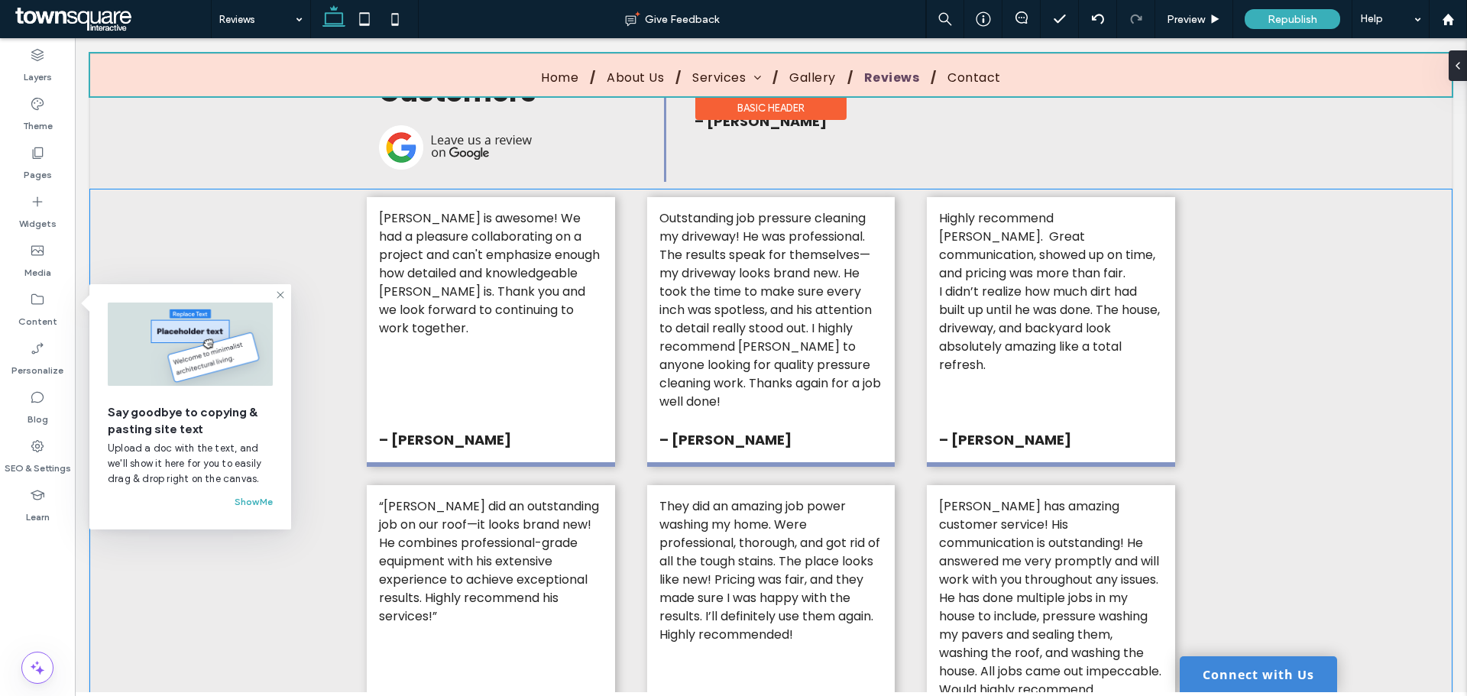
scroll to position [382, 0]
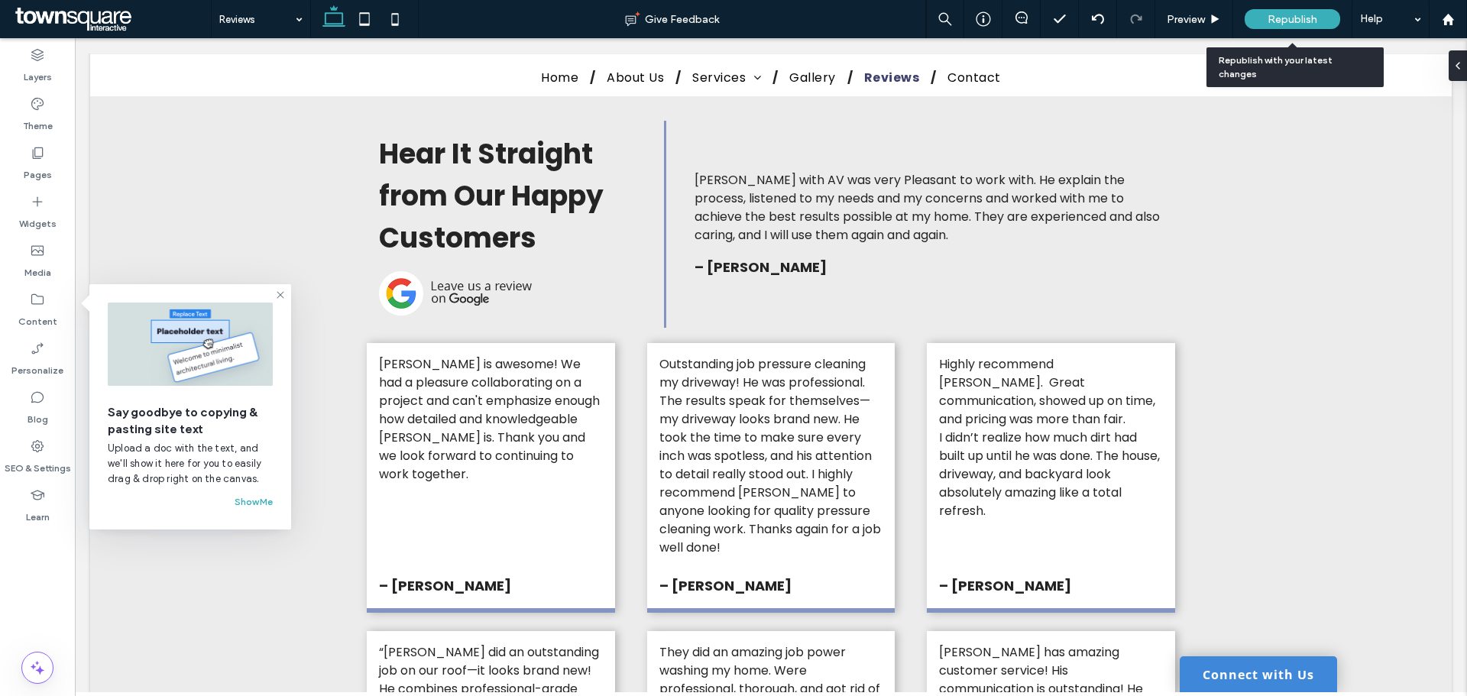
click at [1289, 5] on div "Republish" at bounding box center [1293, 19] width 96 height 38
click at [1312, 18] on span "Republish" at bounding box center [1293, 19] width 50 height 13
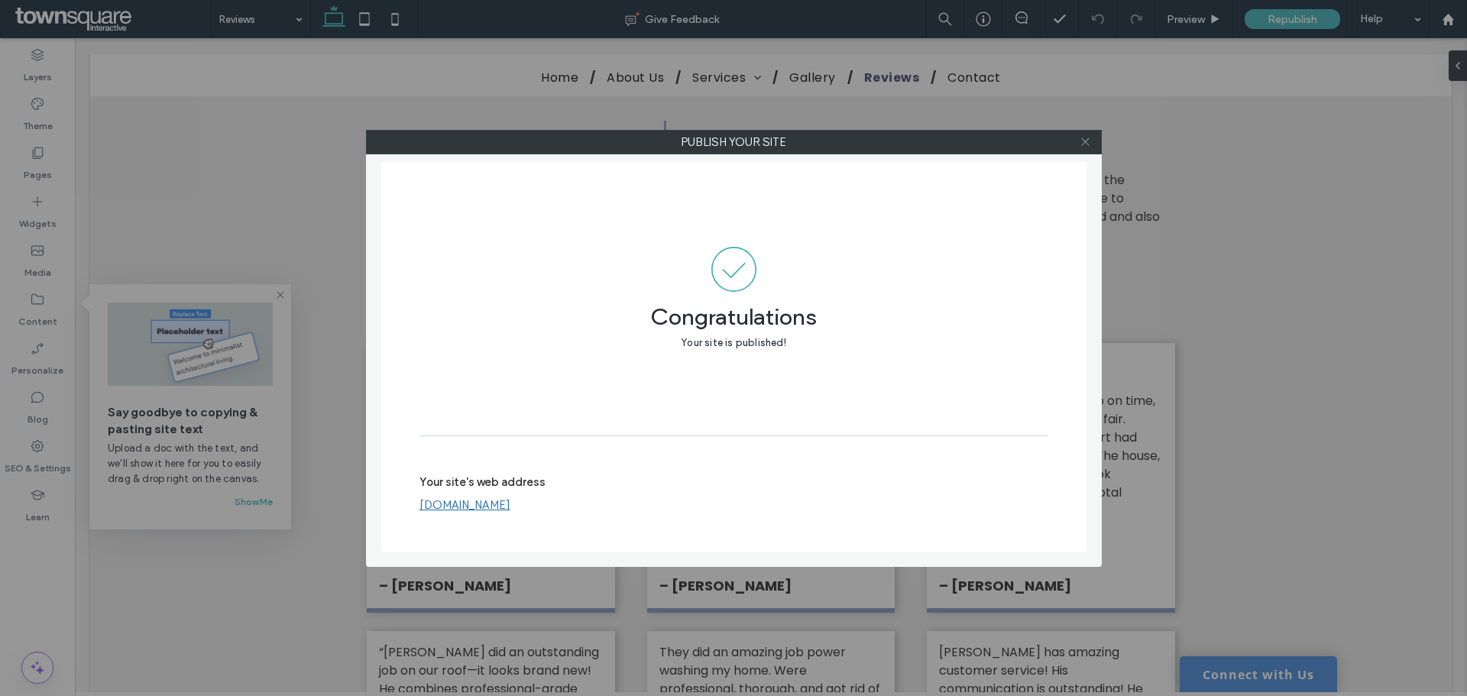
click at [1090, 139] on icon at bounding box center [1085, 141] width 11 height 11
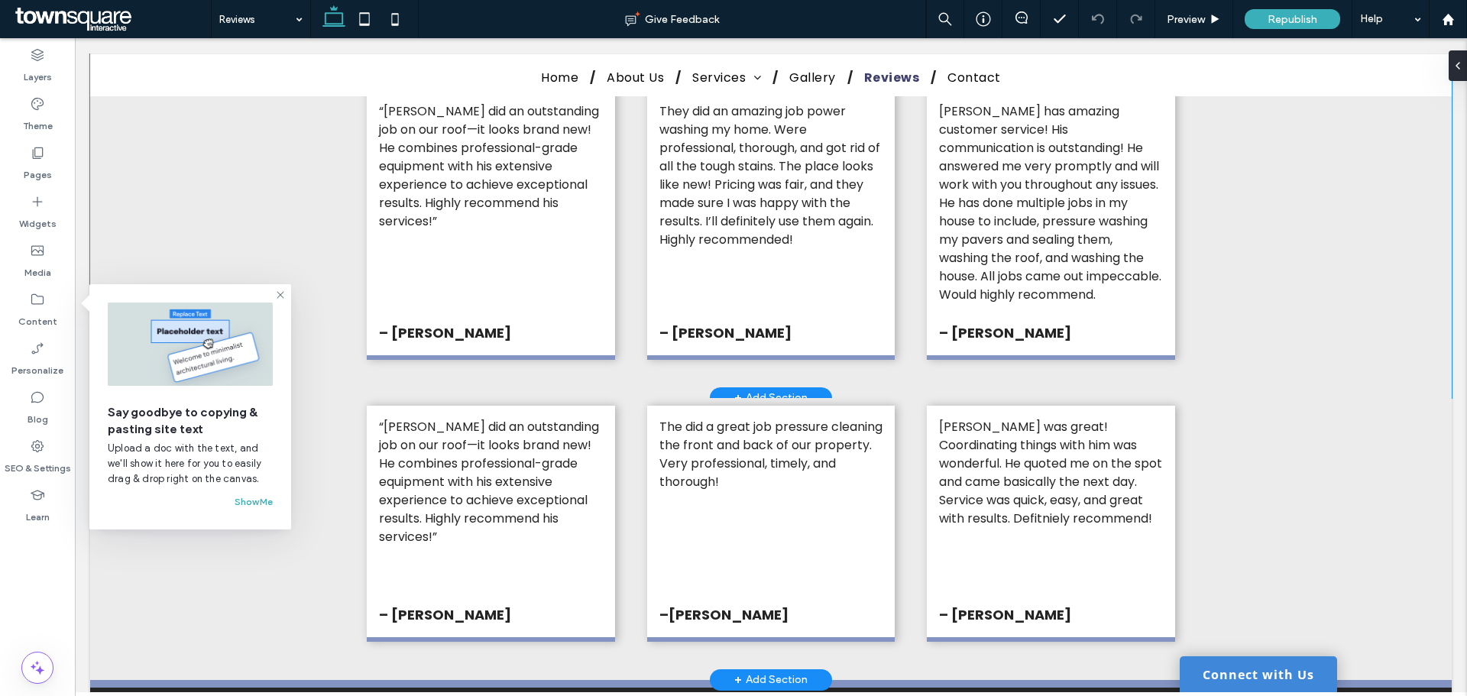
scroll to position [764, 0]
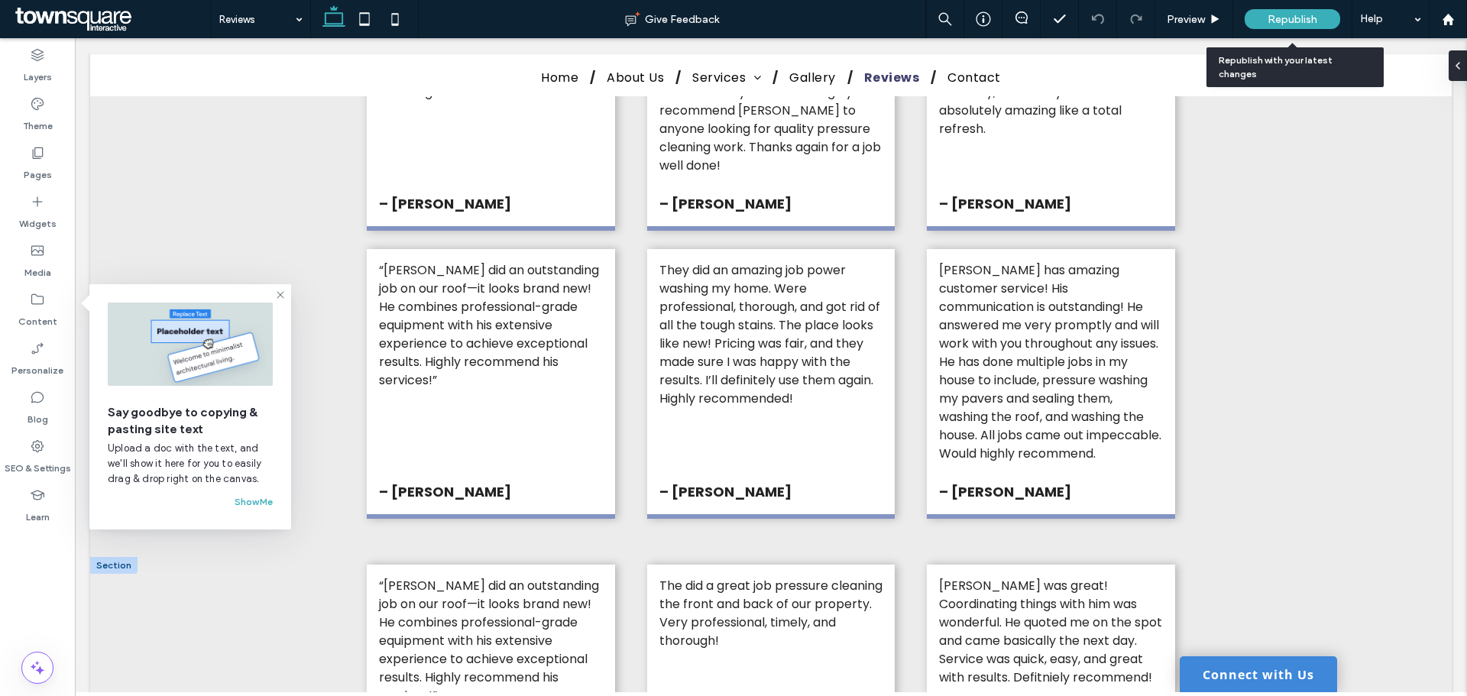
click at [1282, 15] on span "Republish" at bounding box center [1293, 19] width 50 height 13
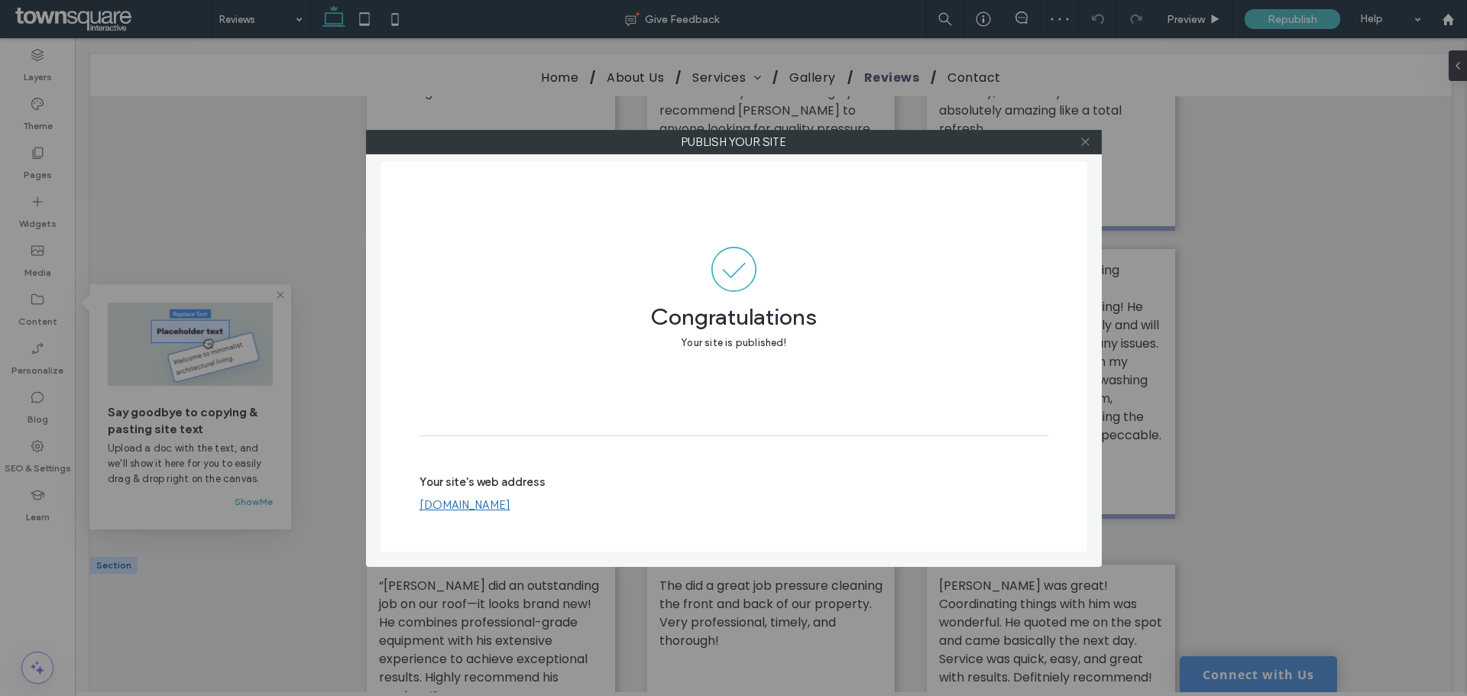
click at [1080, 141] on icon at bounding box center [1085, 141] width 11 height 11
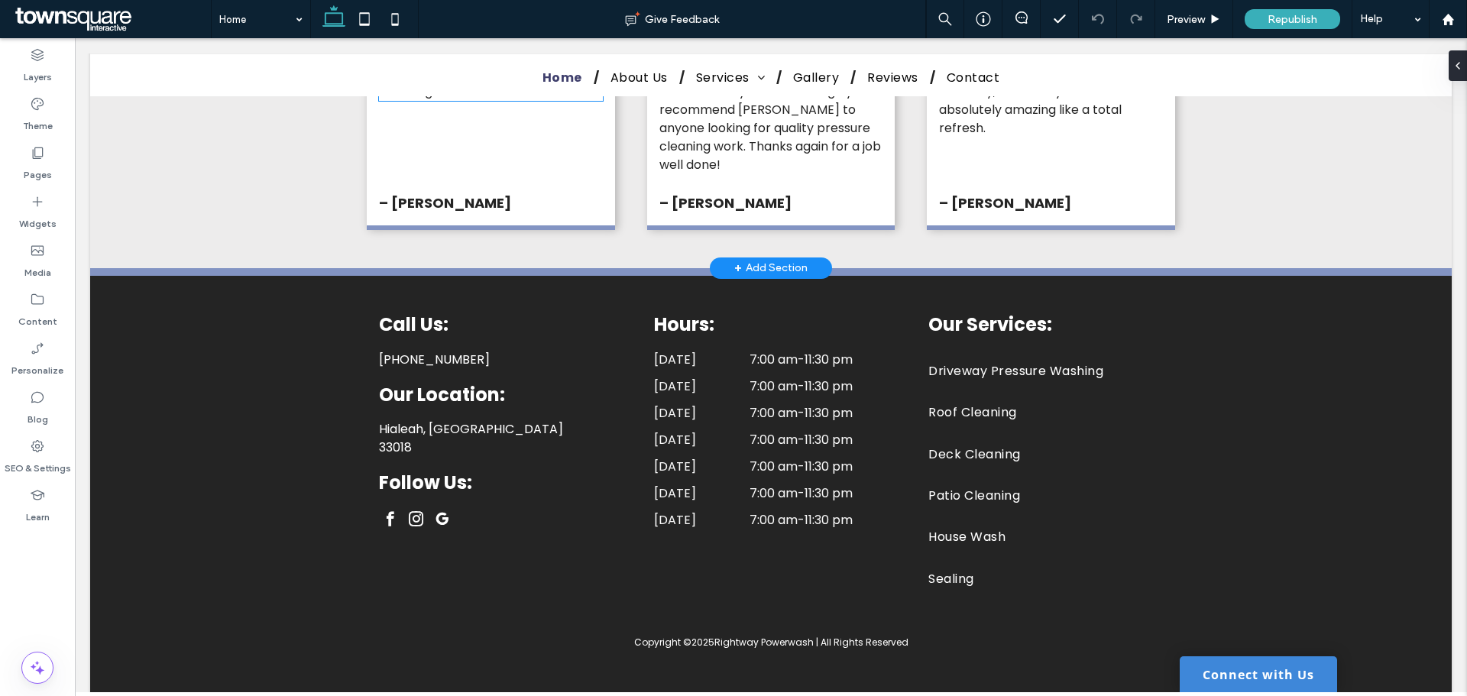
scroll to position [3126, 0]
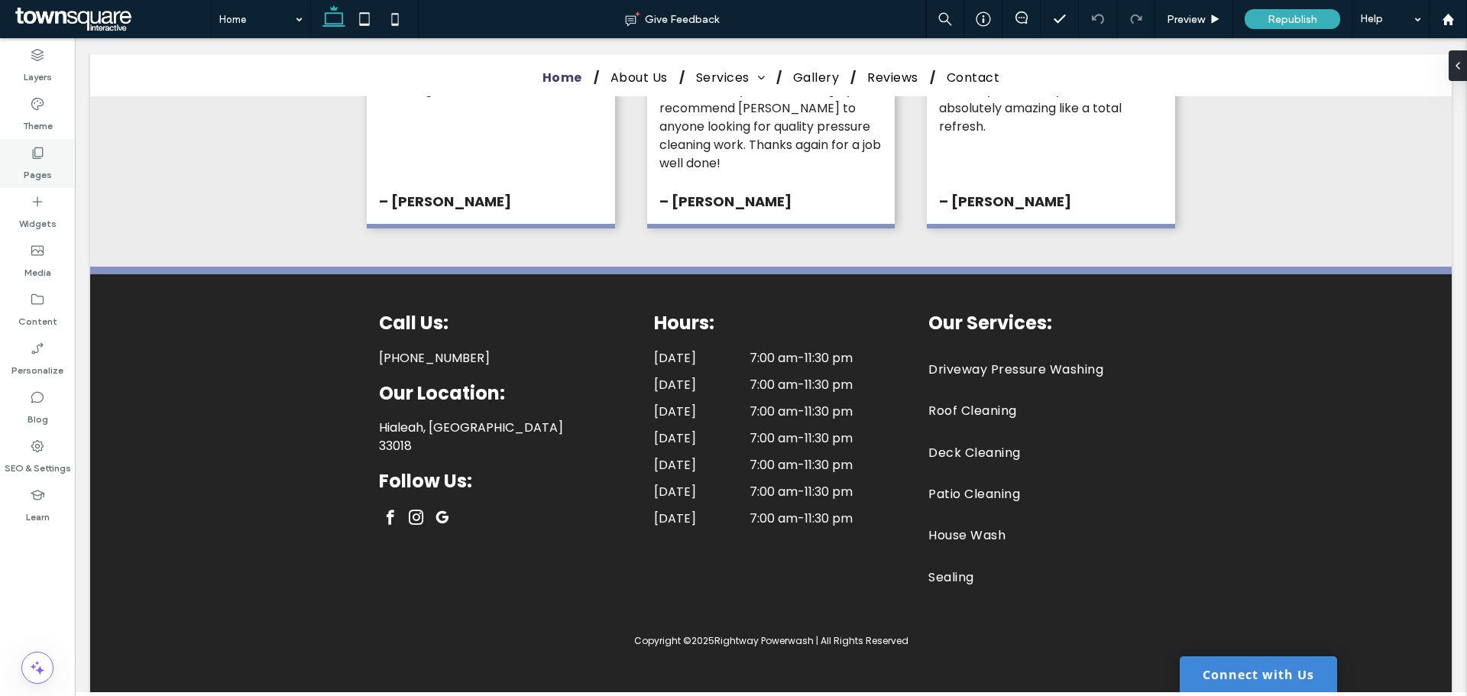
click at [37, 152] on icon at bounding box center [37, 152] width 15 height 15
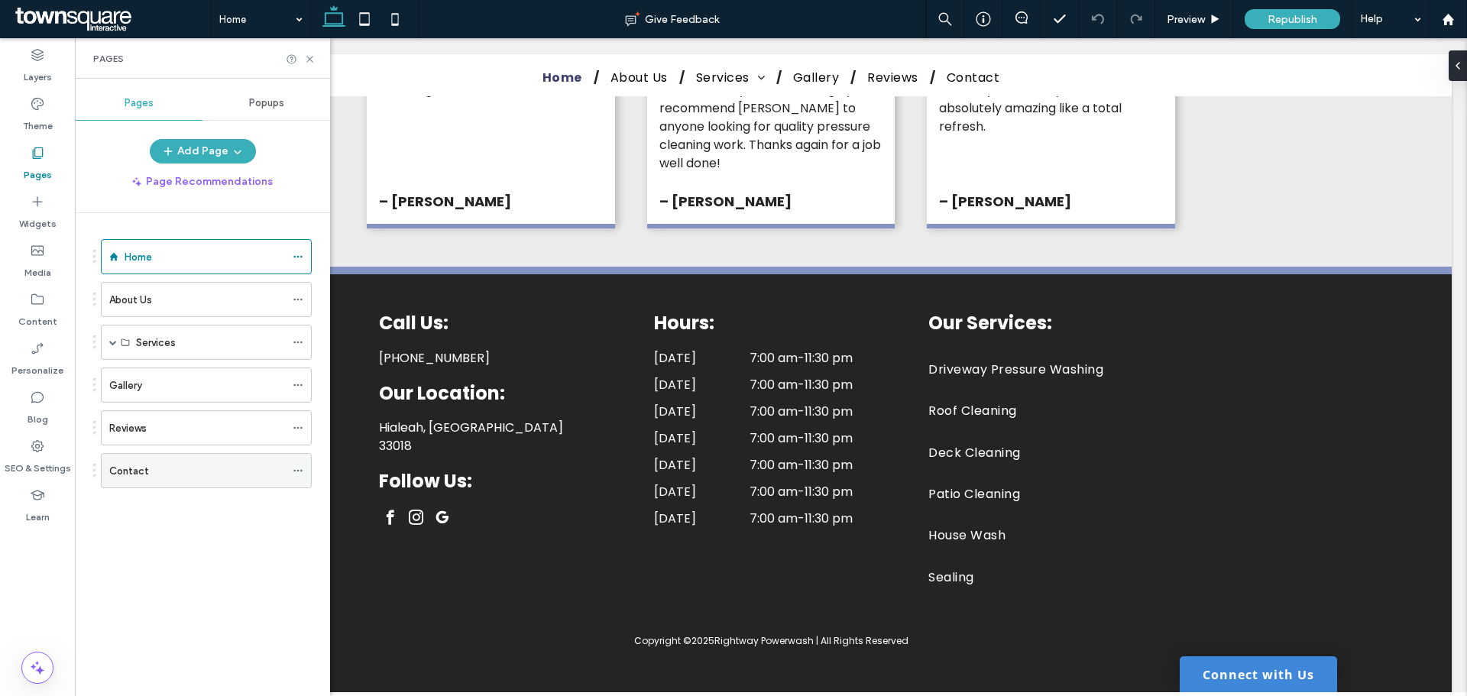
click at [162, 463] on div "Contact" at bounding box center [197, 471] width 176 height 16
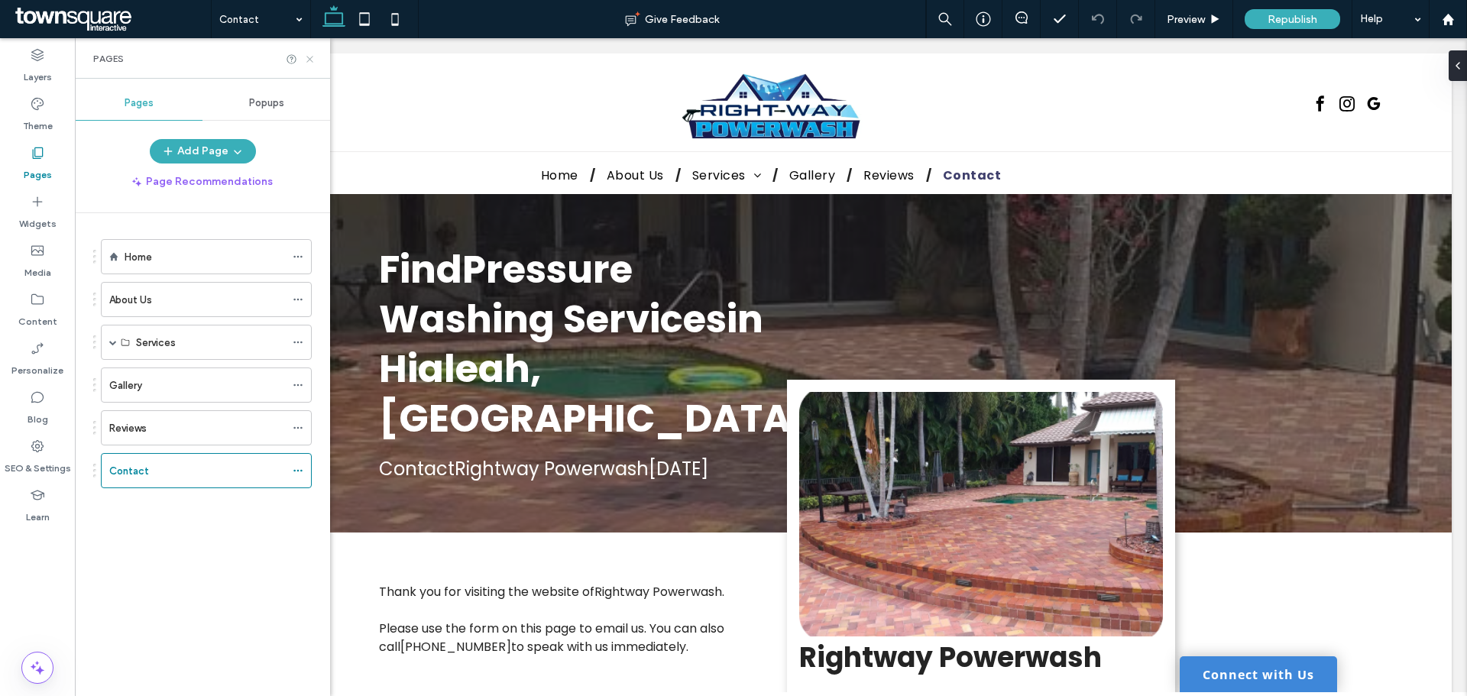
click at [312, 55] on icon at bounding box center [309, 58] width 11 height 11
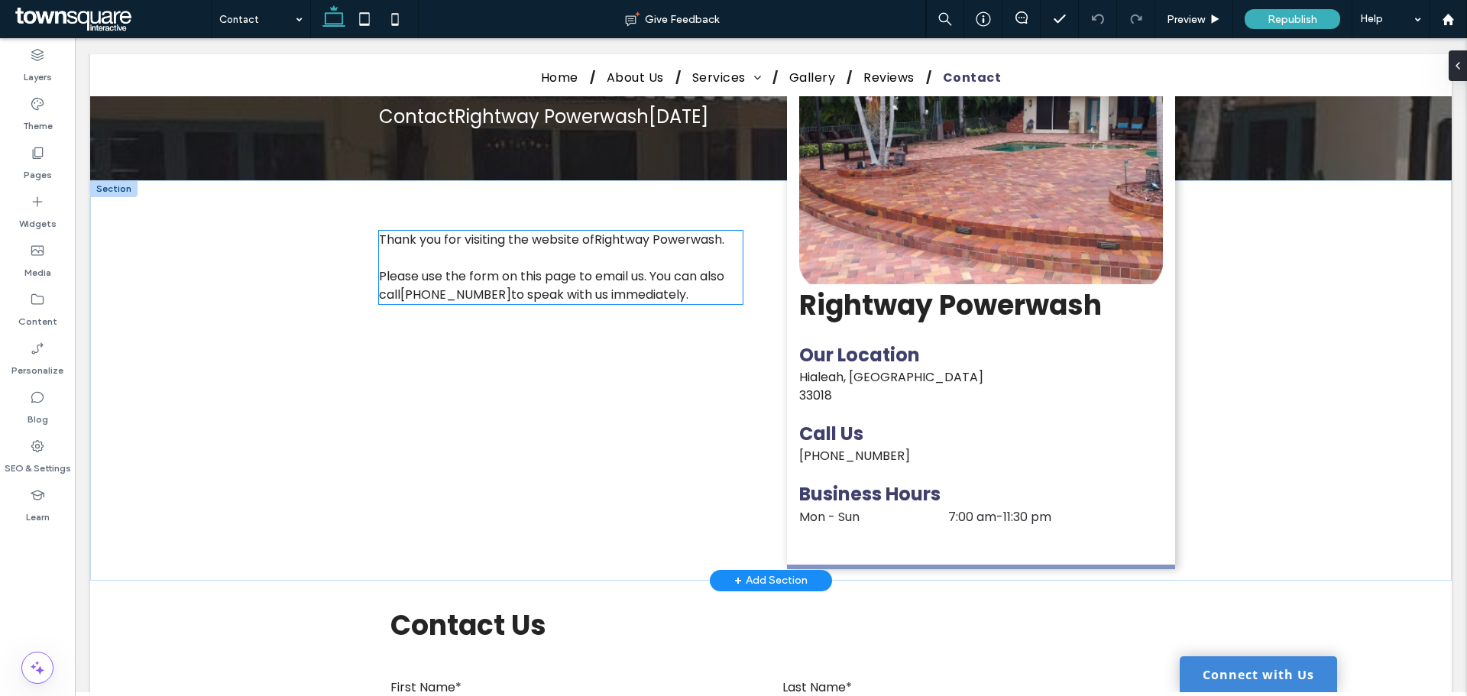
scroll to position [382, 0]
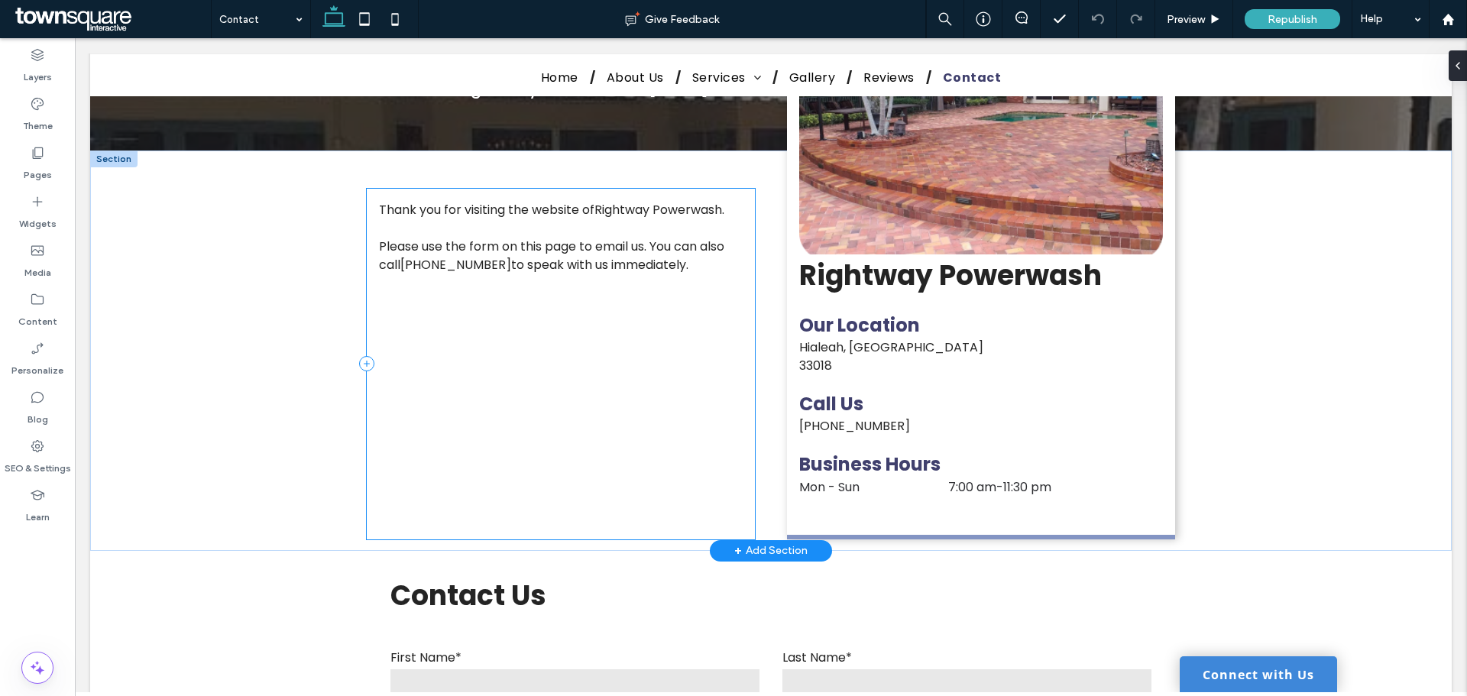
click at [487, 373] on div "Thank you for visiting the website of Rightway Powerwash . Please use the form …" at bounding box center [561, 364] width 388 height 351
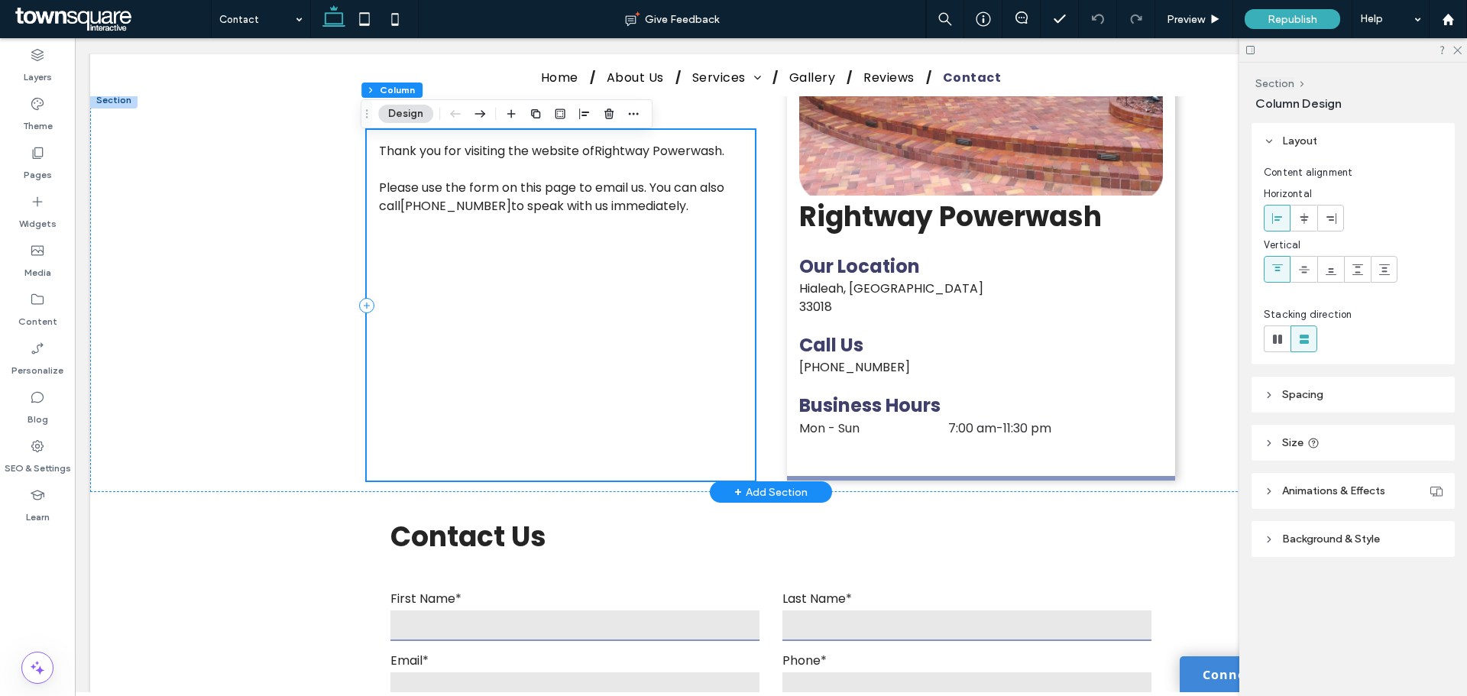
scroll to position [306, 0]
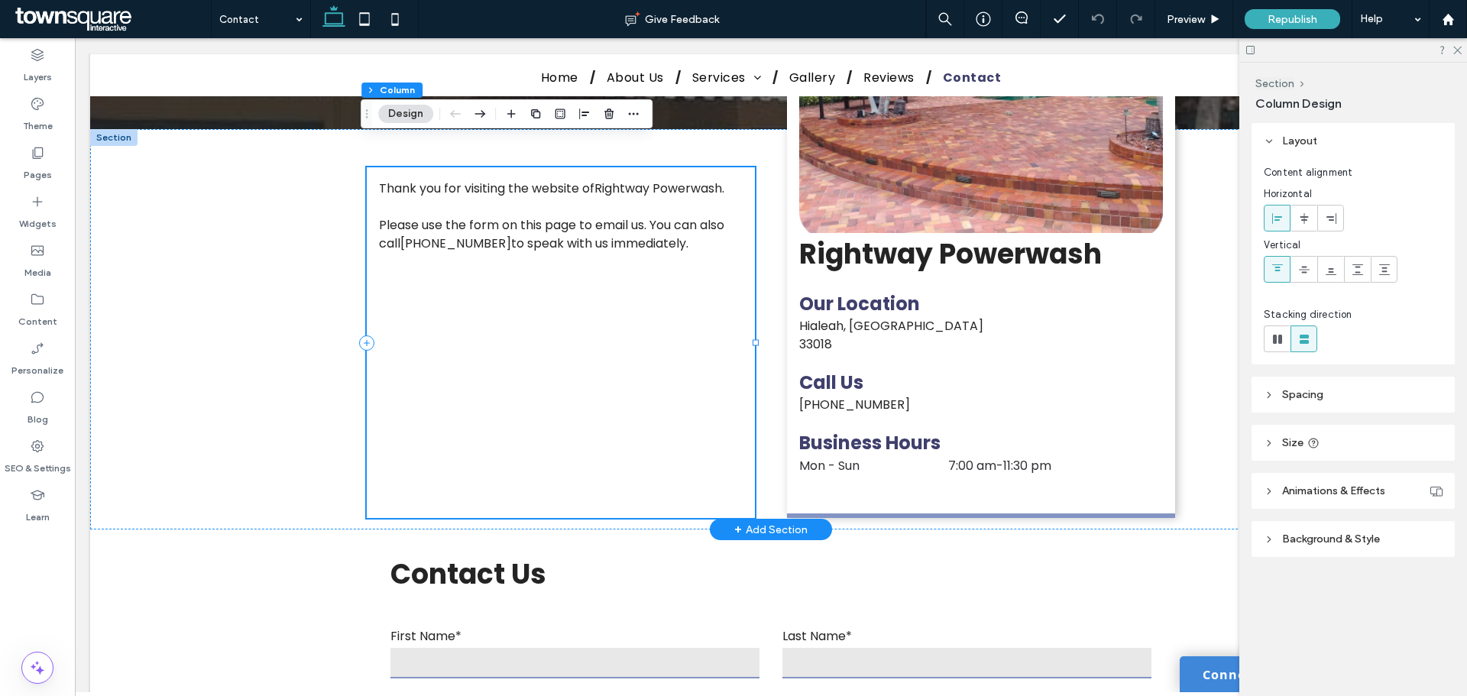
click at [489, 249] on div "Thank you for visiting the website of Rightway Powerwash . Please use the form …" at bounding box center [561, 342] width 388 height 351
click at [732, 216] on p "Please use the form on this page to email us. You can also call [PHONE_NUMBER] …" at bounding box center [561, 234] width 364 height 37
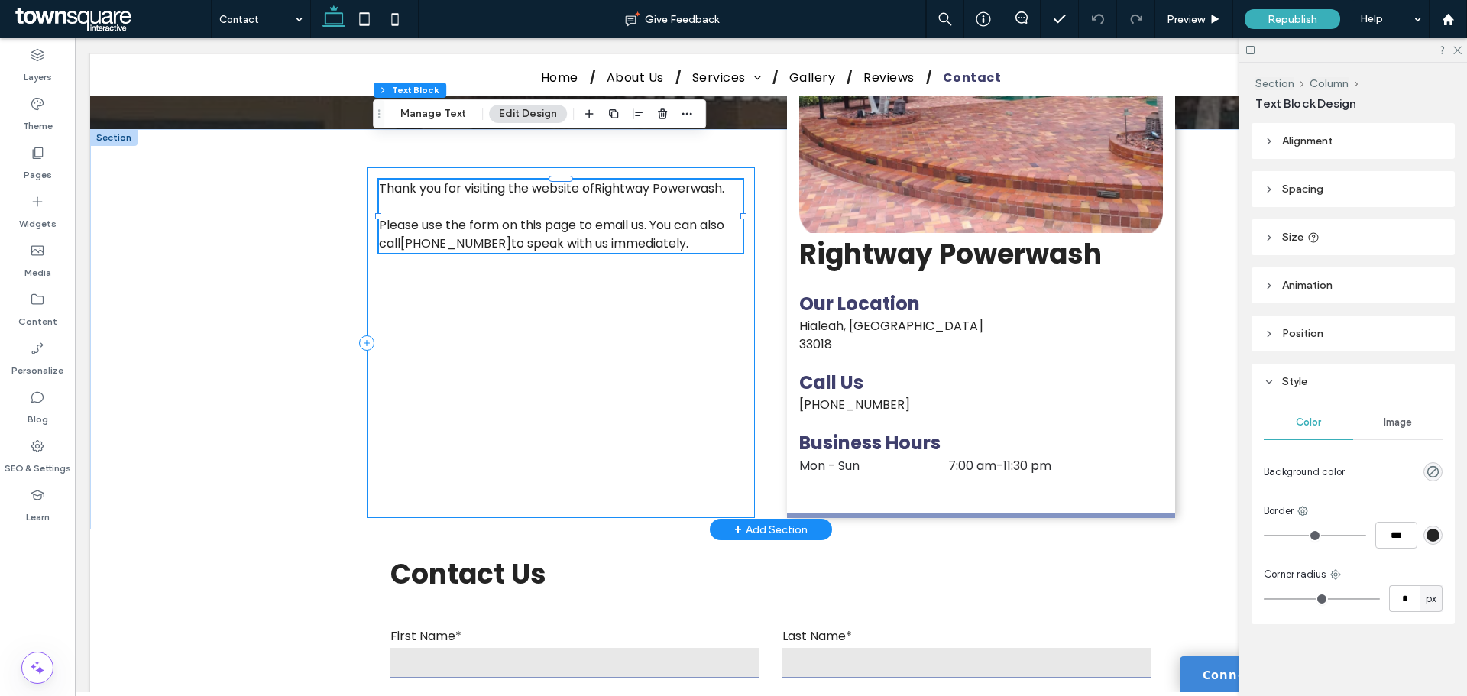
click at [677, 249] on div "Thank you for visiting the website of Rightway Powerwash . Please use the form …" at bounding box center [561, 342] width 388 height 351
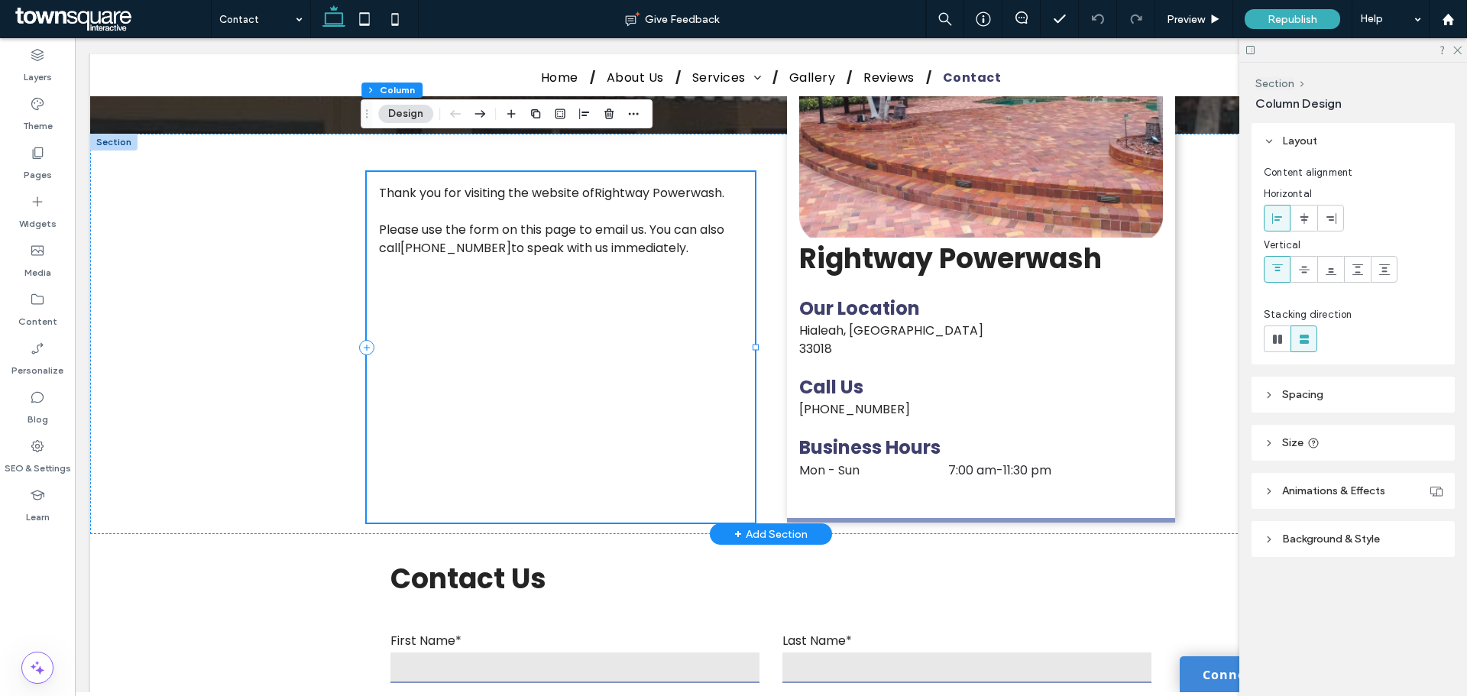
scroll to position [229, 0]
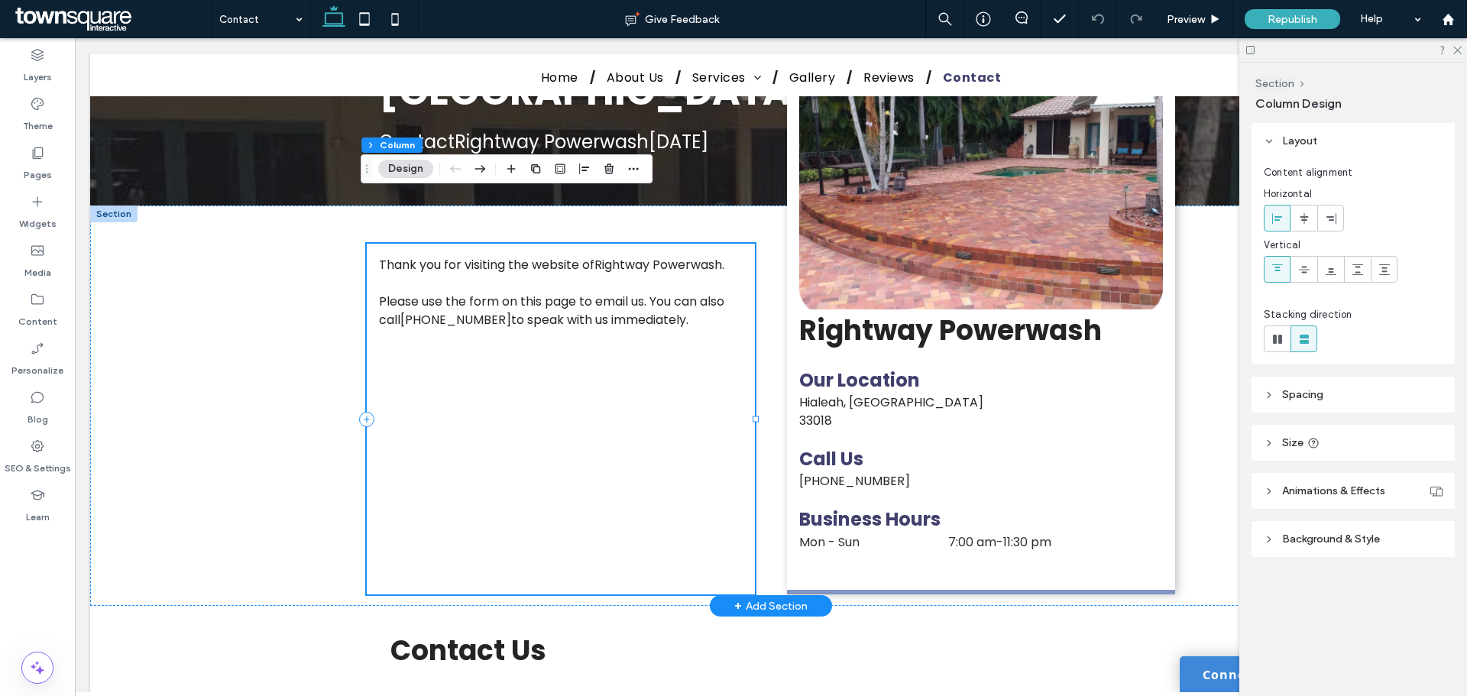
click at [536, 338] on div "Thank you for visiting the website of Rightway Powerwash . Please use the form …" at bounding box center [561, 419] width 388 height 351
click at [546, 324] on div "Thank you for visiting the website of Rightway Powerwash . Please use the form …" at bounding box center [561, 419] width 388 height 351
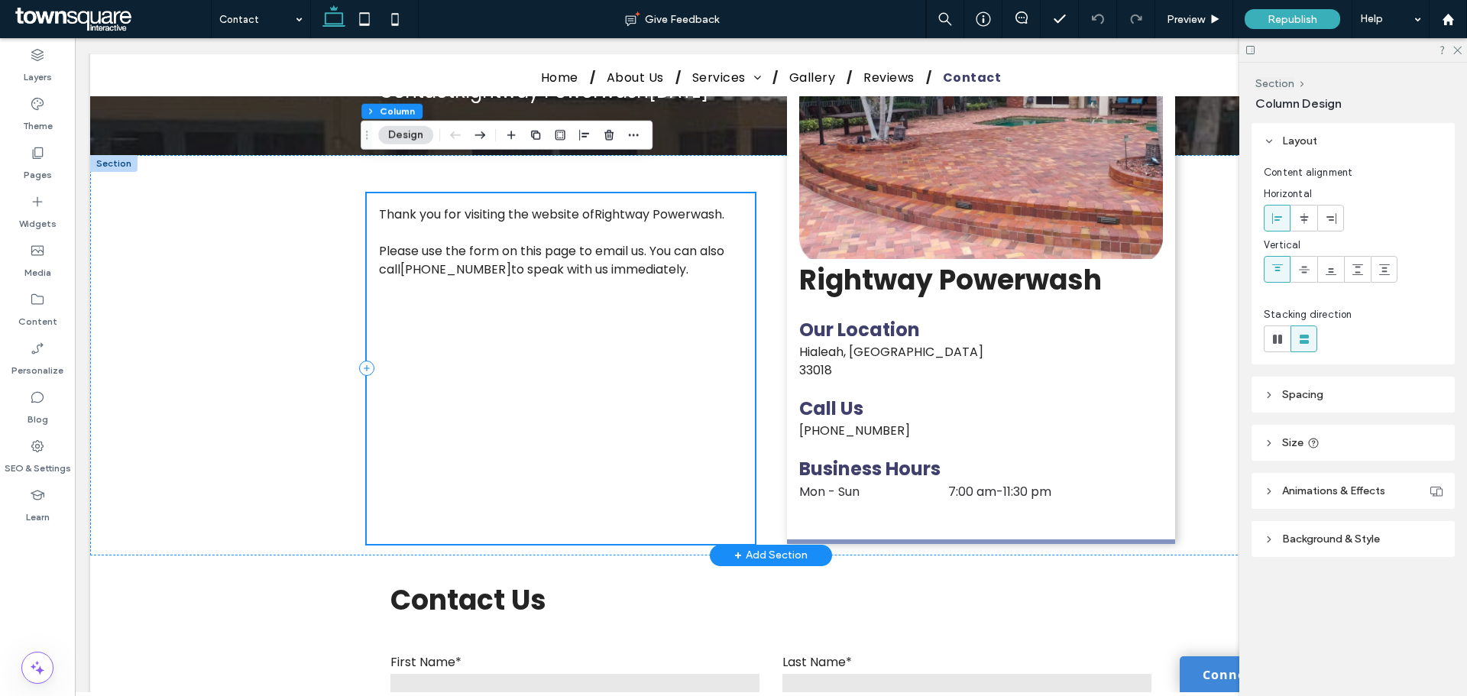
scroll to position [382, 0]
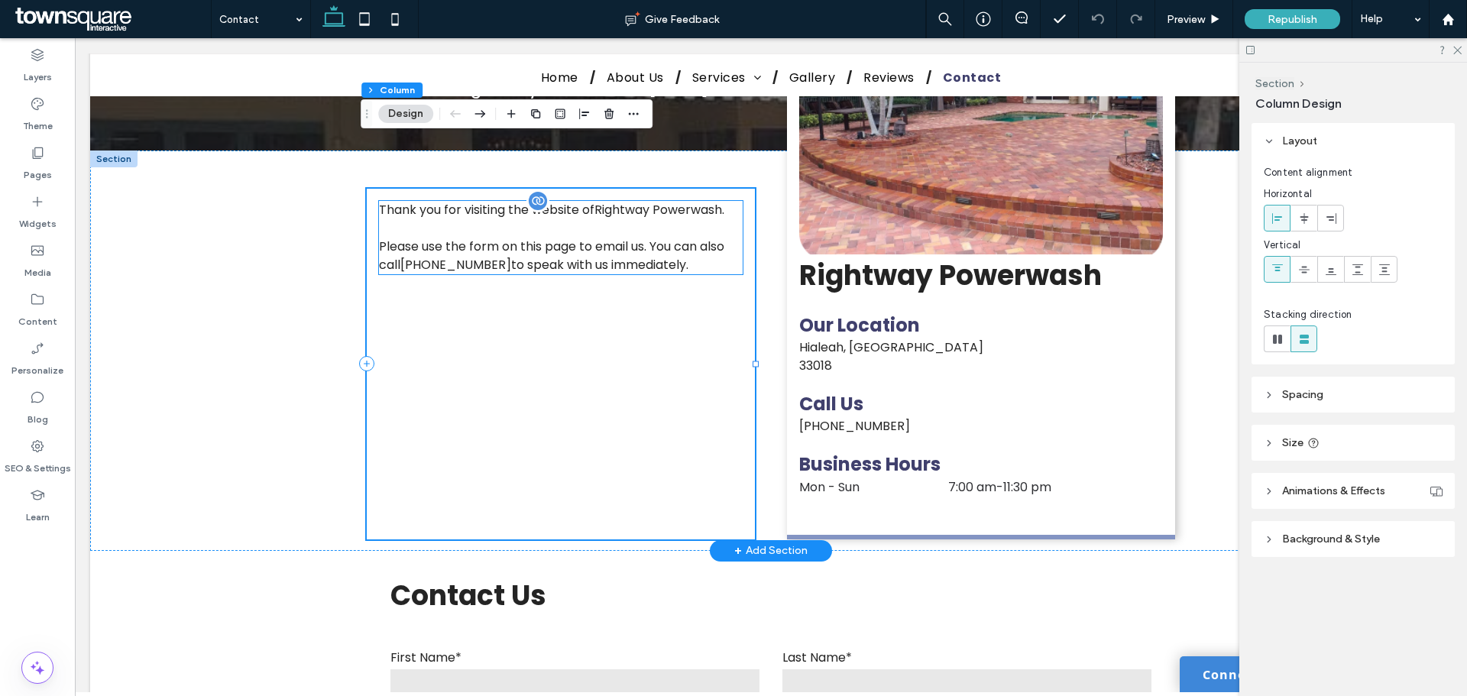
click at [714, 238] on p "Please use the form on this page to email us. You can also call [PHONE_NUMBER] …" at bounding box center [561, 256] width 364 height 37
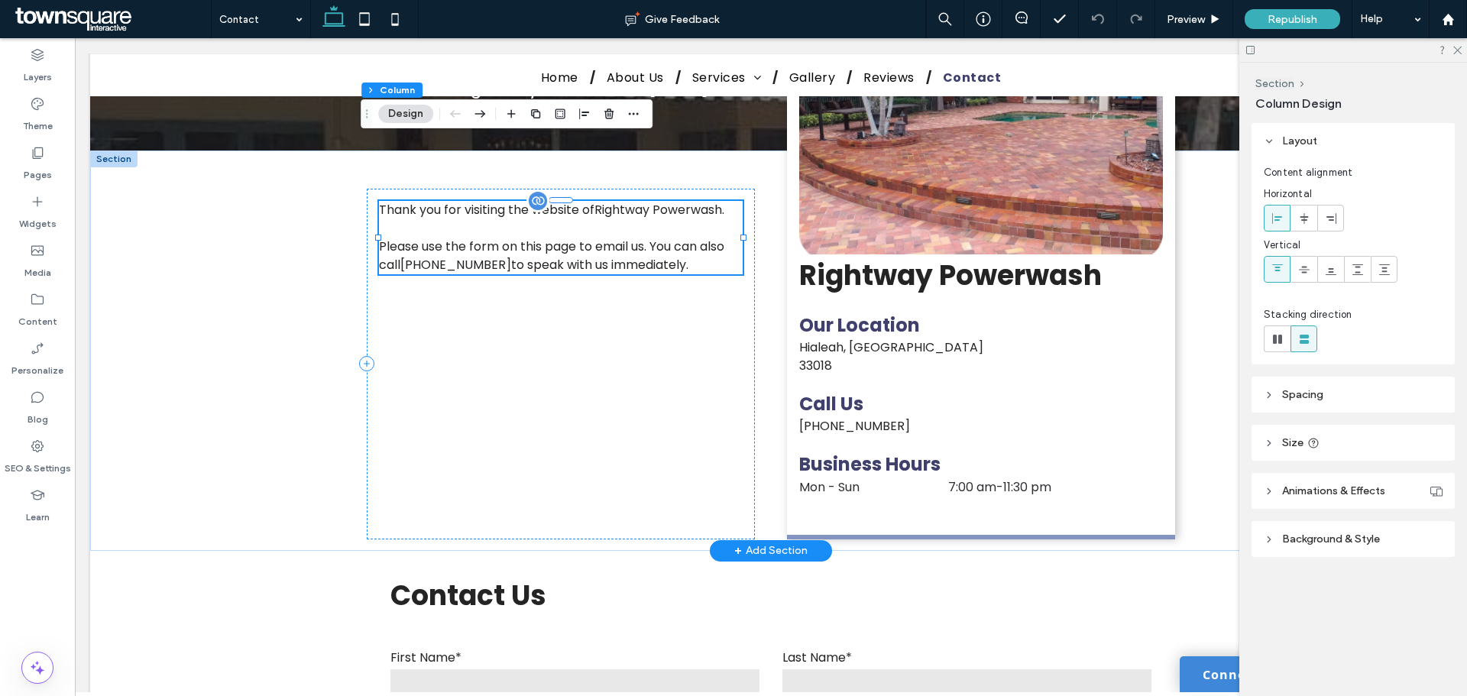
click at [714, 220] on div "Thank you for visiting the website of Rightway Powerwash . Please use the form …" at bounding box center [561, 237] width 364 height 73
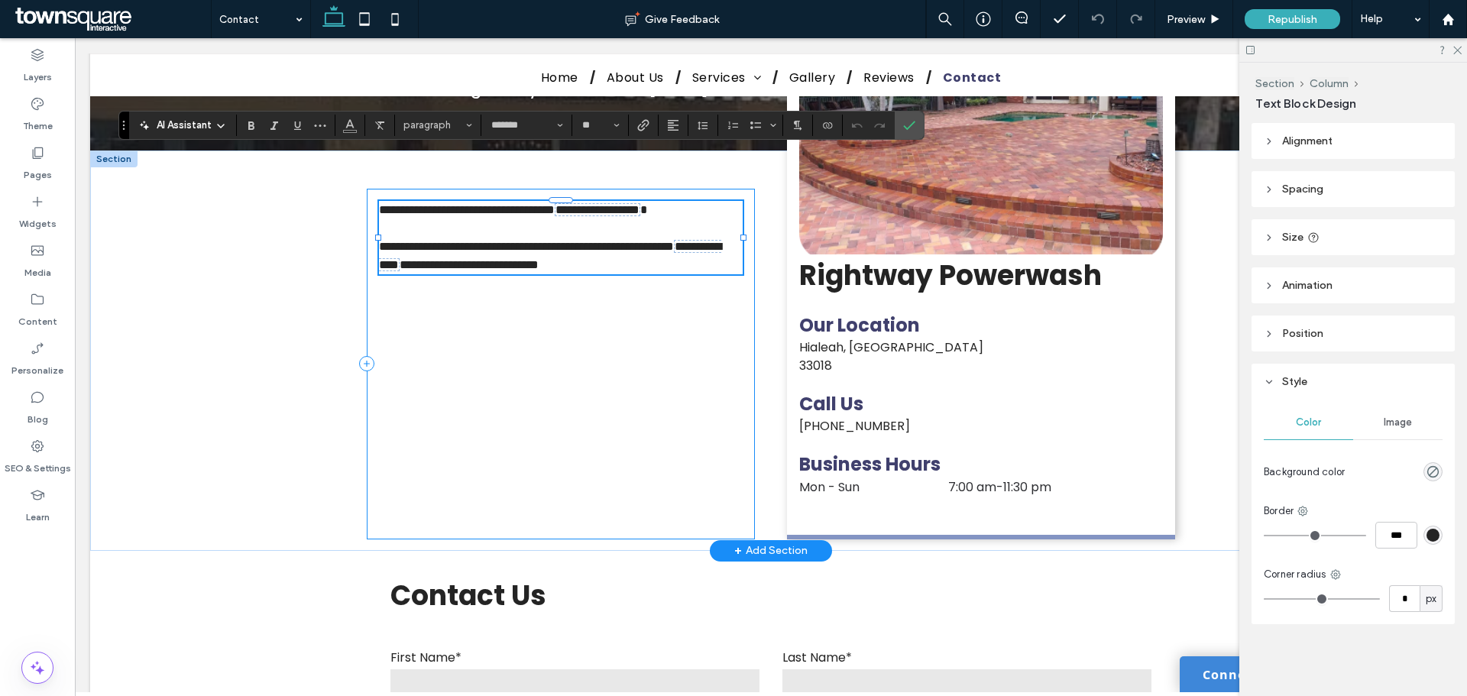
click at [653, 274] on div "**********" at bounding box center [561, 364] width 388 height 351
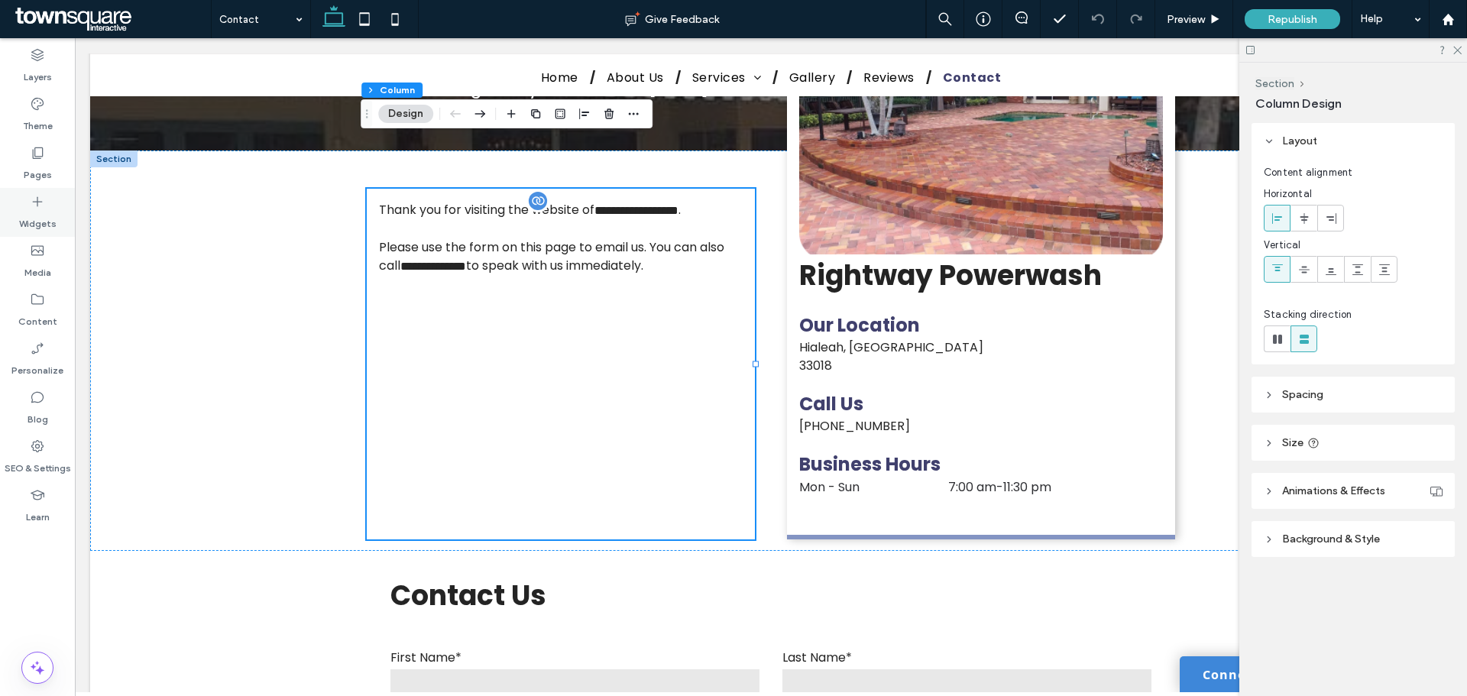
click at [36, 204] on icon at bounding box center [37, 201] width 15 height 15
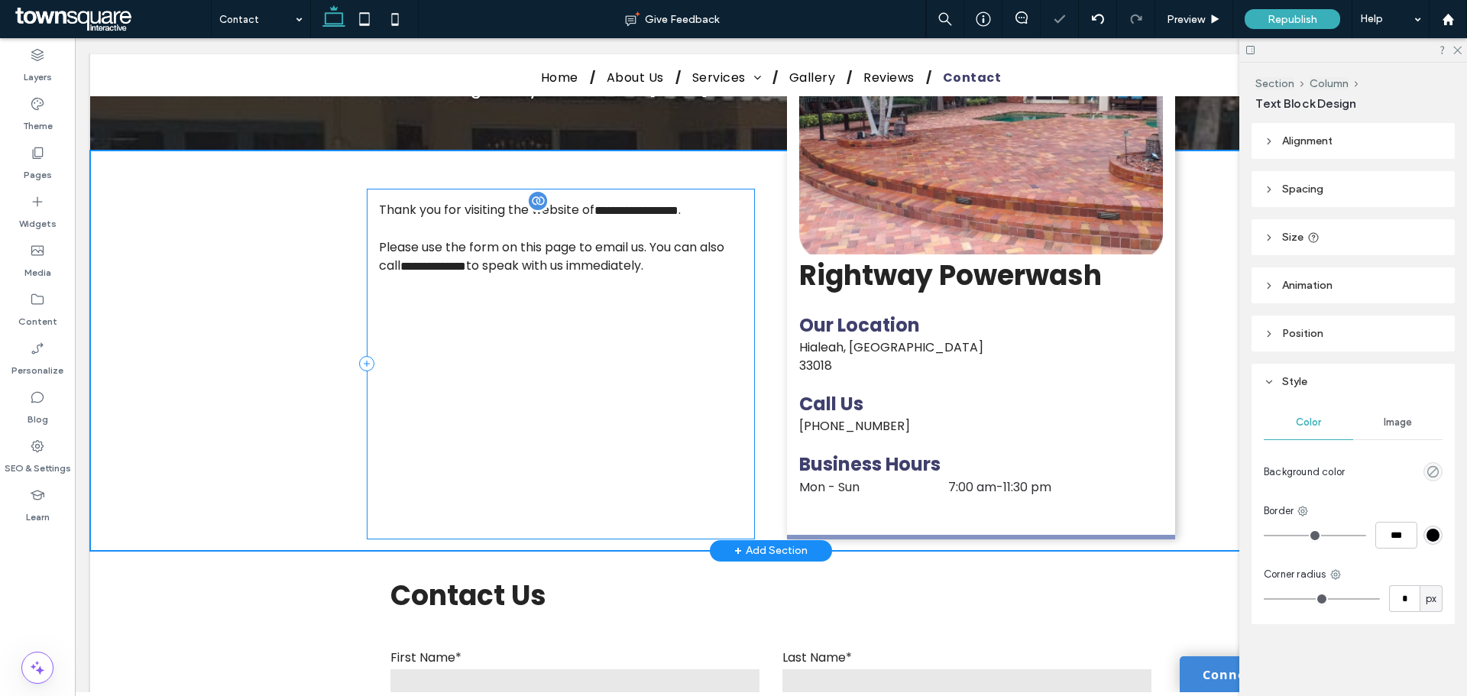
type input "*******"
type input "**"
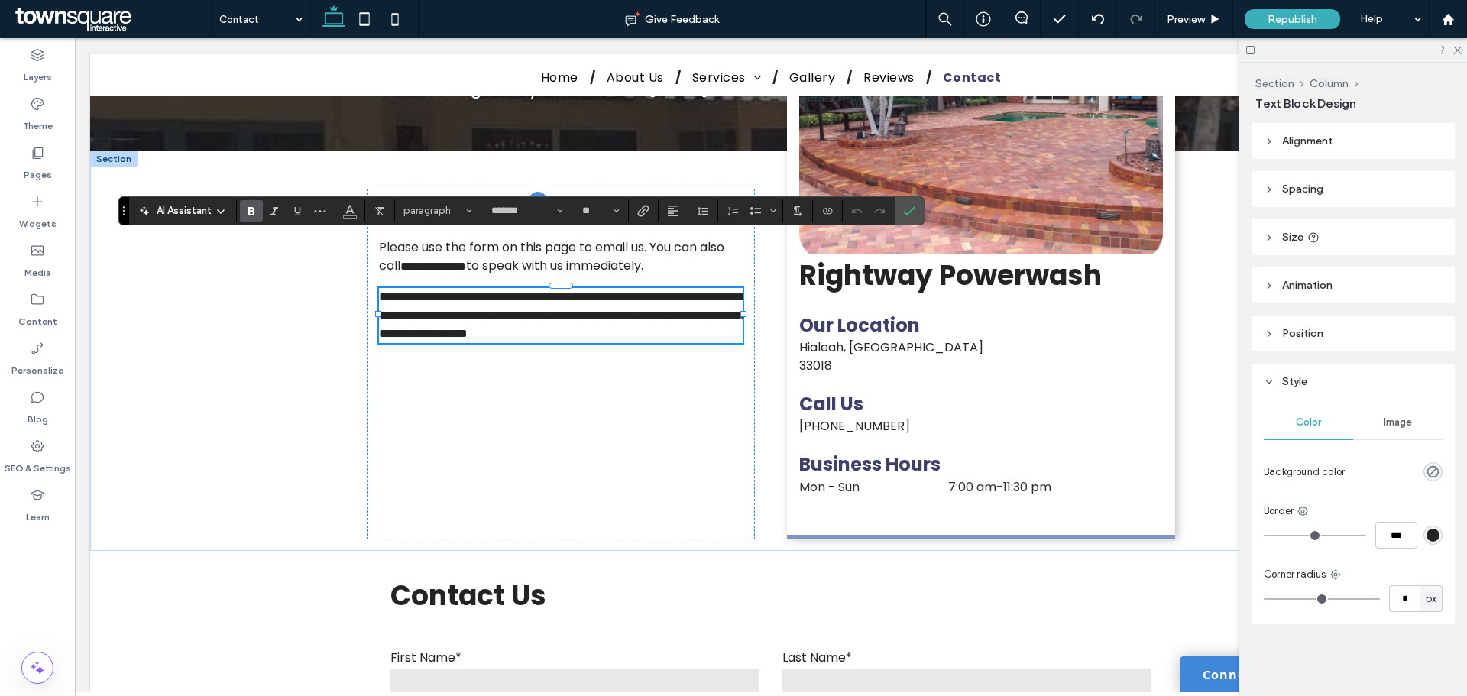
click at [248, 215] on use "Bold" at bounding box center [251, 211] width 6 height 8
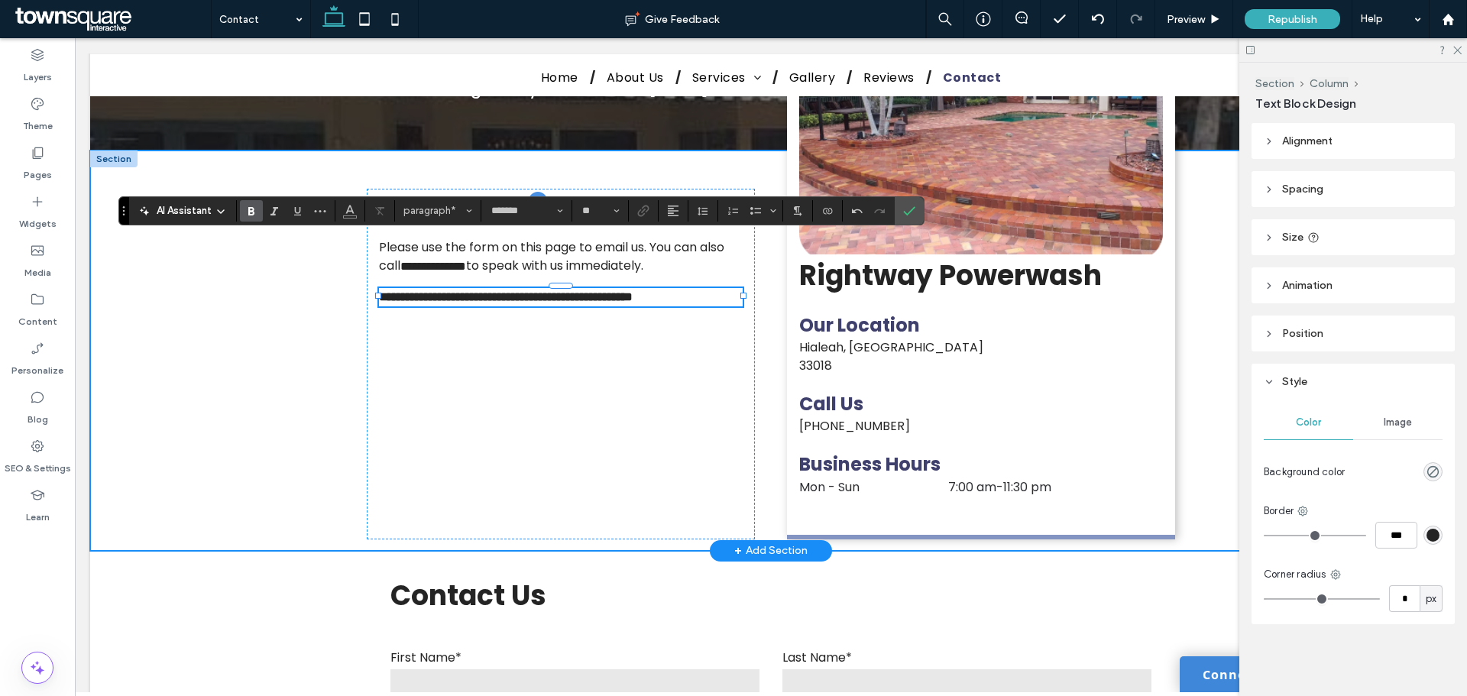
click at [291, 286] on div "**********" at bounding box center [771, 351] width 1362 height 400
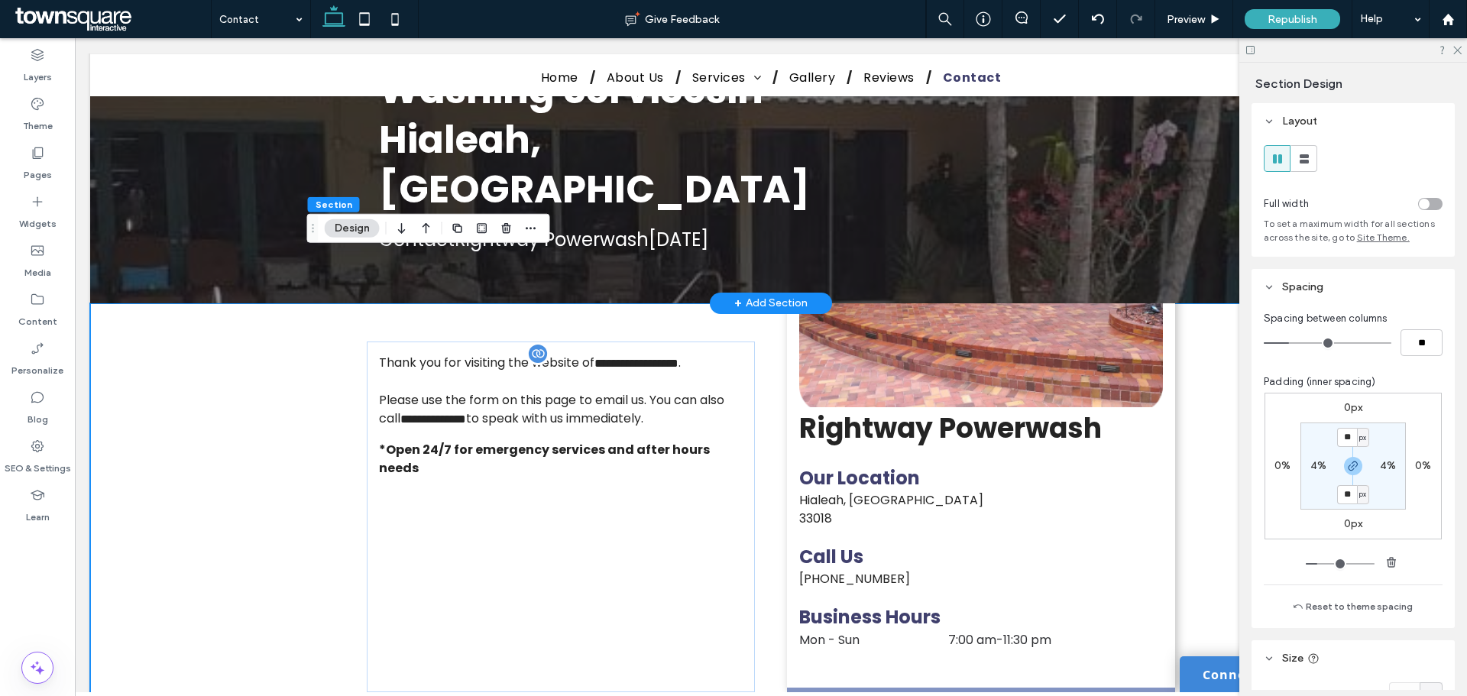
scroll to position [306, 0]
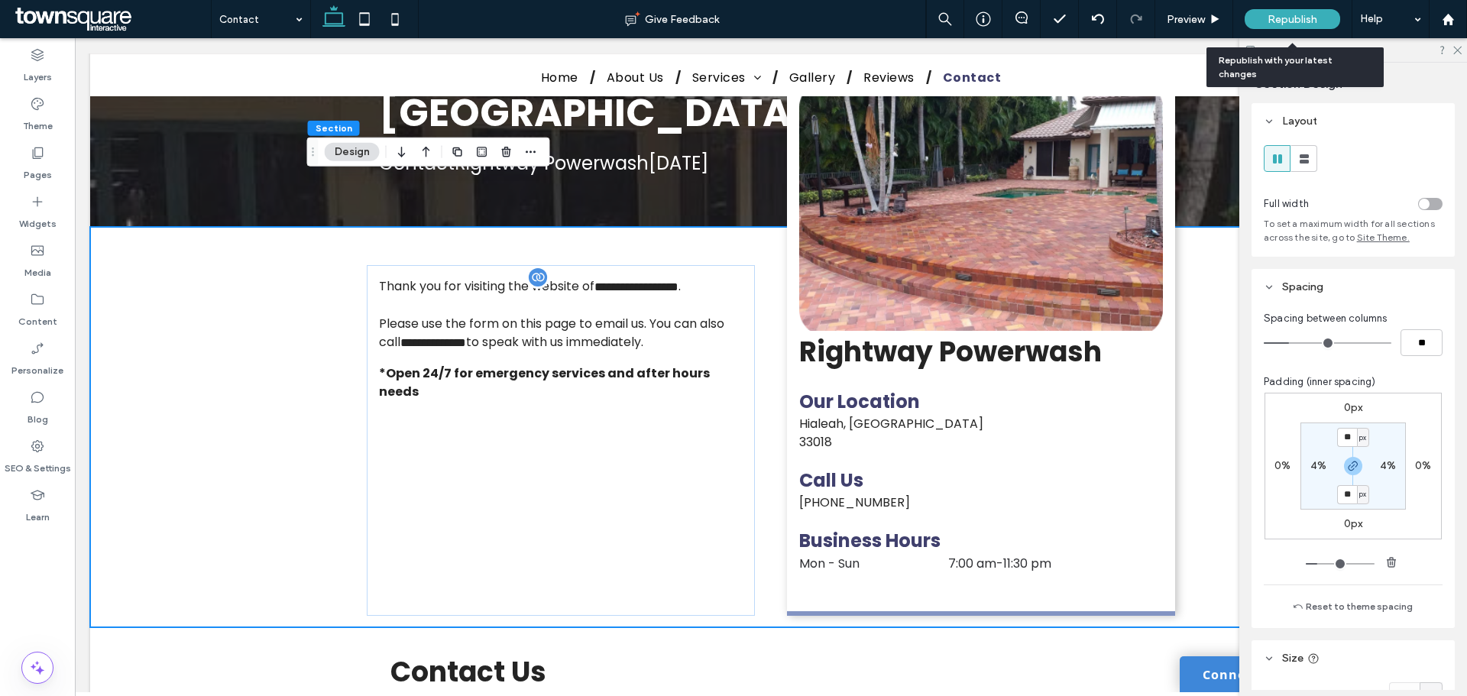
click at [1264, 18] on div "Republish" at bounding box center [1293, 19] width 96 height 20
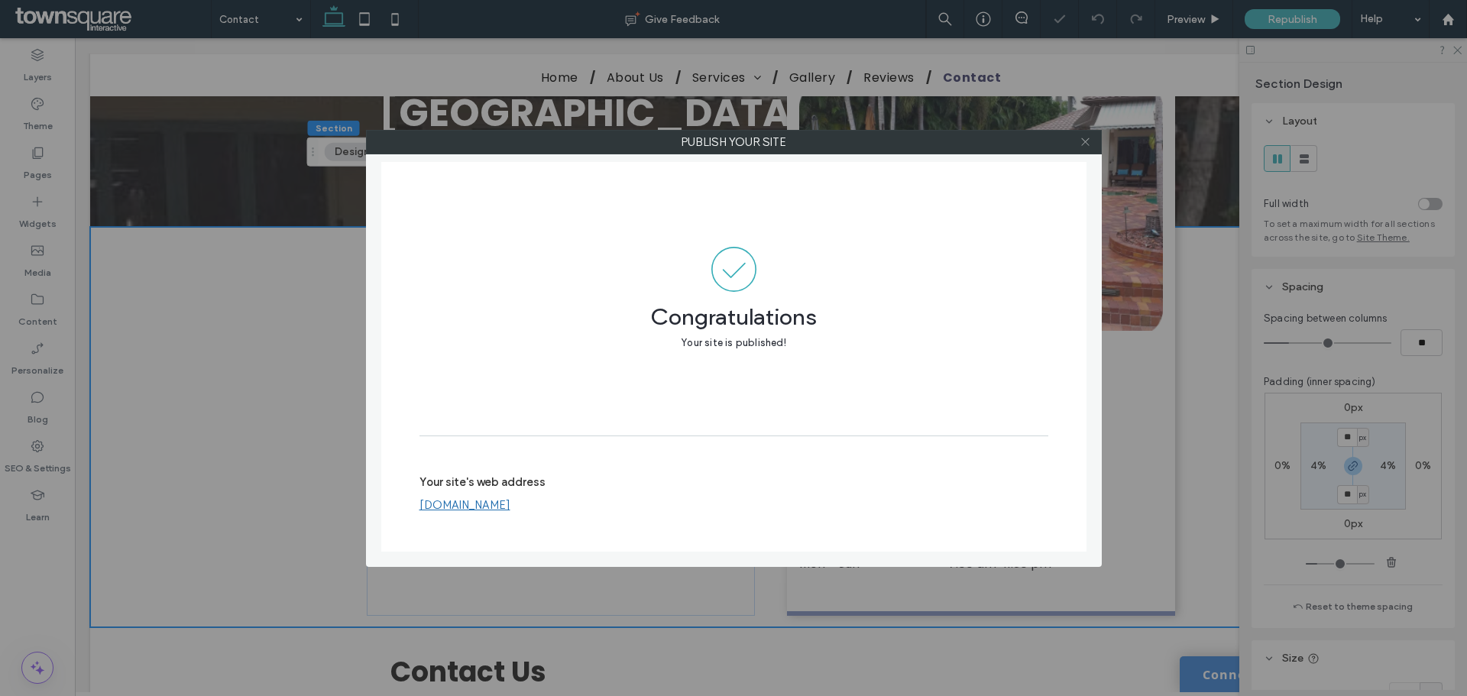
click at [1086, 141] on use at bounding box center [1085, 142] width 8 height 8
